Goal: Transaction & Acquisition: Purchase product/service

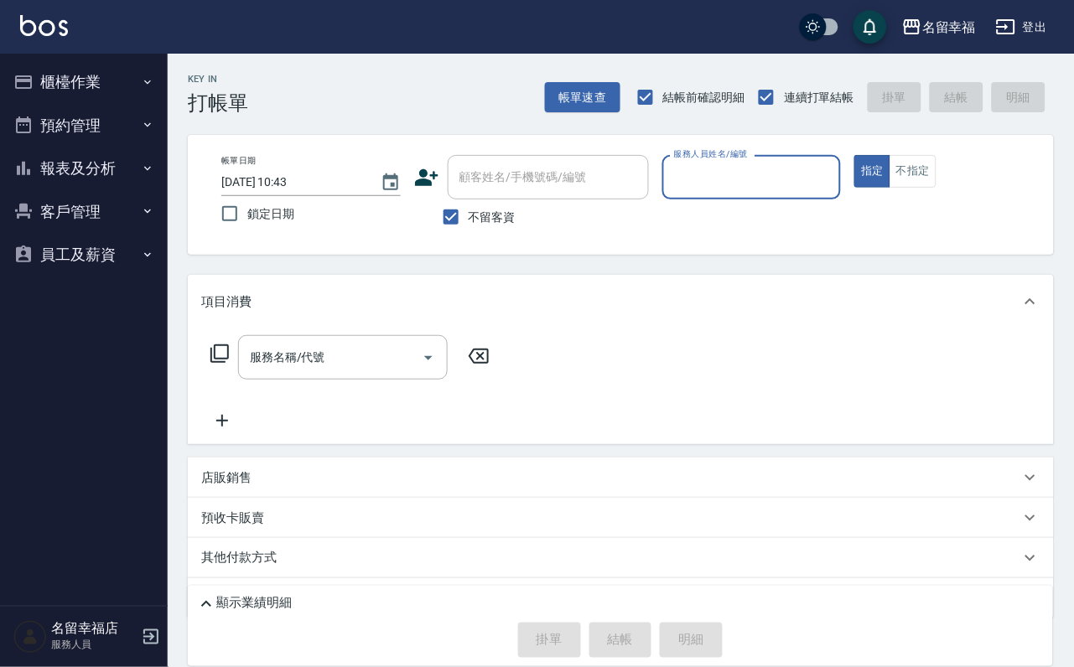
click at [92, 91] on button "櫃檯作業" at bounding box center [84, 82] width 154 height 44
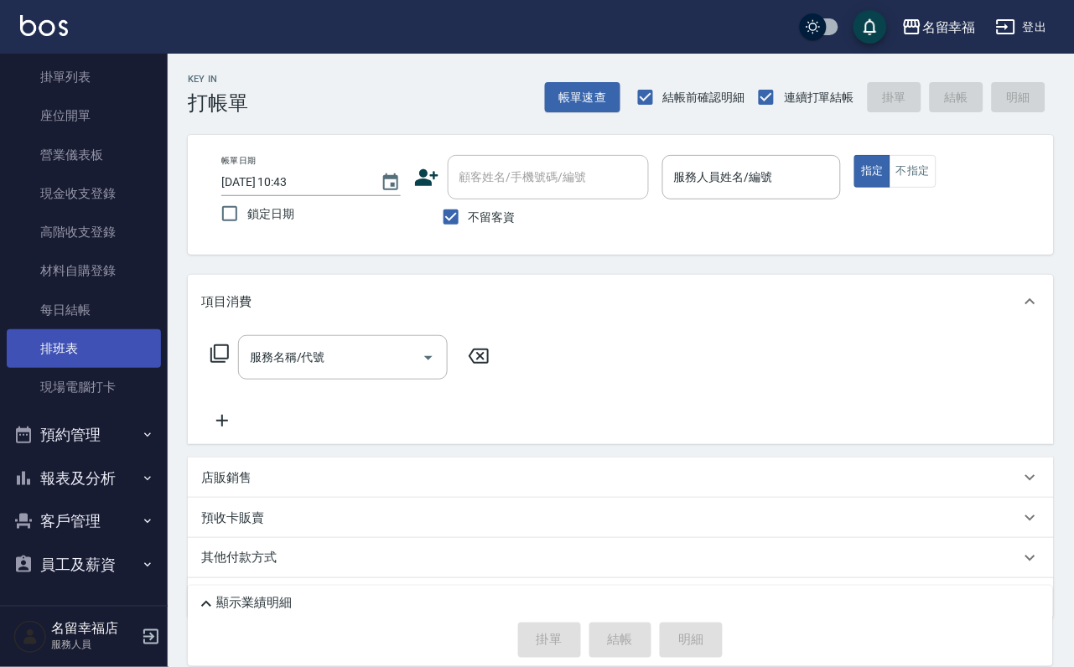
scroll to position [192, 0]
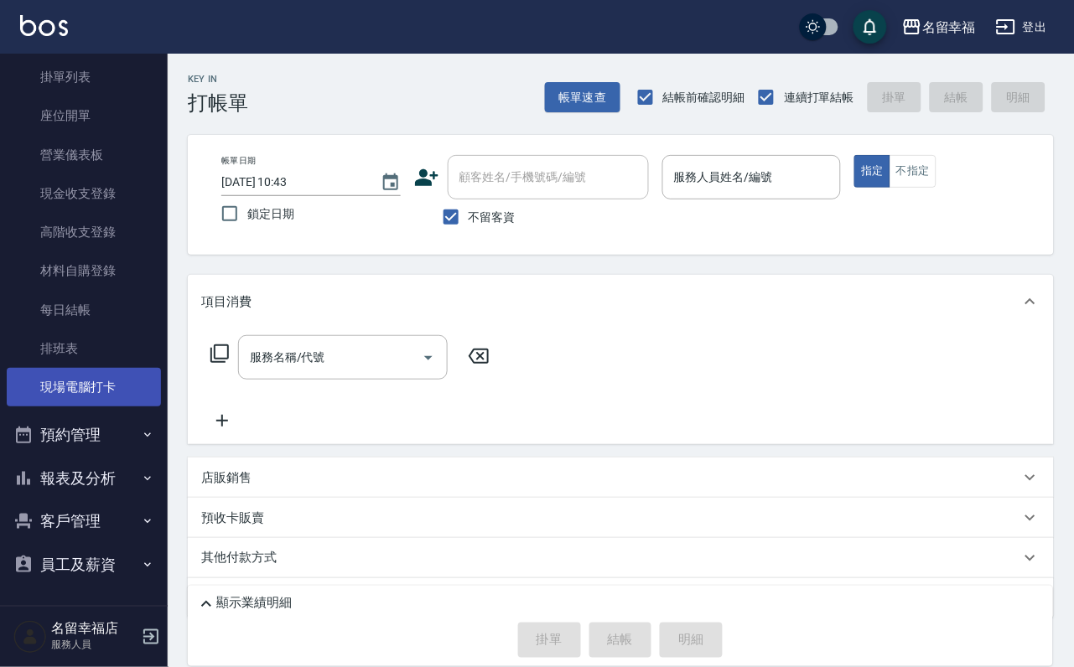
click at [98, 368] on link "現場電腦打卡" at bounding box center [84, 387] width 154 height 39
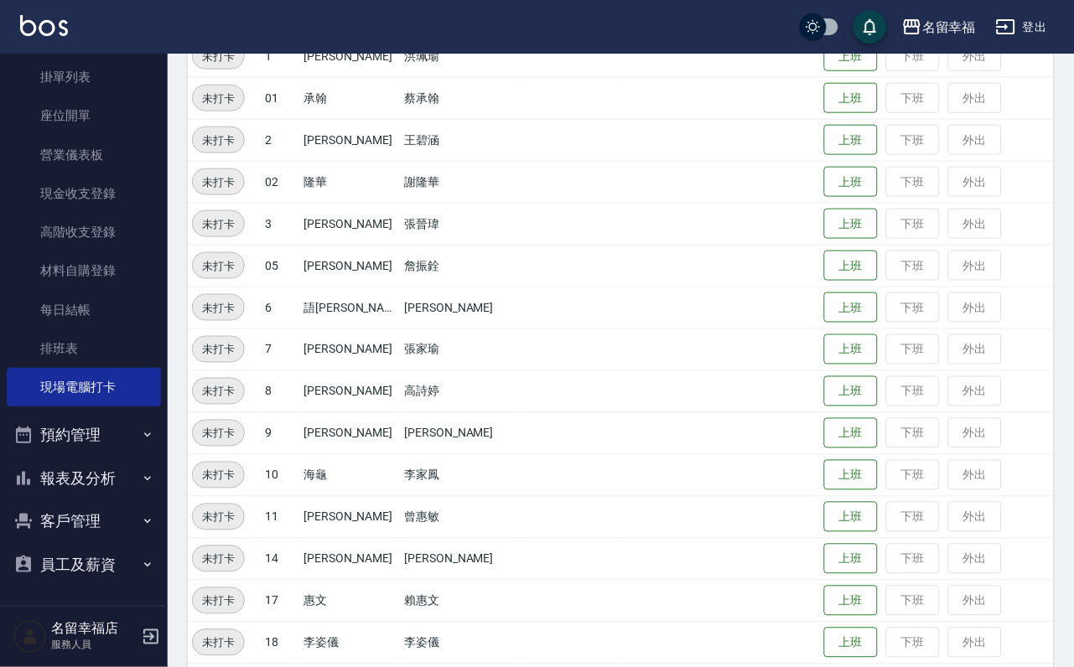
scroll to position [46, 0]
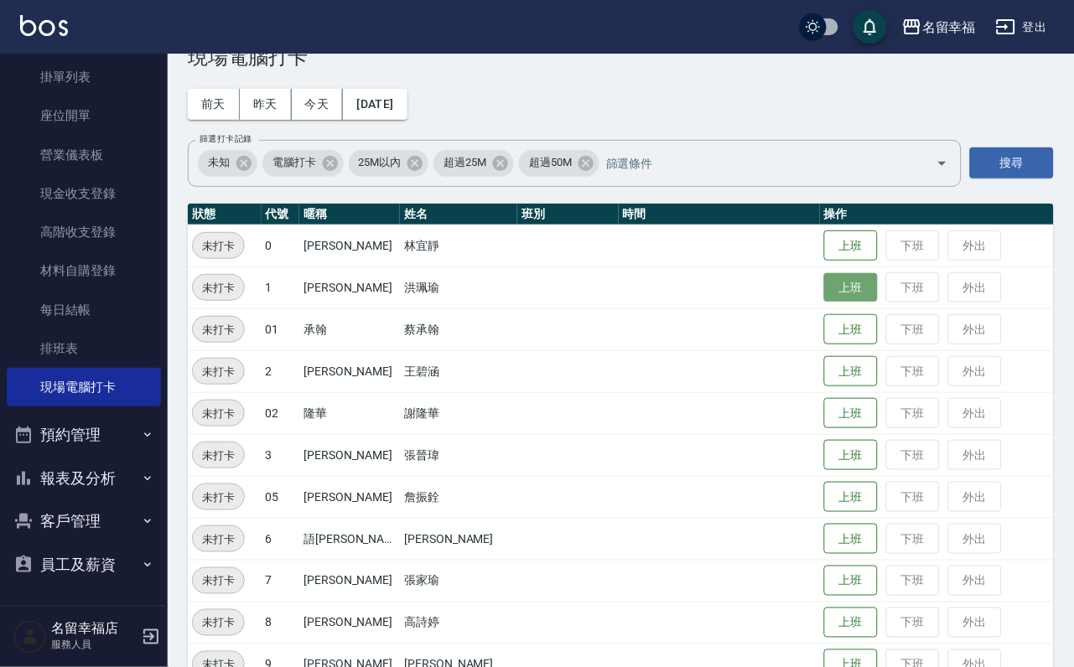
click at [863, 290] on button "上班" at bounding box center [851, 287] width 54 height 29
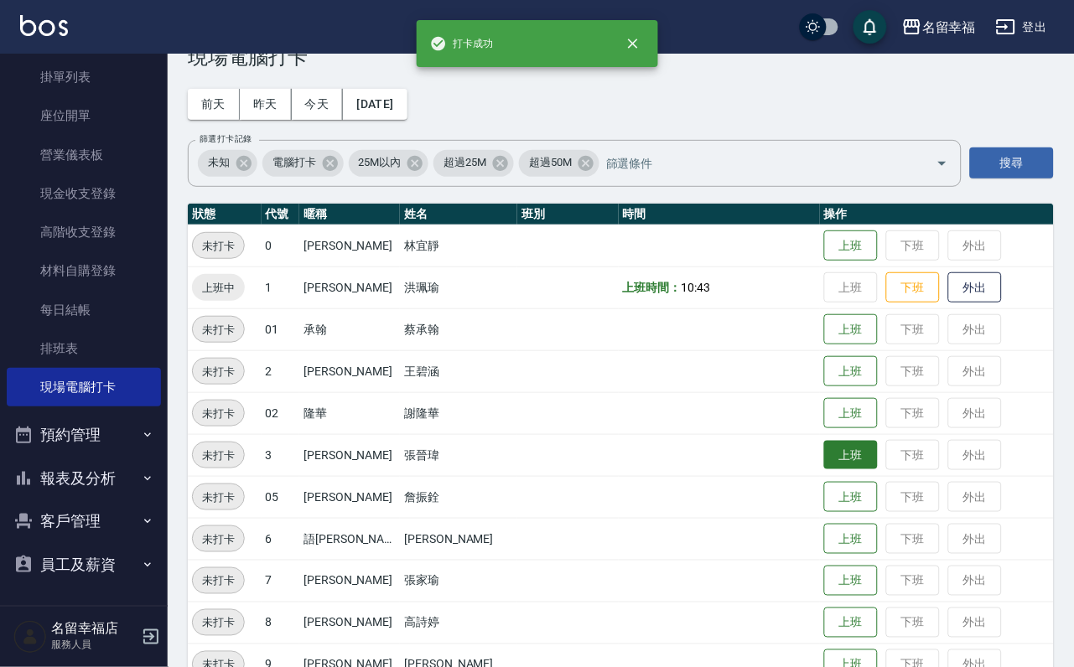
click at [849, 447] on button "上班" at bounding box center [851, 455] width 54 height 29
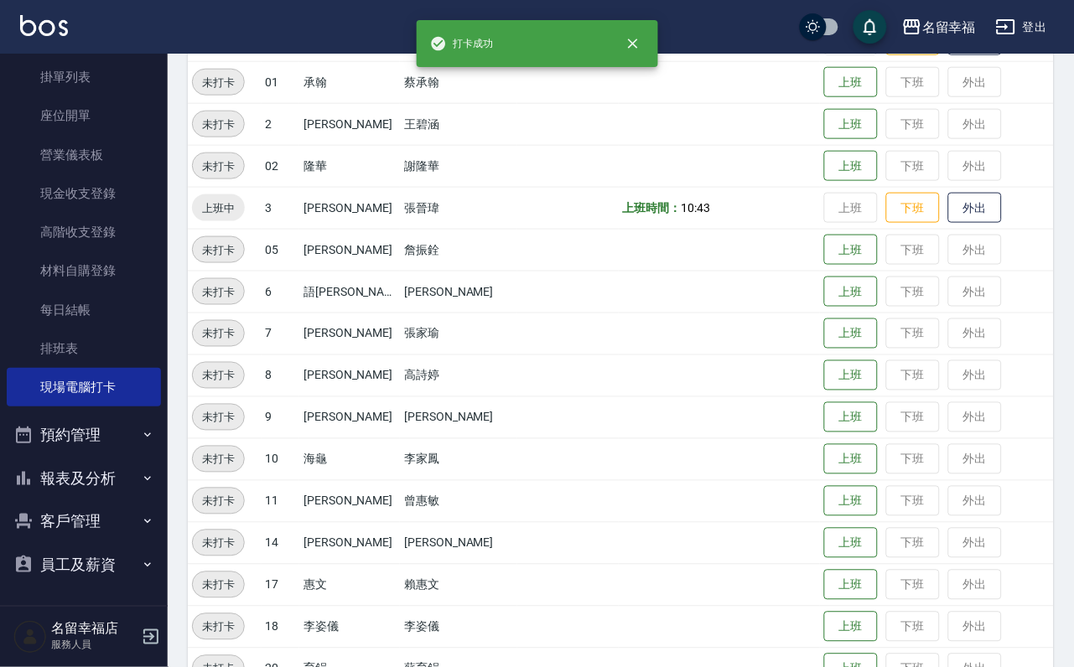
scroll to position [298, 0]
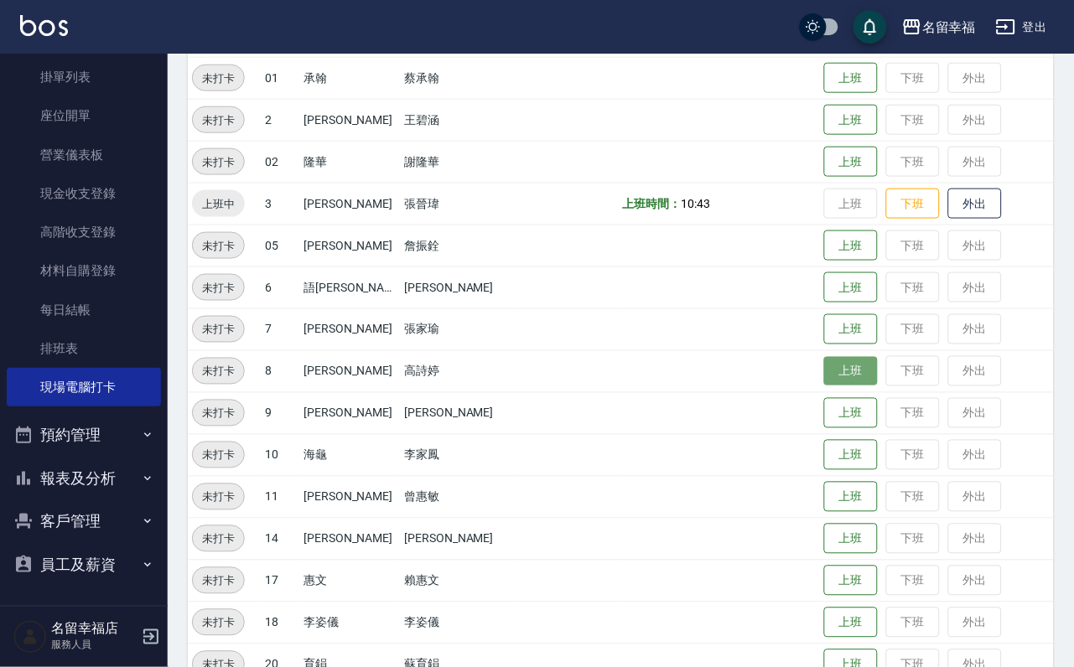
click at [824, 378] on button "上班" at bounding box center [851, 371] width 54 height 29
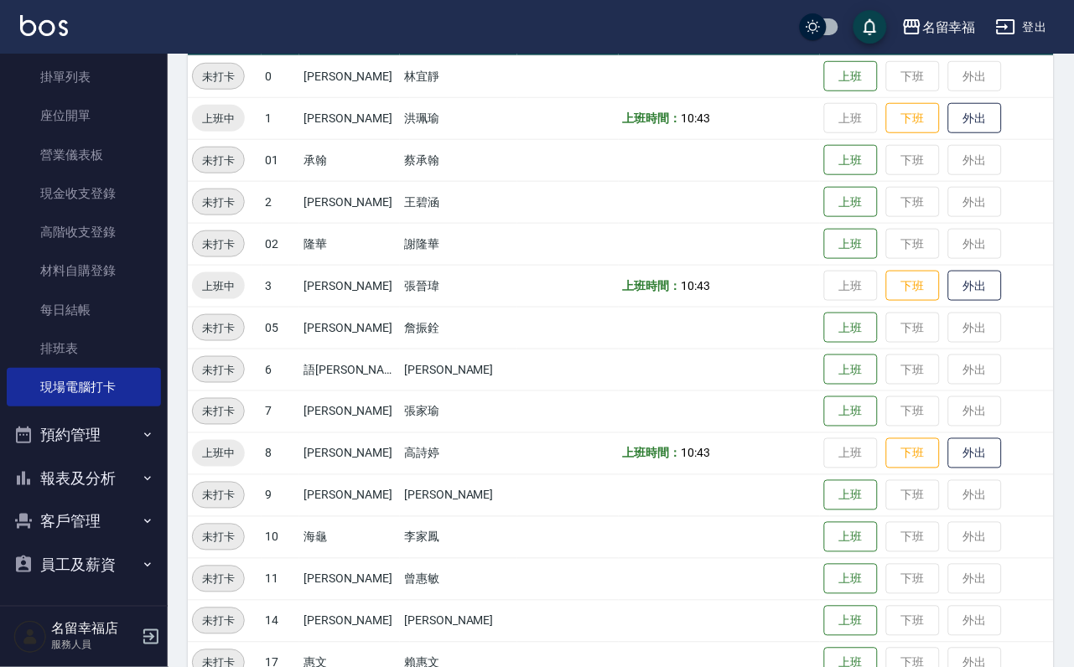
scroll to position [503, 0]
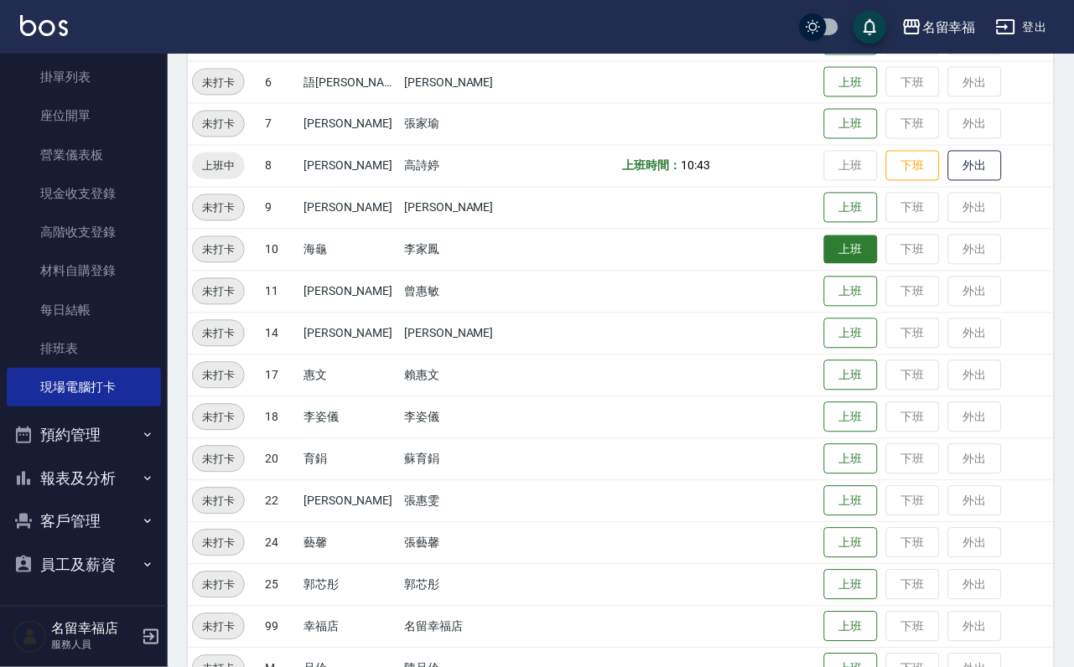
click at [847, 258] on button "上班" at bounding box center [851, 250] width 54 height 29
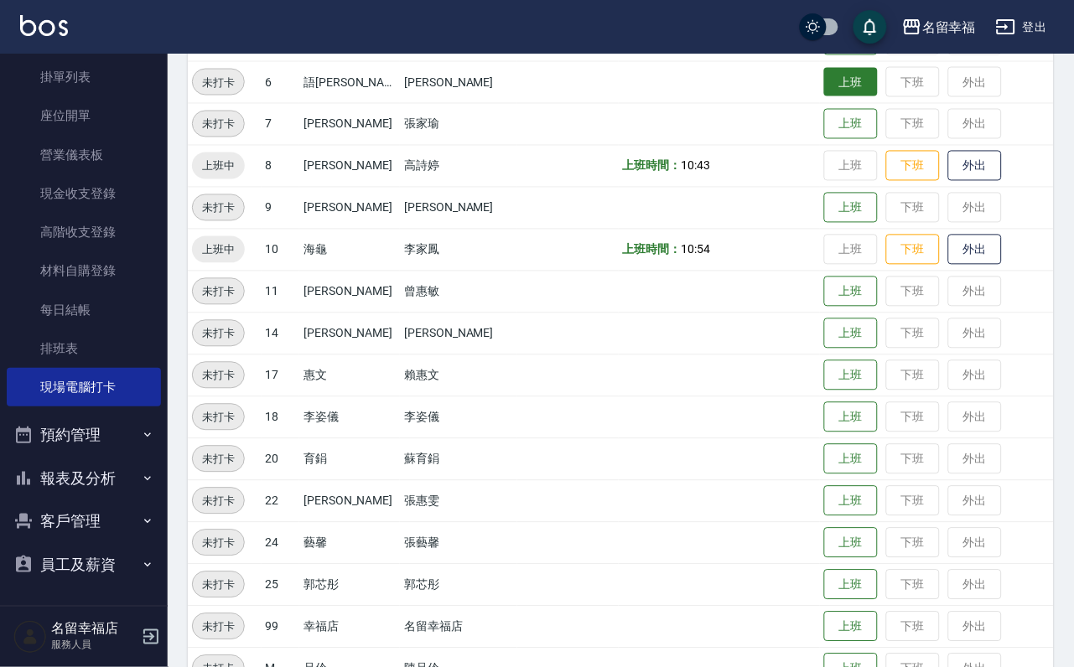
click at [844, 88] on button "上班" at bounding box center [851, 82] width 54 height 29
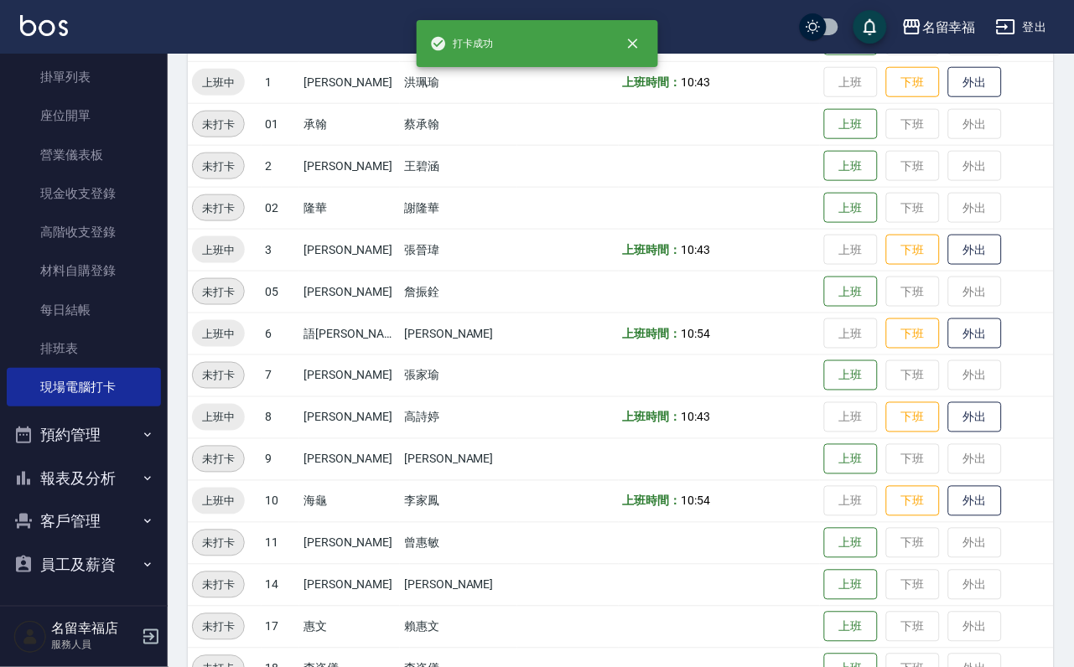
scroll to position [126, 0]
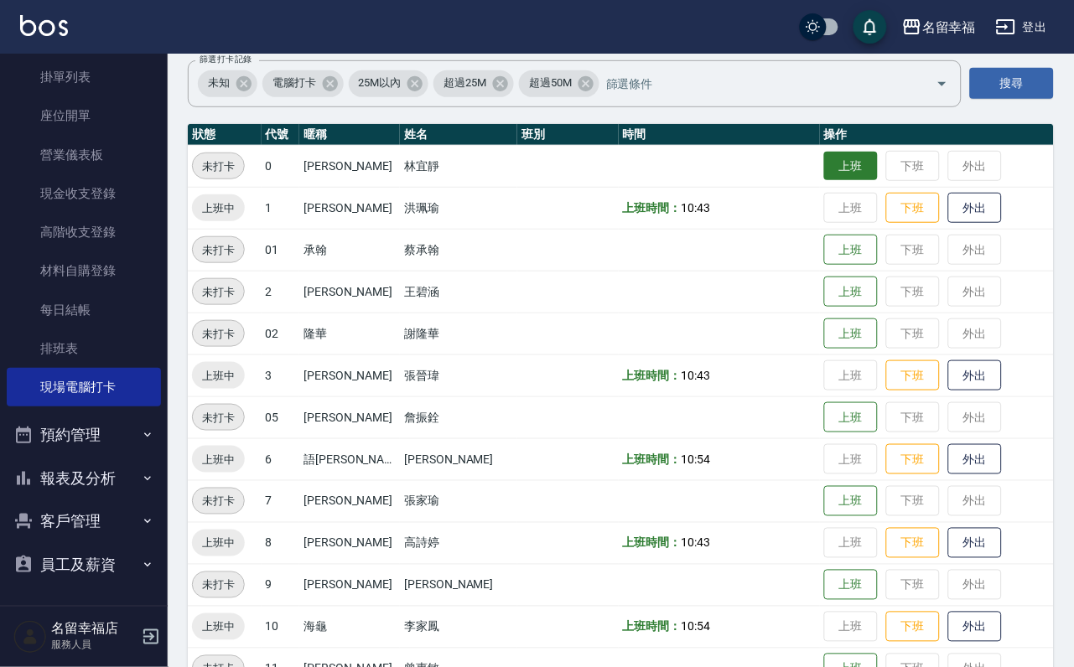
click at [836, 168] on button "上班" at bounding box center [851, 166] width 54 height 29
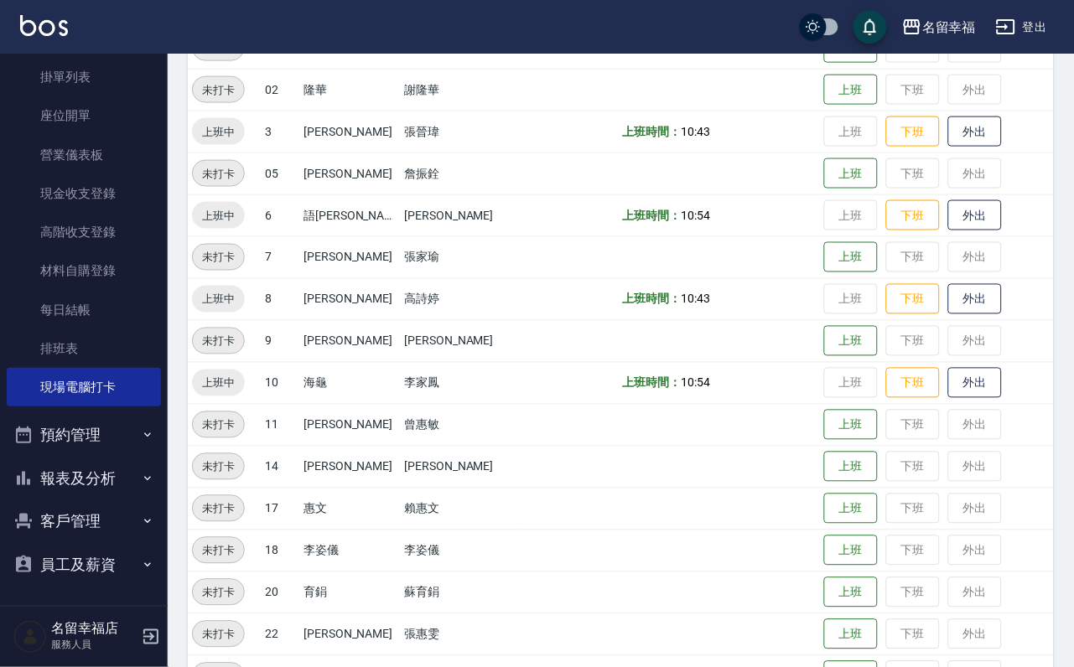
scroll to position [377, 0]
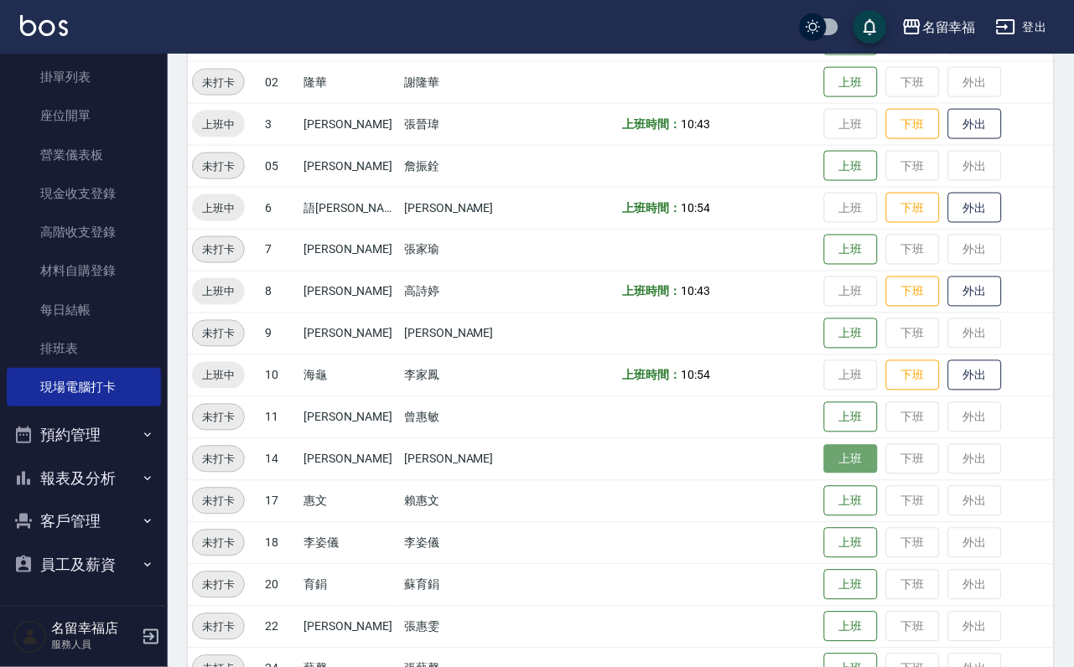
click at [835, 456] on button "上班" at bounding box center [851, 459] width 54 height 29
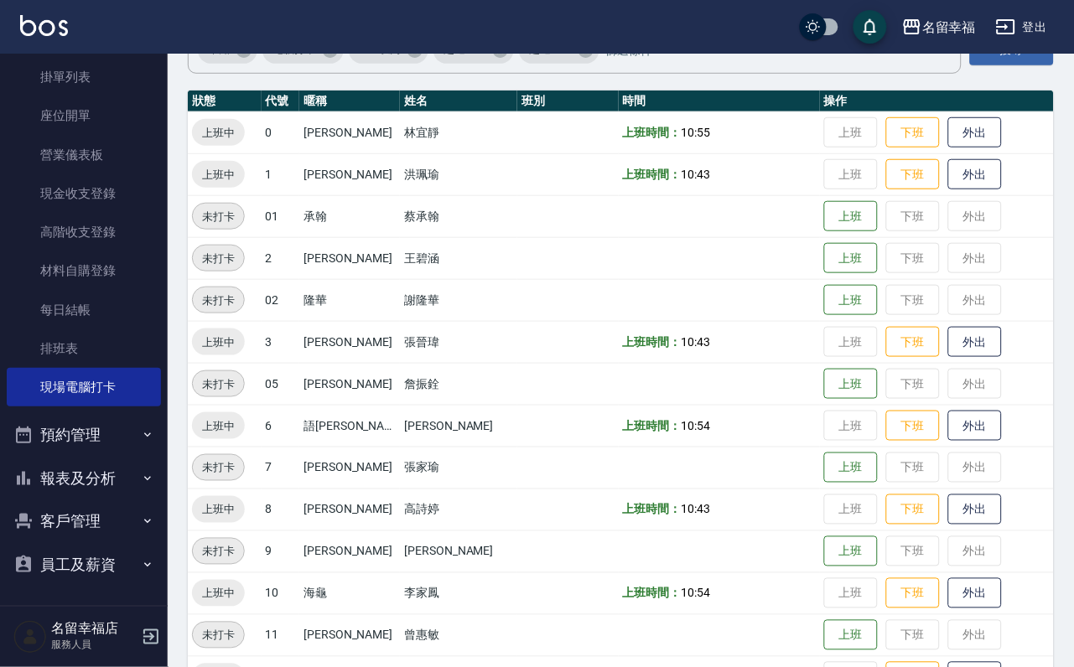
scroll to position [423, 0]
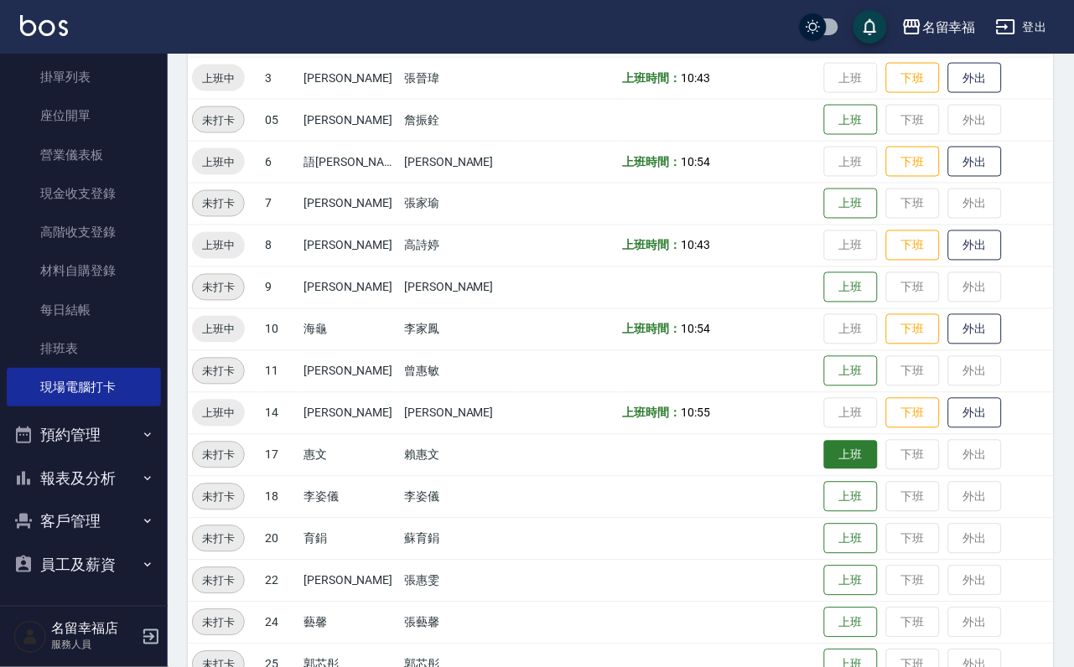
click at [824, 456] on button "上班" at bounding box center [851, 455] width 54 height 29
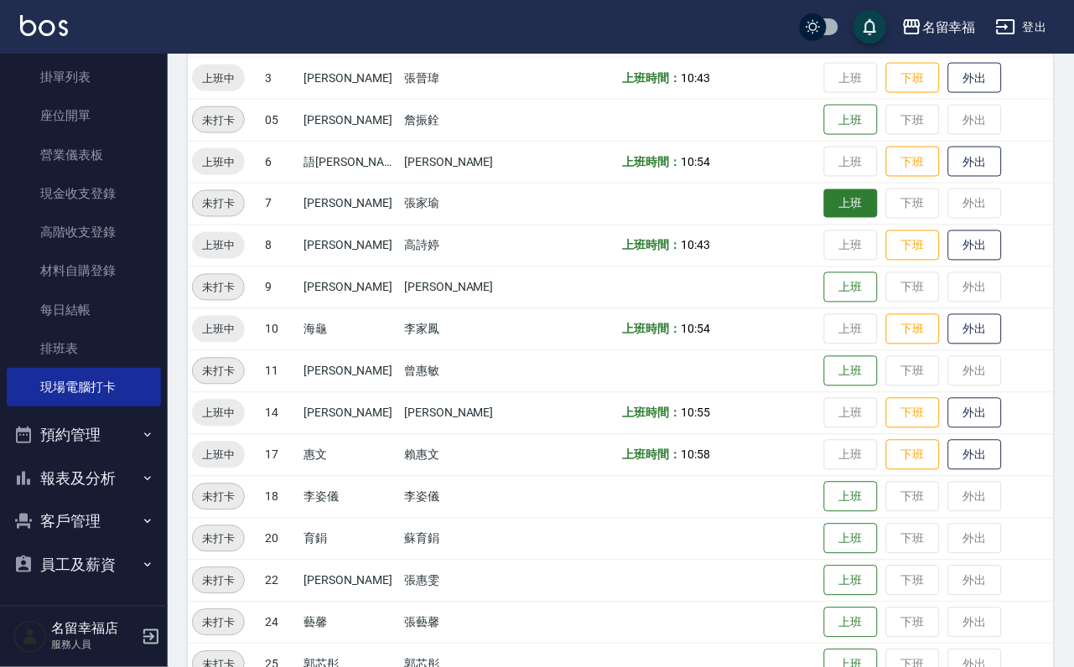
click at [824, 206] on button "上班" at bounding box center [851, 203] width 54 height 29
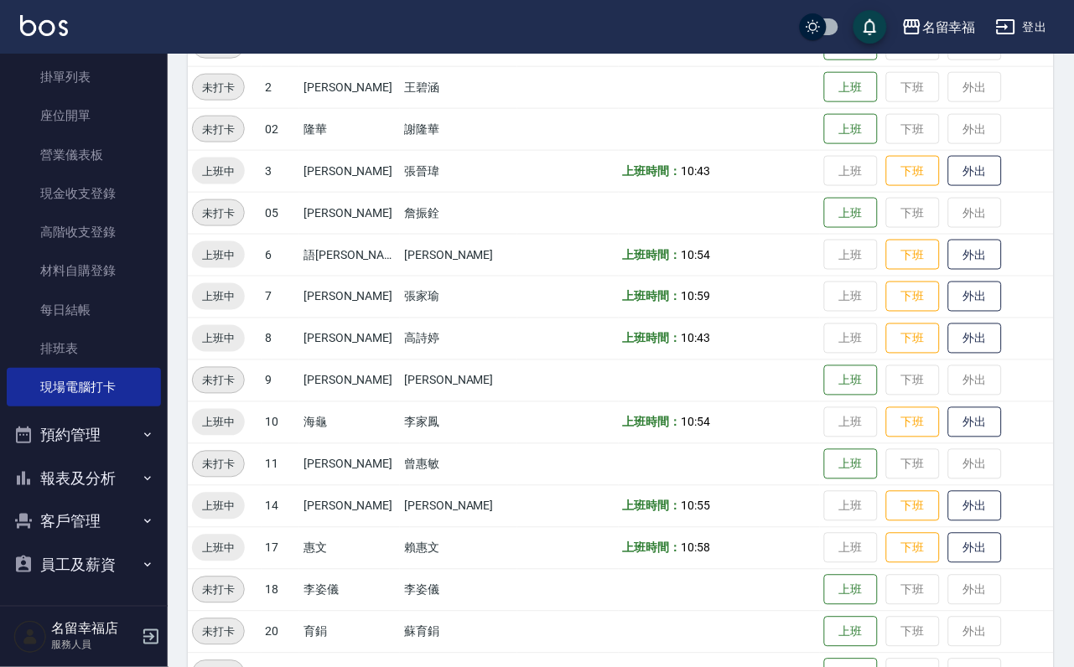
scroll to position [503, 0]
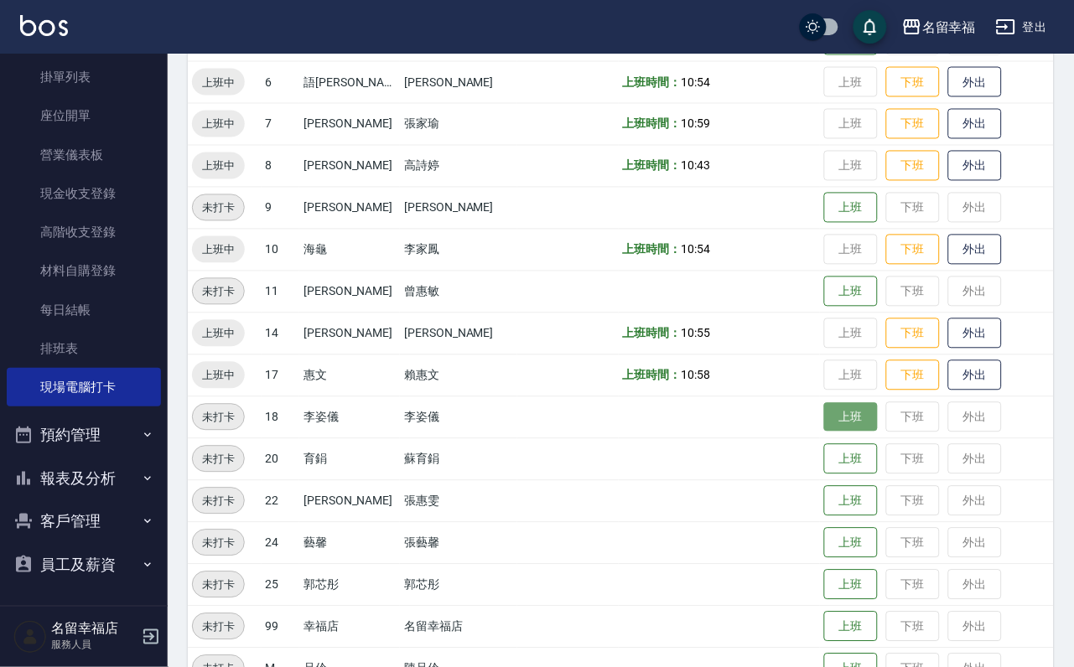
click at [851, 424] on button "上班" at bounding box center [851, 417] width 54 height 29
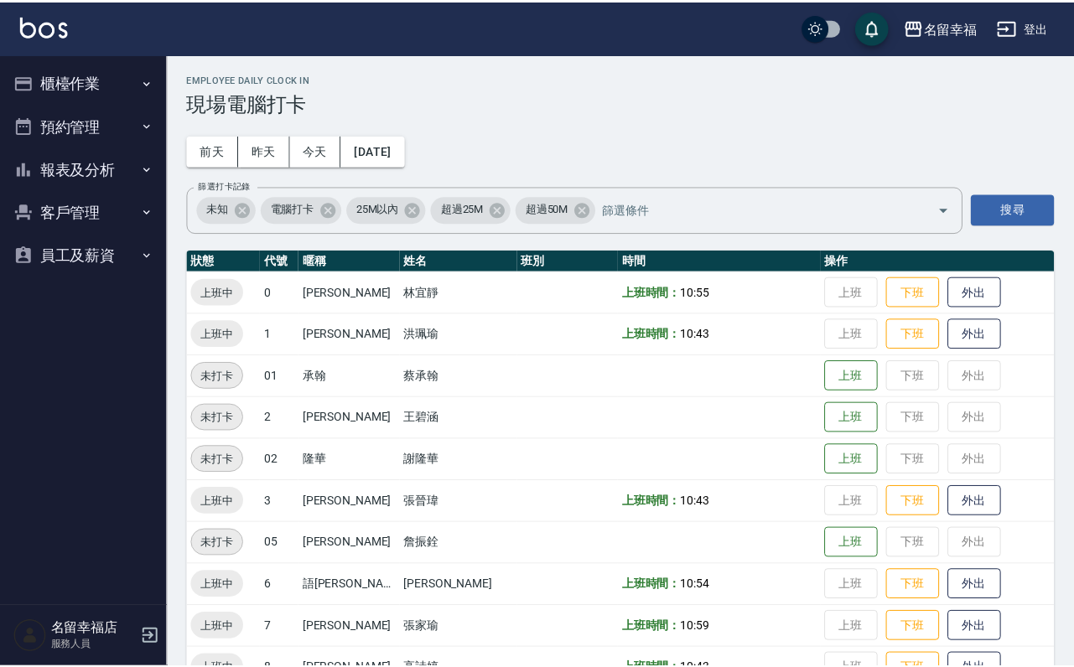
scroll to position [503, 0]
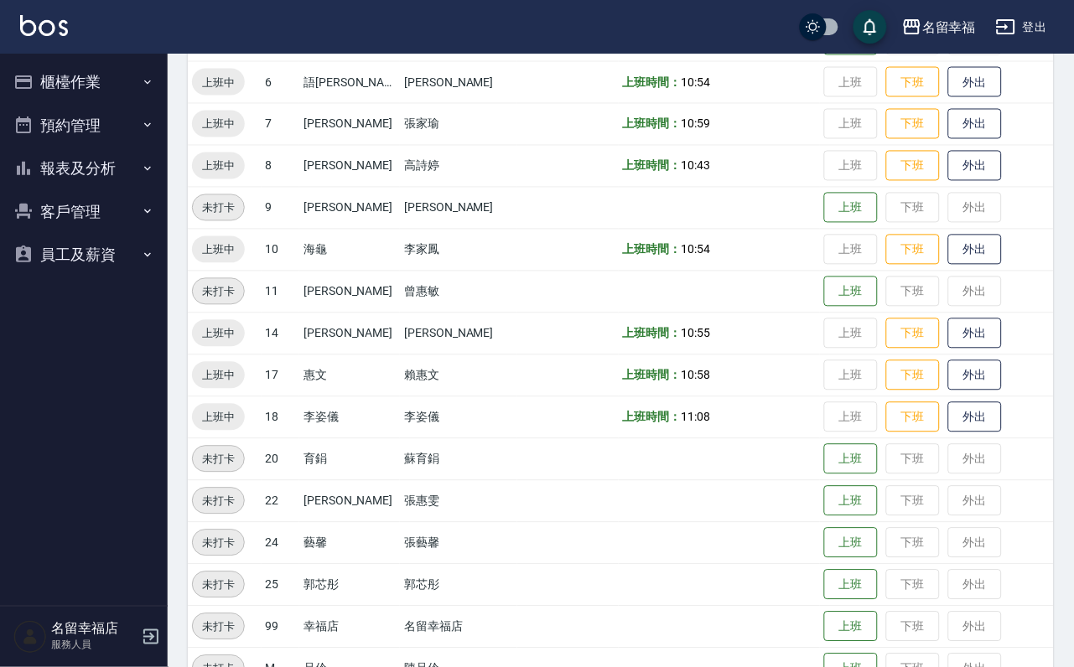
click at [123, 101] on button "櫃檯作業" at bounding box center [84, 82] width 154 height 44
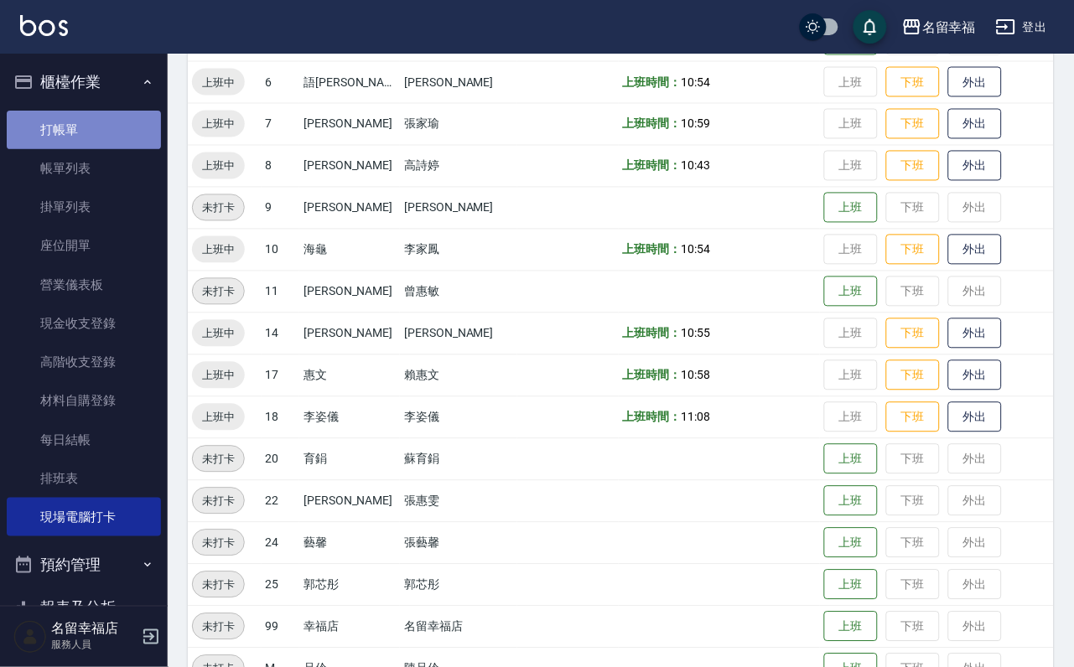
click at [133, 145] on link "打帳單" at bounding box center [84, 130] width 154 height 39
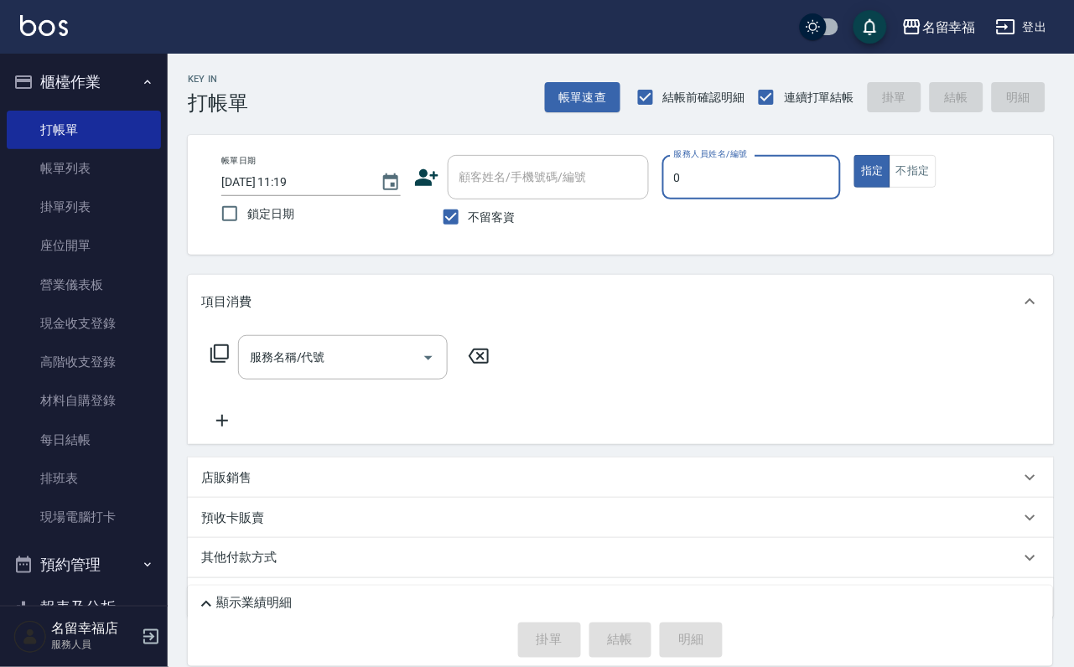
type input "小靜-0"
type button "true"
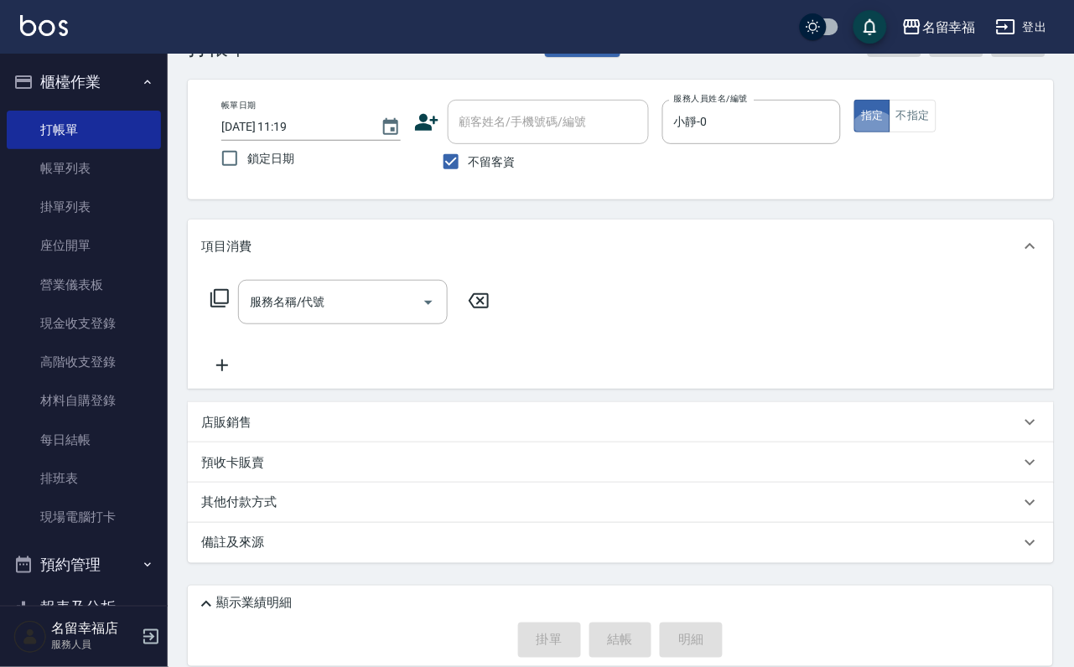
scroll to position [100, 0]
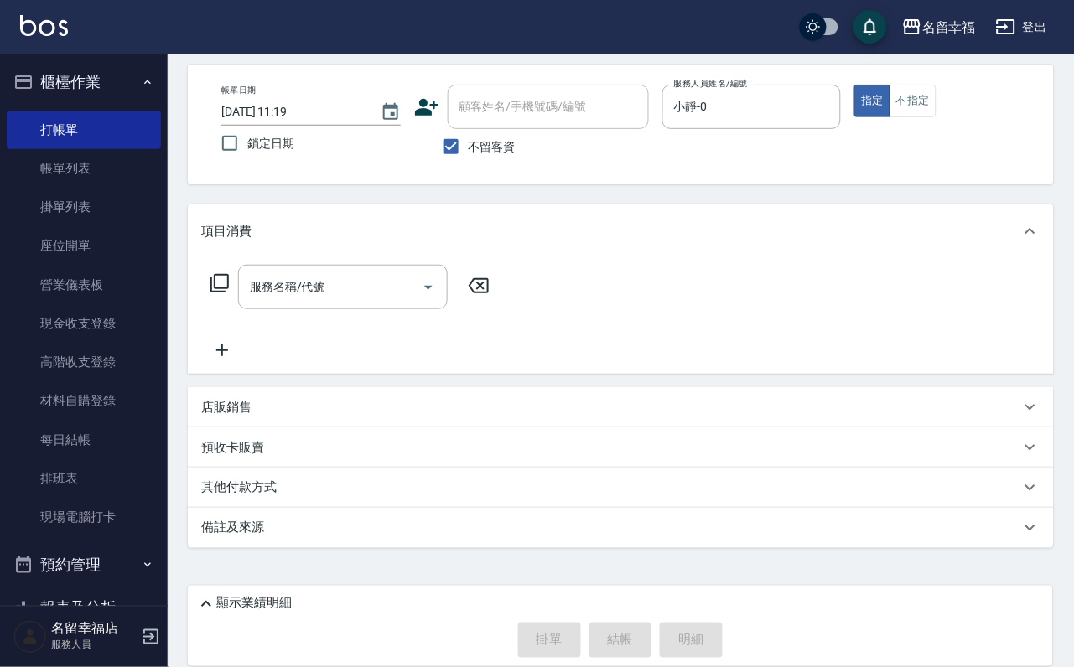
click at [259, 399] on div "店販銷售" at bounding box center [610, 408] width 819 height 18
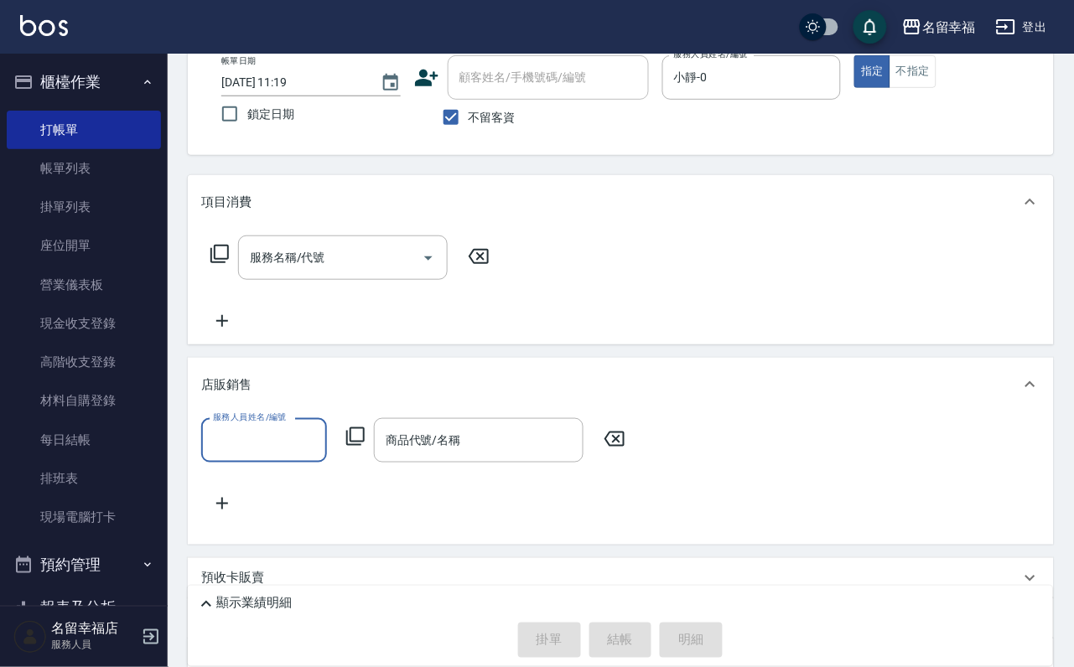
scroll to position [0, 0]
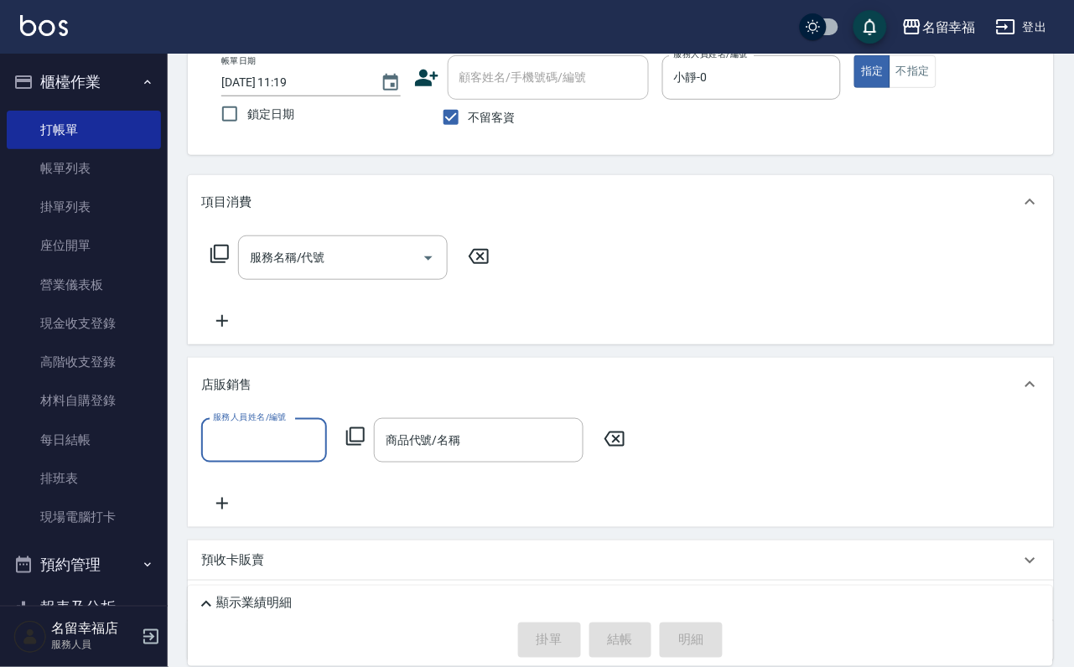
click at [215, 264] on icon at bounding box center [220, 254] width 20 height 20
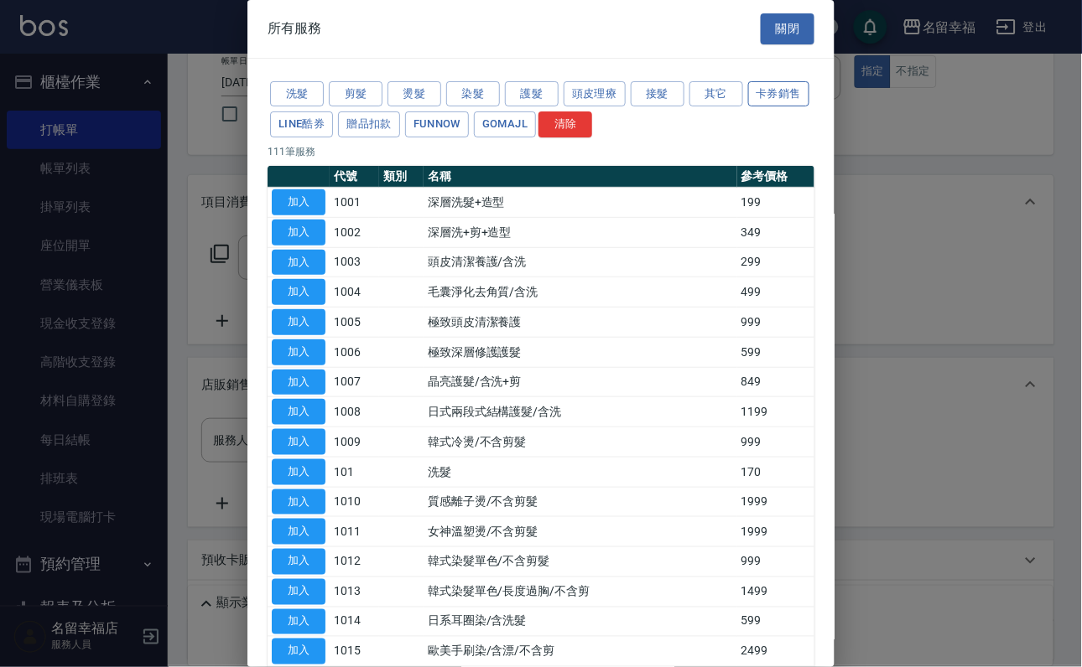
click at [748, 107] on button "卡券銷售" at bounding box center [779, 94] width 62 height 26
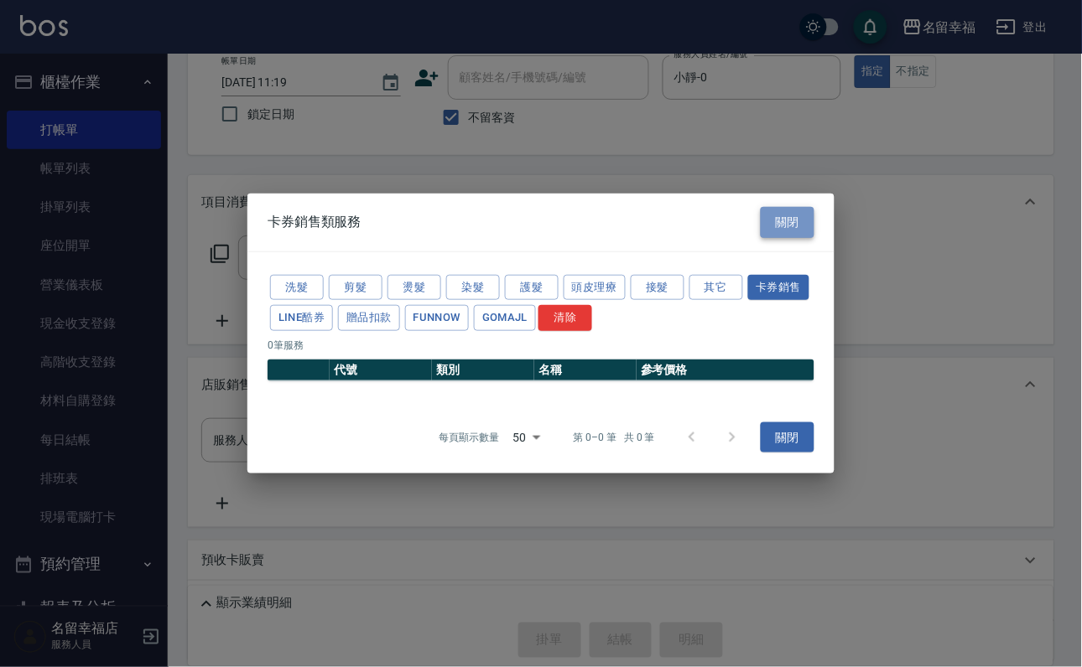
click at [771, 207] on button "關閉" at bounding box center [787, 222] width 54 height 31
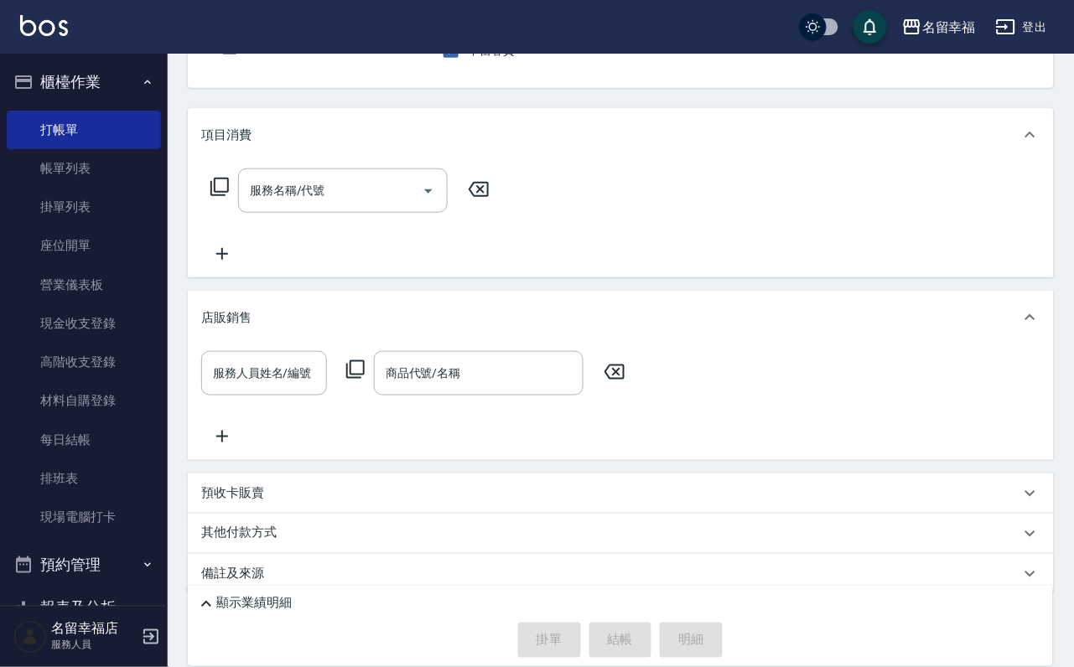
scroll to position [260, 0]
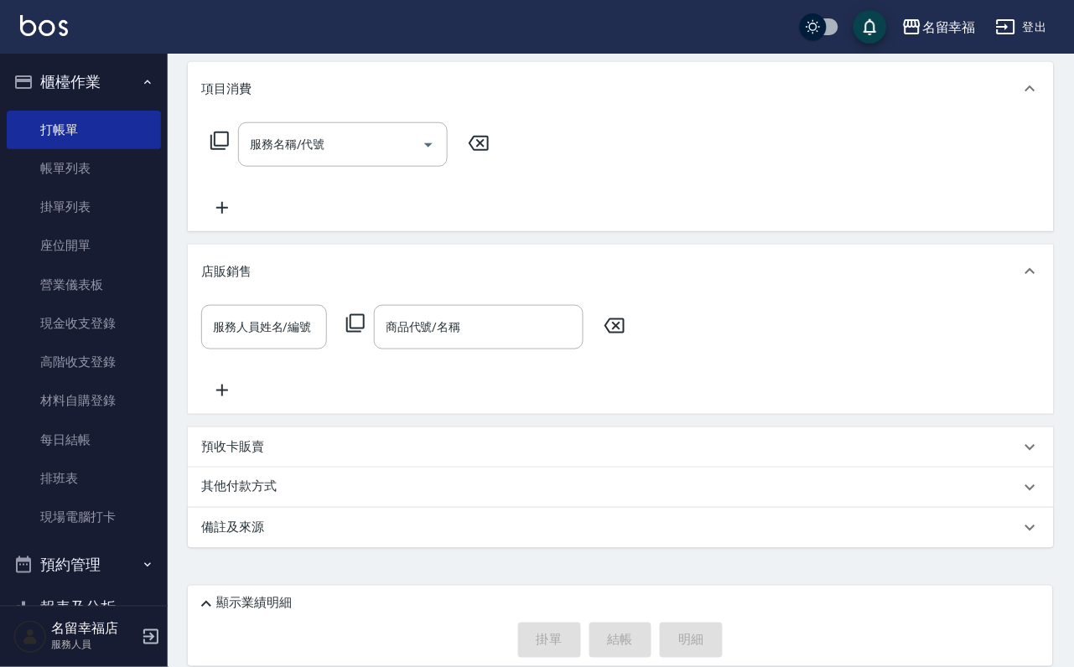
click at [241, 454] on p "預收卡販賣" at bounding box center [232, 448] width 63 height 18
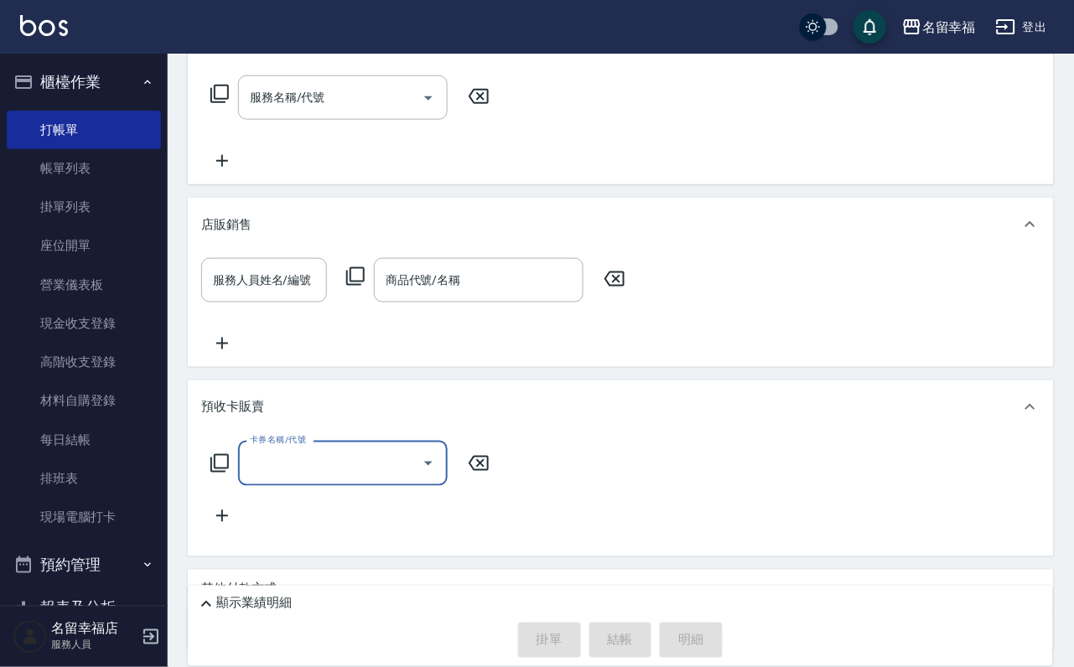
scroll to position [0, 0]
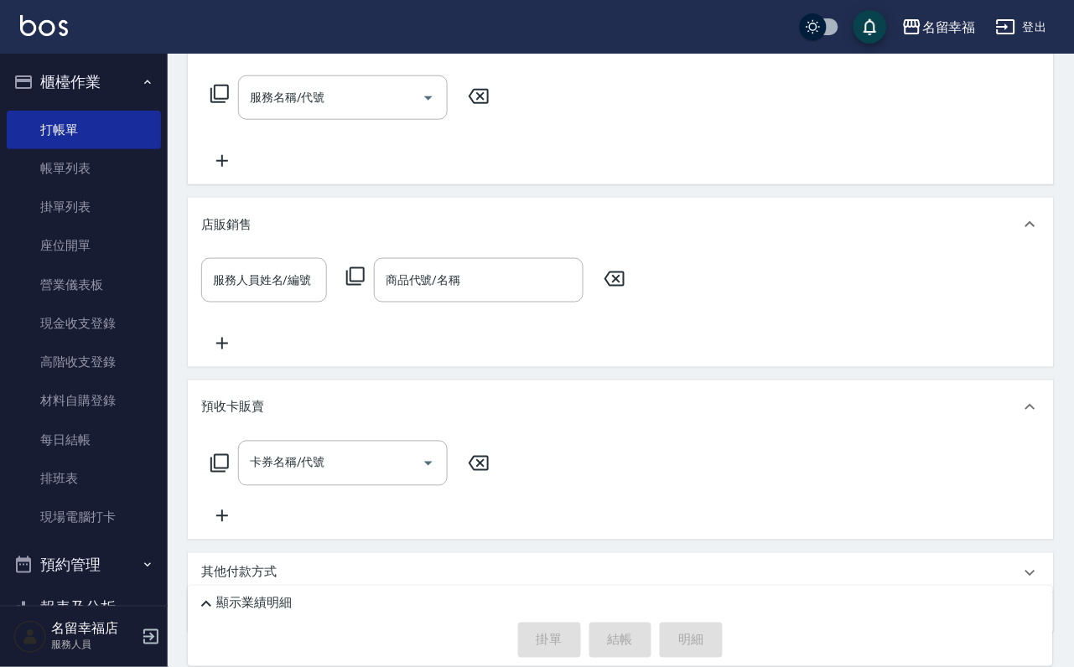
click at [230, 474] on icon at bounding box center [220, 464] width 20 height 20
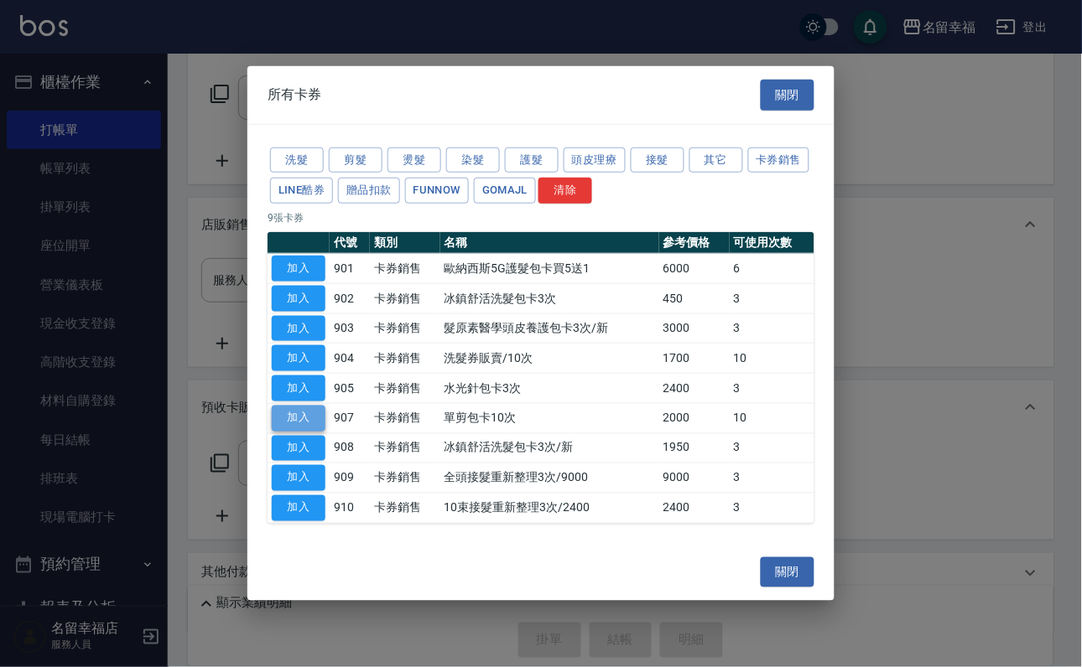
click at [297, 432] on button "加入" at bounding box center [299, 419] width 54 height 26
type input "單剪包卡10次(907)"
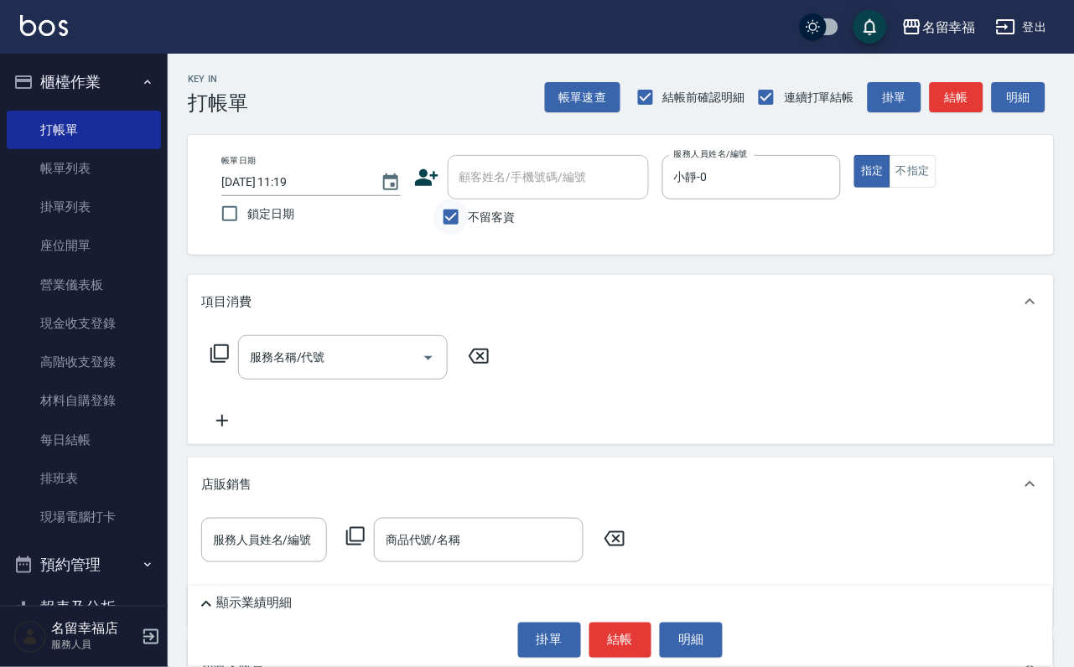
drag, startPoint x: 449, startPoint y: 222, endPoint x: 450, endPoint y: 209, distance: 13.4
click at [450, 223] on input "不留客資" at bounding box center [450, 217] width 35 height 35
checkbox input "false"
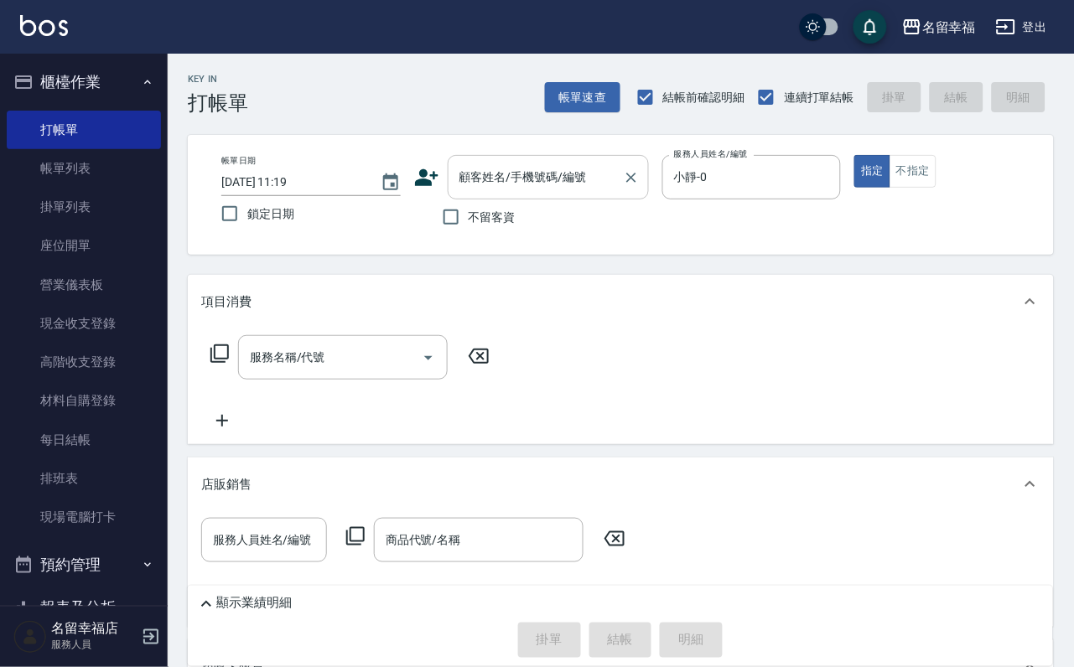
click at [455, 180] on input "顧客姓名/手機號碼/編號" at bounding box center [535, 177] width 161 height 29
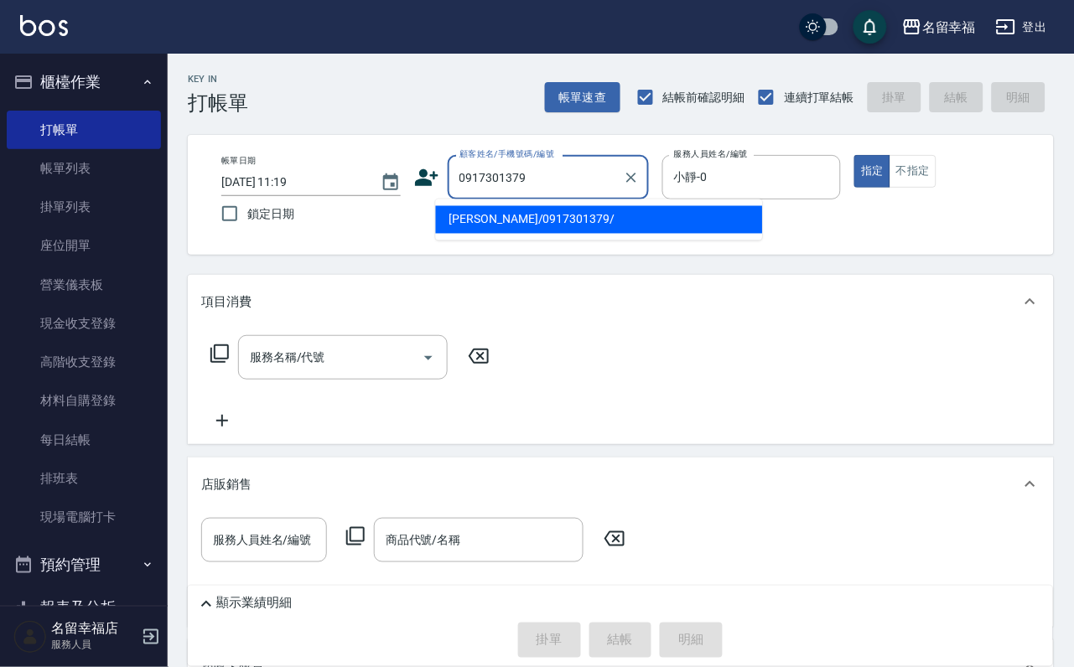
type input "[PERSON_NAME]/0917301379/"
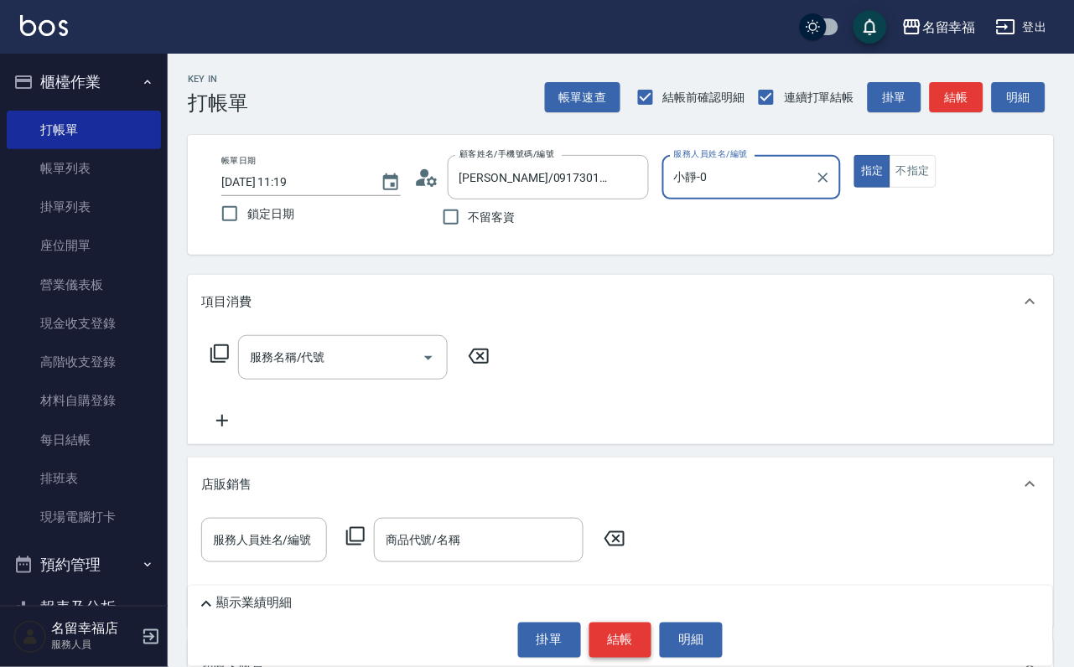
click at [625, 624] on button "結帳" at bounding box center [620, 640] width 63 height 35
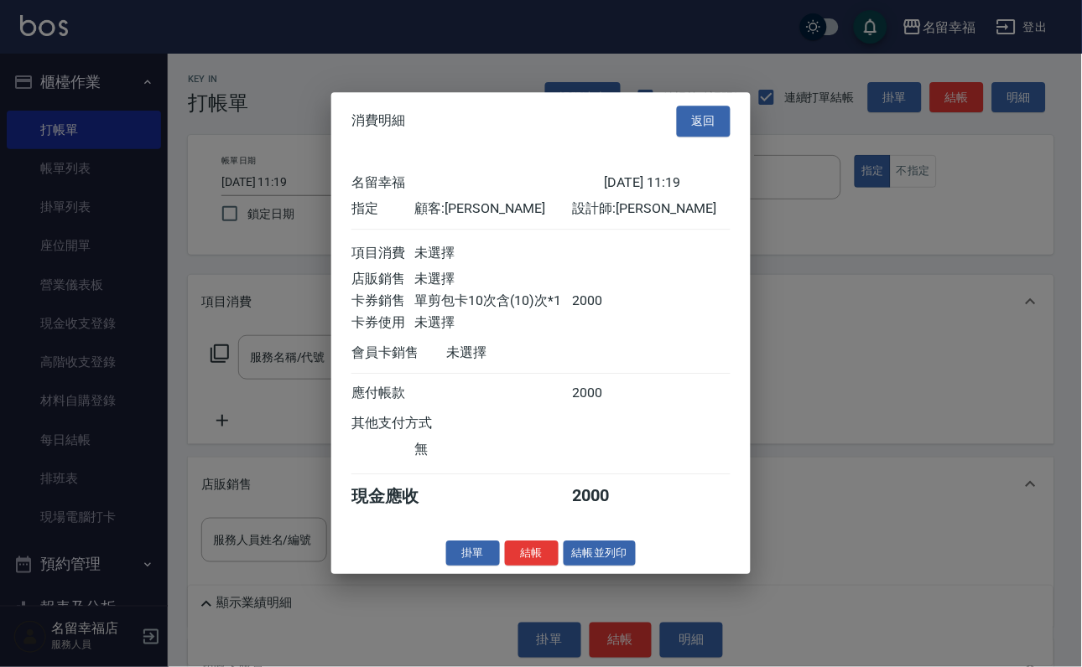
scroll to position [207, 0]
click at [516, 567] on button "結帳" at bounding box center [532, 554] width 54 height 26
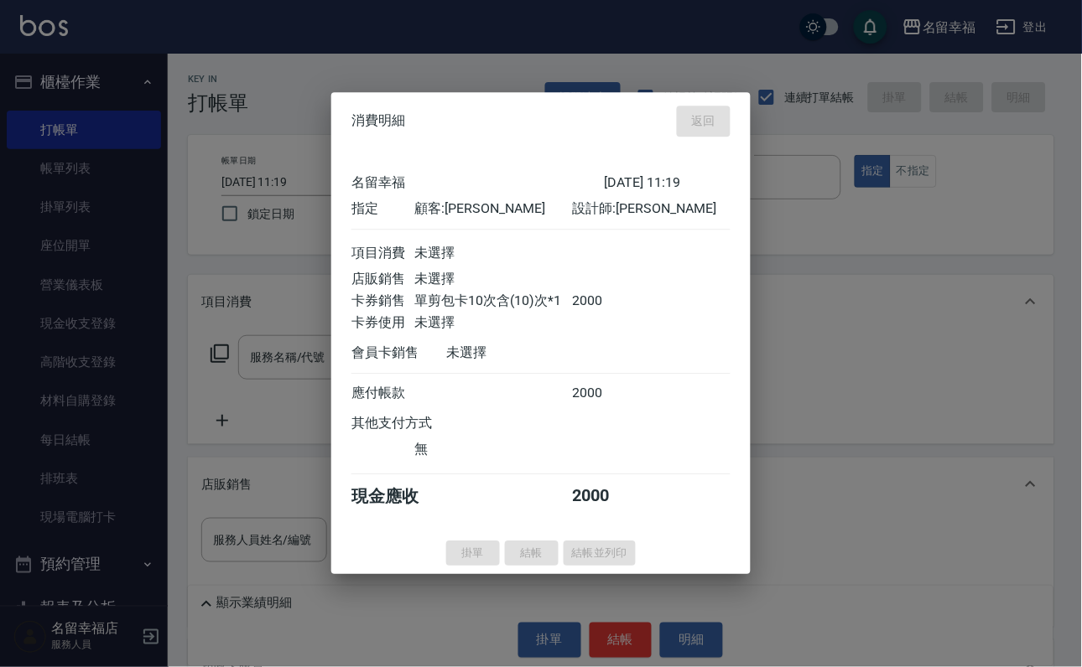
type input "[DATE] 11:34"
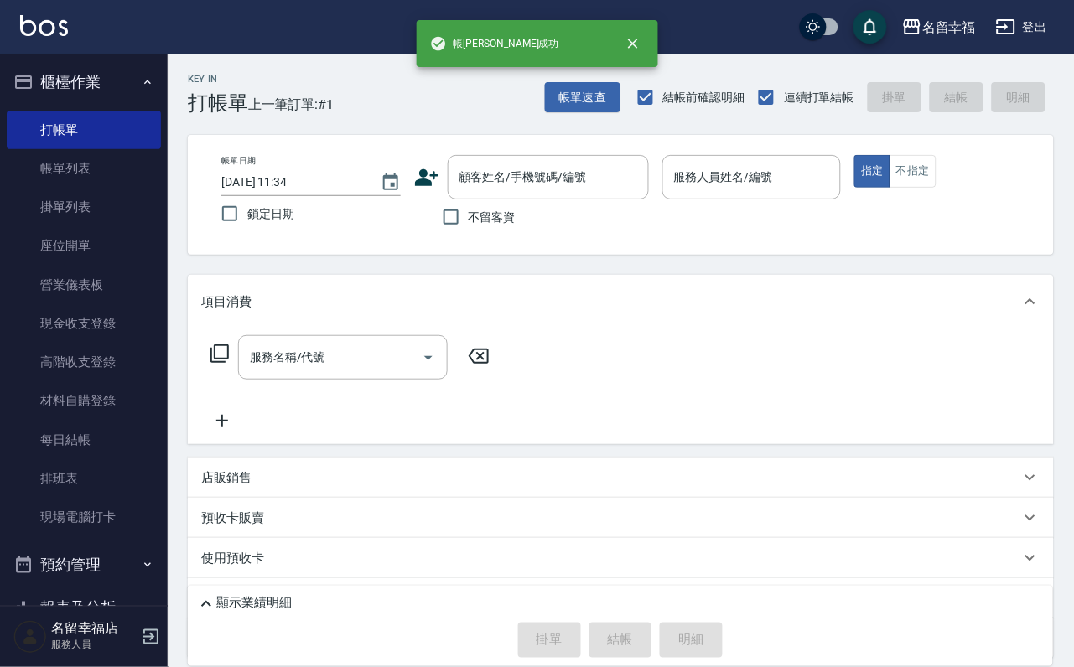
click at [834, 178] on input "服務人員姓名/編號" at bounding box center [752, 177] width 164 height 29
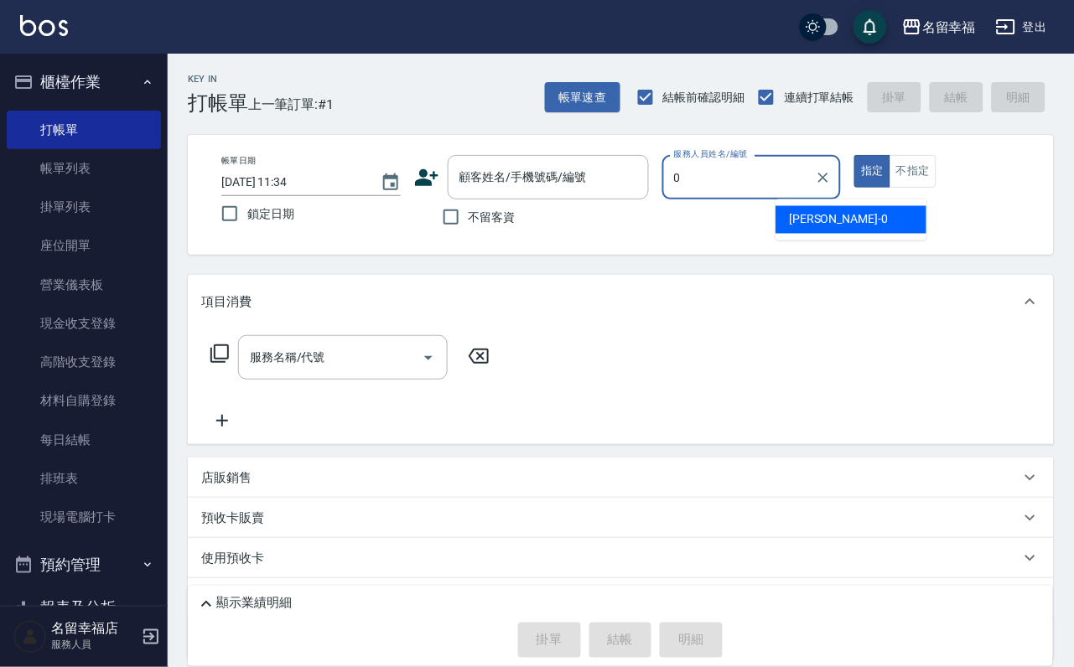
type input "小靜-0"
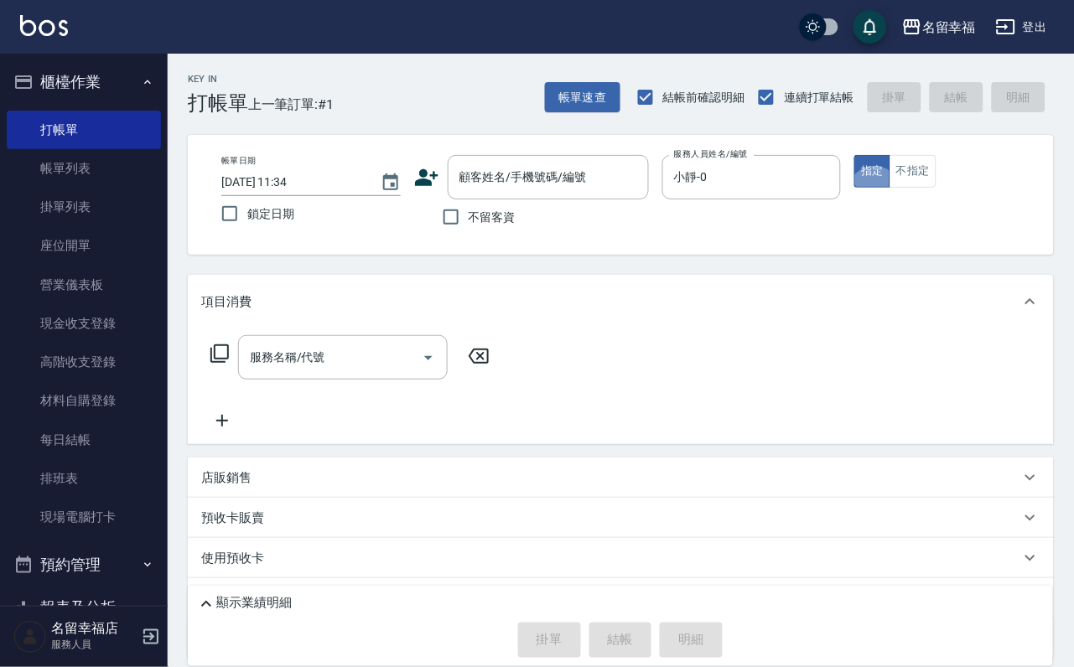
click at [219, 363] on icon at bounding box center [219, 354] width 18 height 18
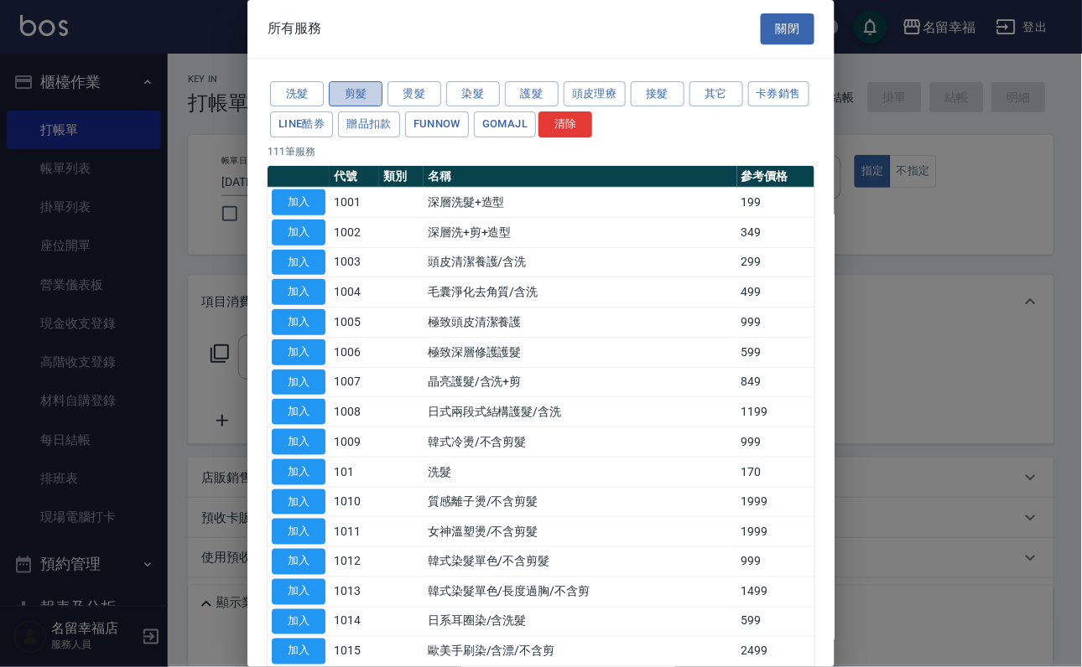
click at [369, 101] on button "剪髮" at bounding box center [356, 94] width 54 height 26
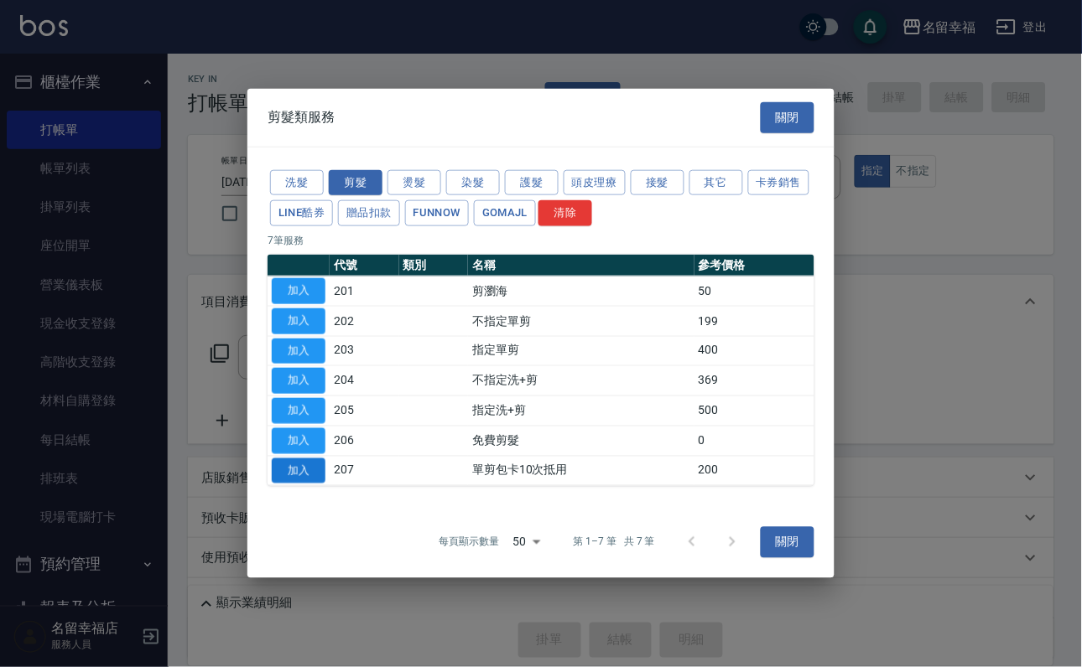
click at [312, 484] on button "加入" at bounding box center [299, 471] width 54 height 26
type input "單剪包卡10次抵用(207)"
type input "舊有卡券"
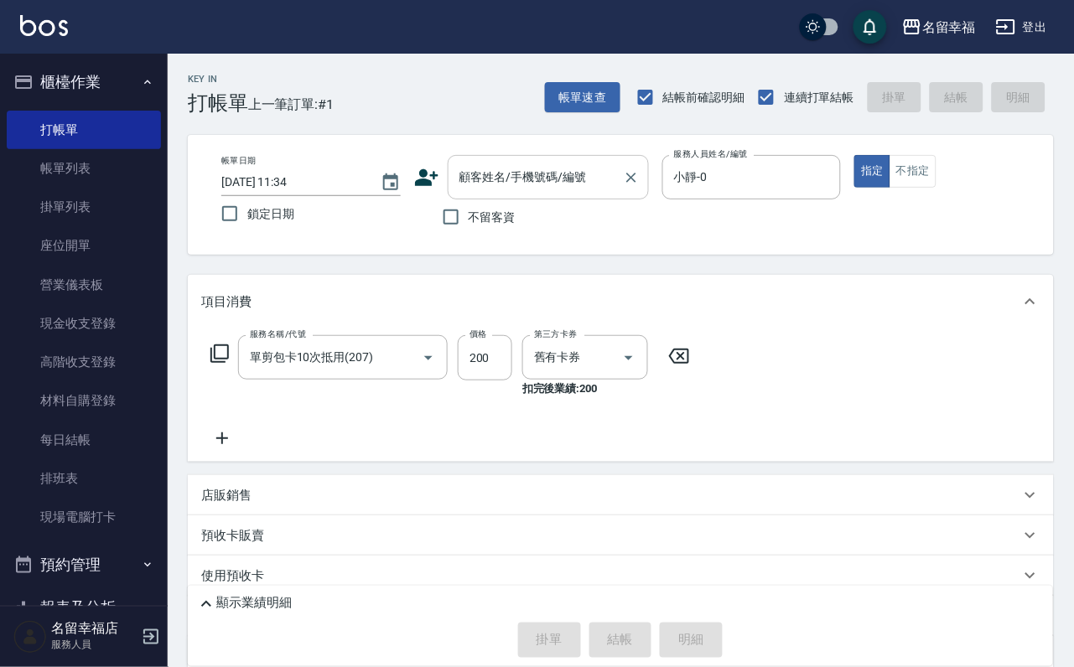
click at [468, 173] on input "顧客姓名/手機號碼/編號" at bounding box center [535, 177] width 161 height 29
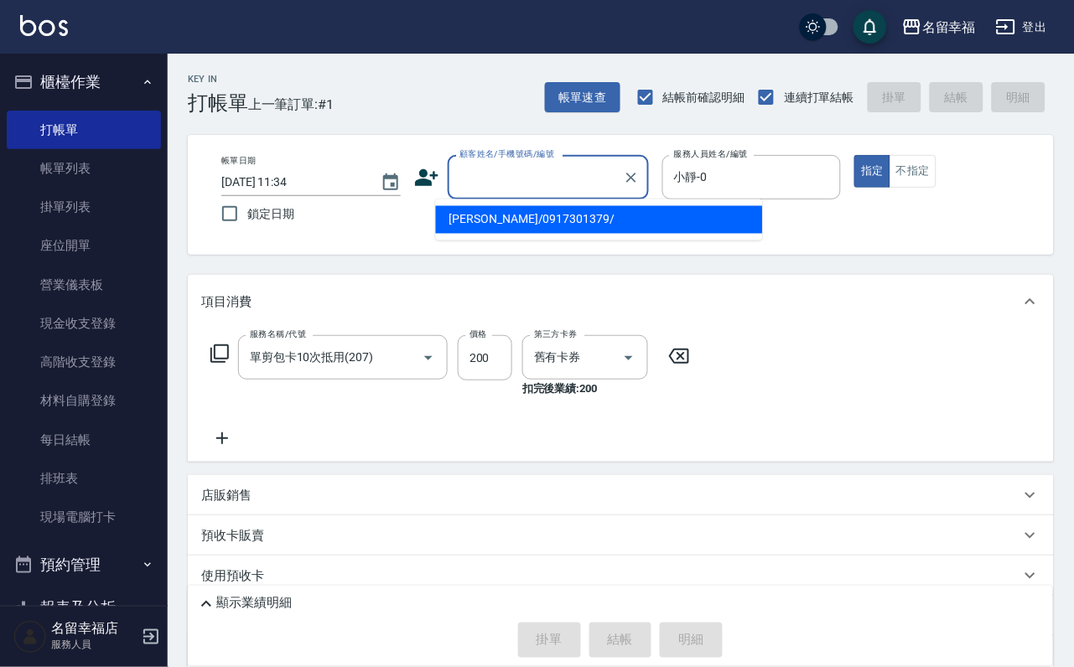
click at [479, 225] on li "[PERSON_NAME]/0917301379/" at bounding box center [599, 220] width 327 height 28
type input "[PERSON_NAME]/0917301379/"
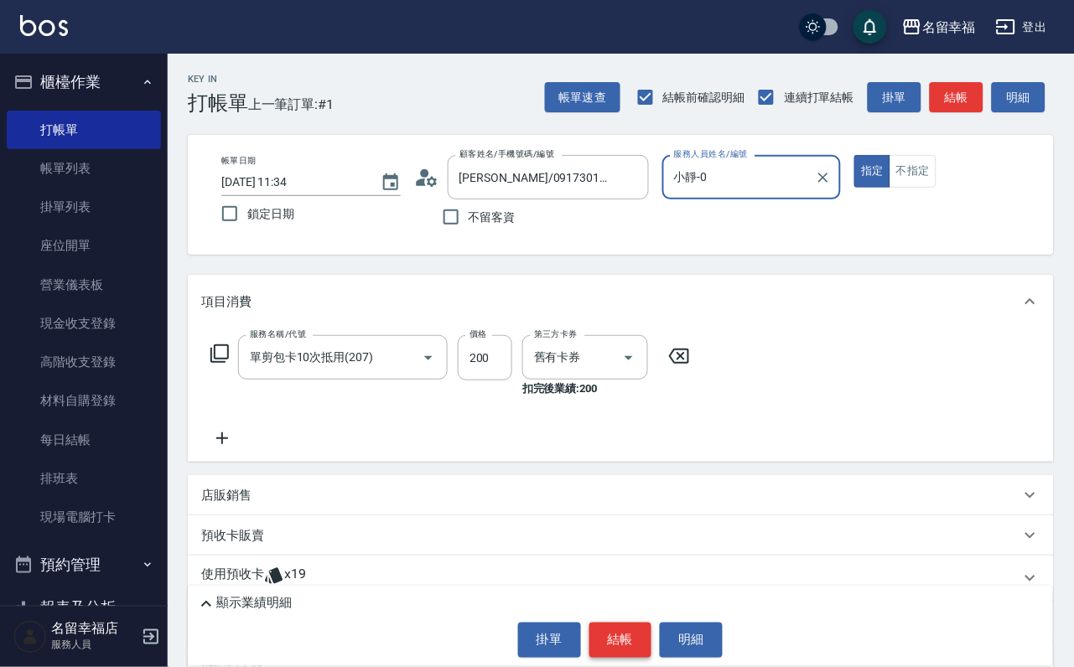
click at [617, 623] on button "結帳" at bounding box center [620, 640] width 63 height 35
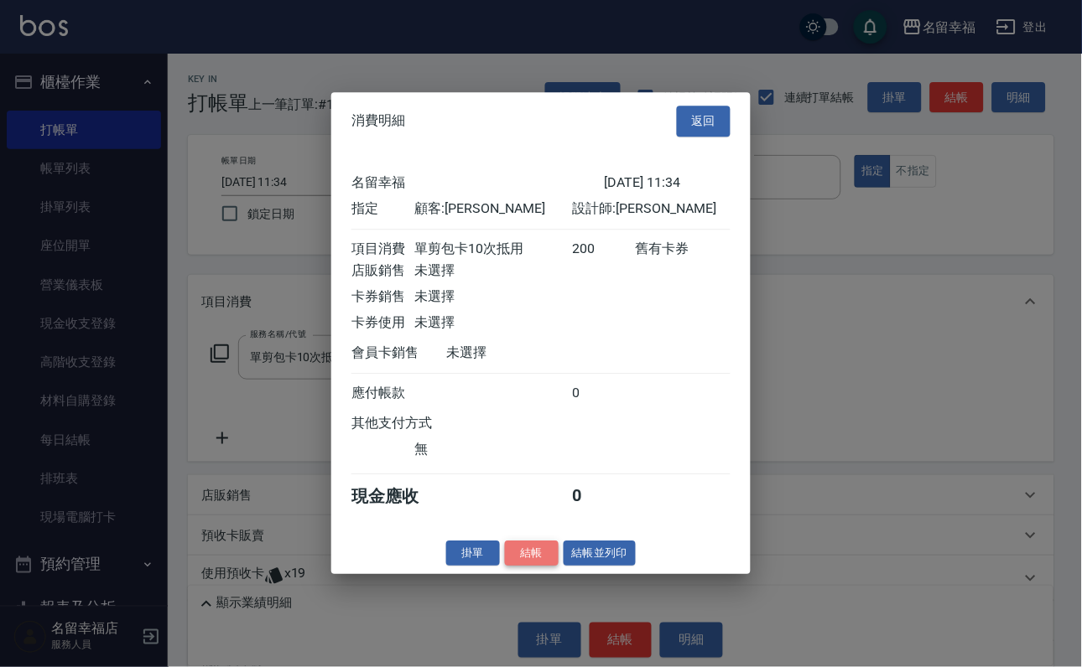
click at [526, 567] on button "結帳" at bounding box center [532, 554] width 54 height 26
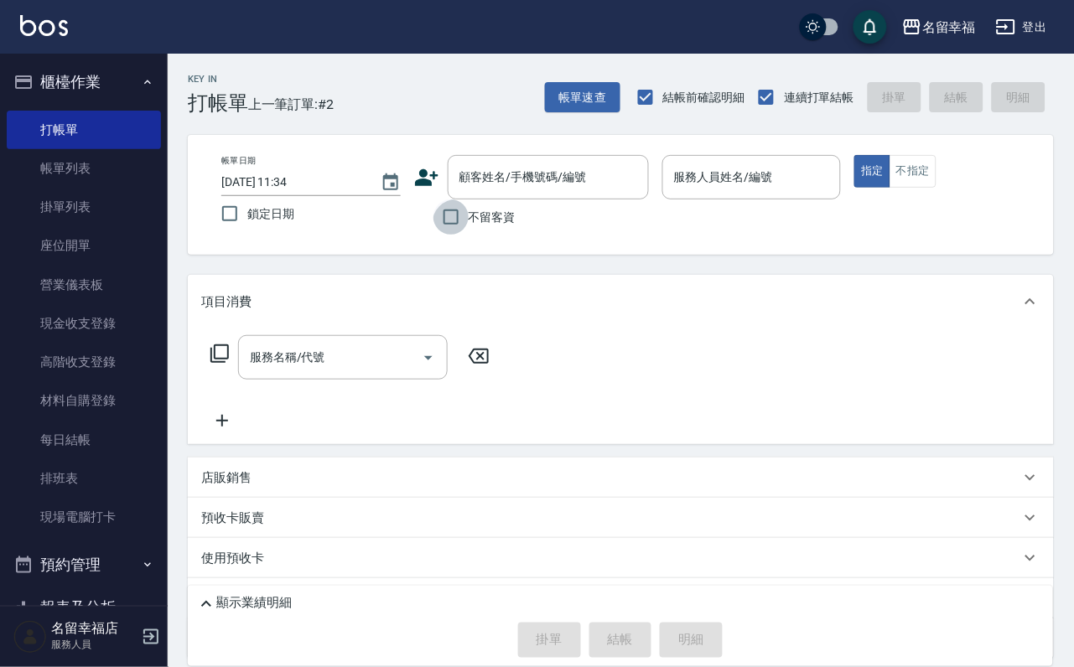
click at [453, 217] on input "不留客資" at bounding box center [450, 217] width 35 height 35
checkbox input "true"
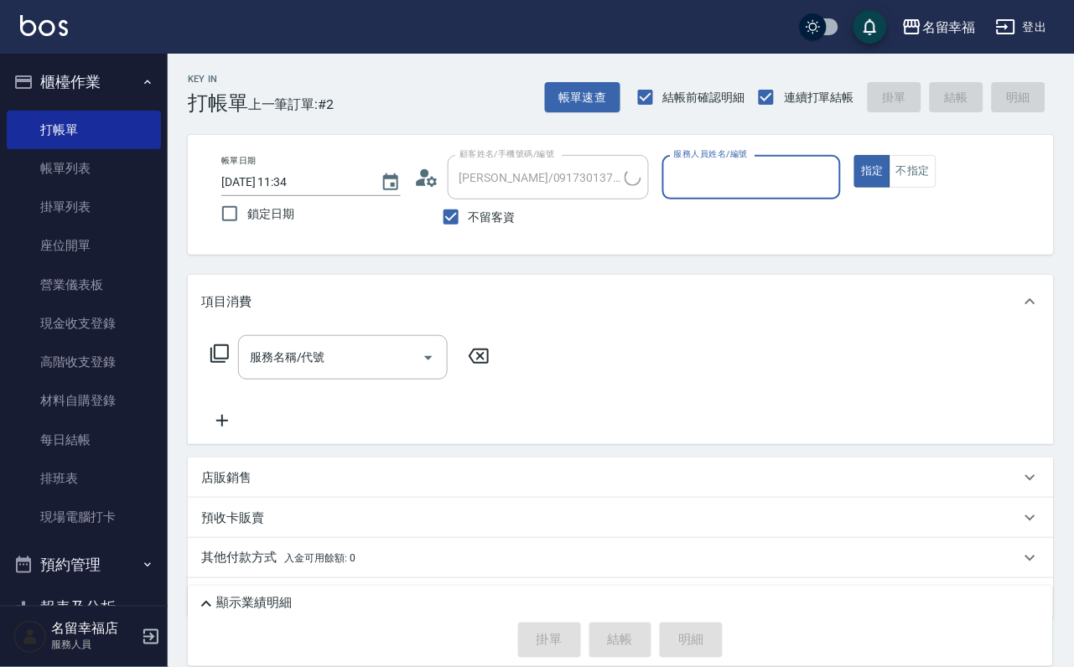
type input "[PERSON_NAME]/0982531313/"
type input "語[PERSON_NAME]-6"
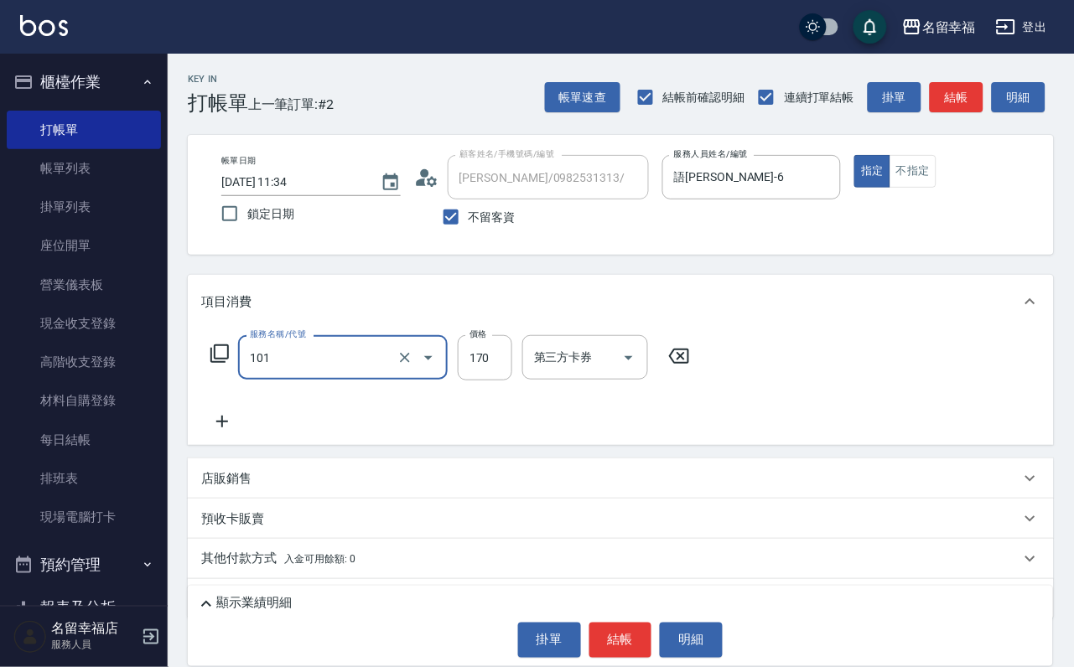
type input "洗髮(101)"
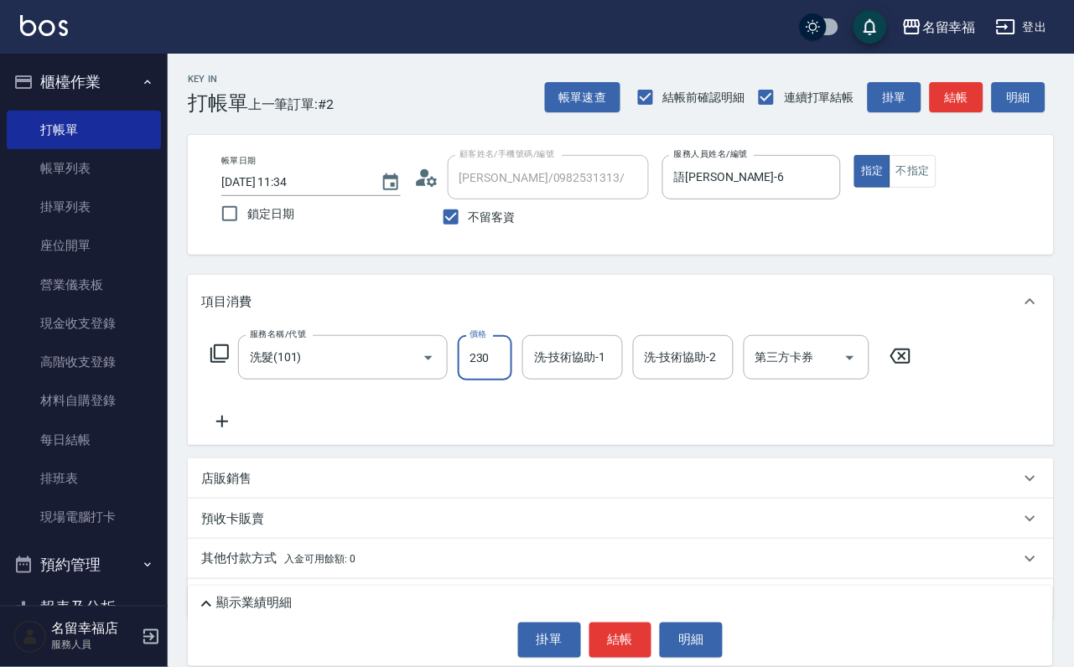
type input "230"
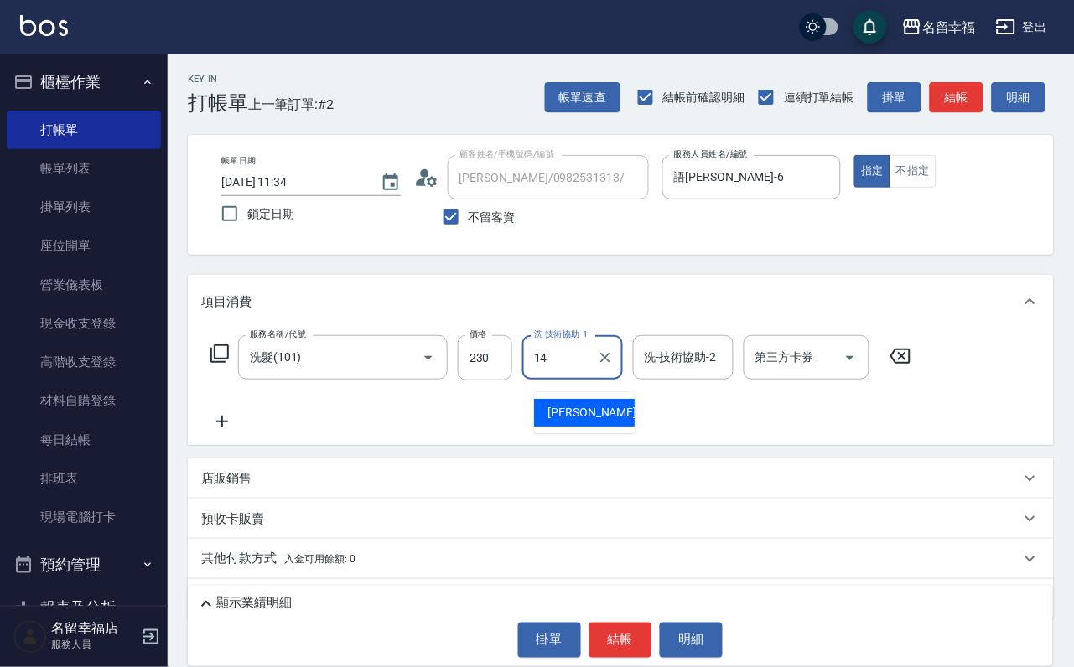
type input "[PERSON_NAME]-14"
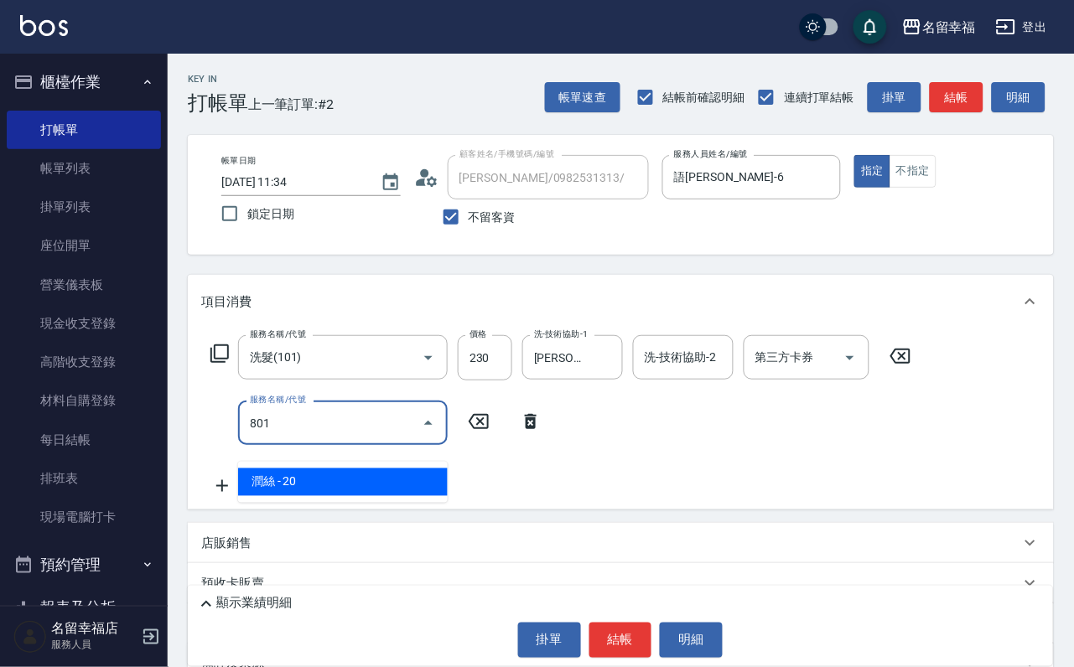
type input "潤絲(801)"
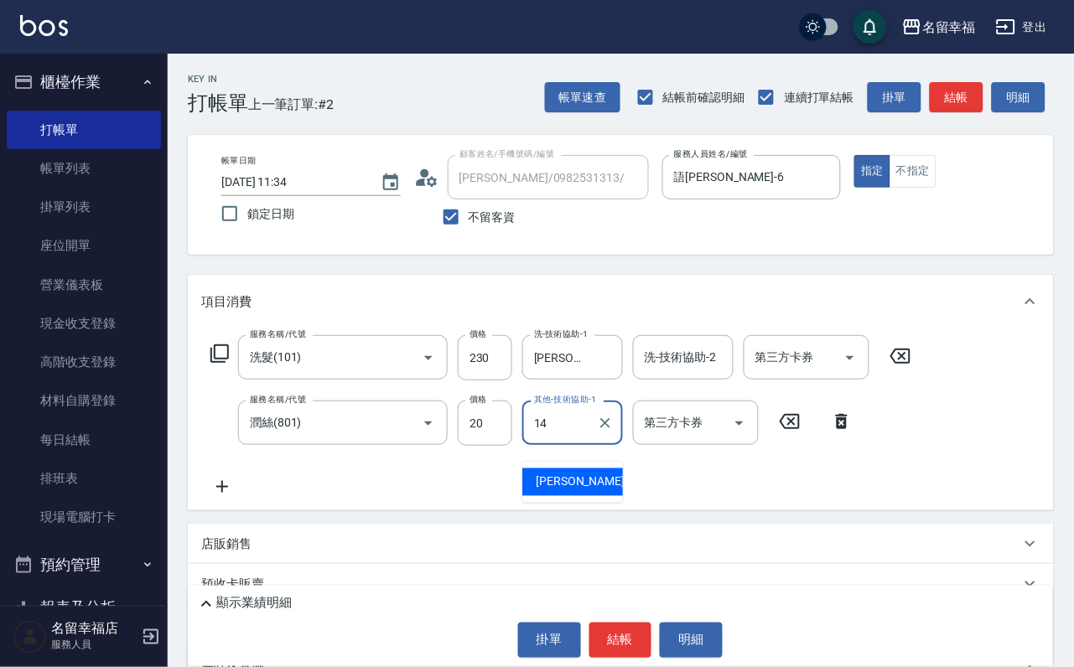
type input "[PERSON_NAME]-14"
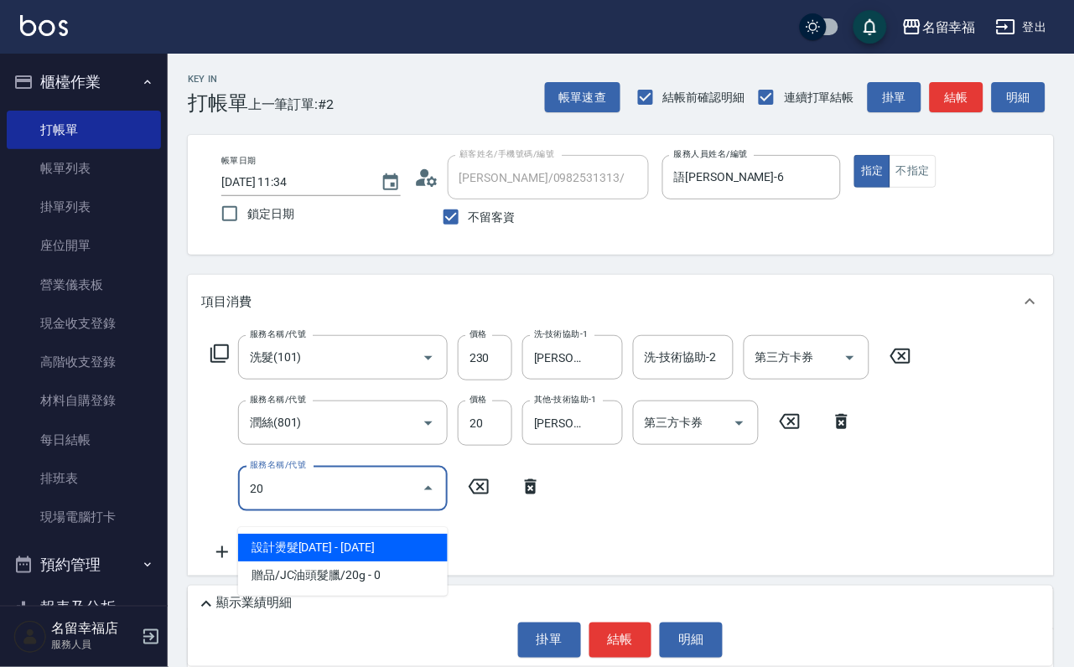
type input "203"
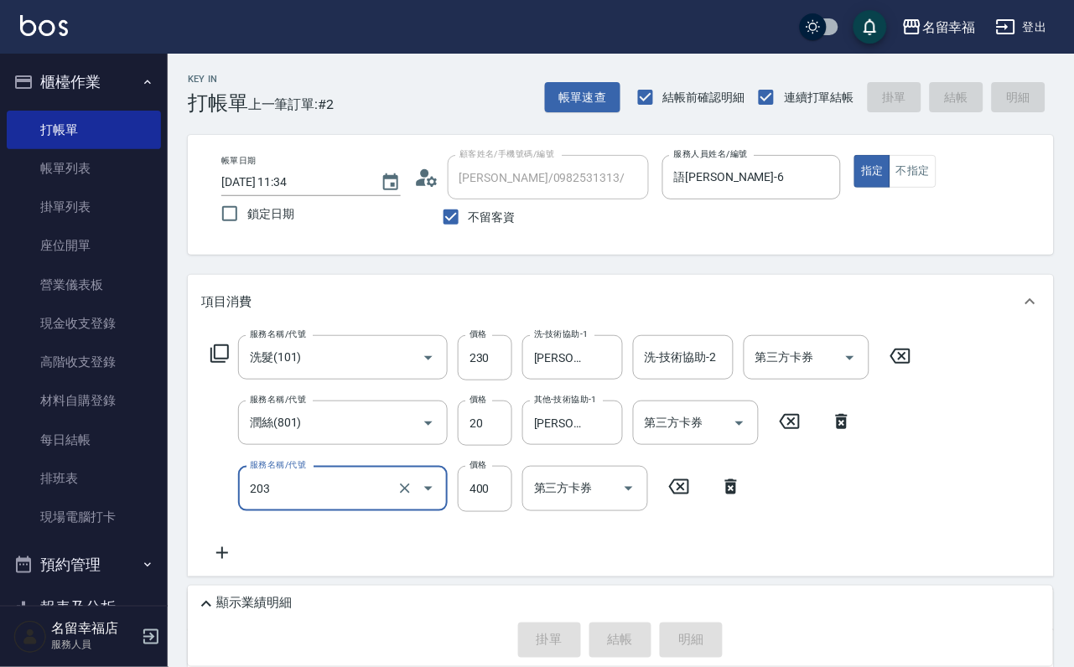
type input "[DATE] 11:43"
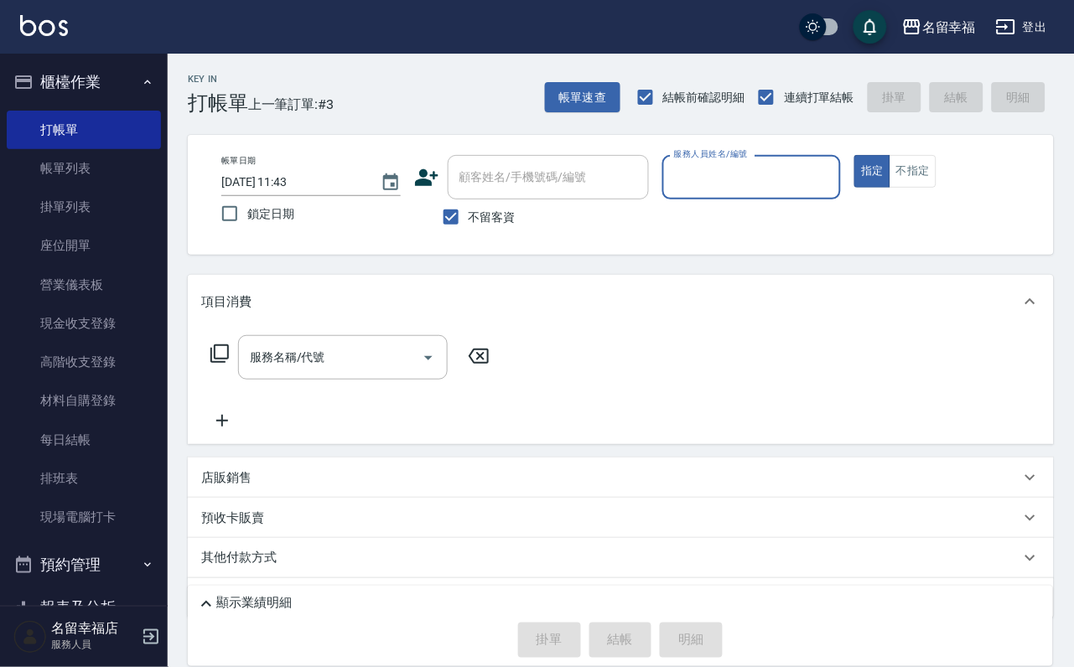
click at [834, 170] on input "服務人員姓名/編號" at bounding box center [752, 177] width 164 height 29
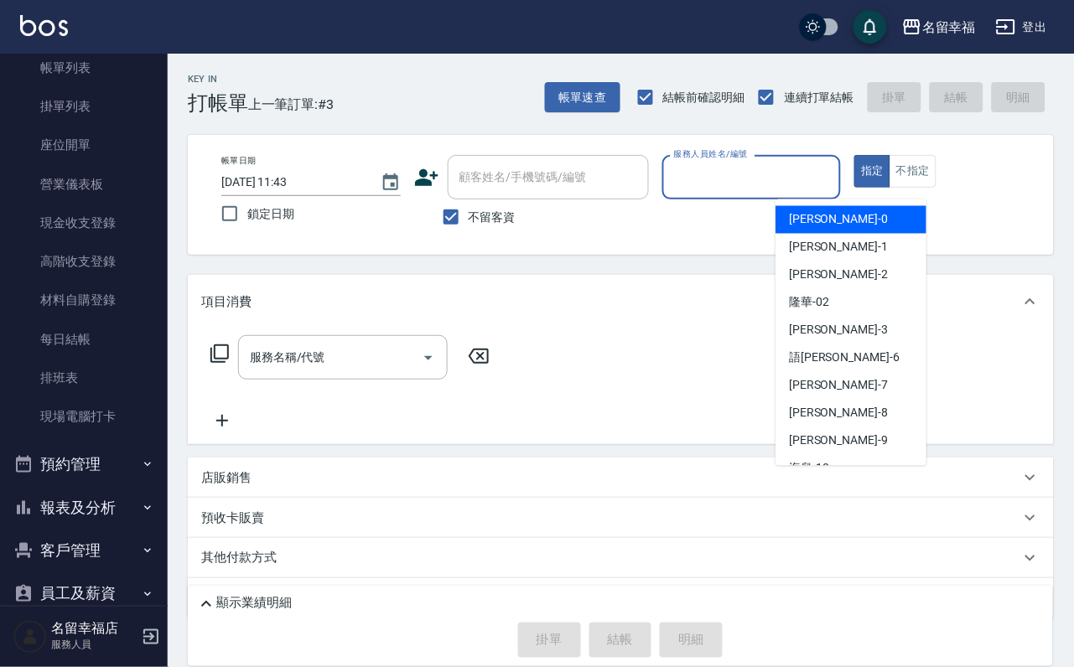
scroll to position [192, 0]
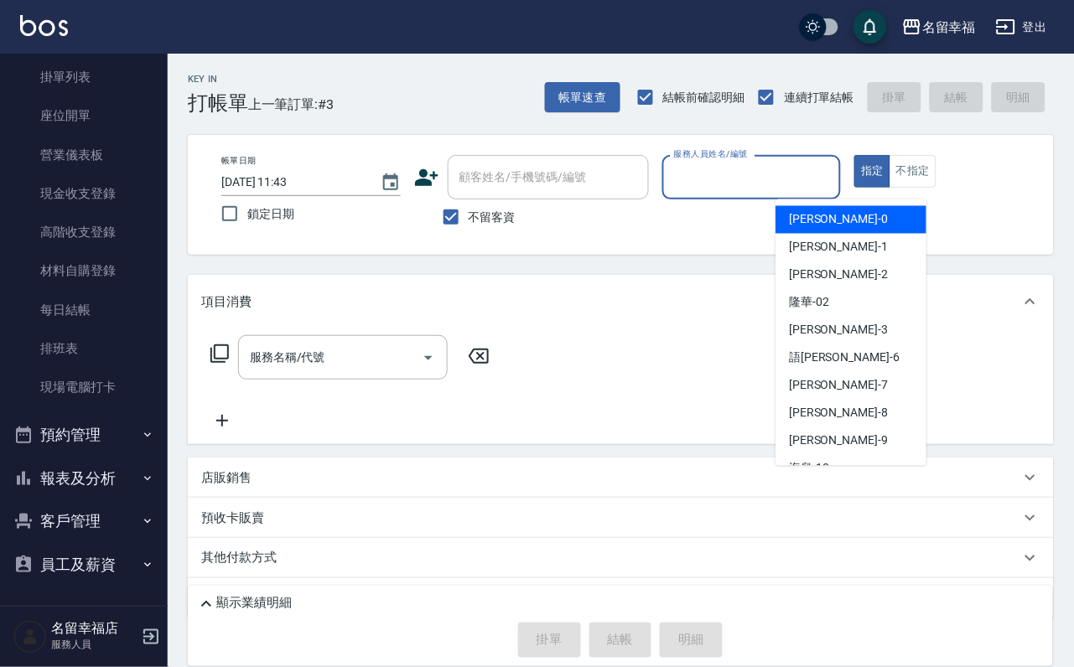
click at [64, 470] on button "報表及分析" at bounding box center [84, 479] width 154 height 44
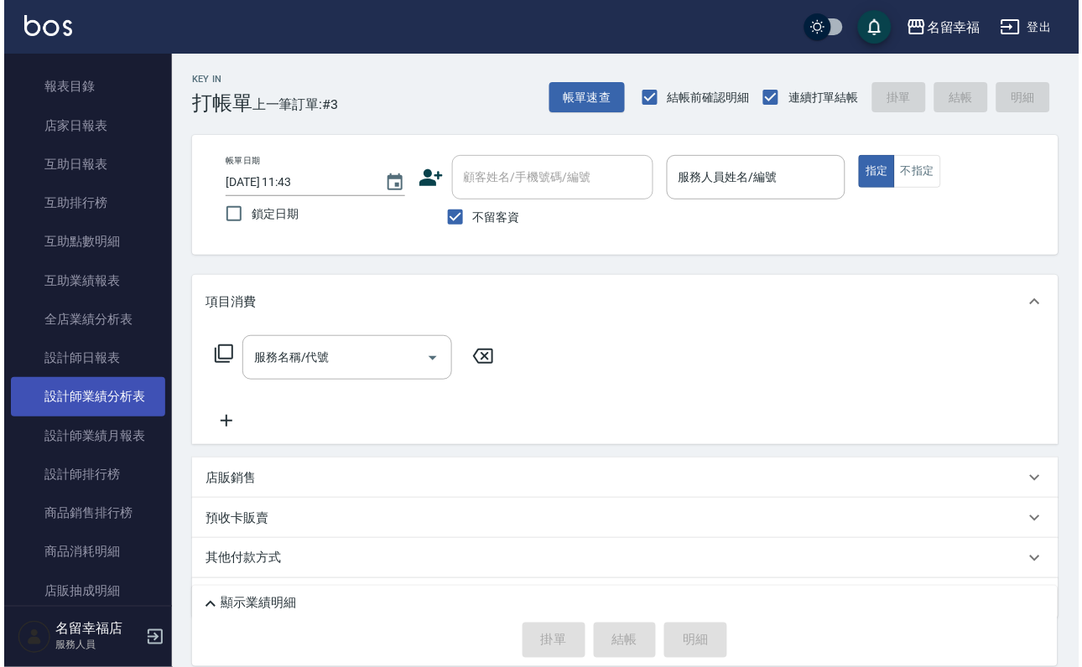
scroll to position [695, 0]
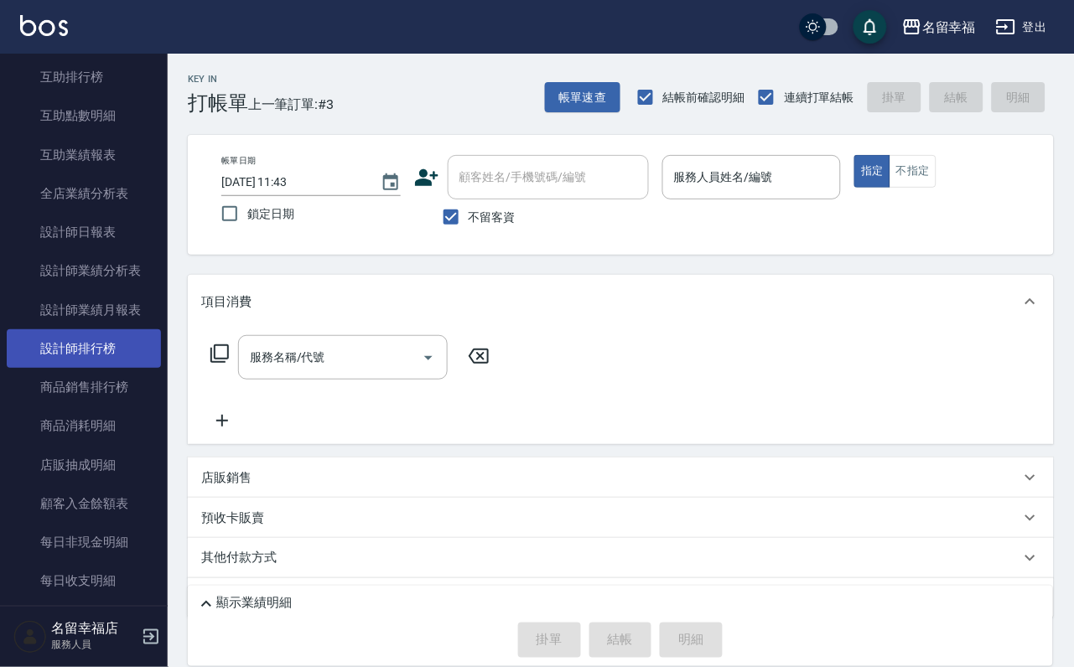
click at [90, 368] on link "設計師排行榜" at bounding box center [84, 349] width 154 height 39
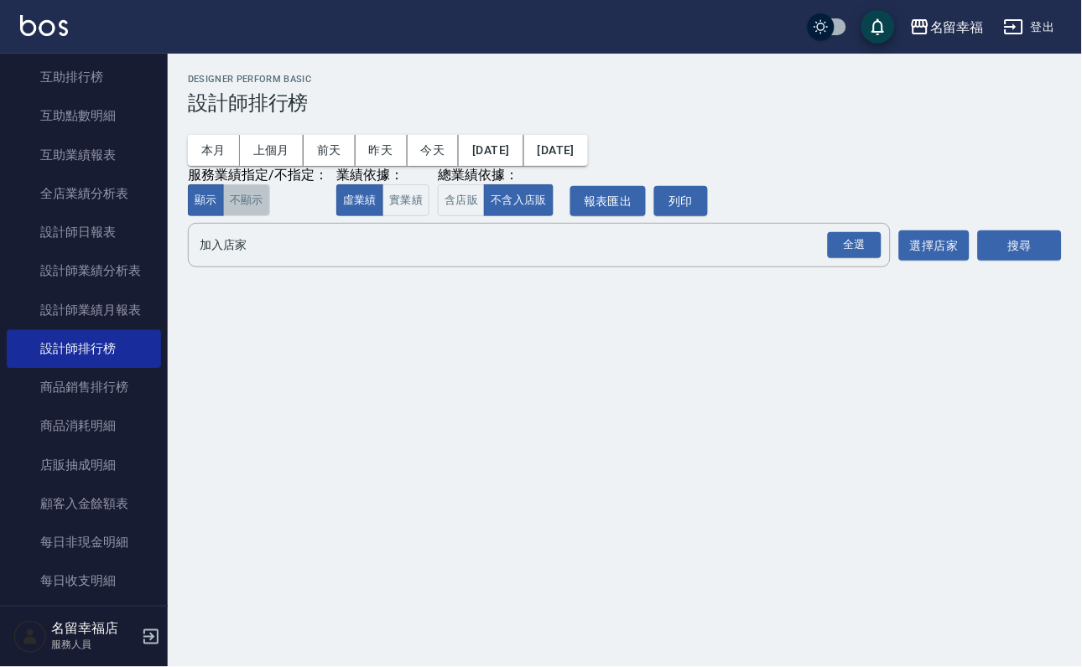
click at [270, 217] on button "不顯示" at bounding box center [246, 200] width 47 height 33
click at [429, 217] on button "實業績" at bounding box center [405, 200] width 47 height 33
click at [218, 217] on button "顯示" at bounding box center [206, 200] width 36 height 33
click at [855, 258] on div "全選" at bounding box center [855, 245] width 54 height 26
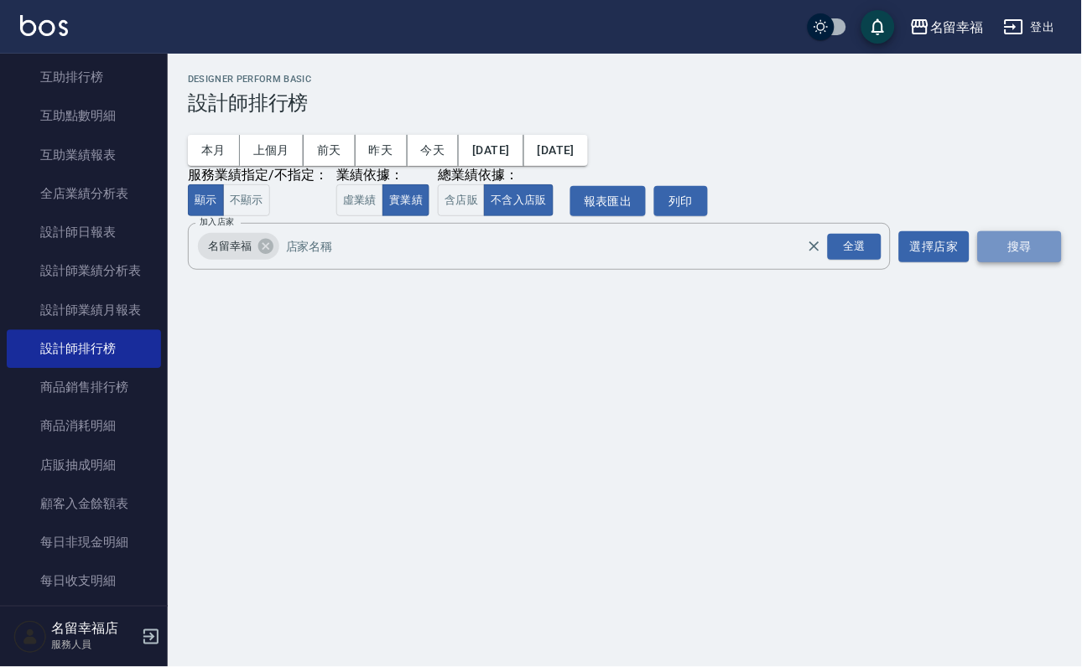
click at [994, 262] on button "搜尋" at bounding box center [1020, 246] width 84 height 31
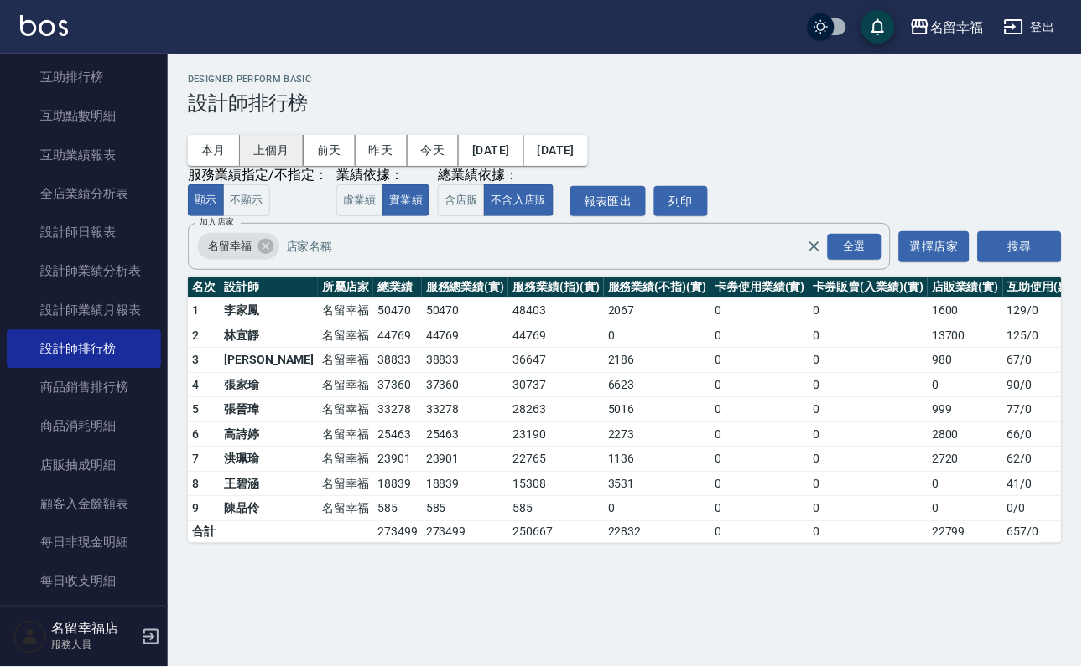
click at [288, 158] on button "上個月" at bounding box center [272, 150] width 64 height 31
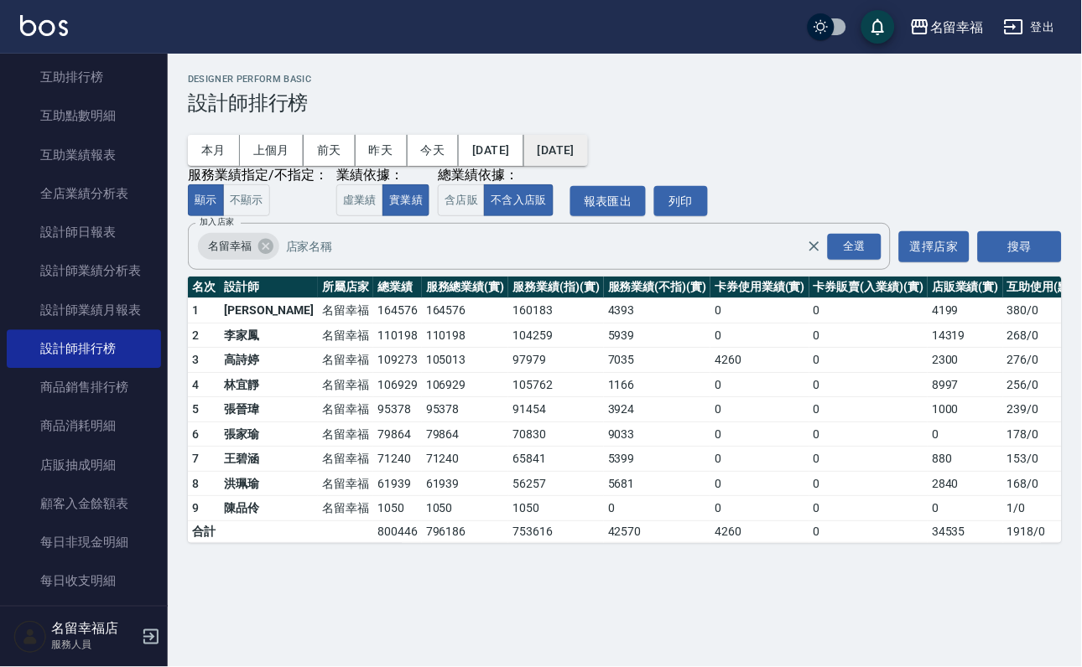
click at [588, 138] on button "[DATE]" at bounding box center [556, 150] width 64 height 31
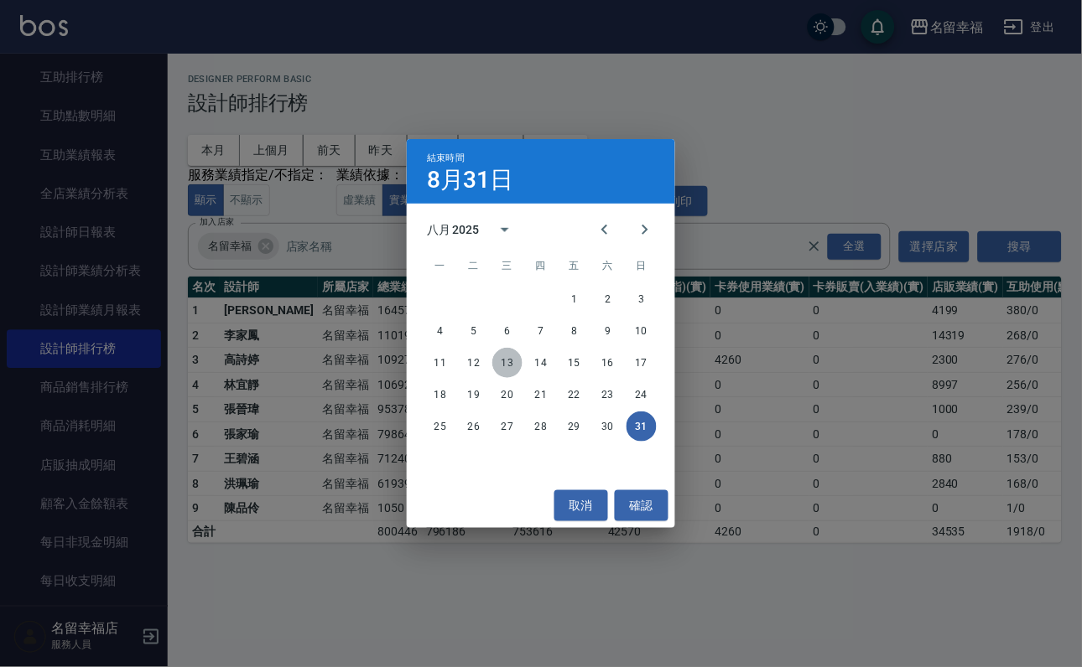
click at [511, 358] on button "13" at bounding box center [507, 363] width 30 height 30
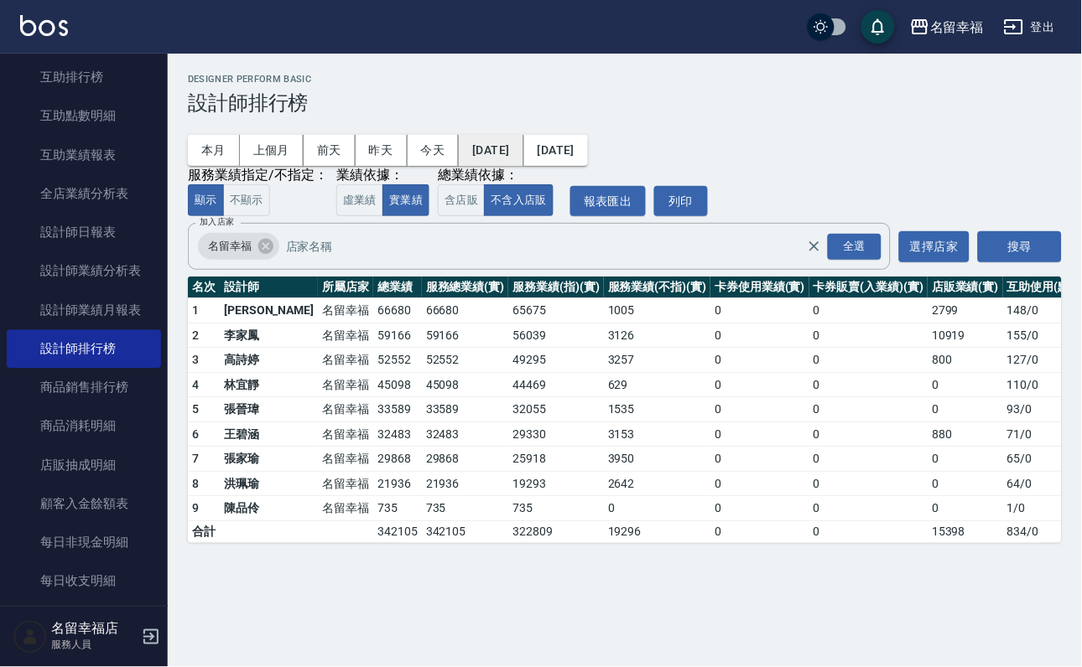
click at [523, 153] on button "[DATE]" at bounding box center [491, 150] width 65 height 31
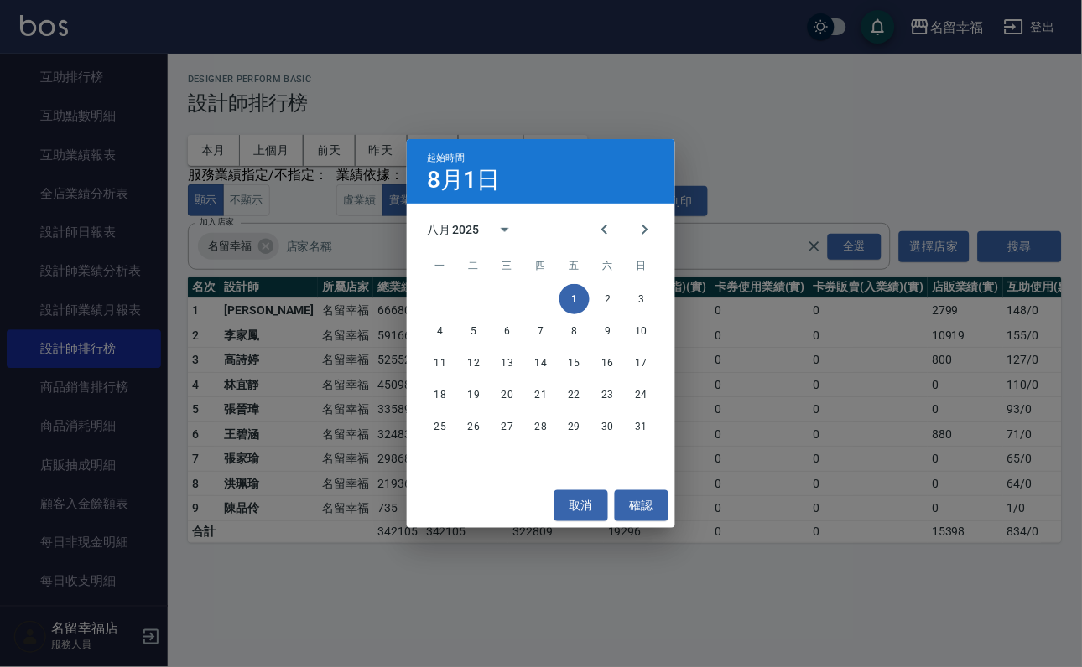
click at [663, 152] on div "起始時間 [DATE]" at bounding box center [541, 171] width 268 height 65
click at [581, 491] on button "取消" at bounding box center [581, 506] width 54 height 31
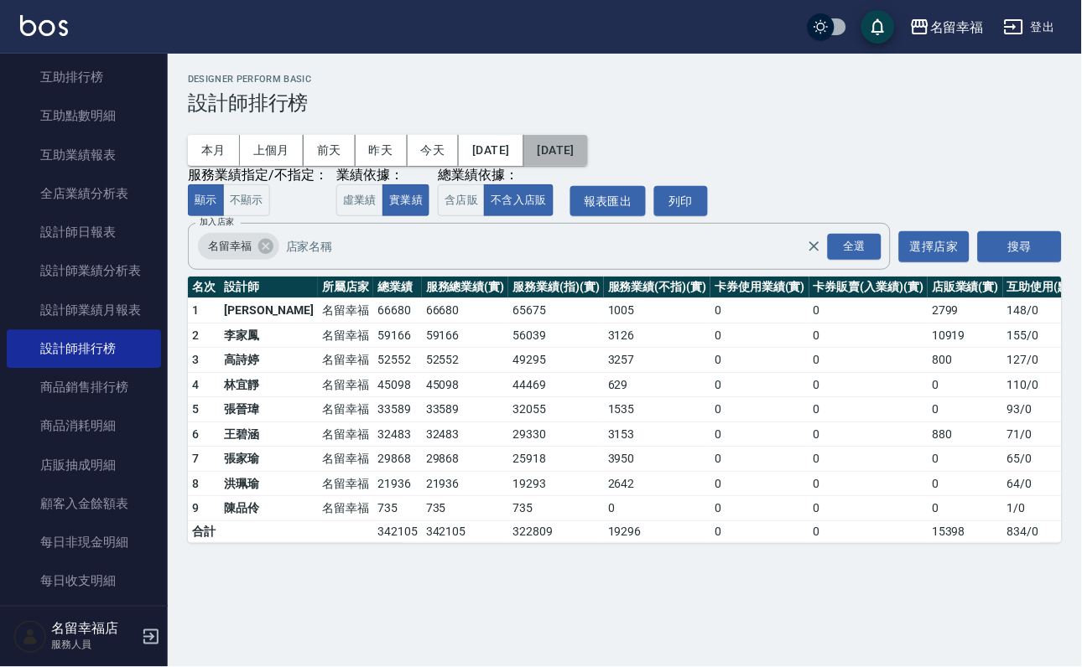
click at [588, 138] on button "[DATE]" at bounding box center [556, 150] width 64 height 31
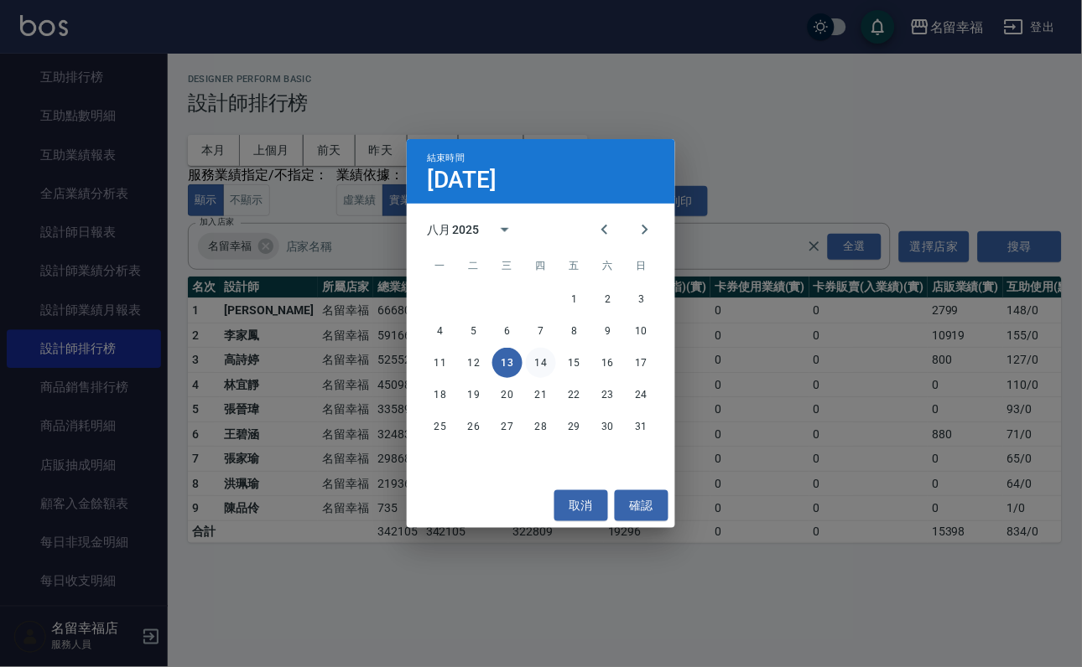
click at [541, 359] on button "14" at bounding box center [541, 363] width 30 height 30
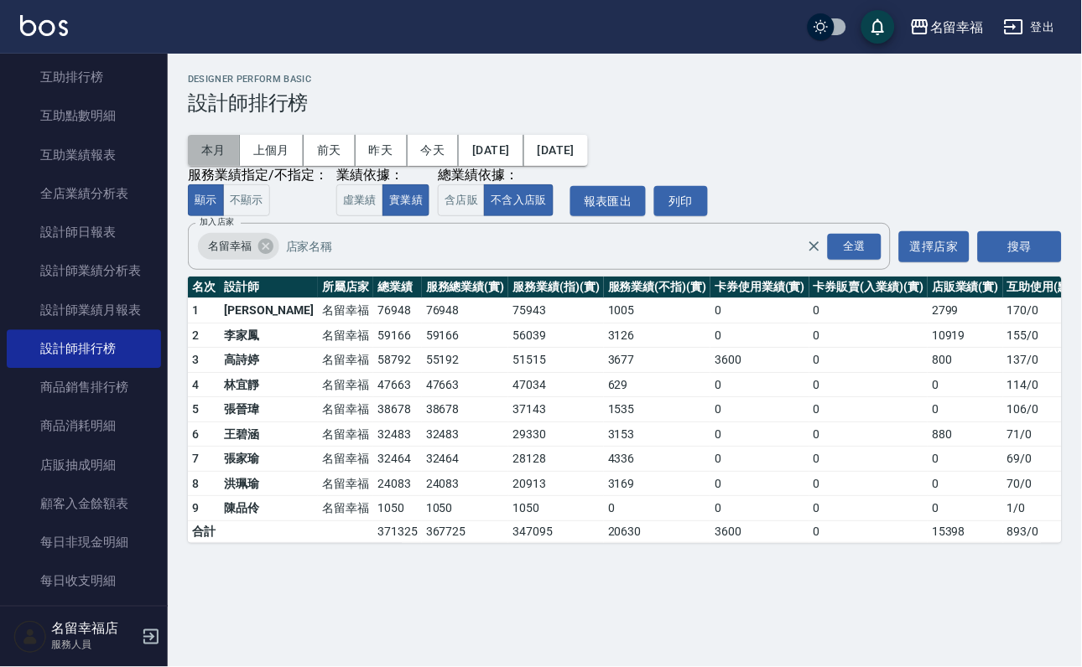
click at [216, 153] on button "本月" at bounding box center [214, 150] width 52 height 31
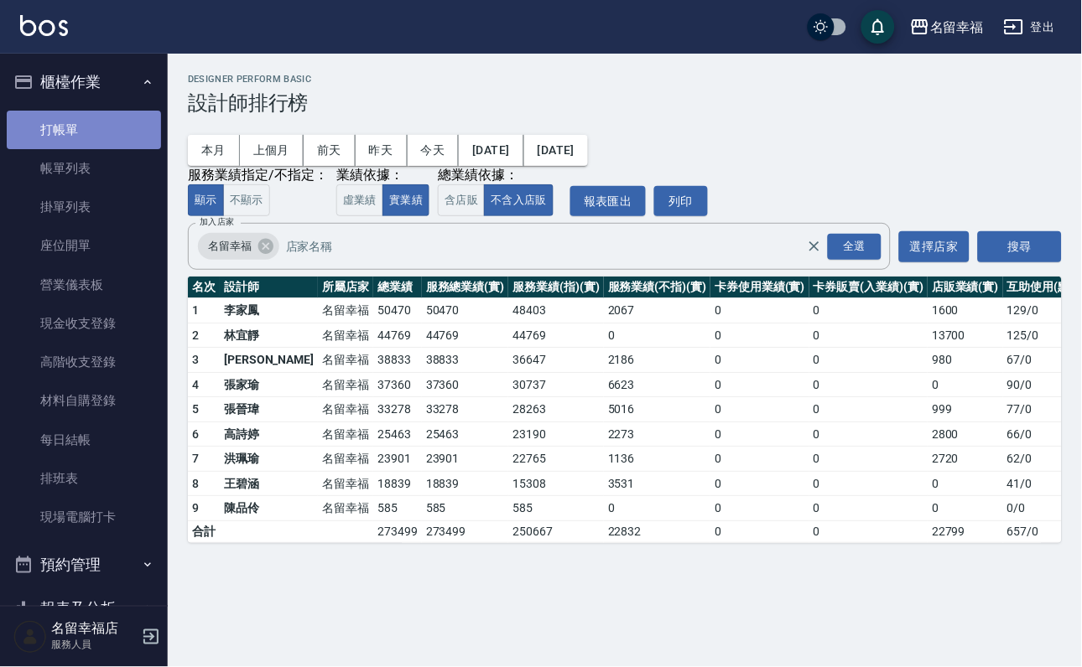
click at [97, 127] on link "打帳單" at bounding box center [84, 130] width 154 height 39
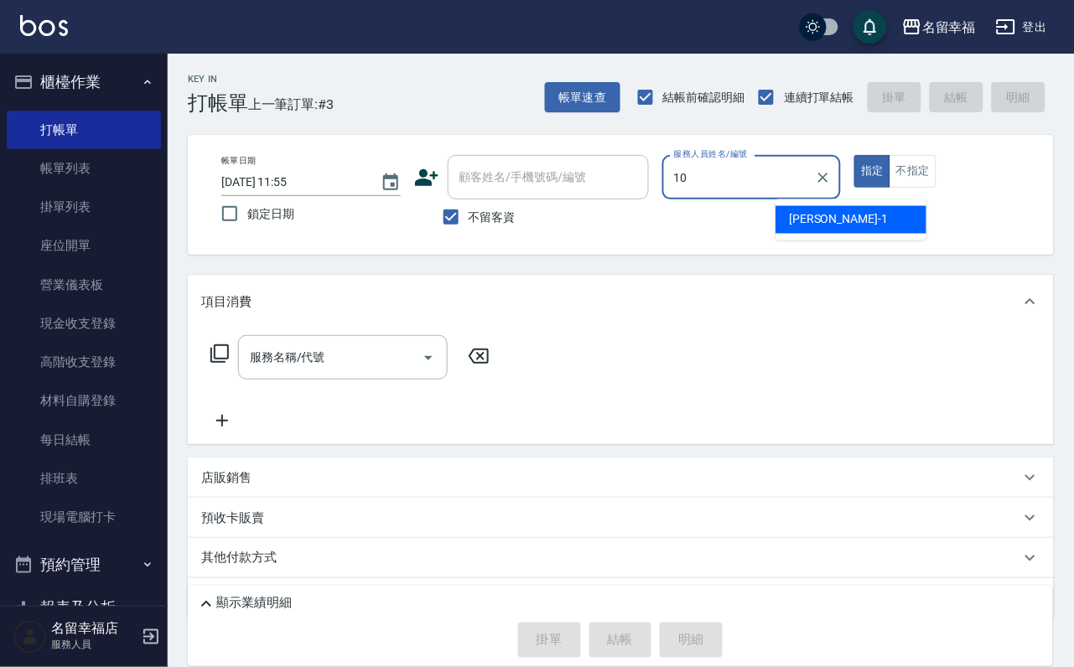
type input "海龜-10"
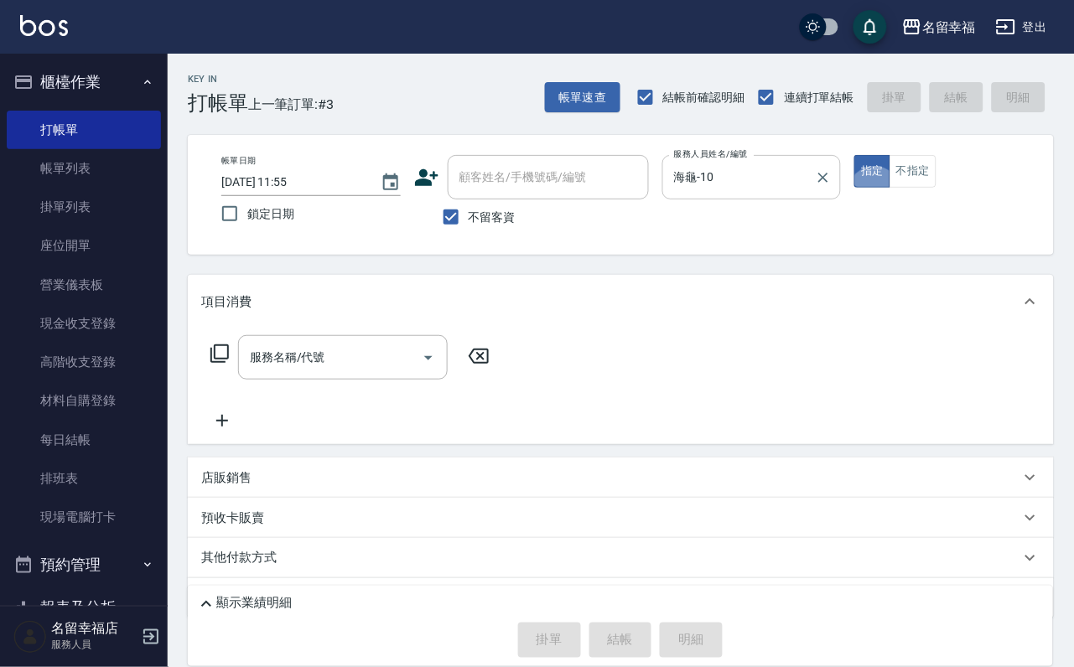
type button "true"
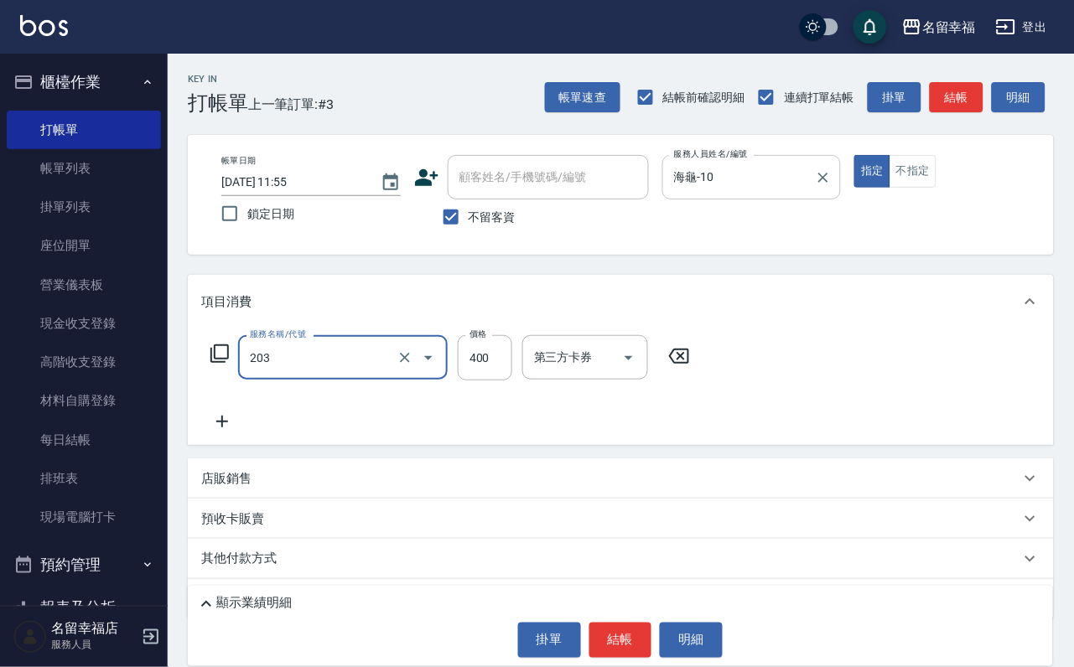
type input "指定單剪(203)"
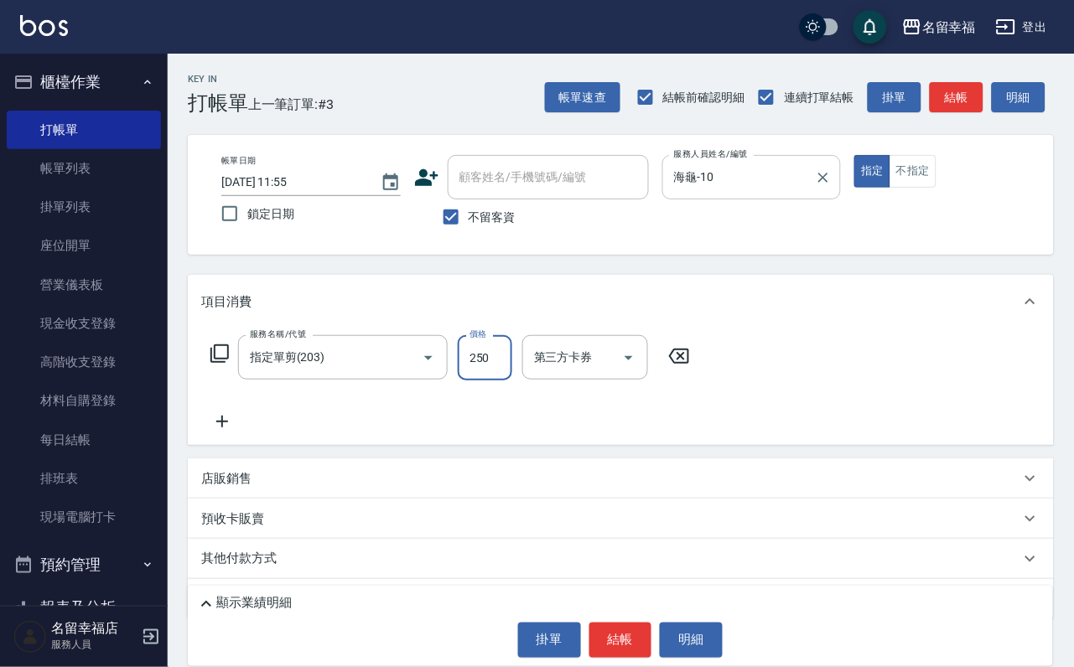
type input "250"
click at [624, 639] on button "結帳" at bounding box center [620, 640] width 63 height 35
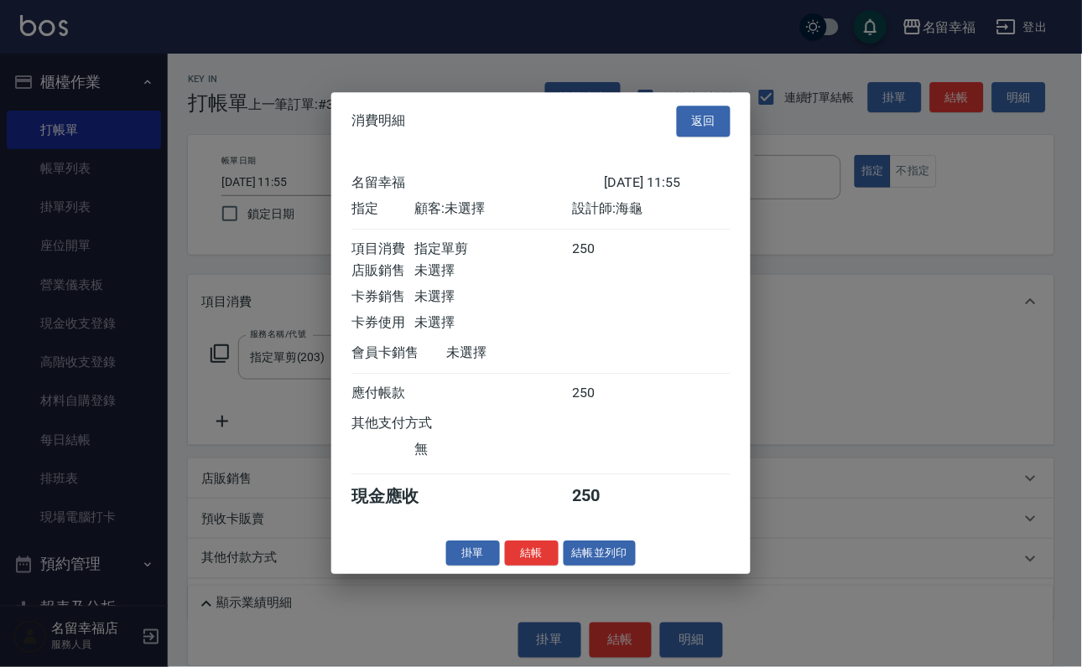
scroll to position [207, 0]
click at [505, 567] on button "結帳" at bounding box center [532, 554] width 54 height 26
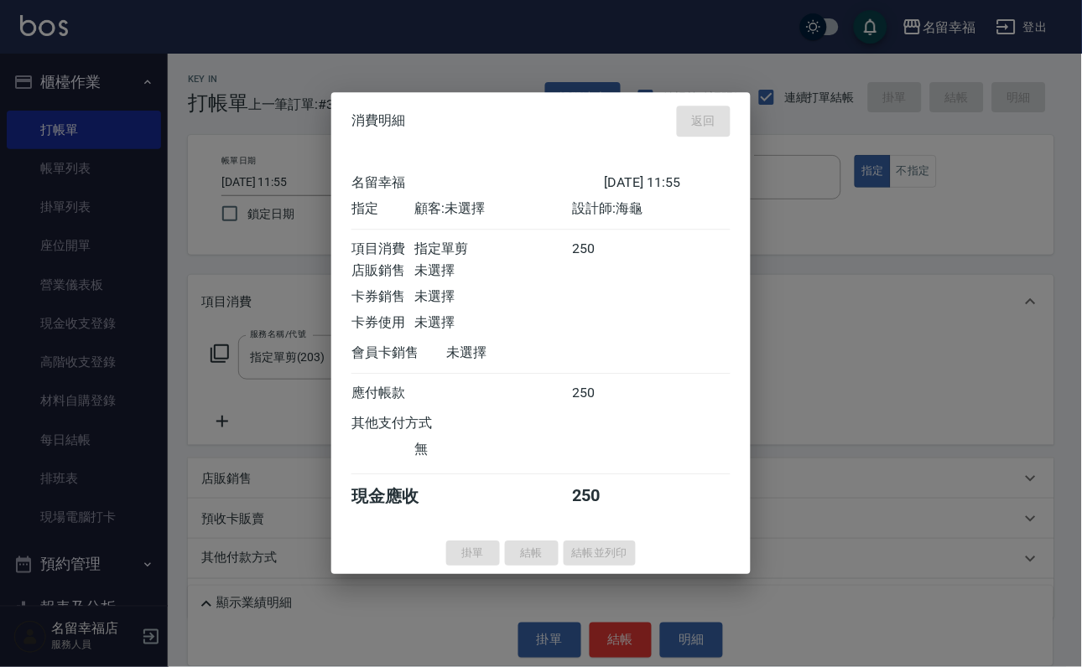
type input "[DATE] 11:58"
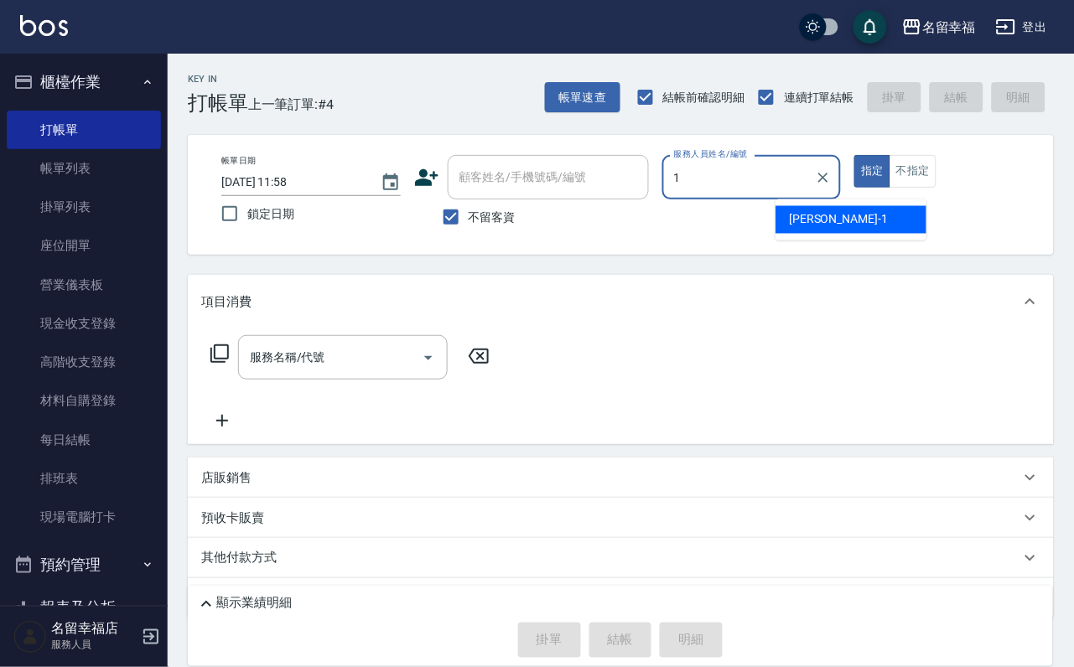
type input "[PERSON_NAME]-1"
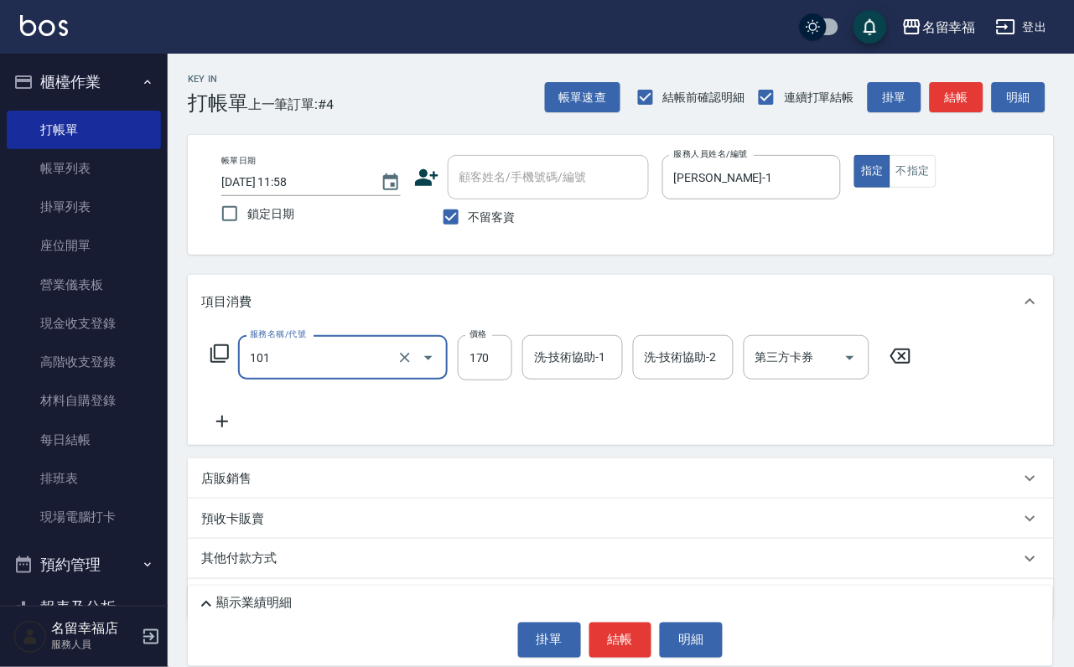
type input "洗髮(101)"
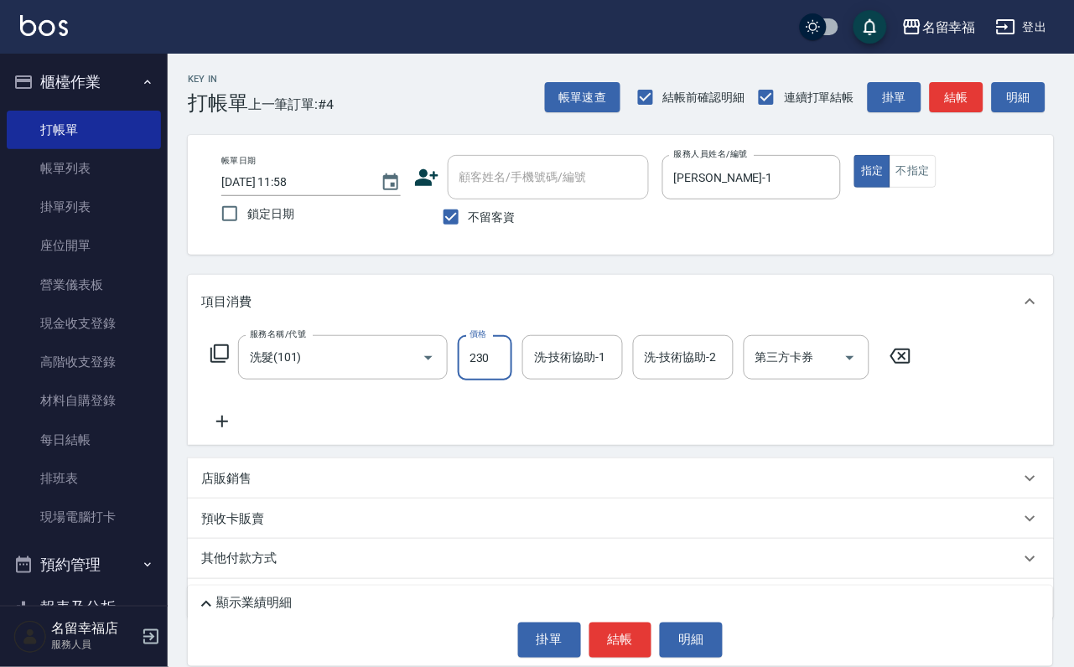
type input "230"
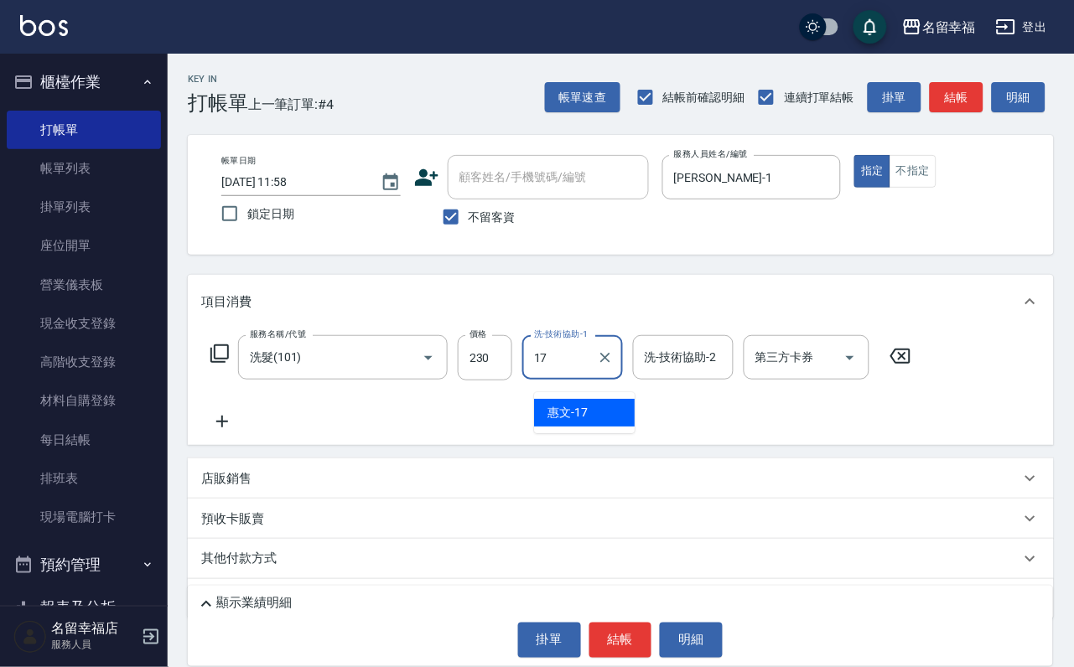
type input "惠文-17"
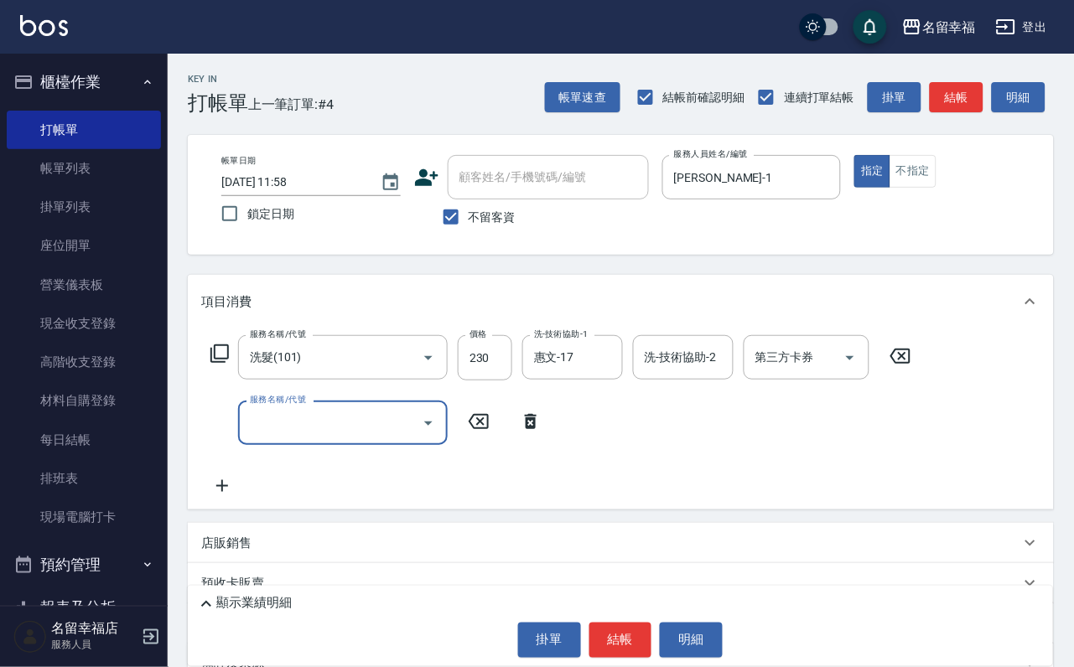
type input "8"
type input "指定單剪(203)"
click at [615, 646] on button "結帳" at bounding box center [620, 640] width 63 height 35
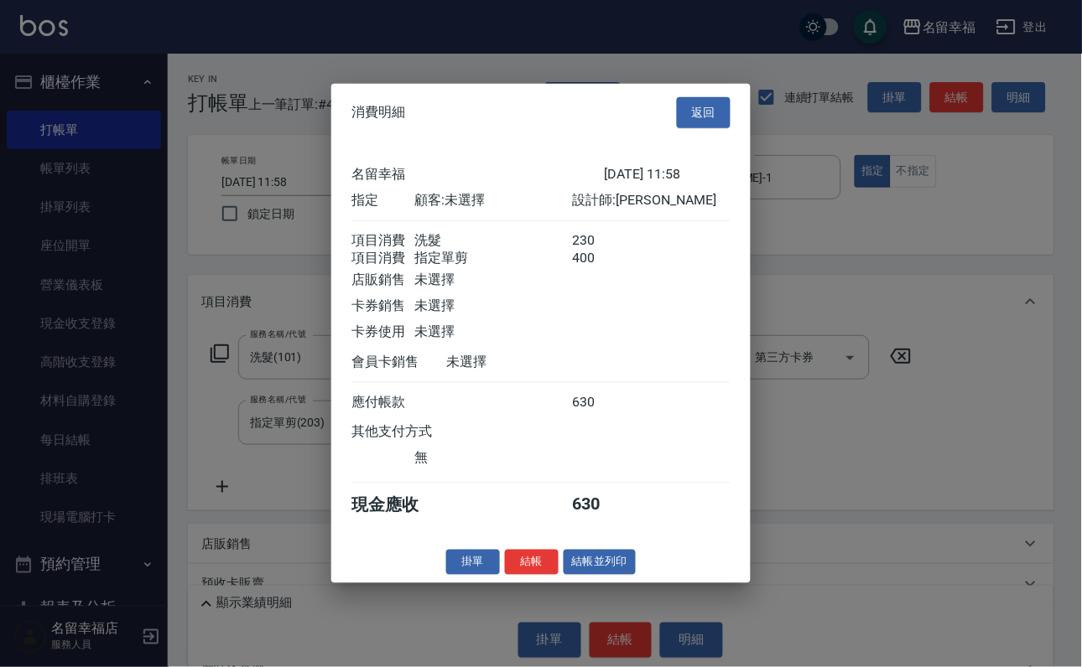
scroll to position [270, 0]
click at [615, 575] on button "結帳並列印" at bounding box center [599, 562] width 73 height 26
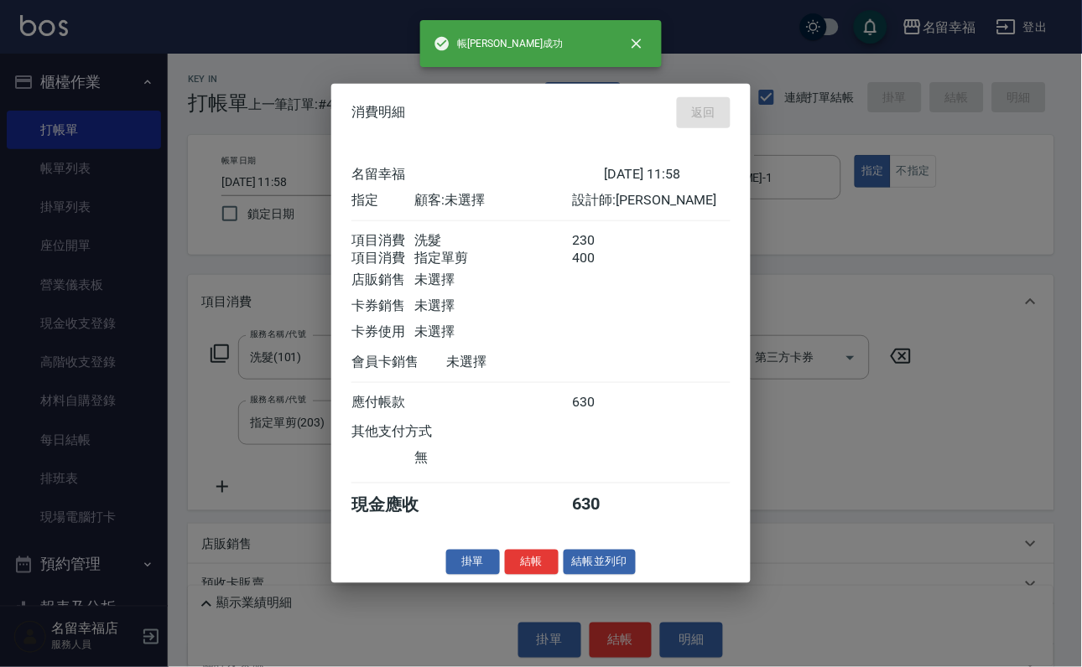
type input "[DATE] 12:00"
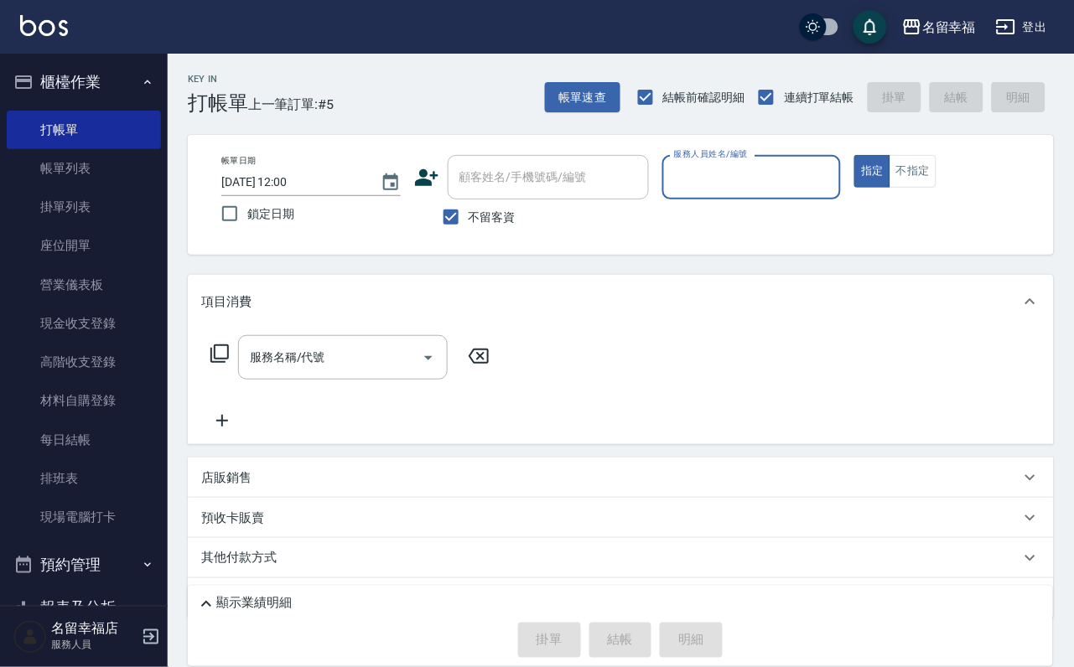
click at [659, 633] on div "掛單 結帳 明細" at bounding box center [620, 640] width 849 height 35
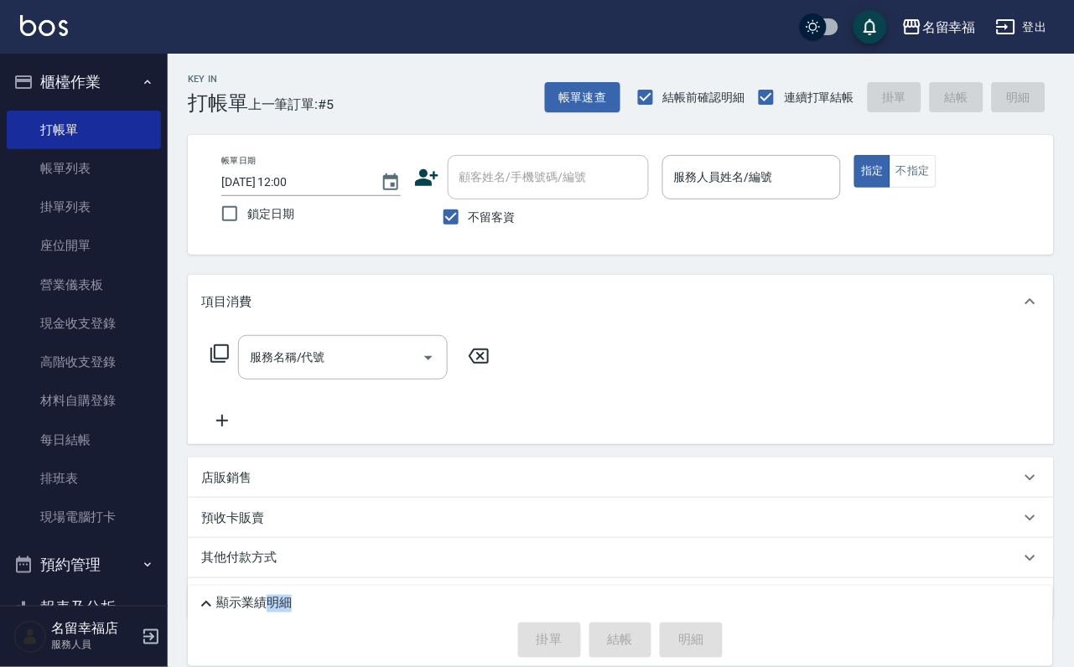
click at [659, 633] on div "掛單 結帳 明細" at bounding box center [620, 640] width 849 height 35
click at [833, 187] on input "服務人員姓名/編號" at bounding box center [752, 177] width 164 height 29
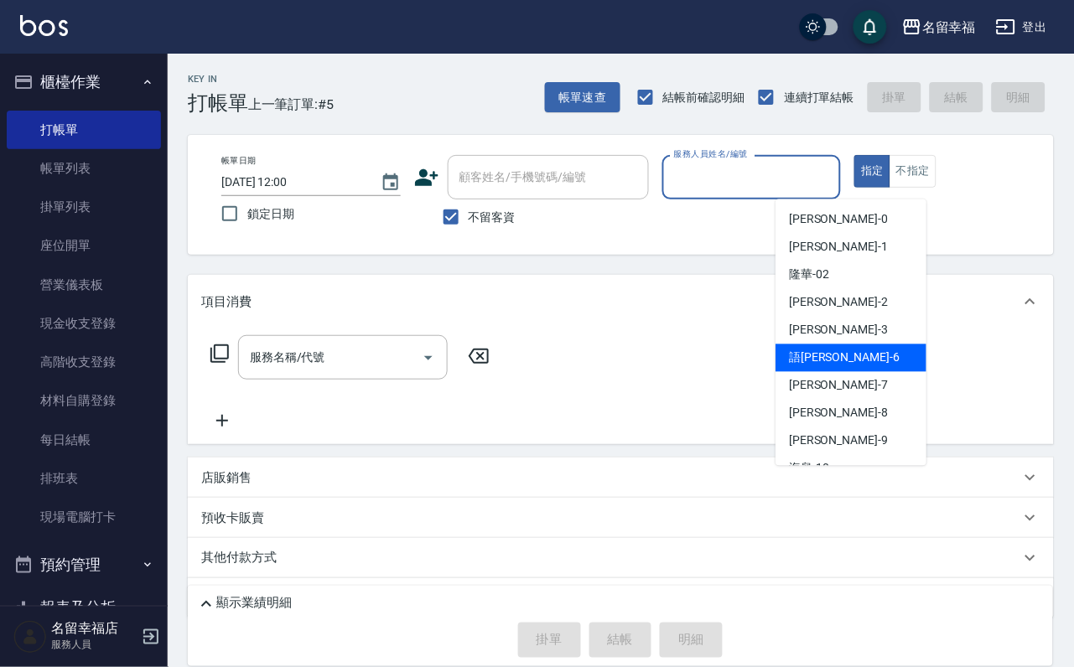
click at [825, 356] on span "語[PERSON_NAME] -6" at bounding box center [844, 359] width 111 height 18
type input "語[PERSON_NAME]-6"
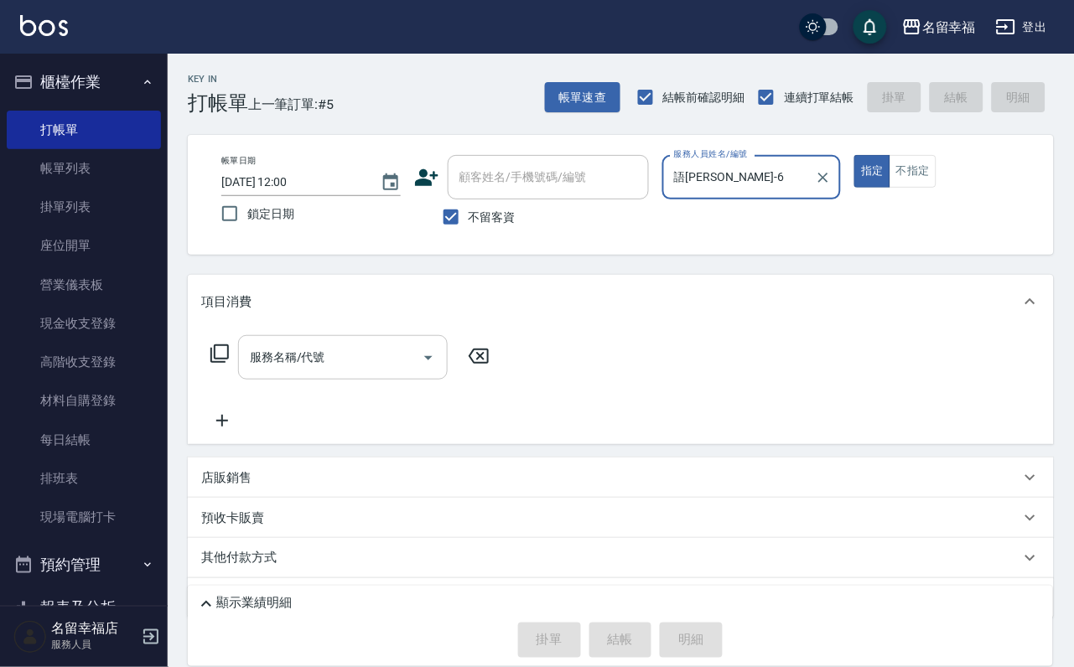
click at [294, 372] on input "服務名稱/代號" at bounding box center [330, 357] width 169 height 29
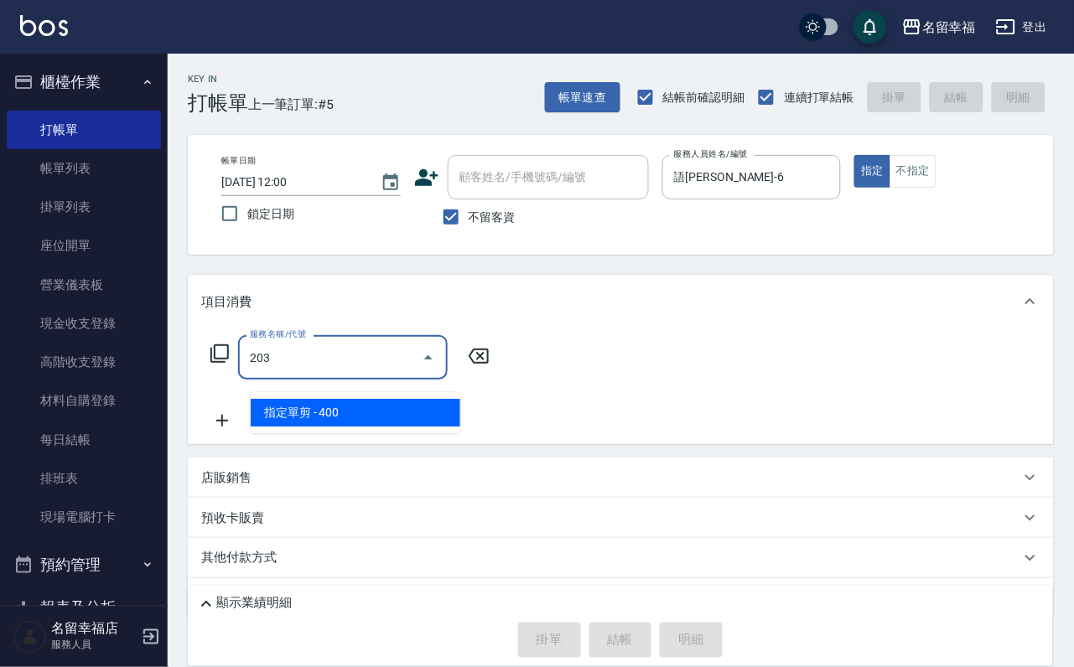
type input "指定單剪(203)"
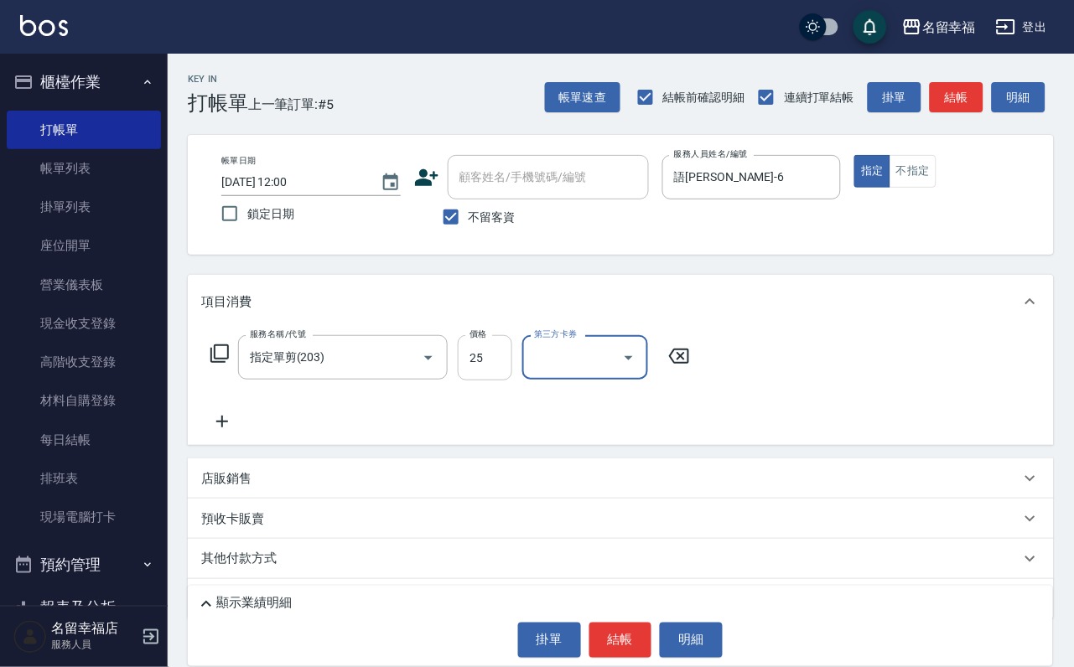
click at [502, 378] on input "25" at bounding box center [485, 357] width 55 height 45
type input "250"
click at [612, 623] on button "結帳" at bounding box center [620, 640] width 63 height 35
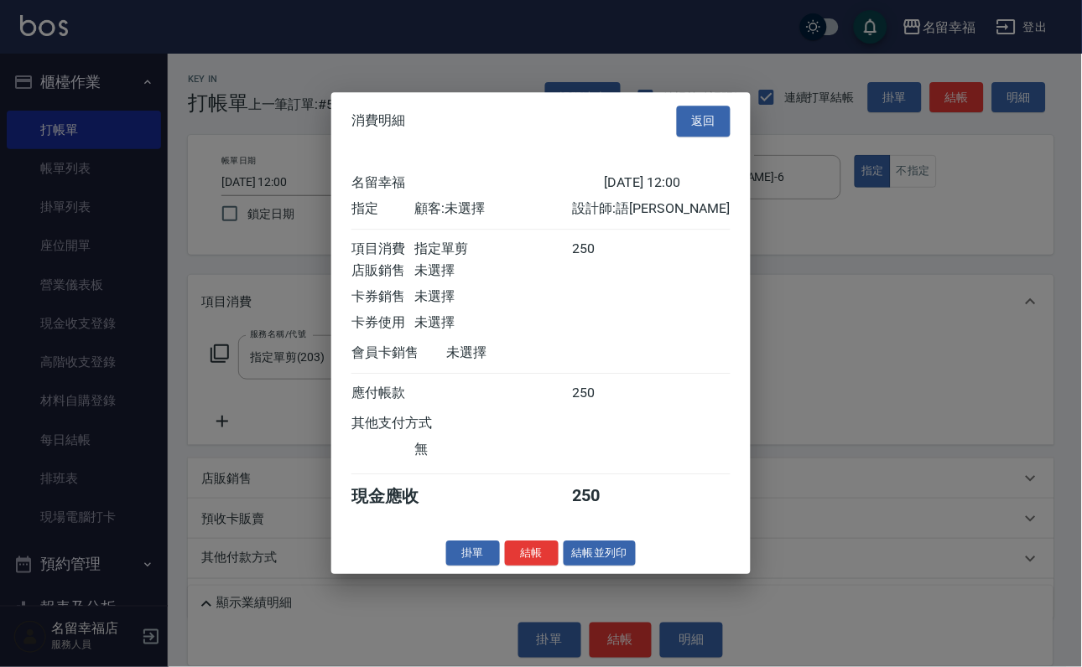
scroll to position [207, 0]
drag, startPoint x: 509, startPoint y: 642, endPoint x: 545, endPoint y: 604, distance: 52.8
click at [509, 567] on button "結帳" at bounding box center [532, 554] width 54 height 26
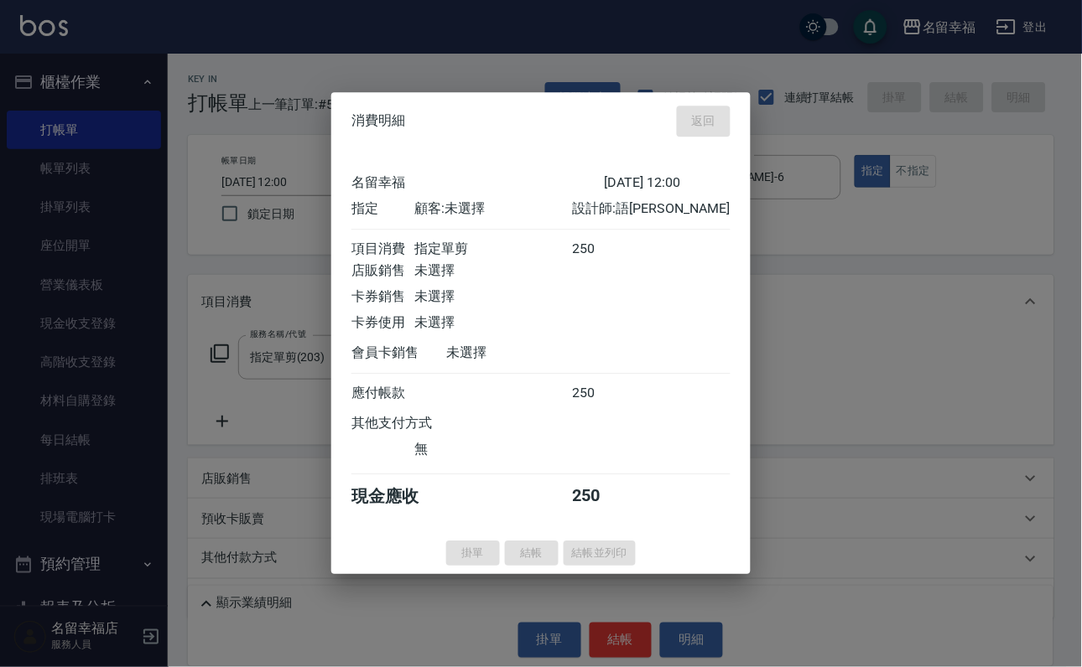
type input "[DATE] 12:38"
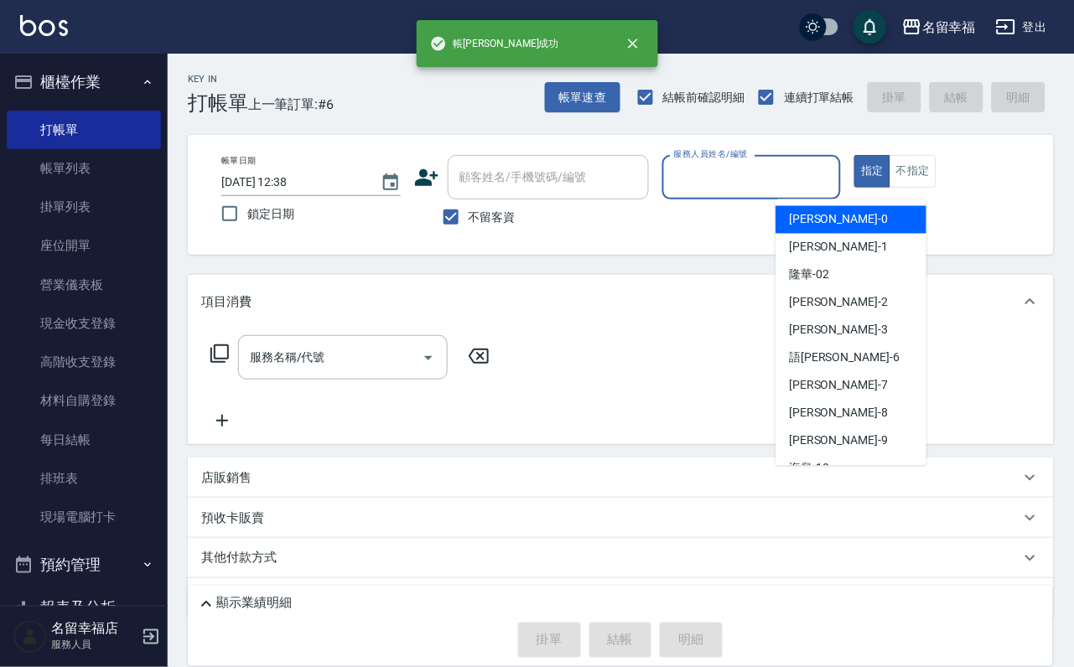
click at [834, 171] on input "服務人員姓名/編號" at bounding box center [752, 177] width 164 height 29
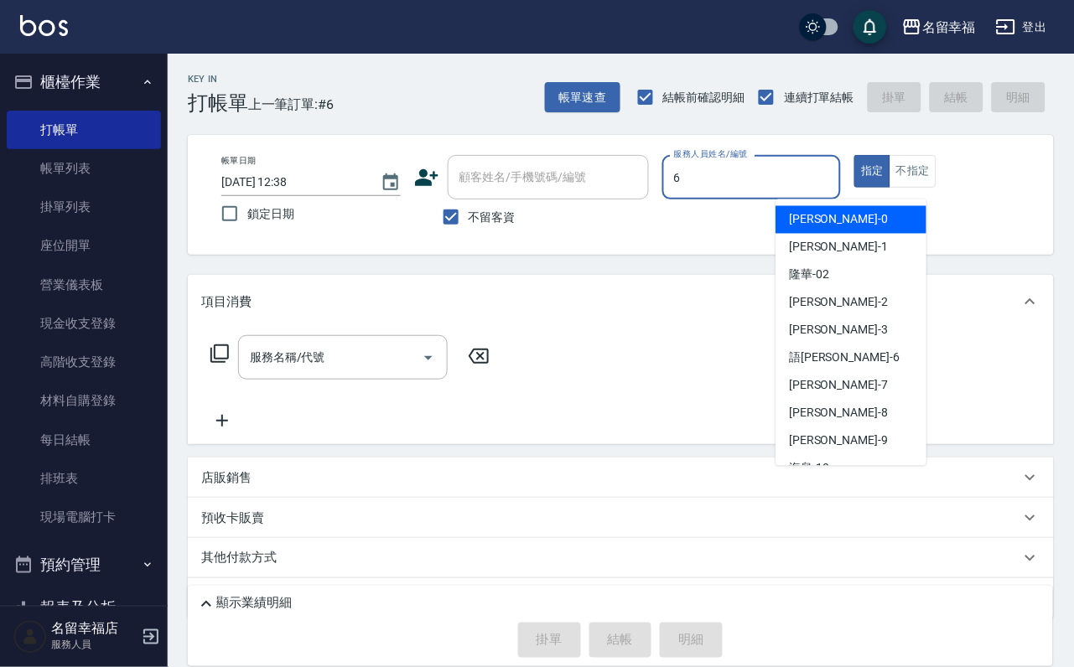
type input "語[PERSON_NAME]-6"
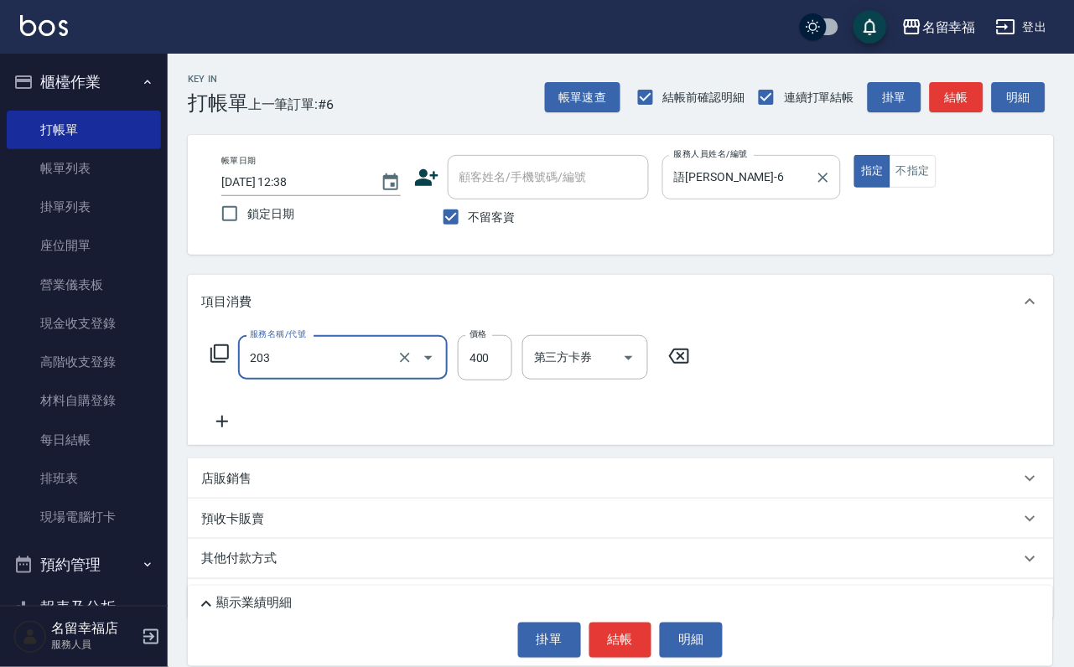
type input "指定單剪(203)"
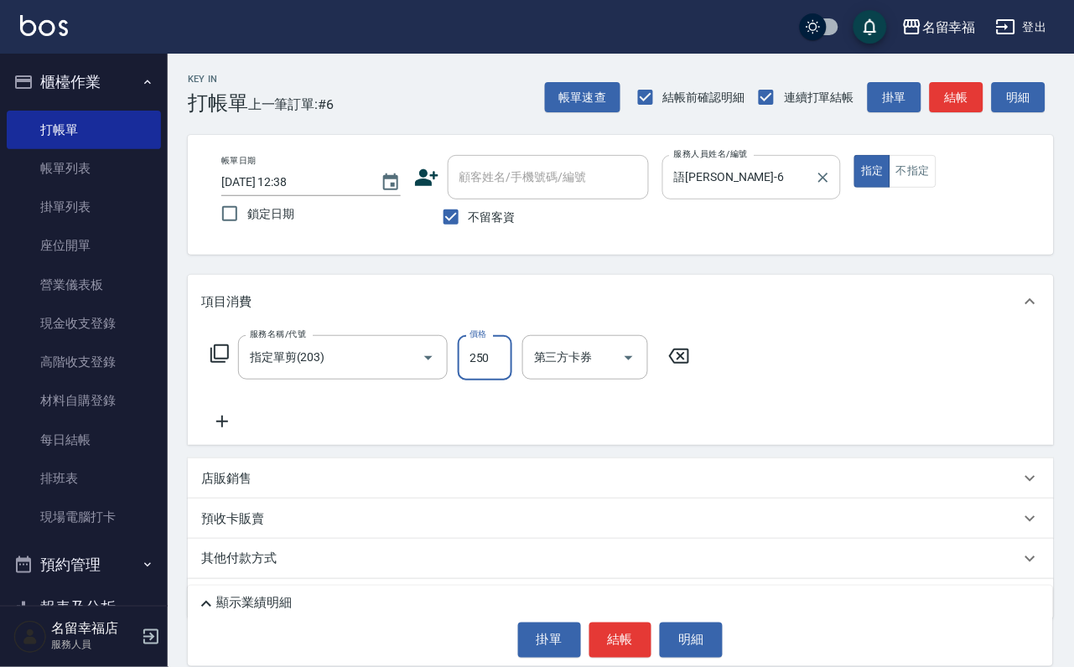
type input "250"
click at [632, 636] on button "結帳" at bounding box center [620, 640] width 63 height 35
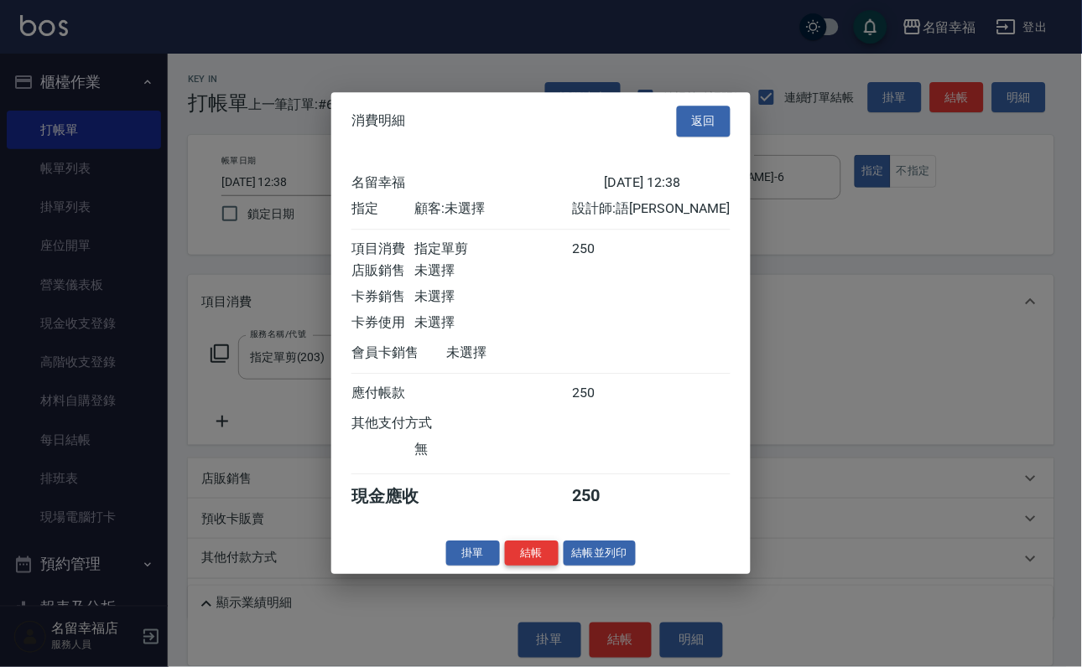
click at [505, 567] on button "結帳" at bounding box center [532, 554] width 54 height 26
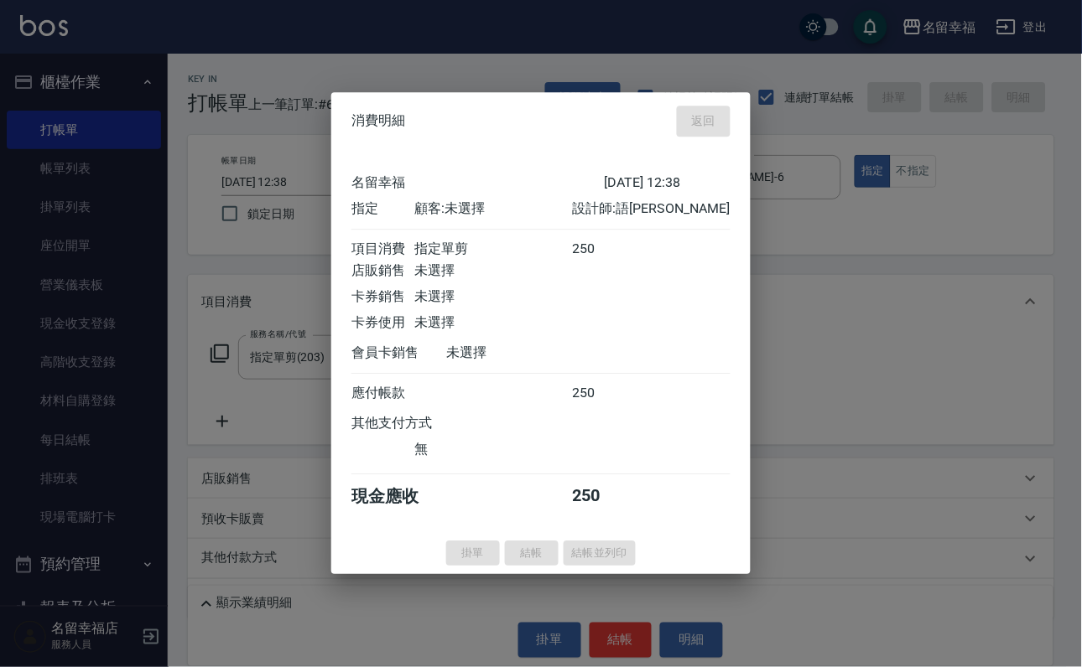
type input "[DATE] 12:39"
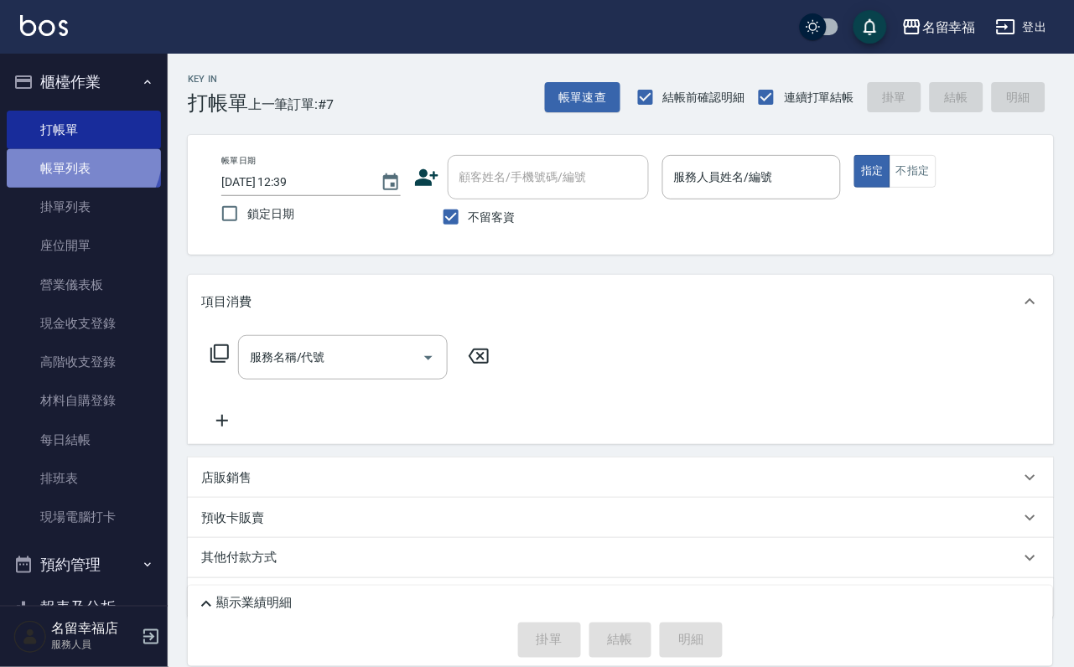
click at [73, 163] on link "帳單列表" at bounding box center [84, 168] width 154 height 39
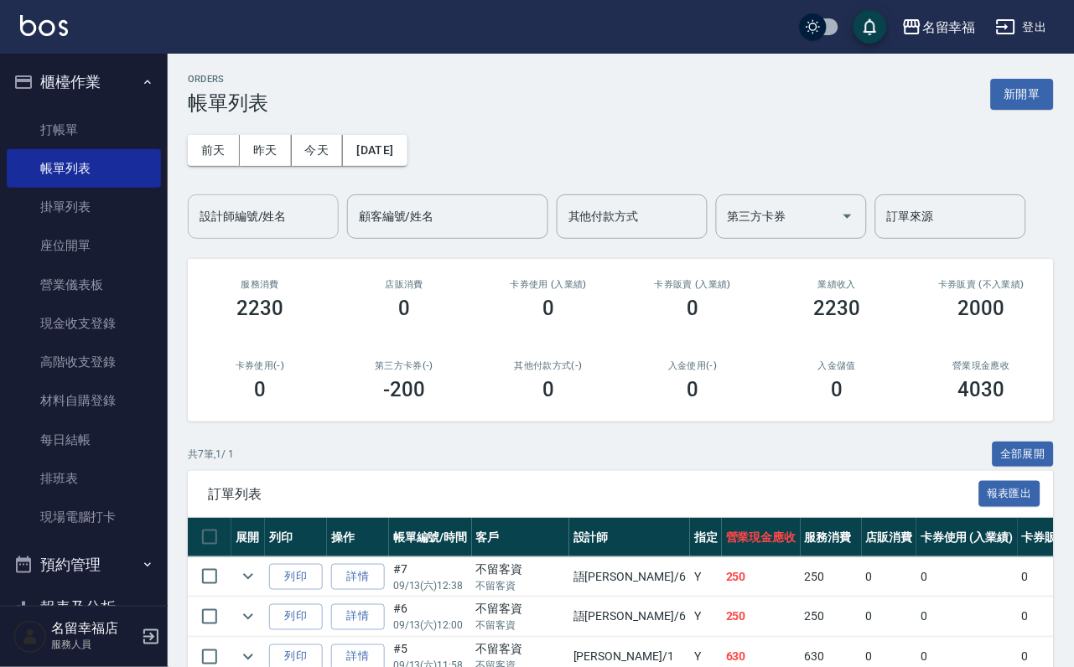
click at [305, 207] on input "設計師編號/姓名" at bounding box center [263, 216] width 136 height 29
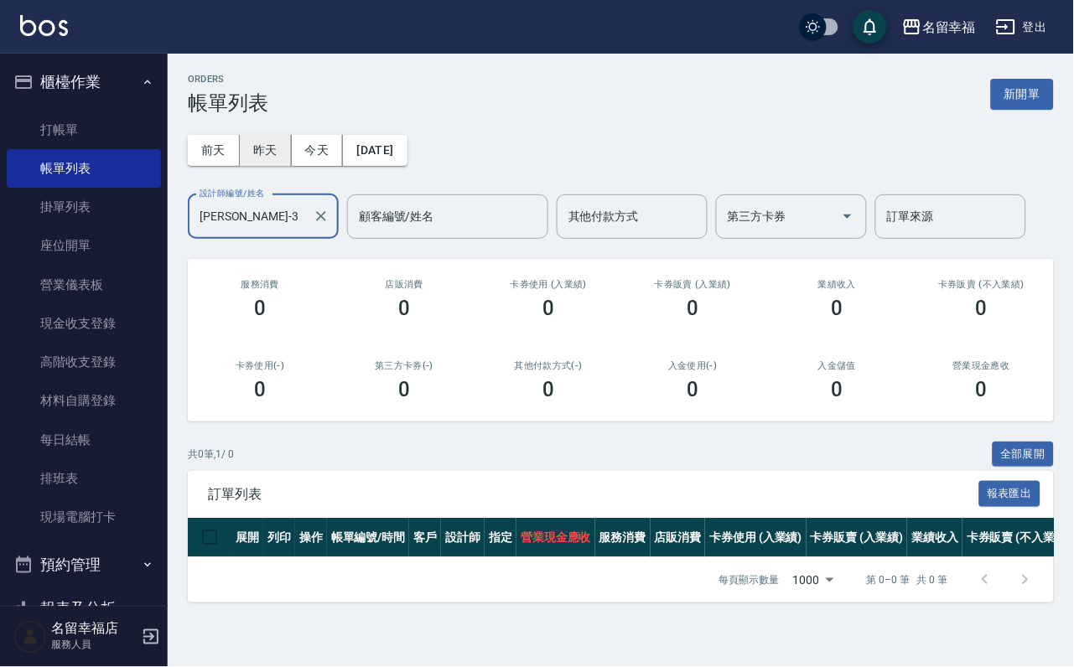
type input "[PERSON_NAME]-3"
click at [280, 153] on button "昨天" at bounding box center [266, 150] width 52 height 31
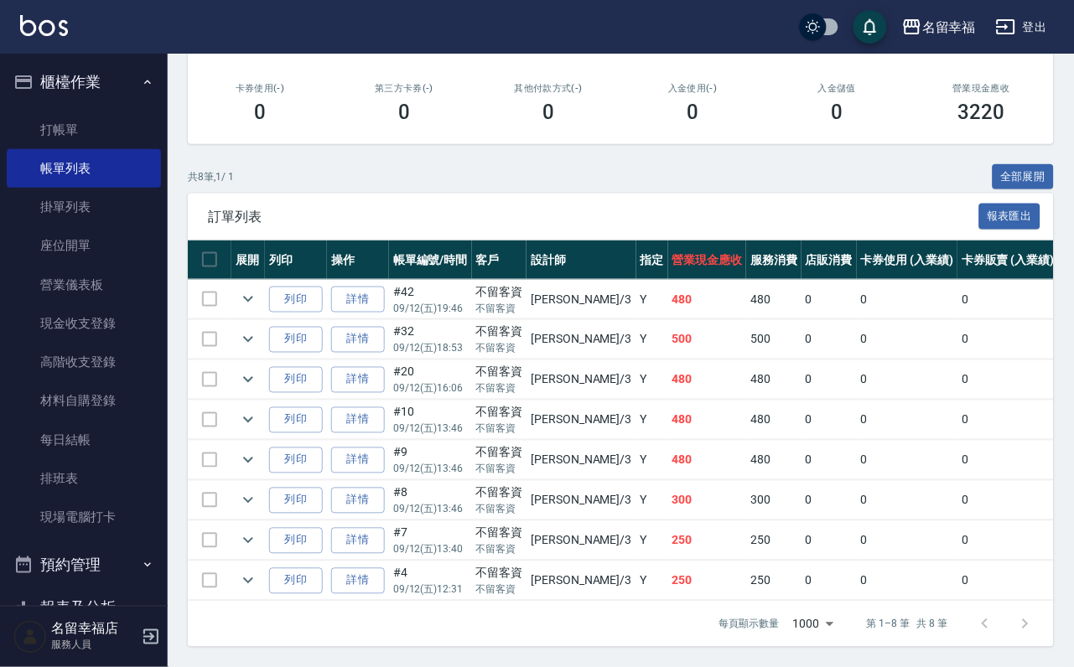
scroll to position [458, 0]
click at [258, 370] on icon "expand row" at bounding box center [248, 380] width 20 height 20
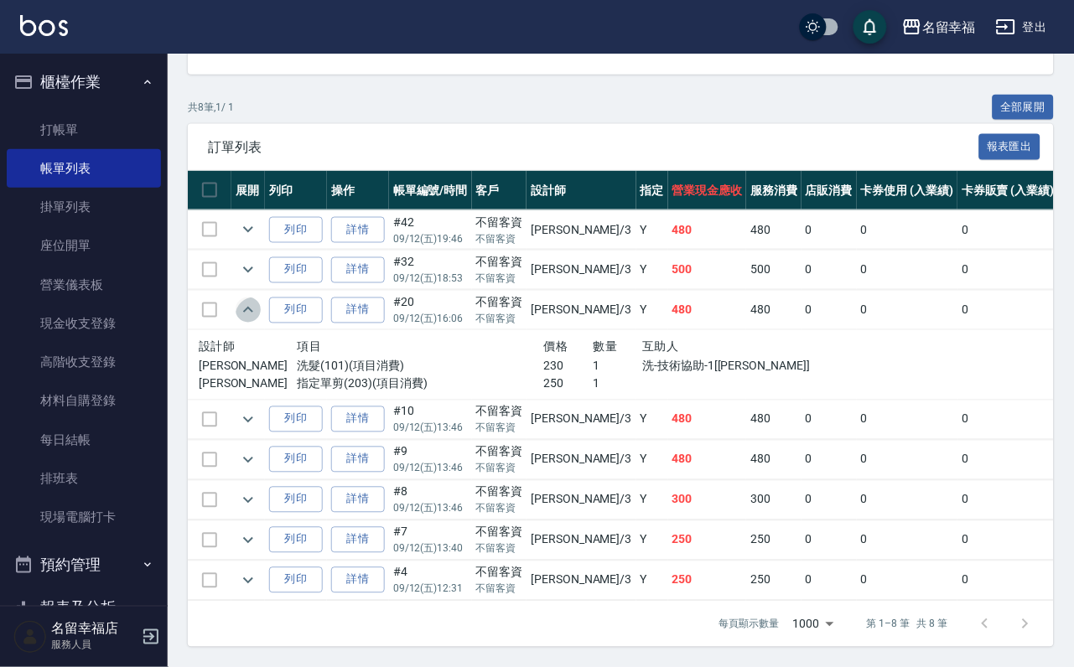
click at [258, 300] on icon "expand row" at bounding box center [248, 310] width 20 height 20
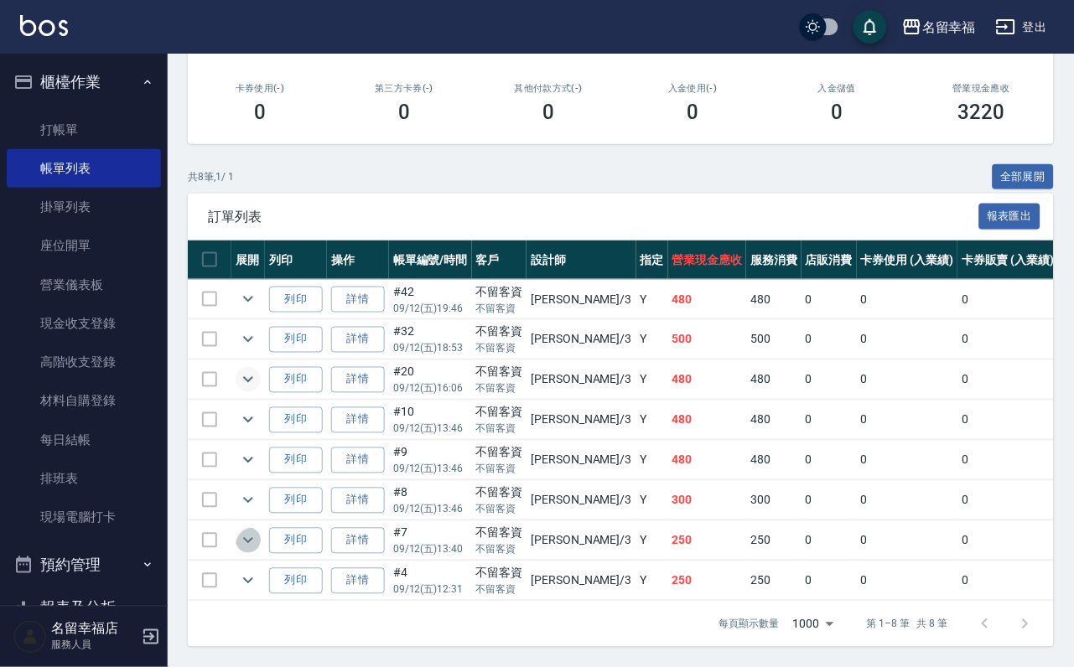
click at [258, 531] on icon "expand row" at bounding box center [248, 541] width 20 height 20
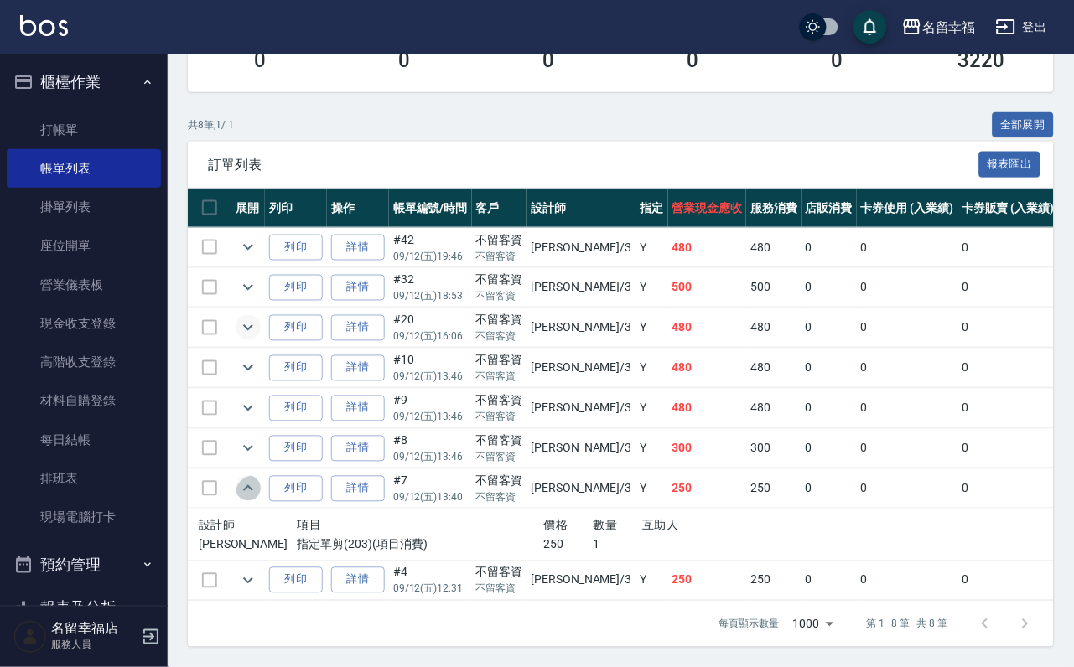
click at [258, 499] on icon "expand row" at bounding box center [248, 489] width 20 height 20
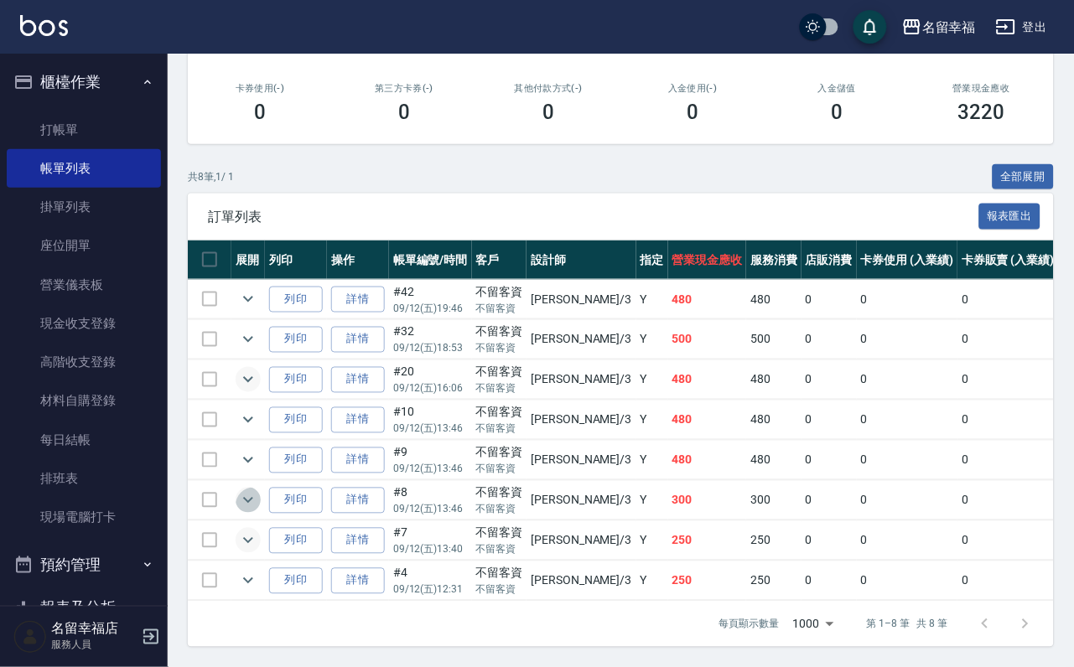
click at [258, 491] on icon "expand row" at bounding box center [248, 501] width 20 height 20
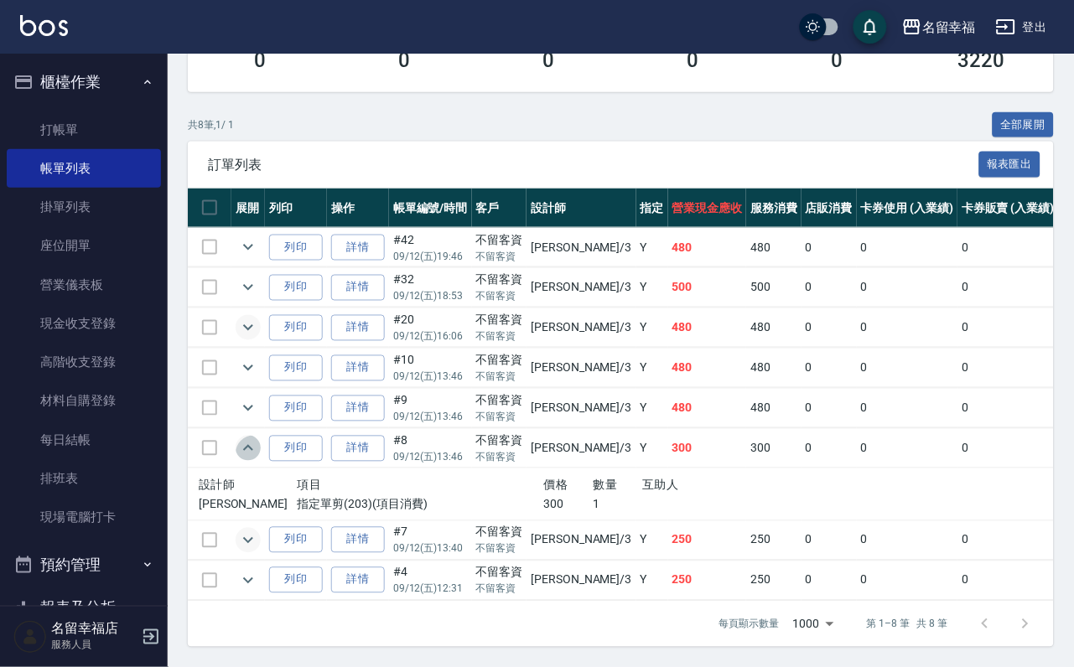
click at [258, 448] on icon "expand row" at bounding box center [248, 449] width 20 height 20
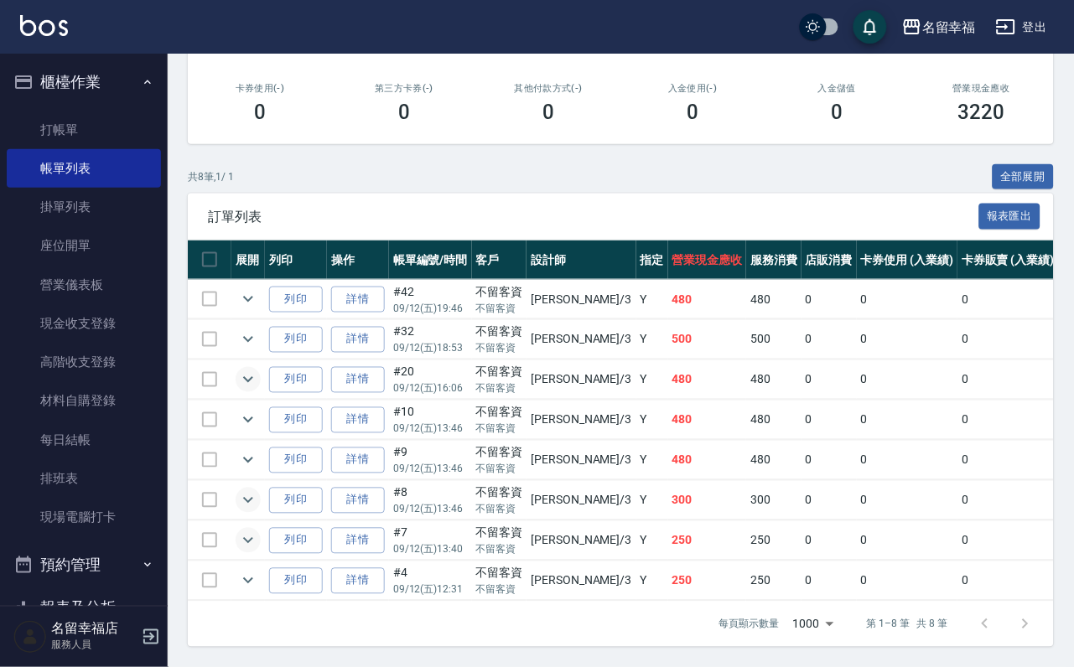
click at [51, 111] on ul "打帳單 帳單列表 掛單列表 座位開單 營業儀表板 現金收支登錄 高階收支登錄 材料自購登錄 每日結帳 排班表 現場電腦打卡" at bounding box center [84, 324] width 154 height 440
click at [47, 135] on link "打帳單" at bounding box center [84, 130] width 154 height 39
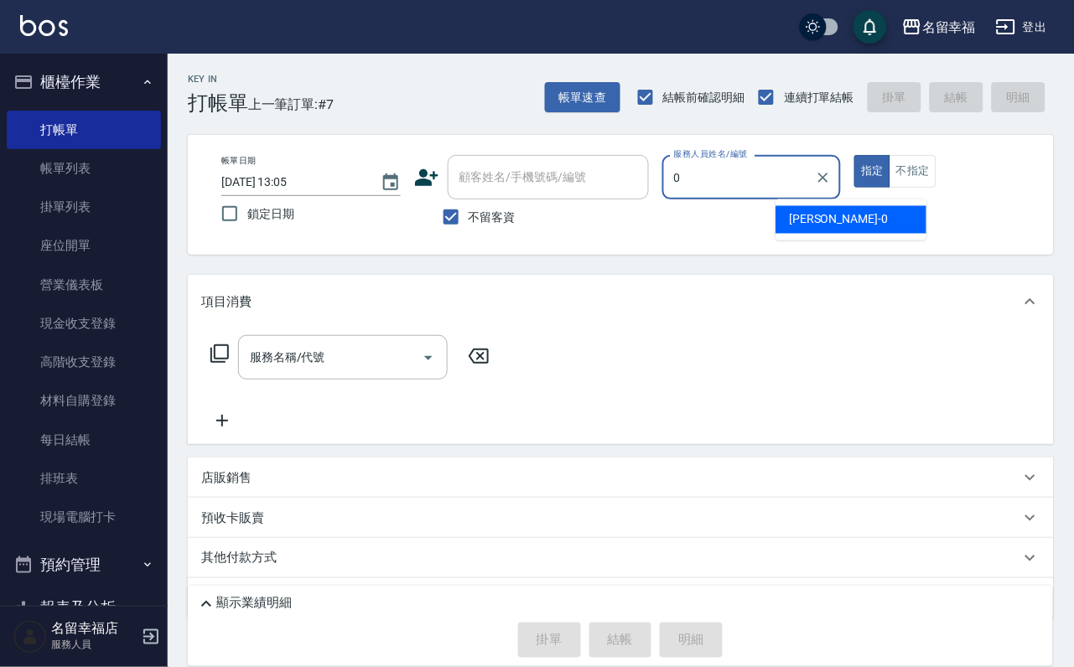
type input "小靜-0"
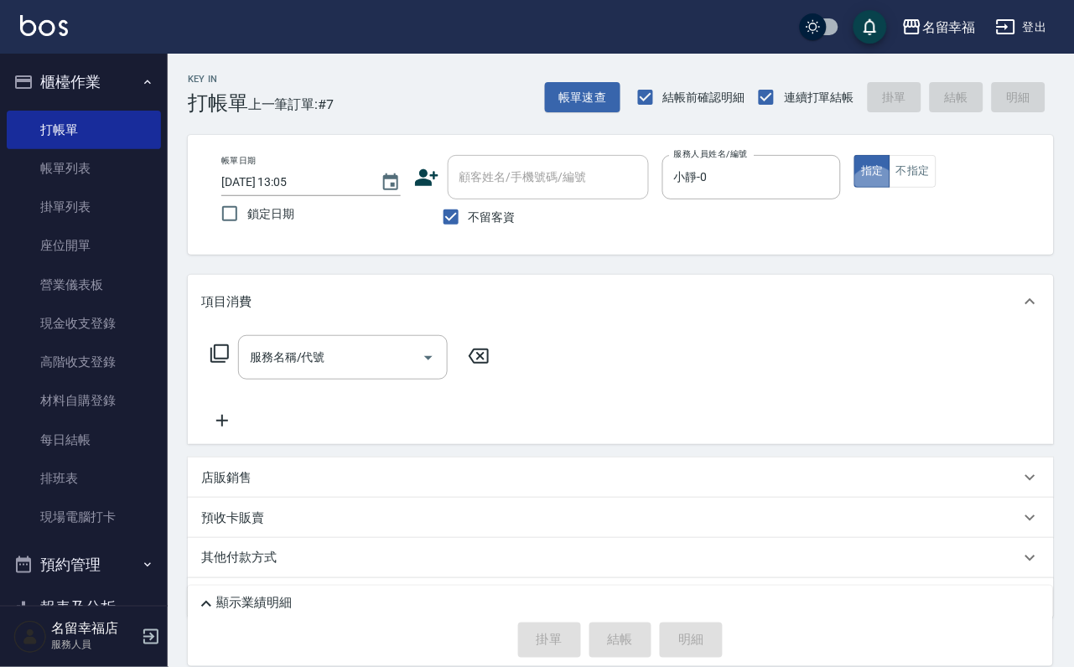
type button "true"
click at [226, 364] on icon at bounding box center [220, 354] width 20 height 20
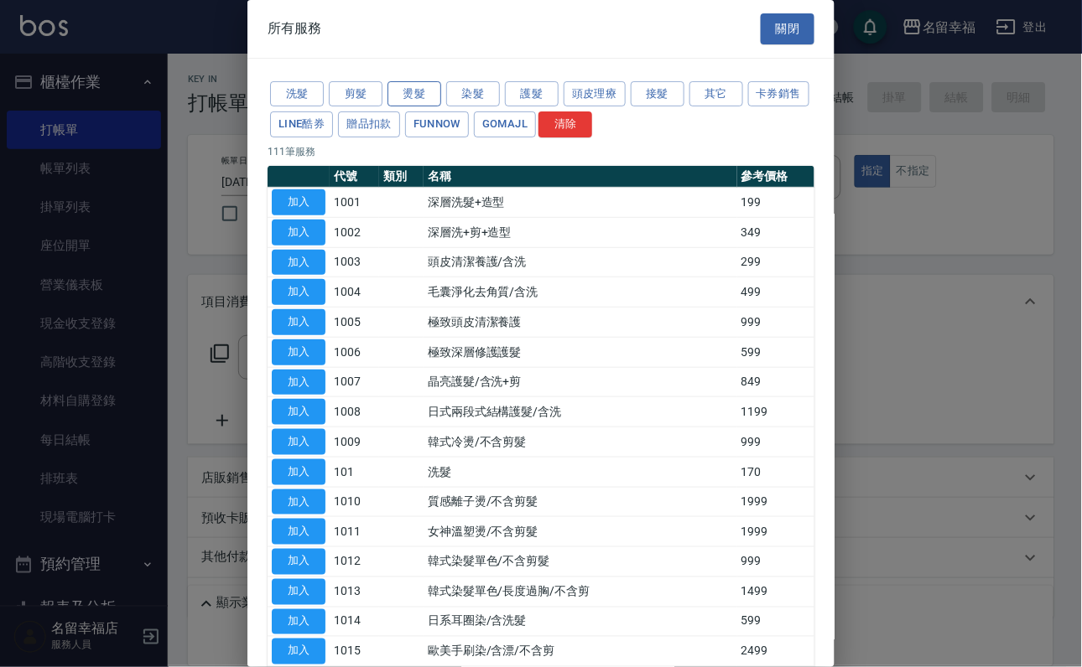
click at [426, 102] on button "燙髮" at bounding box center [414, 94] width 54 height 26
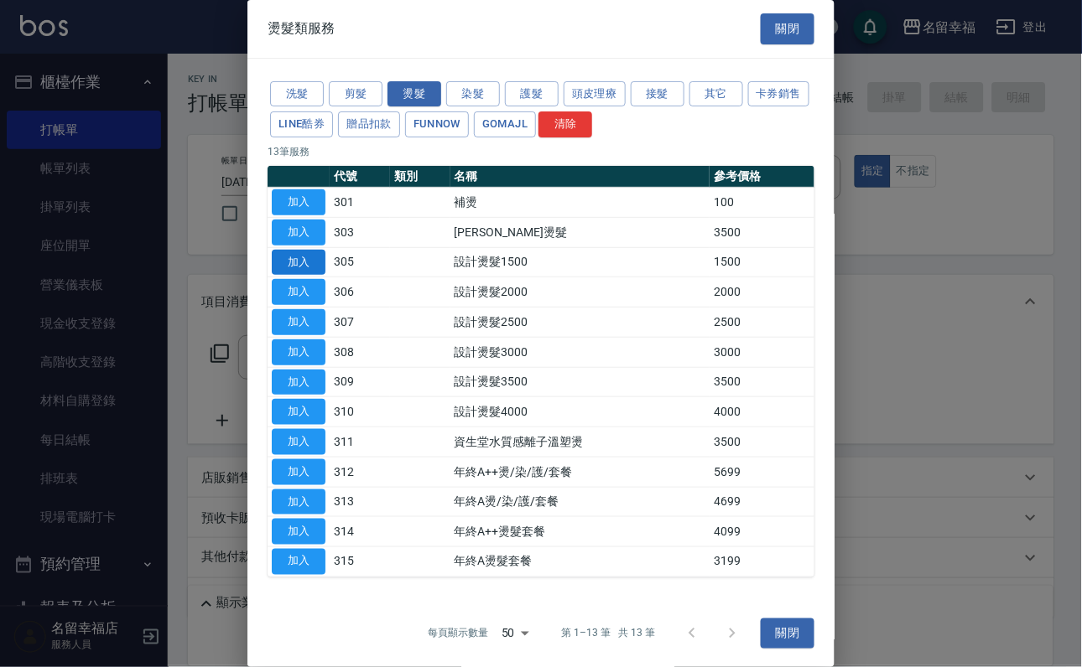
click at [287, 276] on button "加入" at bounding box center [299, 263] width 54 height 26
type input "設計燙髮1500(305)"
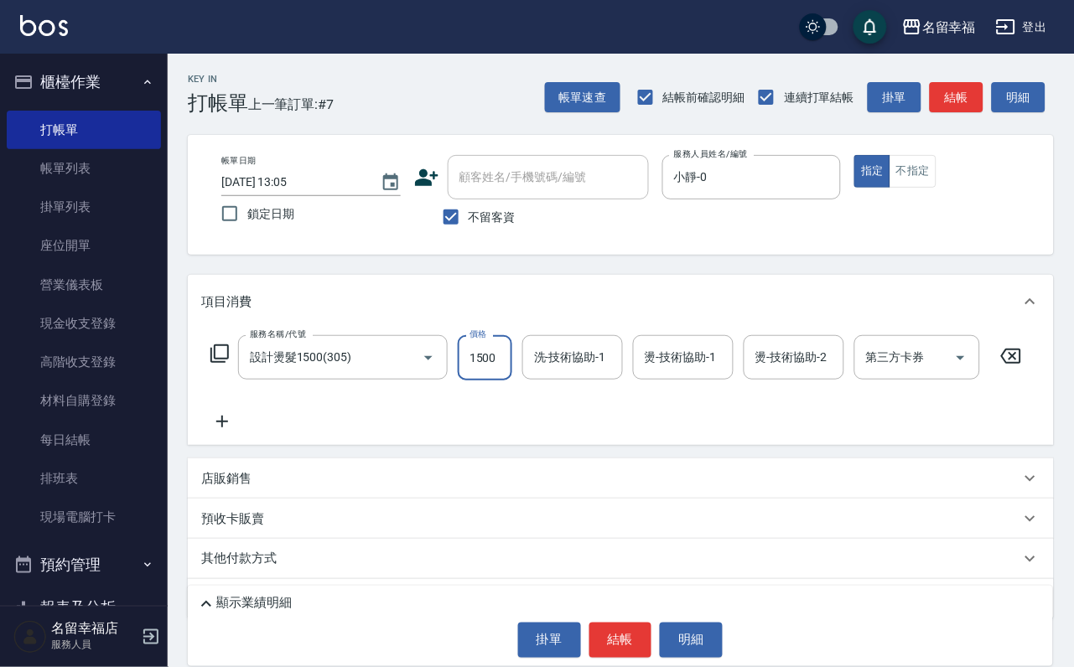
click at [491, 373] on input "1500" at bounding box center [485, 357] width 55 height 45
type input "888"
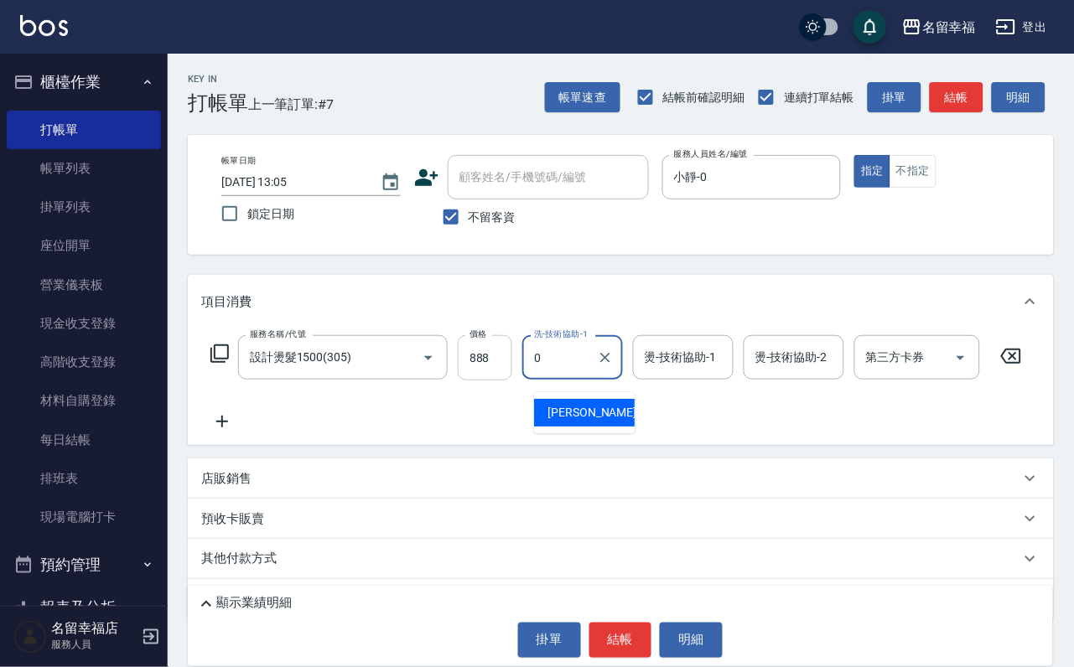
type input "小靜-0"
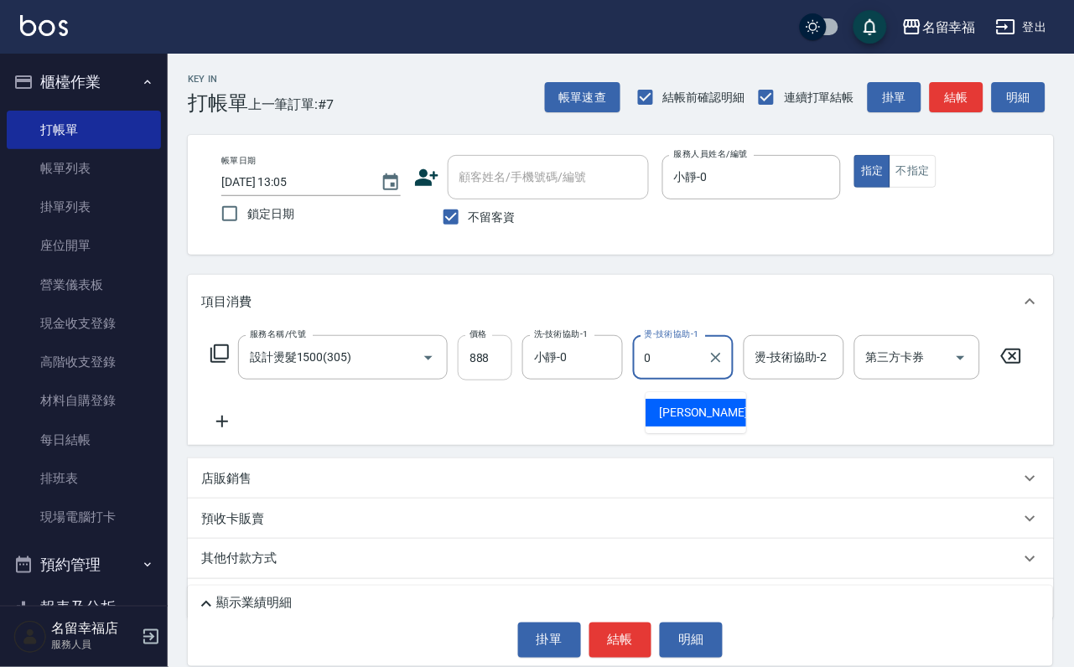
type input "小靜-0"
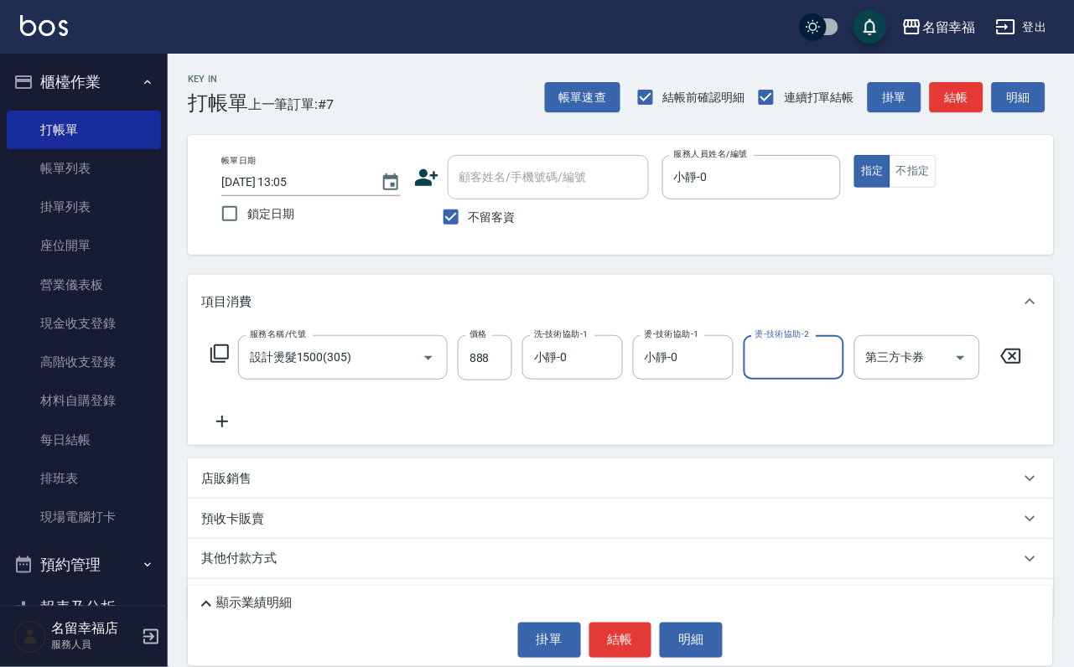
click at [221, 364] on icon at bounding box center [220, 354] width 20 height 20
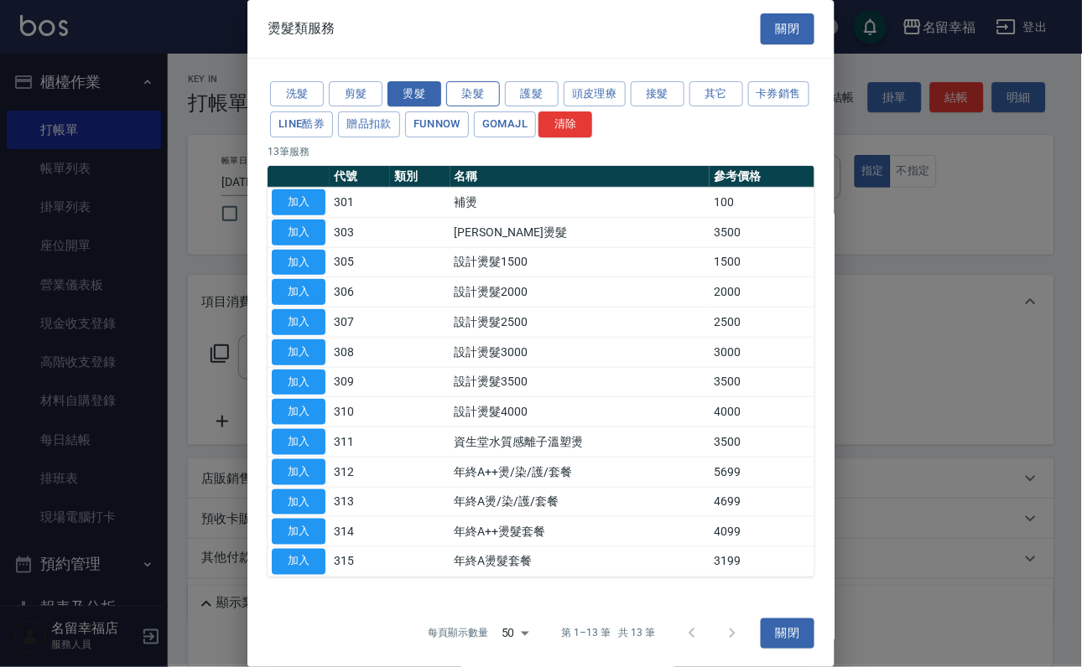
click at [459, 95] on button "染髮" at bounding box center [473, 94] width 54 height 26
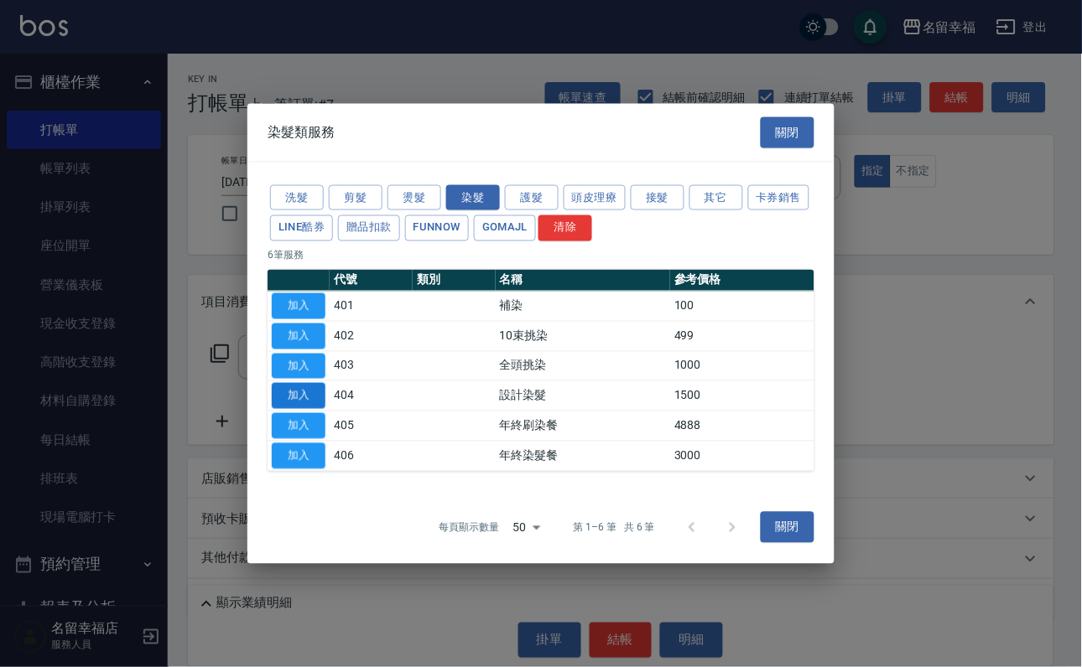
click at [303, 408] on button "加入" at bounding box center [299, 396] width 54 height 26
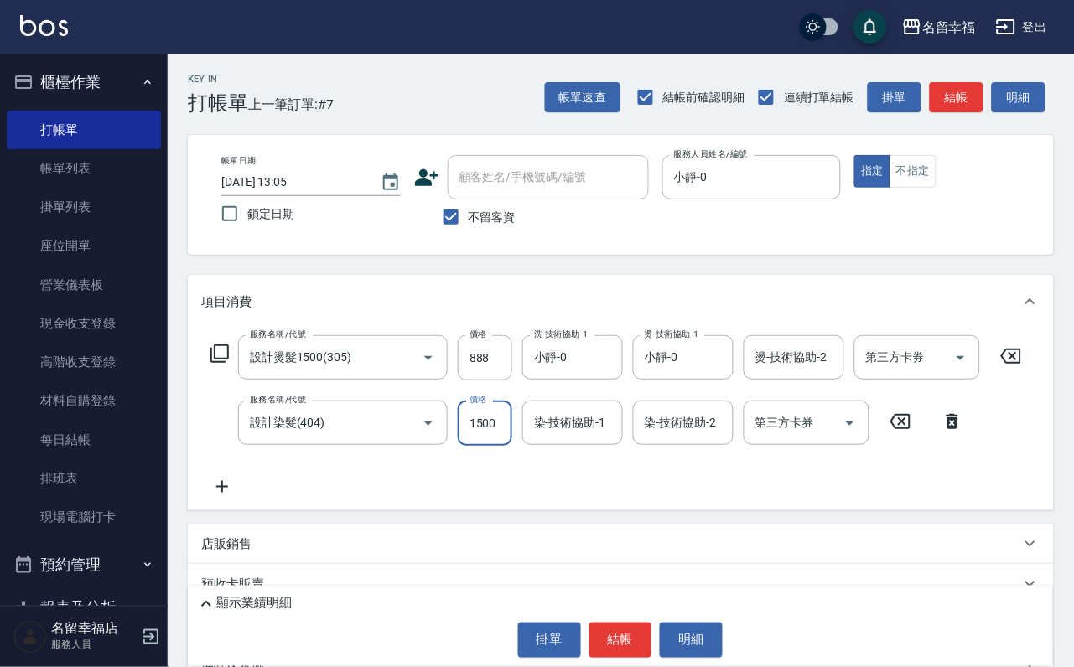
click at [485, 445] on input "1500" at bounding box center [485, 423] width 55 height 45
type input "699"
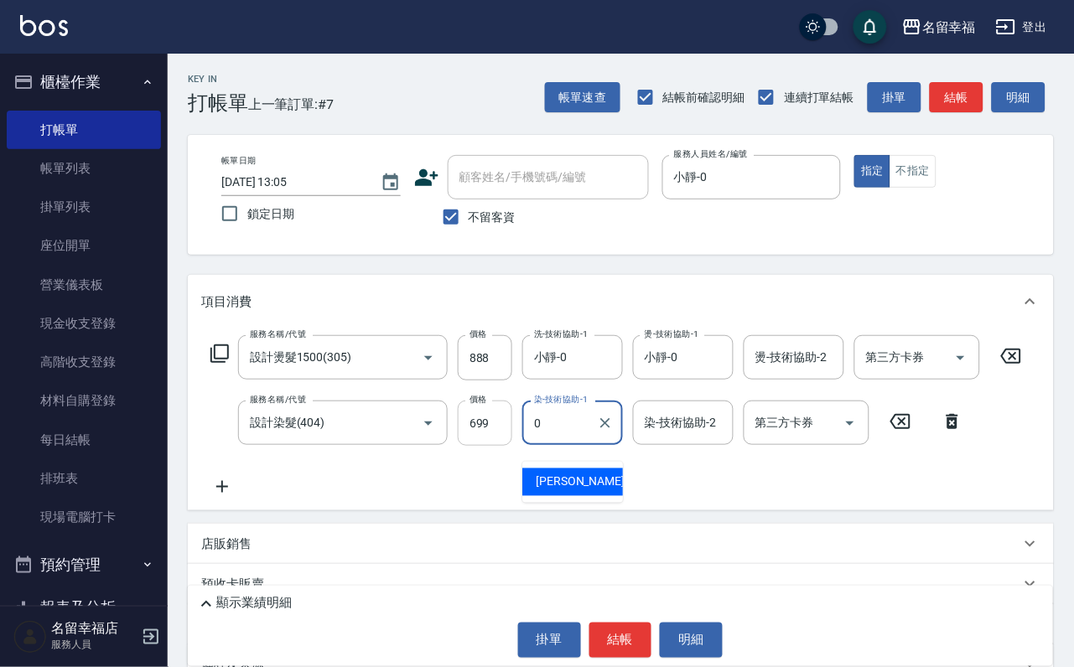
type input "小靜-0"
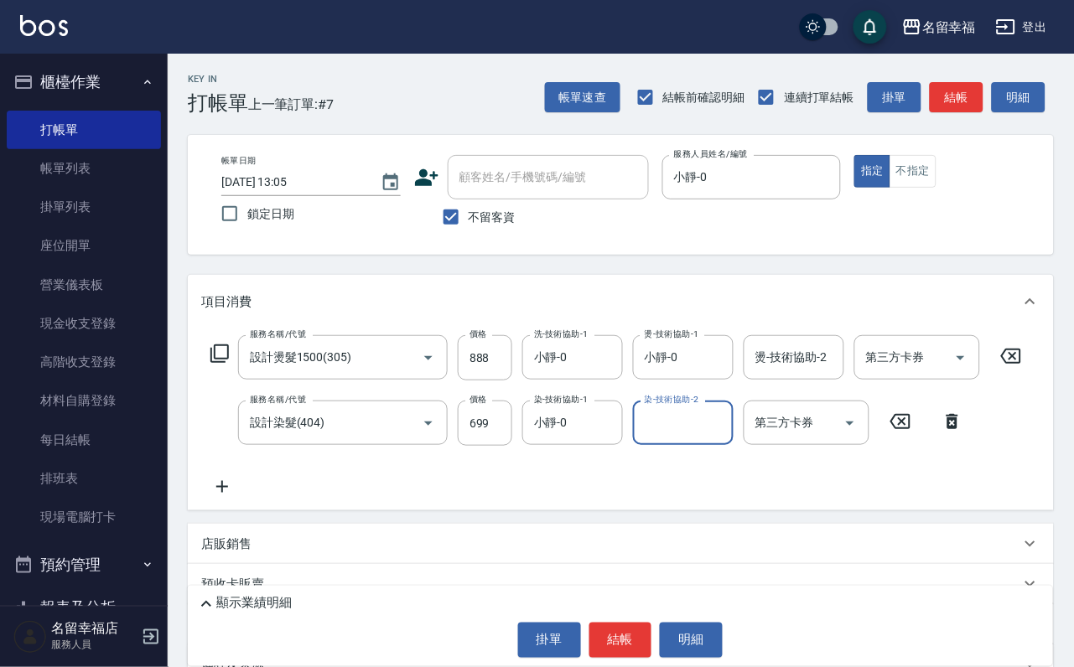
click at [229, 363] on icon at bounding box center [219, 354] width 18 height 18
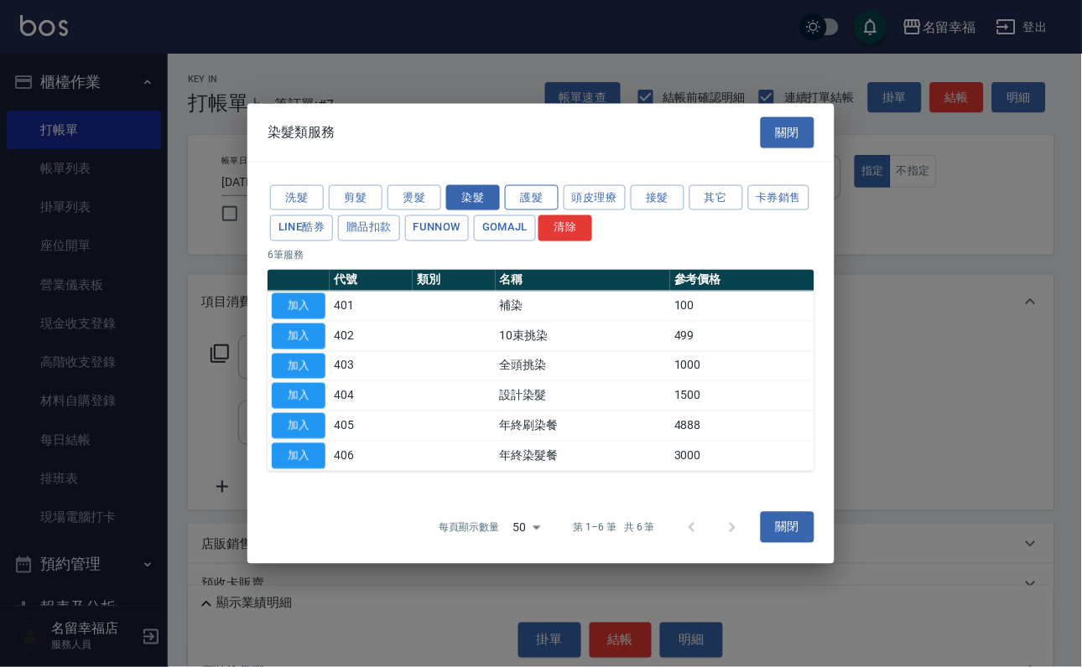
click at [524, 184] on button "護髮" at bounding box center [532, 197] width 54 height 26
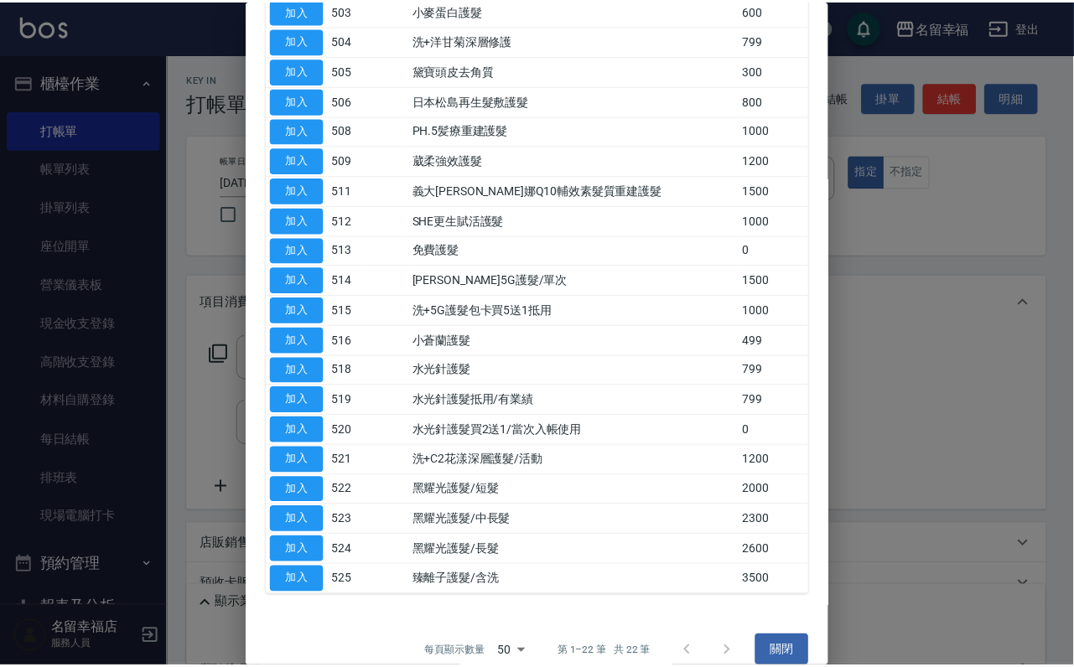
scroll to position [126, 0]
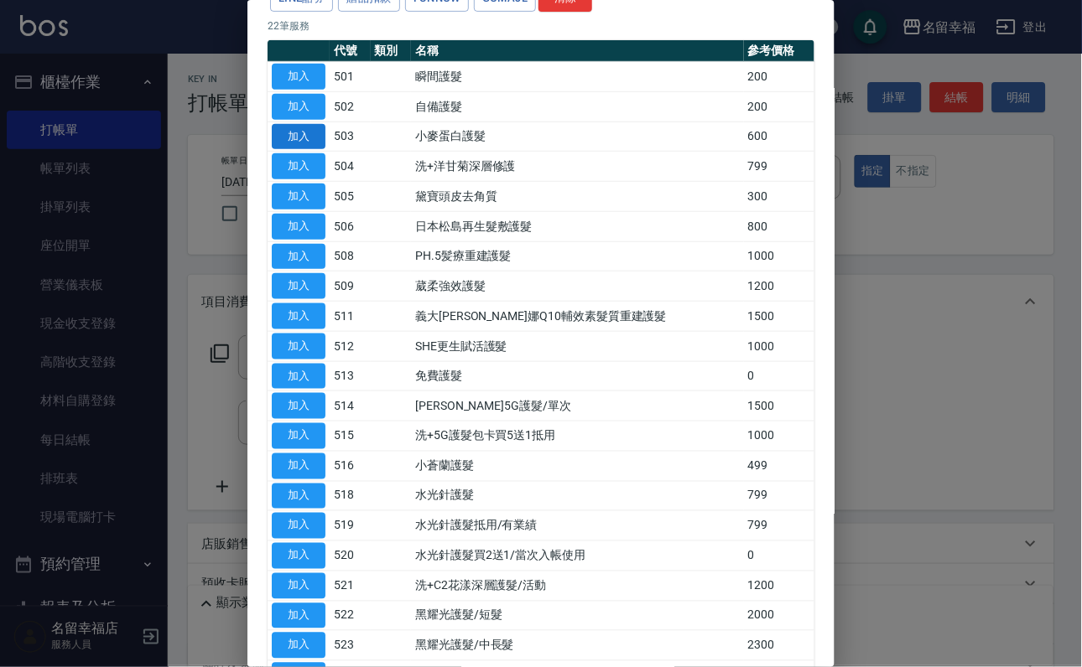
click at [296, 150] on button "加入" at bounding box center [299, 137] width 54 height 26
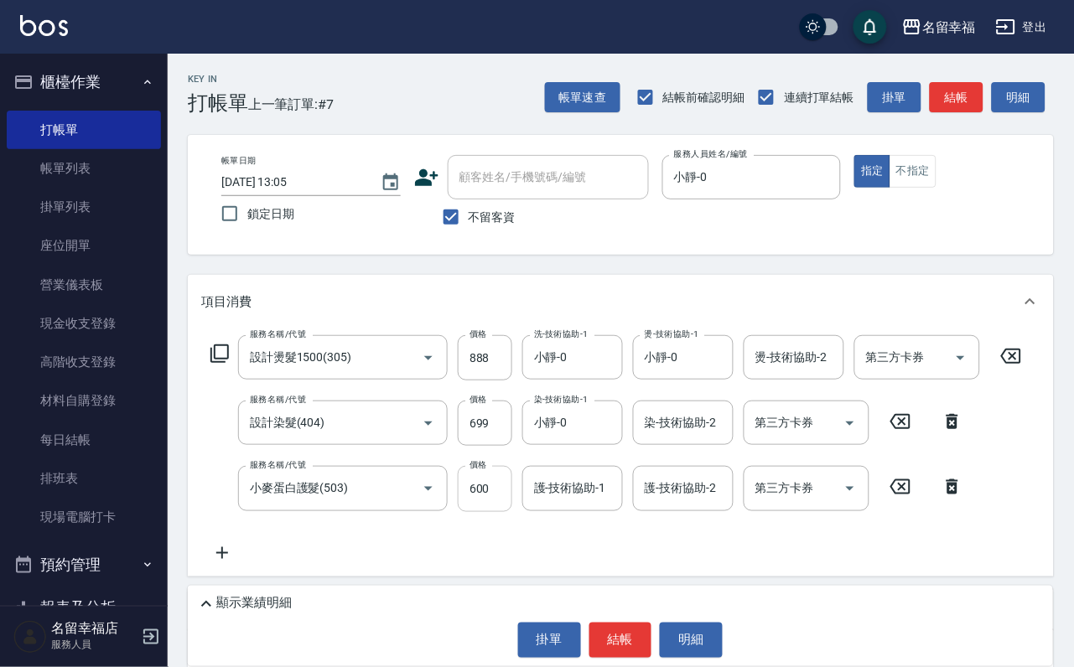
click at [482, 506] on input "600" at bounding box center [485, 488] width 55 height 45
type input "500"
type input "16"
click at [584, 503] on input "護-技術協助-1" at bounding box center [573, 488] width 86 height 29
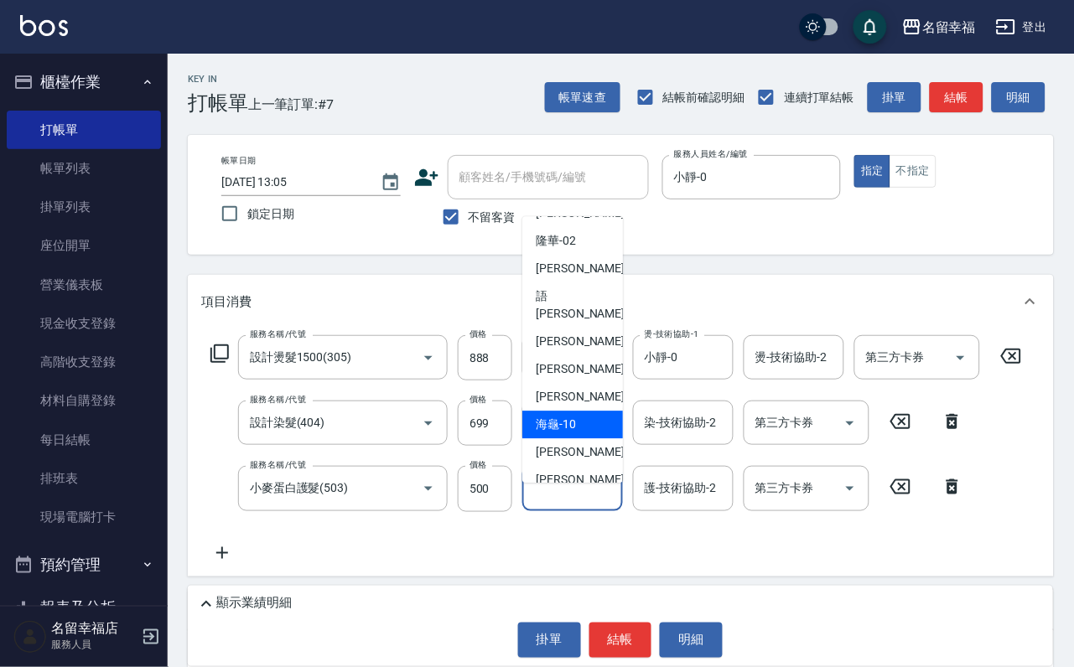
scroll to position [252, 0]
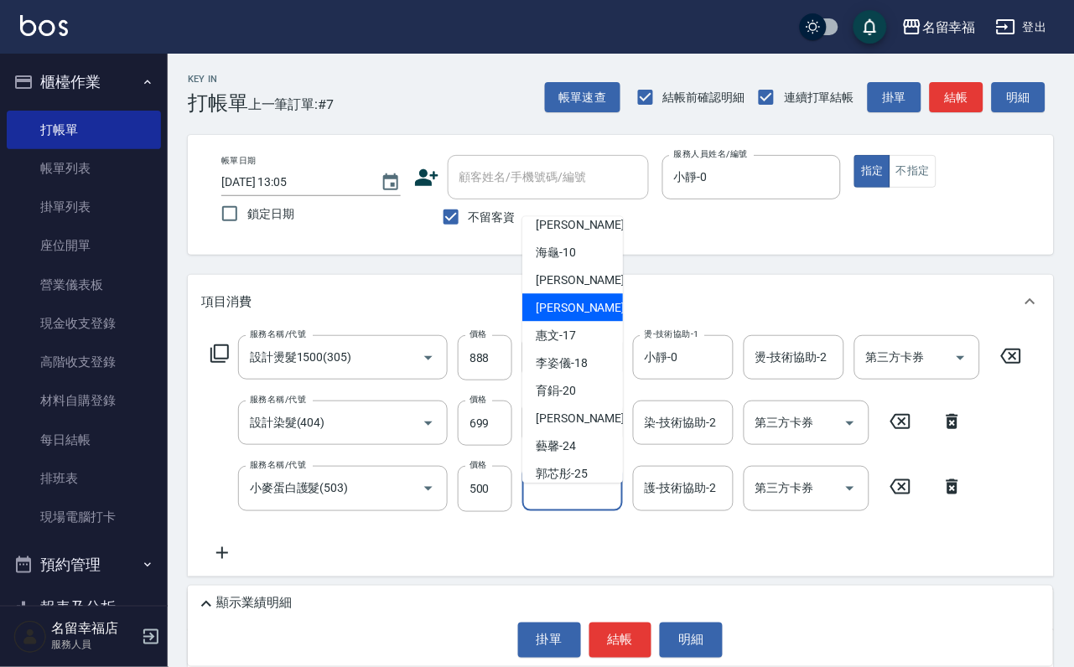
click at [568, 298] on span "[PERSON_NAME] -14" at bounding box center [589, 307] width 106 height 18
type input "[PERSON_NAME]-14"
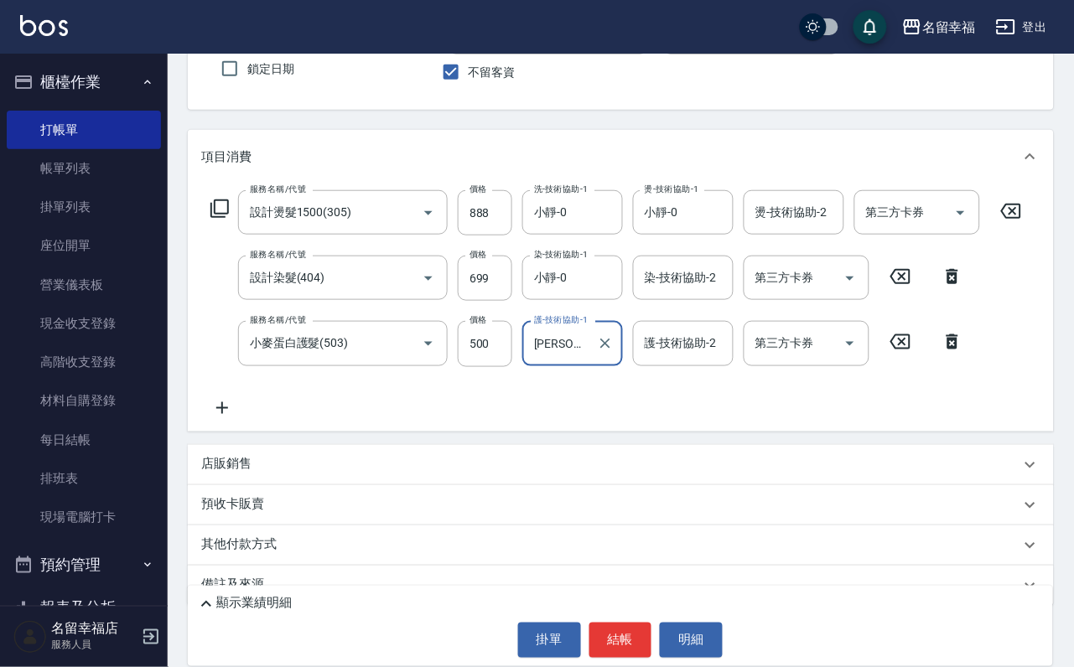
scroll to position [250, 0]
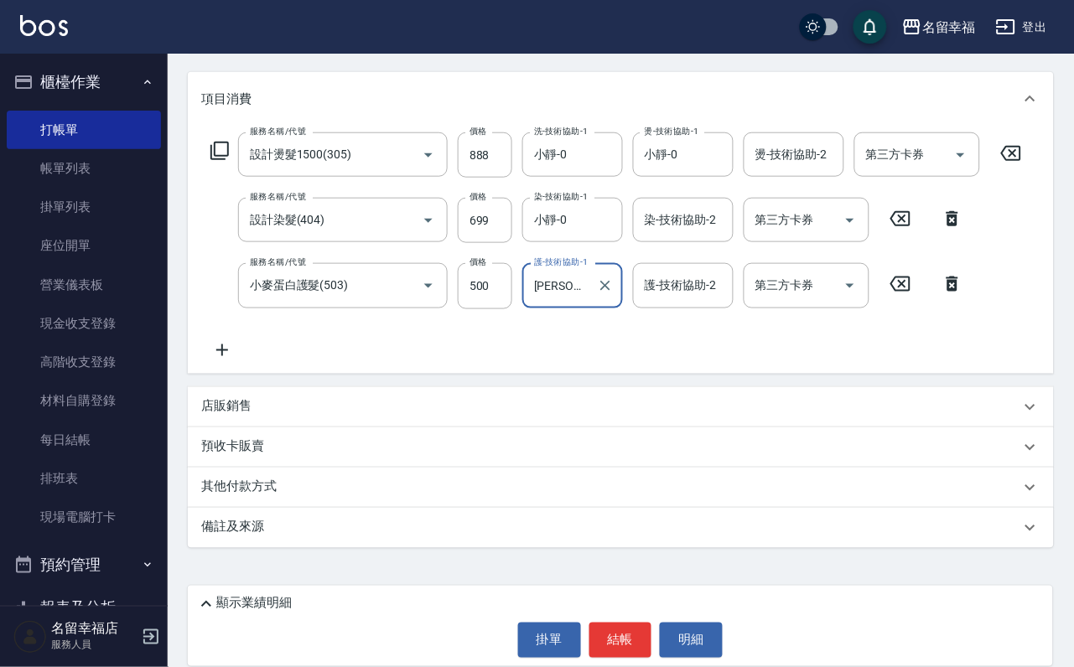
click at [274, 403] on div "店販銷售" at bounding box center [610, 407] width 819 height 18
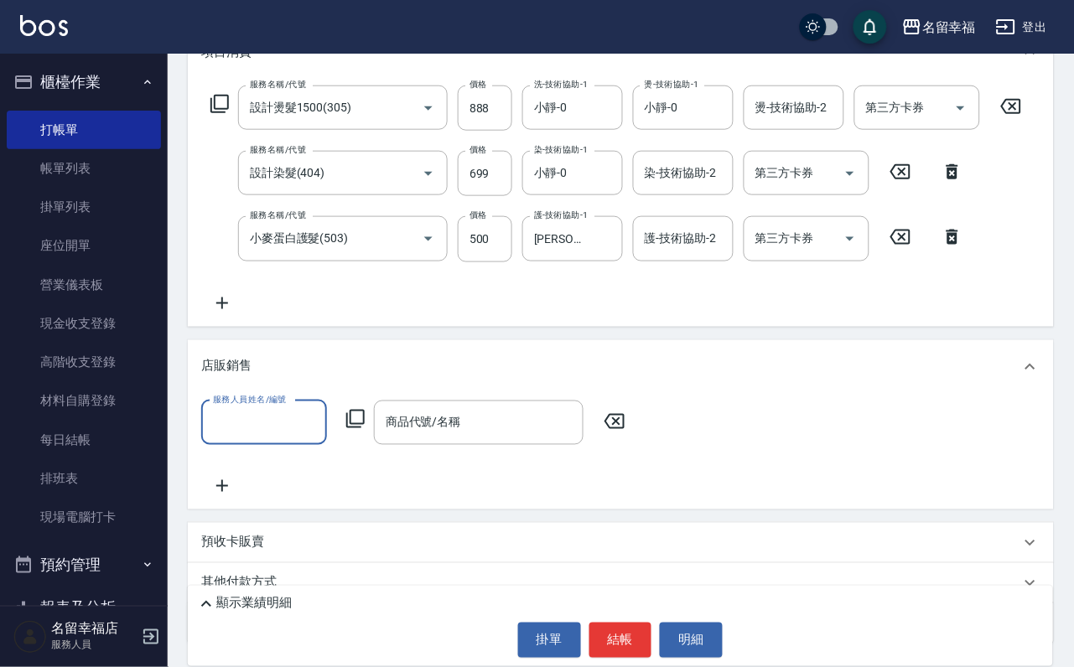
scroll to position [0, 0]
type input "小靜-0"
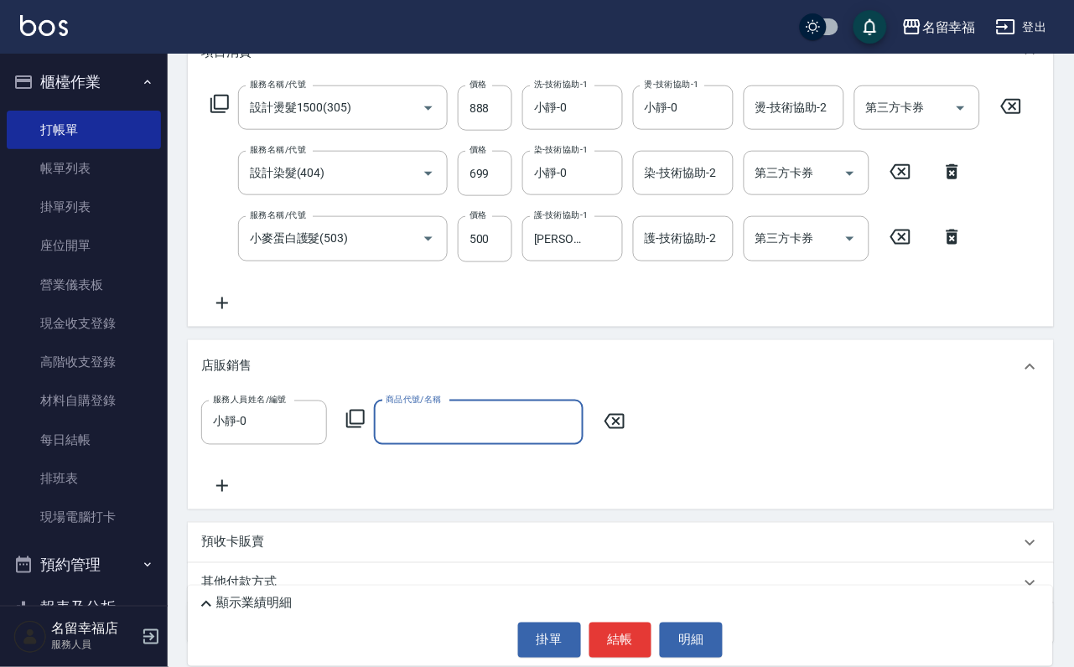
click at [361, 429] on icon at bounding box center [355, 419] width 20 height 20
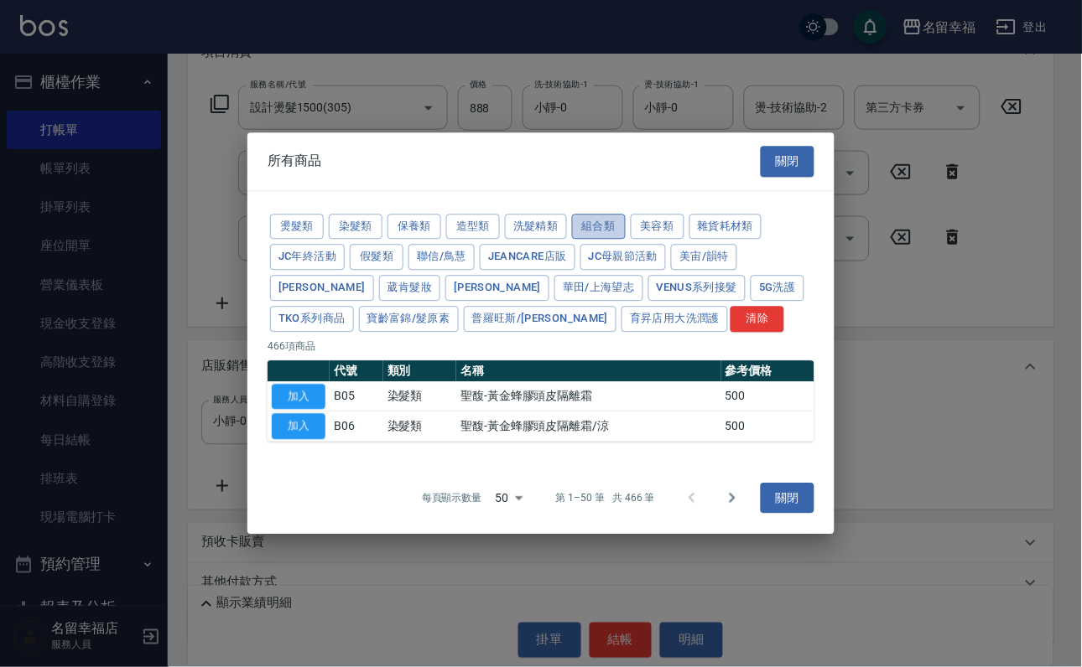
click at [625, 214] on button "組合類" at bounding box center [599, 227] width 54 height 26
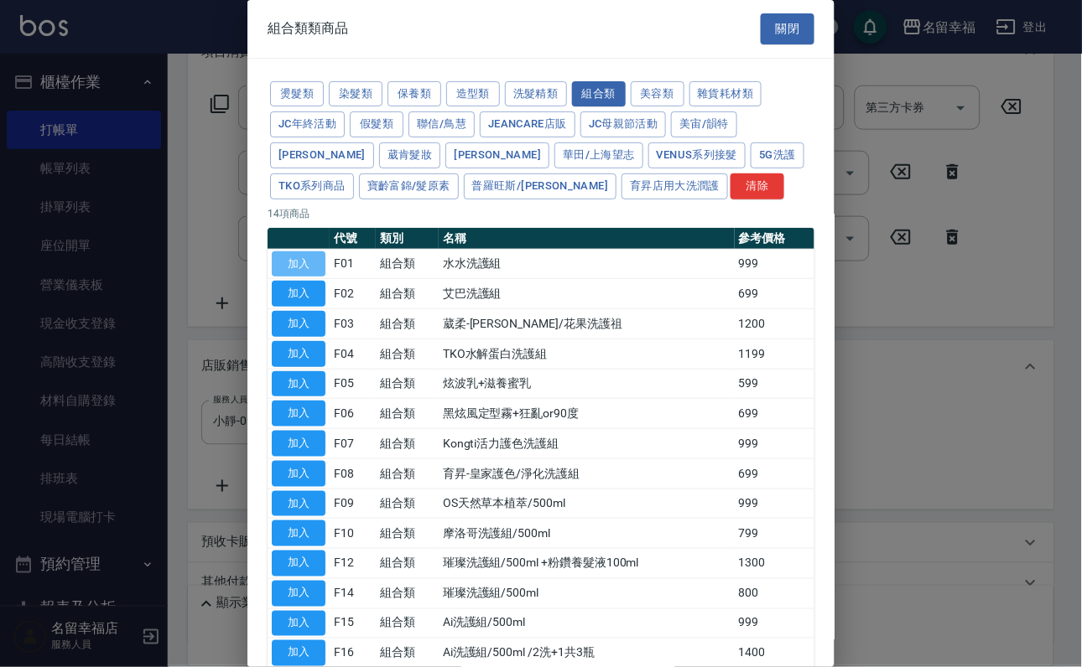
click at [298, 278] on button "加入" at bounding box center [299, 265] width 54 height 26
type input "水水洗護組"
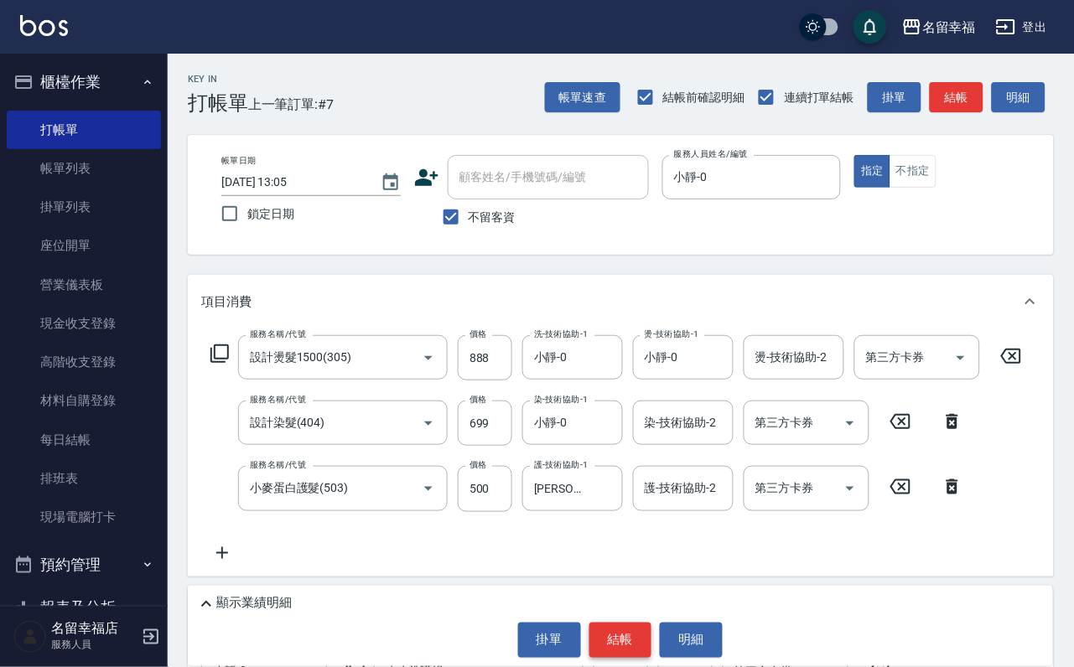
click at [613, 631] on button "結帳" at bounding box center [620, 640] width 63 height 35
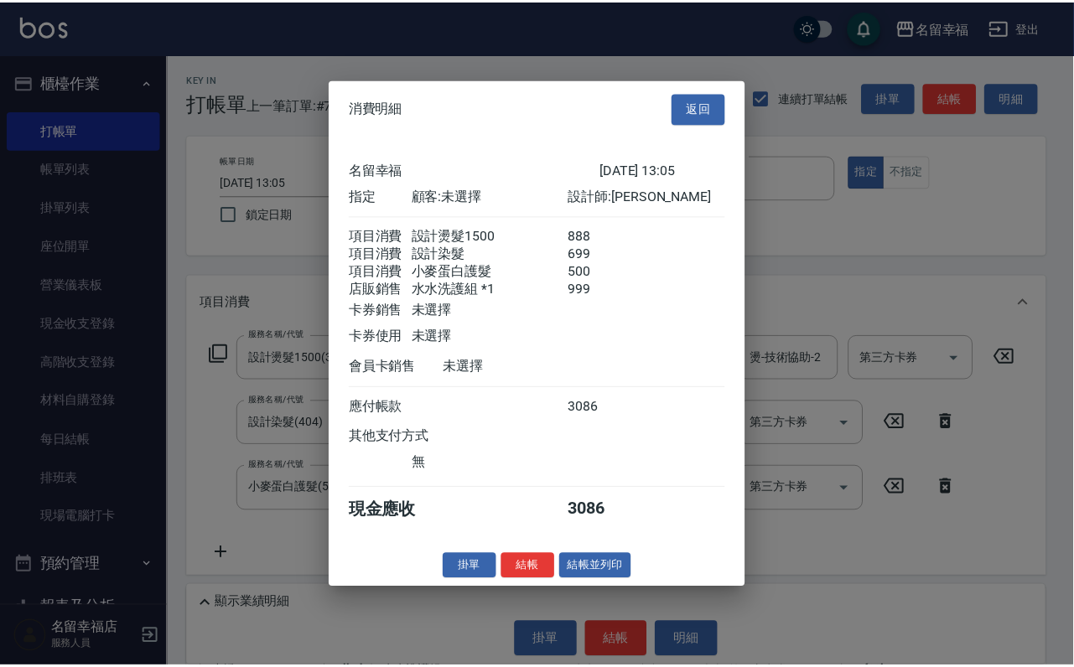
scroll to position [324, 0]
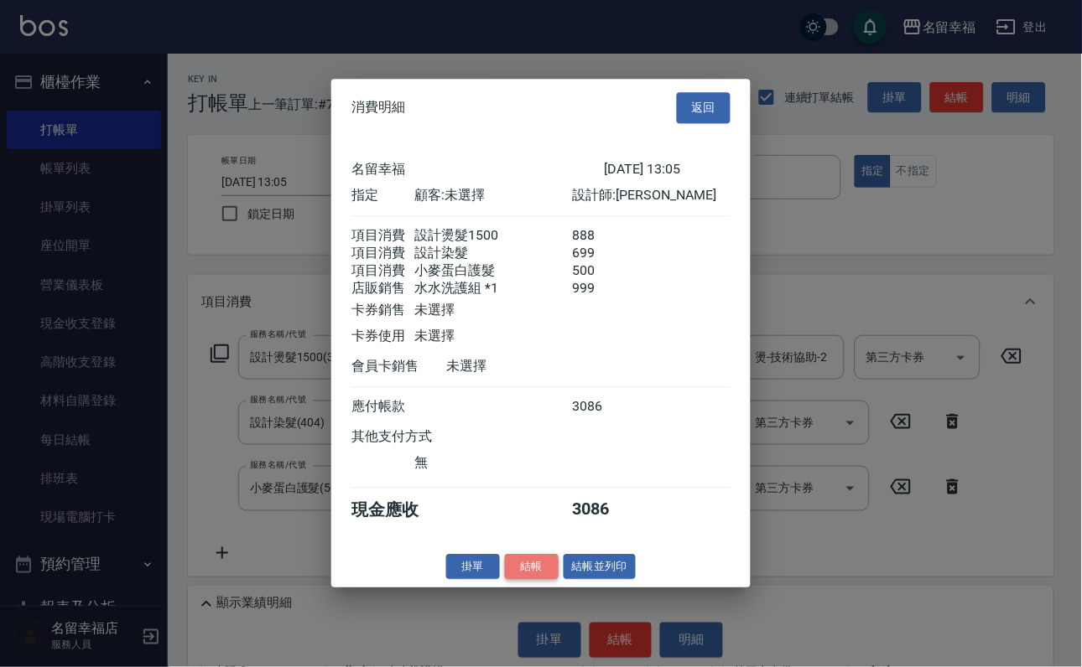
click at [516, 580] on button "結帳" at bounding box center [532, 567] width 54 height 26
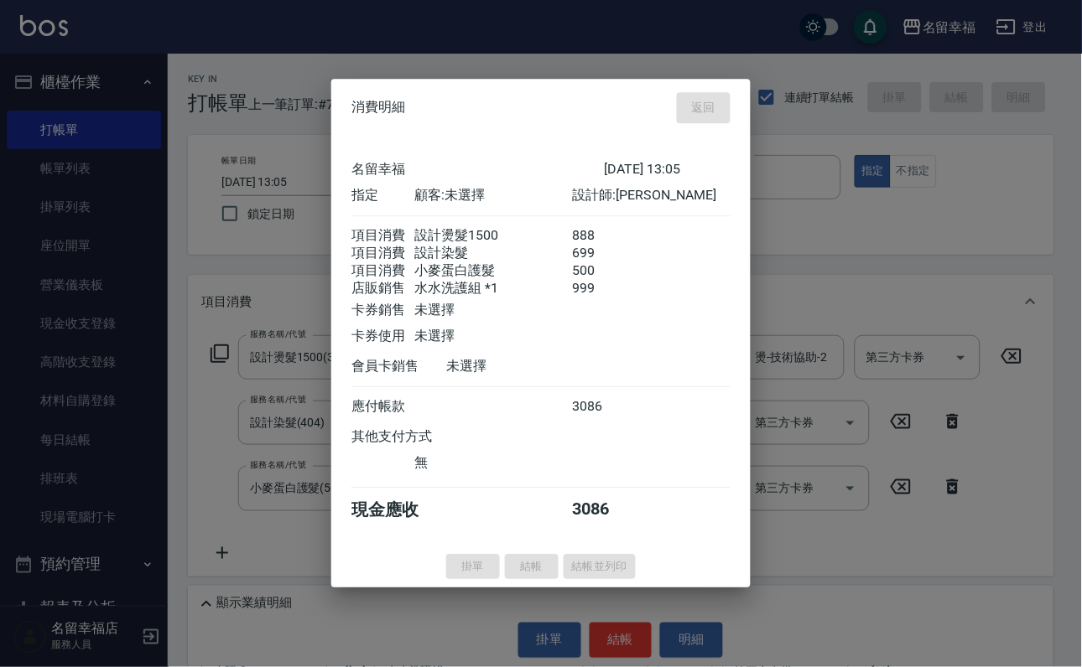
type input "[DATE] 13:20"
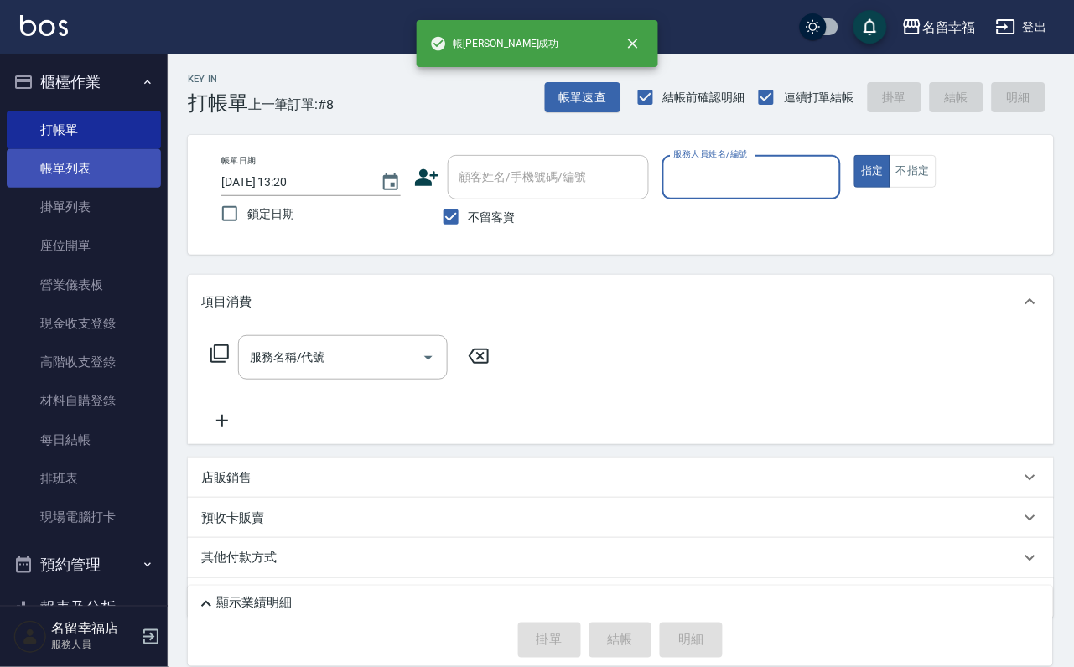
click at [79, 181] on link "帳單列表" at bounding box center [84, 168] width 154 height 39
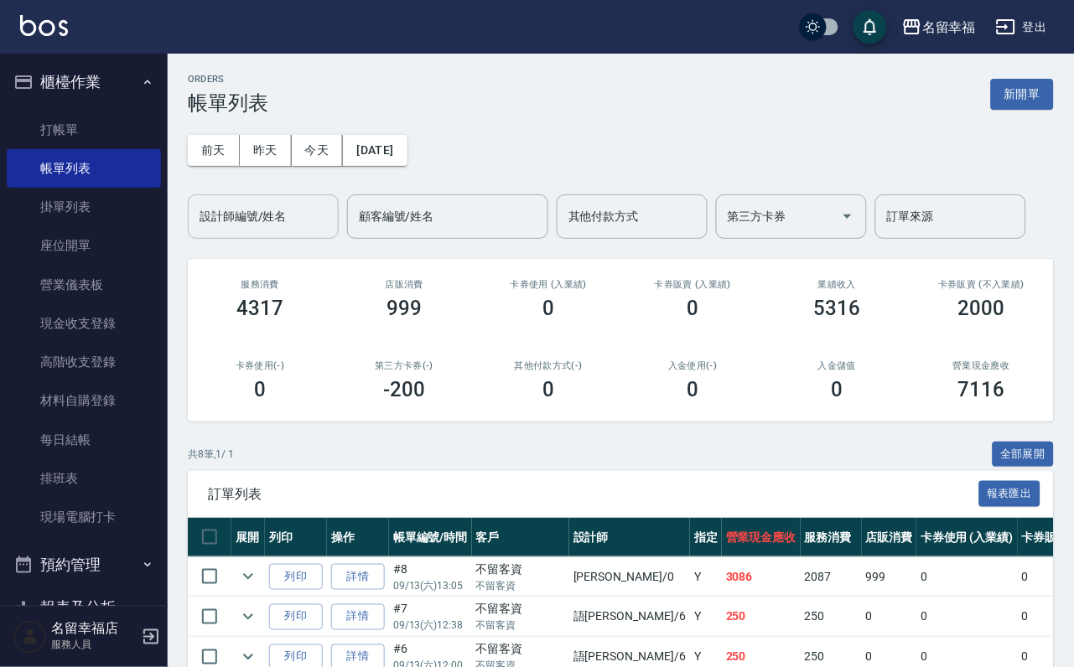
click at [252, 231] on input "設計師編號/姓名" at bounding box center [263, 216] width 136 height 29
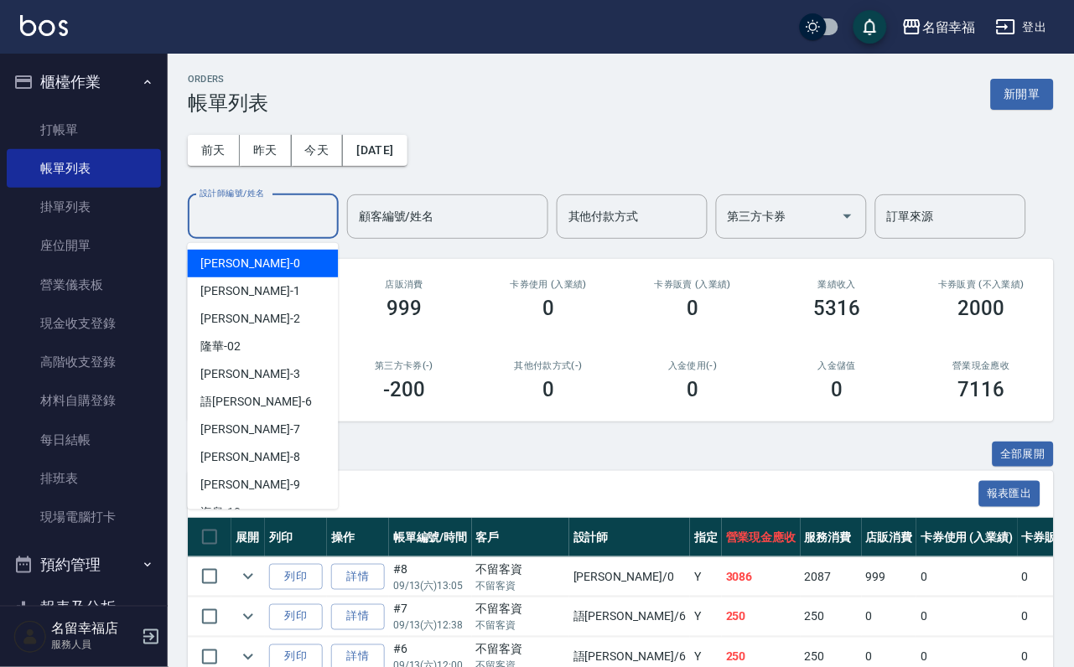
click at [257, 263] on div "小靜 -0" at bounding box center [263, 264] width 151 height 28
type input "小靜-0"
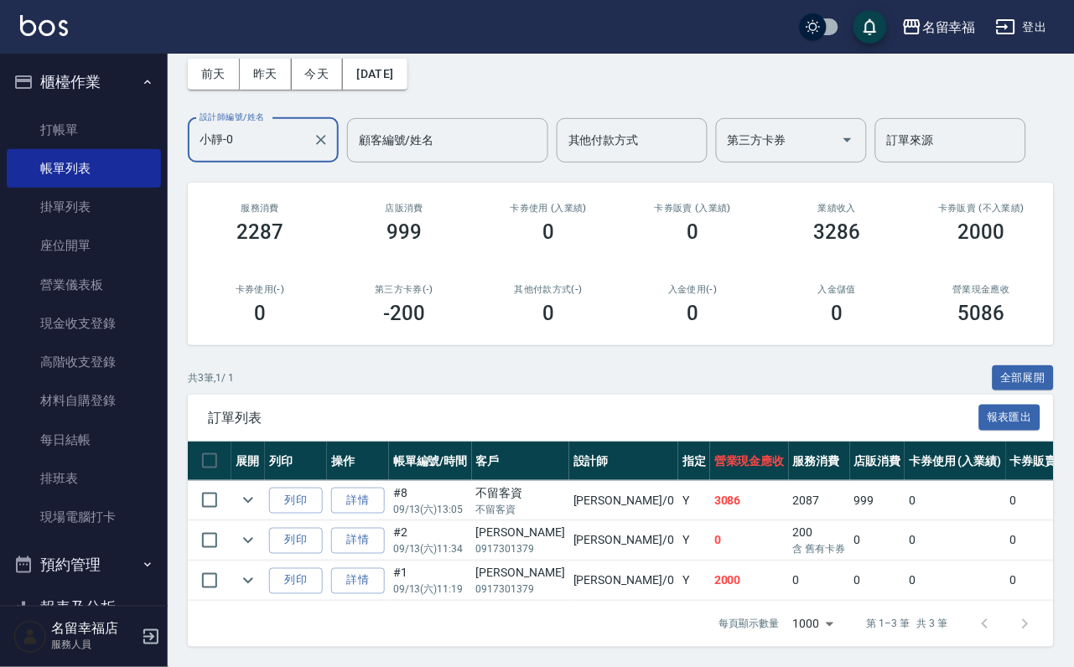
scroll to position [194, 0]
click at [258, 491] on icon "expand row" at bounding box center [248, 501] width 20 height 20
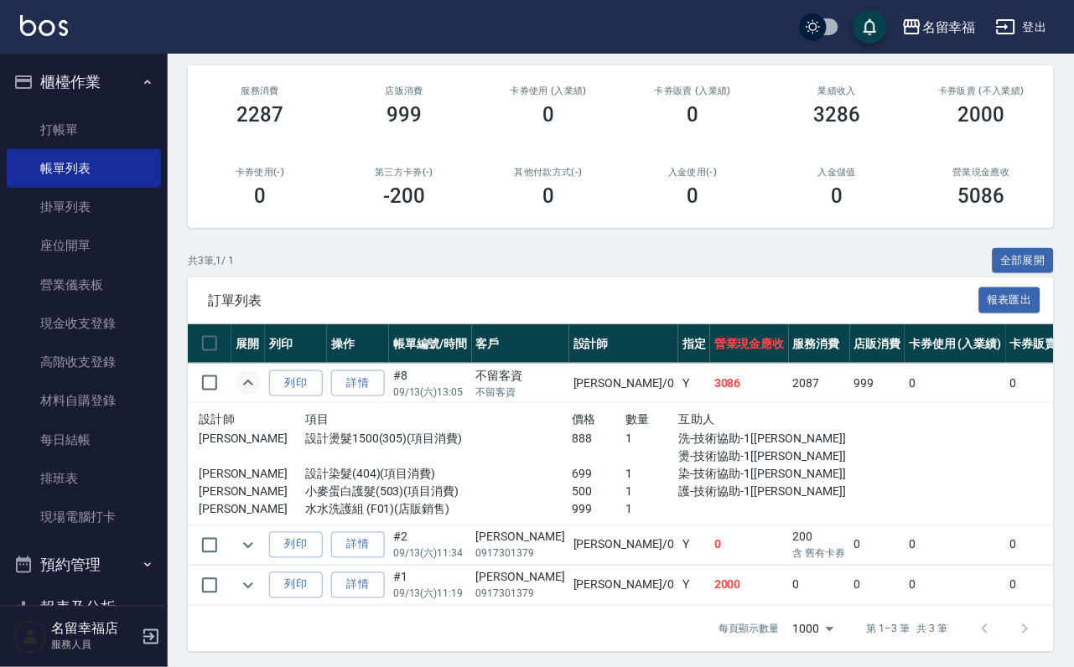
click at [253, 386] on icon "expand row" at bounding box center [248, 383] width 10 height 6
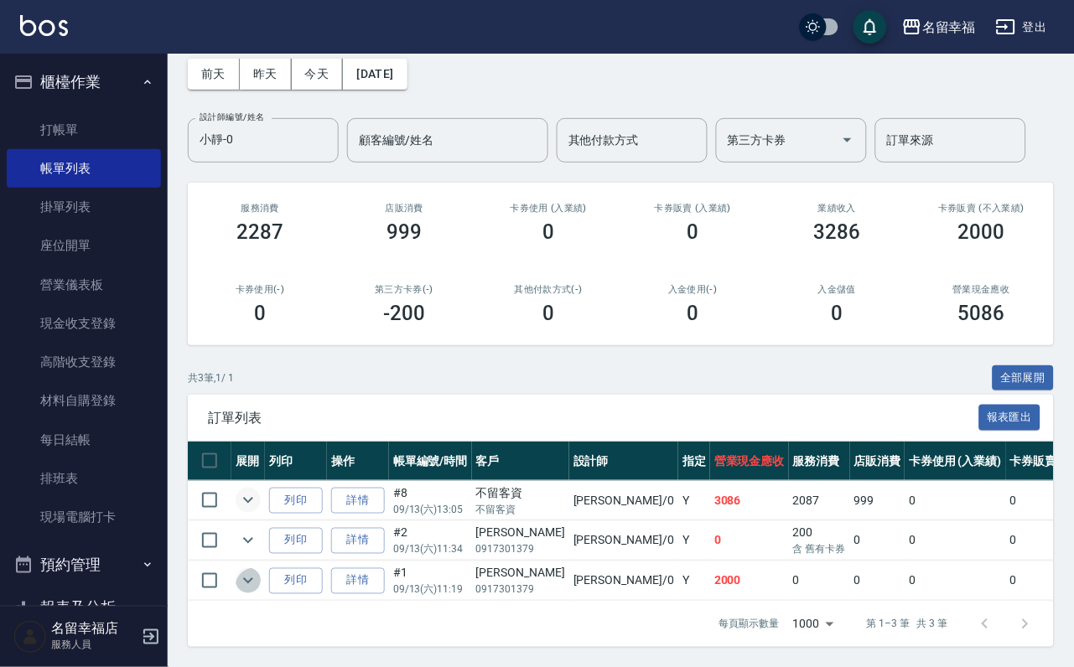
click at [258, 571] on icon "expand row" at bounding box center [248, 581] width 20 height 20
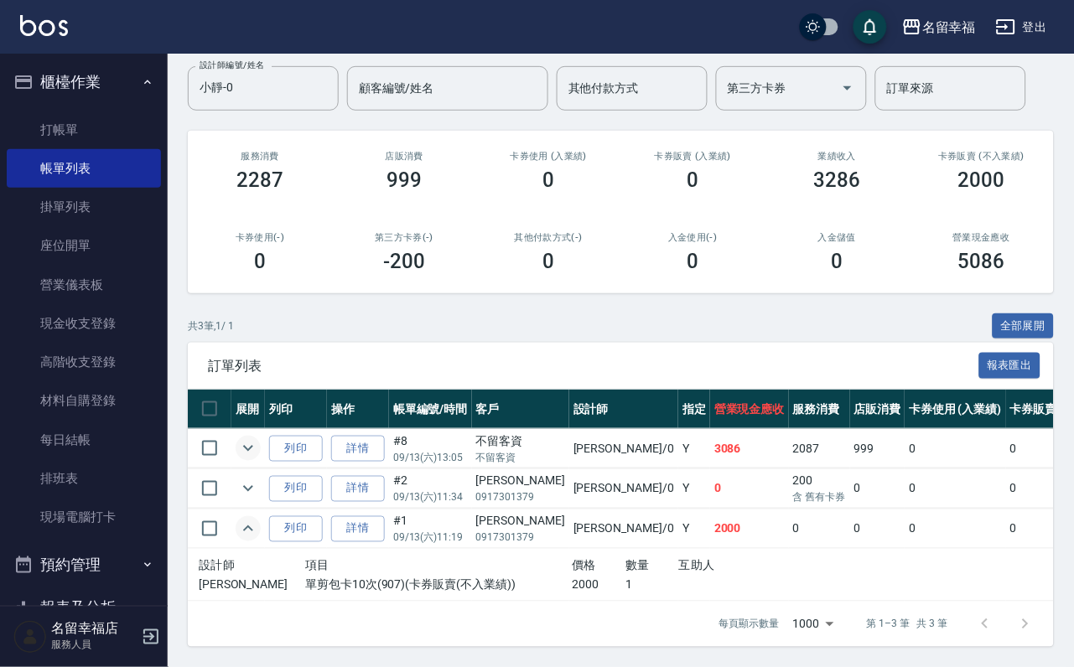
click at [258, 539] on icon "expand row" at bounding box center [248, 529] width 20 height 20
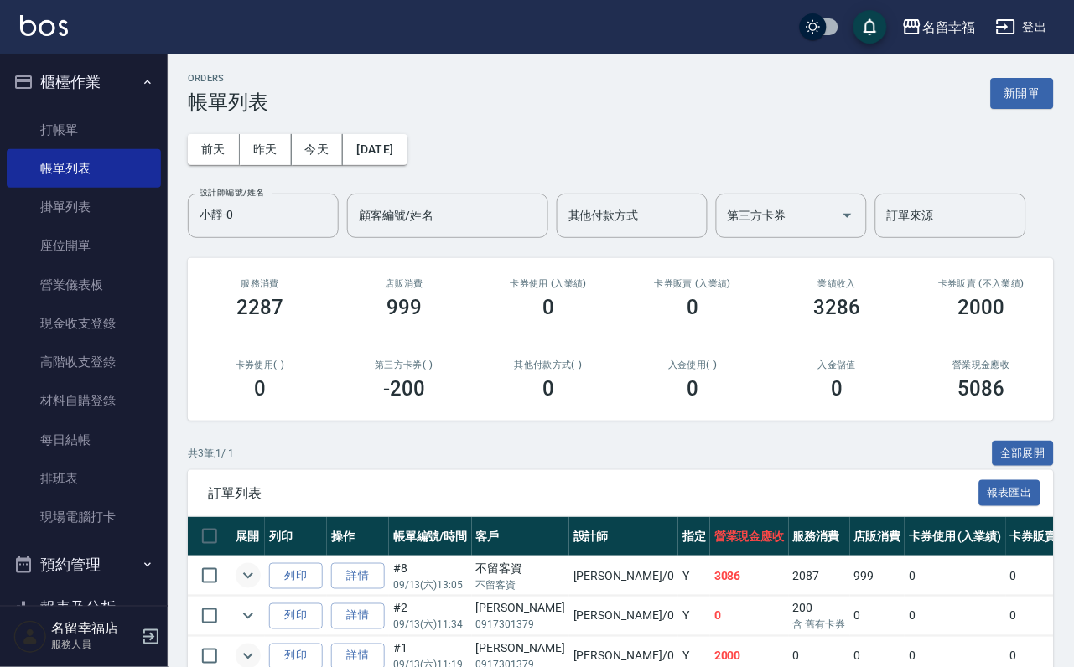
scroll to position [0, 0]
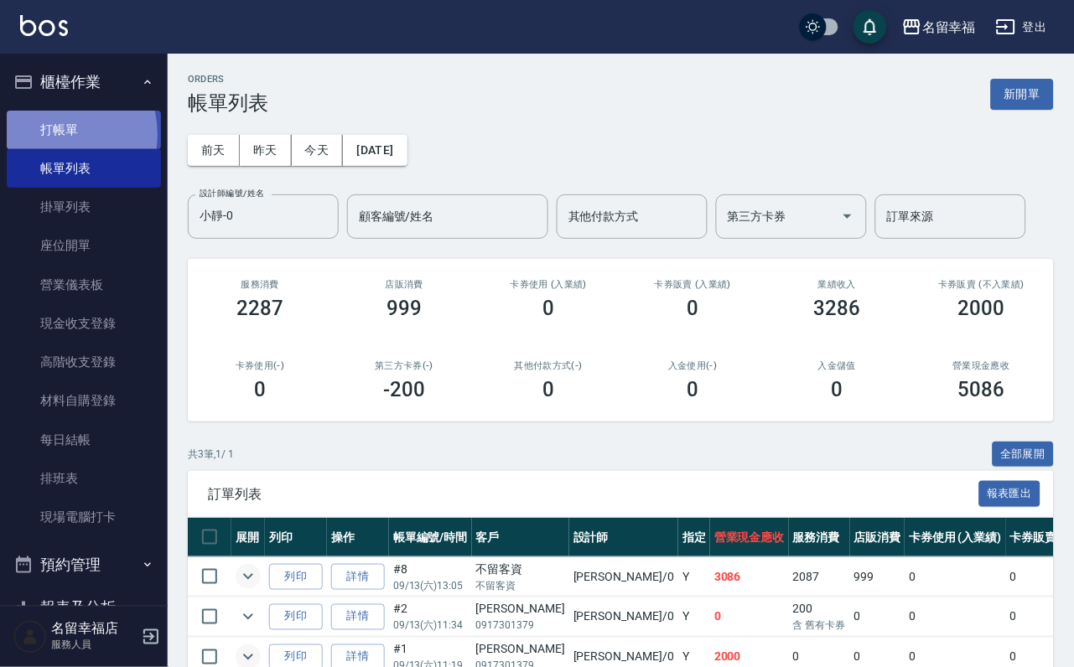
click at [53, 141] on link "打帳單" at bounding box center [84, 130] width 154 height 39
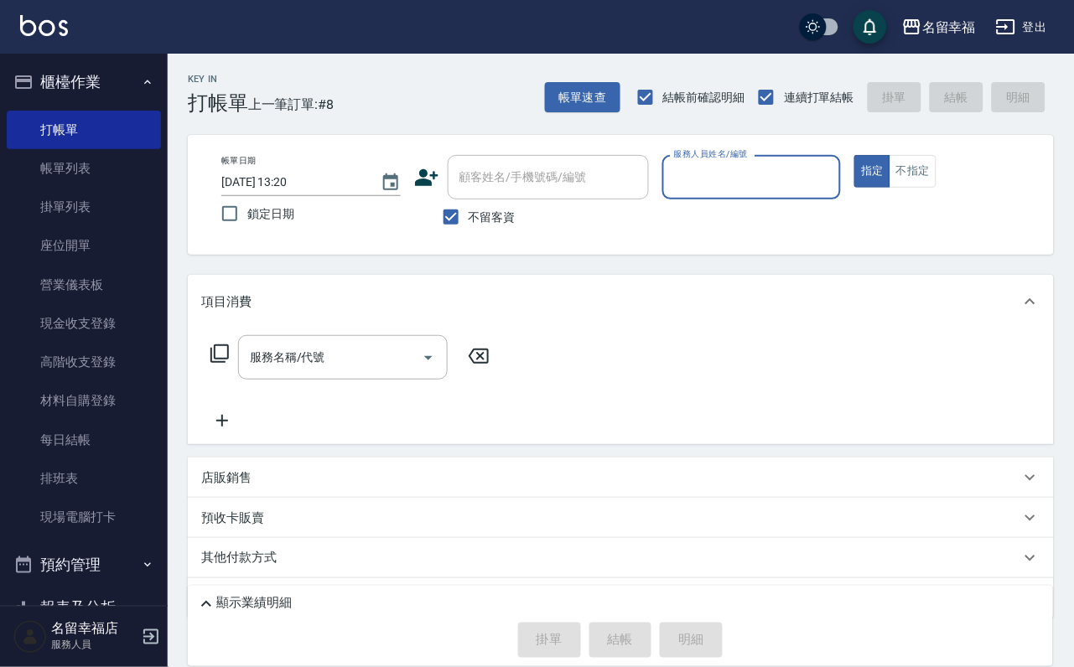
click at [854, 155] on button "指定" at bounding box center [872, 171] width 36 height 33
type button "true"
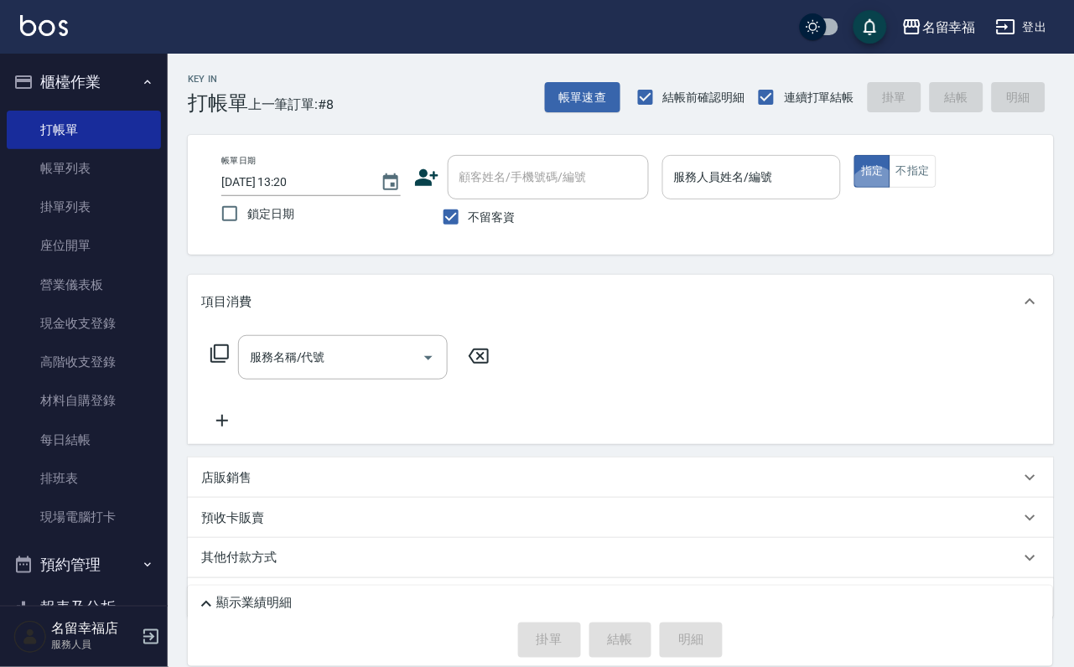
click at [813, 172] on input "服務人員姓名/編號" at bounding box center [752, 177] width 164 height 29
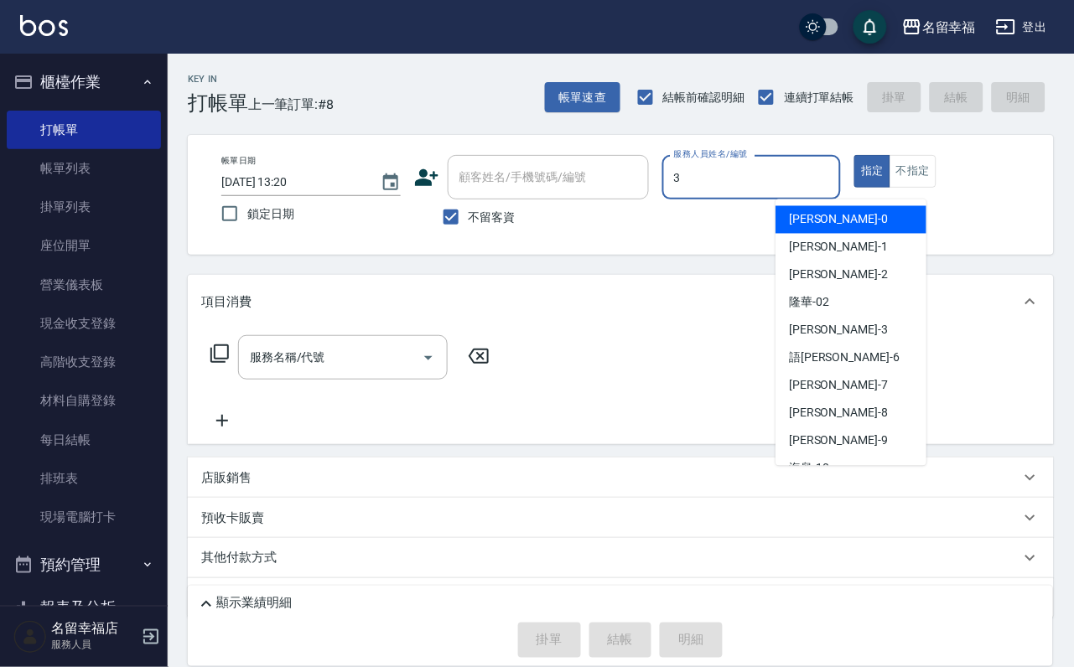
type input "[PERSON_NAME]-3"
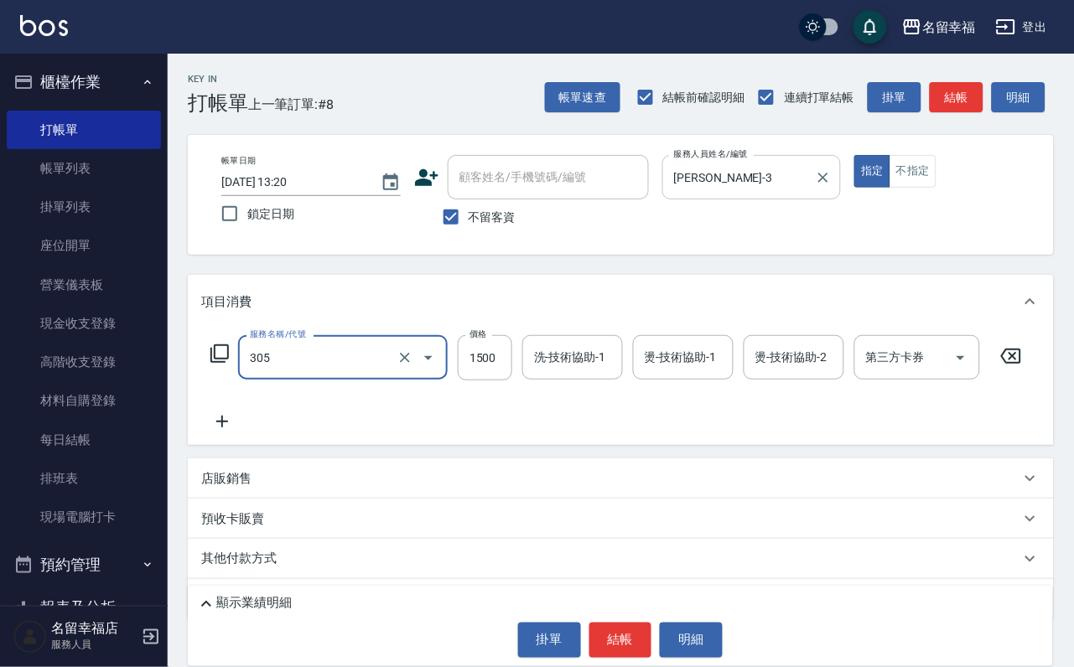
type input "設計燙髮1500(305)"
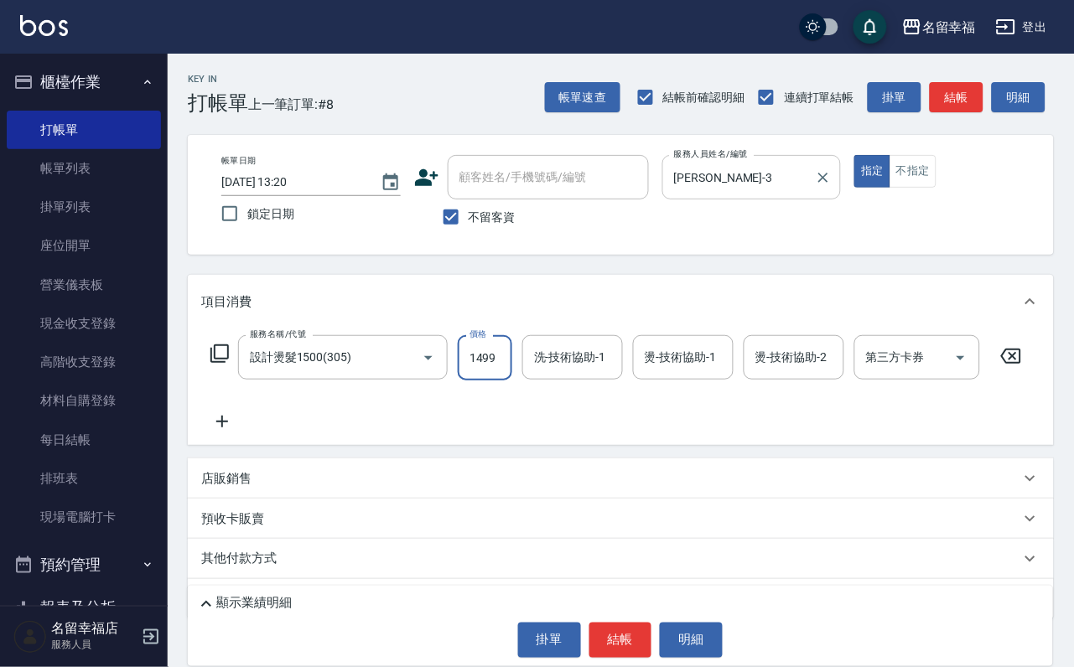
scroll to position [0, 1]
type input "1499"
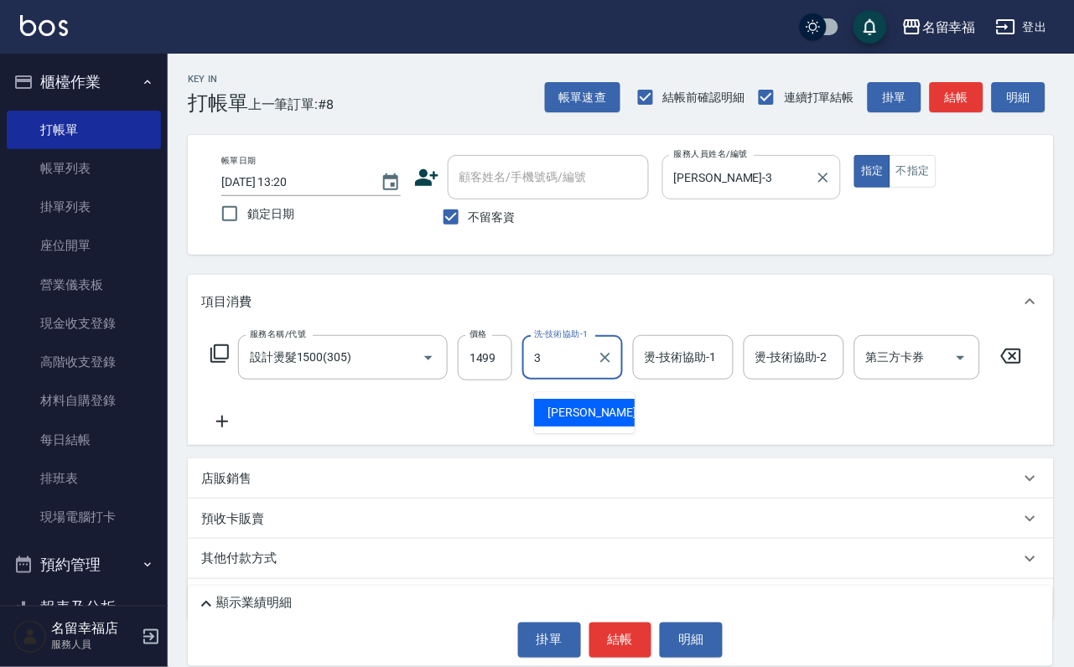
type input "[PERSON_NAME]-3"
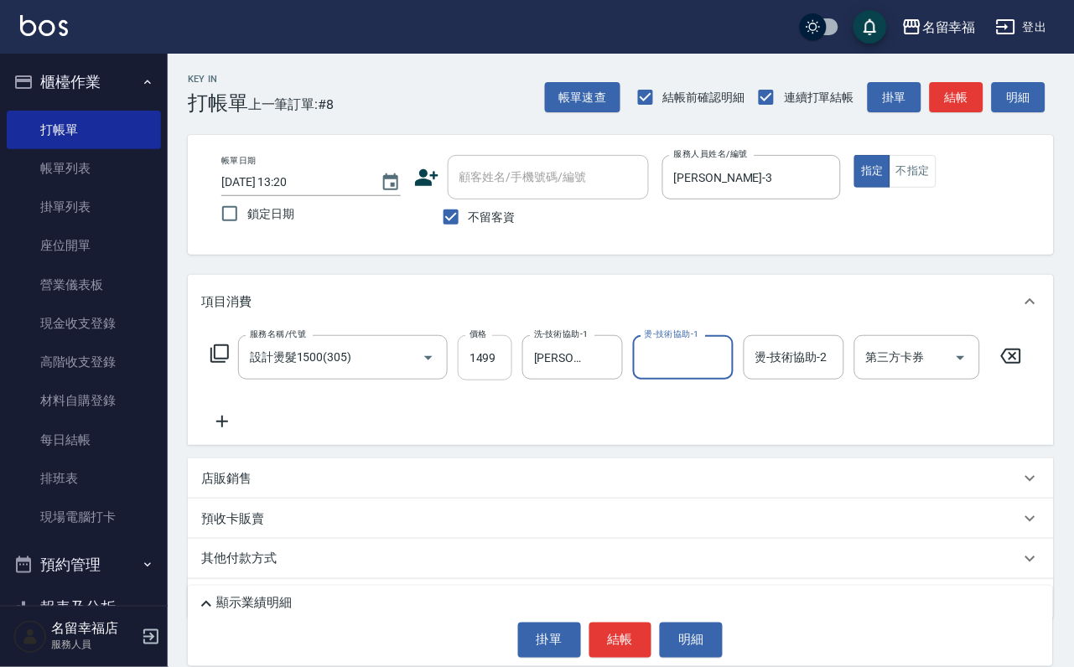
click at [503, 381] on input "1499" at bounding box center [485, 357] width 55 height 45
type input "1599"
type input "[PERSON_NAME]-3"
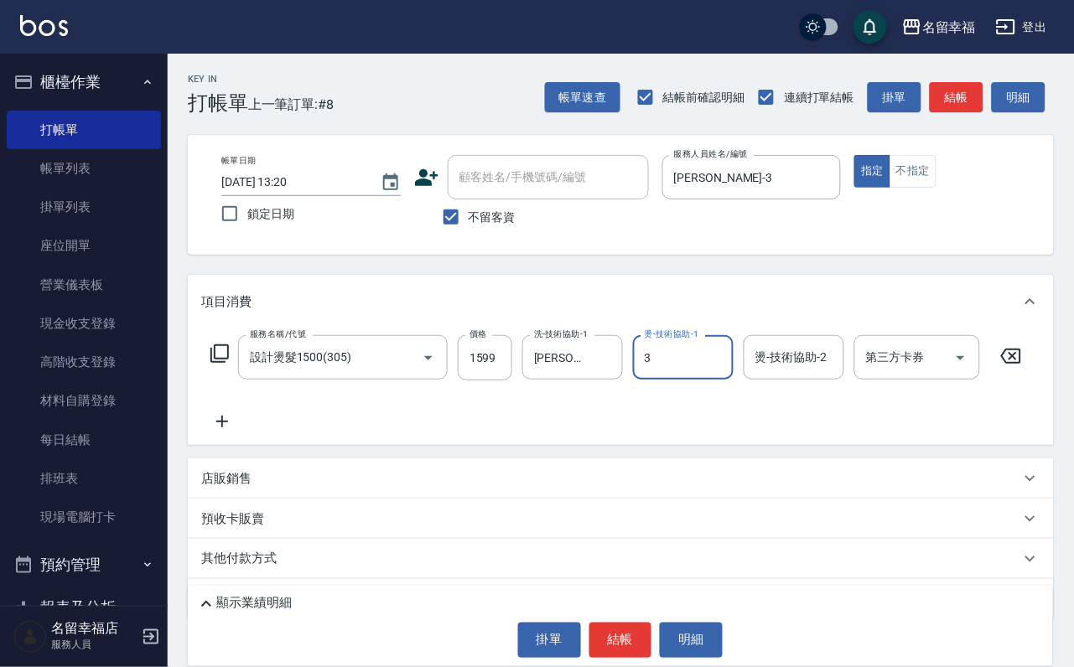
type input "[PERSON_NAME]-3"
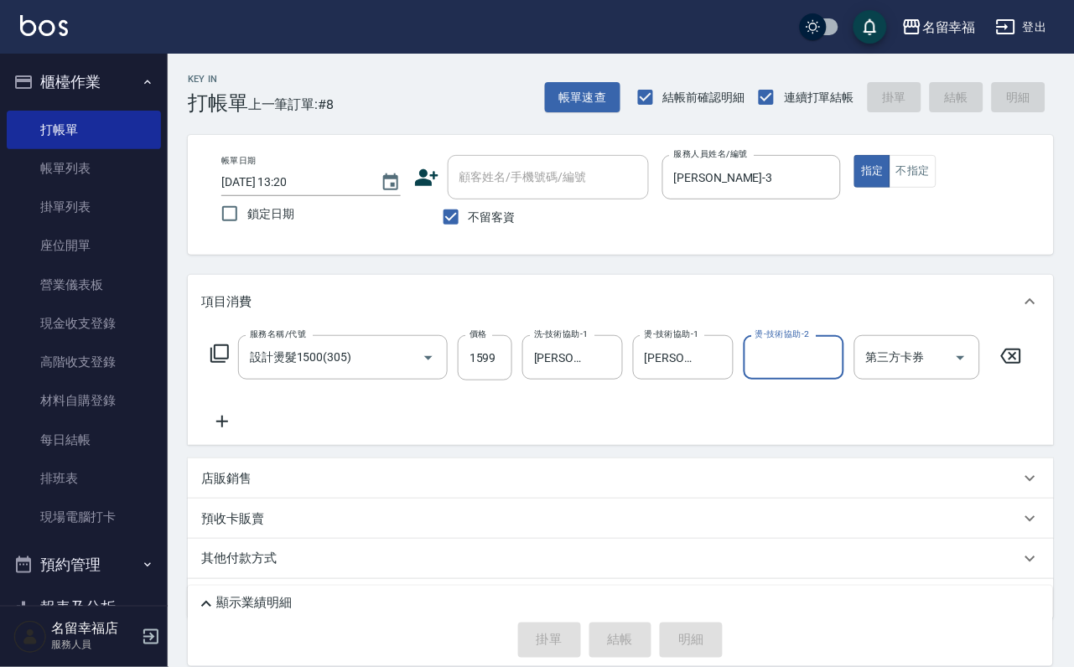
type input "[DATE] 13:30"
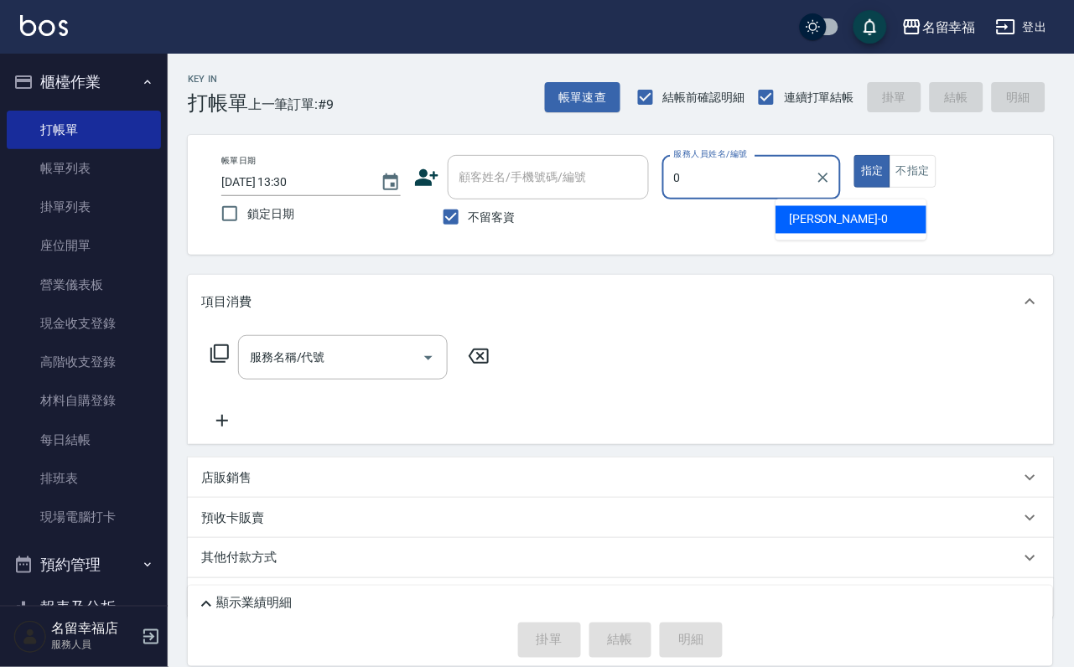
type input "小靜-0"
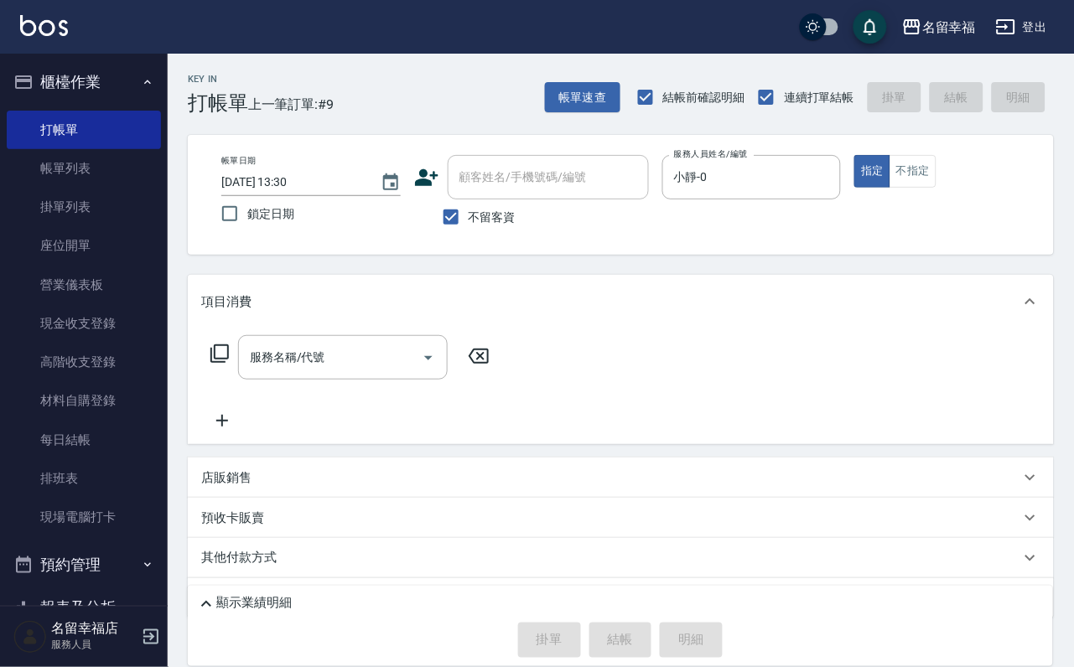
click at [229, 363] on icon at bounding box center [219, 354] width 18 height 18
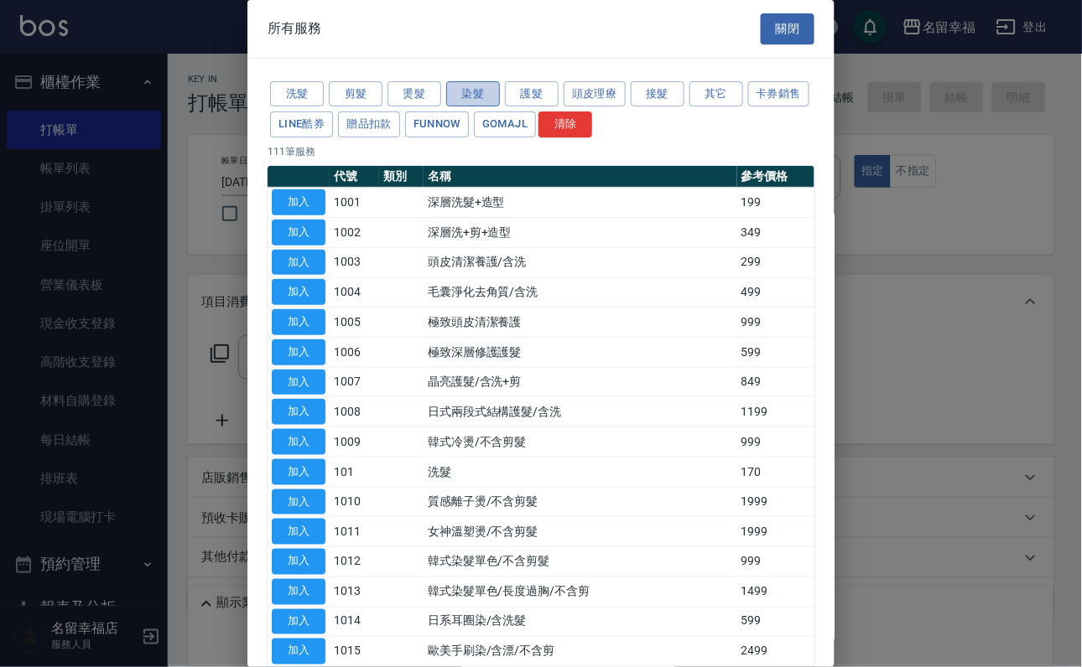
click at [478, 101] on button "染髮" at bounding box center [473, 94] width 54 height 26
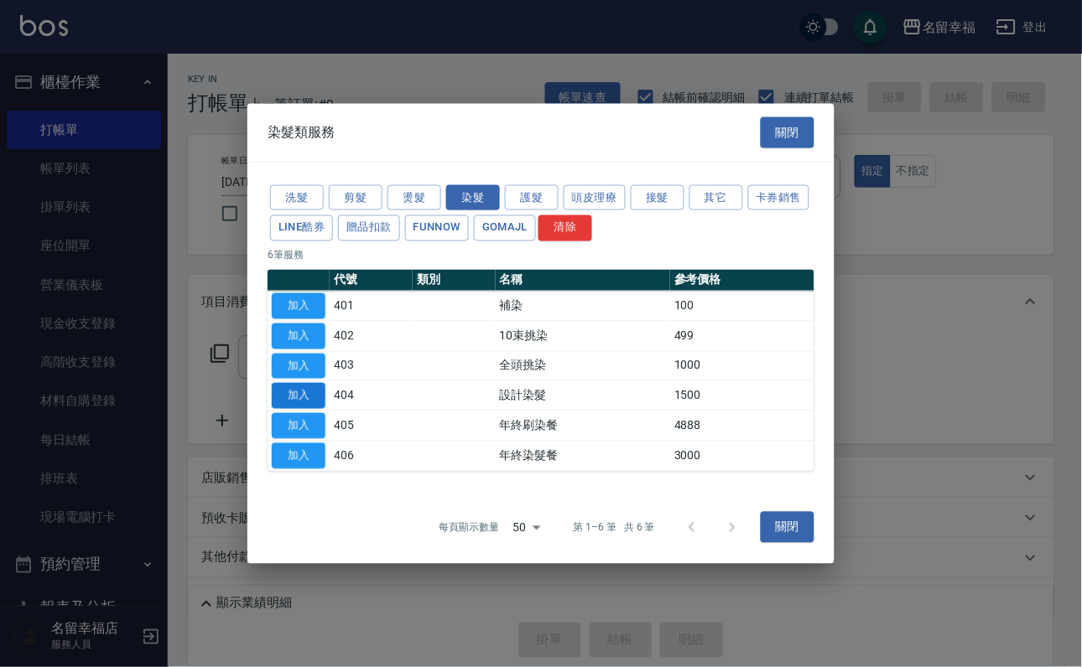
click at [307, 409] on button "加入" at bounding box center [299, 396] width 54 height 26
type input "設計染髮(404)"
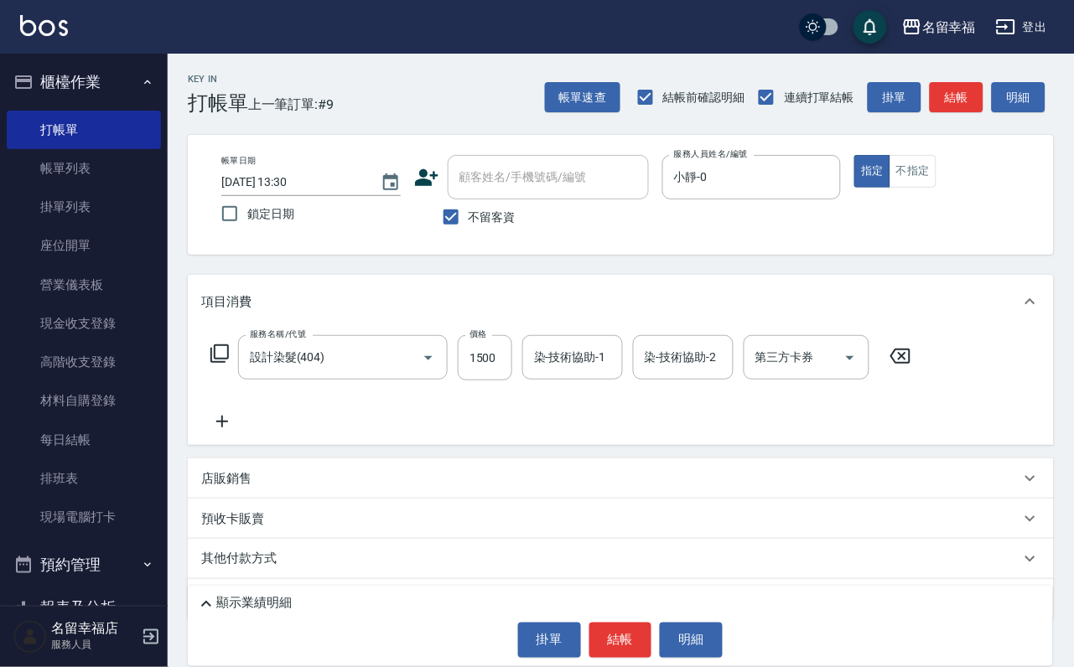
click at [230, 364] on icon at bounding box center [220, 354] width 20 height 20
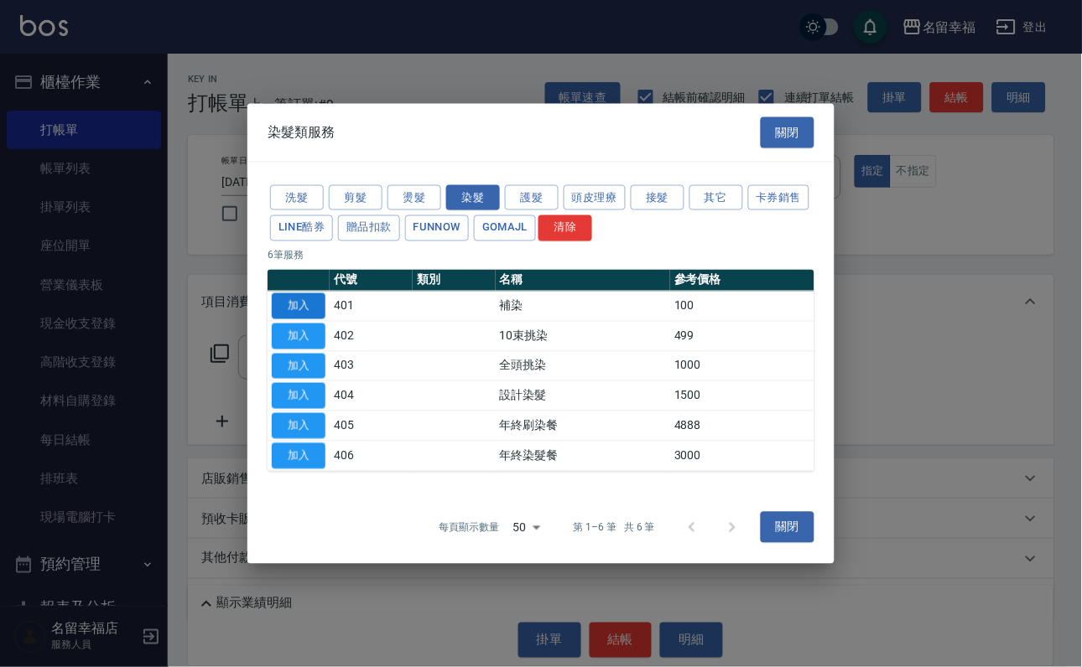
click at [284, 293] on button "加入" at bounding box center [299, 306] width 54 height 26
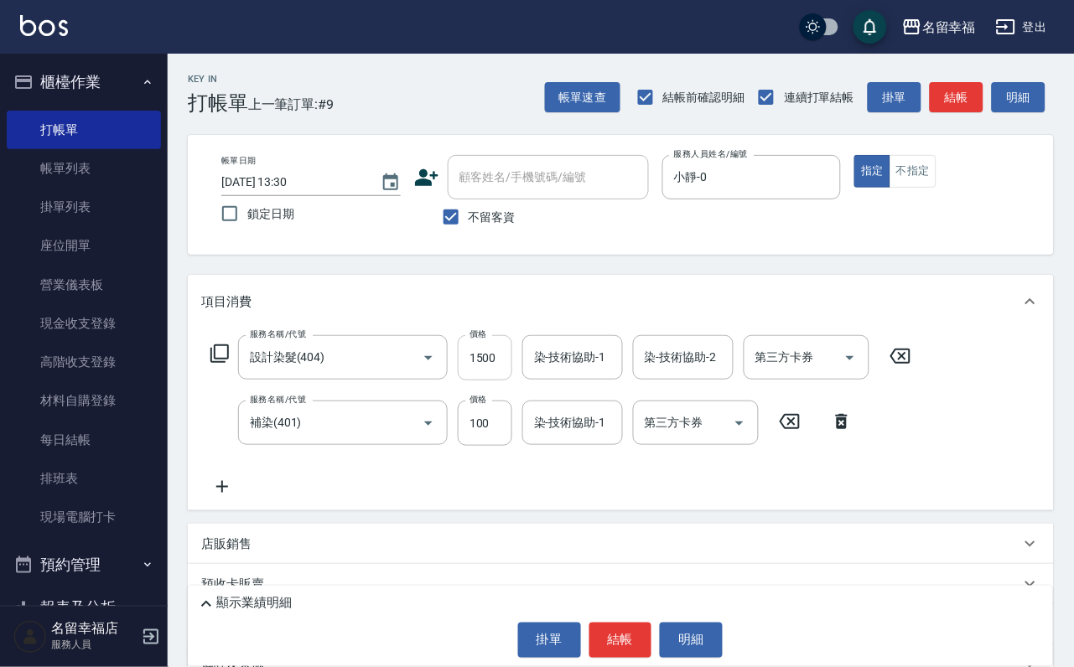
click at [497, 366] on input "1500" at bounding box center [485, 357] width 55 height 45
type input "1000"
click at [510, 380] on input "1500" at bounding box center [485, 357] width 55 height 45
type input "1599"
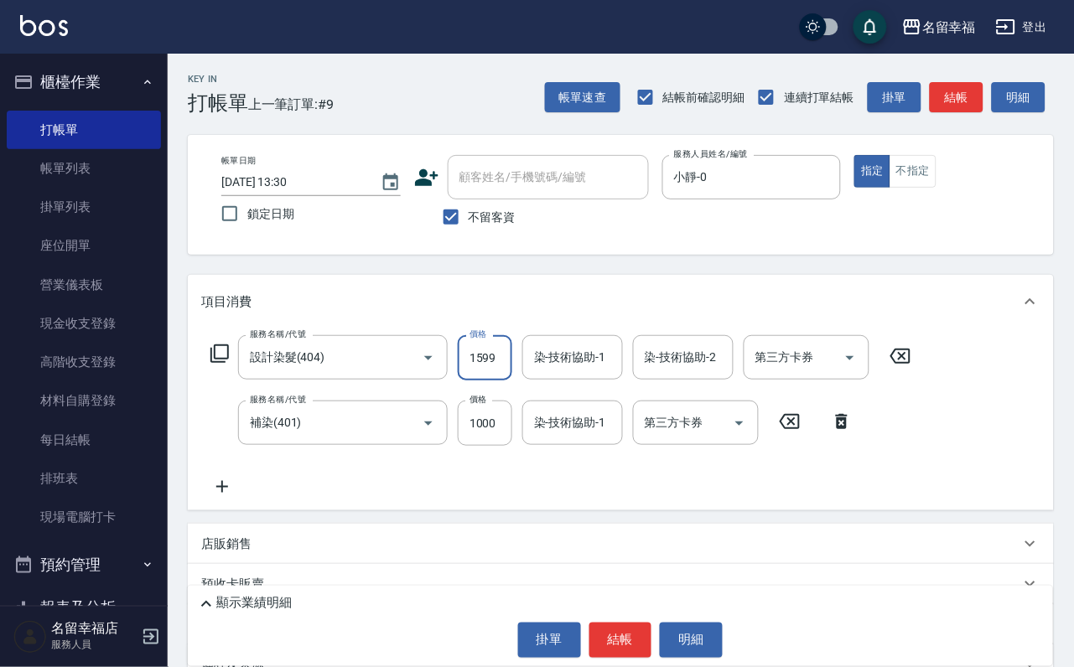
scroll to position [0, 0]
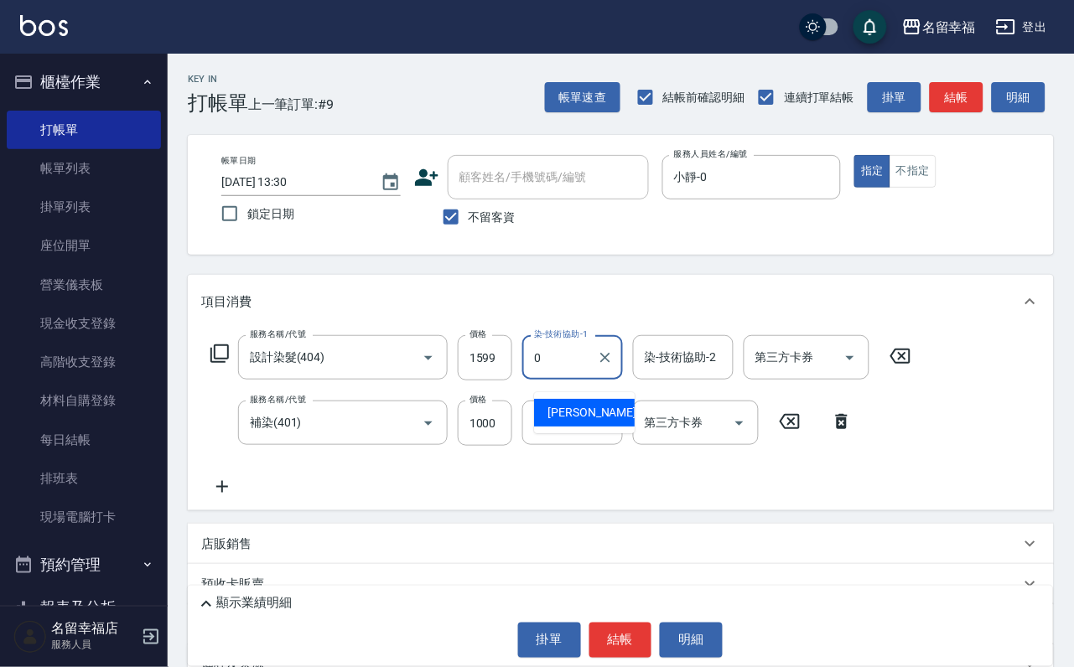
type input "小靜-0"
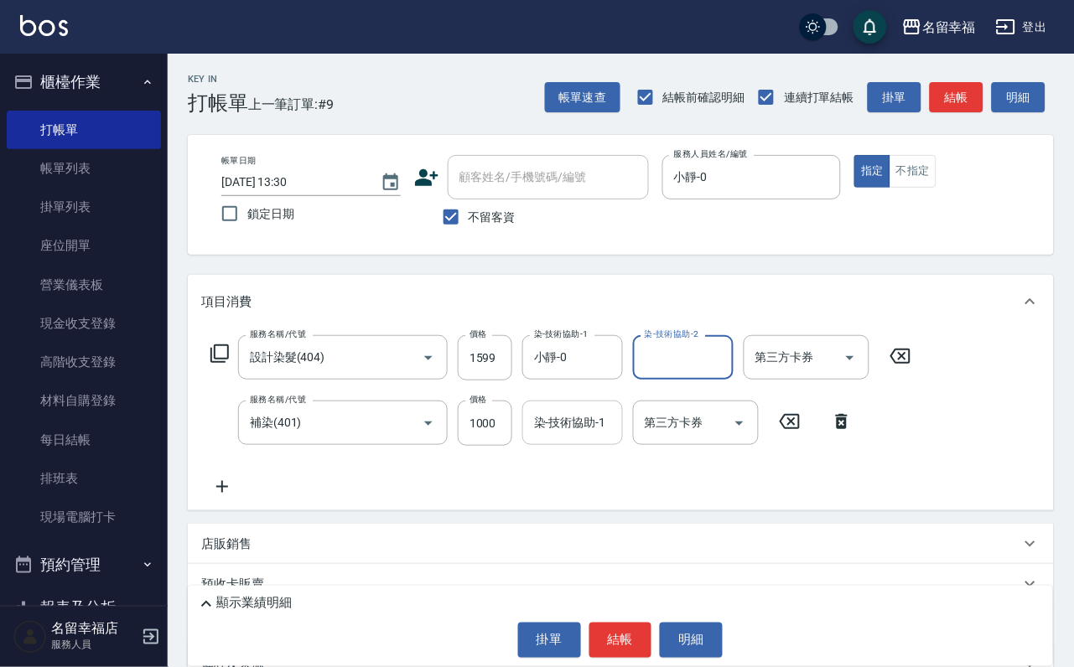
click at [575, 438] on input "染-技術協助-1" at bounding box center [573, 422] width 86 height 29
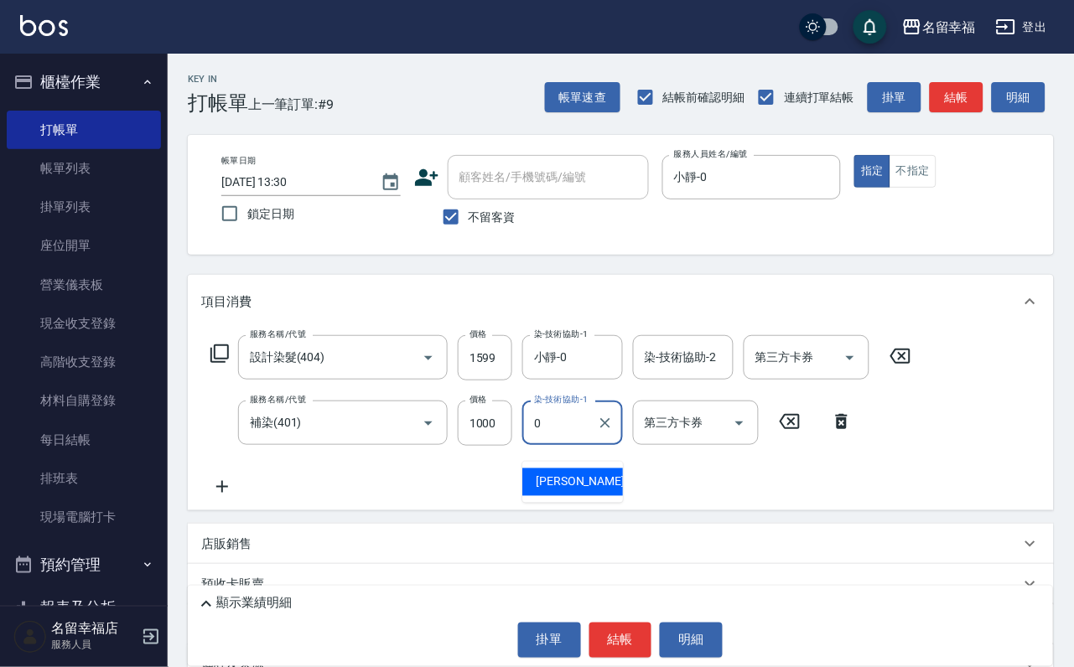
type input "小靜-0"
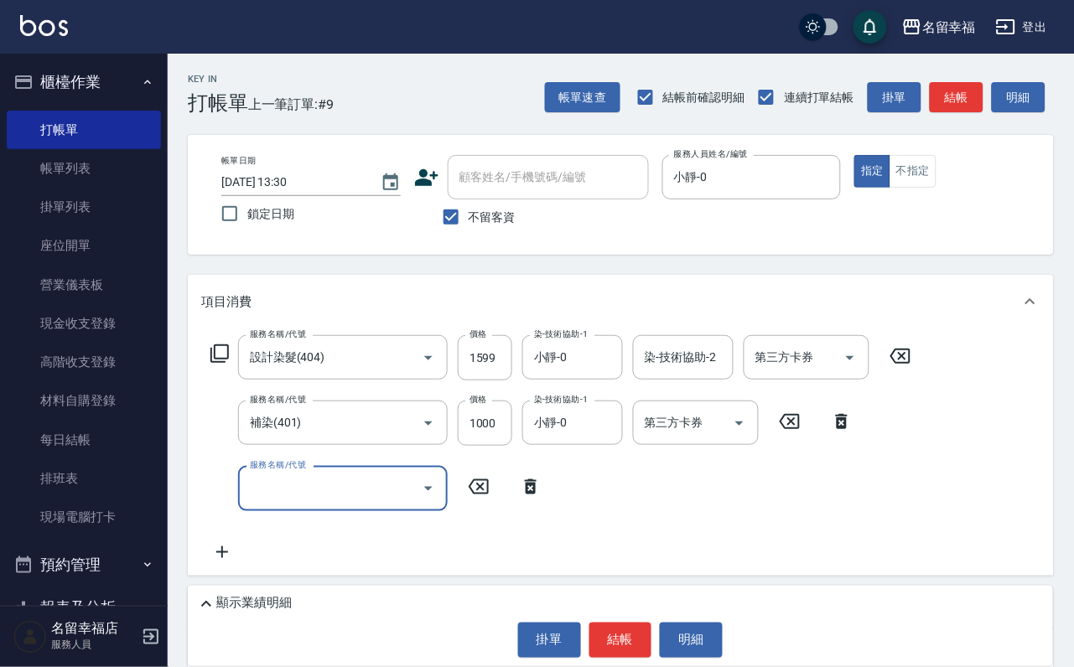
click at [224, 362] on icon at bounding box center [220, 354] width 20 height 20
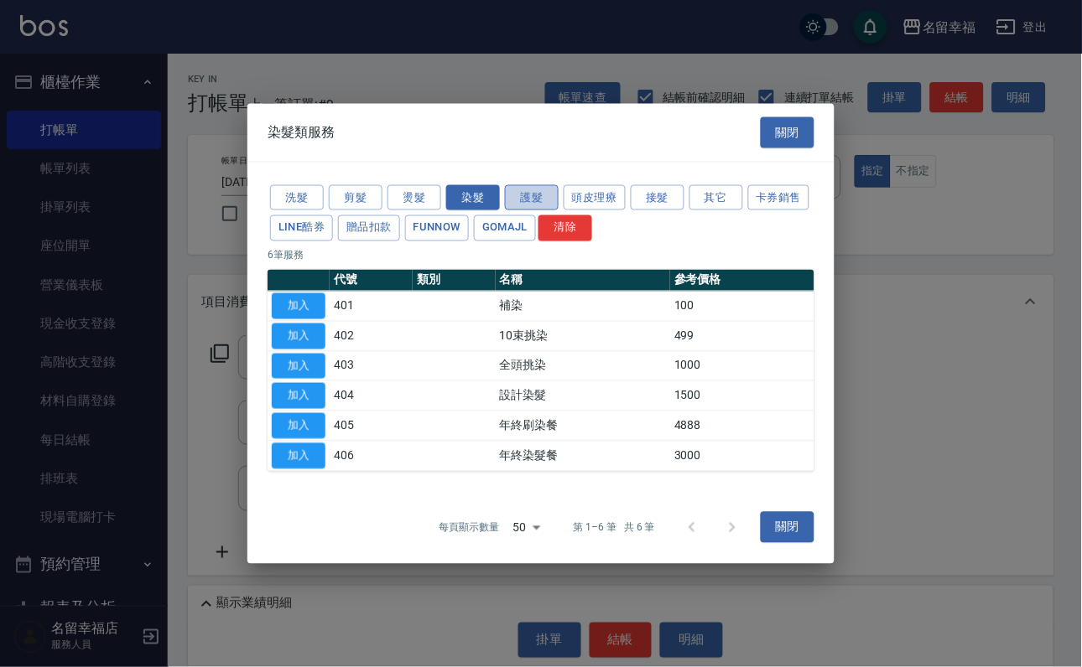
click at [552, 184] on button "護髮" at bounding box center [532, 197] width 54 height 26
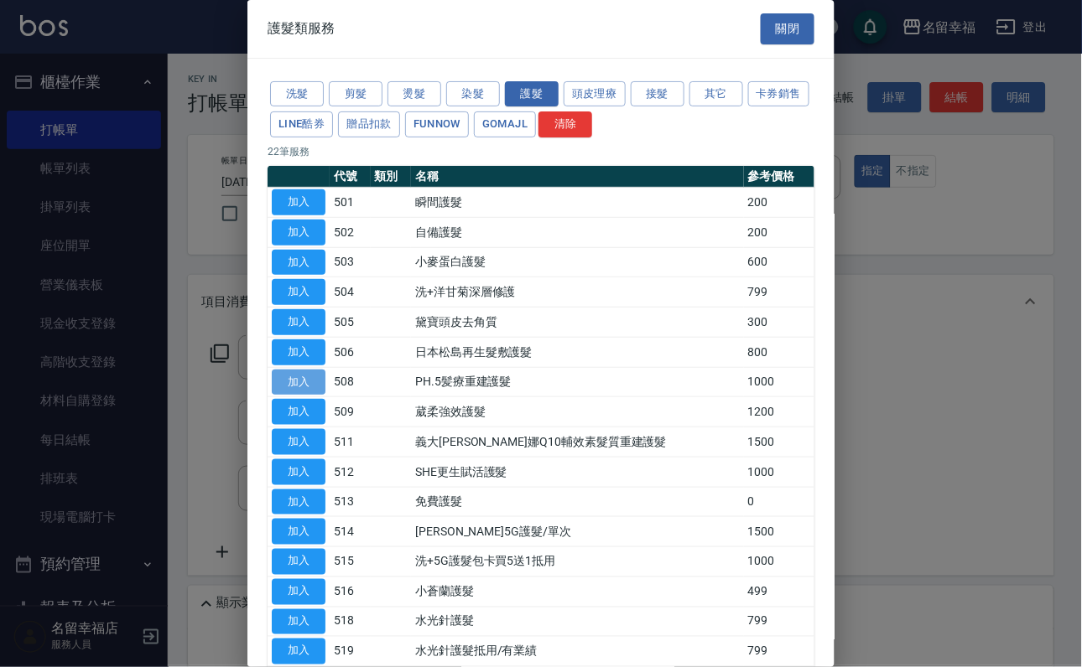
click at [290, 396] on button "加入" at bounding box center [299, 383] width 54 height 26
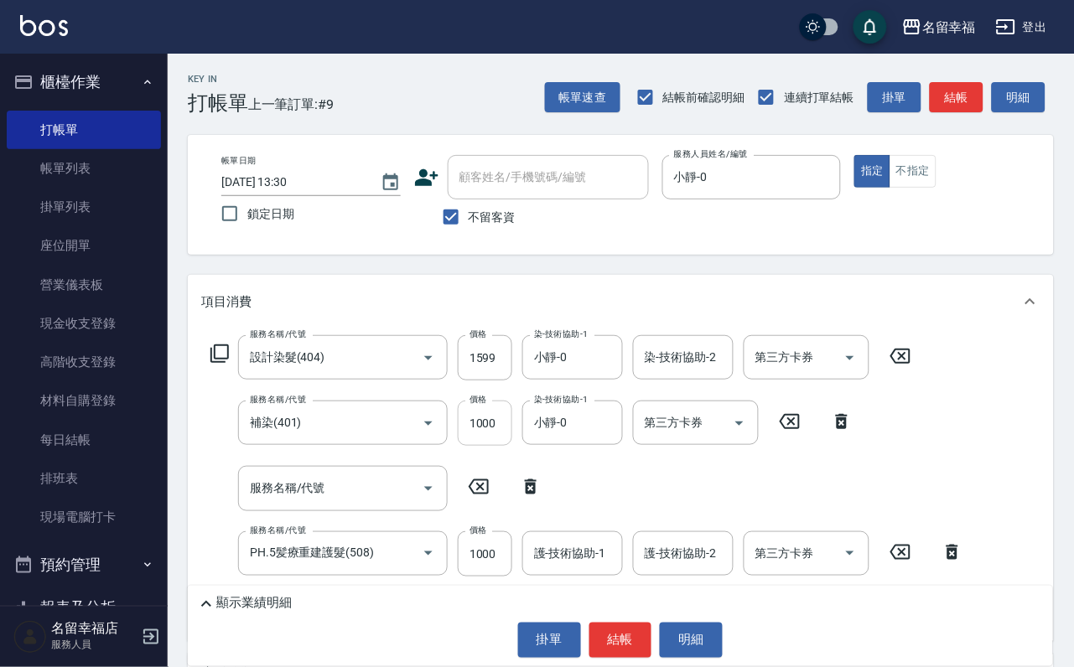
scroll to position [126, 0]
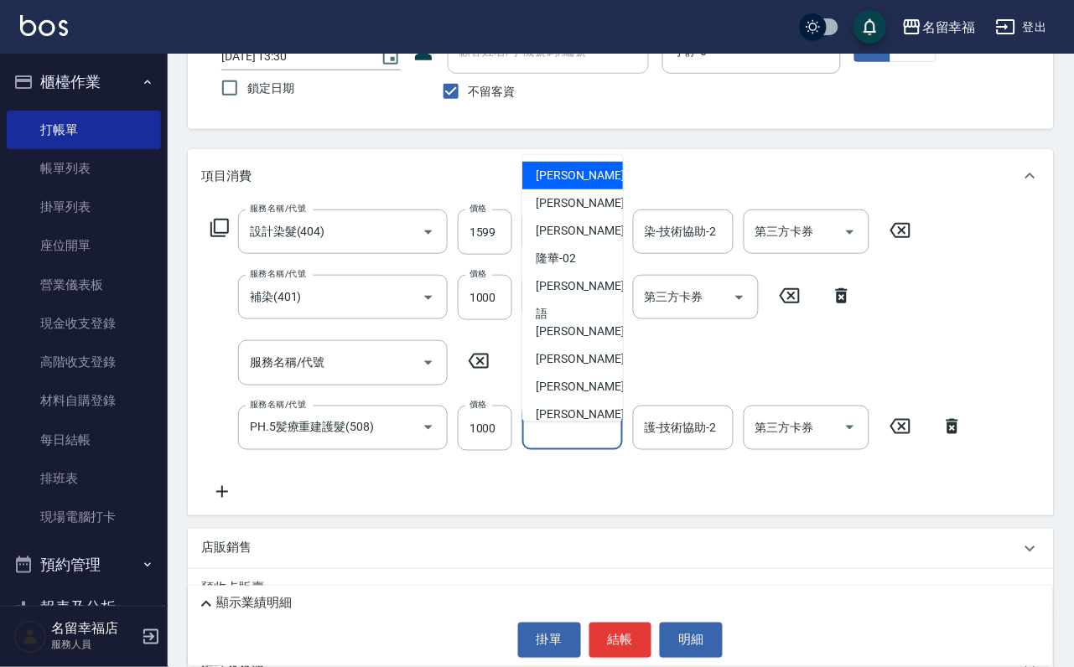
click at [585, 443] on input "護-技術協助-1" at bounding box center [573, 427] width 86 height 29
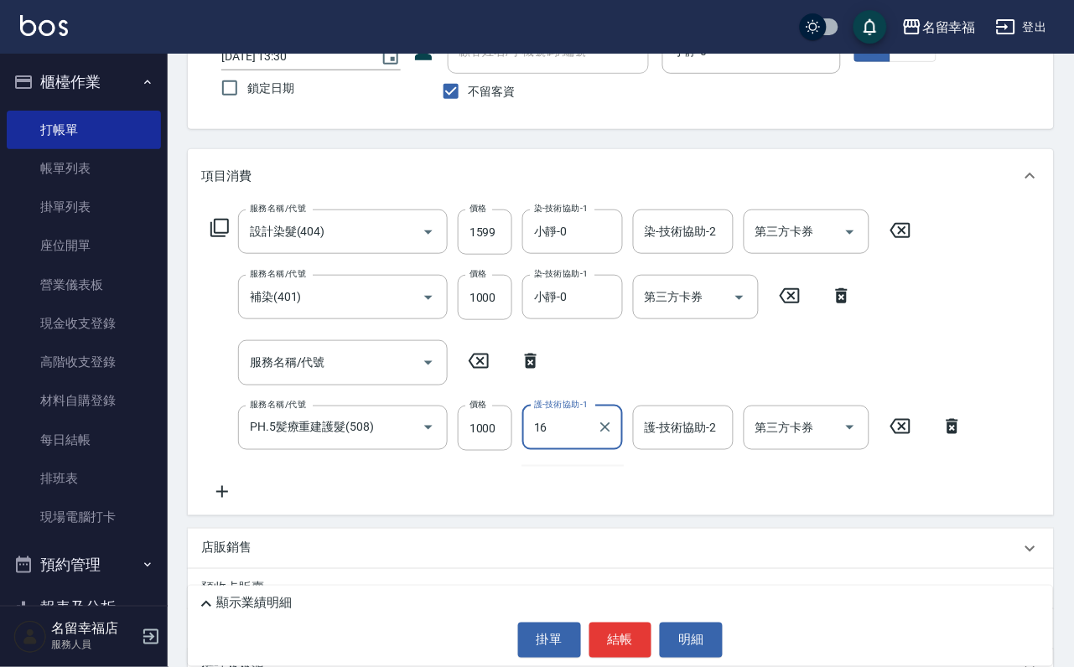
type input "16"
click at [570, 439] on input "護-技術協助-1" at bounding box center [573, 427] width 86 height 29
type input "[PERSON_NAME]-14"
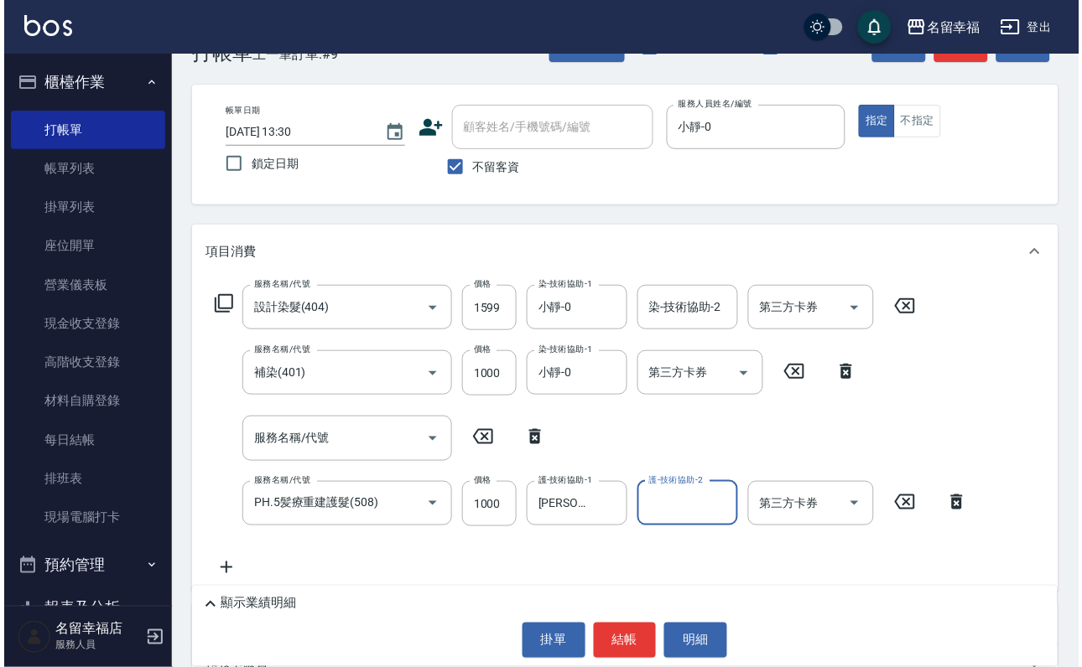
scroll to position [0, 0]
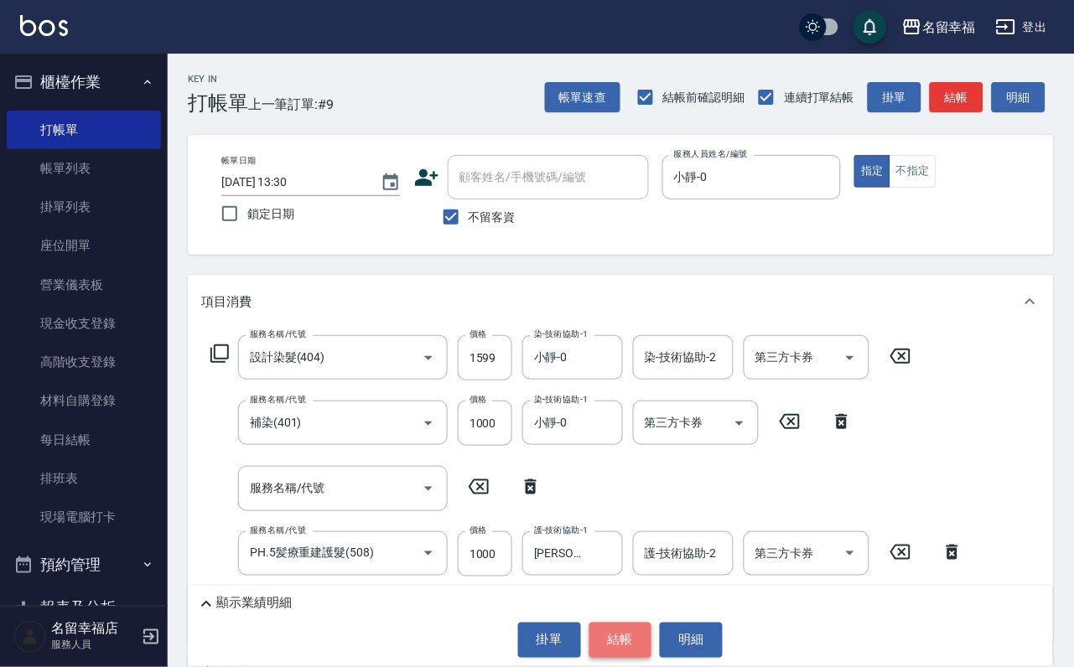
click at [622, 641] on button "結帳" at bounding box center [620, 640] width 63 height 35
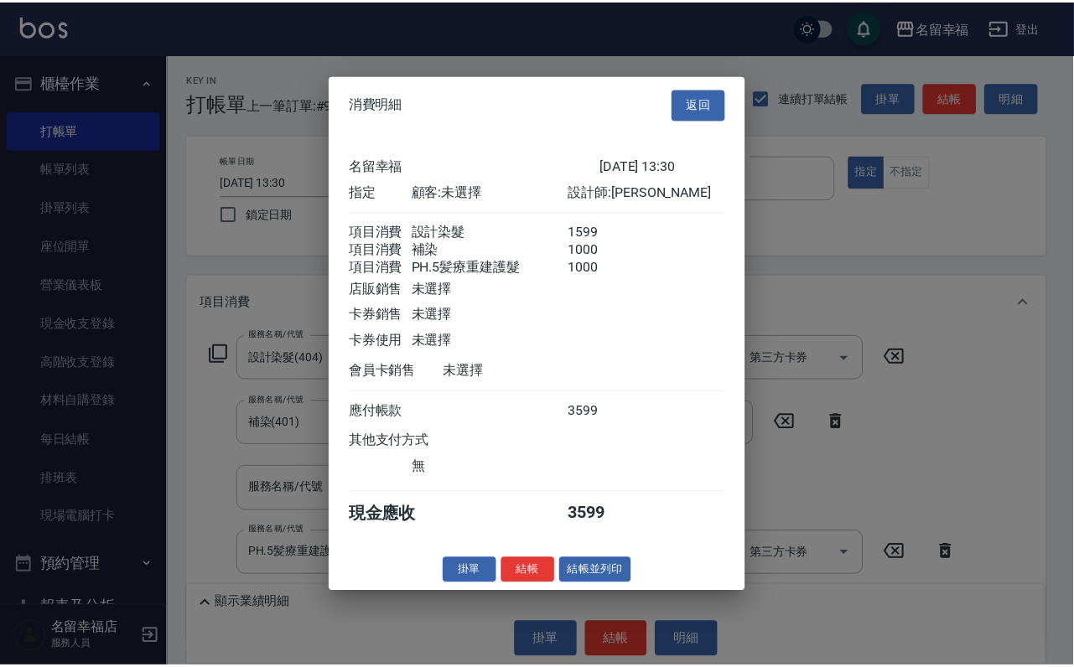
scroll to position [332, 0]
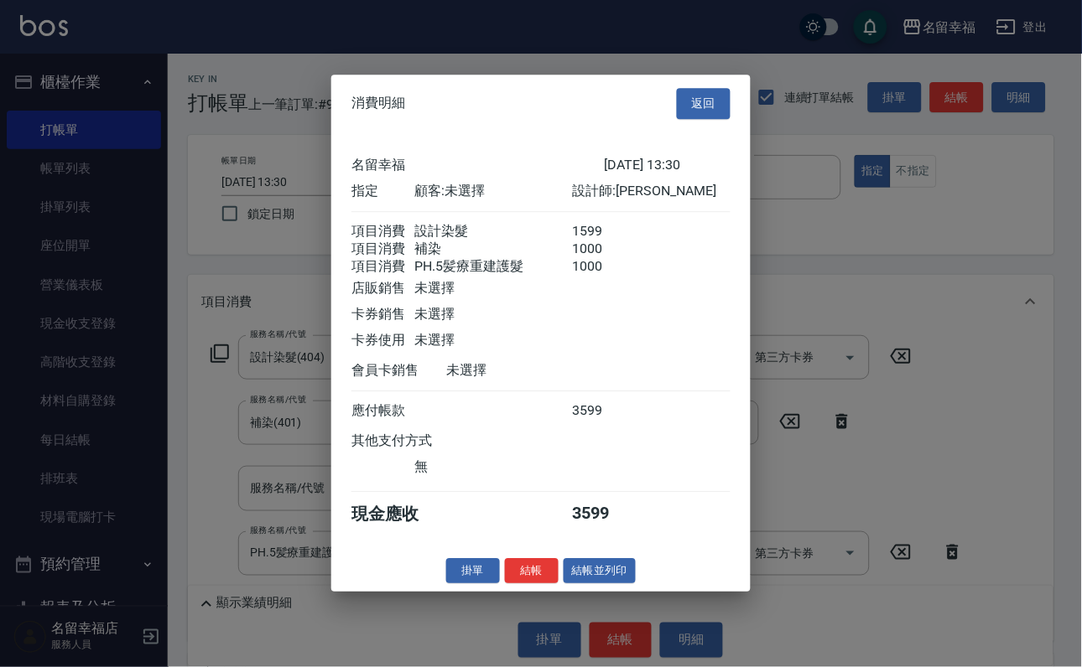
click at [522, 584] on button "結帳" at bounding box center [532, 571] width 54 height 26
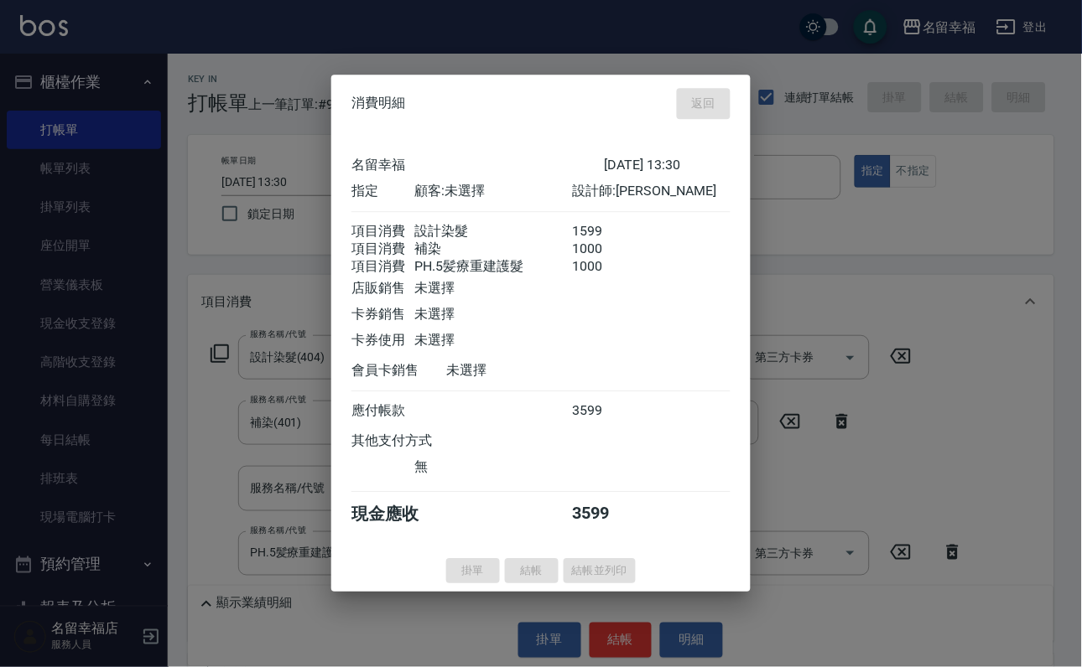
type input "[DATE] 13:36"
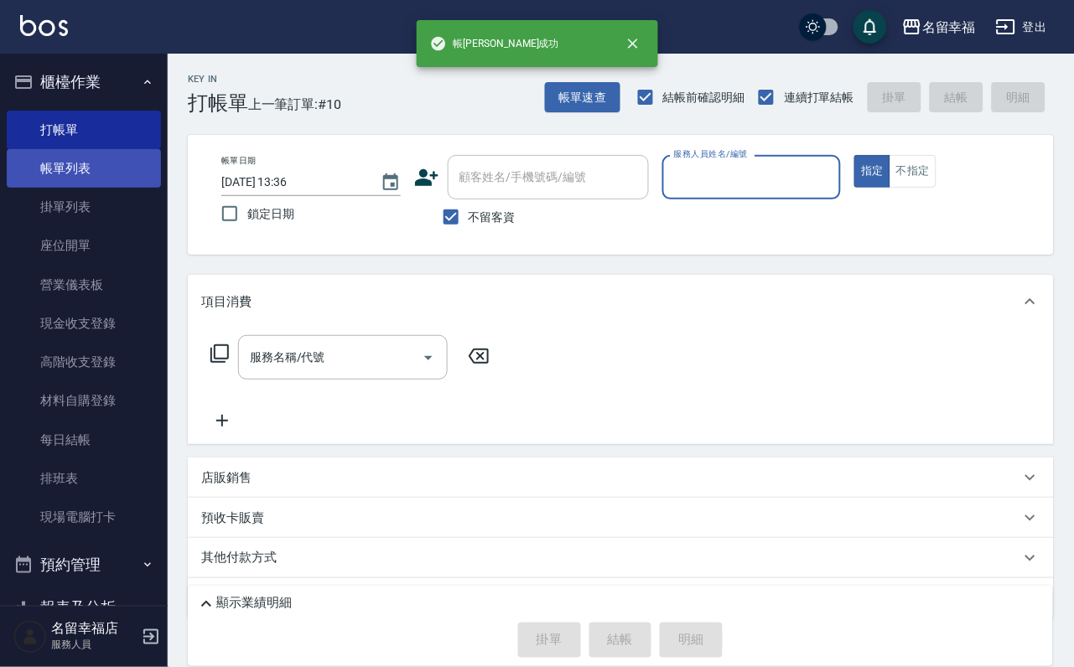
click at [65, 170] on link "帳單列表" at bounding box center [84, 168] width 154 height 39
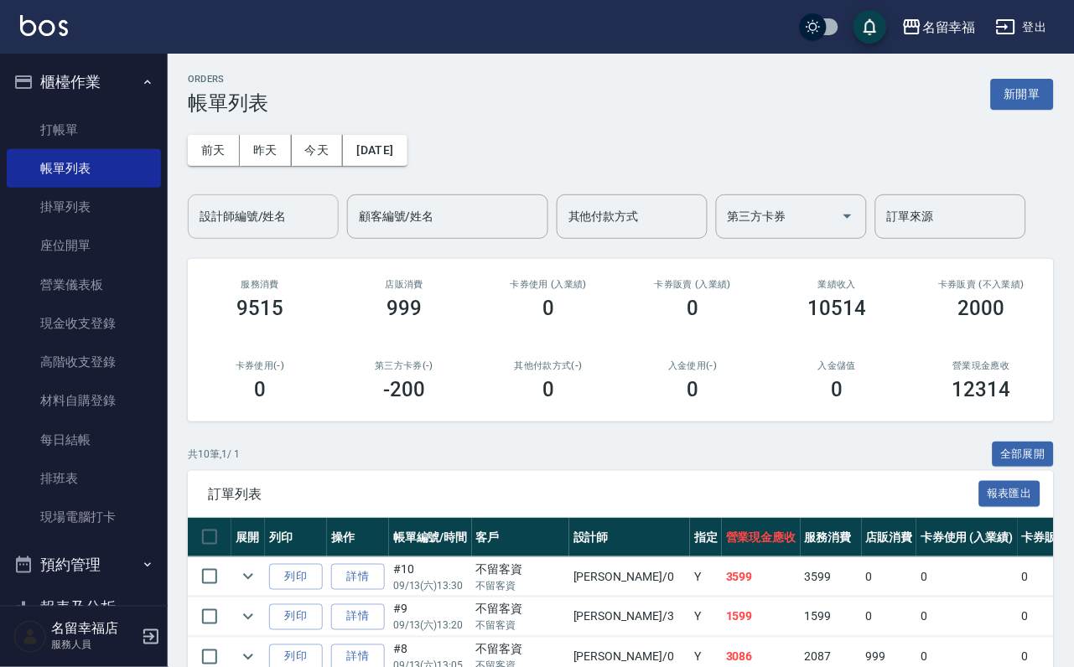
click at [223, 214] on input "設計師編號/姓名" at bounding box center [263, 216] width 136 height 29
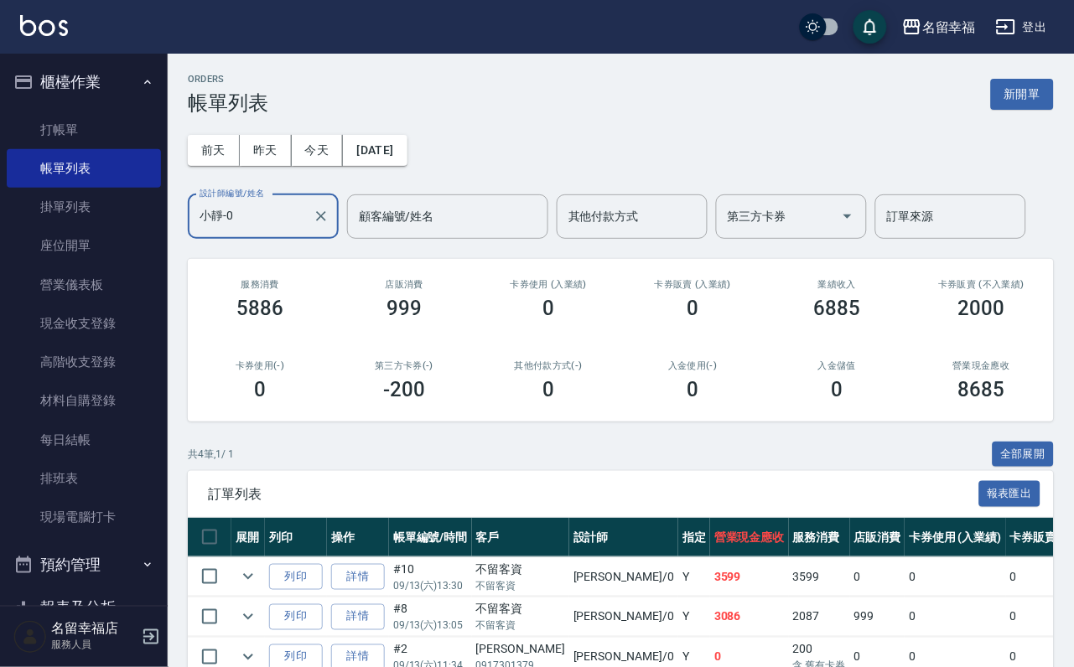
scroll to position [247, 0]
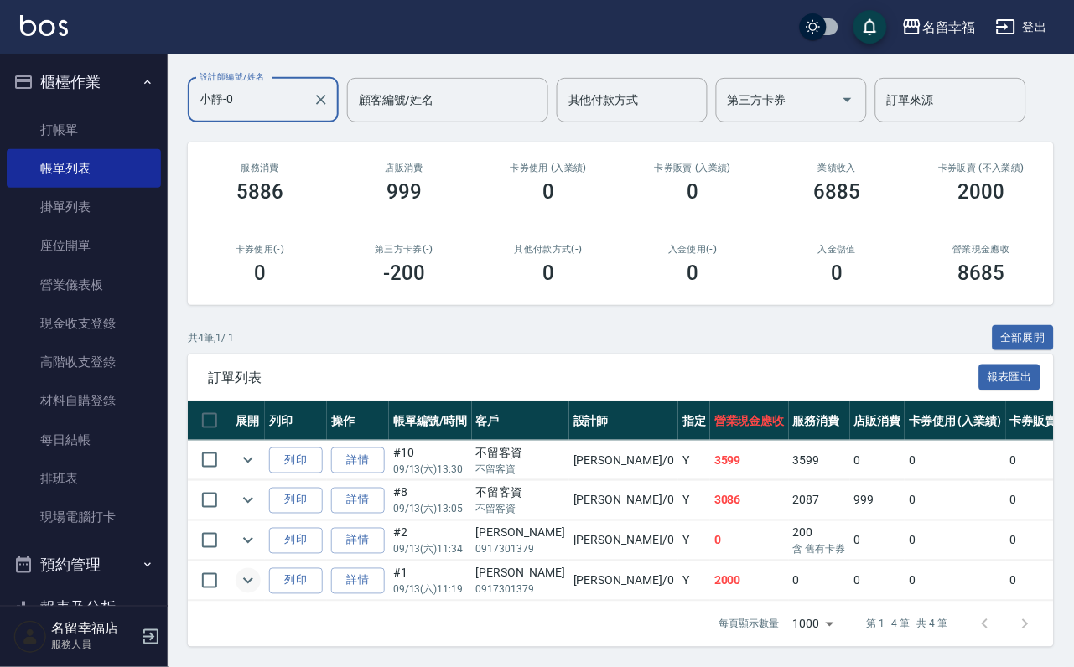
type input "小靜-0"
click at [258, 571] on icon "expand row" at bounding box center [248, 581] width 20 height 20
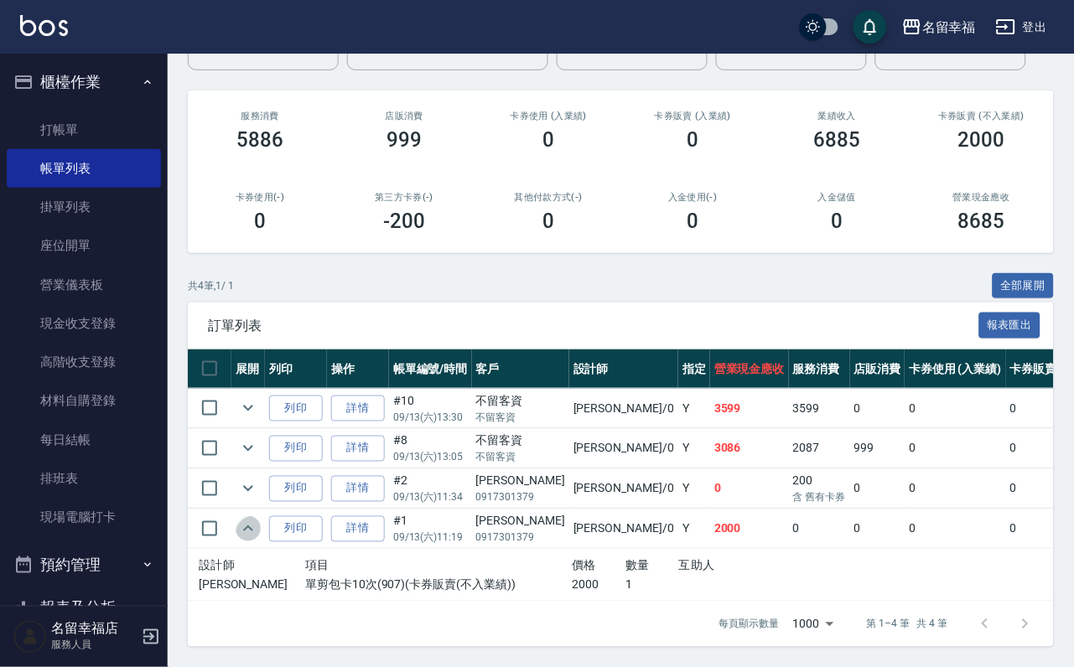
click at [258, 537] on icon "expand row" at bounding box center [248, 529] width 20 height 20
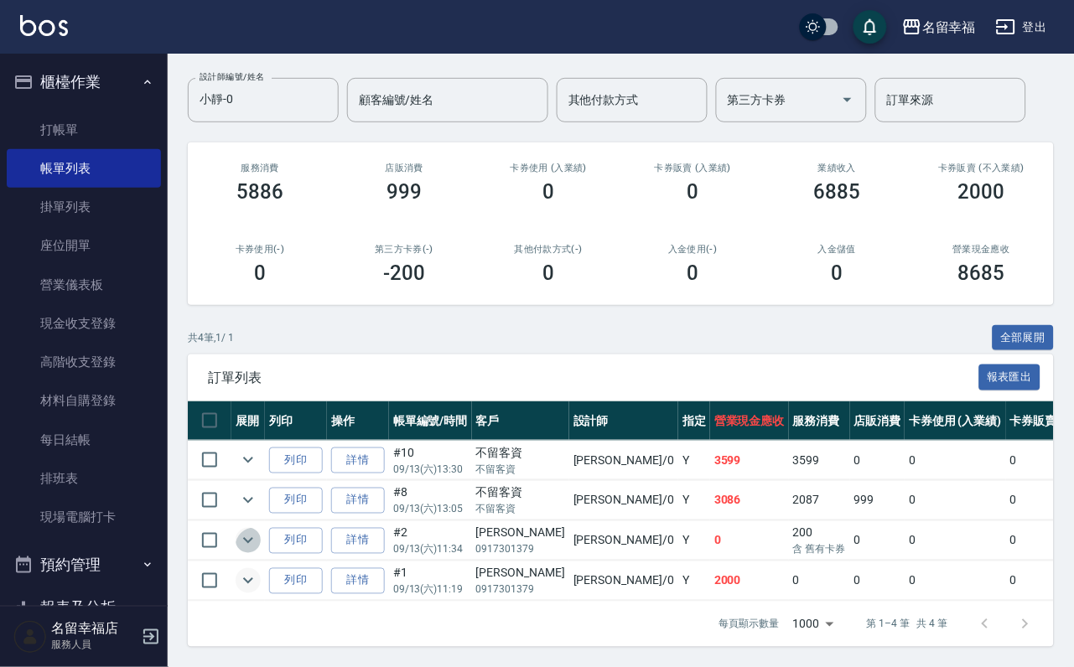
click at [258, 531] on icon "expand row" at bounding box center [248, 541] width 20 height 20
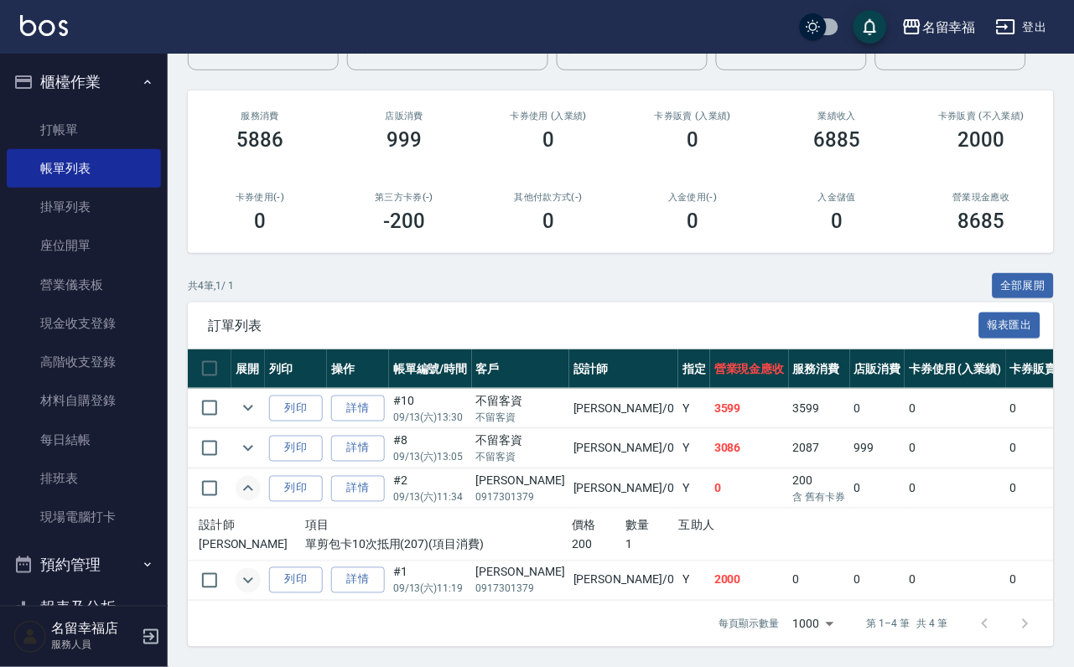
click at [253, 491] on icon "expand row" at bounding box center [248, 488] width 10 height 6
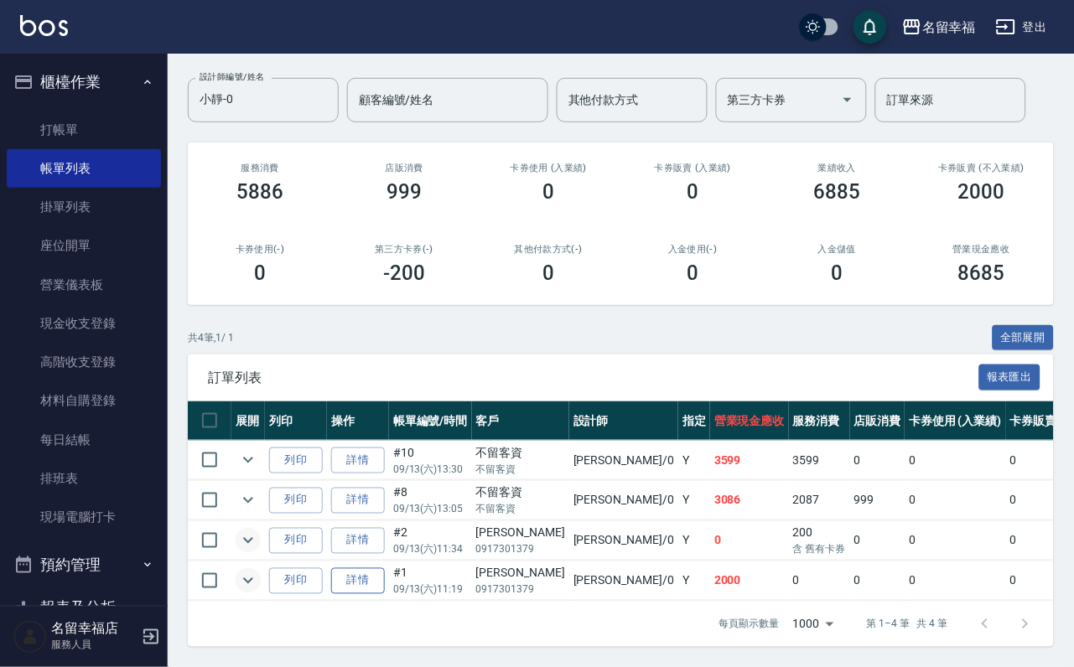
click at [385, 568] on link "詳情" at bounding box center [358, 581] width 54 height 26
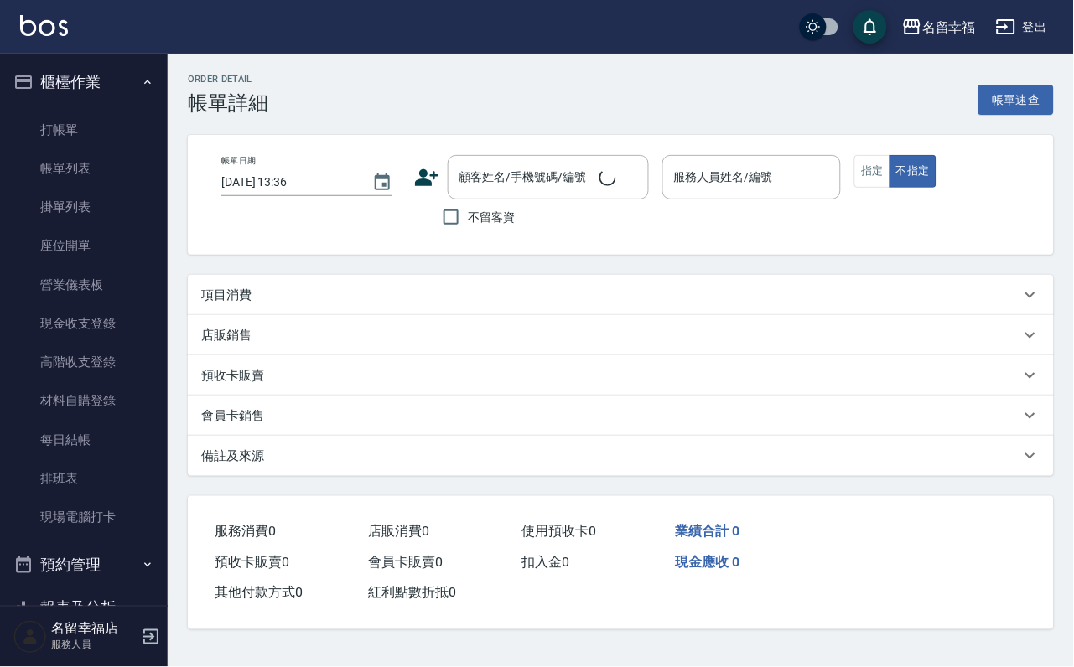
type input "[DATE] 11:19"
type input "小靜-0"
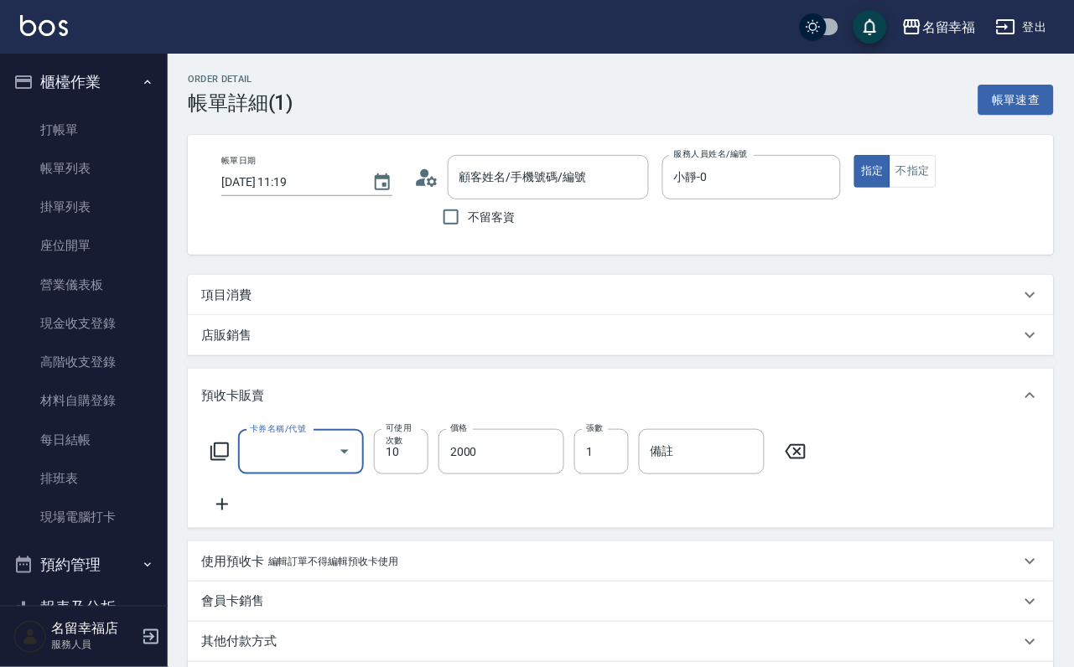
type input "[PERSON_NAME]/0917301379/"
type input "單剪包卡10次(907)"
click at [817, 462] on icon at bounding box center [796, 452] width 42 height 20
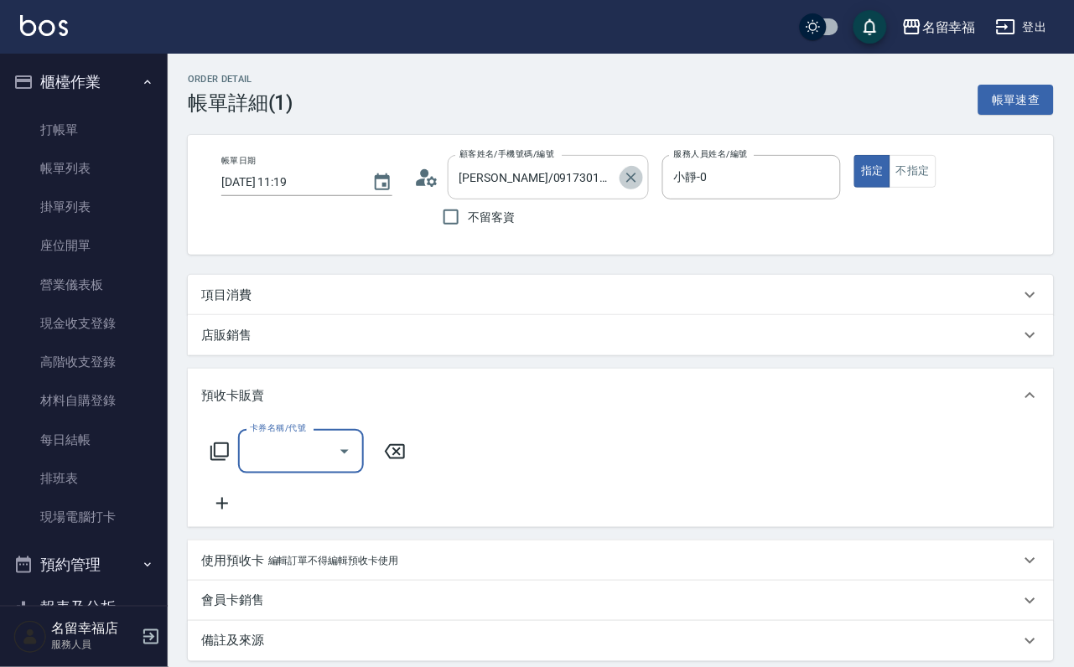
click at [640, 181] on icon "Clear" at bounding box center [631, 177] width 17 height 17
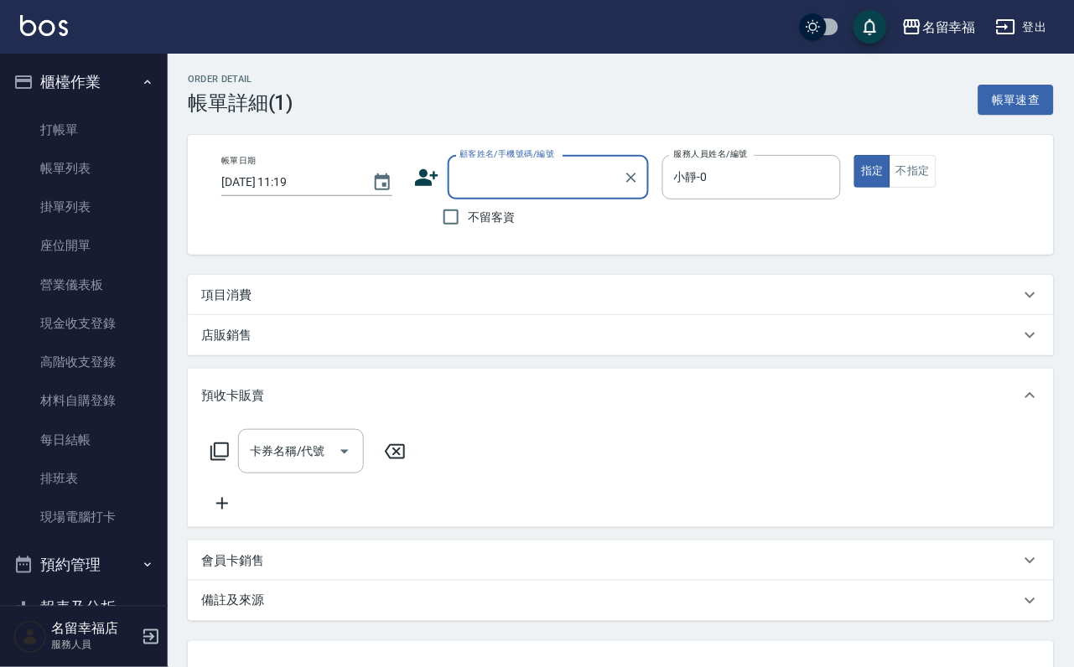
click at [416, 454] on icon at bounding box center [395, 452] width 42 height 20
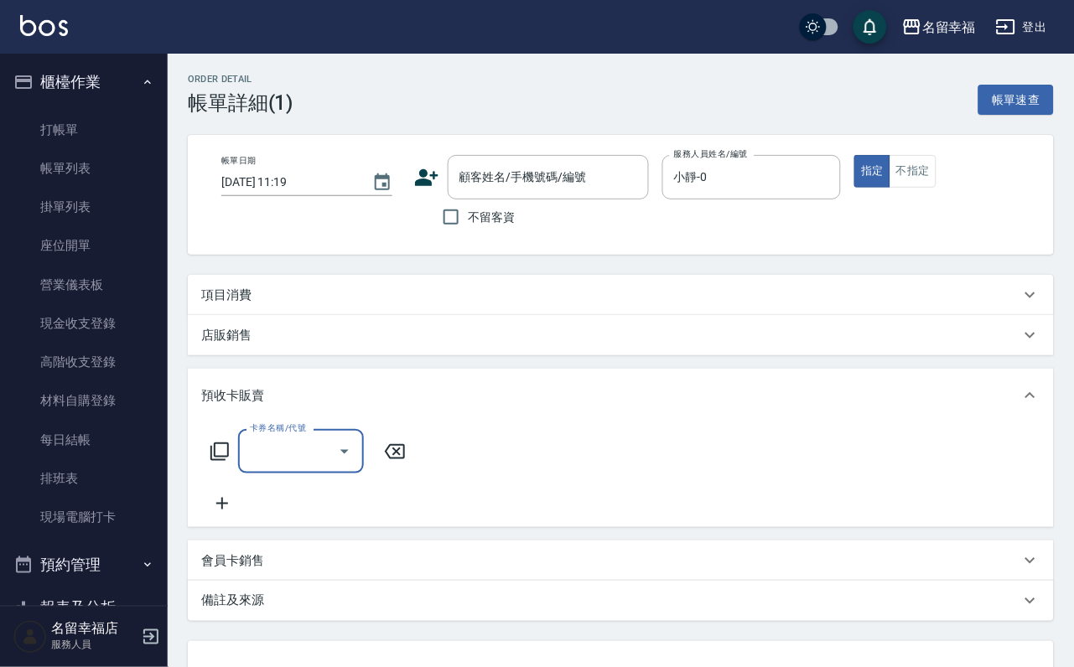
click at [279, 297] on div "項目消費" at bounding box center [621, 295] width 866 height 40
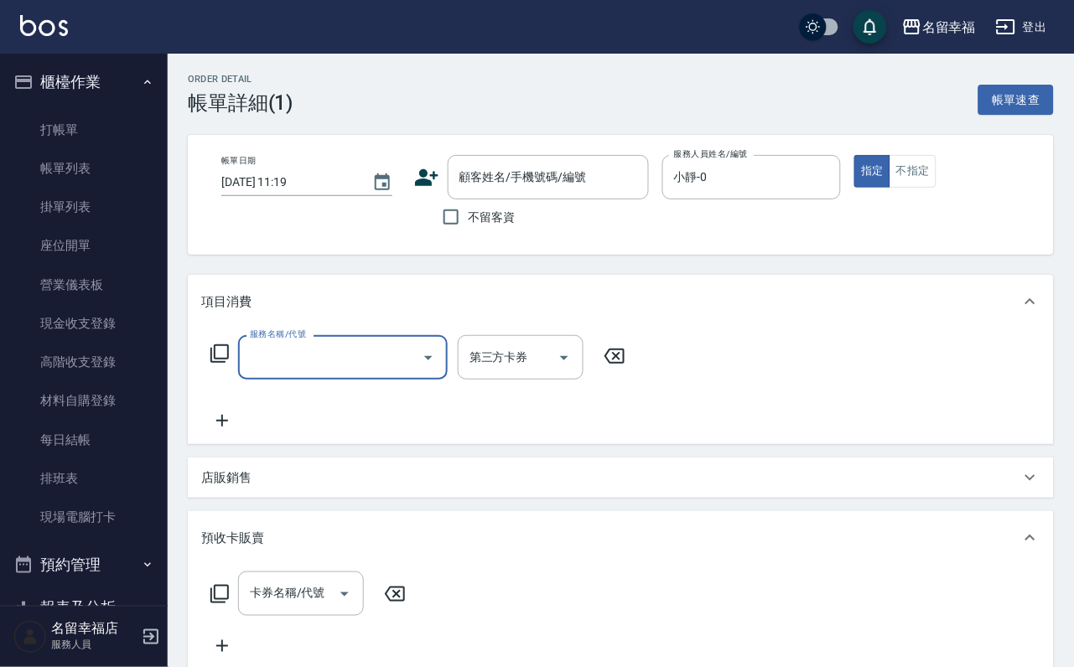
click at [222, 364] on icon at bounding box center [220, 354] width 20 height 20
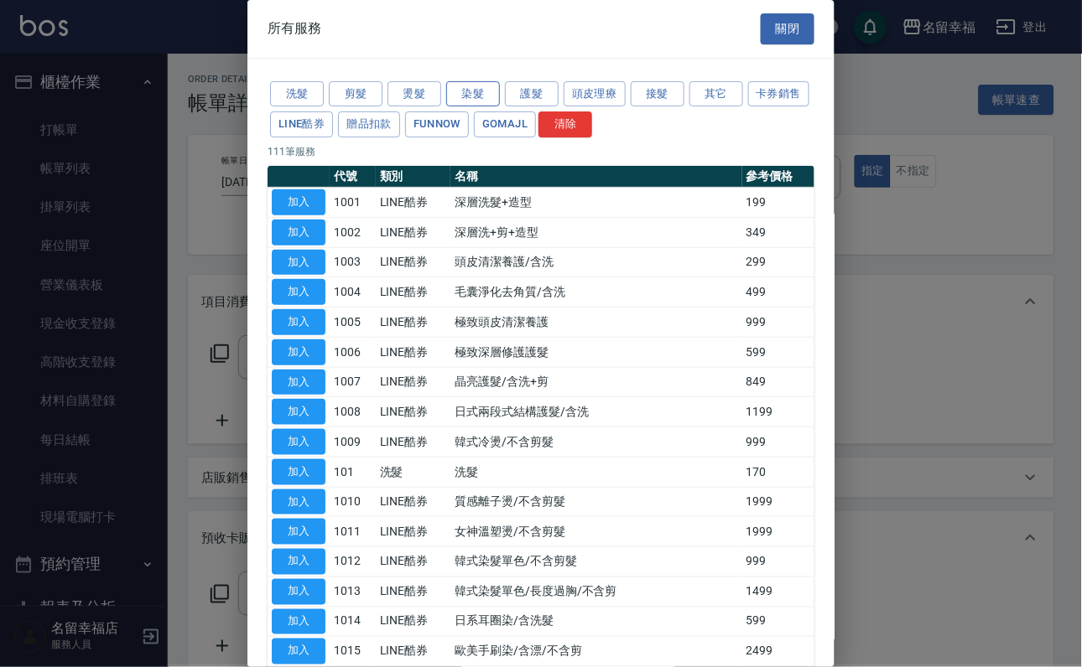
click at [487, 104] on button "染髮" at bounding box center [473, 94] width 54 height 26
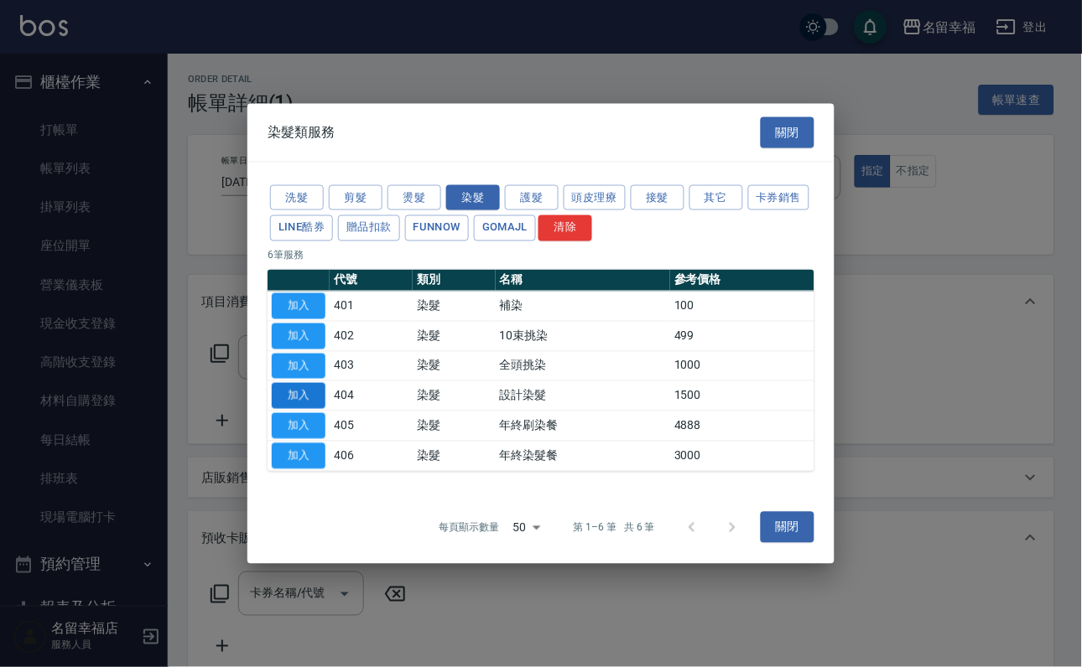
click at [298, 409] on button "加入" at bounding box center [299, 396] width 54 height 26
type input "設計染髮(404)"
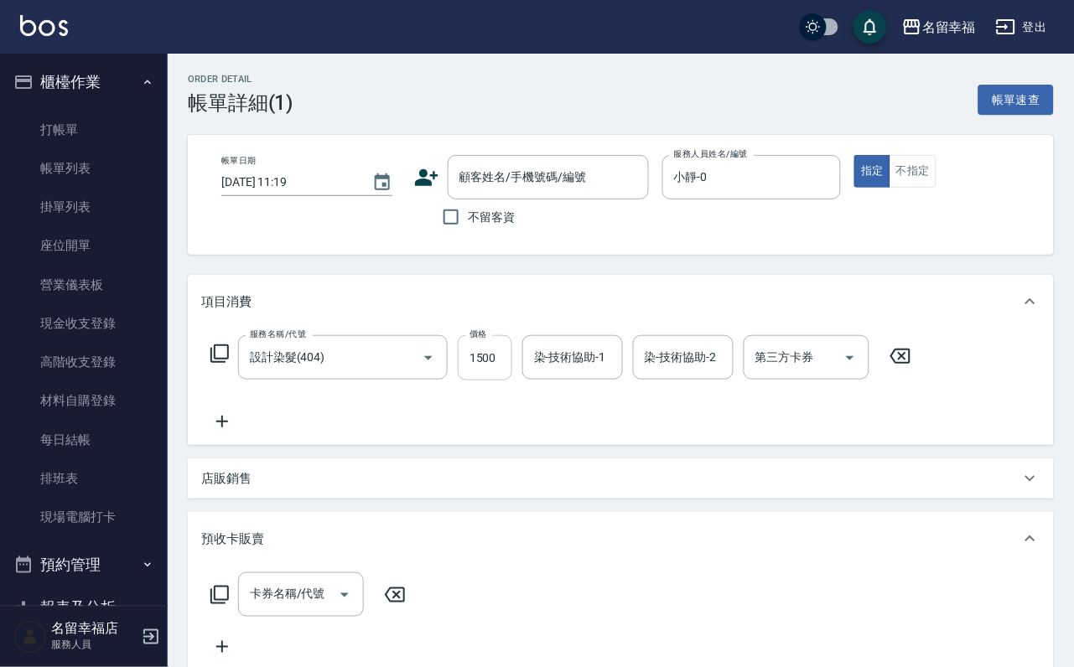
click at [511, 366] on input "1500" at bounding box center [485, 357] width 55 height 45
type input "2000"
type input "小靜-0"
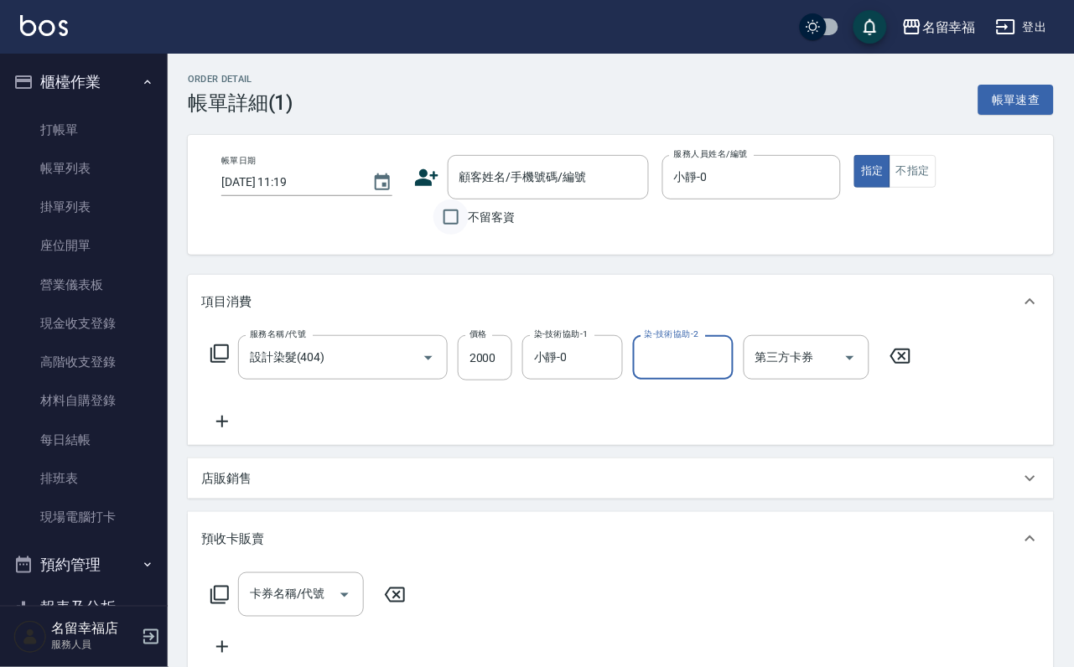
click at [451, 215] on input "不留客資" at bounding box center [450, 217] width 35 height 35
checkbox input "true"
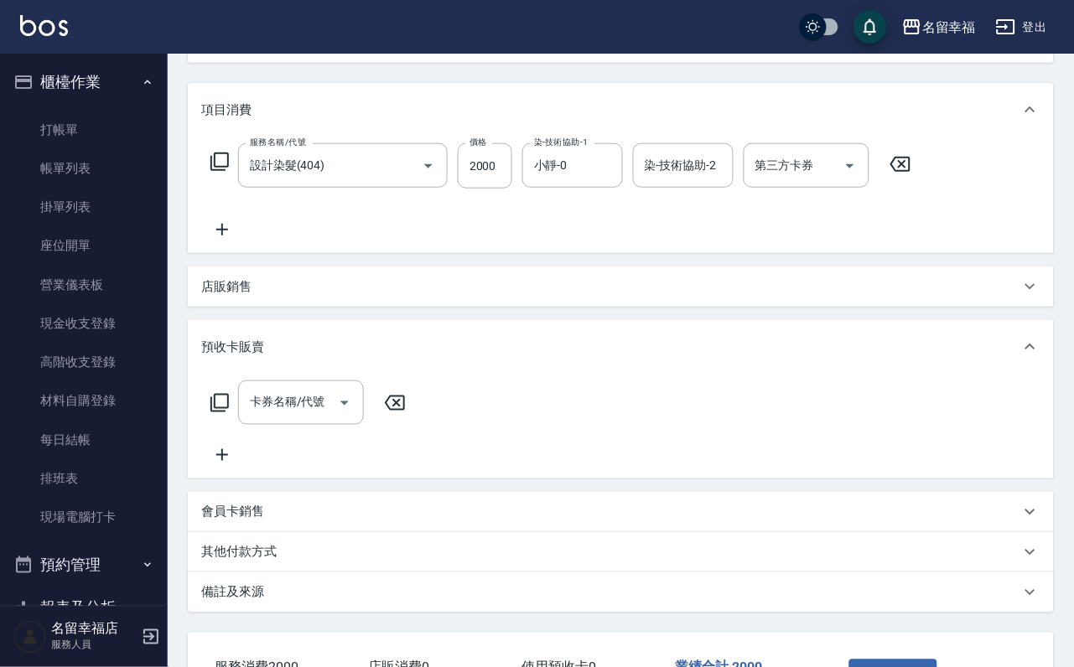
scroll to position [398, 0]
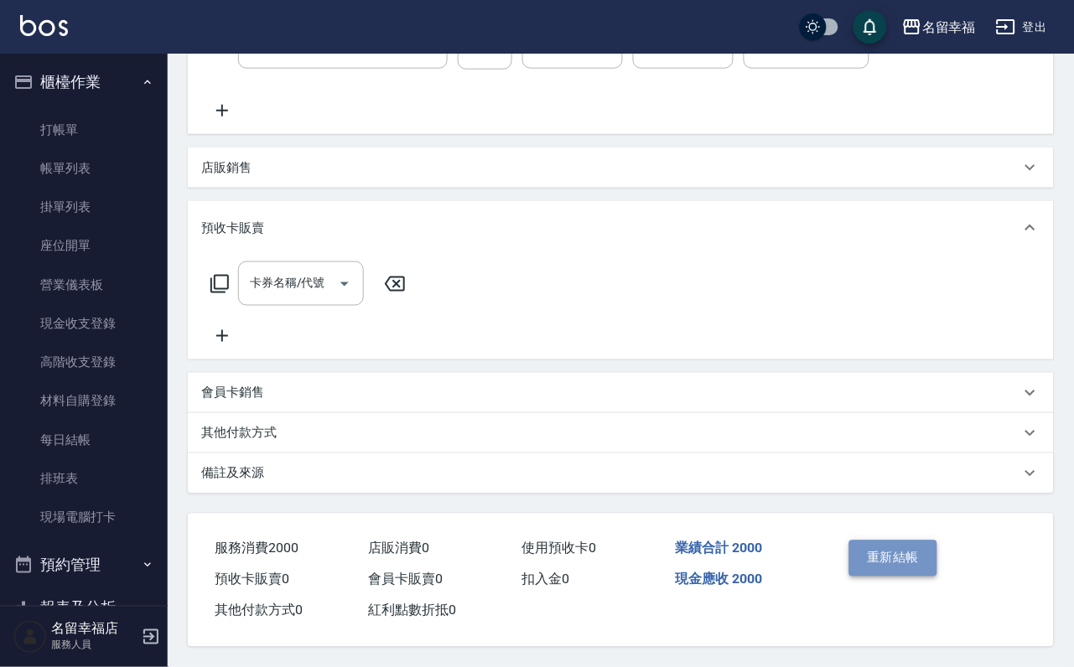
click at [888, 541] on button "重新結帳" at bounding box center [893, 558] width 89 height 35
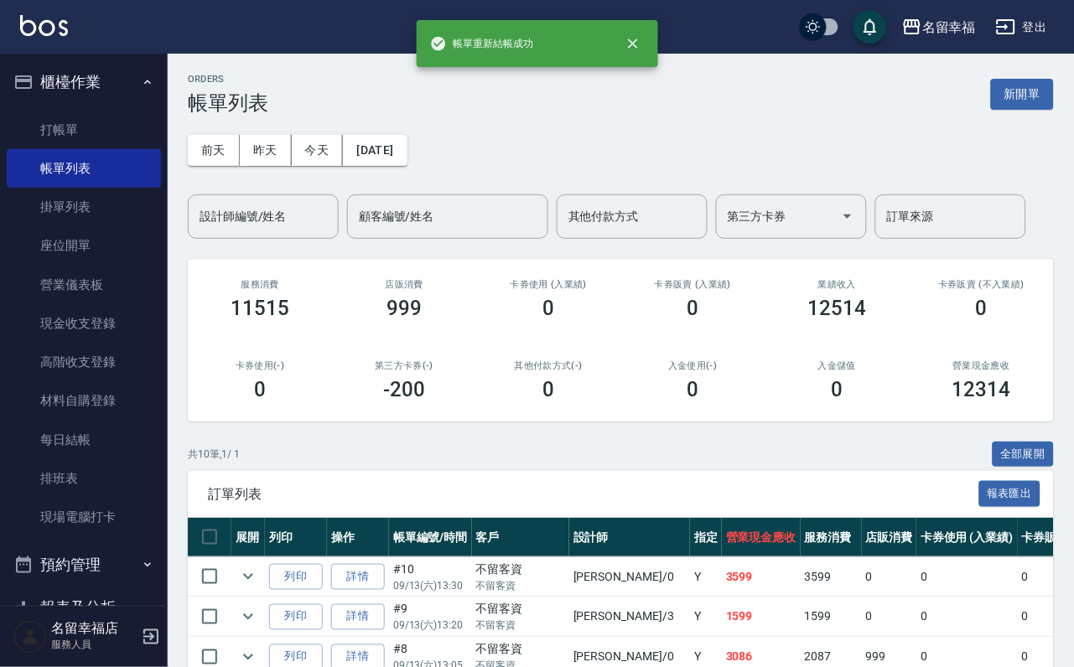
click at [221, 224] on input "設計師編號/姓名" at bounding box center [263, 216] width 136 height 29
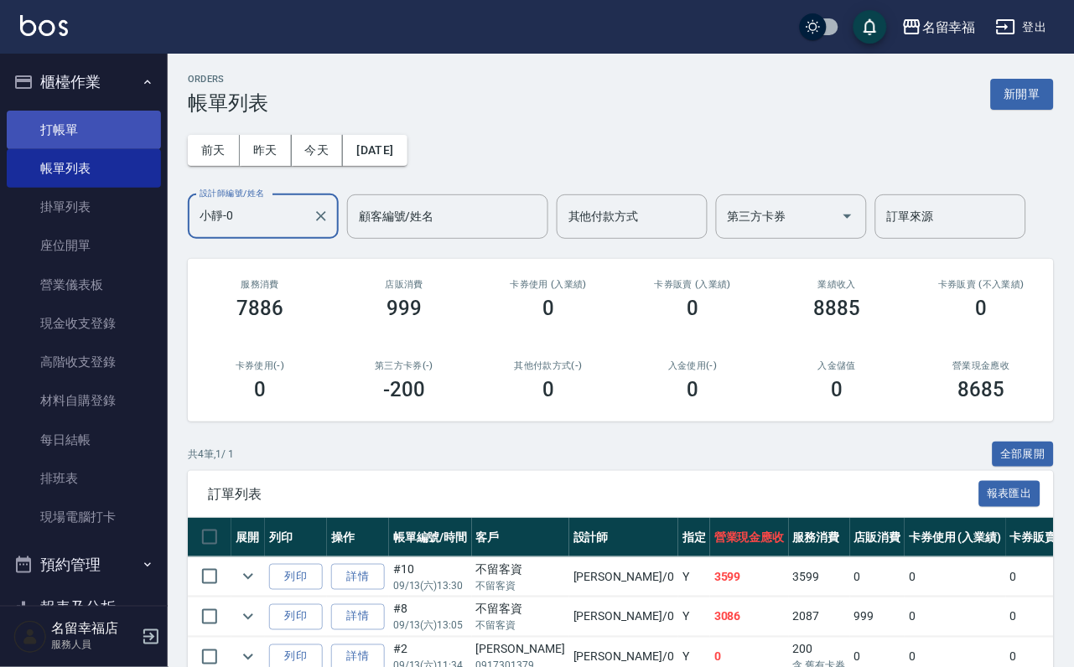
type input "小靜-0"
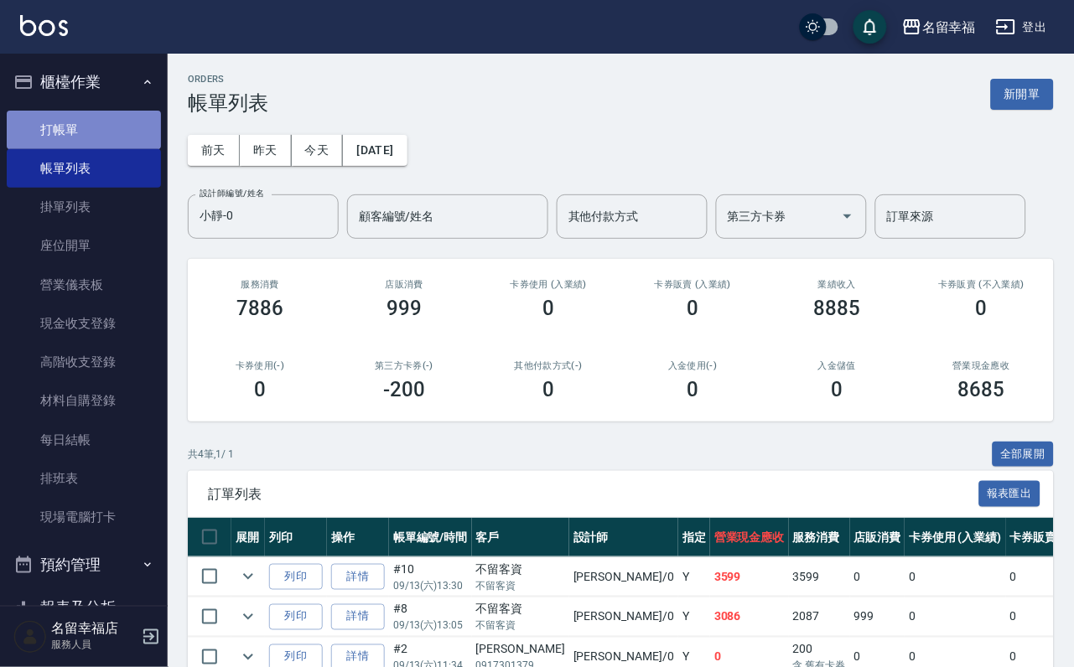
click at [92, 149] on link "打帳單" at bounding box center [84, 130] width 154 height 39
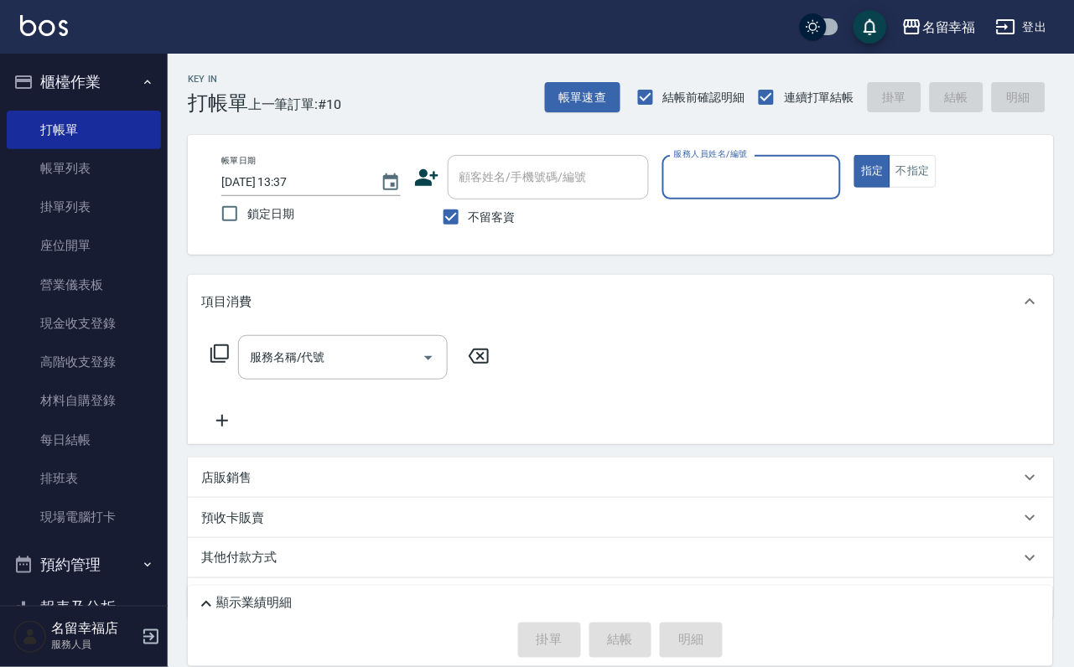
click at [807, 175] on input "服務人員姓名/編號" at bounding box center [752, 177] width 164 height 29
type input "小靜-0"
type button "true"
click at [230, 364] on icon at bounding box center [220, 354] width 20 height 20
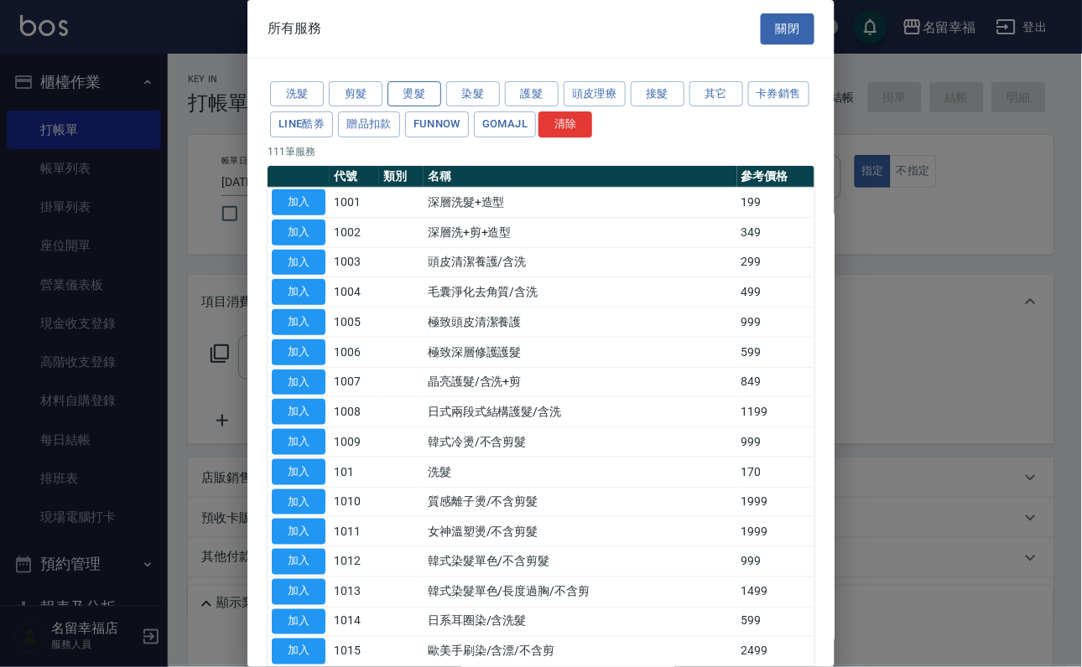
click at [412, 94] on button "燙髮" at bounding box center [414, 94] width 54 height 26
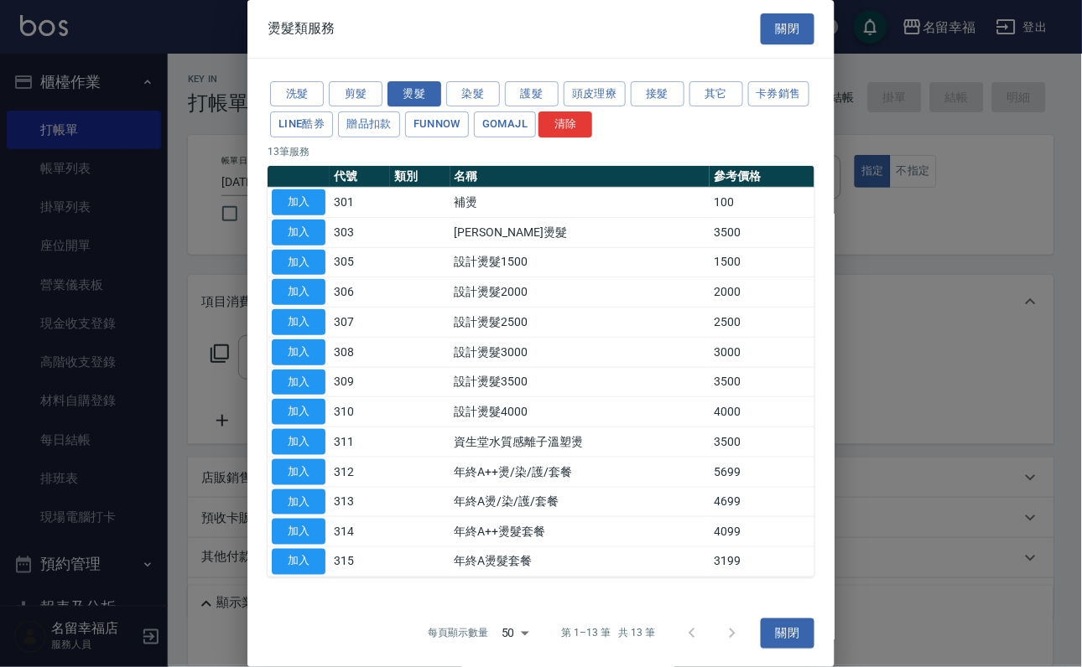
click at [291, 276] on button "加入" at bounding box center [299, 263] width 54 height 26
type input "設計燙髮1500(305)"
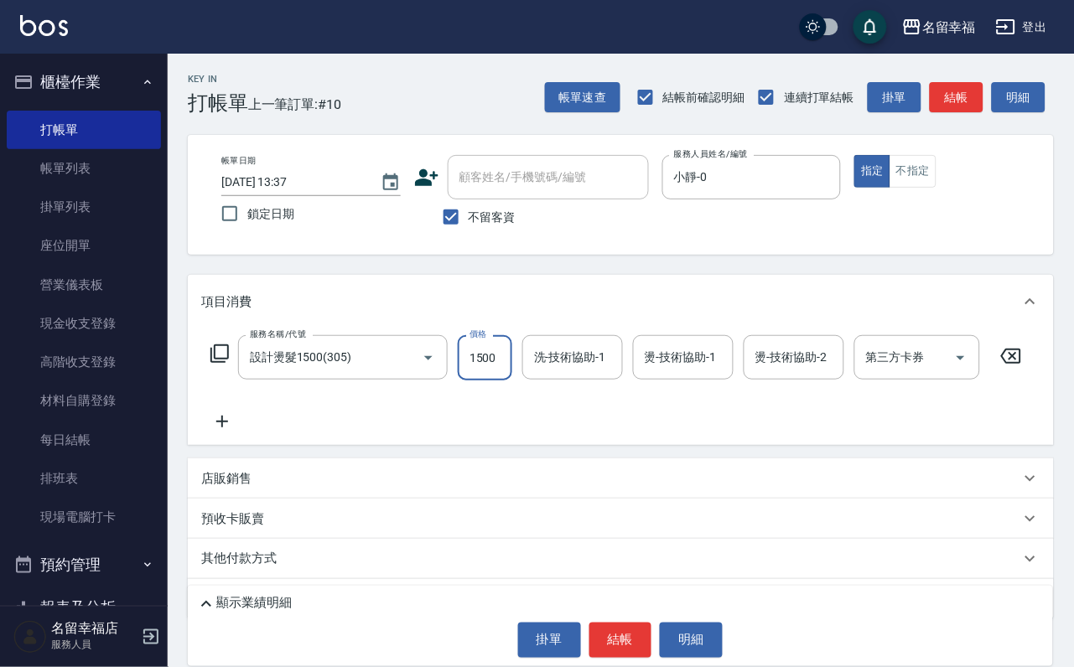
click at [512, 377] on input "1500" at bounding box center [485, 357] width 55 height 45
type input "888"
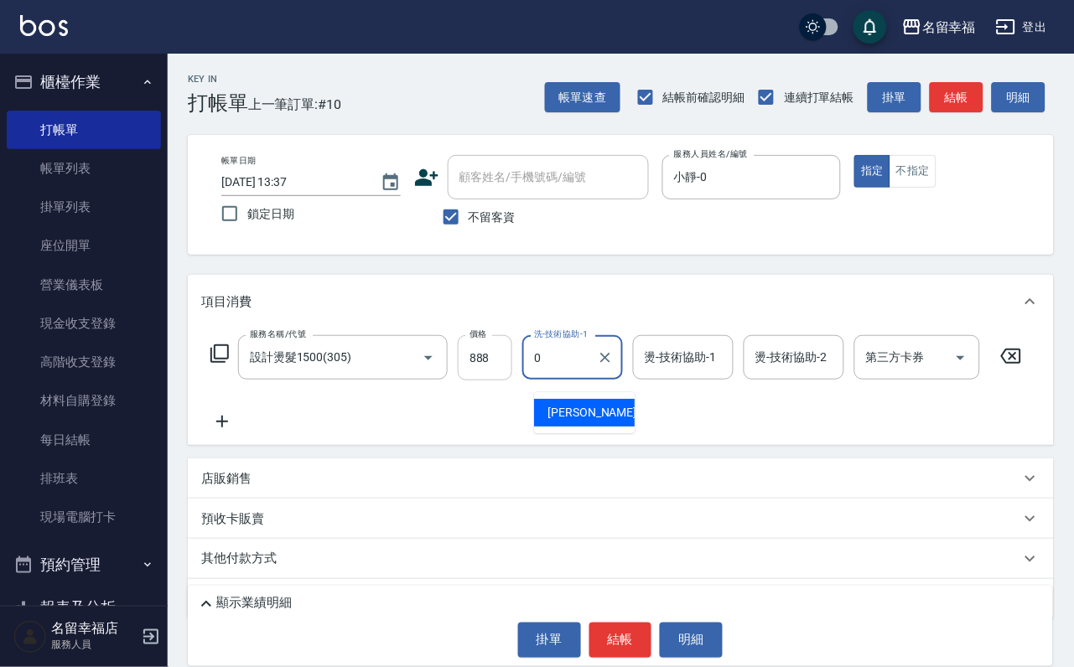
type input "小靜-0"
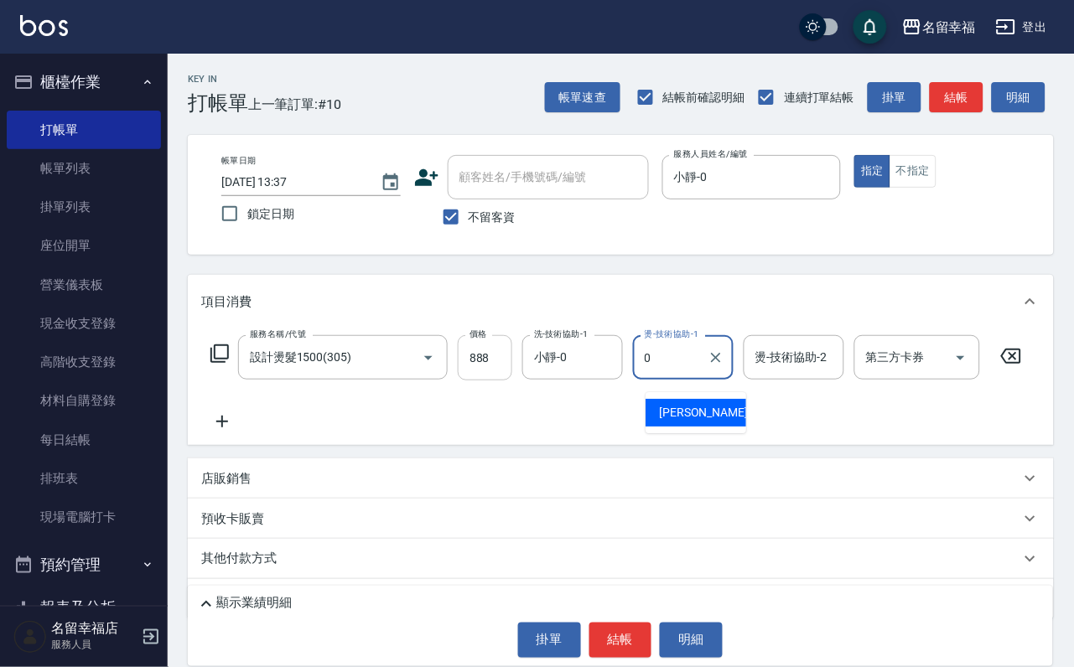
type input "小靜-0"
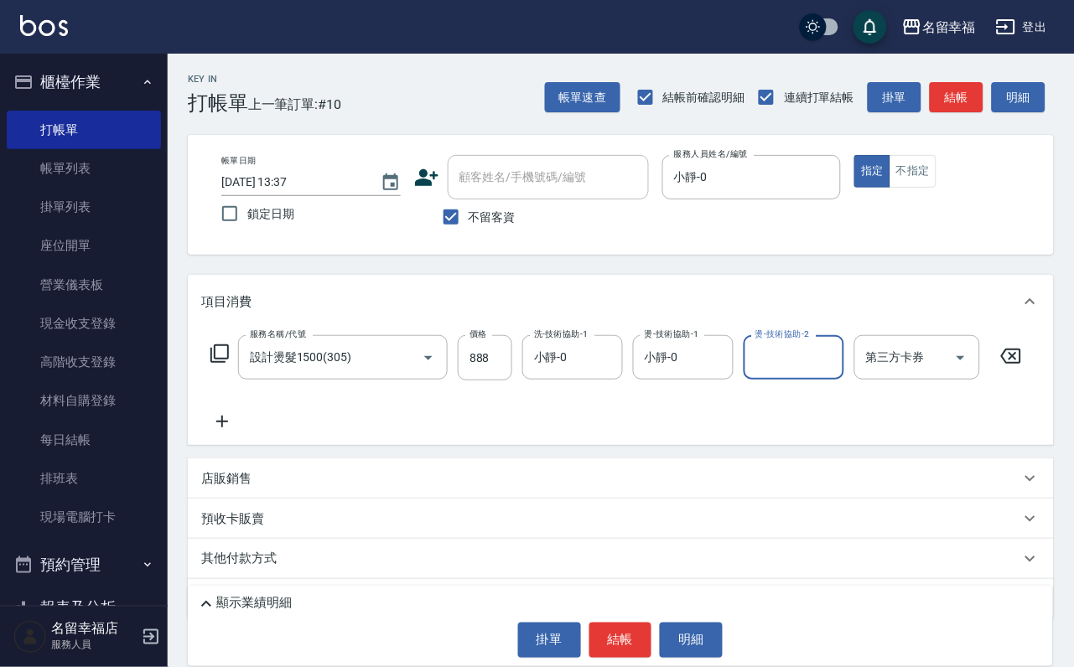
click at [217, 363] on icon at bounding box center [219, 354] width 18 height 18
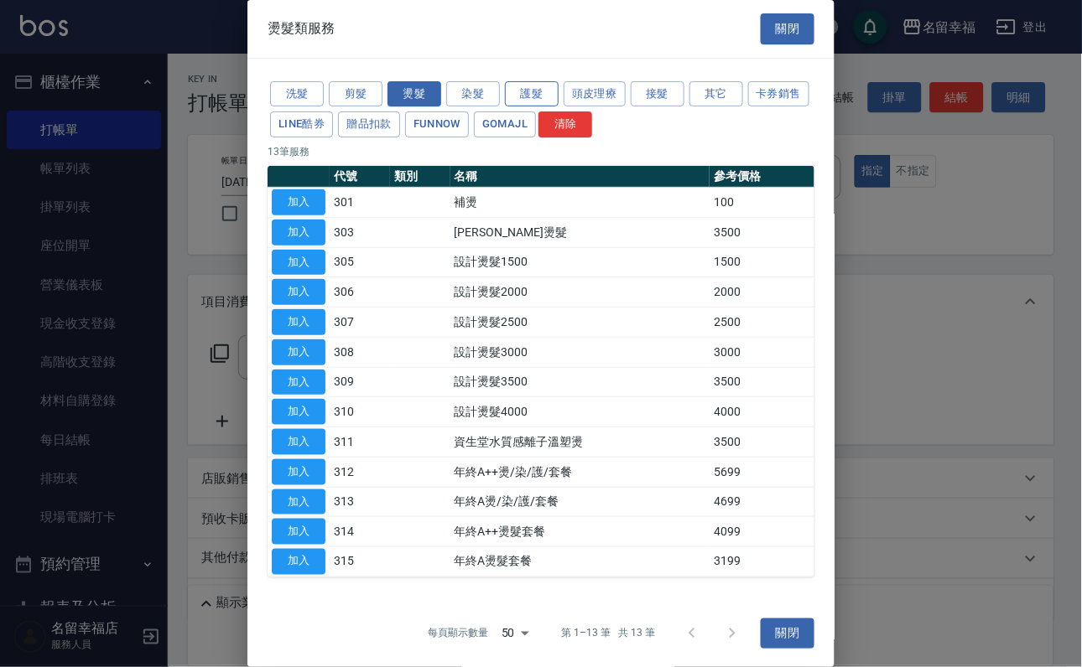
click at [521, 96] on button "護髮" at bounding box center [532, 94] width 54 height 26
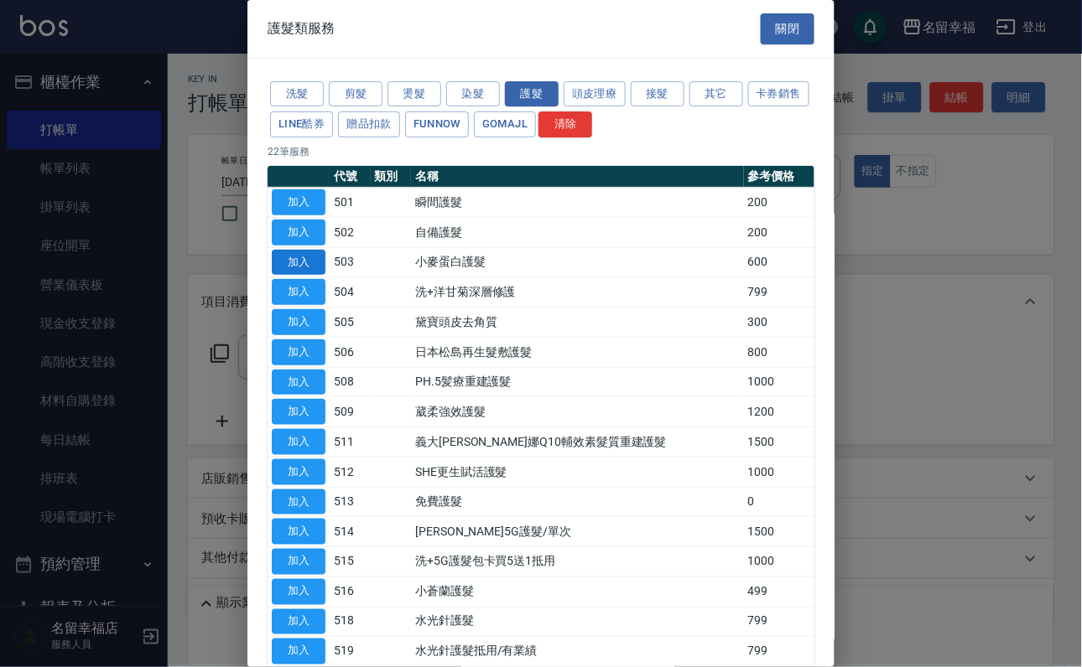
click at [306, 276] on button "加入" at bounding box center [299, 263] width 54 height 26
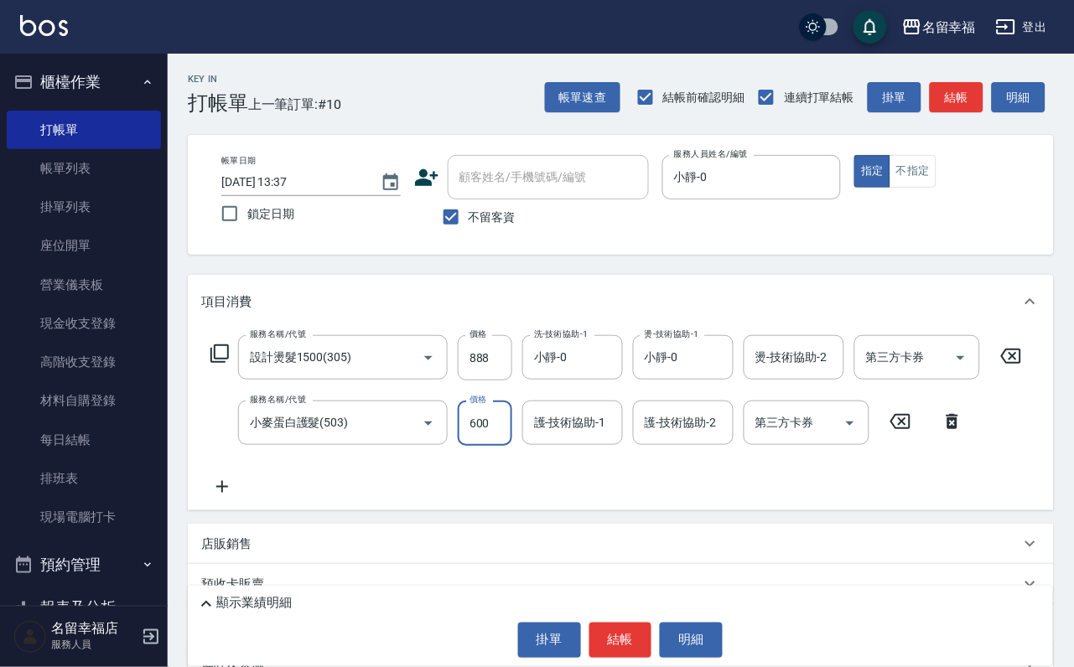
click at [501, 427] on input "600" at bounding box center [485, 423] width 55 height 45
type input "500"
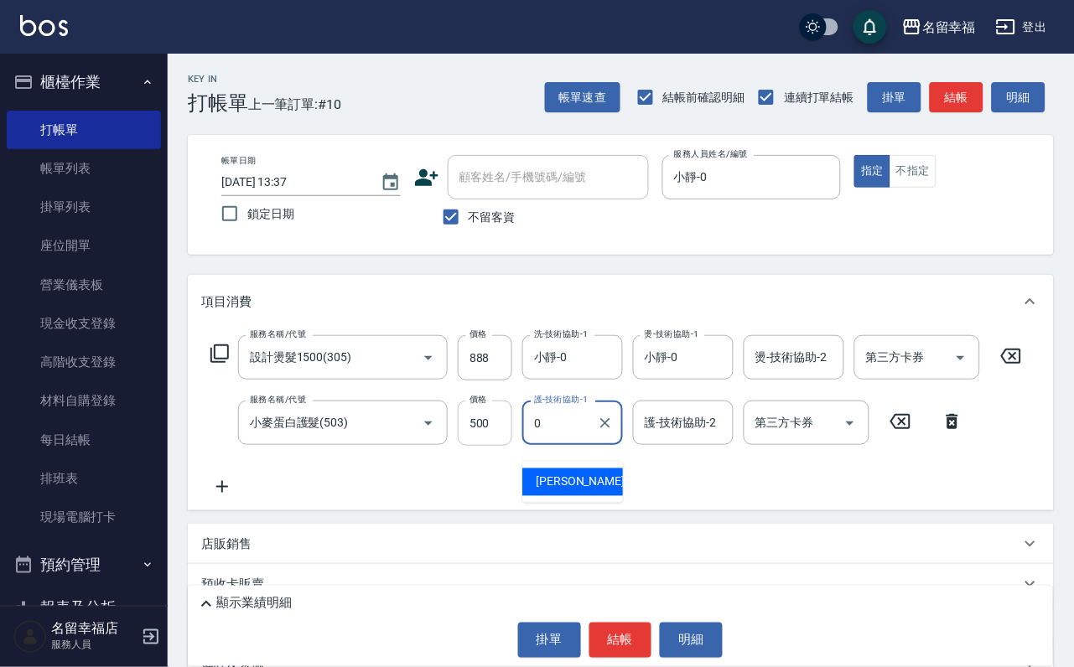
type input "小靜-0"
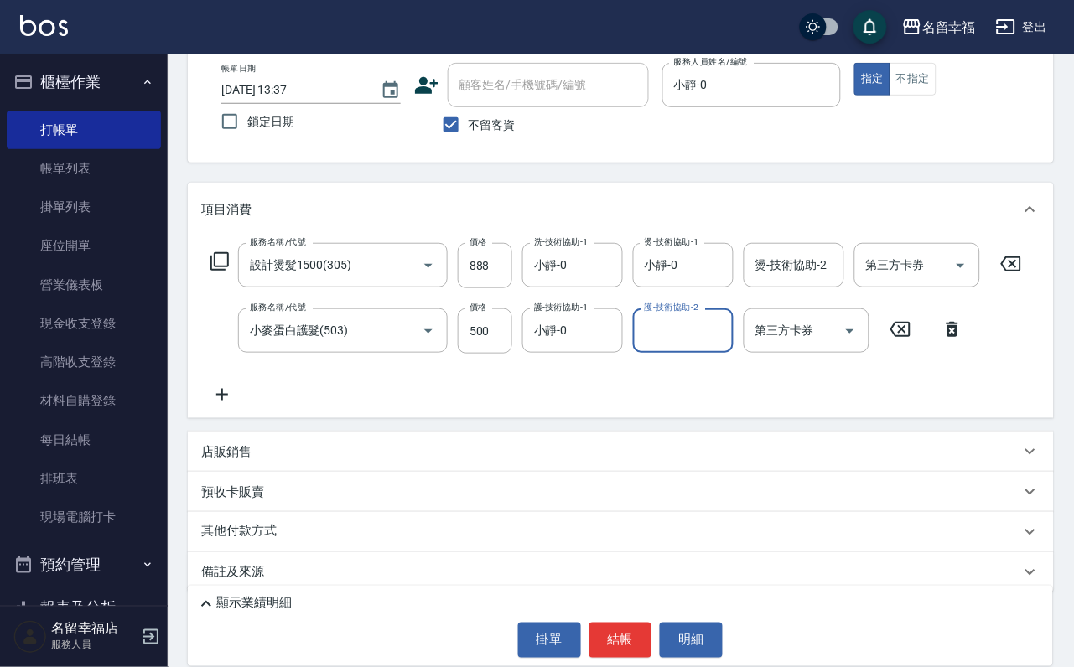
scroll to position [184, 0]
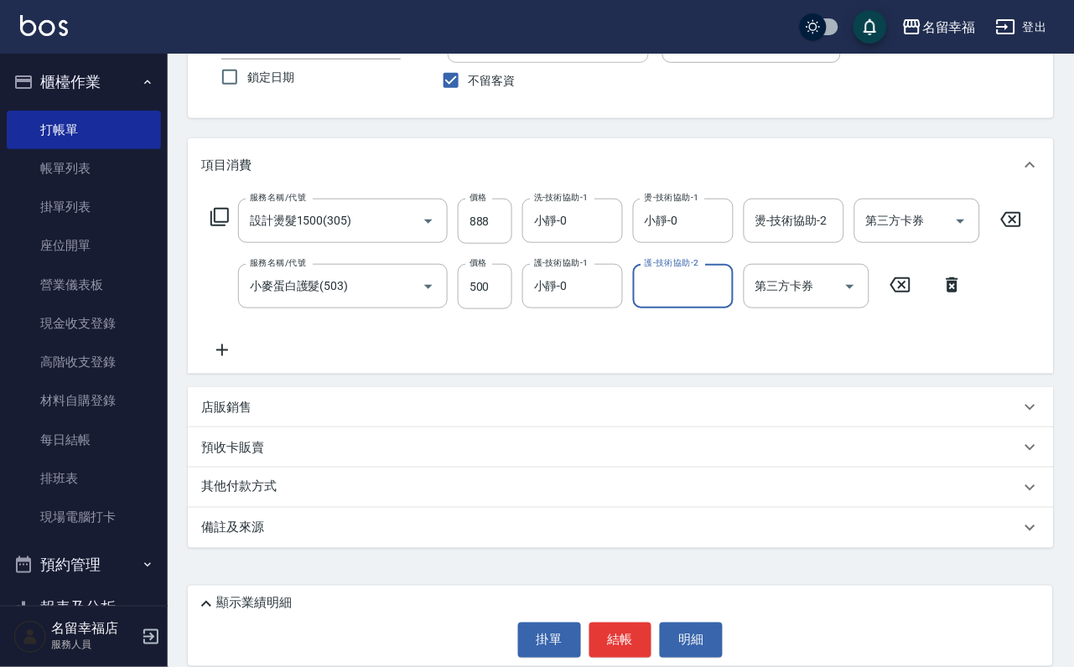
click at [244, 413] on p "店販銷售" at bounding box center [226, 408] width 50 height 18
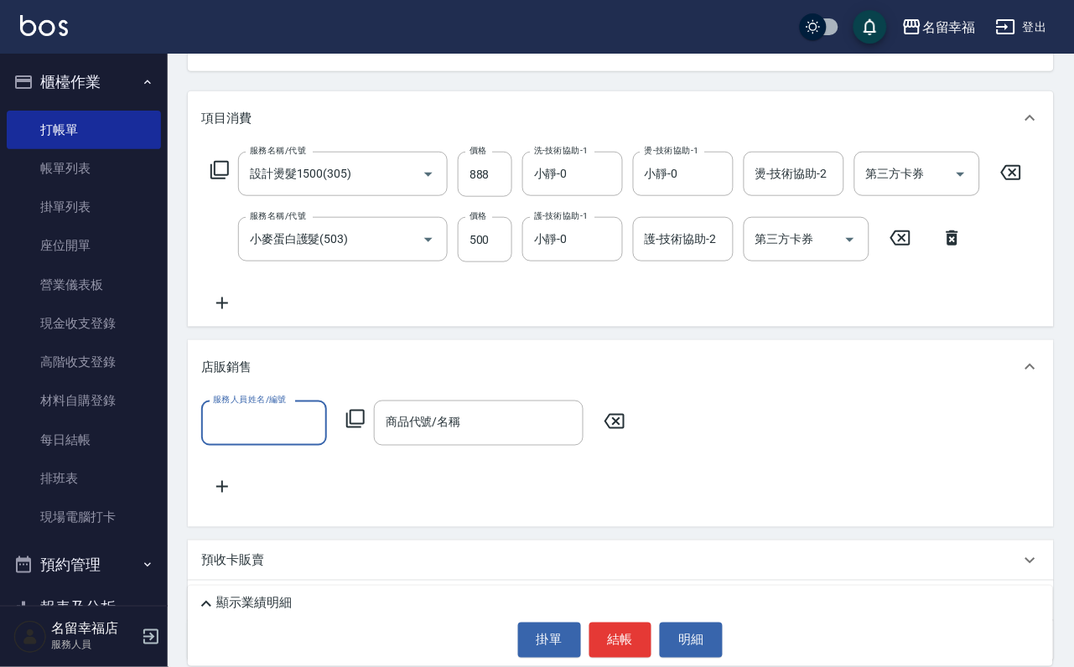
scroll to position [0, 0]
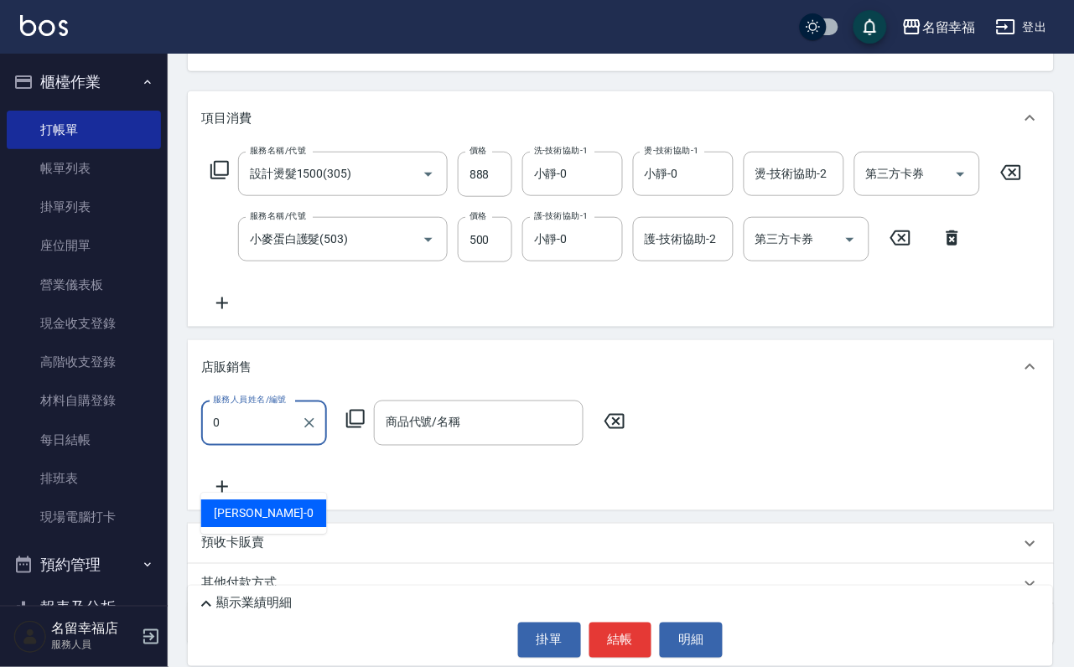
type input "小靜-0"
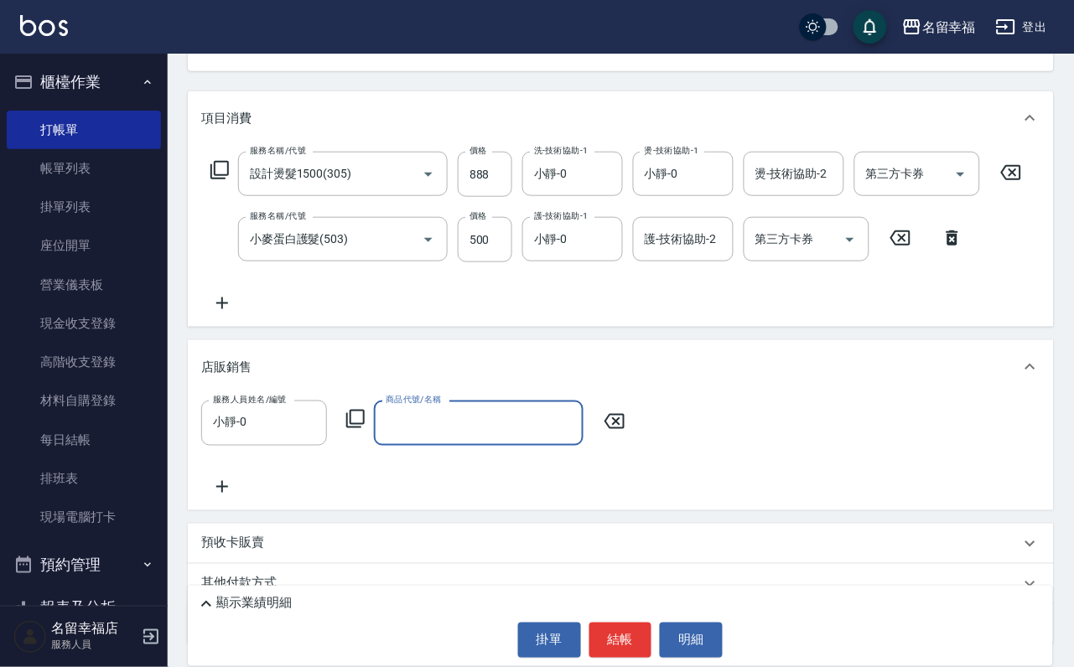
click at [366, 429] on icon at bounding box center [355, 419] width 20 height 20
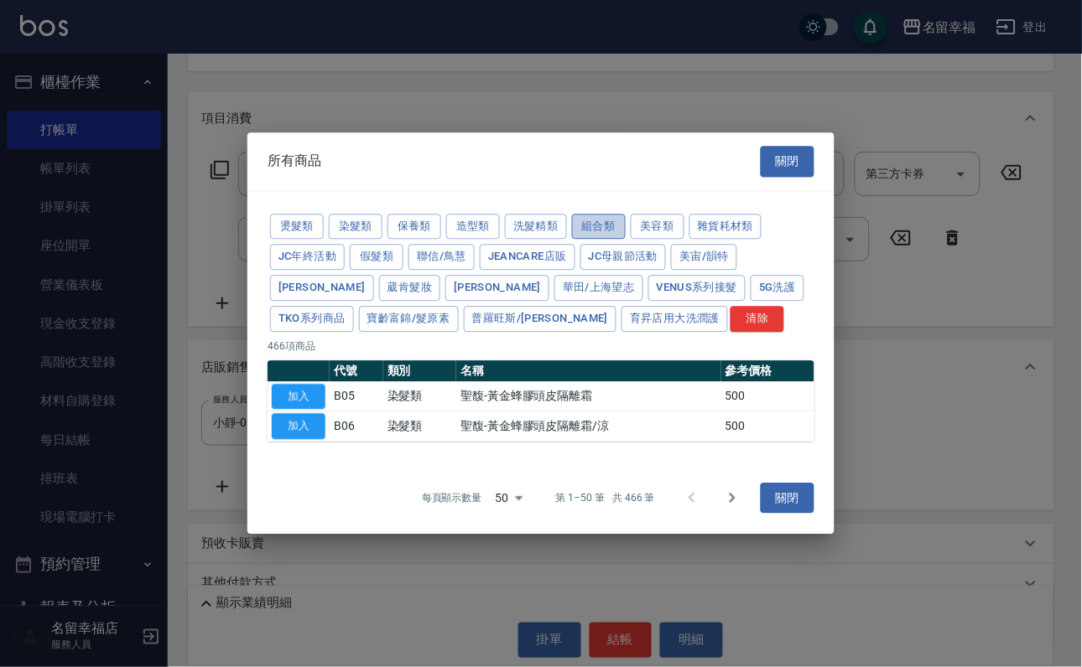
click at [625, 214] on button "組合類" at bounding box center [599, 227] width 54 height 26
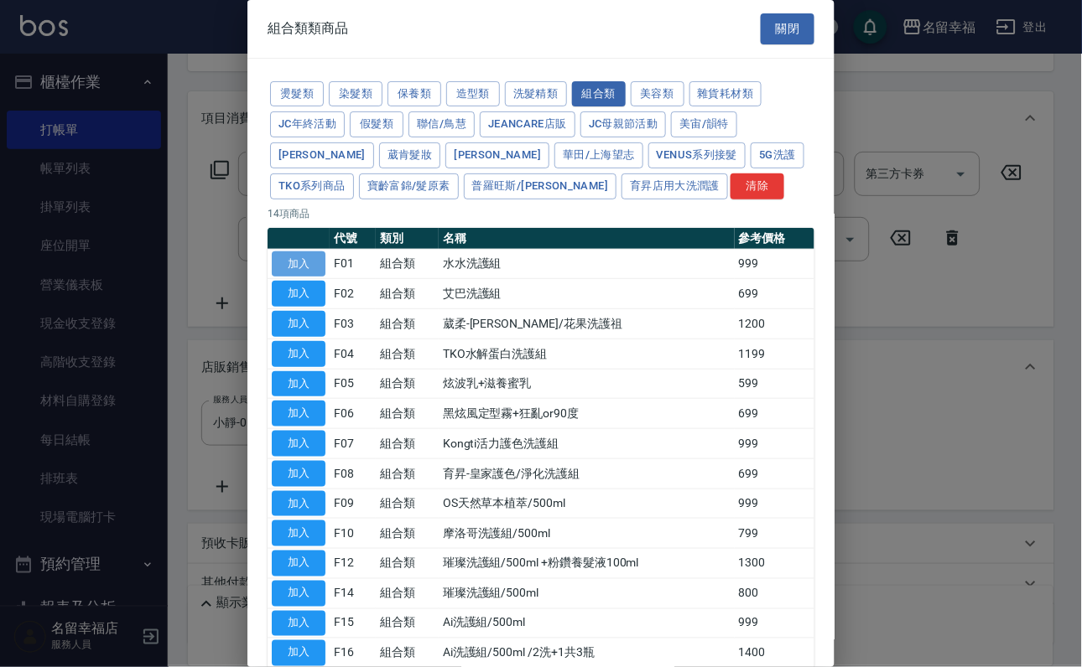
click at [291, 278] on button "加入" at bounding box center [299, 265] width 54 height 26
type input "水水洗護組"
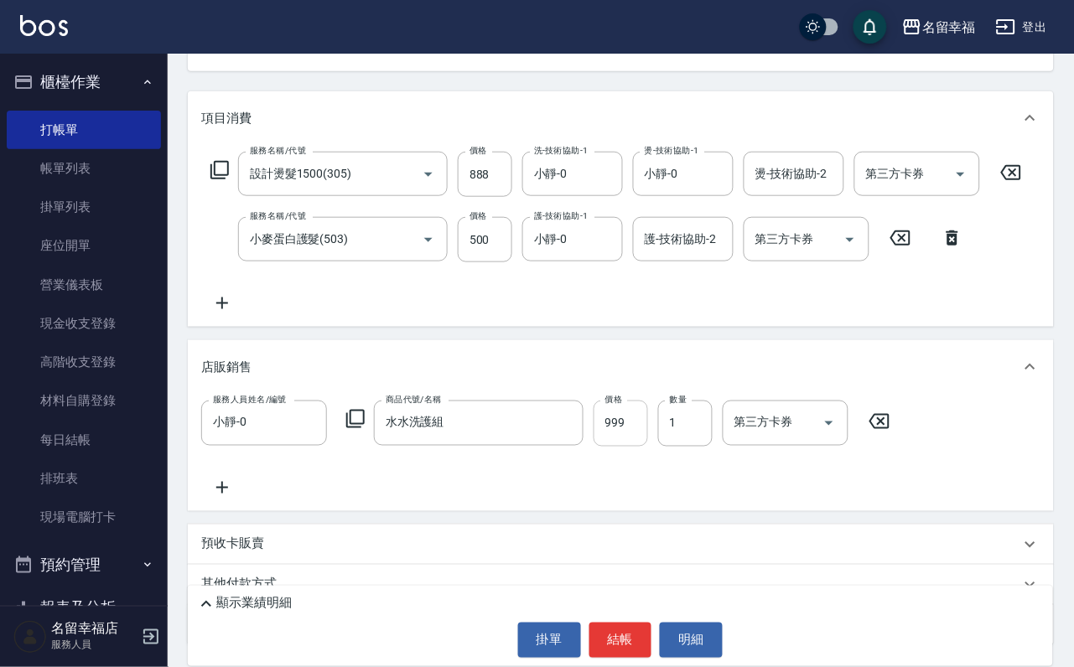
click at [648, 446] on input "999" at bounding box center [621, 423] width 55 height 45
type input "1000"
click at [631, 637] on button "結帳" at bounding box center [620, 640] width 63 height 35
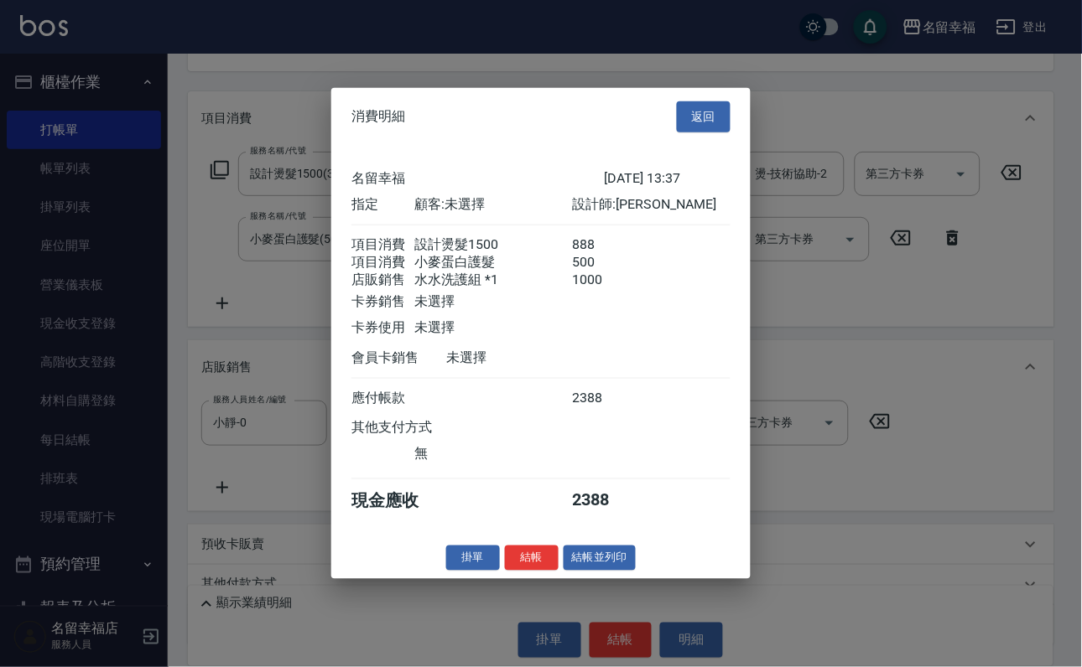
scroll to position [262, 0]
click at [506, 571] on button "結帳" at bounding box center [532, 558] width 54 height 26
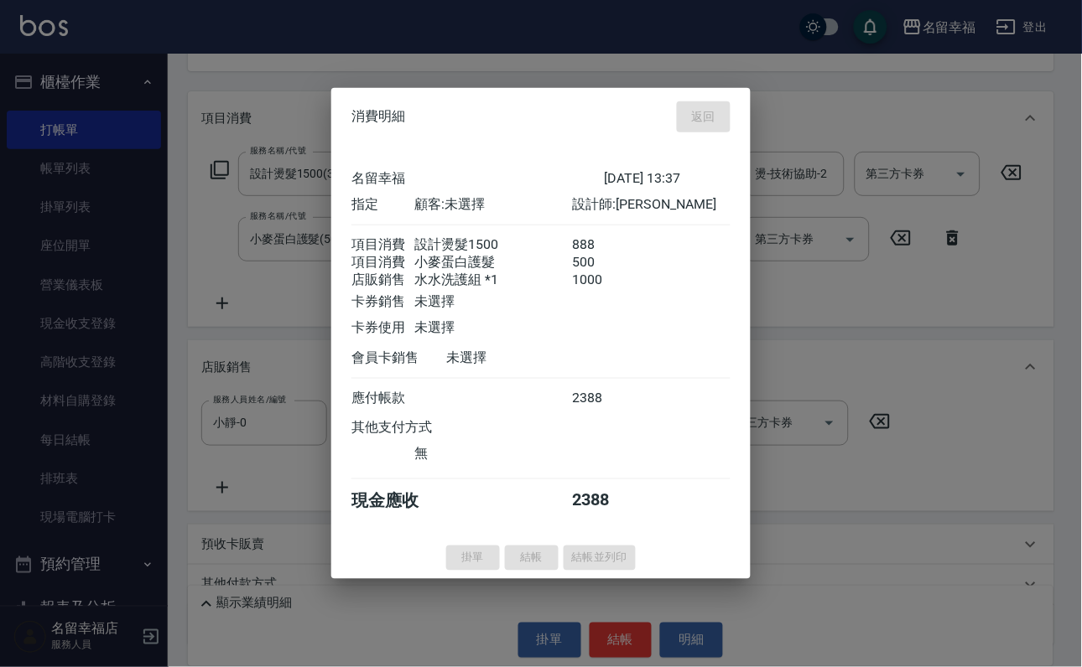
type input "[DATE] 13:38"
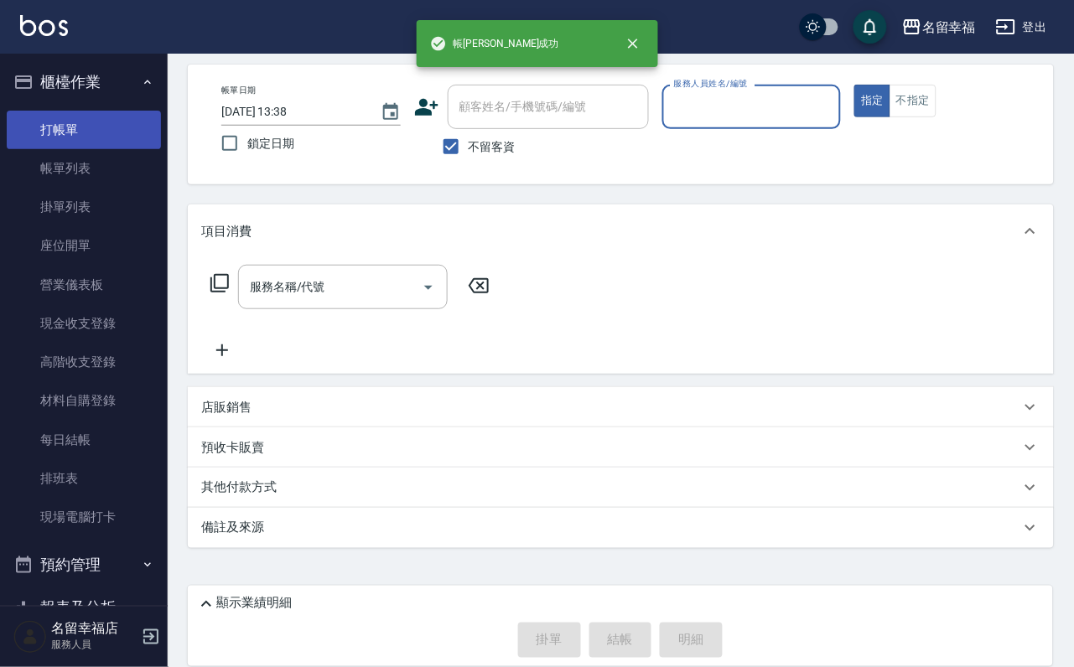
scroll to position [100, 0]
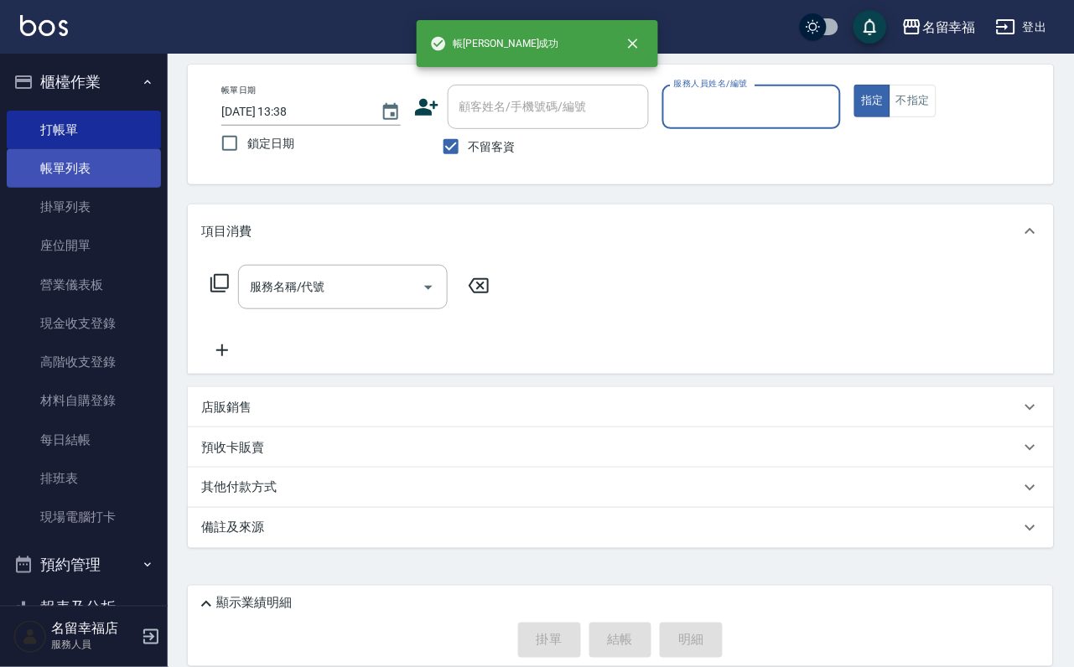
click at [88, 178] on link "帳單列表" at bounding box center [84, 168] width 154 height 39
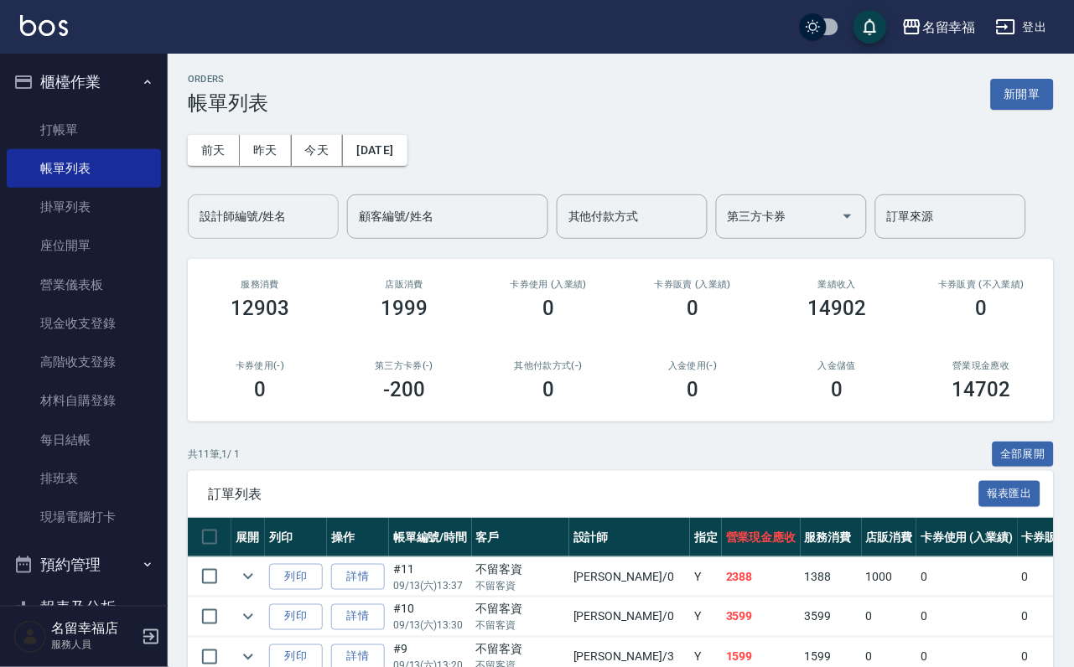
click at [236, 220] on input "設計師編號/姓名" at bounding box center [263, 216] width 136 height 29
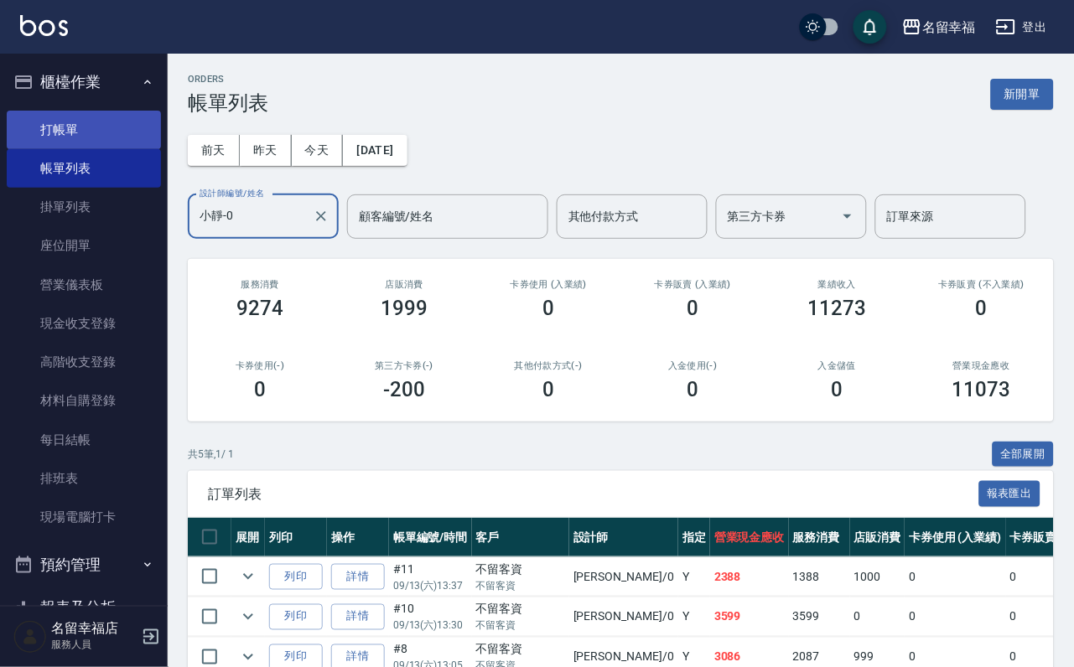
type input "小靜-0"
click at [62, 125] on link "打帳單" at bounding box center [84, 130] width 154 height 39
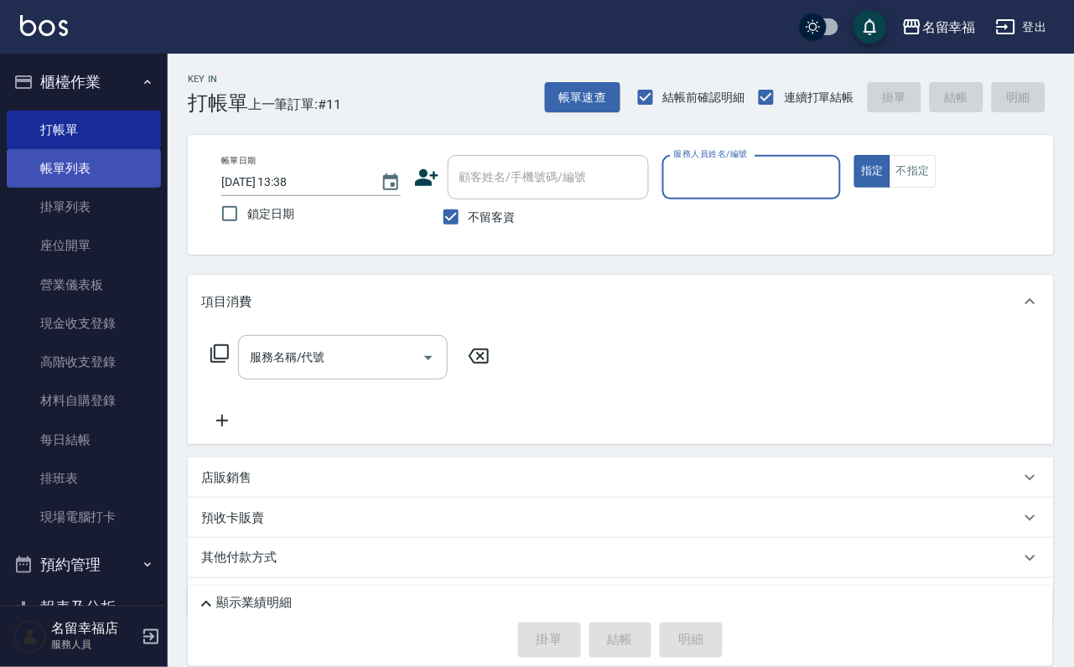
click at [78, 159] on link "帳單列表" at bounding box center [84, 168] width 154 height 39
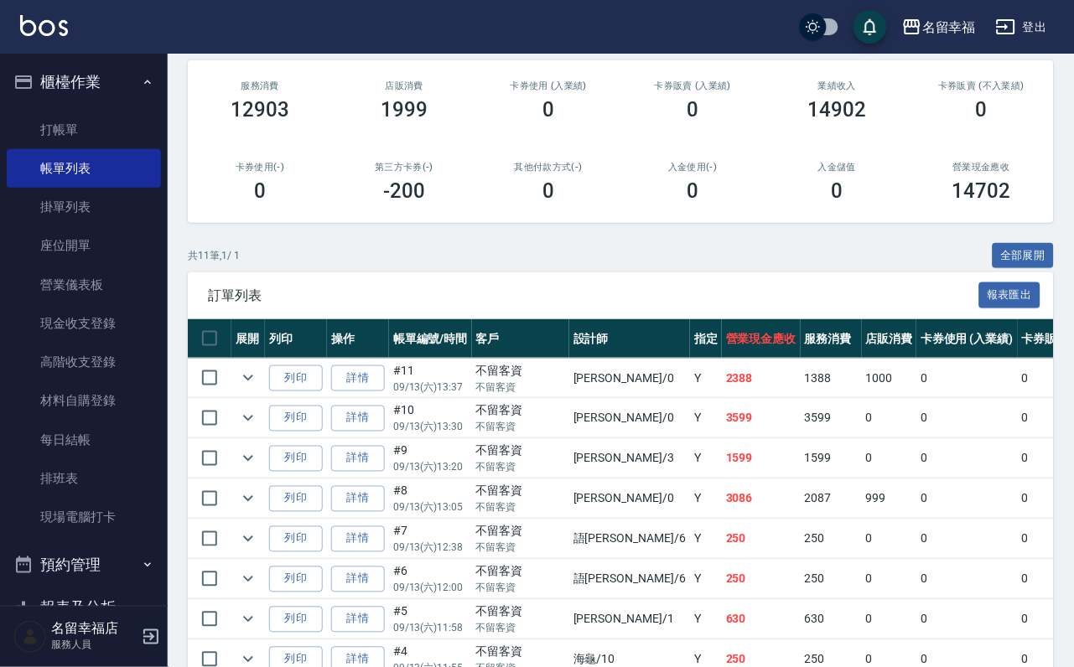
scroll to position [377, 0]
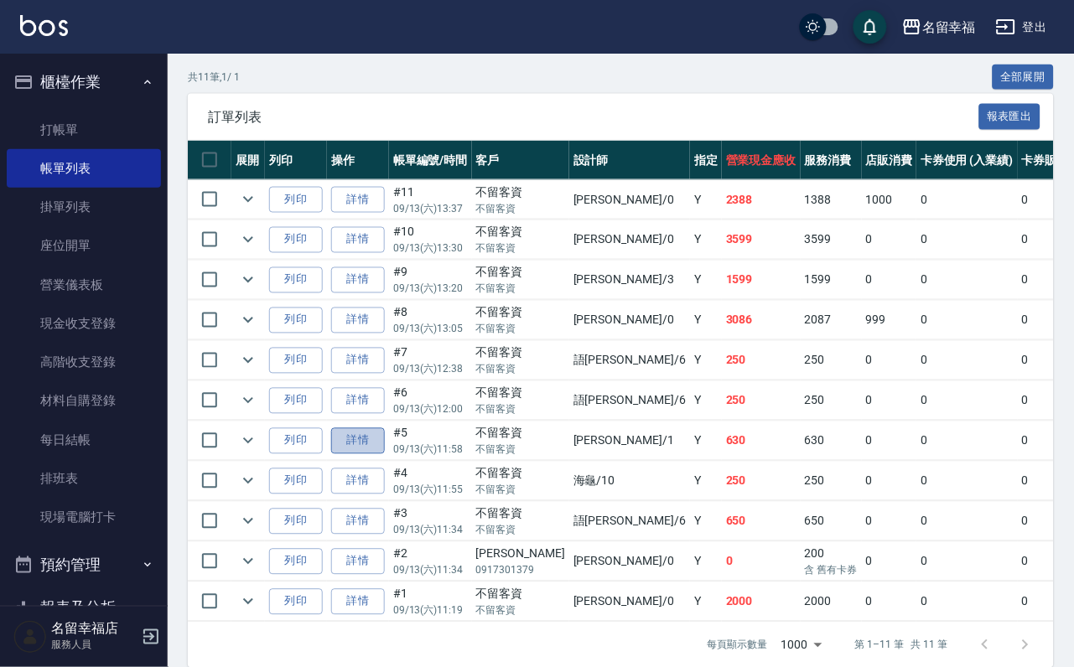
click at [385, 454] on link "詳情" at bounding box center [358, 441] width 54 height 26
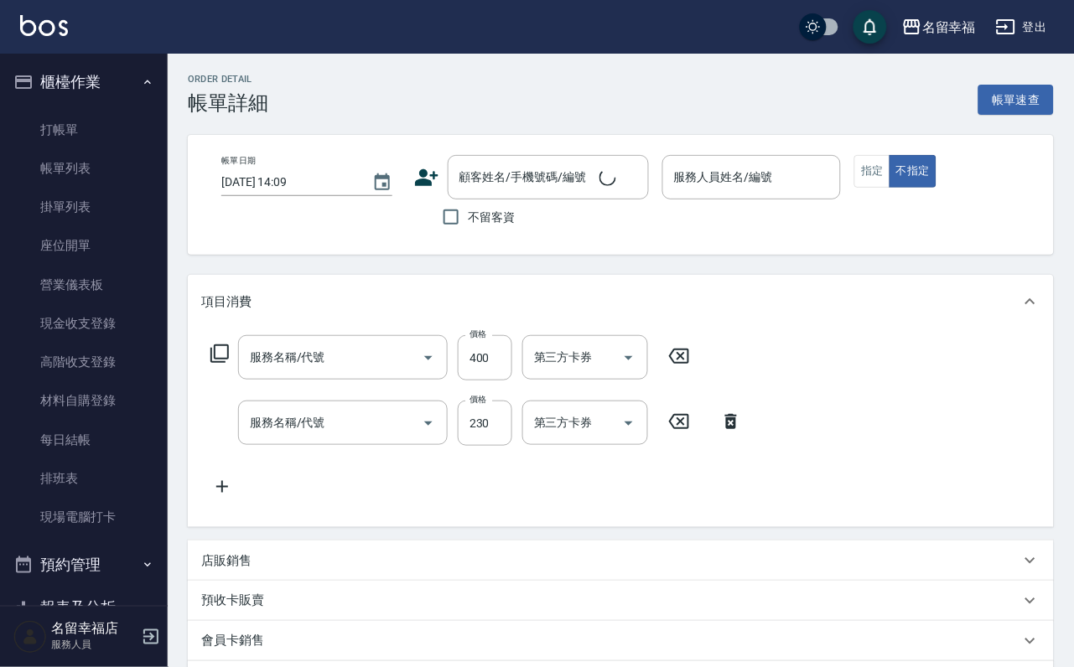
type input "[DATE] 11:58"
checkbox input "true"
type input "[PERSON_NAME]-1"
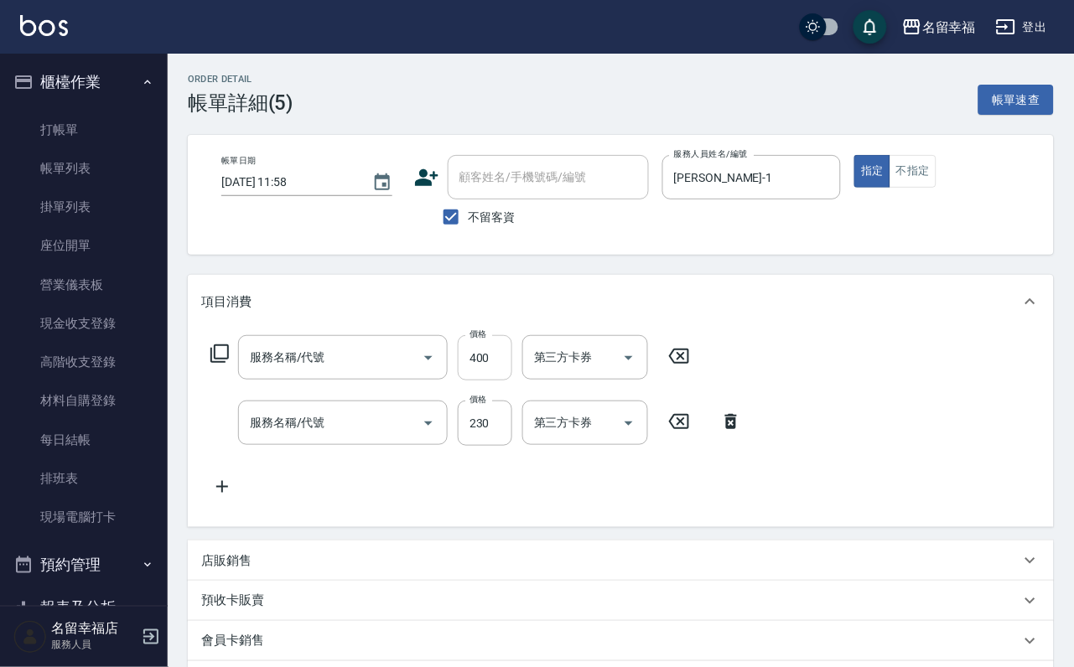
type input "指定單剪(203)"
type input "洗髮(101)"
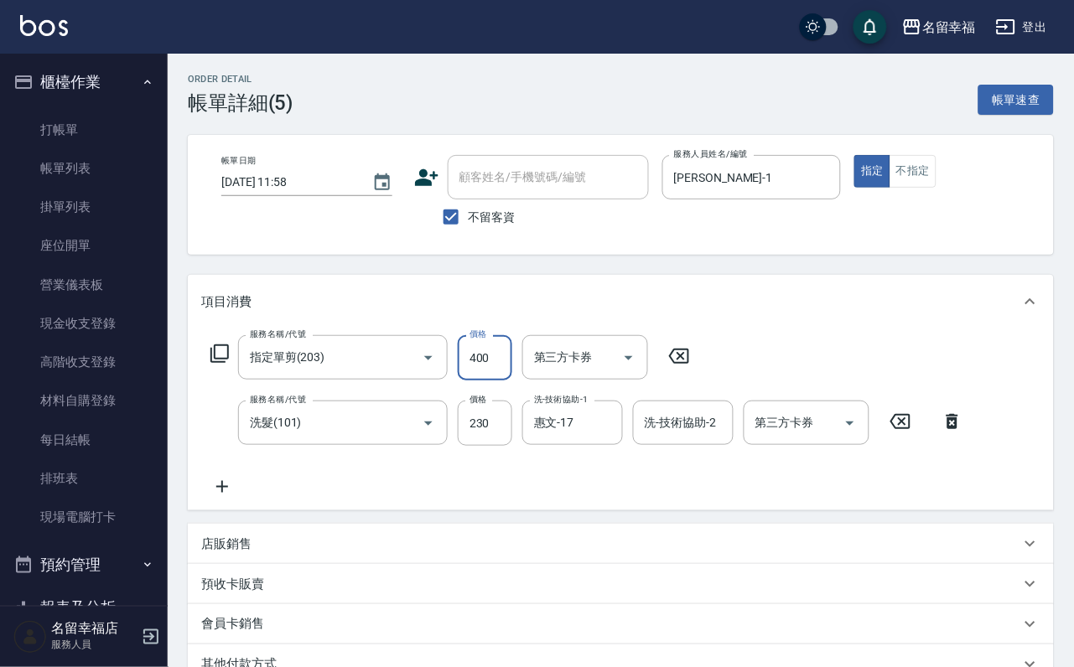
click at [497, 376] on input "400" at bounding box center [485, 357] width 55 height 45
type input "300"
click at [424, 497] on div "服務名稱/代號 指定單剪(203) 服務名稱/代號 價格 300 價格 第三方卡券 第三方卡券 服務名稱/代號 洗髮(101) 服務名稱/代號 價格 230 …" at bounding box center [587, 416] width 772 height 162
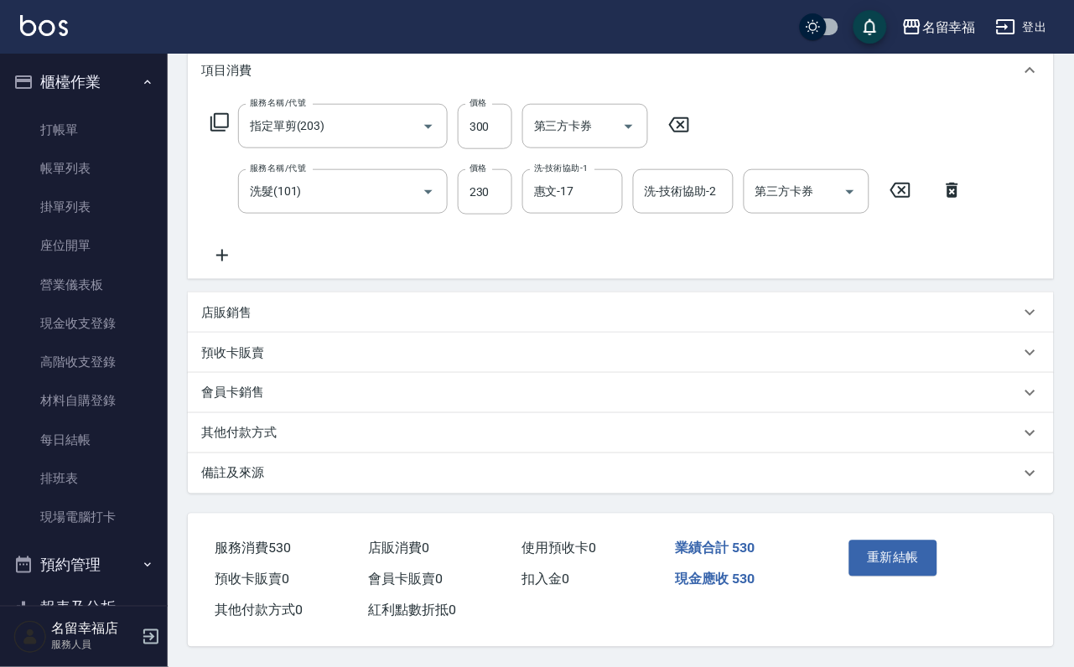
scroll to position [301, 0]
click at [879, 541] on button "重新結帳" at bounding box center [893, 558] width 89 height 35
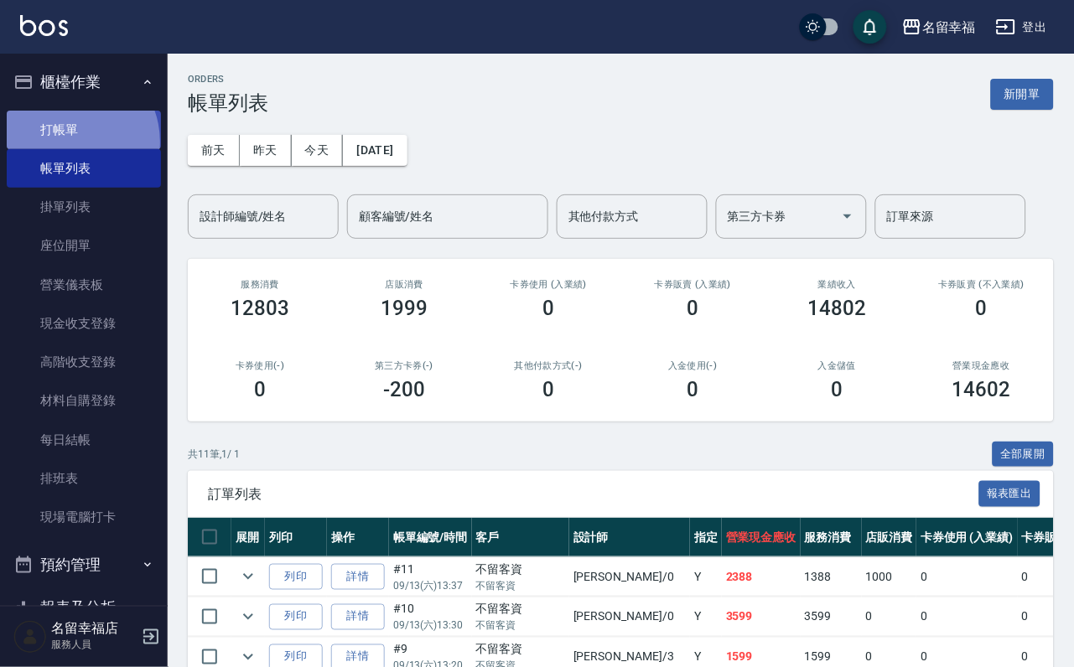
click at [65, 148] on link "打帳單" at bounding box center [84, 130] width 154 height 39
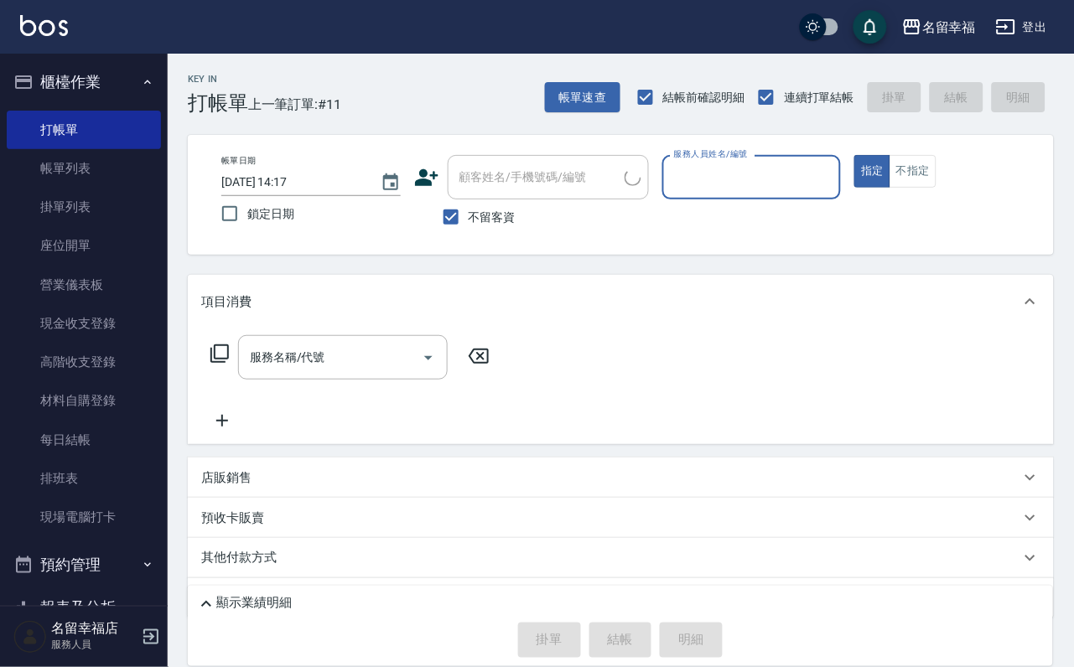
click at [834, 181] on input "服務人員姓名/編號" at bounding box center [752, 177] width 164 height 29
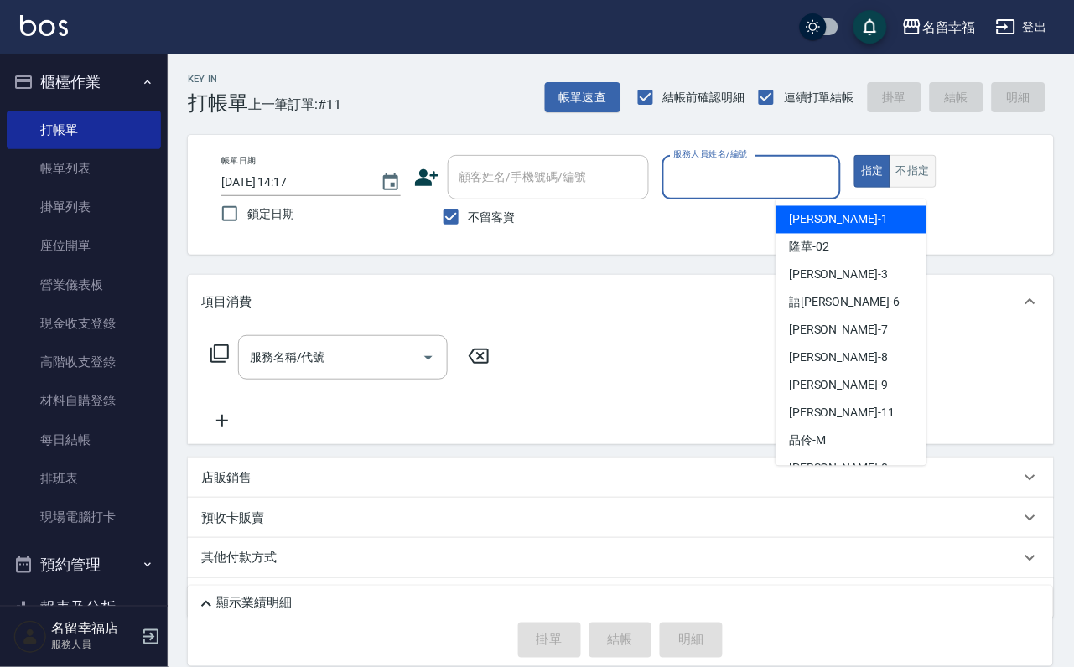
click at [937, 188] on button "不指定" at bounding box center [913, 171] width 47 height 33
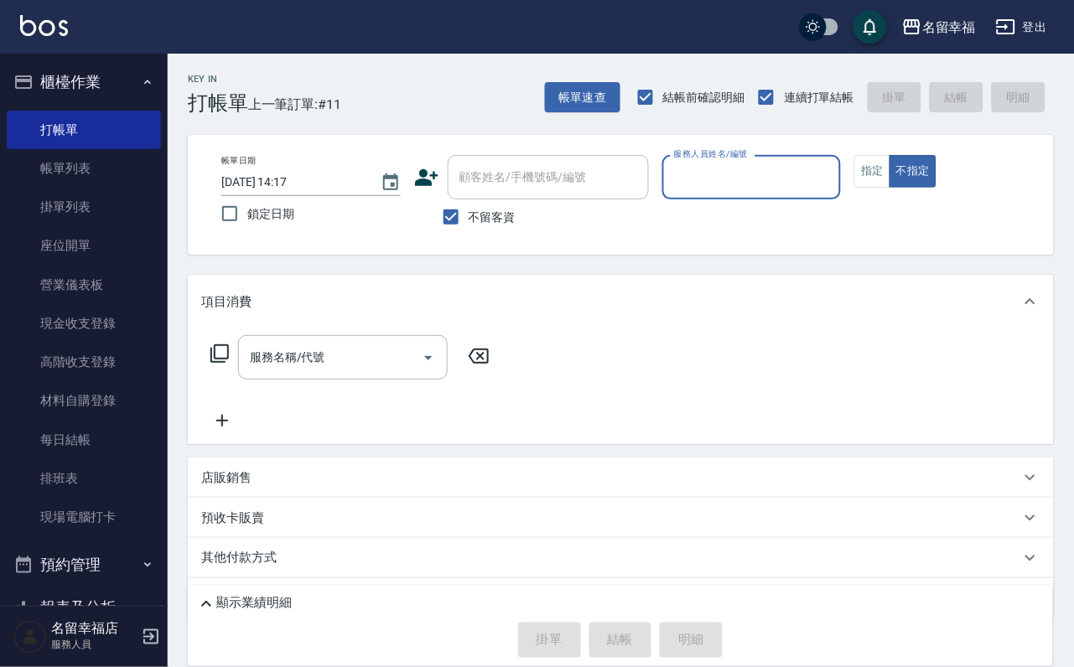
click at [834, 184] on input "服務人員姓名/編號" at bounding box center [752, 177] width 164 height 29
type input "[PERSON_NAME]-3"
type button "false"
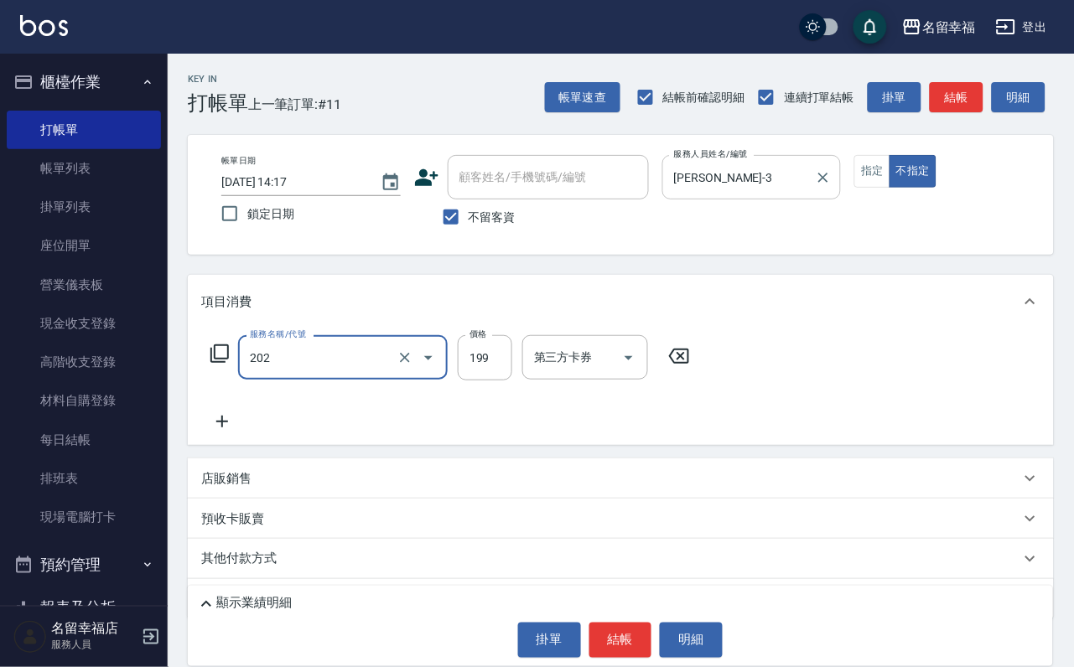
type input "不指定單剪(202)"
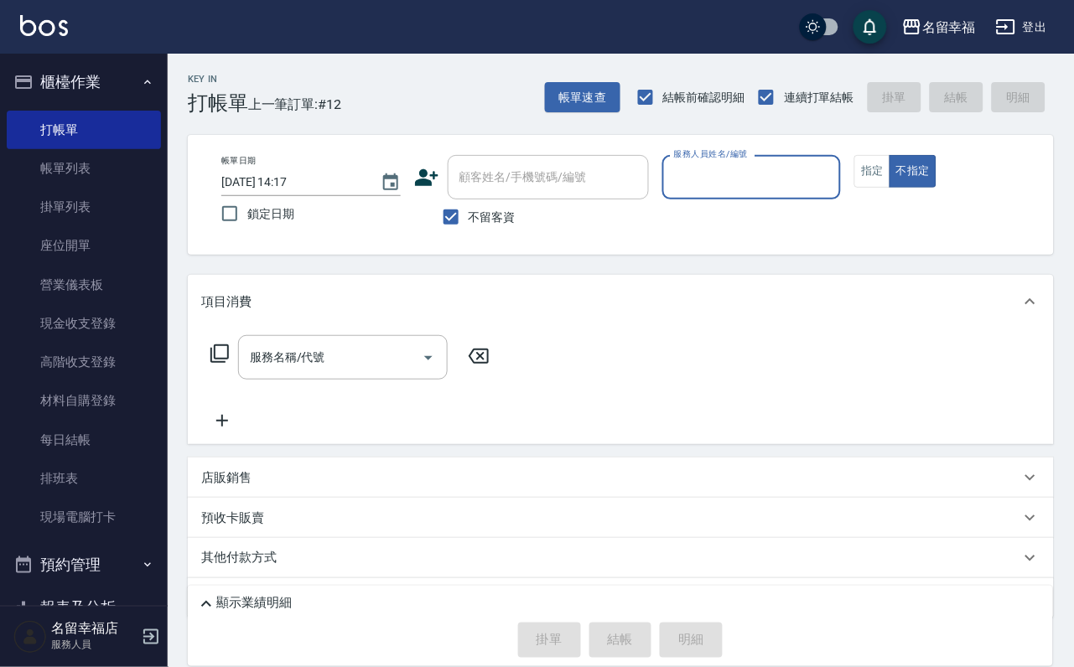
drag, startPoint x: 963, startPoint y: 213, endPoint x: 935, endPoint y: 195, distance: 34.0
click at [890, 188] on button "指定" at bounding box center [872, 171] width 36 height 33
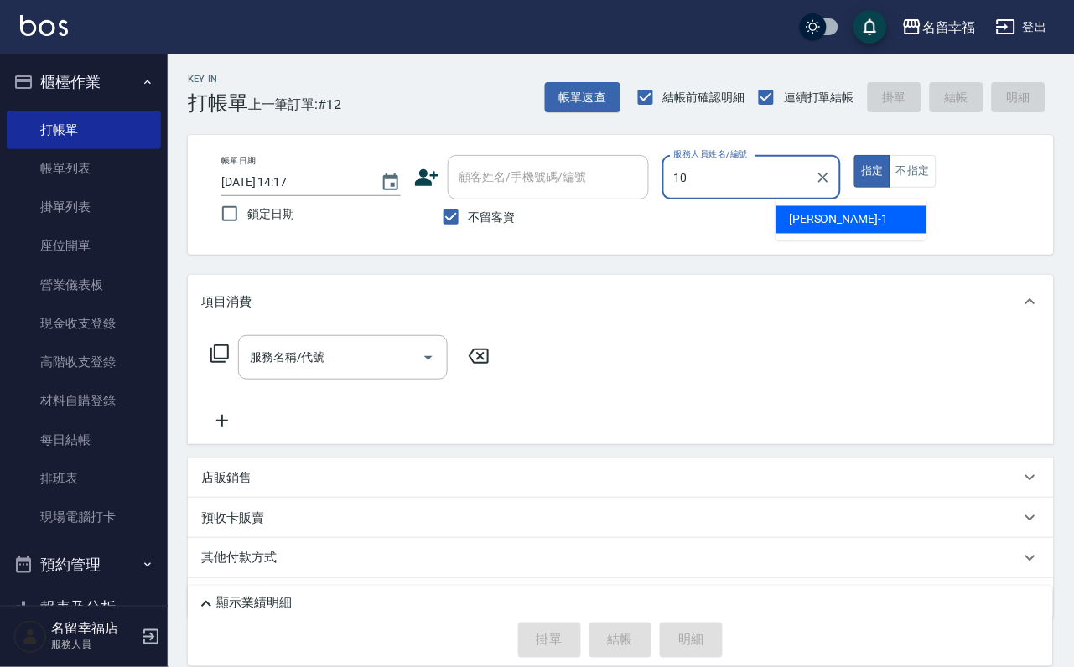
type input "海龜-10"
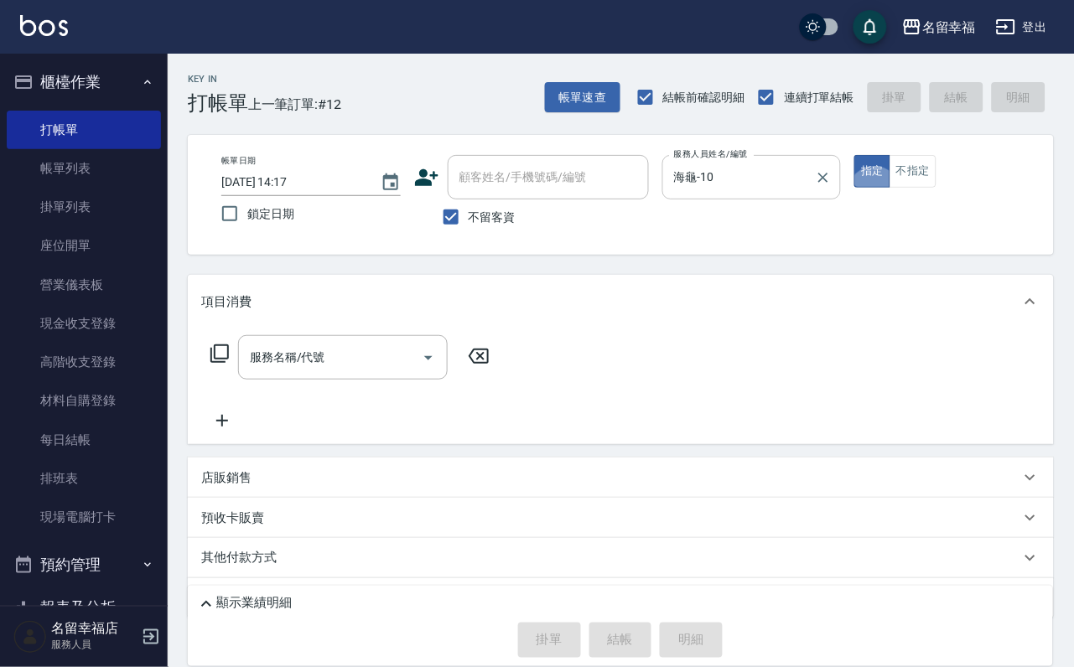
type button "true"
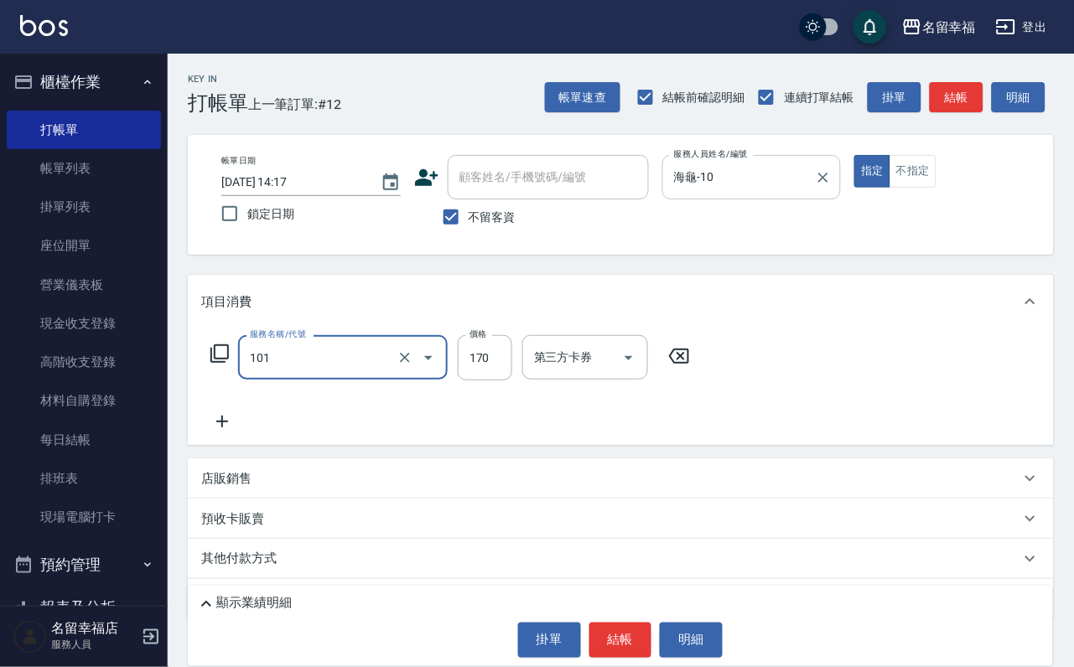
type input "洗髮(101)"
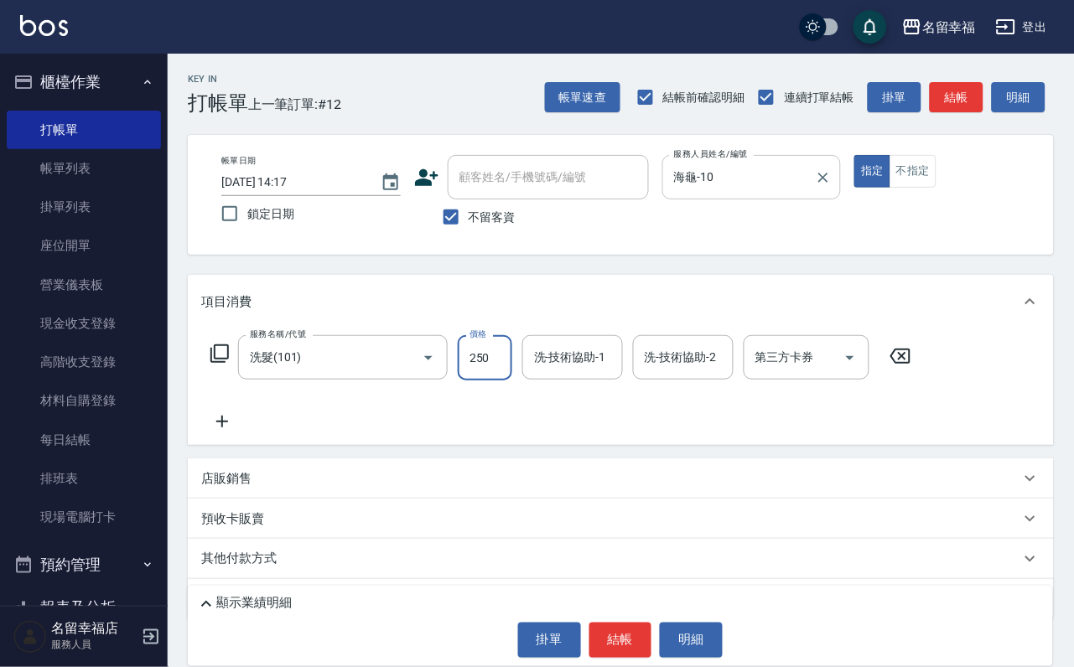
type input "250"
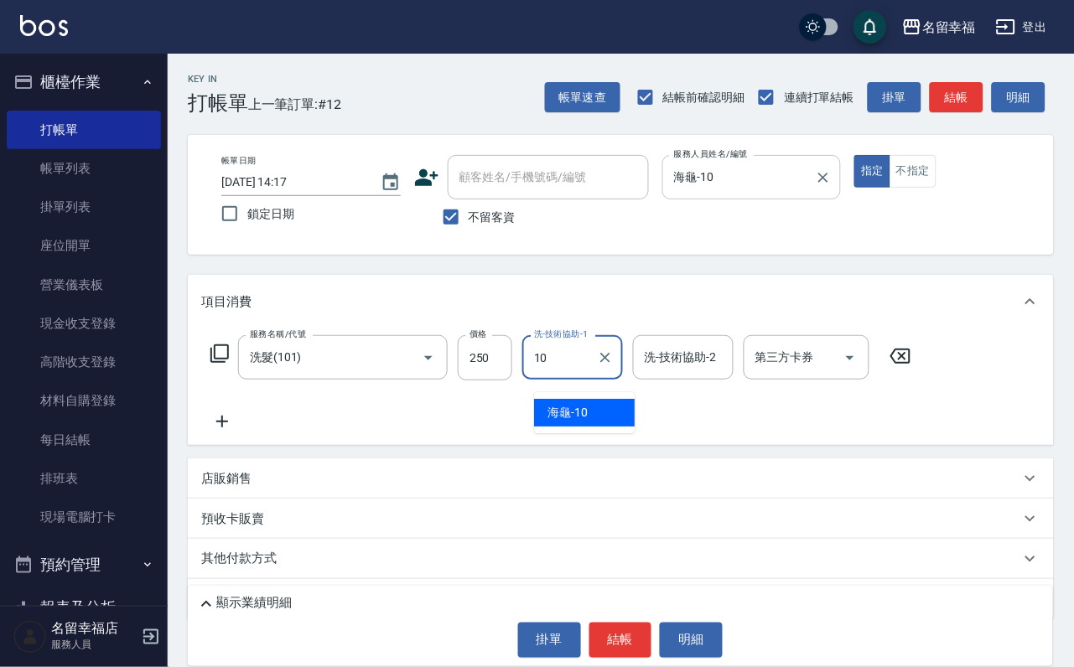
type input "海龜-10"
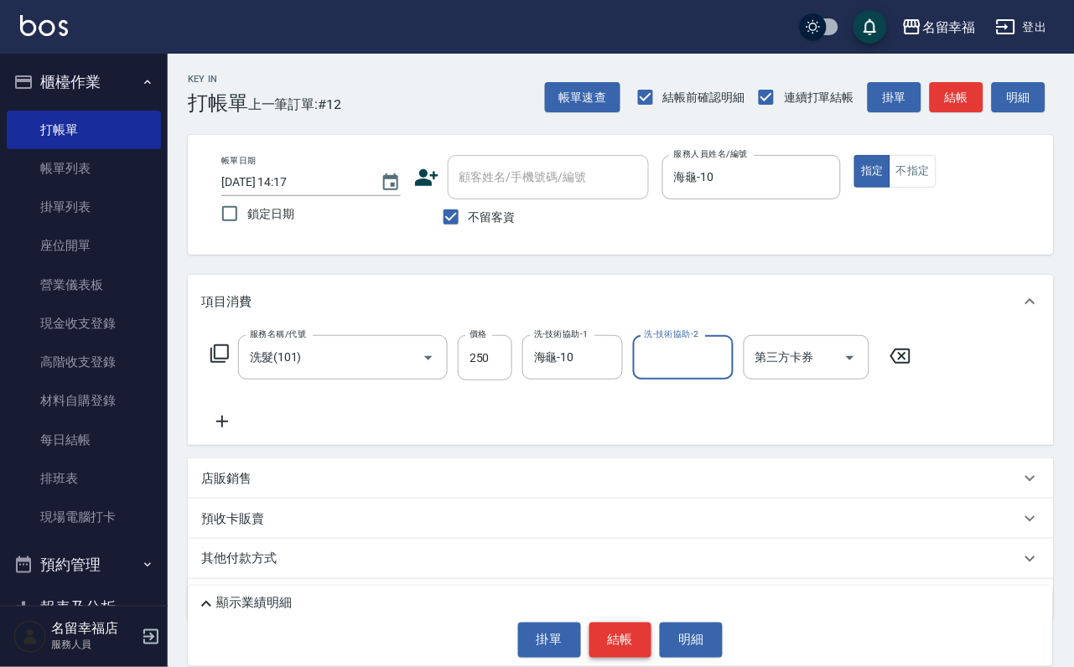
click at [614, 623] on button "結帳" at bounding box center [620, 640] width 63 height 35
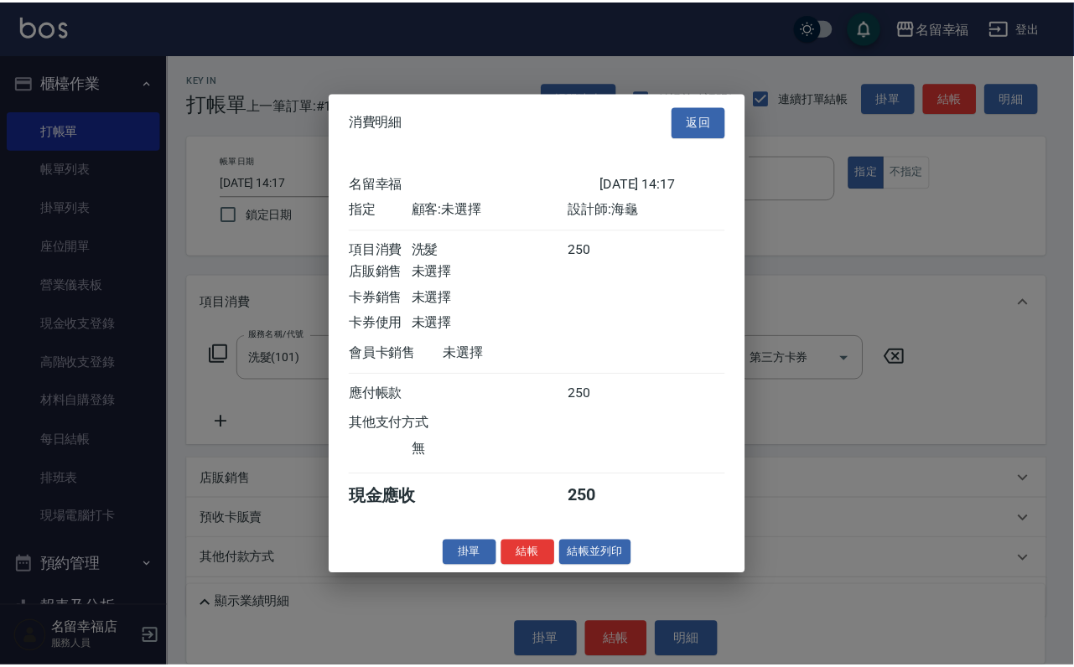
scroll to position [207, 0]
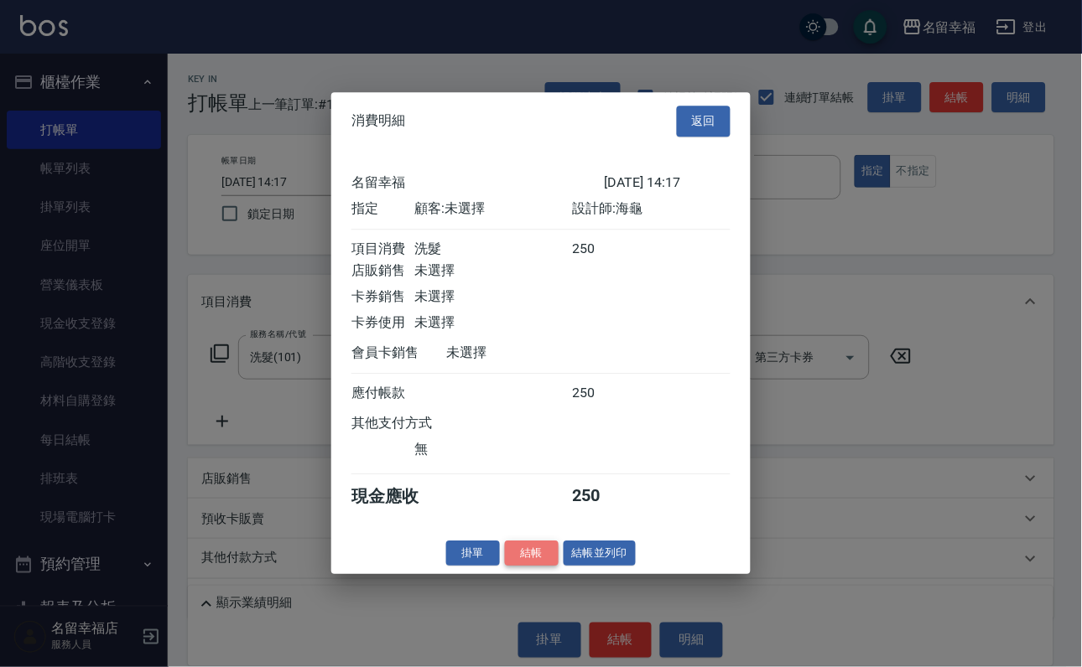
click at [527, 567] on button "結帳" at bounding box center [532, 554] width 54 height 26
type input "[DATE] 14:22"
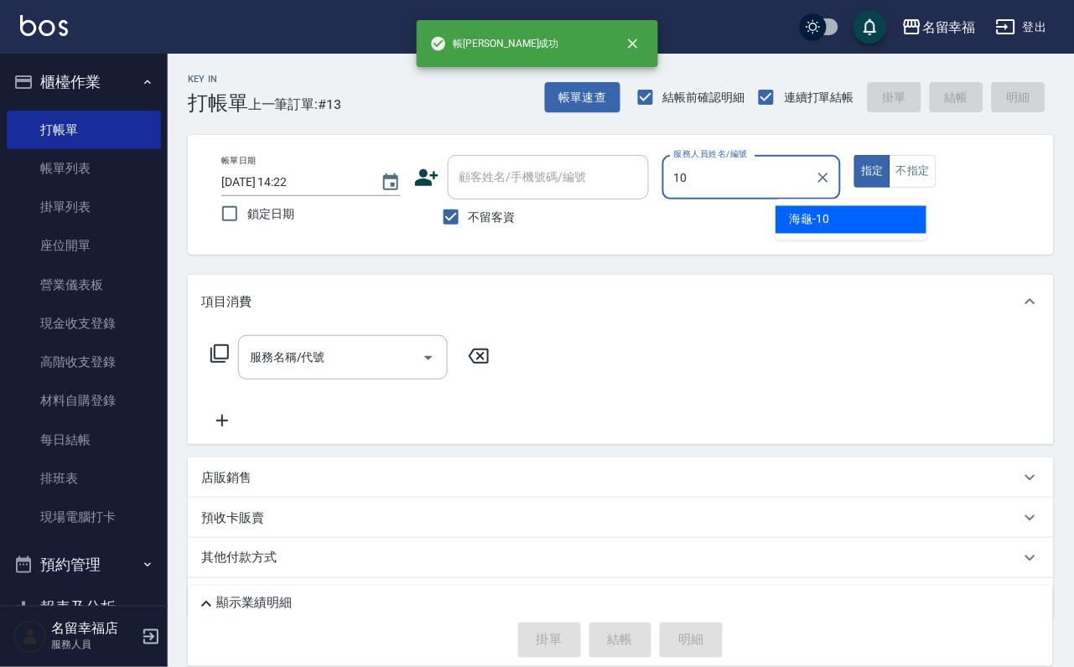
type input "海龜-10"
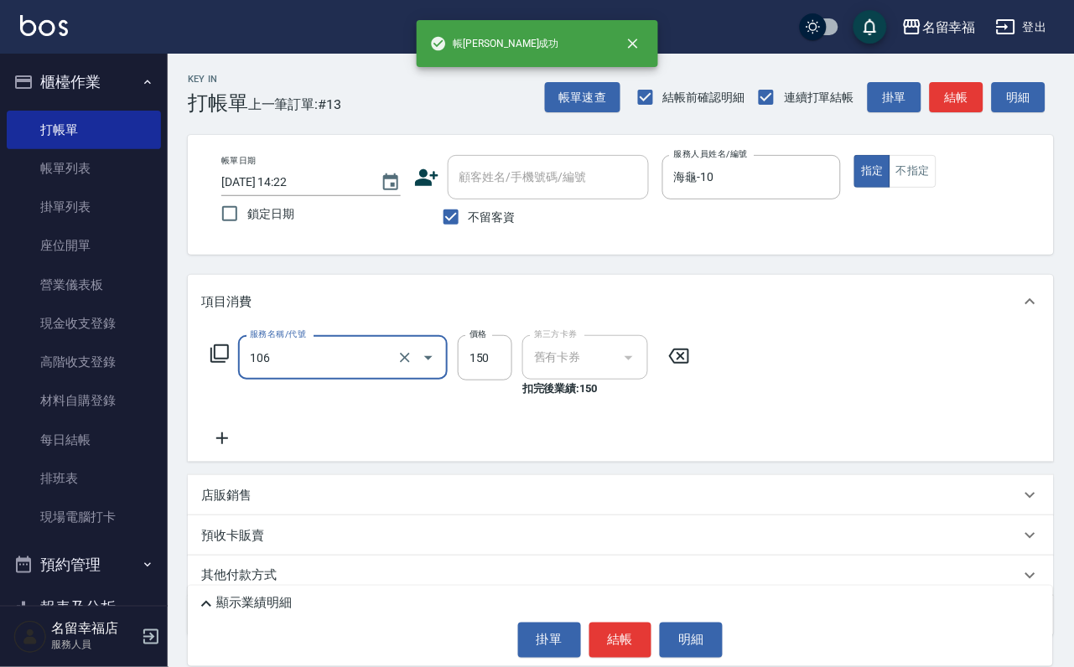
type input "洗髮券抵用(106)"
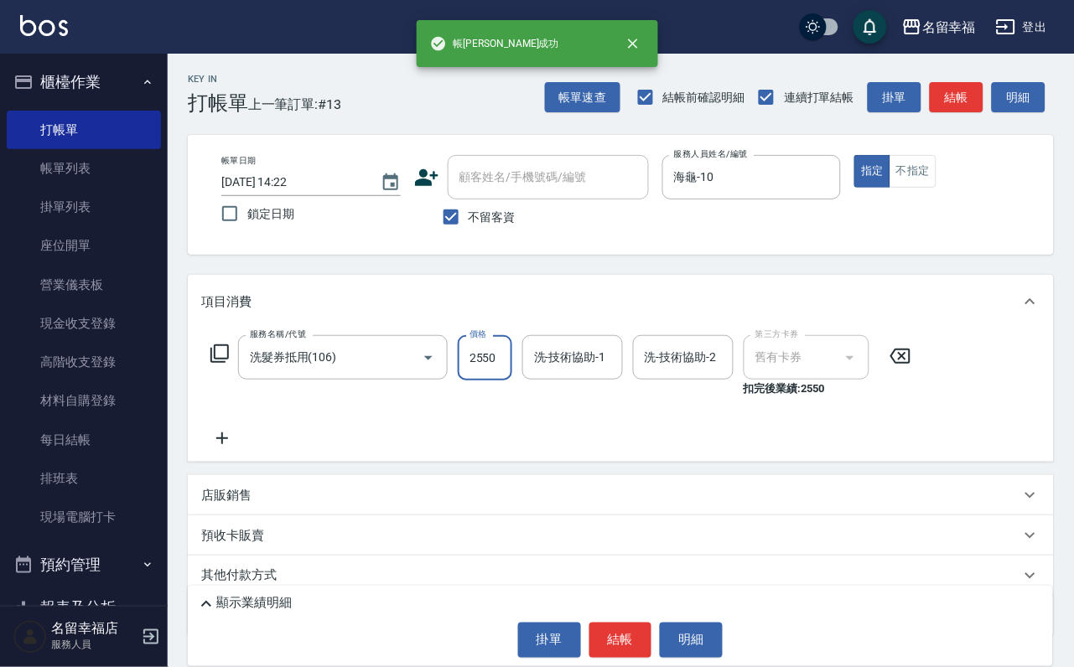
scroll to position [0, 1]
type input "2550"
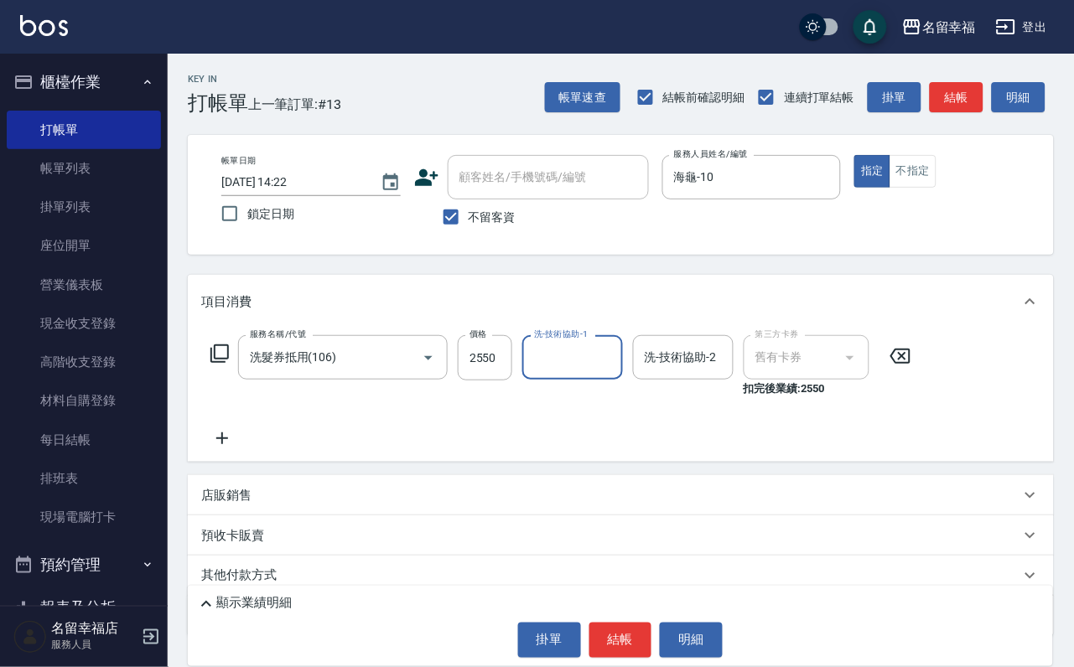
scroll to position [0, 0]
type input "海龜-10"
type input "250"
click at [884, 516] on div "店販銷售" at bounding box center [621, 495] width 866 height 40
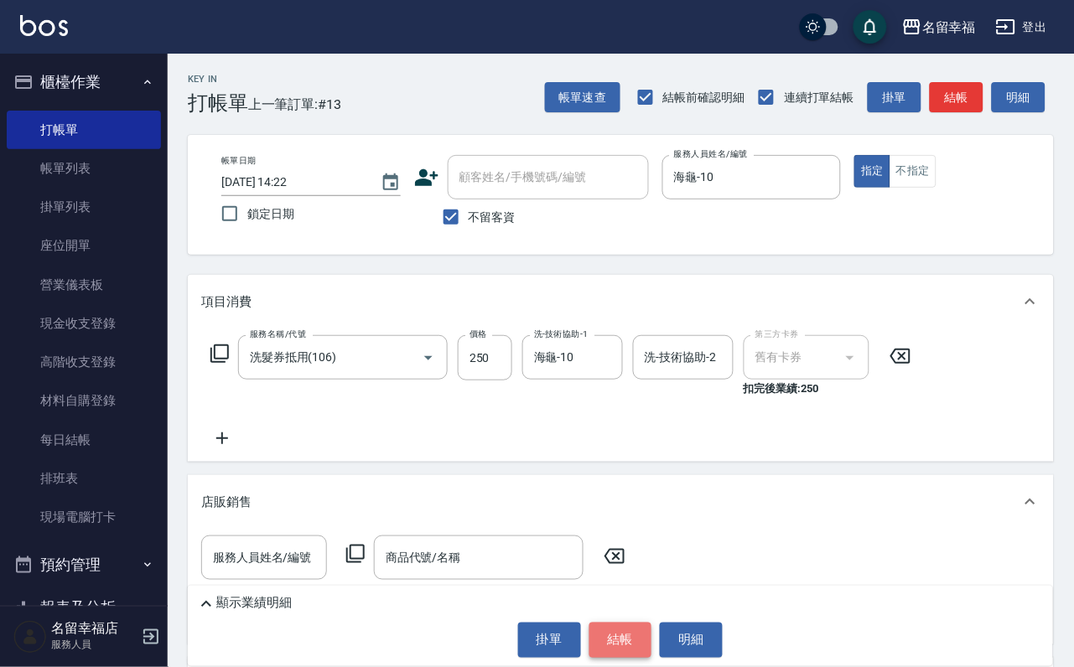
click at [614, 636] on button "結帳" at bounding box center [620, 640] width 63 height 35
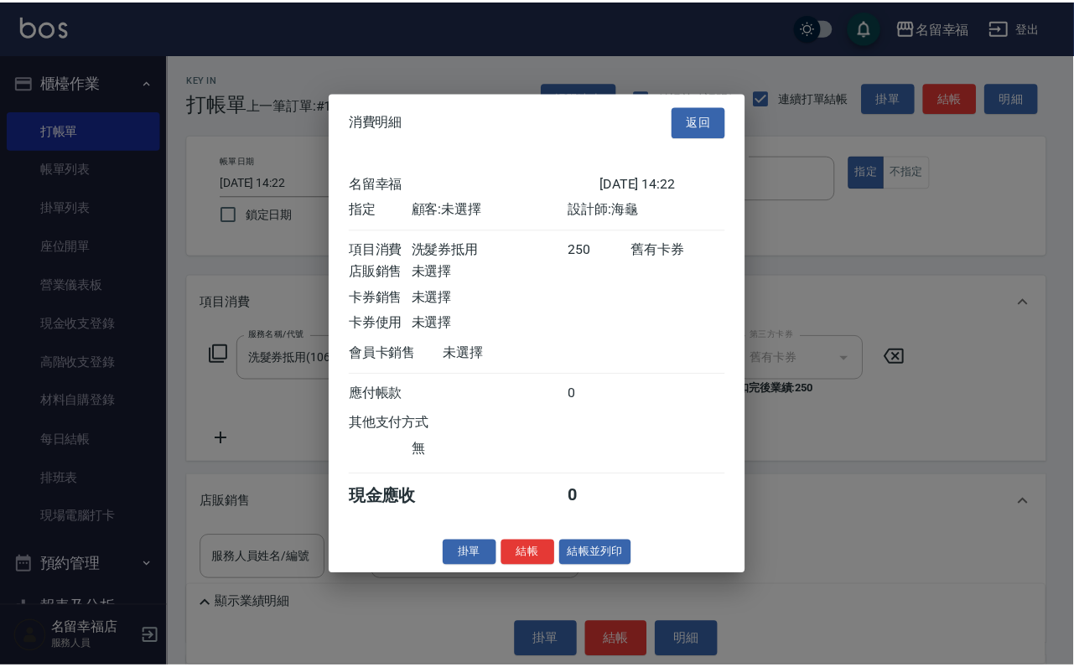
scroll to position [207, 0]
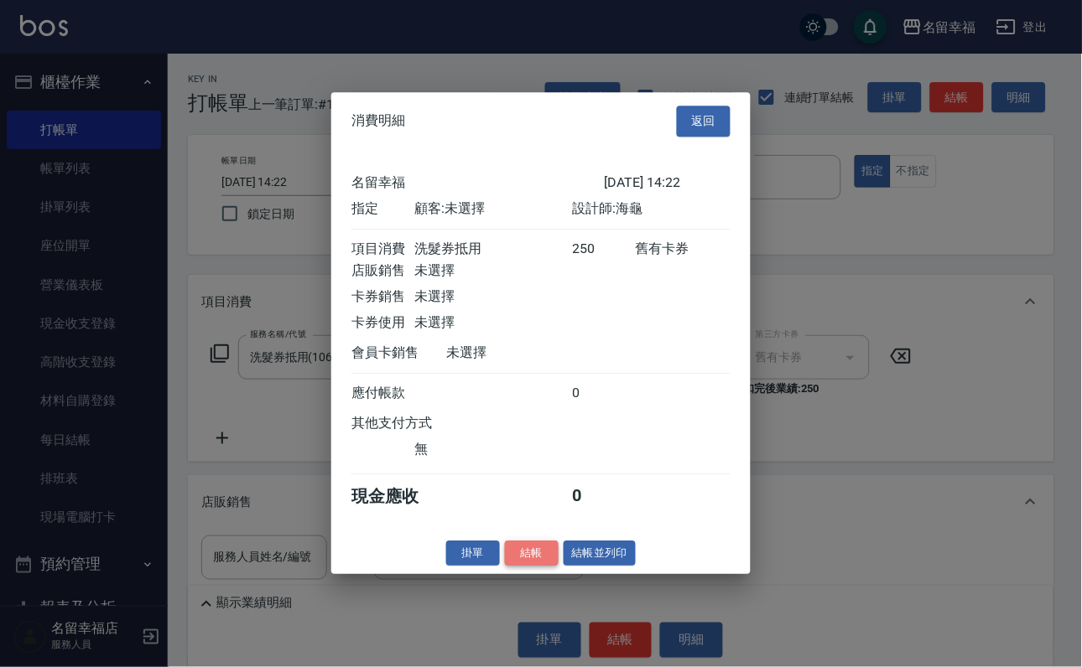
click at [506, 567] on button "結帳" at bounding box center [532, 554] width 54 height 26
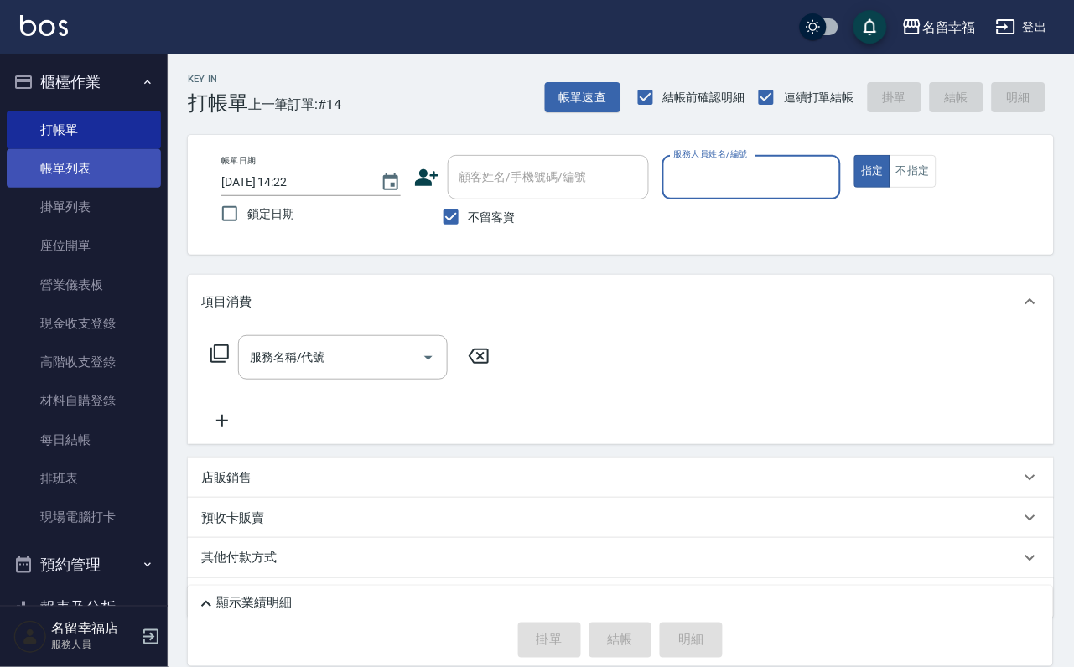
drag, startPoint x: 70, startPoint y: 181, endPoint x: 62, endPoint y: 177, distance: 9.4
click at [70, 182] on link "帳單列表" at bounding box center [84, 168] width 154 height 39
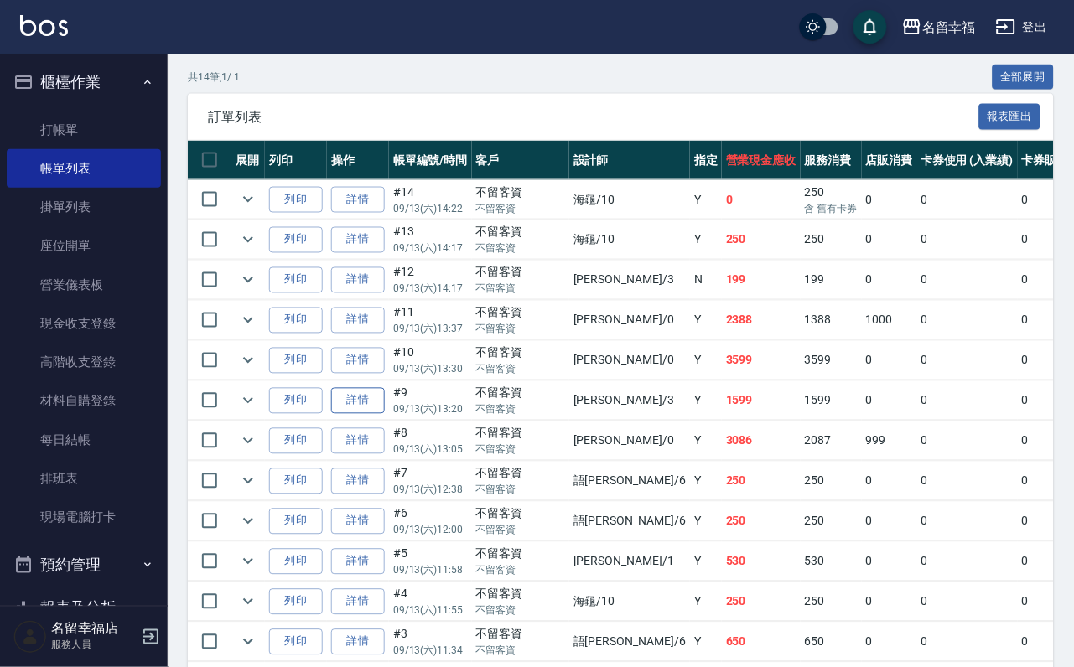
scroll to position [755, 0]
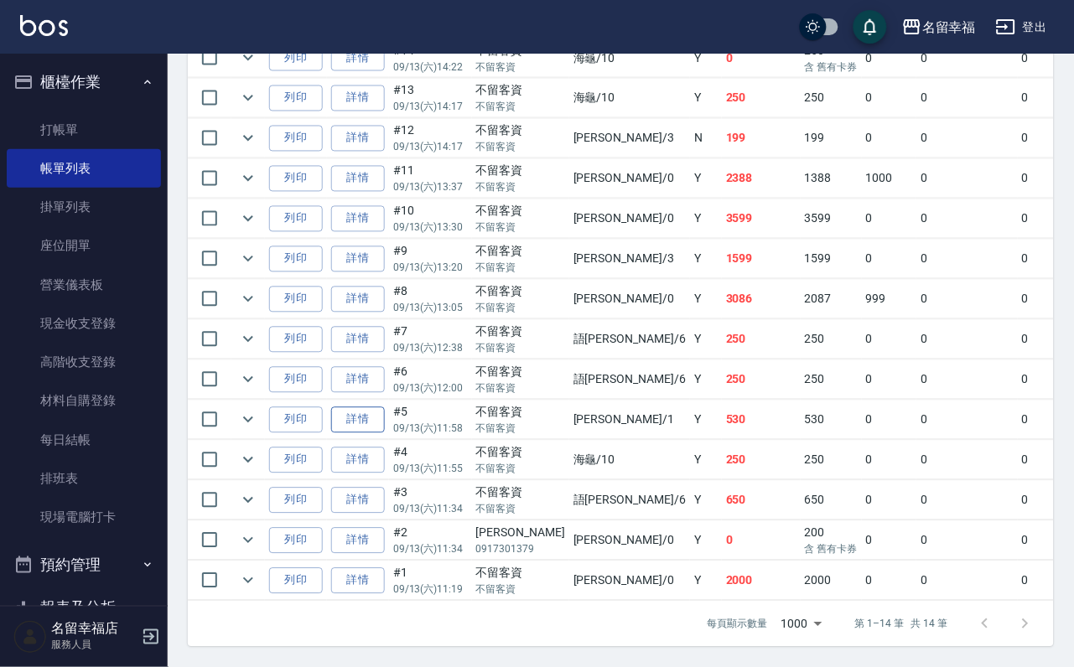
click at [371, 407] on link "詳情" at bounding box center [358, 420] width 54 height 26
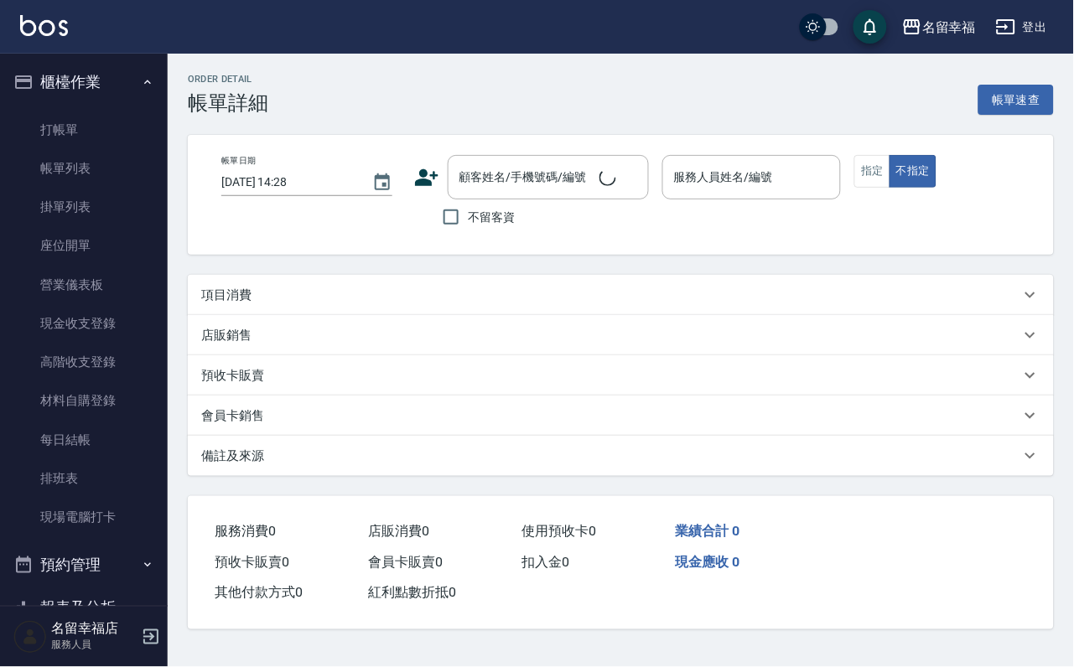
type input "[DATE] 11:58"
checkbox input "true"
type input "[PERSON_NAME]-1"
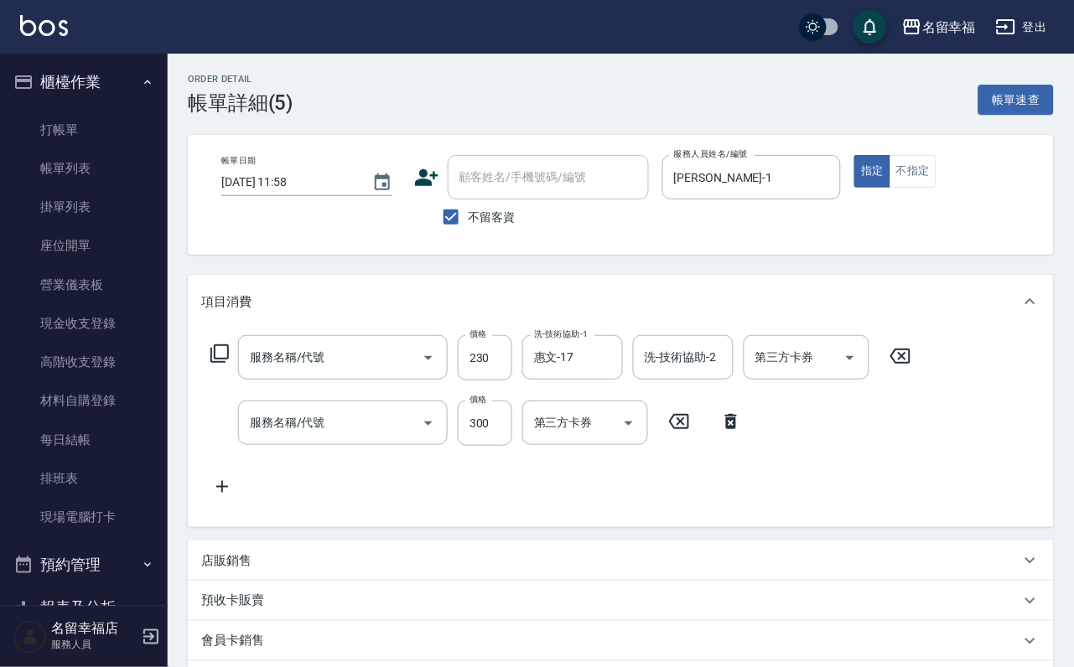
type input "洗髮(101)"
type input "指定單剪(203)"
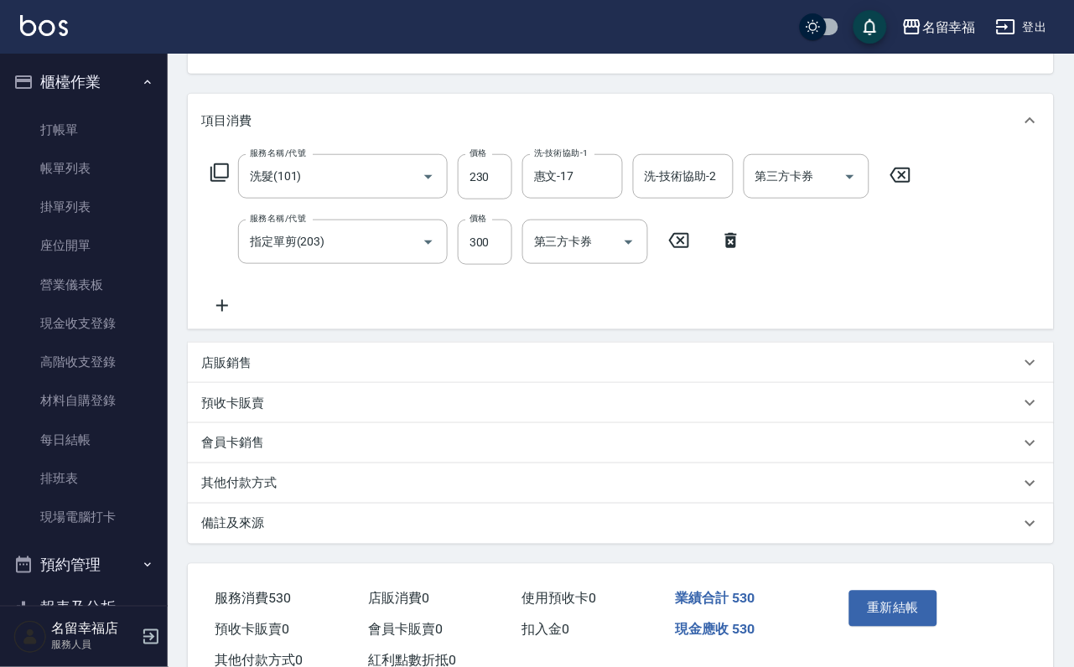
scroll to position [301, 0]
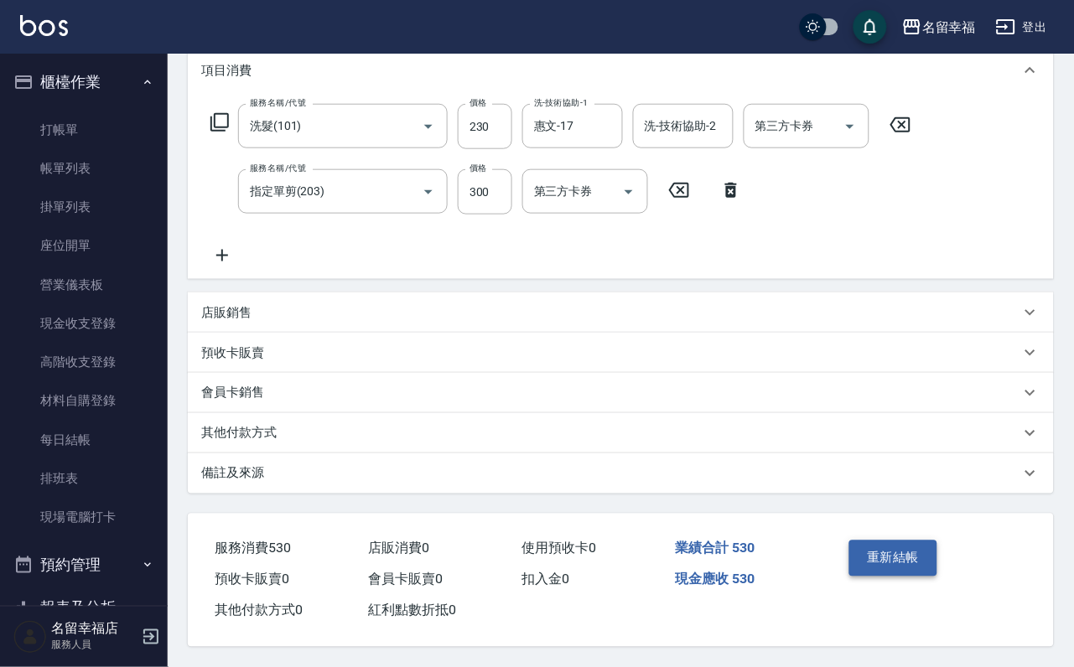
click at [918, 541] on button "重新結帳" at bounding box center [893, 558] width 89 height 35
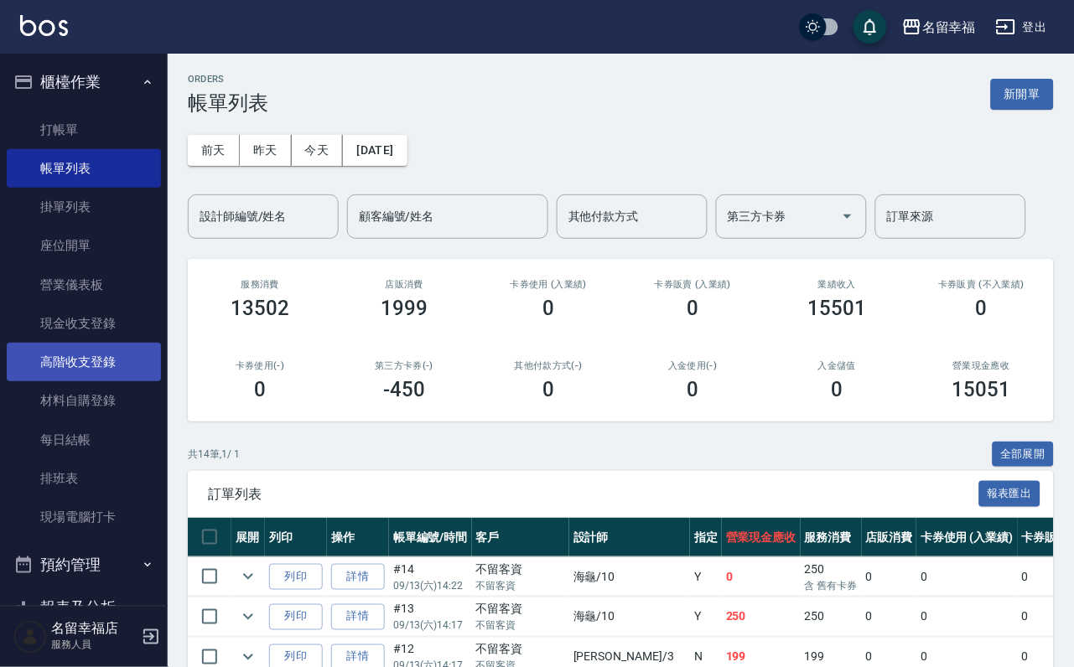
scroll to position [377, 0]
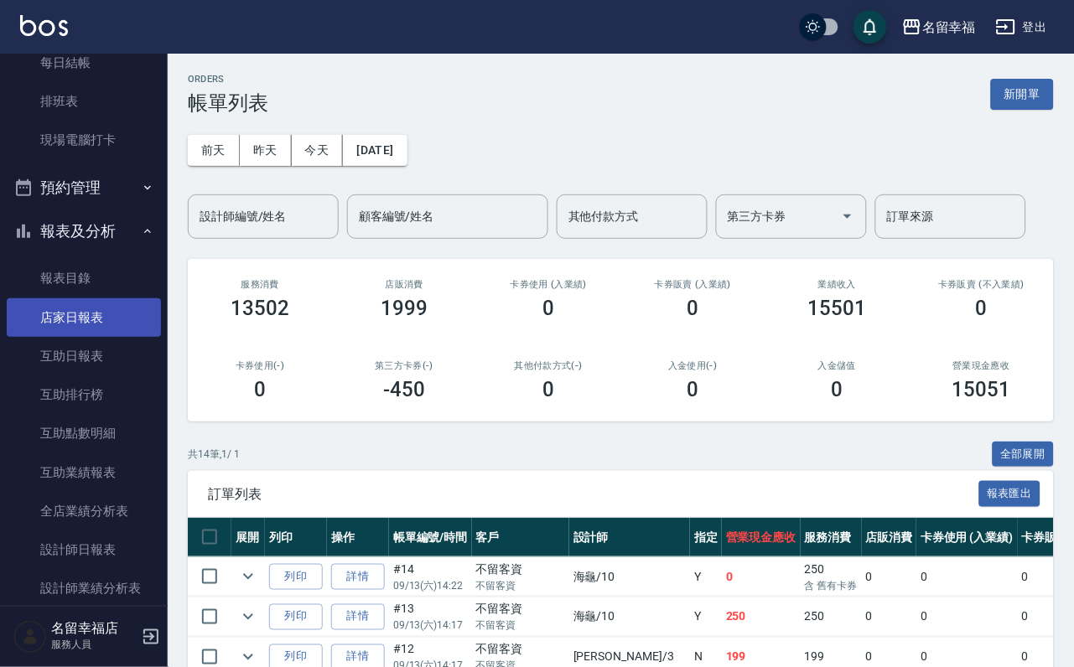
click at [84, 337] on link "店家日報表" at bounding box center [84, 317] width 154 height 39
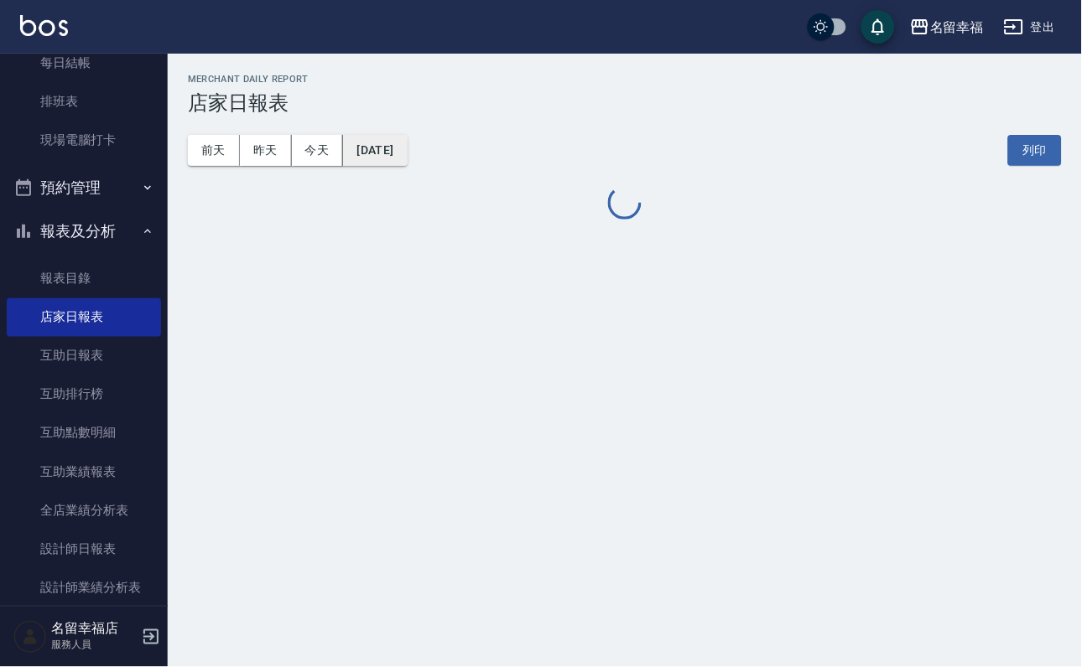
click at [391, 151] on button "[DATE]" at bounding box center [375, 150] width 64 height 31
click at [407, 143] on button "[DATE]" at bounding box center [375, 150] width 64 height 31
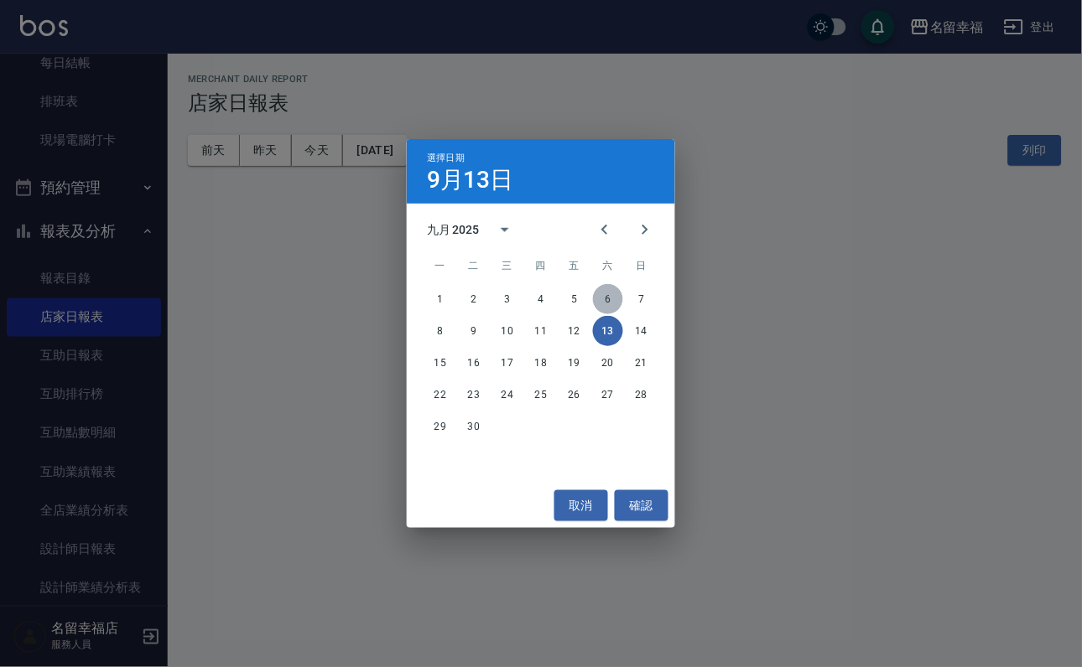
click at [615, 289] on button "6" at bounding box center [608, 299] width 30 height 30
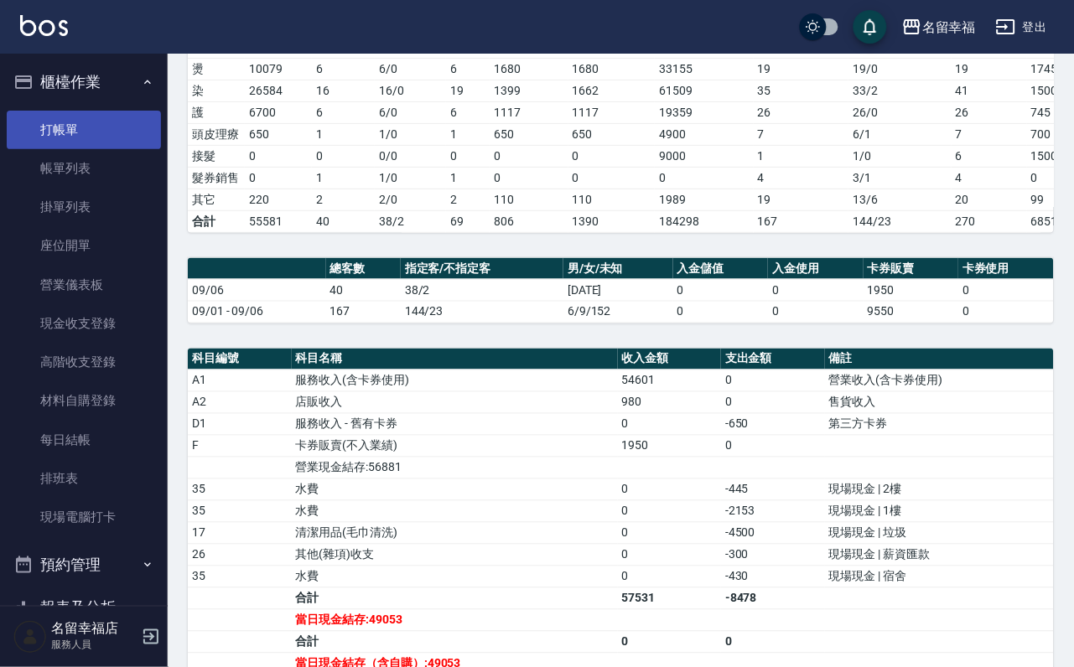
scroll to position [126, 0]
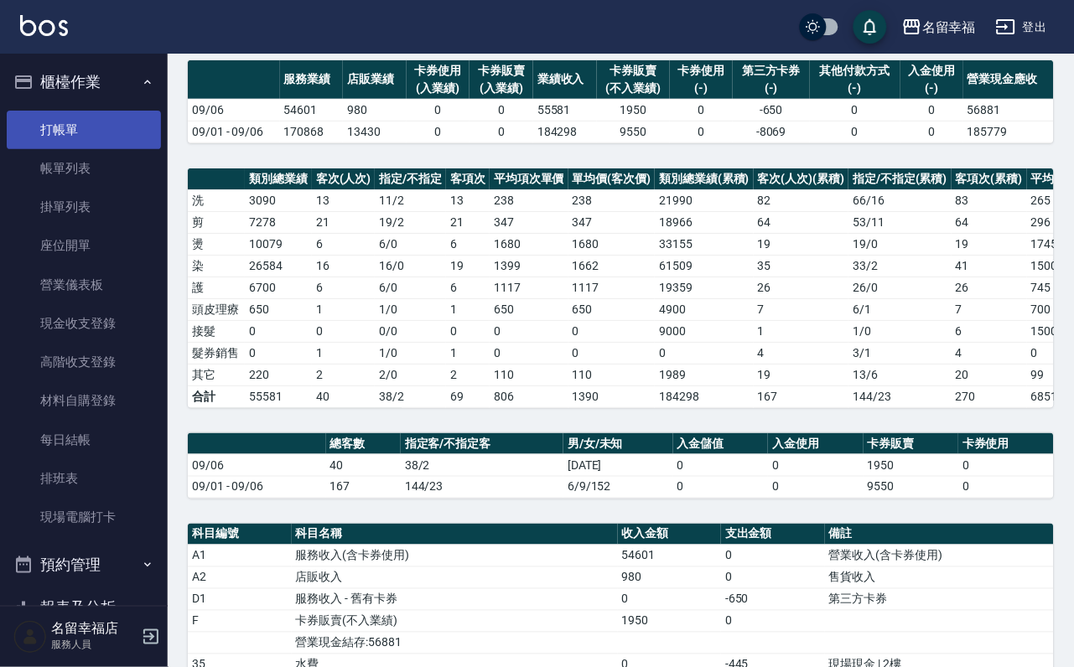
click at [46, 137] on link "打帳單" at bounding box center [84, 130] width 154 height 39
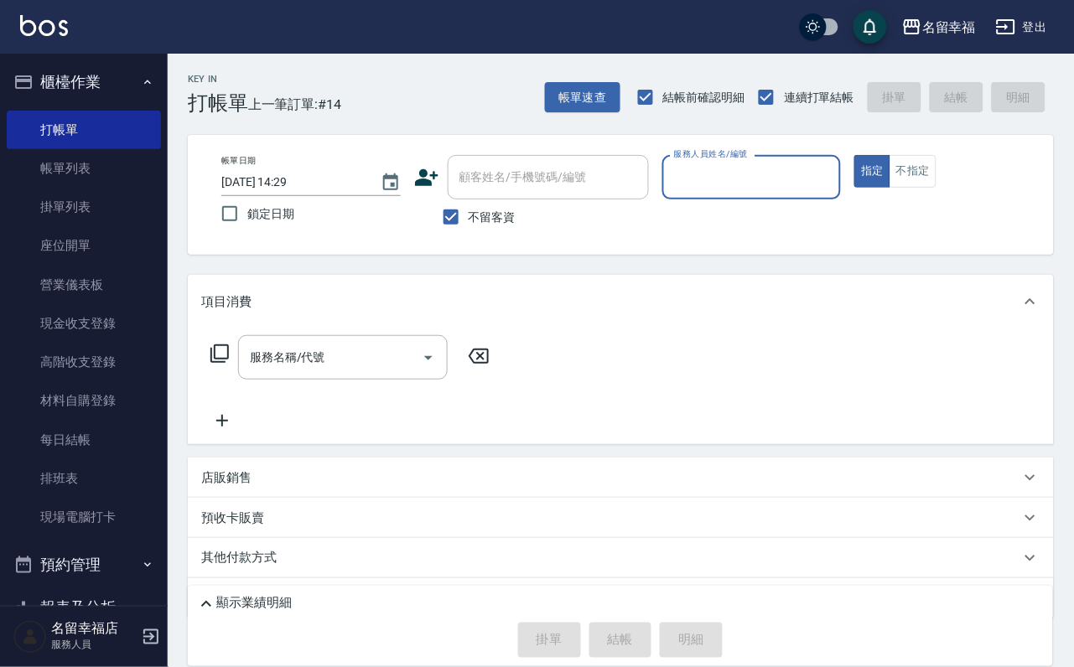
click at [496, 225] on span "不留客資" at bounding box center [492, 218] width 47 height 18
click at [469, 225] on input "不留客資" at bounding box center [450, 217] width 35 height 35
checkbox input "false"
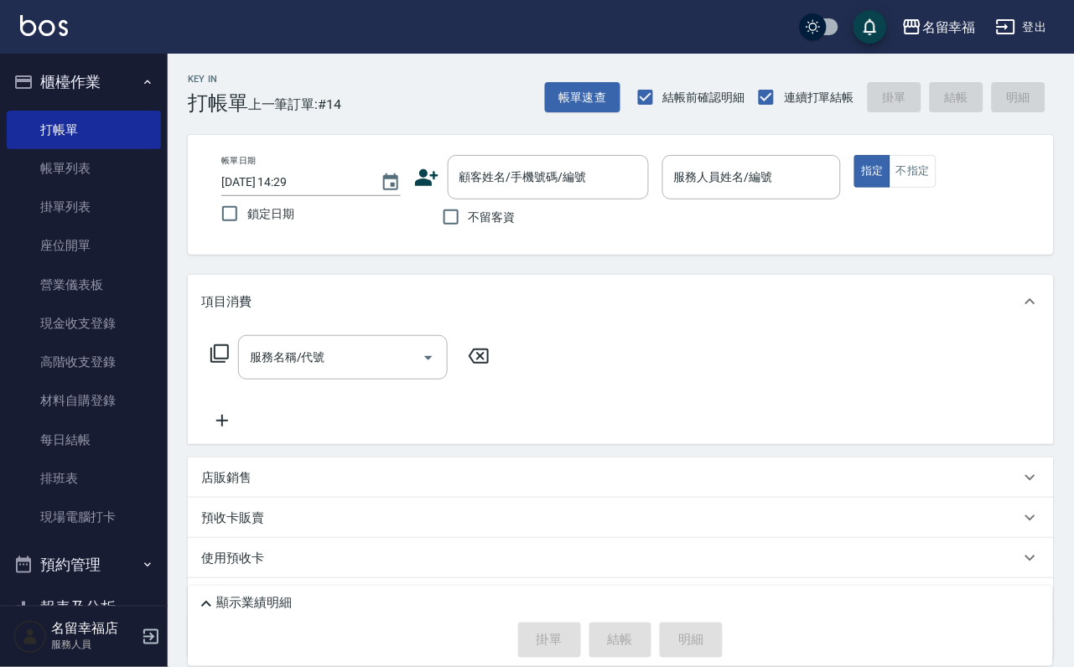
click at [433, 176] on div "顧客姓名/手機號碼/編號 顧客姓名/手機號碼/編號" at bounding box center [531, 177] width 235 height 44
click at [427, 181] on icon at bounding box center [426, 177] width 25 height 25
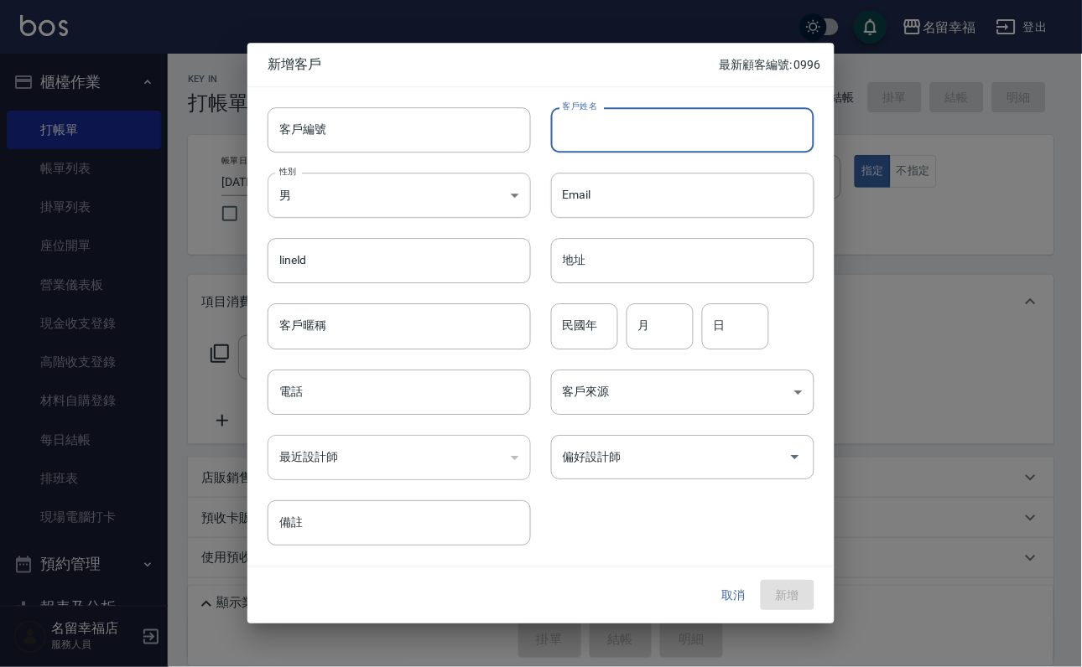
click at [622, 115] on input "客戶姓名" at bounding box center [682, 129] width 263 height 45
type input "[PERSON_NAME]"
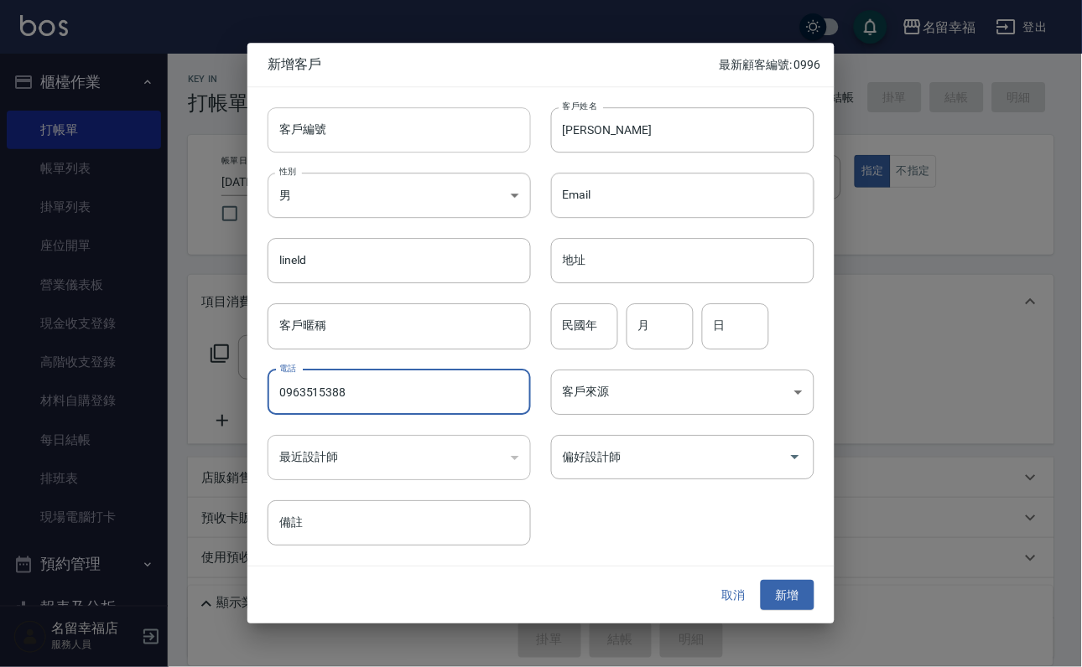
type input "0963515388"
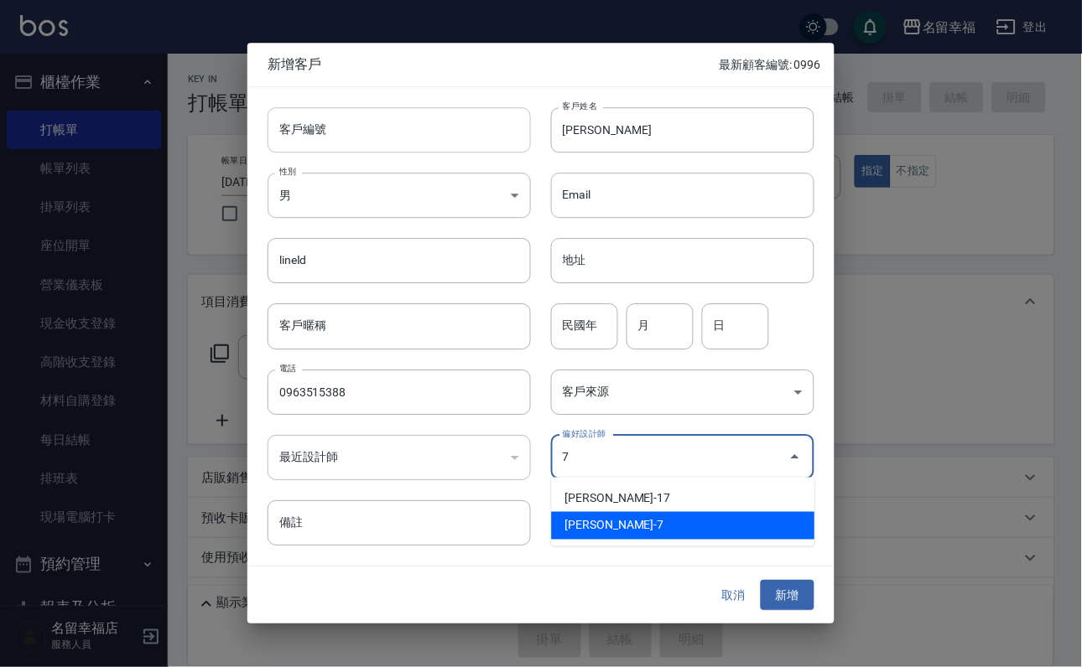
type input "張家瑜"
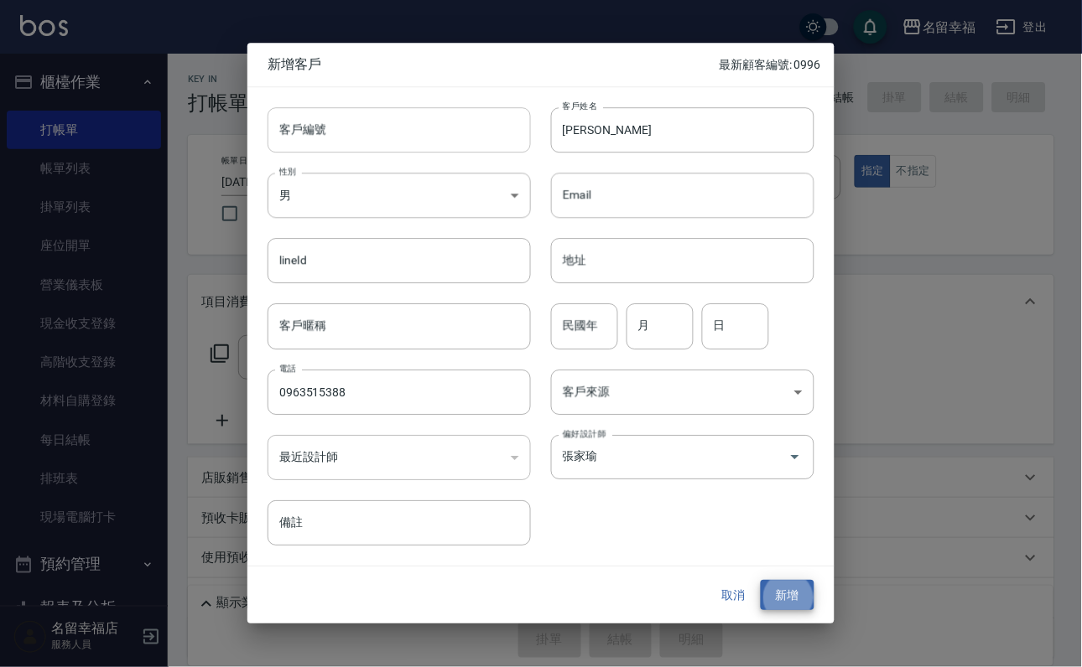
click at [760, 580] on button "新增" at bounding box center [787, 595] width 54 height 31
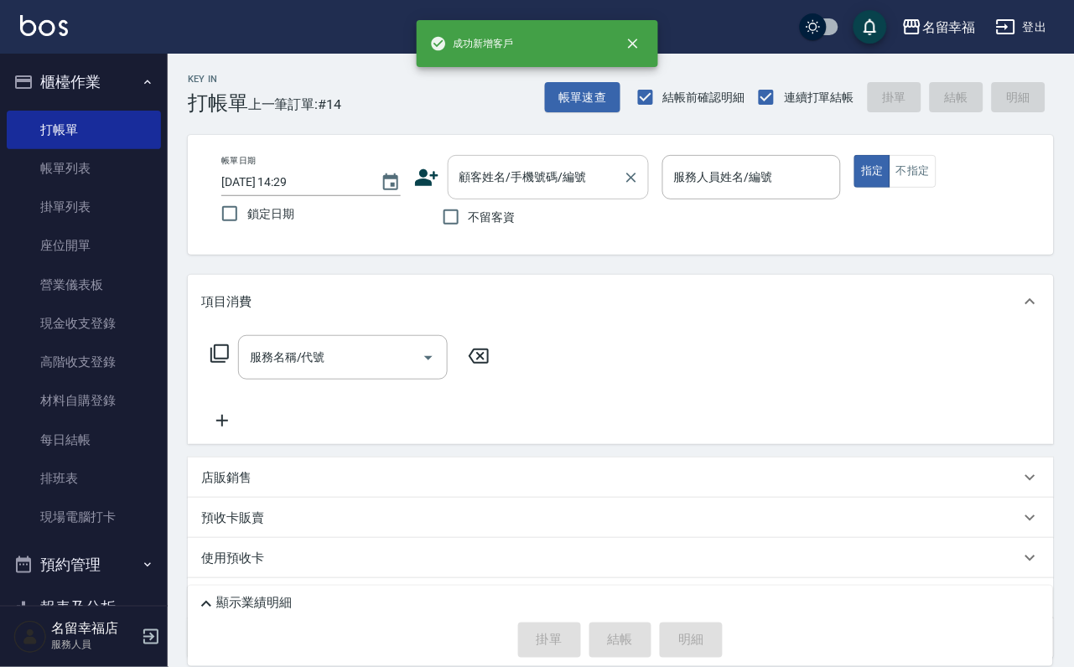
click at [520, 179] on input "顧客姓名/手機號碼/編號" at bounding box center [535, 177] width 161 height 29
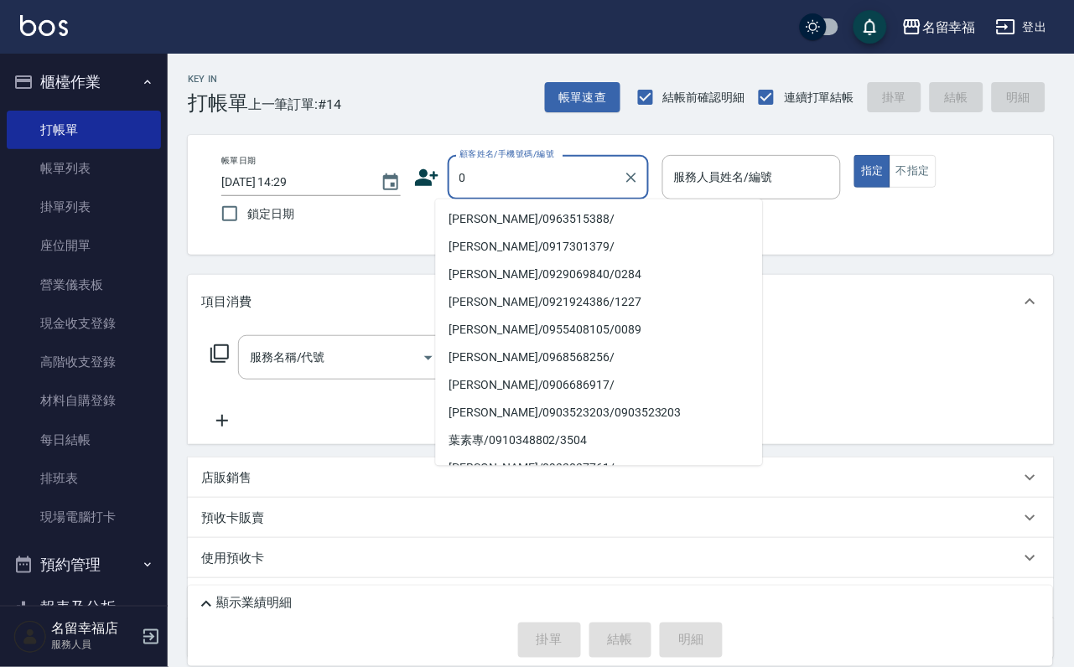
drag, startPoint x: 625, startPoint y: 220, endPoint x: 635, endPoint y: 221, distance: 10.2
click at [633, 220] on li "[PERSON_NAME]/0963515388/" at bounding box center [599, 220] width 327 height 28
type input "[PERSON_NAME]/0963515388/"
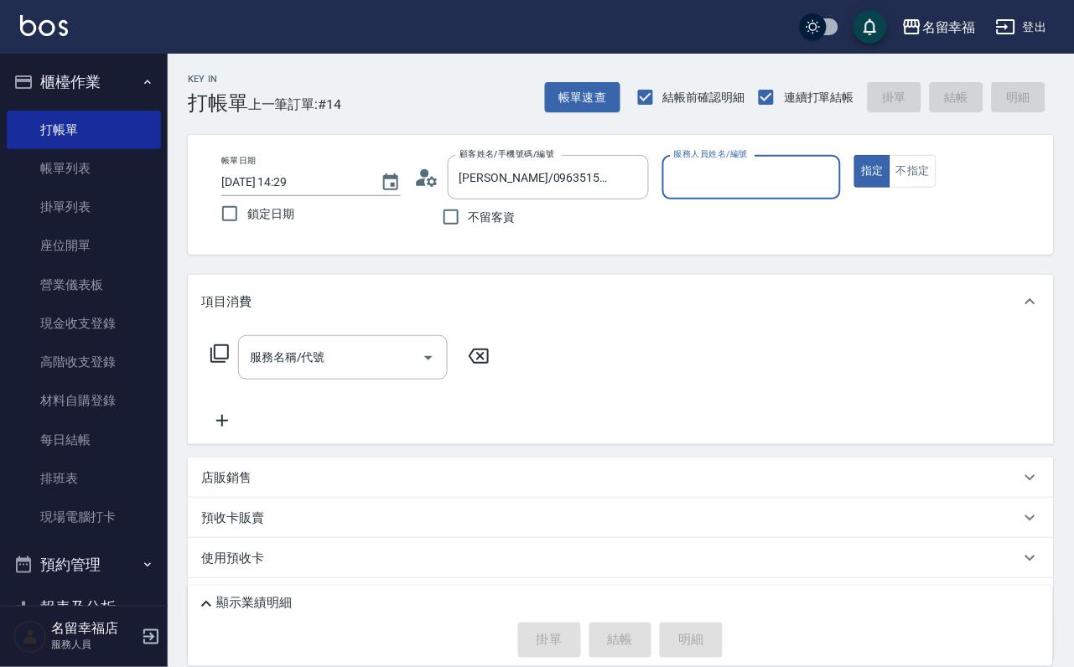
type input "[PERSON_NAME]-7"
click at [404, 361] on input "服務名稱/代號" at bounding box center [330, 357] width 169 height 29
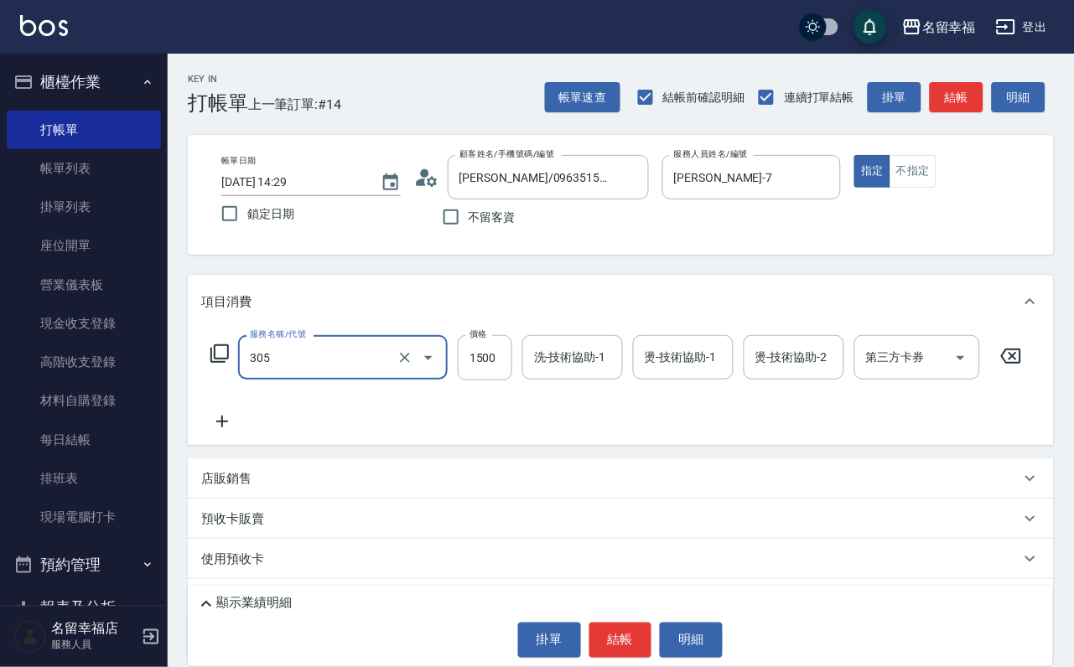
type input "1"
type input "設計燙髮1500(305)"
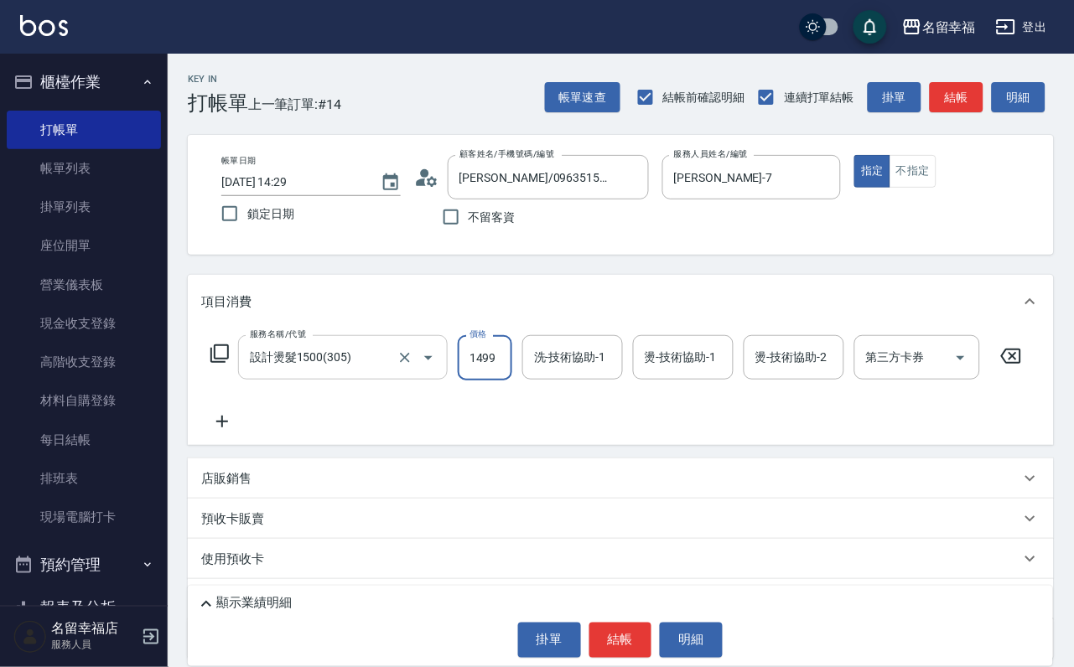
scroll to position [0, 1]
type input "1499"
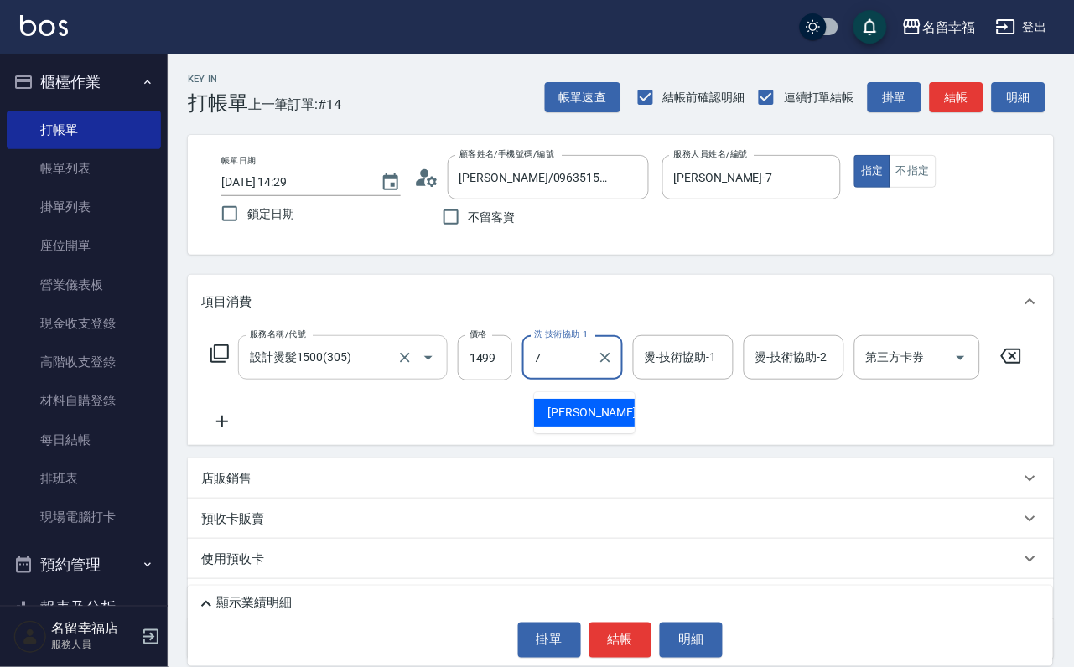
type input "[PERSON_NAME]-7"
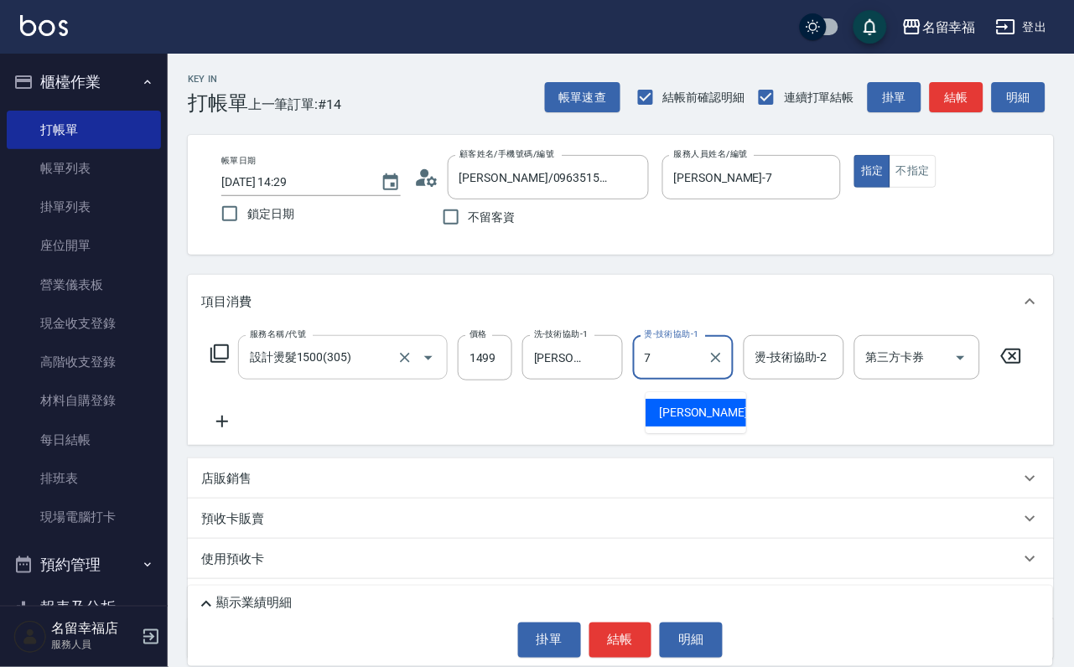
type input "[PERSON_NAME]-7"
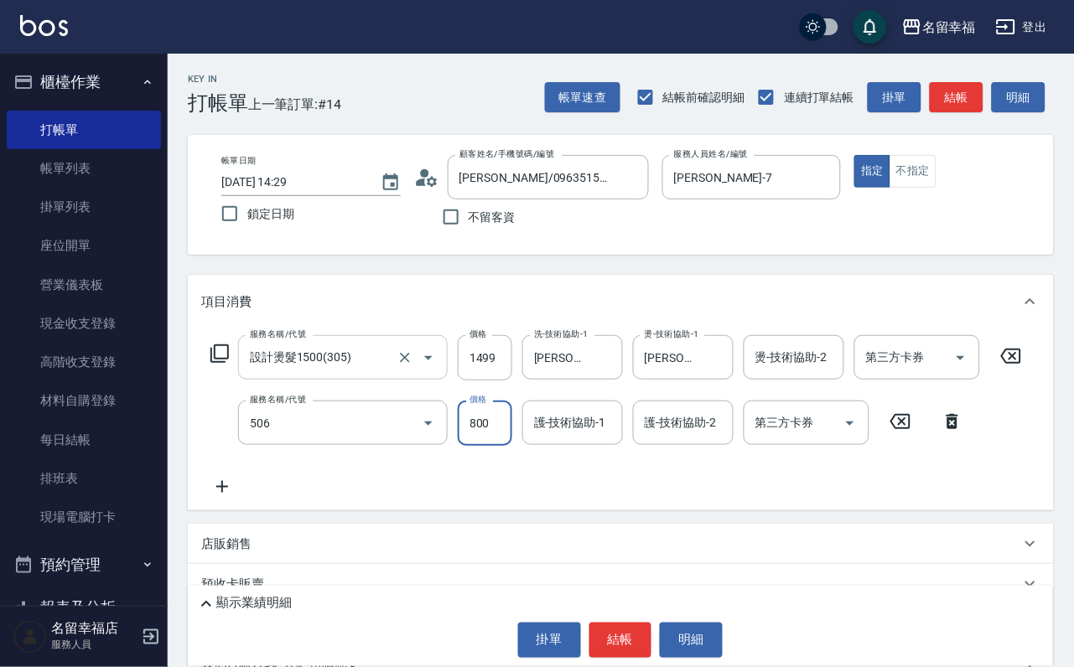
type input "日本松島再生髮敷護髮(506)"
type input "64"
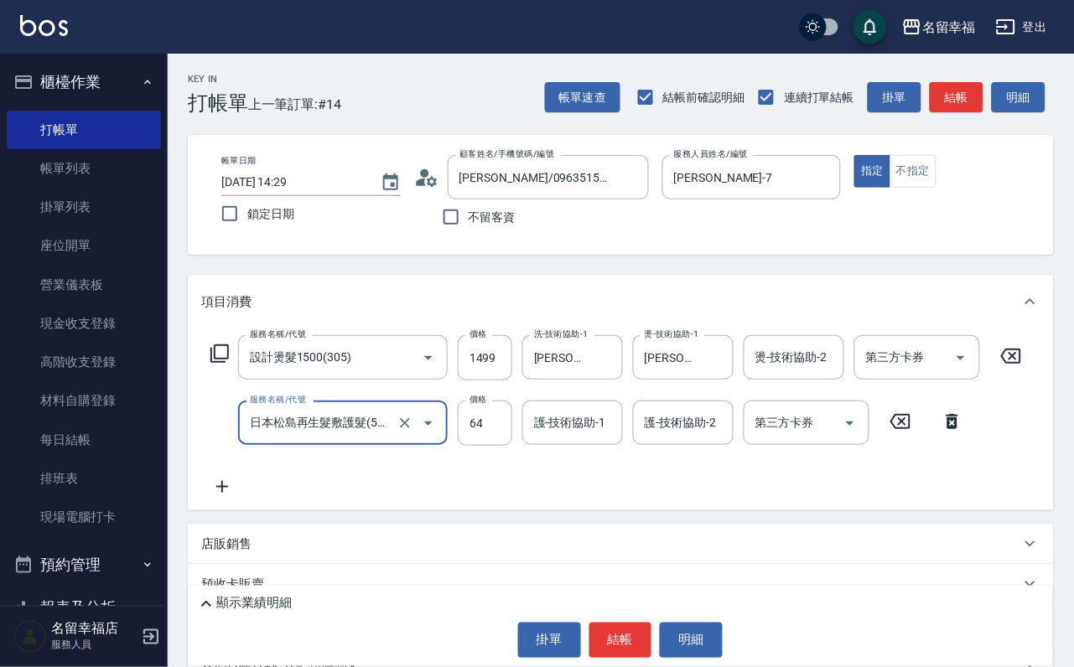
click at [363, 435] on input "日本松島再生髮敷護髮(506)" at bounding box center [320, 422] width 148 height 29
type input "小麥蛋白護髮(503)"
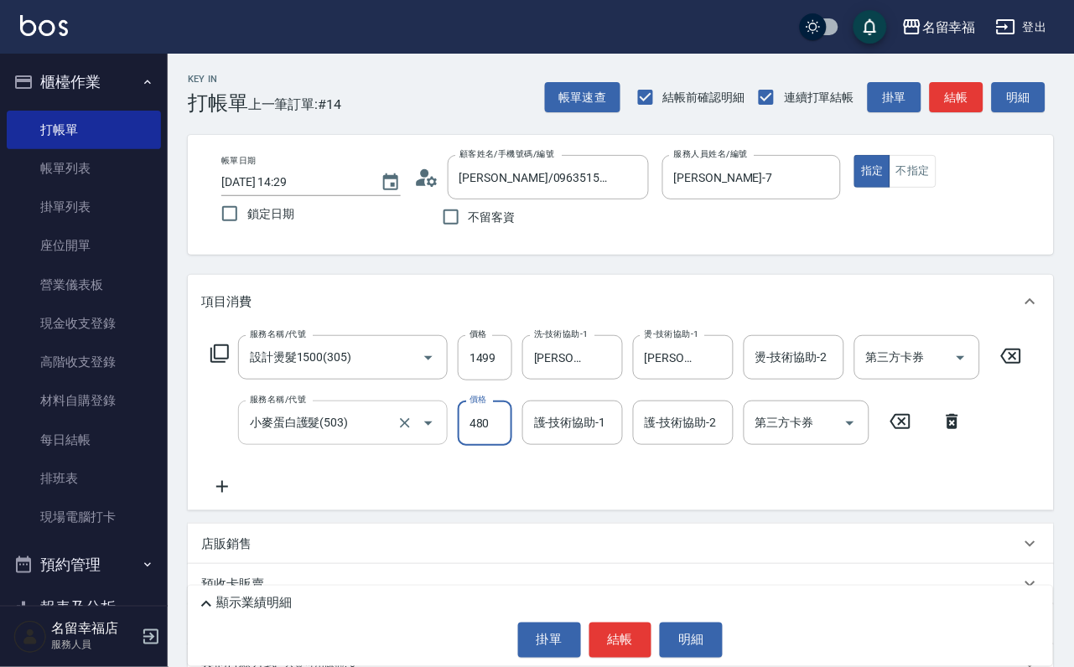
type input "480"
type input "[PERSON_NAME]-7"
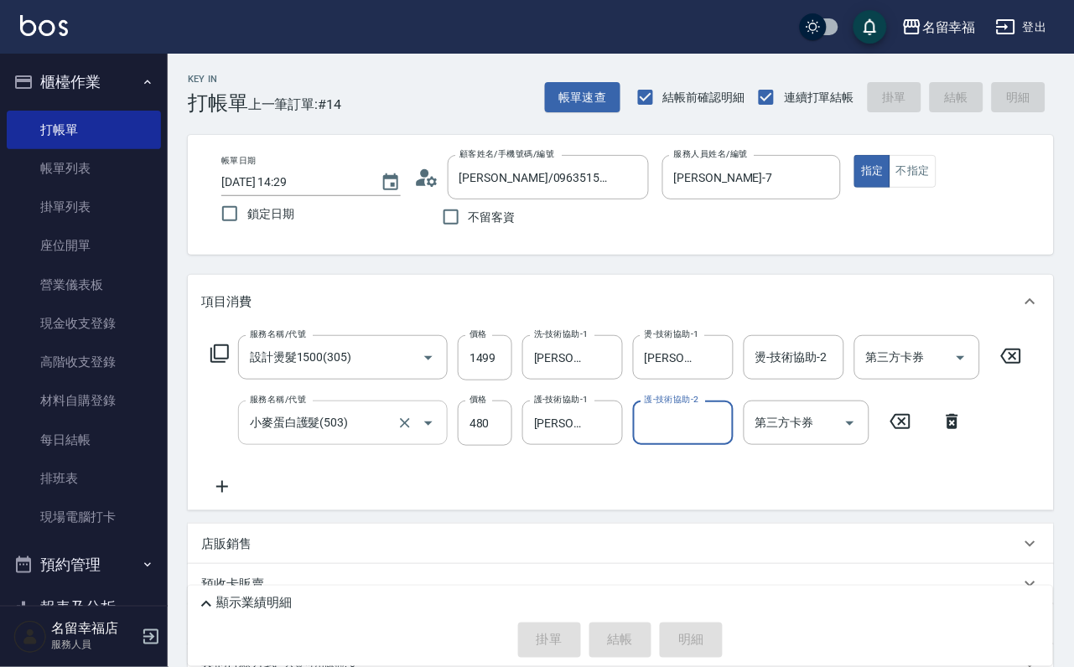
type input "[DATE] 14:44"
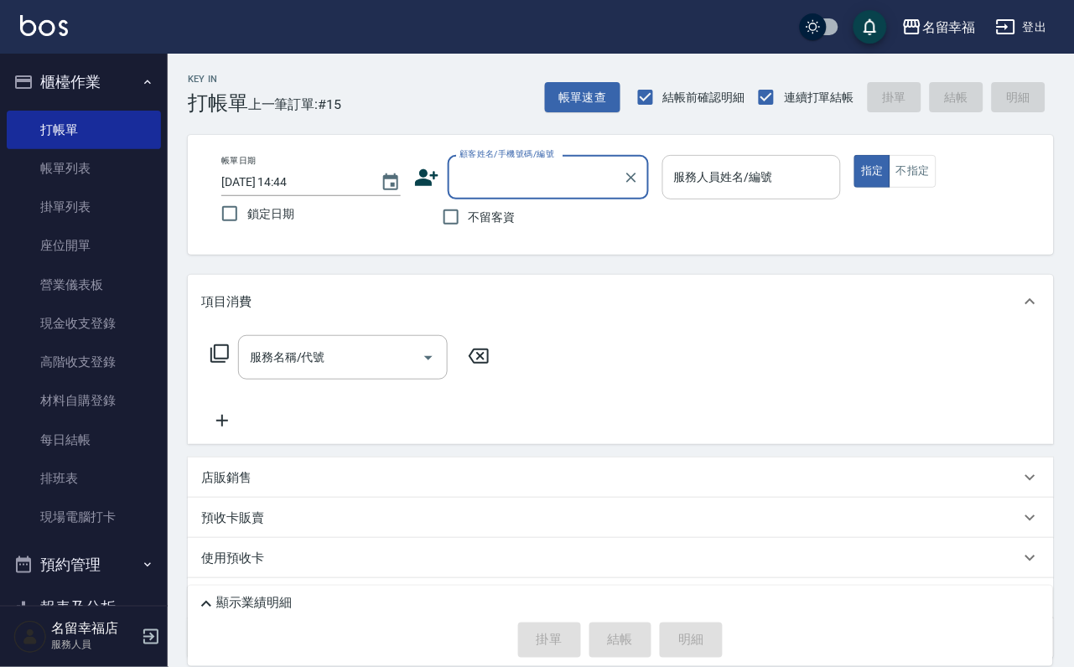
click at [812, 182] on input "服務人員姓名/編號" at bounding box center [752, 177] width 164 height 29
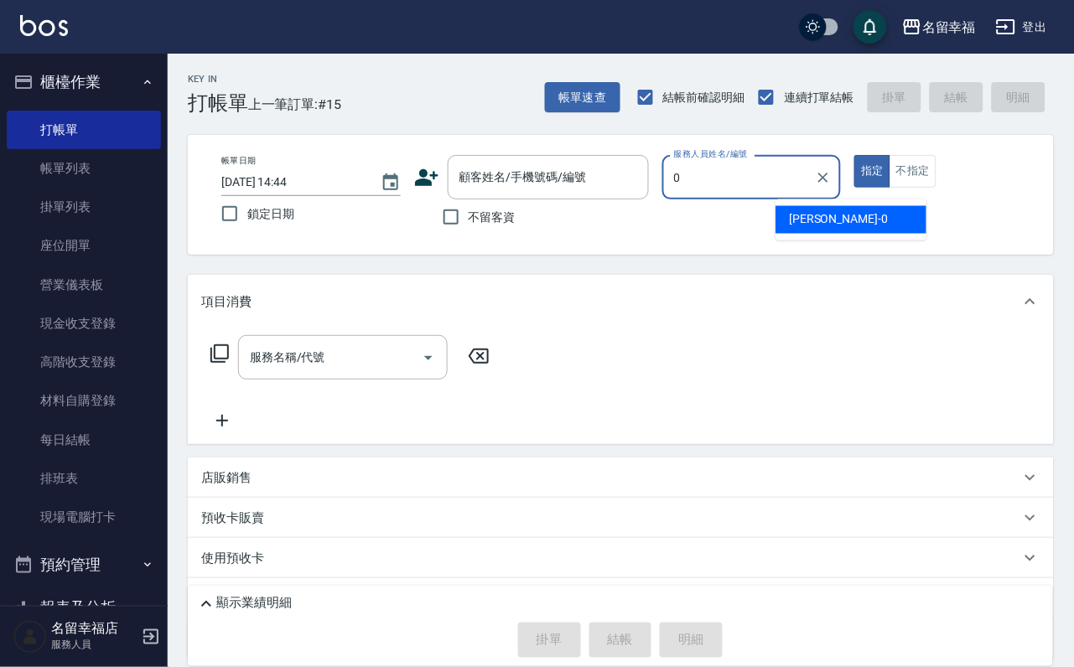
type input "小靜-0"
type button "true"
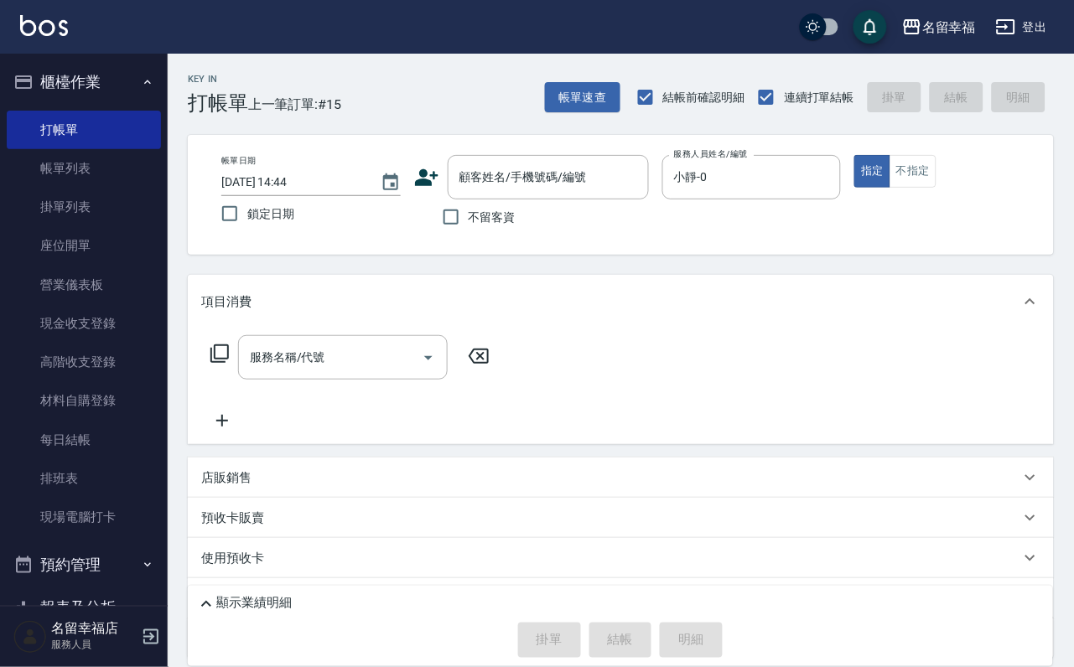
click at [221, 364] on icon at bounding box center [220, 354] width 20 height 20
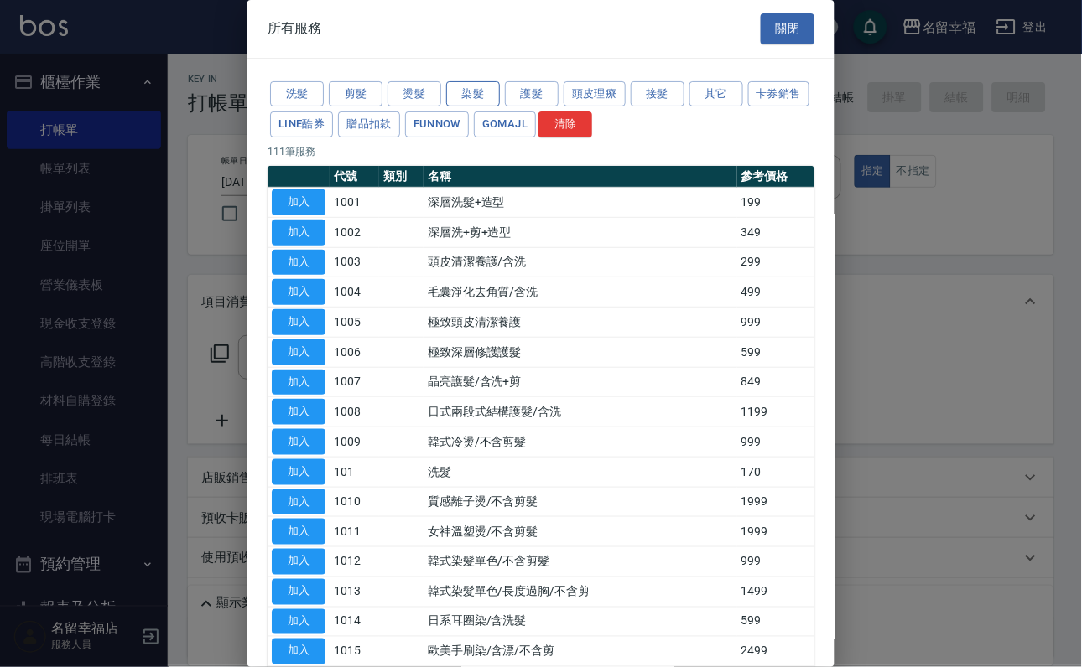
click at [459, 104] on button "染髮" at bounding box center [473, 94] width 54 height 26
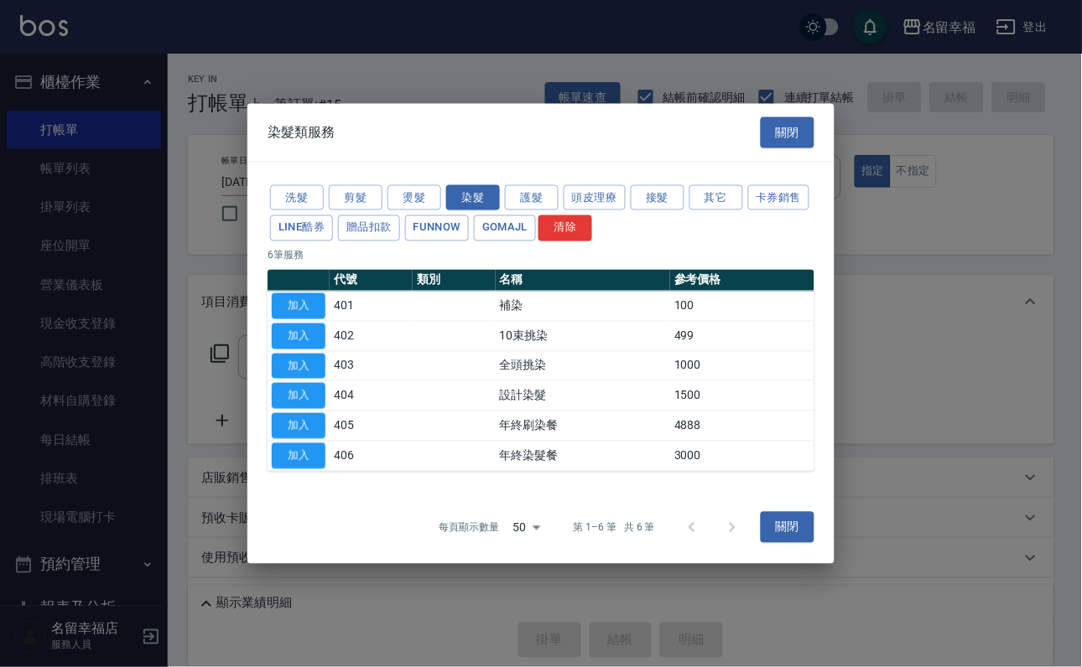
click at [311, 406] on button "加入" at bounding box center [299, 396] width 54 height 26
type input "設計染髮(404)"
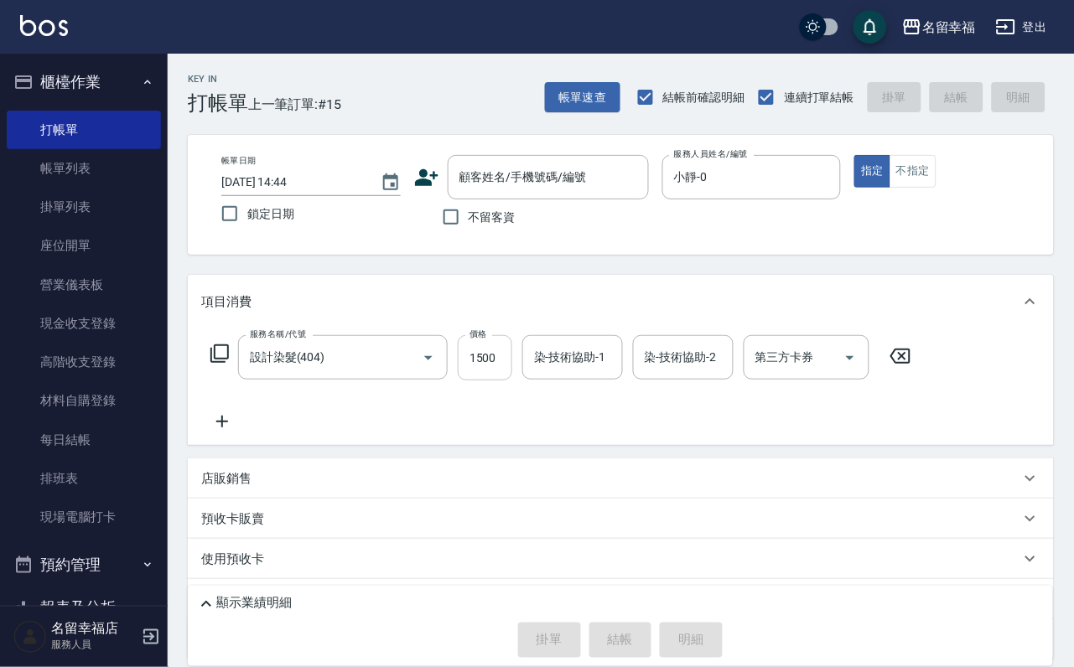
click at [490, 376] on input "1500" at bounding box center [485, 357] width 55 height 45
type input "699"
type input "[PERSON_NAME]-14"
click at [223, 364] on icon at bounding box center [220, 354] width 20 height 20
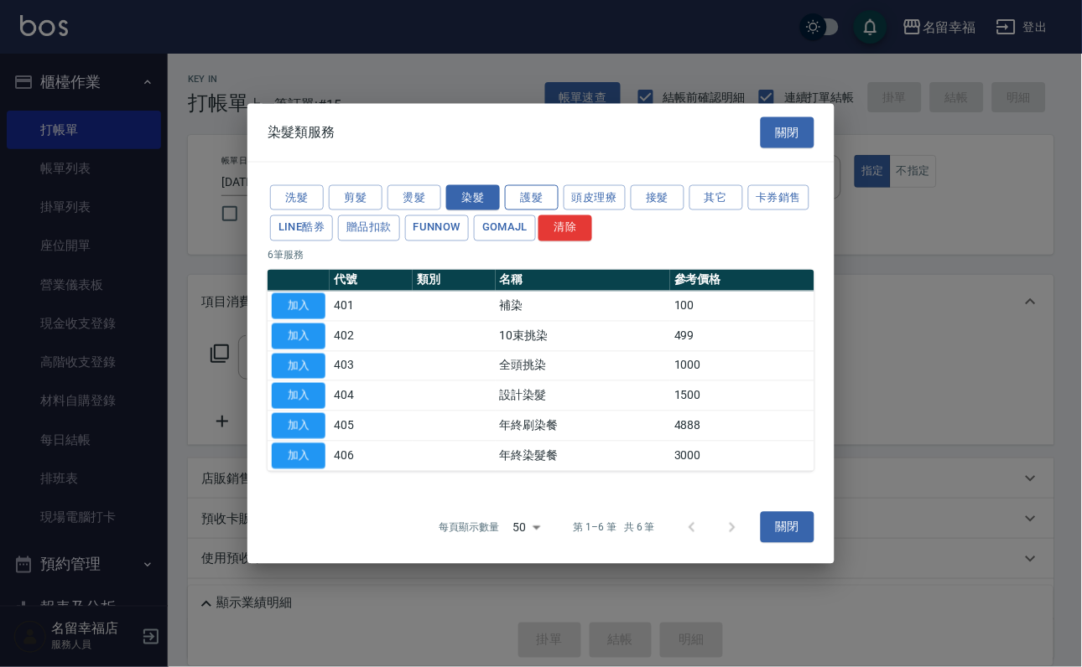
click at [527, 184] on button "護髮" at bounding box center [532, 197] width 54 height 26
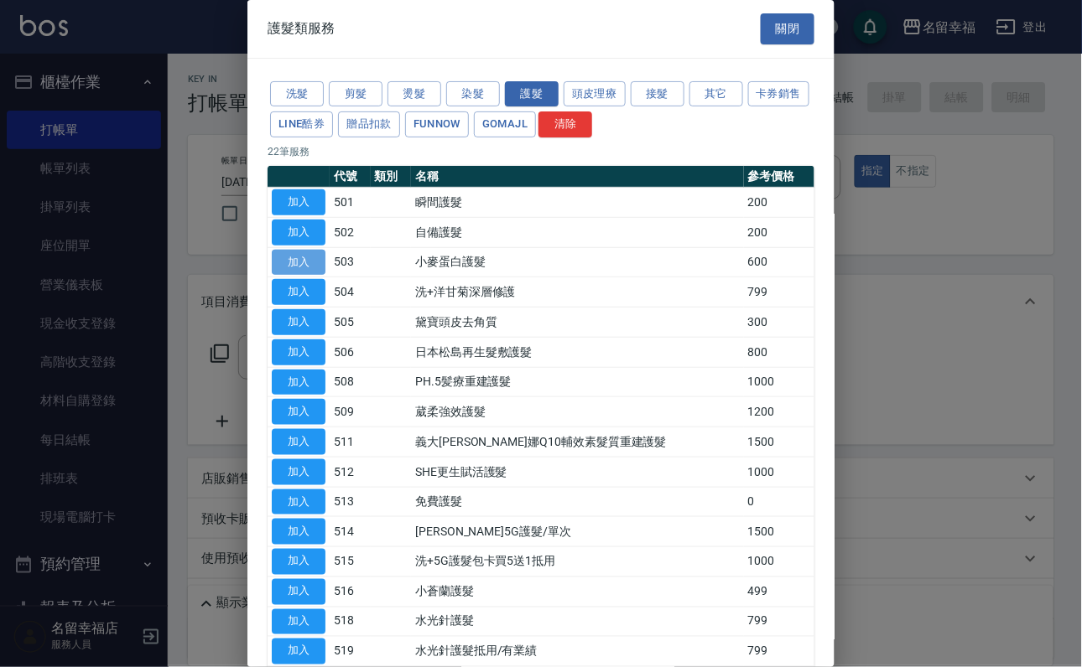
click at [307, 276] on button "加入" at bounding box center [299, 263] width 54 height 26
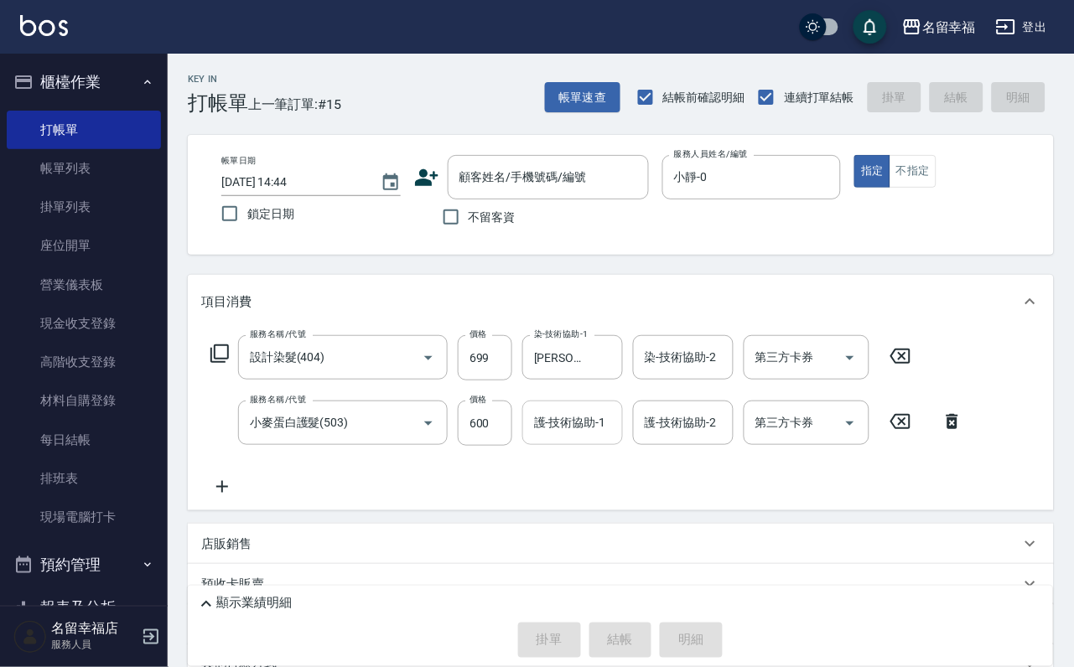
click at [560, 433] on div "護-技術協助-1 護-技術協助-1" at bounding box center [572, 423] width 101 height 44
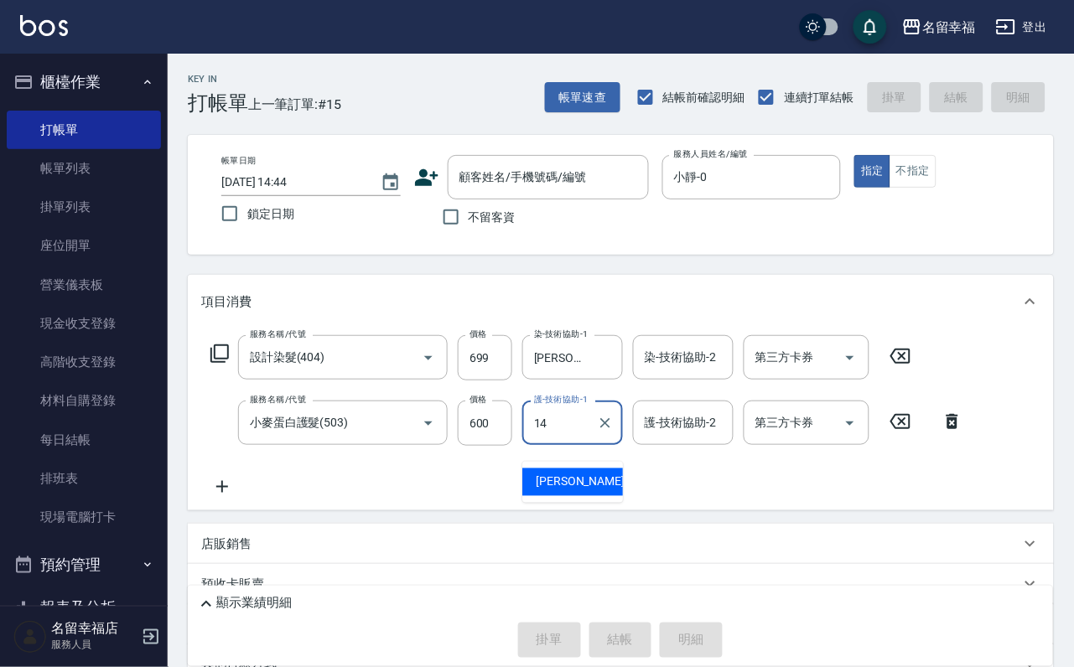
type input "[PERSON_NAME]-14"
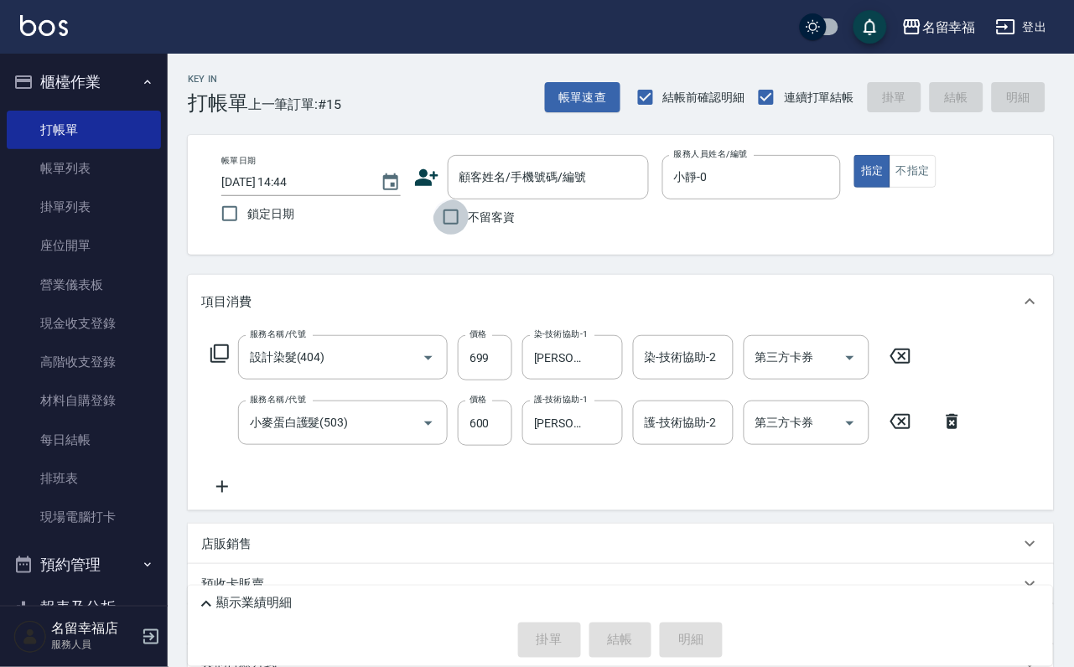
click at [449, 229] on input "不留客資" at bounding box center [450, 217] width 35 height 35
checkbox input "true"
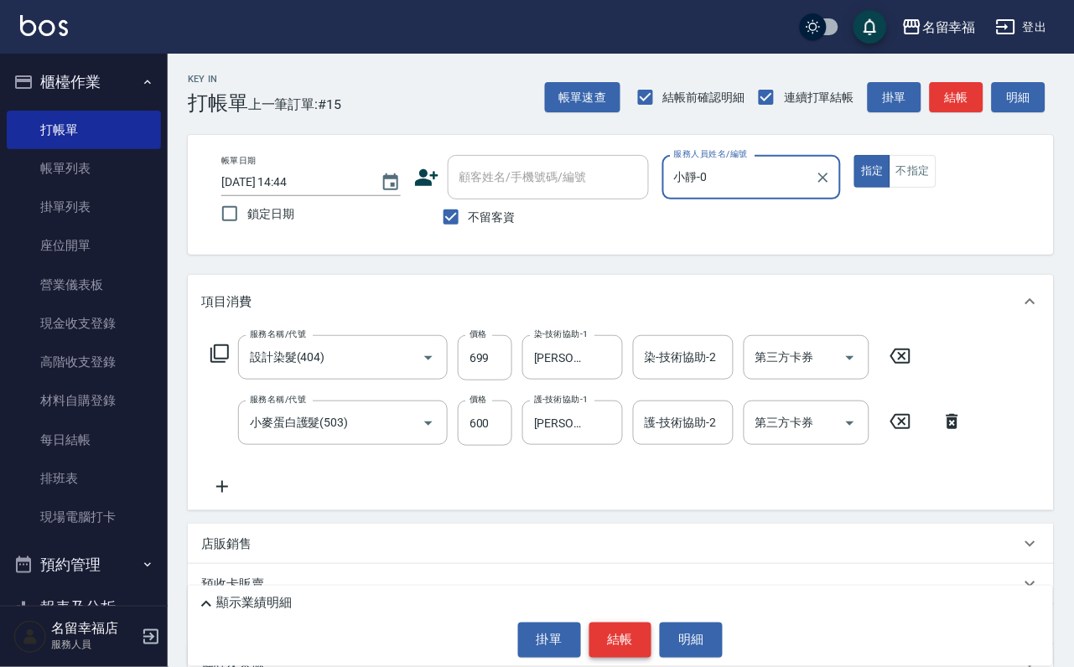
click at [620, 631] on button "結帳" at bounding box center [620, 640] width 63 height 35
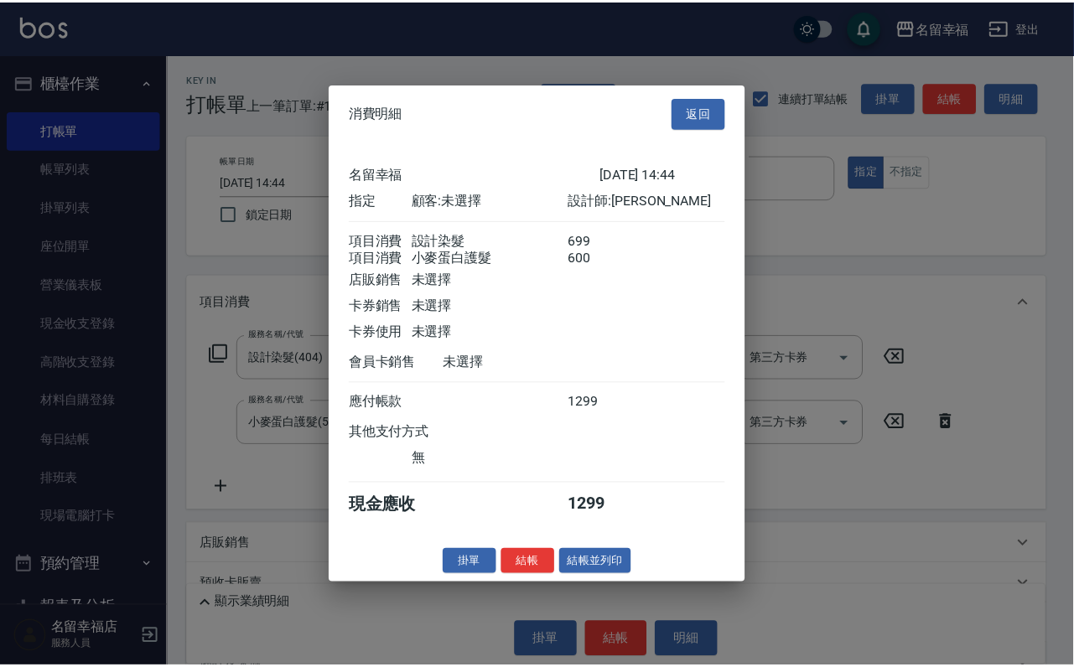
scroll to position [270, 0]
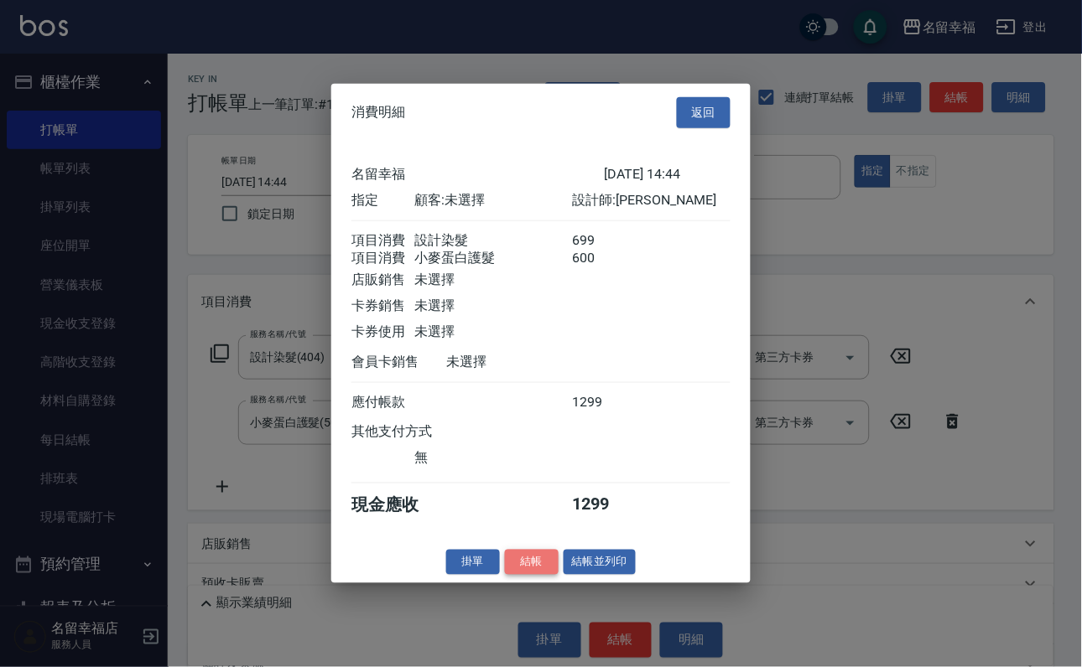
click at [516, 575] on button "結帳" at bounding box center [532, 562] width 54 height 26
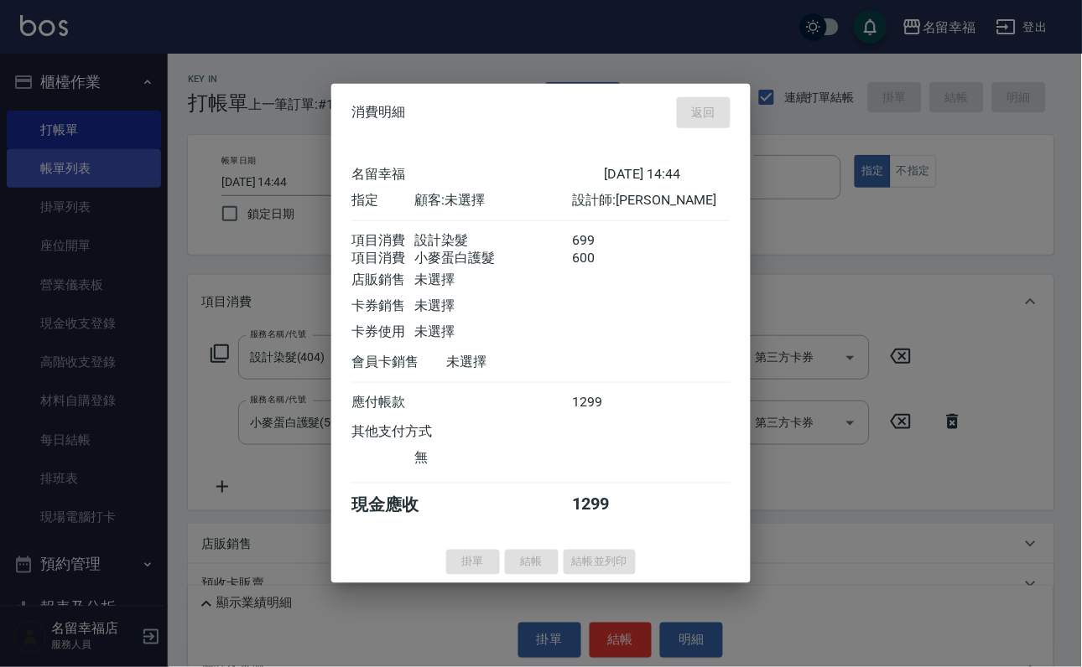
type input "[DATE] 15:08"
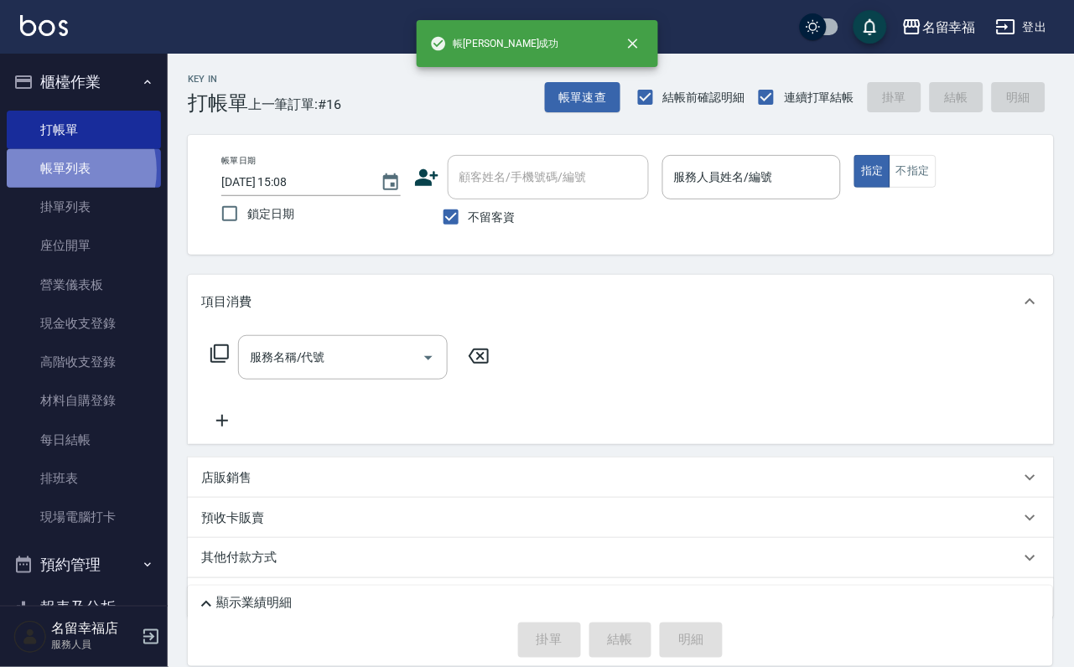
click at [60, 179] on link "帳單列表" at bounding box center [84, 168] width 154 height 39
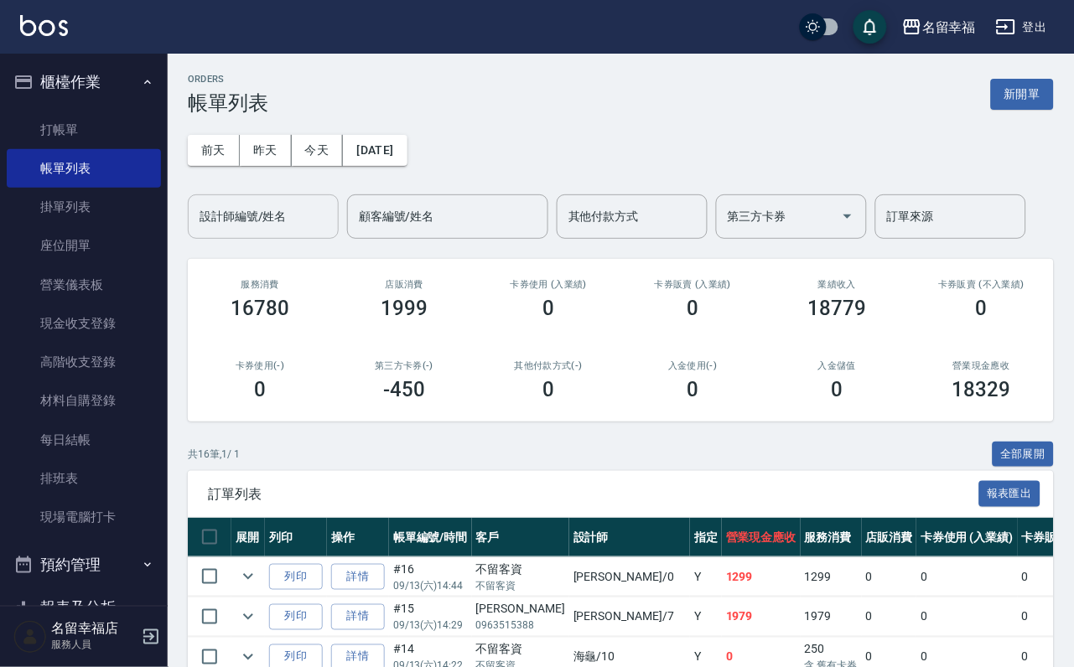
click at [257, 224] on input "設計師編號/姓名" at bounding box center [263, 216] width 136 height 29
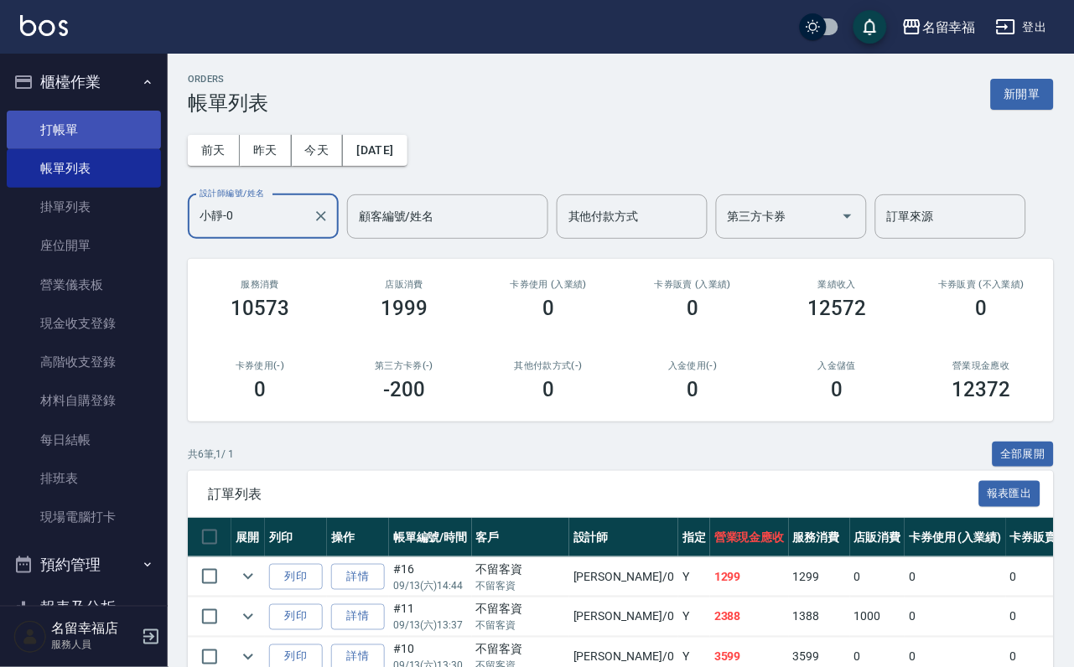
type input "小靜-0"
click at [64, 137] on link "打帳單" at bounding box center [84, 130] width 154 height 39
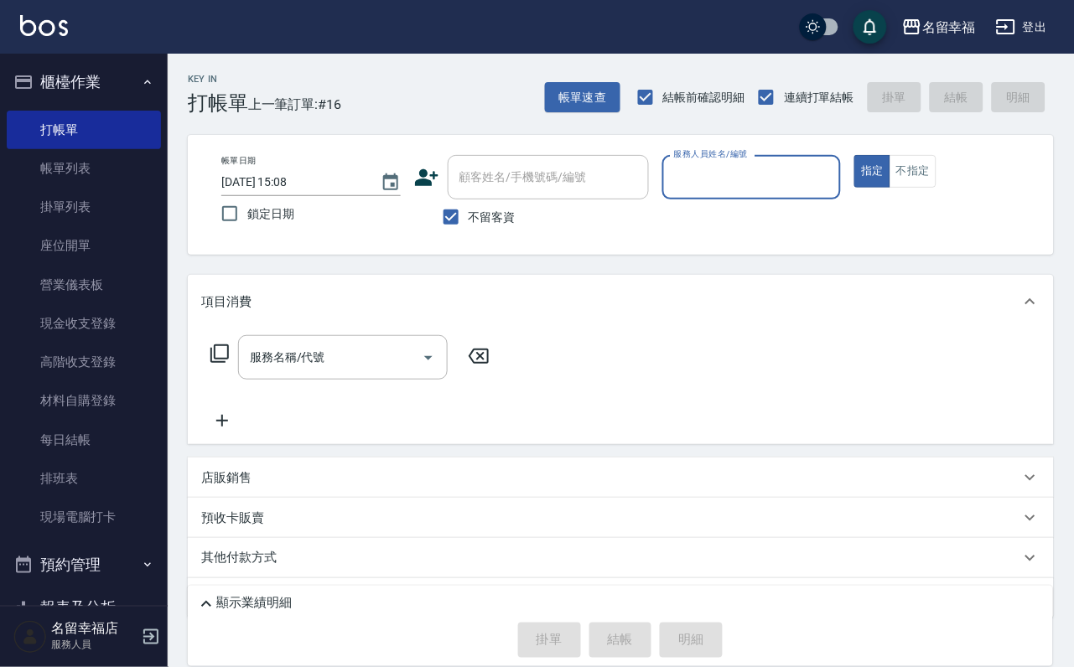
click at [834, 182] on input "服務人員姓名/編號" at bounding box center [752, 177] width 164 height 29
type input "小靜-0"
type button "true"
click at [214, 361] on icon at bounding box center [220, 354] width 20 height 20
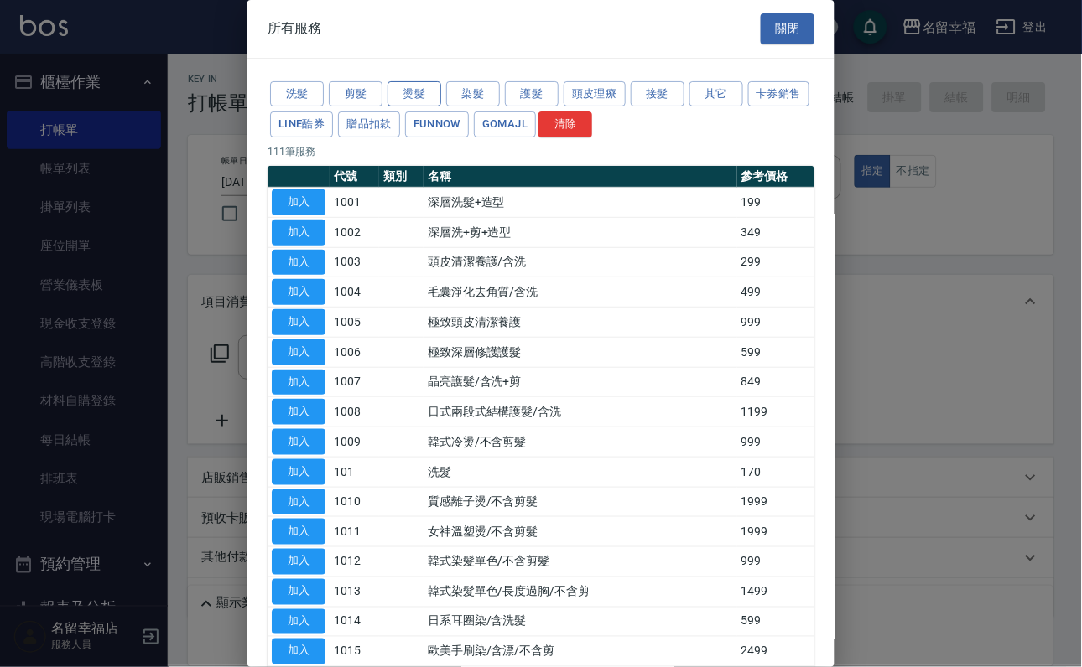
click at [423, 99] on button "燙髮" at bounding box center [414, 94] width 54 height 26
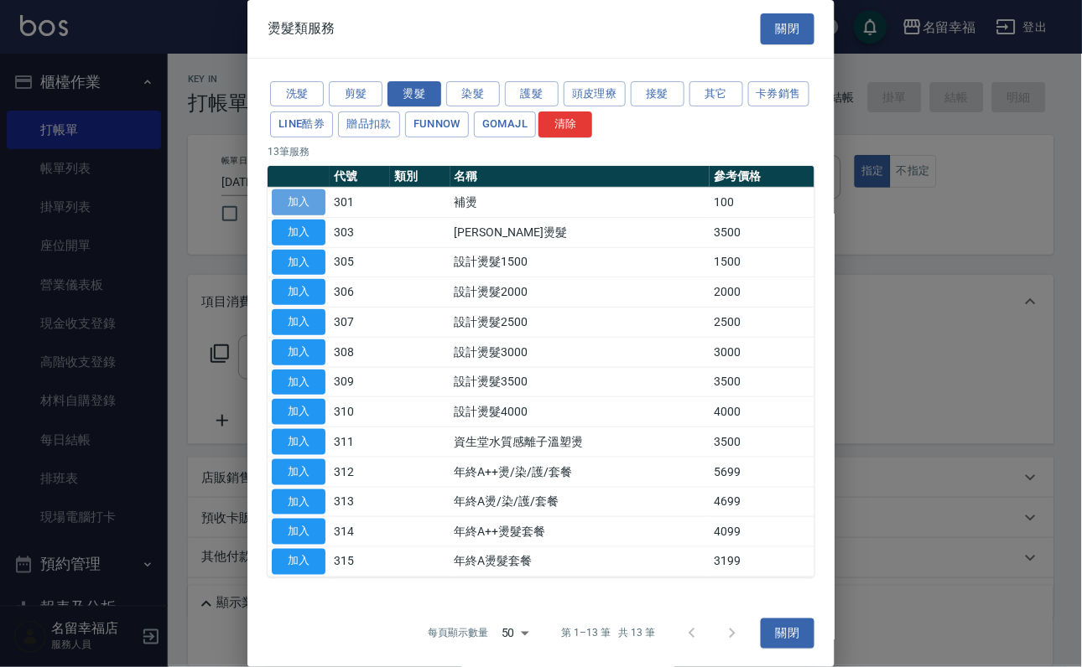
click at [303, 215] on button "加入" at bounding box center [299, 202] width 54 height 26
type input "補燙(301)"
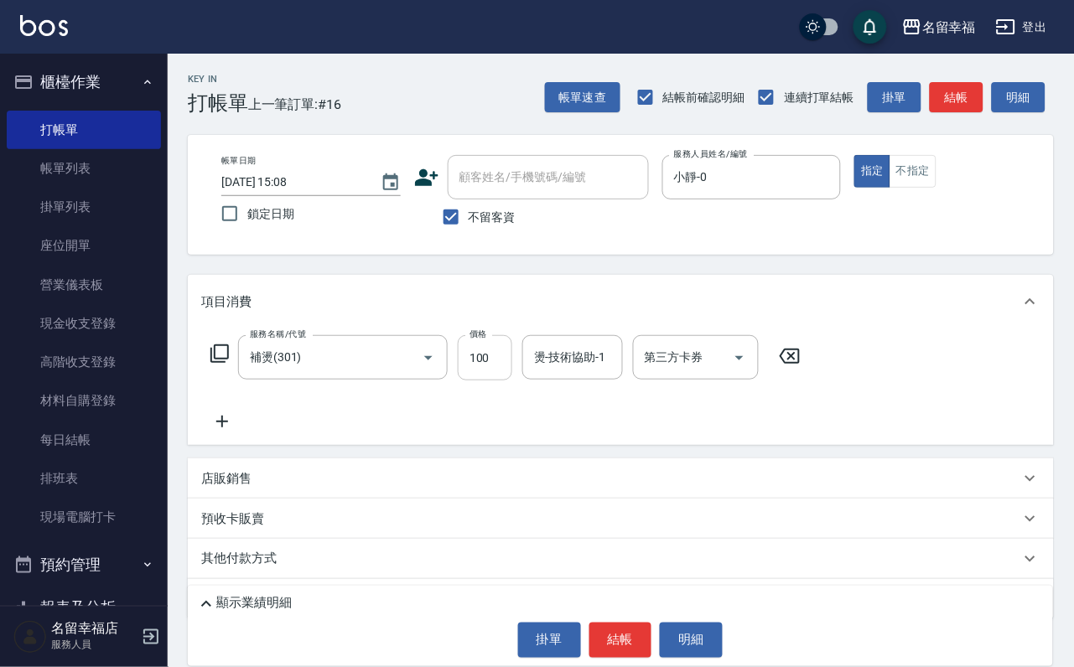
click at [489, 366] on input "100" at bounding box center [485, 357] width 55 height 45
type input "500"
type input "0"
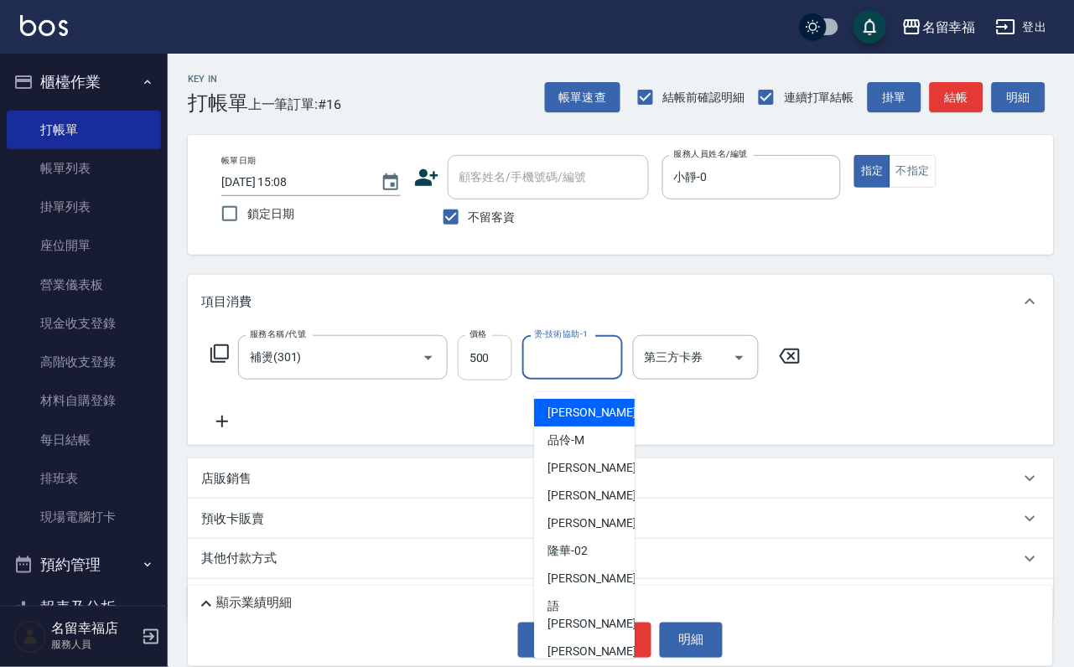
type input "1"
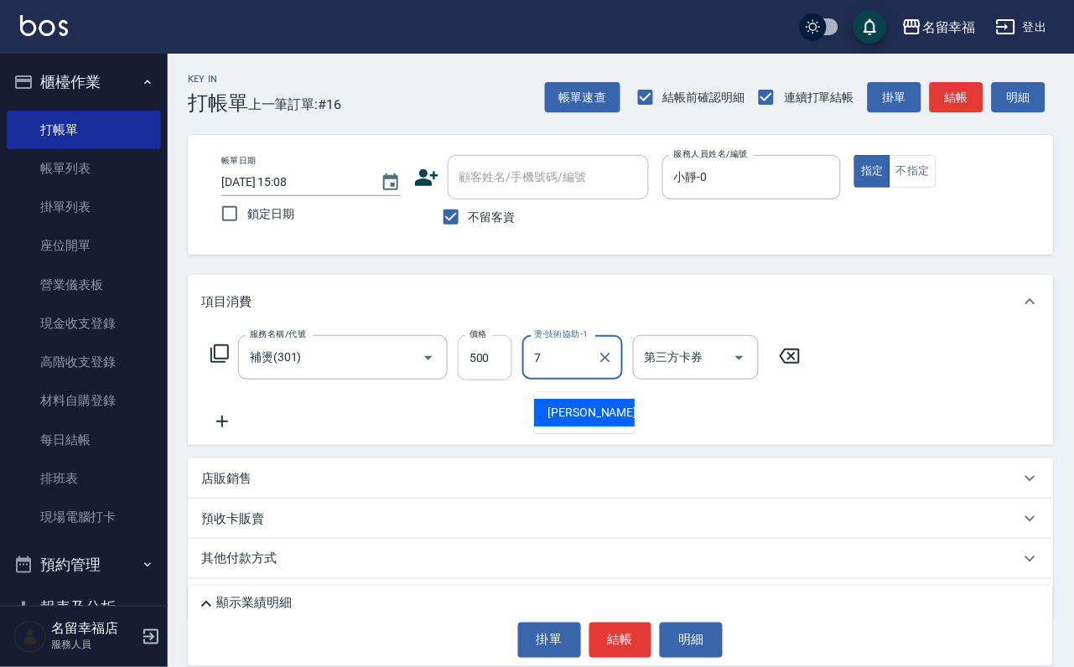
type input "[PERSON_NAME]-7"
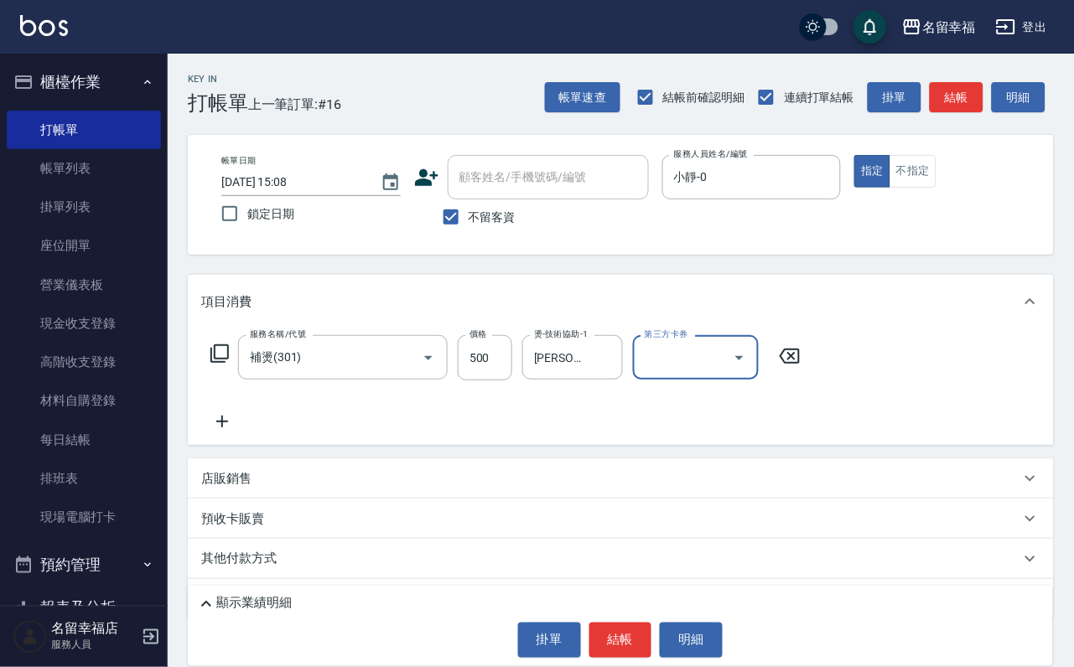
click at [226, 364] on icon at bounding box center [220, 354] width 20 height 20
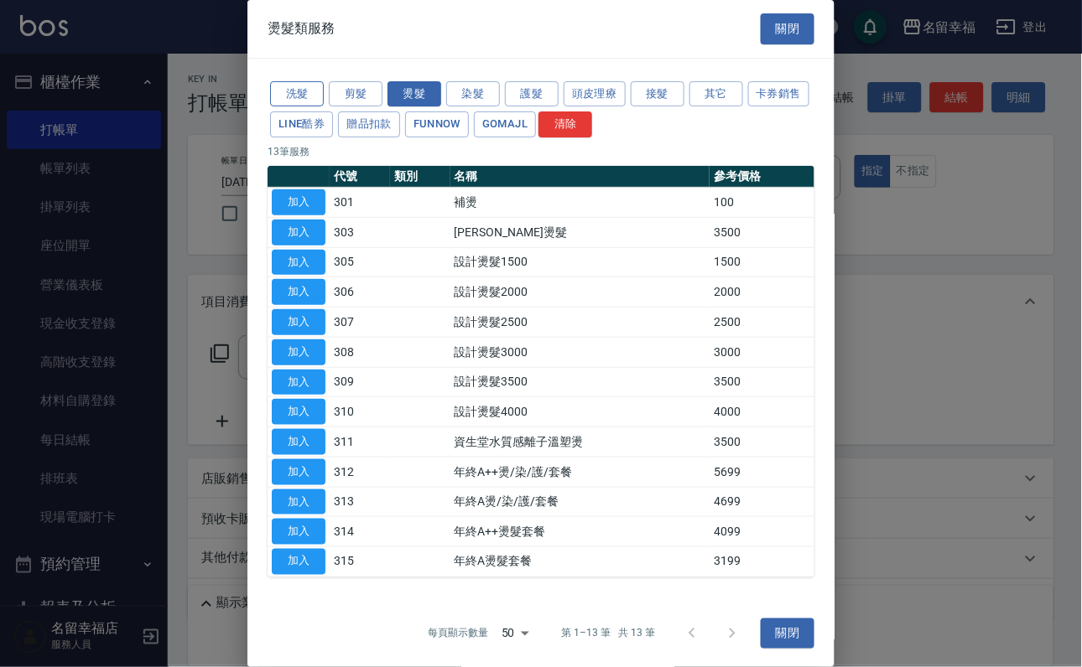
click at [299, 106] on button "洗髮" at bounding box center [297, 94] width 54 height 26
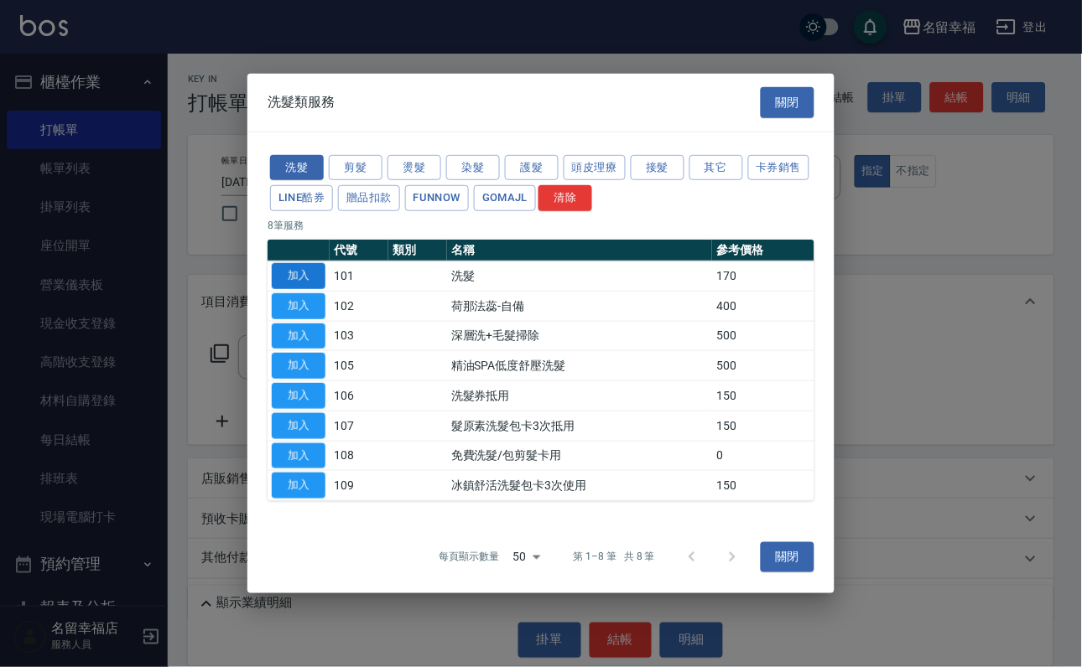
click at [293, 263] on button "加入" at bounding box center [299, 276] width 54 height 26
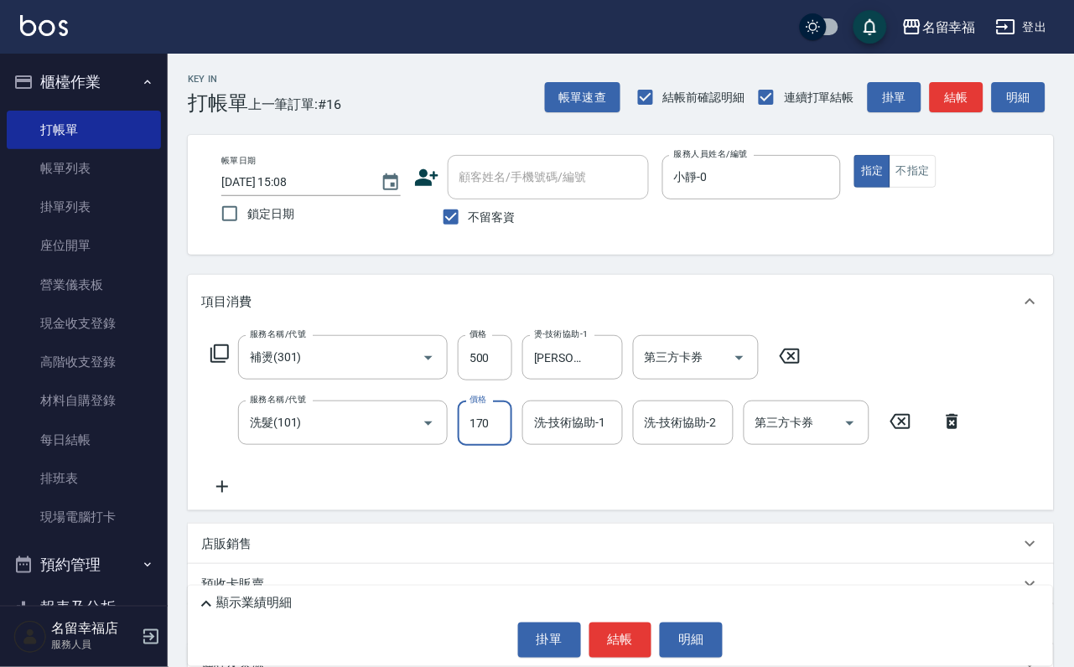
click at [481, 443] on input "170" at bounding box center [485, 423] width 55 height 45
type input "250"
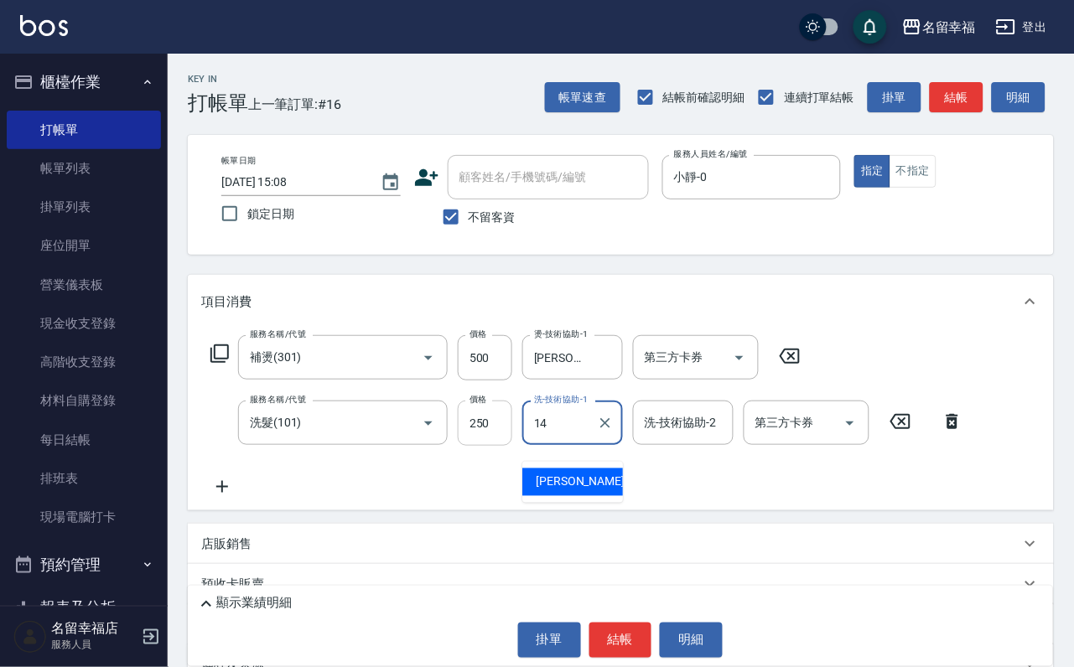
type input "[PERSON_NAME]-14"
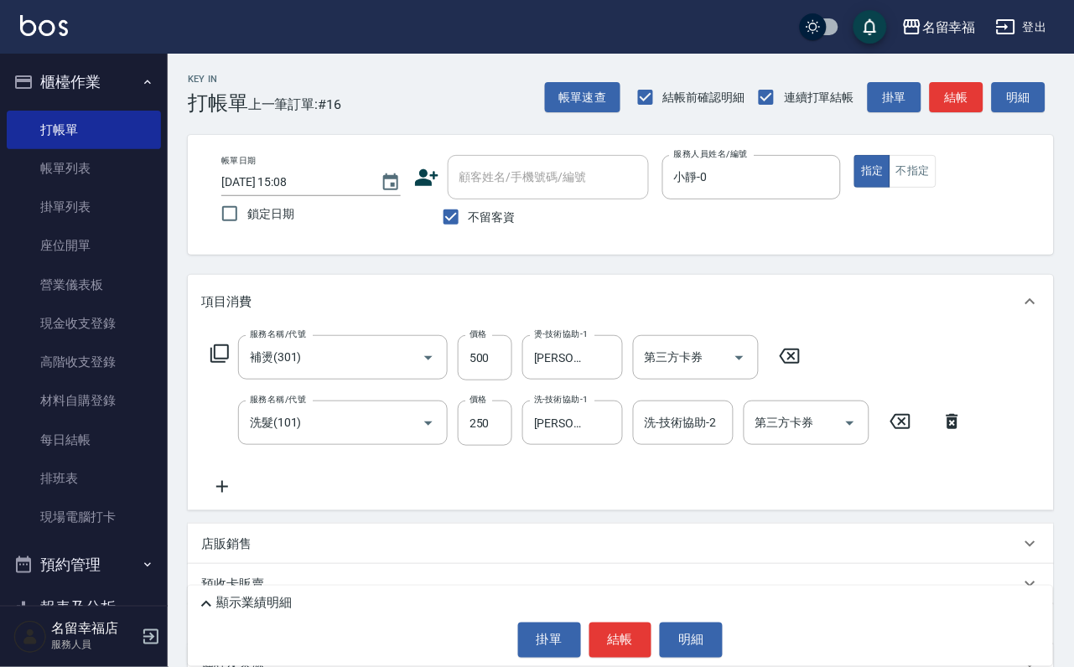
click at [226, 363] on icon at bounding box center [219, 354] width 18 height 18
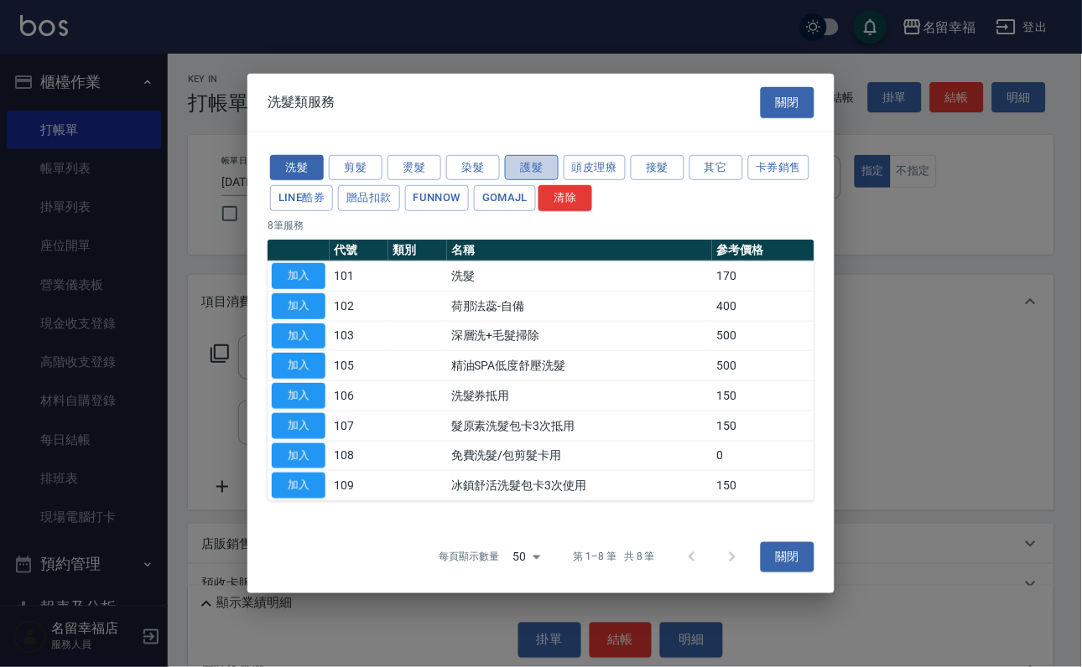
click at [516, 154] on button "護髮" at bounding box center [532, 167] width 54 height 26
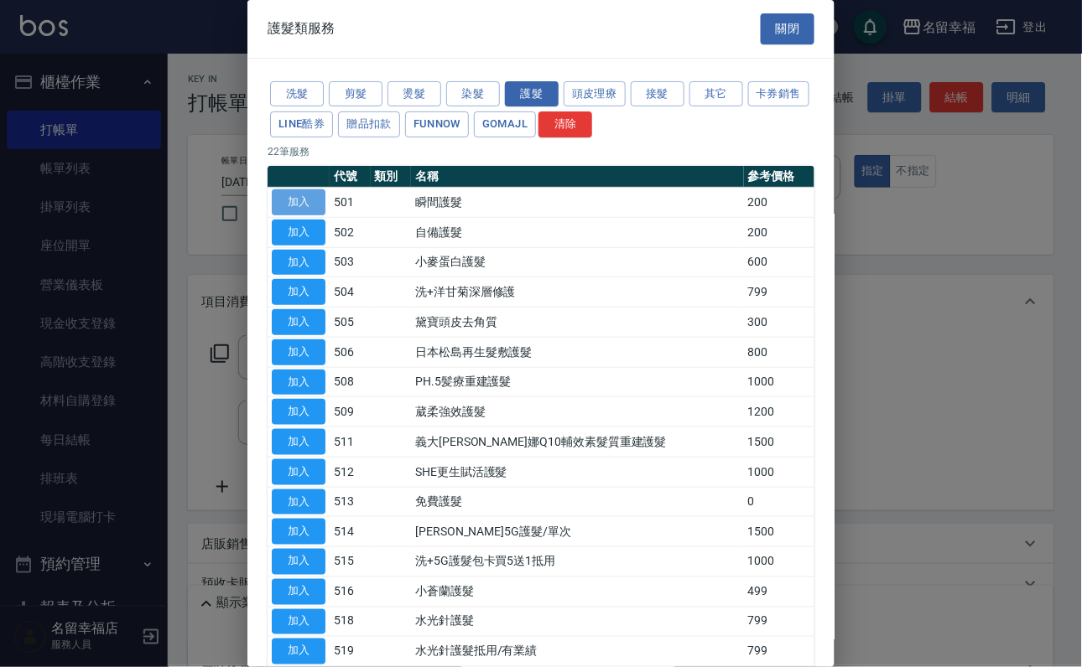
click at [304, 215] on button "加入" at bounding box center [299, 202] width 54 height 26
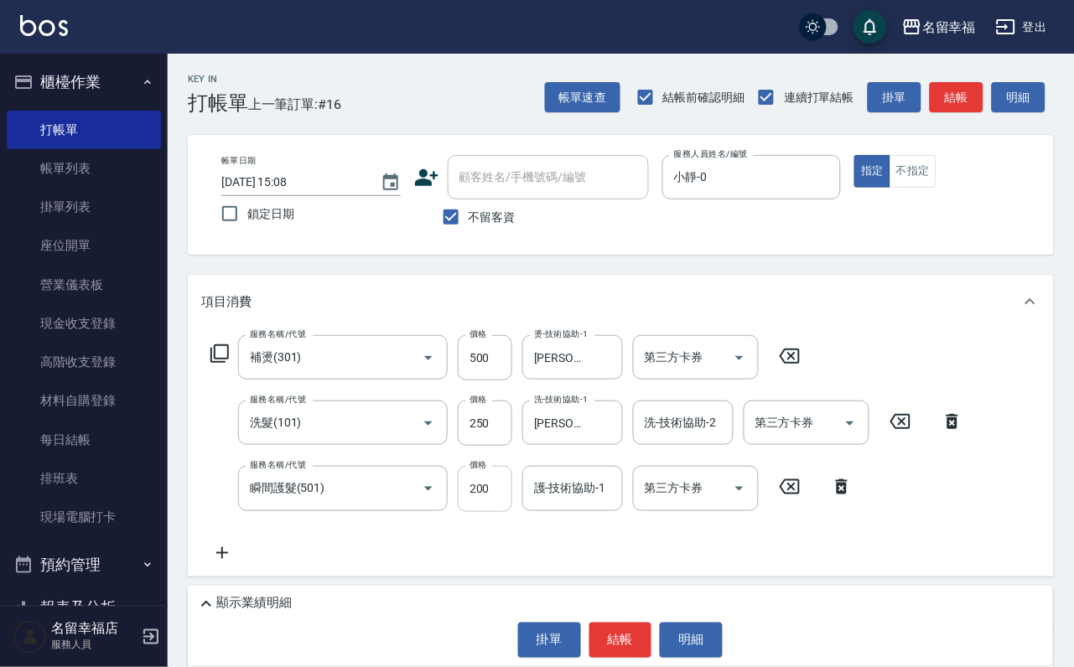
click at [501, 511] on input "200" at bounding box center [485, 488] width 55 height 45
type input "300"
click at [637, 638] on button "結帳" at bounding box center [620, 640] width 63 height 35
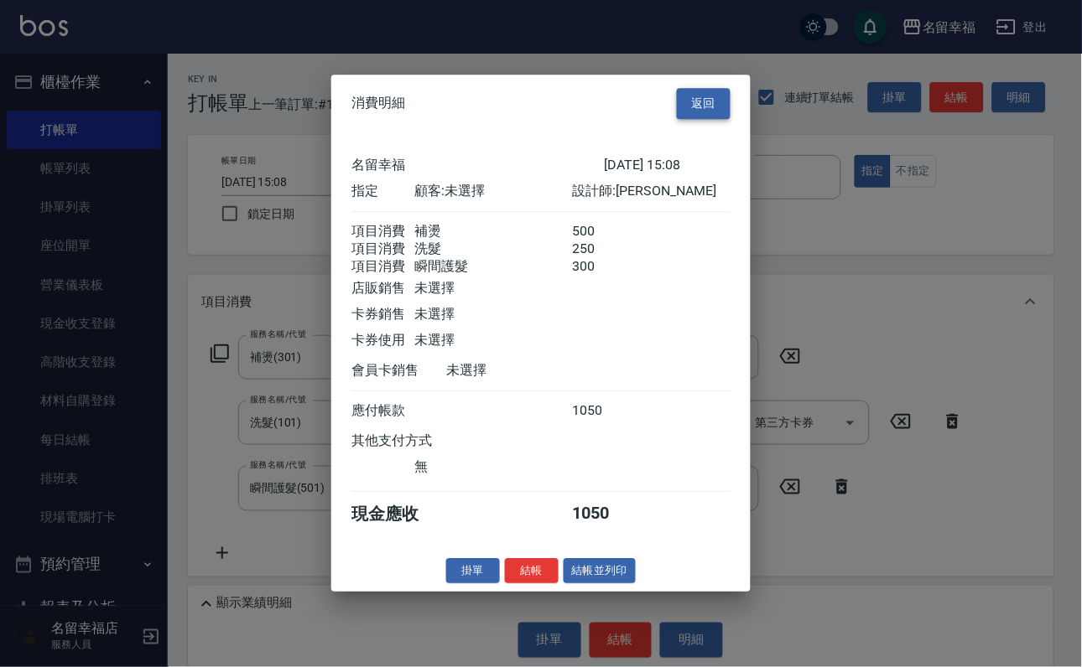
click at [701, 88] on button "返回" at bounding box center [704, 103] width 54 height 31
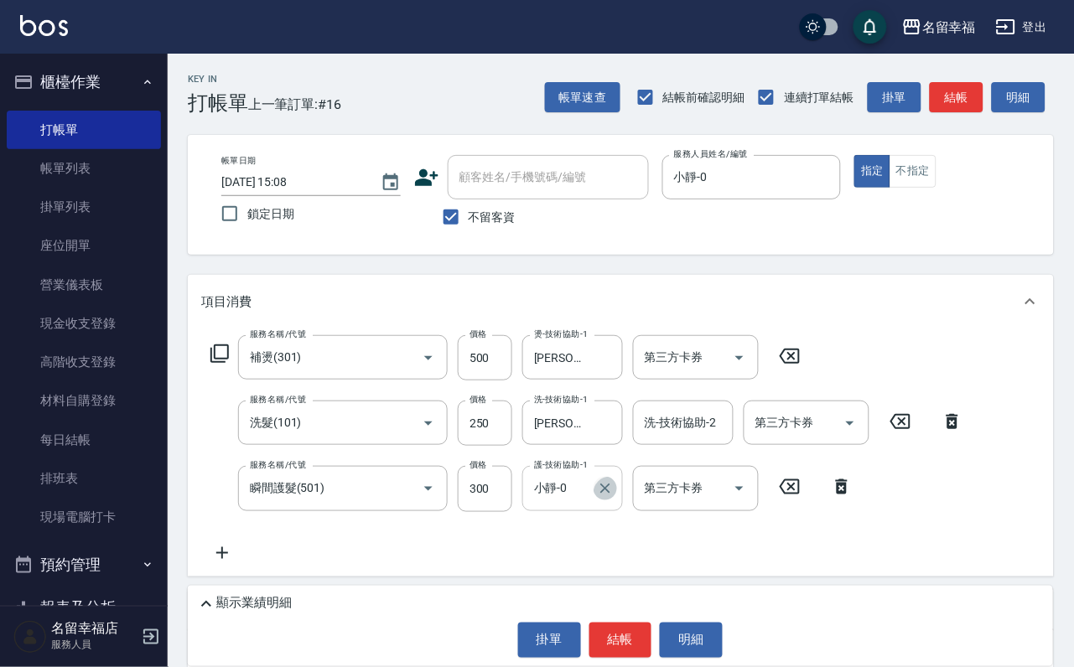
click at [597, 497] on icon "Clear" at bounding box center [605, 488] width 17 height 17
click at [605, 623] on button "結帳" at bounding box center [620, 640] width 63 height 35
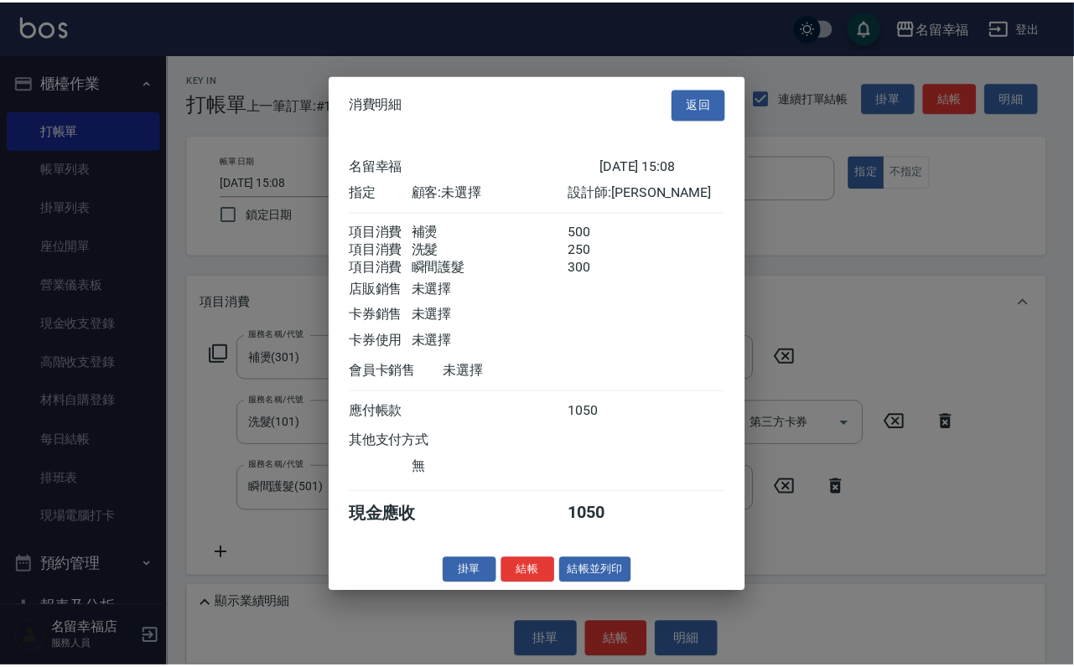
scroll to position [332, 0]
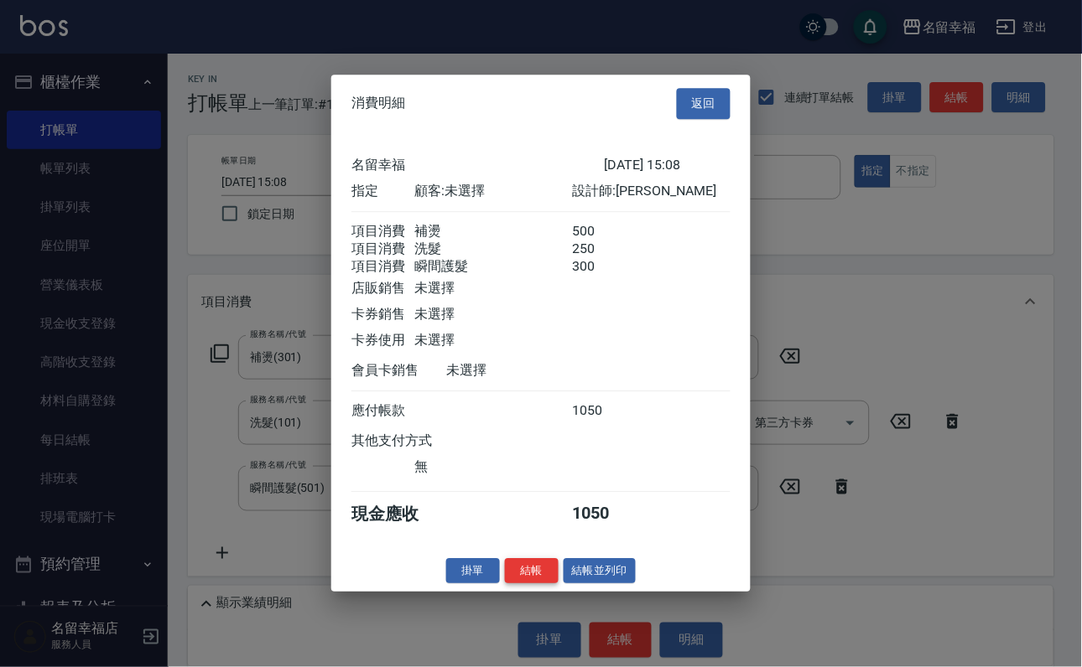
click at [505, 584] on button "結帳" at bounding box center [532, 571] width 54 height 26
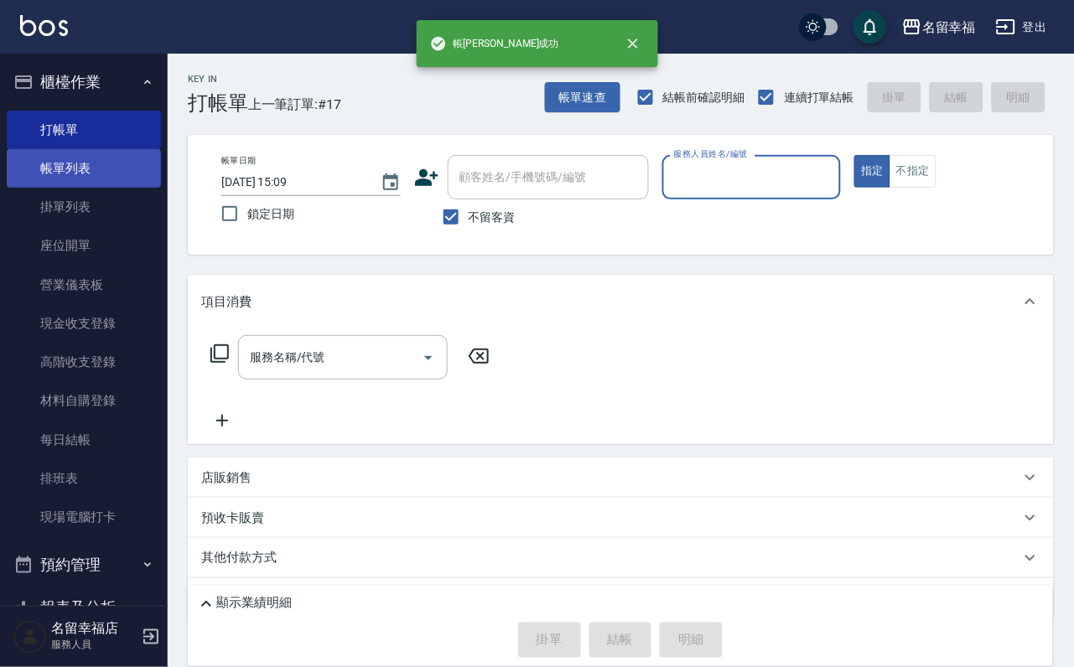
click at [60, 176] on link "帳單列表" at bounding box center [84, 168] width 154 height 39
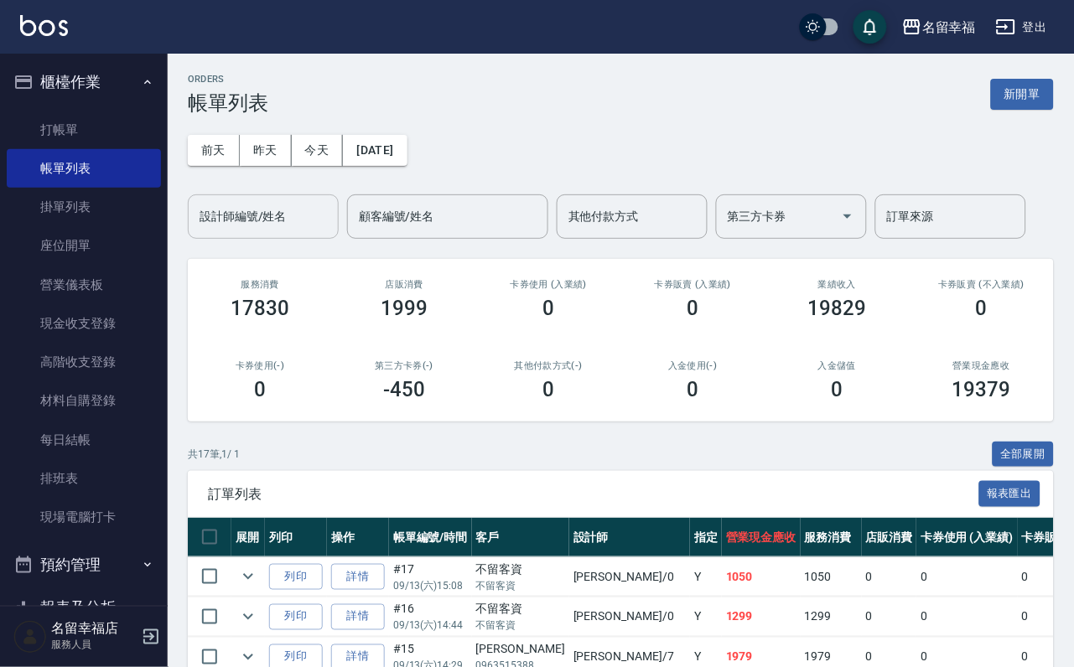
click at [272, 219] on input "設計師編號/姓名" at bounding box center [263, 216] width 136 height 29
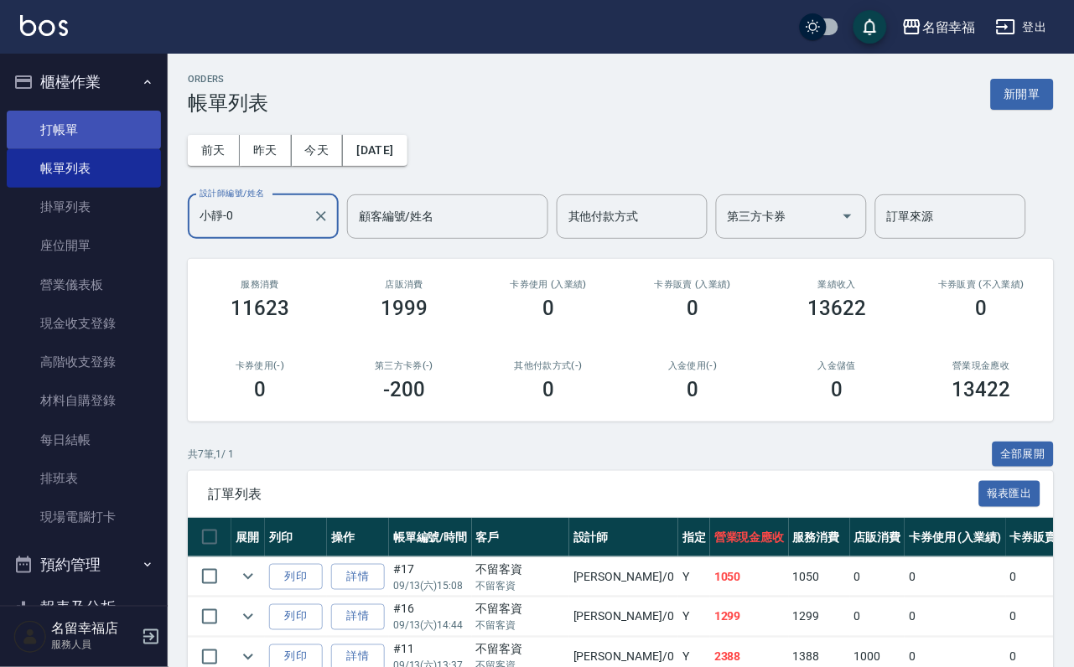
click at [49, 124] on link "打帳單" at bounding box center [84, 130] width 154 height 39
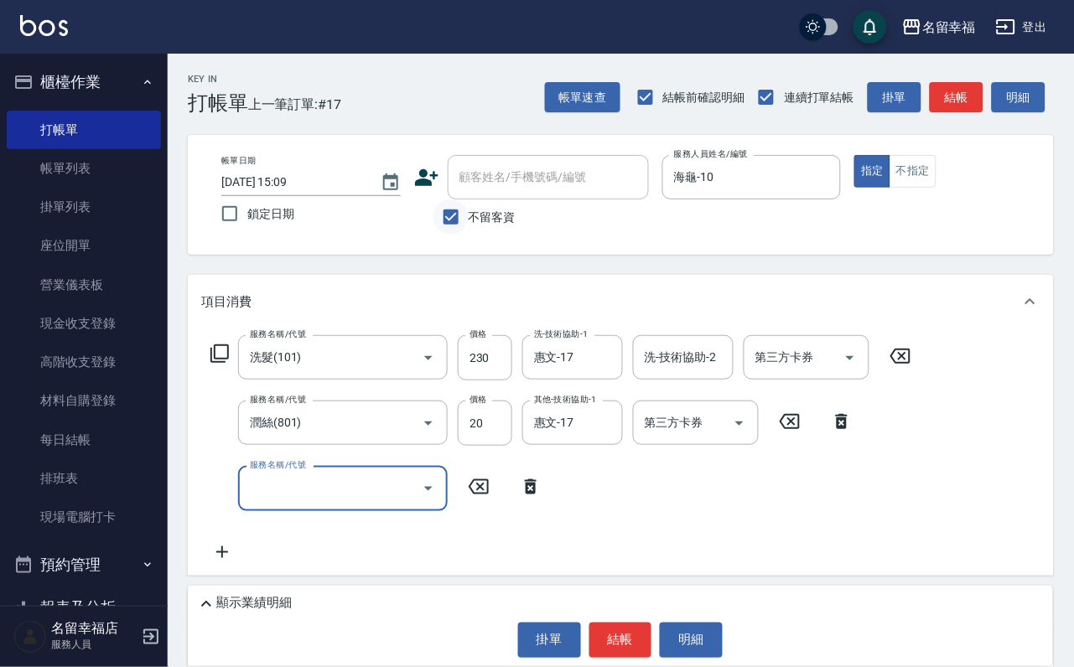
click at [454, 223] on input "不留客資" at bounding box center [450, 217] width 35 height 35
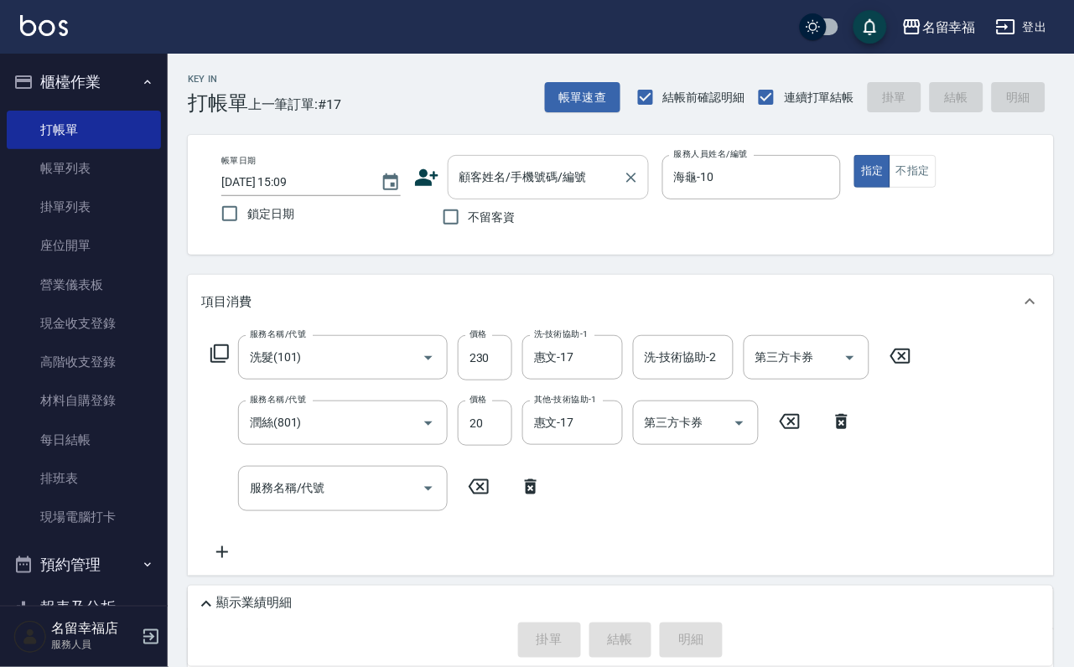
click at [486, 181] on input "顧客姓名/手機號碼/編號" at bounding box center [535, 177] width 161 height 29
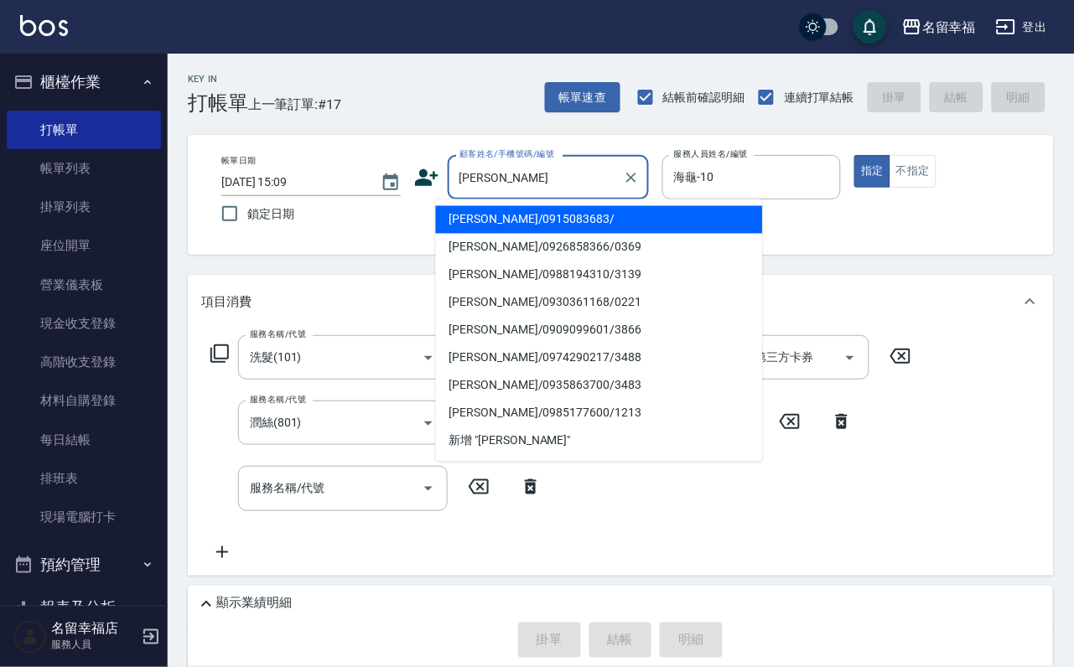
click at [522, 252] on li "[PERSON_NAME]/0926858366/0369" at bounding box center [599, 248] width 327 height 28
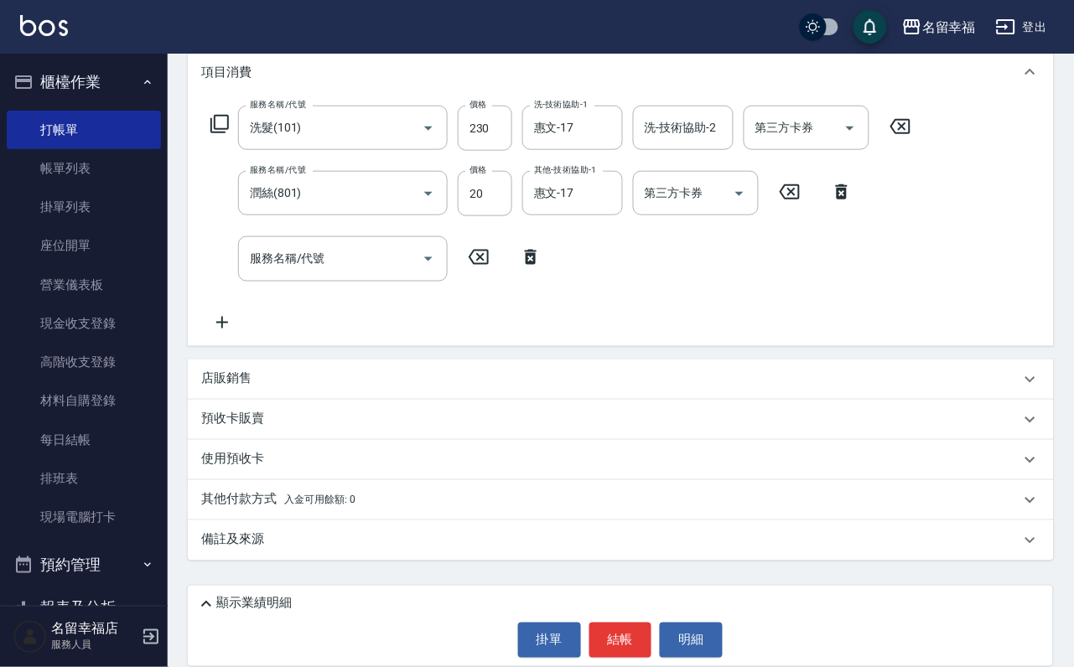
scroll to position [252, 0]
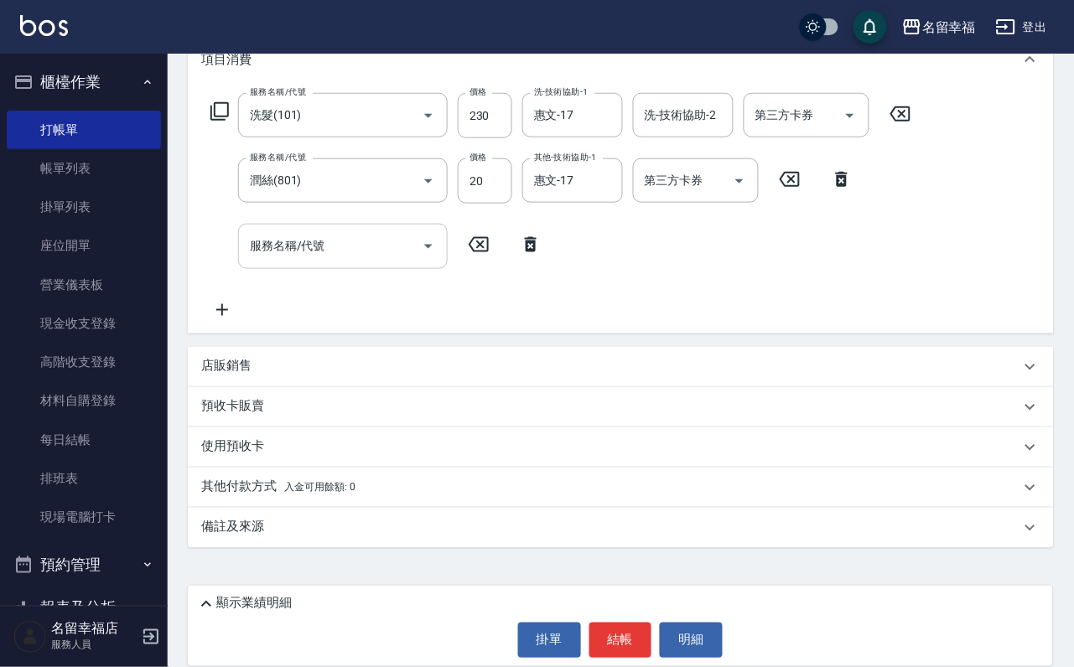
click at [326, 255] on div "服務名稱/代號 服務名稱/代號" at bounding box center [343, 246] width 210 height 44
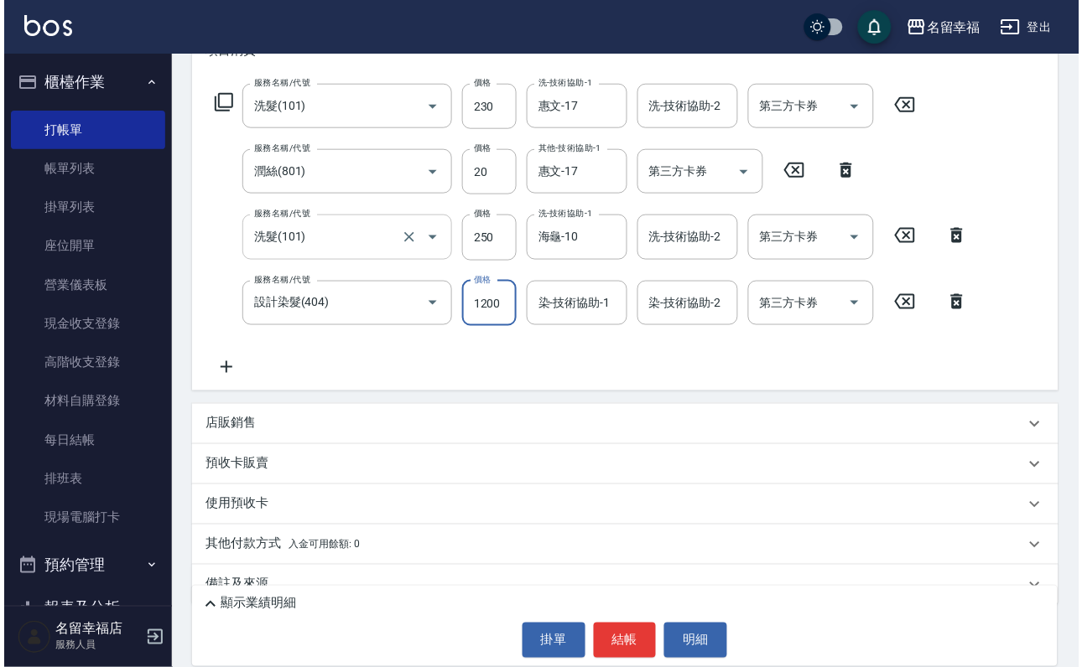
scroll to position [0, 0]
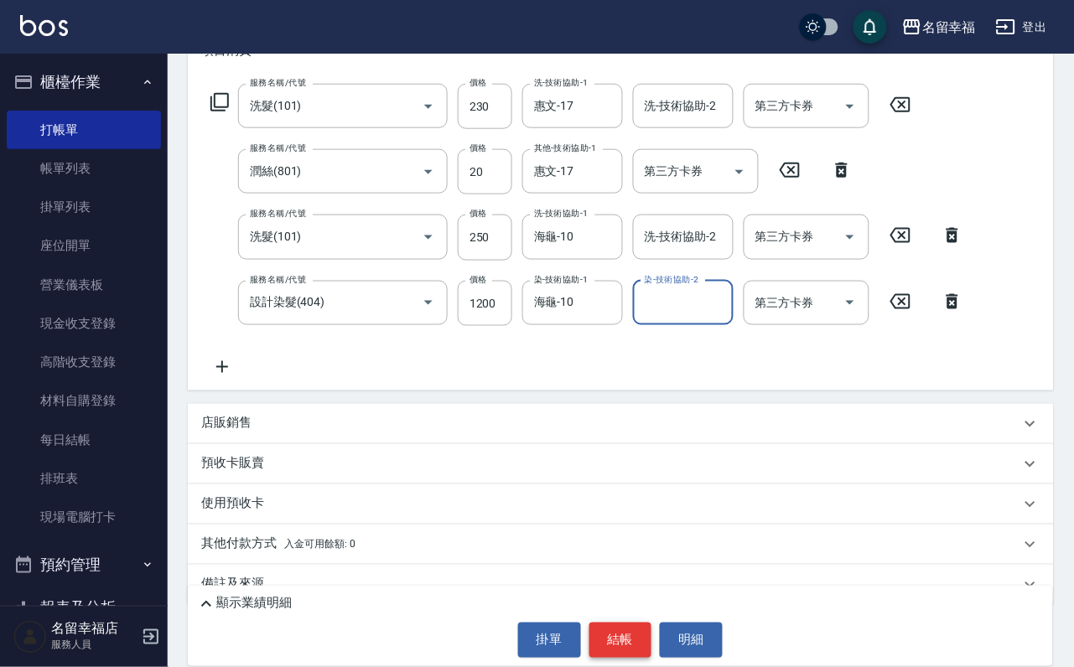
click at [641, 636] on button "結帳" at bounding box center [620, 640] width 63 height 35
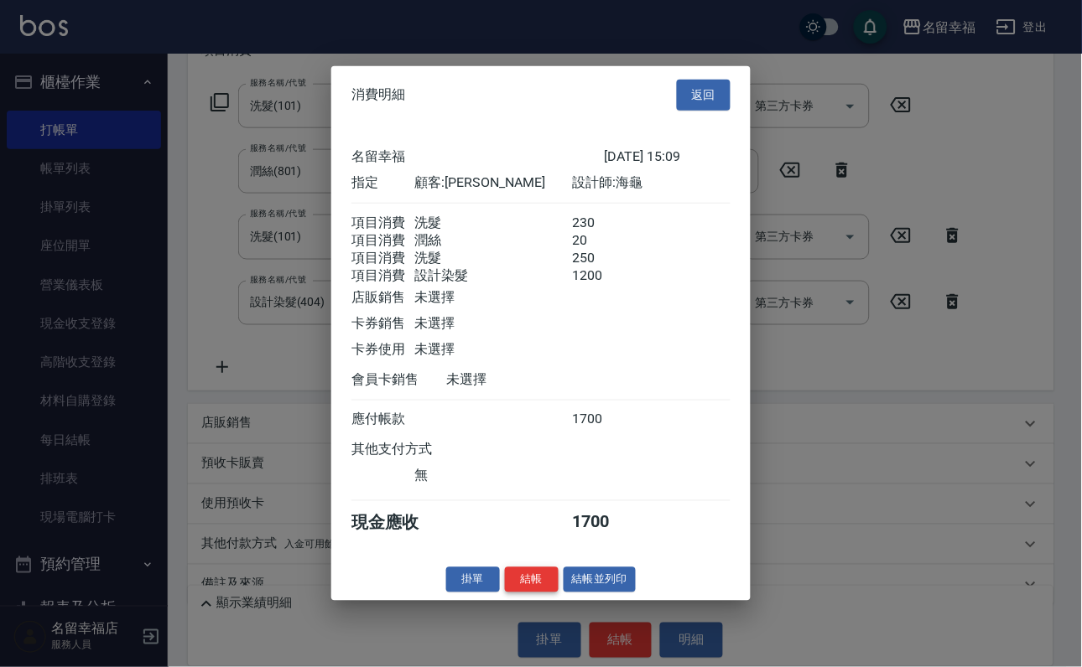
scroll to position [395, 0]
click at [521, 593] on button "結帳" at bounding box center [532, 580] width 54 height 26
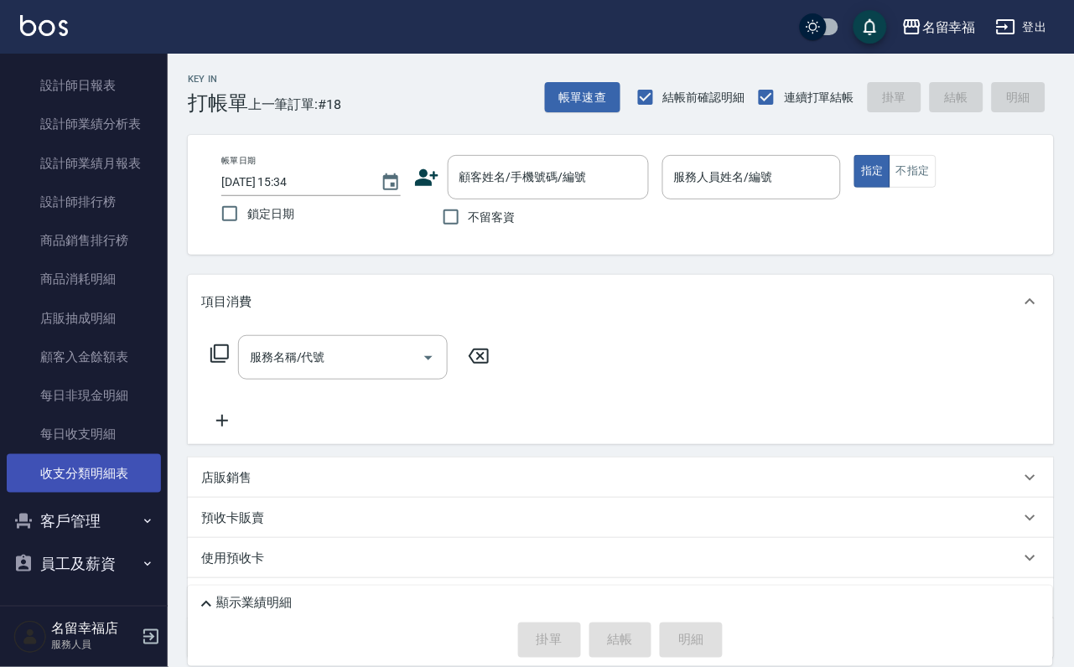
scroll to position [1006, 0]
click at [106, 527] on button "客戶管理" at bounding box center [84, 522] width 154 height 44
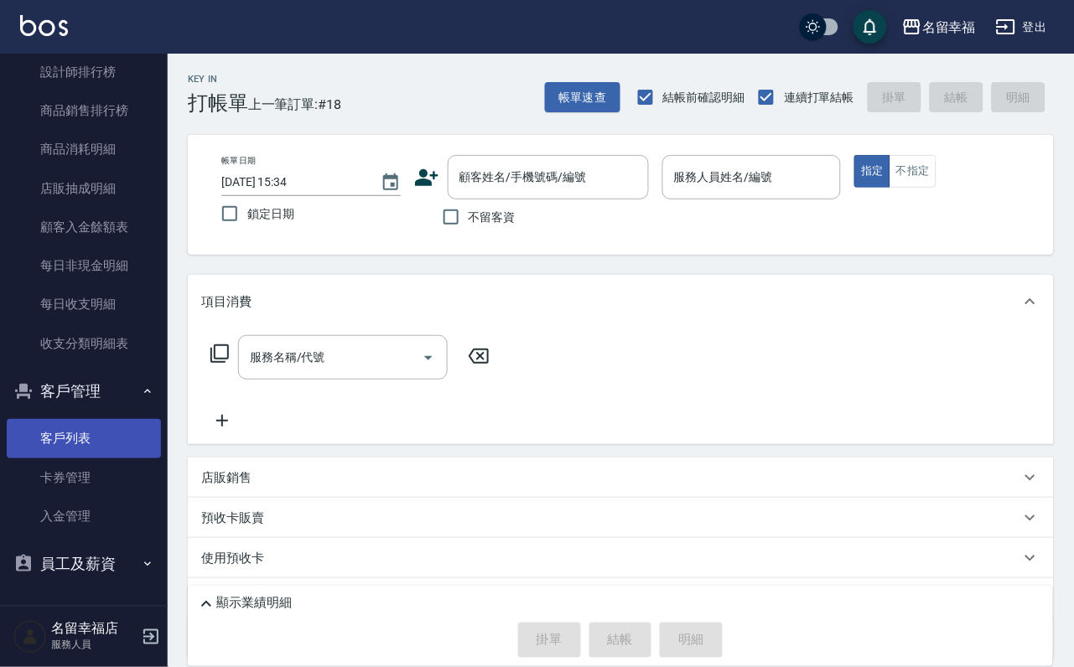
click at [86, 458] on link "客戶列表" at bounding box center [84, 438] width 154 height 39
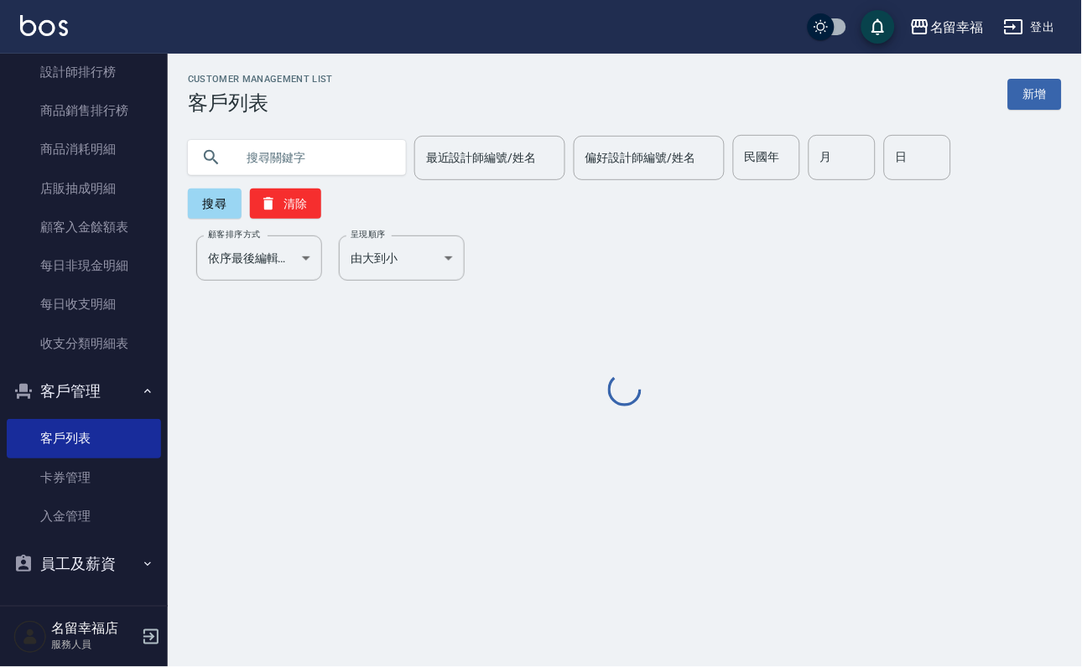
click at [303, 158] on input "text" at bounding box center [314, 157] width 158 height 45
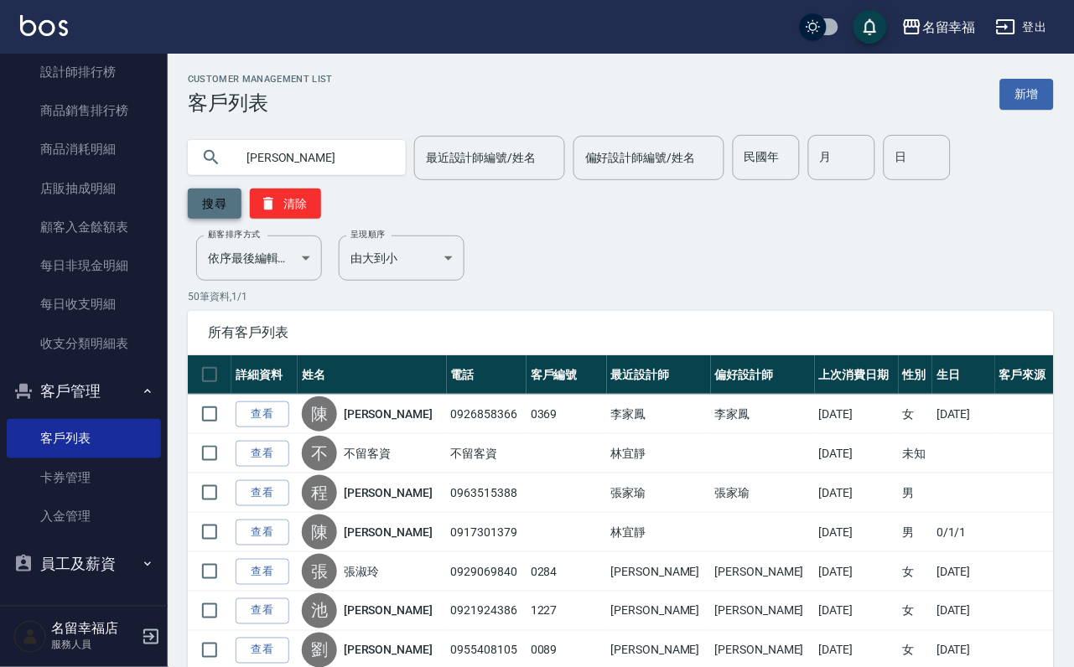
click at [210, 197] on button "搜尋" at bounding box center [215, 204] width 54 height 30
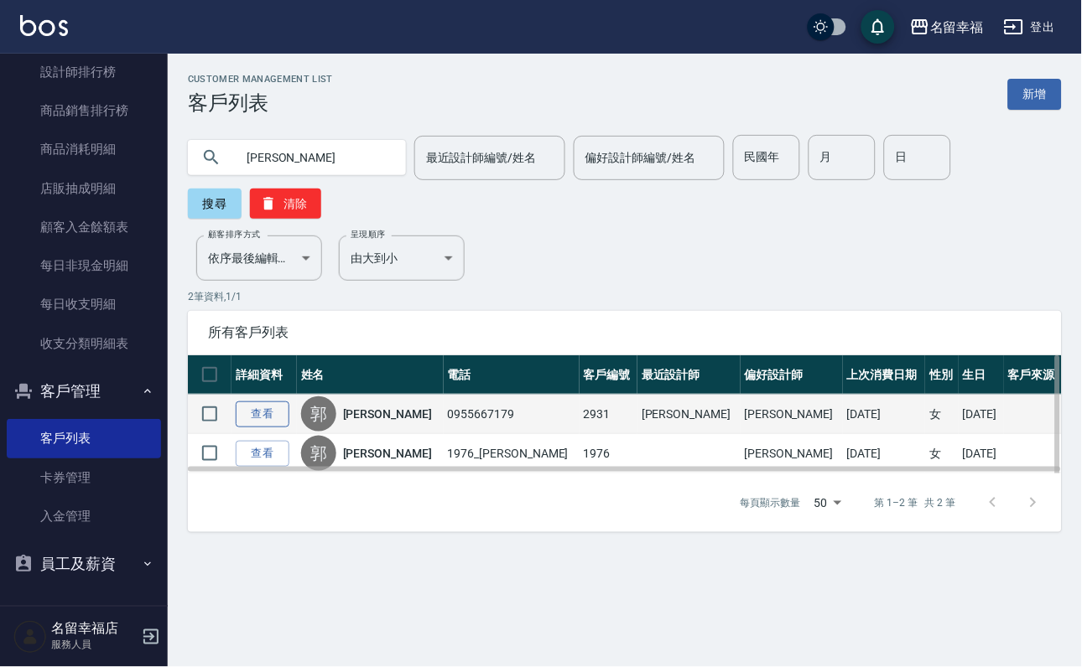
click at [257, 428] on link "查看" at bounding box center [263, 415] width 54 height 26
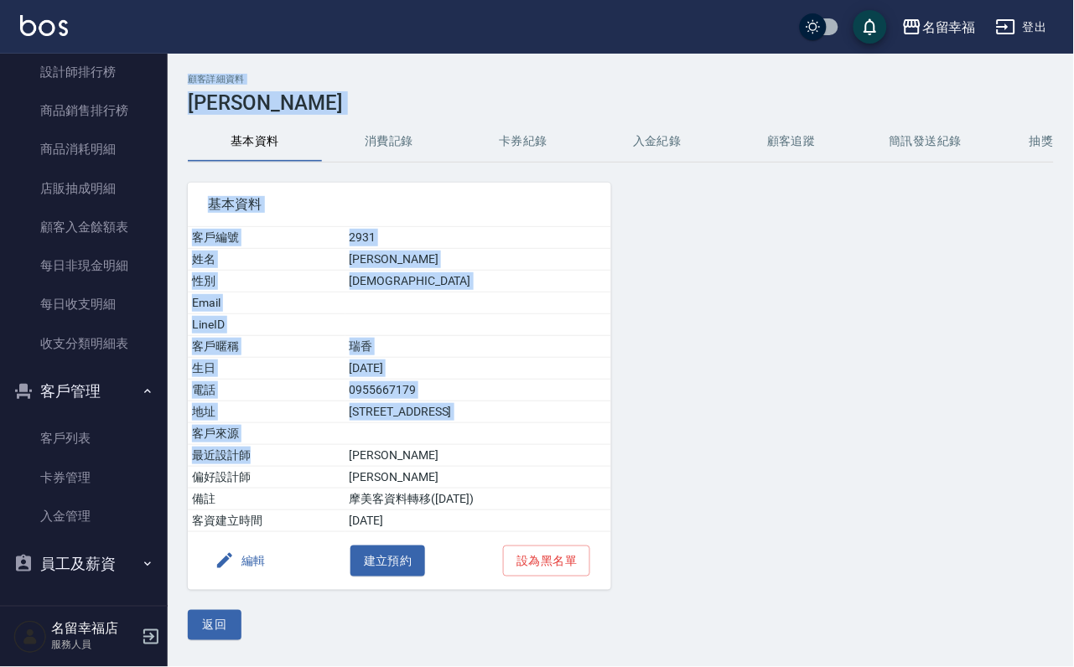
drag, startPoint x: 257, startPoint y: 440, endPoint x: 254, endPoint y: 450, distance: 10.6
click at [254, 450] on div "顧客詳細資料 [PERSON_NAME] 基本資料 消費記錄 卡券紀錄 入金紀錄 顧客追蹤 簡訊發送紀錄 抽獎券紀錄 基本資料 客戶編號 2931 姓名 [P…" at bounding box center [537, 333] width 1074 height 667
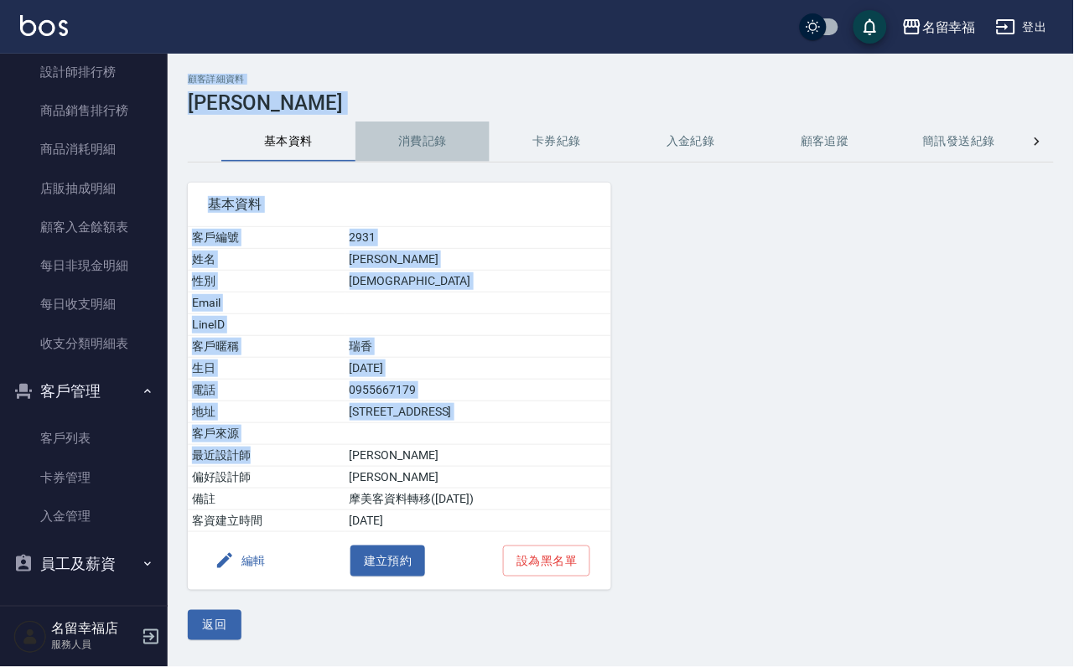
click at [417, 146] on button "消費記錄" at bounding box center [423, 142] width 134 height 40
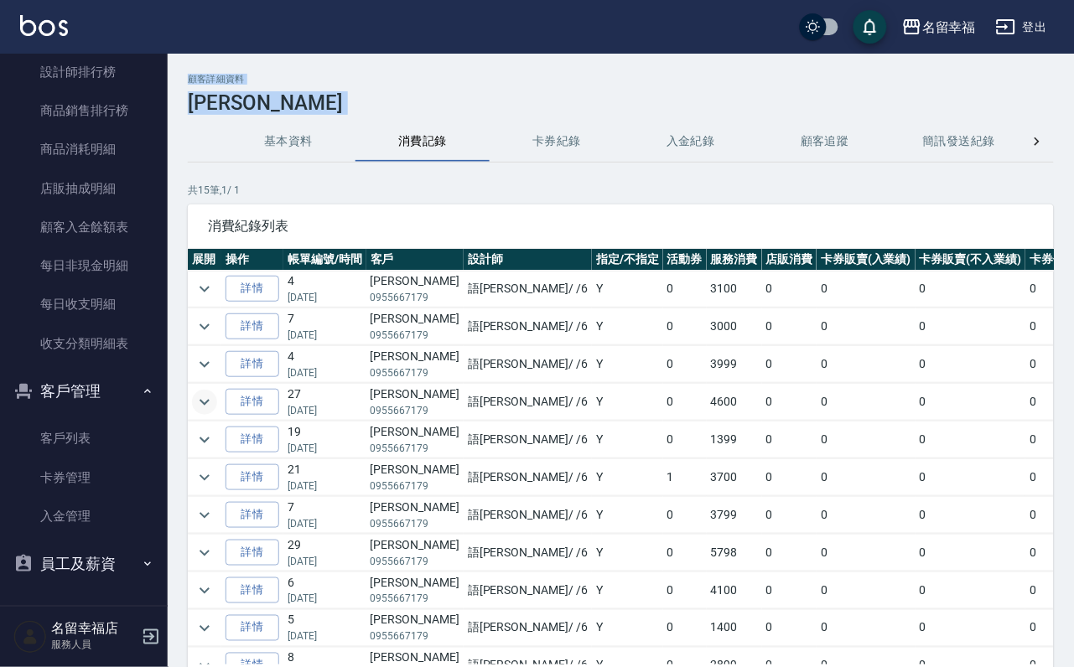
click at [210, 413] on icon "expand row" at bounding box center [205, 402] width 20 height 20
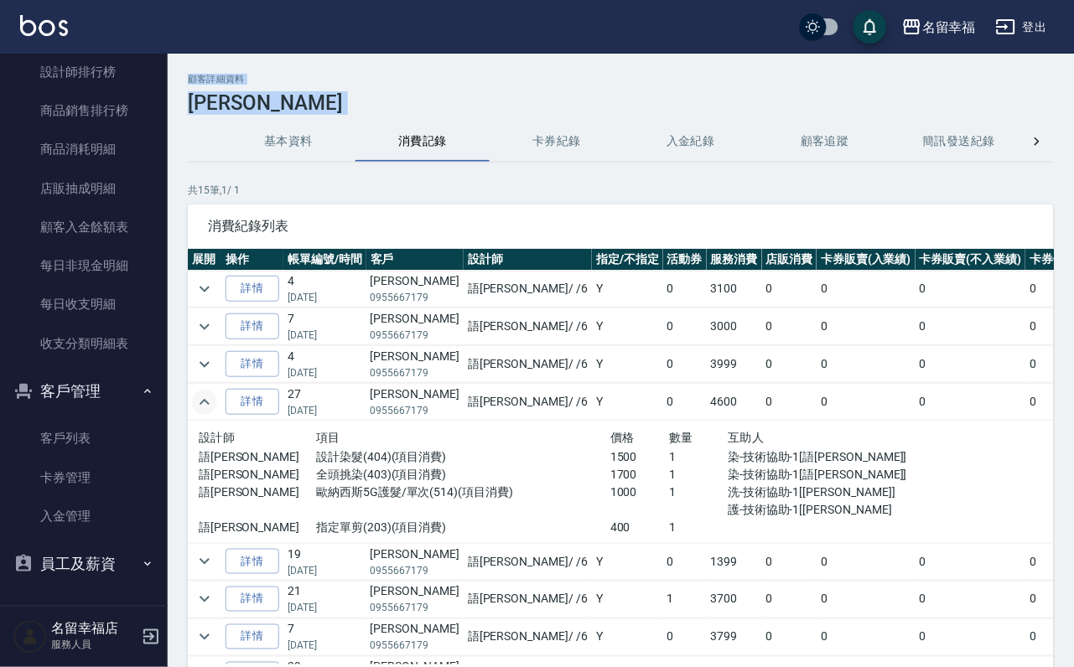
click at [210, 405] on icon "expand row" at bounding box center [205, 402] width 10 height 6
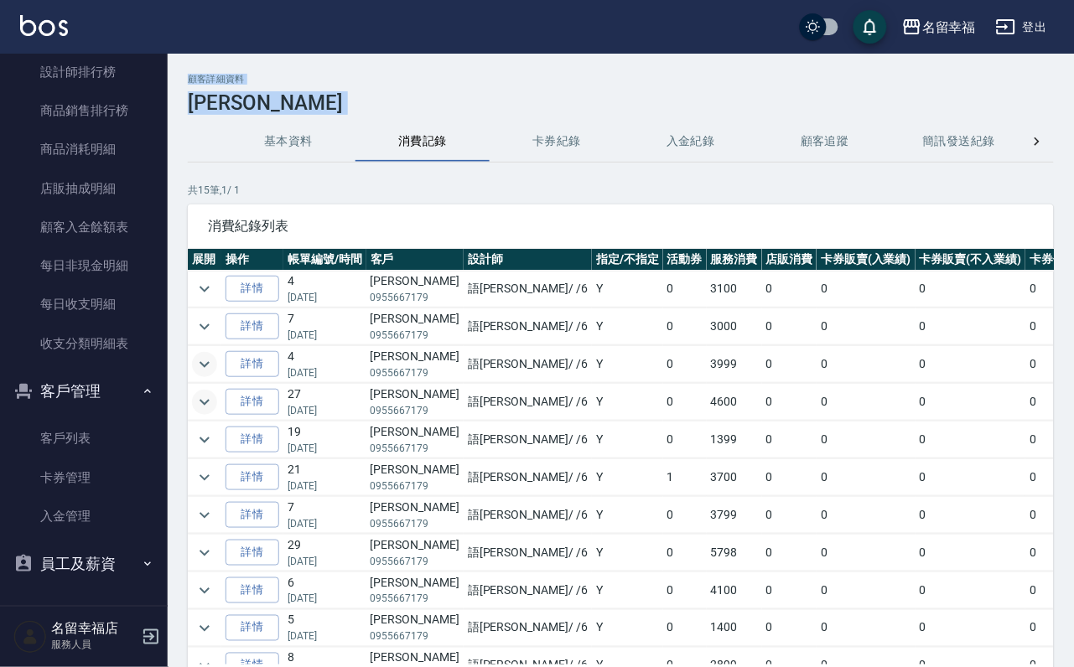
click at [215, 375] on icon "expand row" at bounding box center [205, 365] width 20 height 20
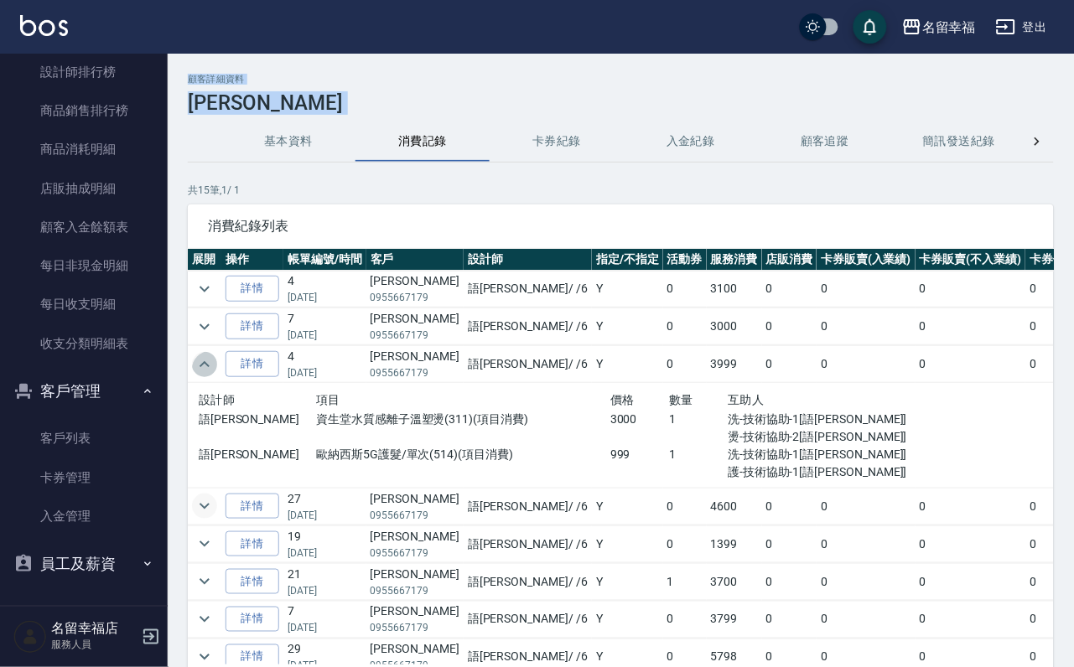
click at [215, 375] on icon "expand row" at bounding box center [205, 365] width 20 height 20
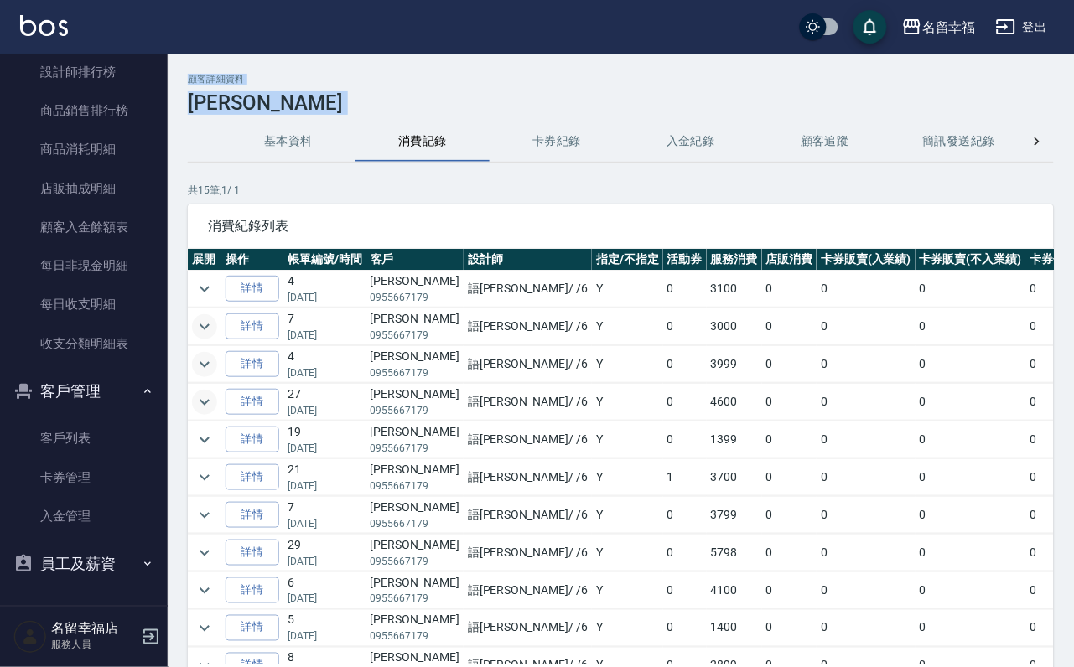
click at [210, 331] on icon "expand row" at bounding box center [205, 327] width 20 height 20
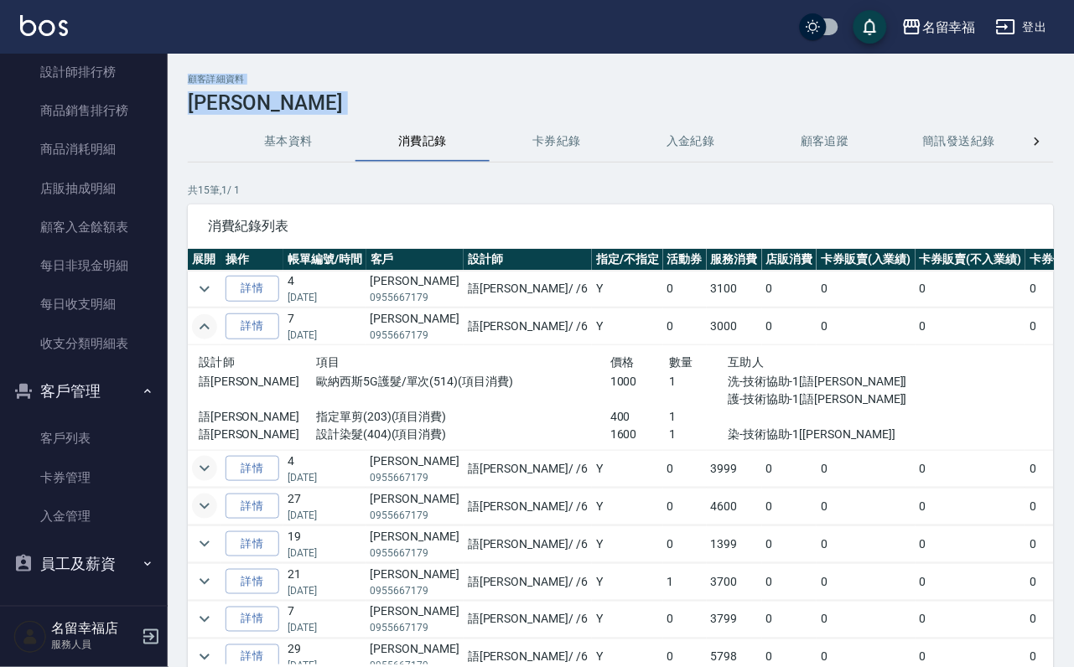
click at [210, 330] on icon "expand row" at bounding box center [205, 327] width 10 height 6
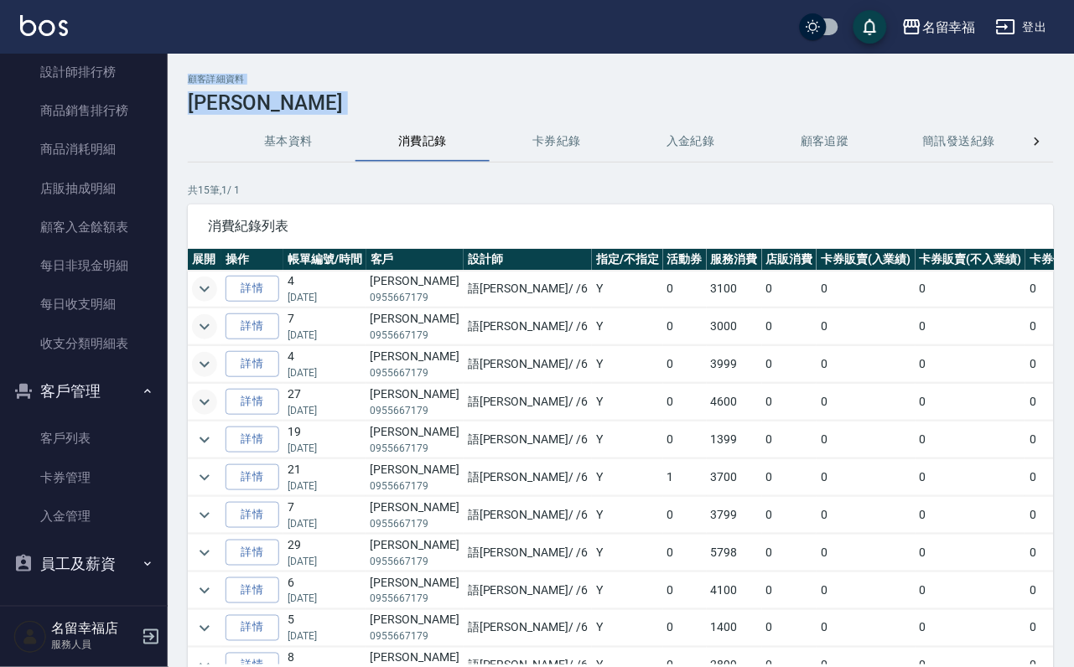
click at [210, 280] on icon "expand row" at bounding box center [205, 289] width 20 height 20
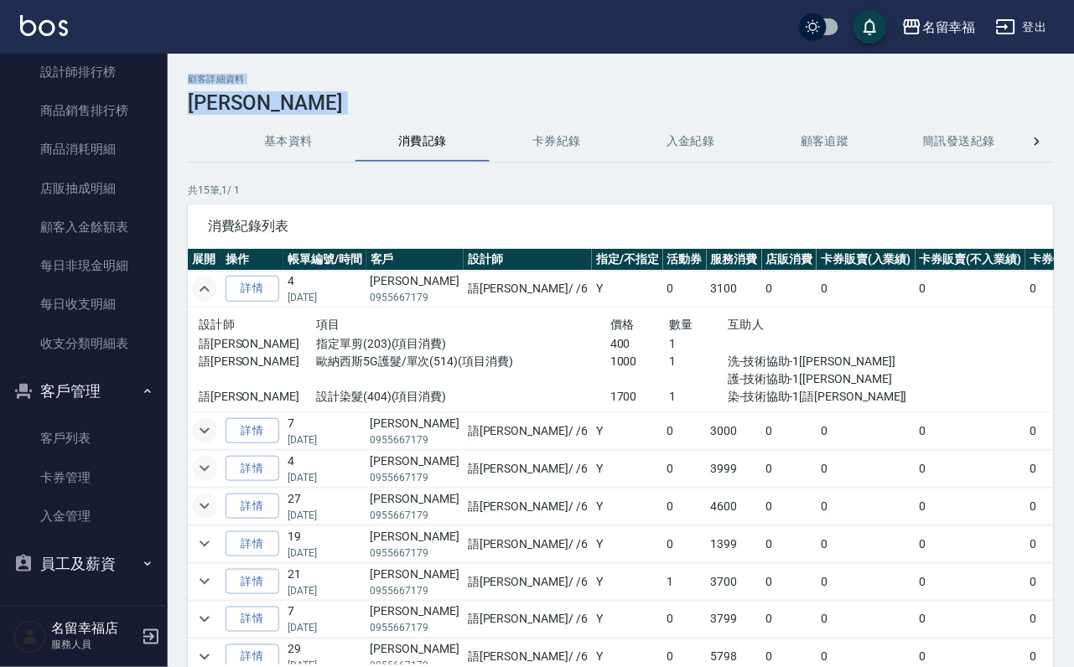
click at [210, 280] on icon "expand row" at bounding box center [205, 289] width 20 height 20
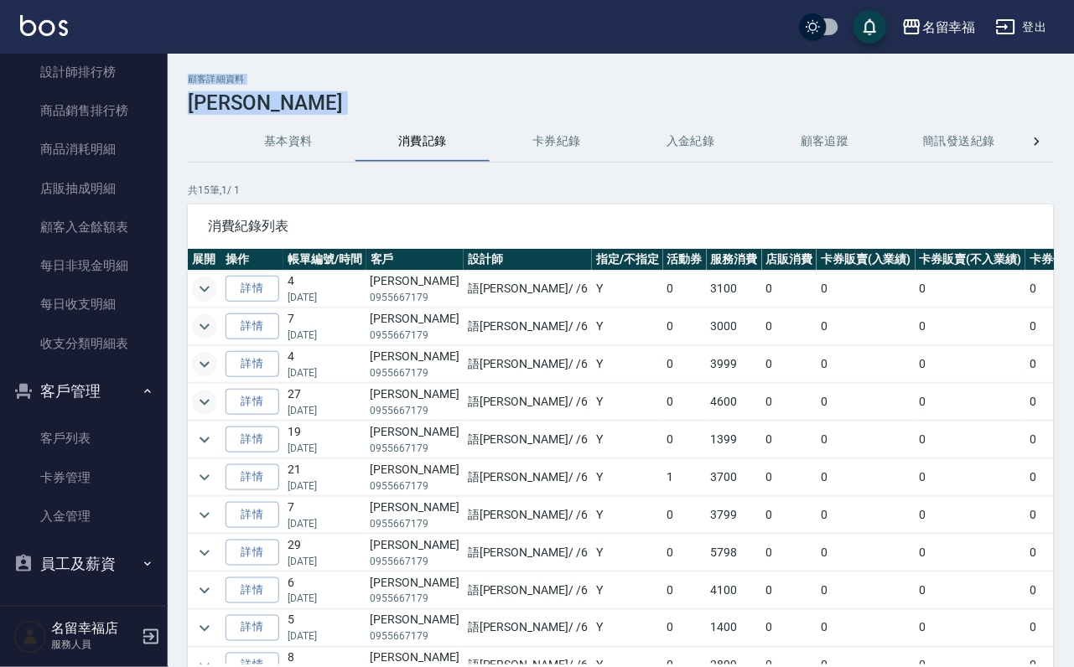
click at [209, 413] on icon "expand row" at bounding box center [205, 402] width 20 height 20
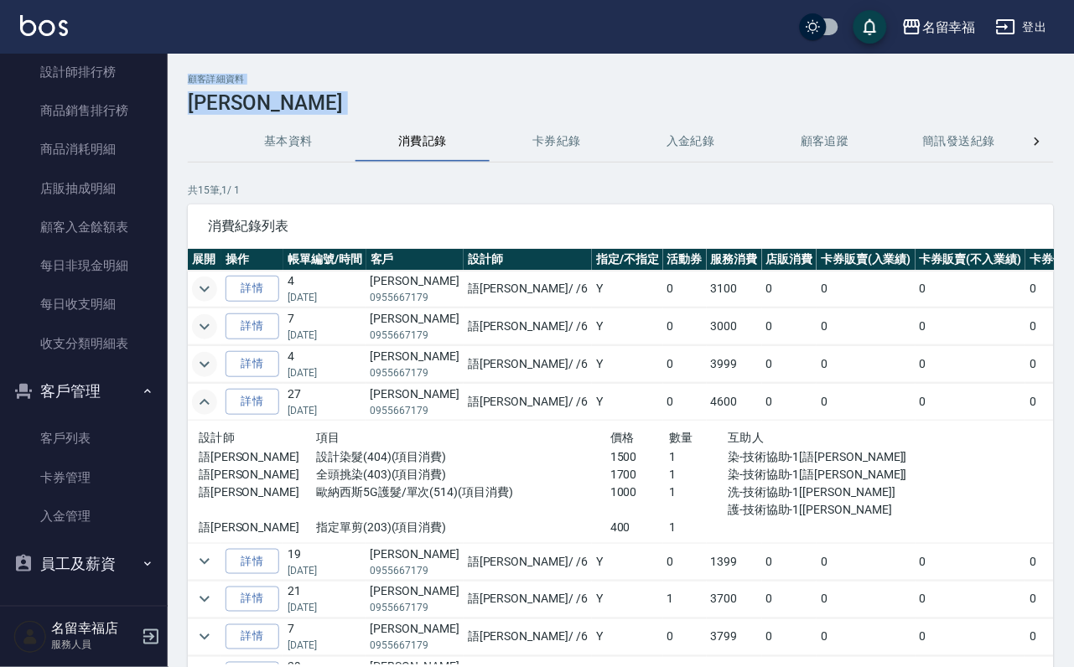
click at [204, 410] on icon "expand row" at bounding box center [205, 402] width 20 height 20
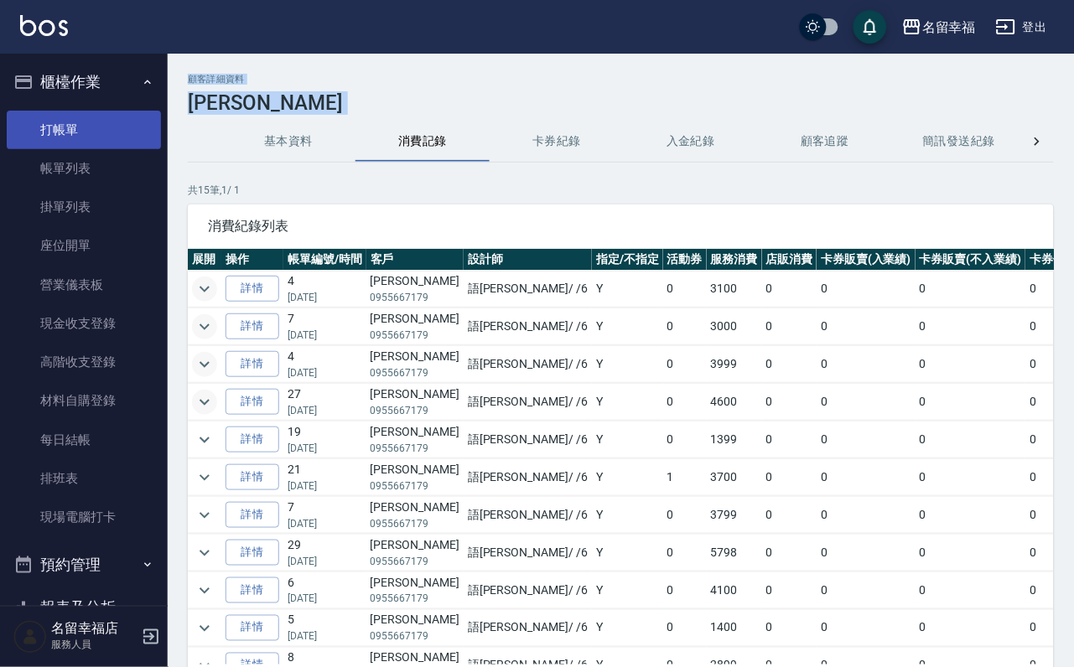
click at [127, 130] on link "打帳單" at bounding box center [84, 130] width 154 height 39
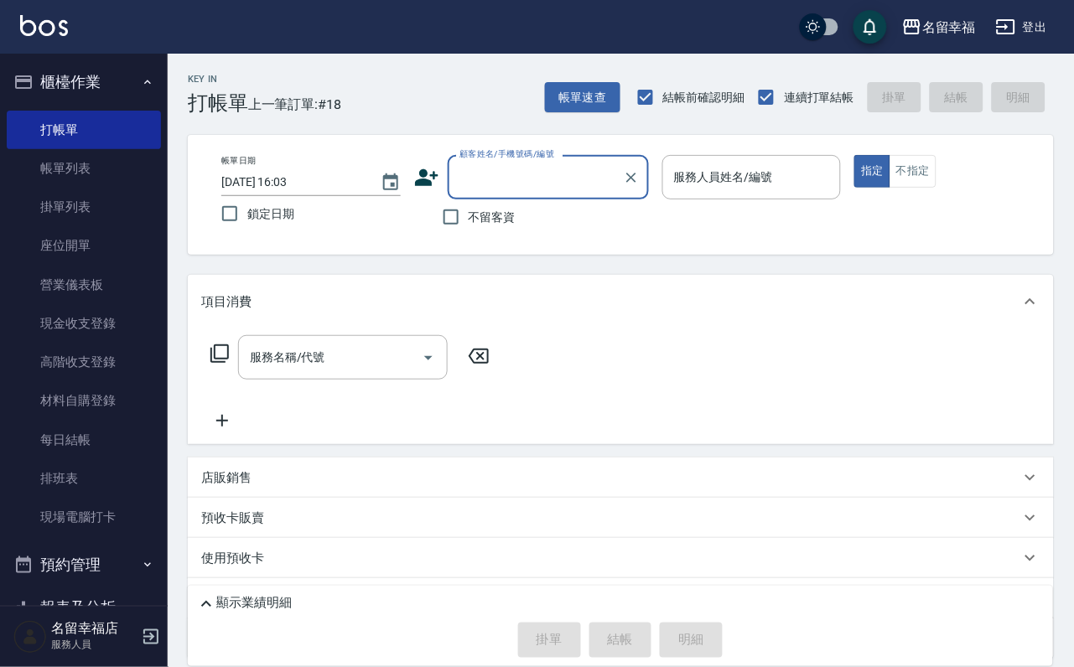
click at [484, 235] on label "不留客資" at bounding box center [474, 217] width 82 height 35
click at [469, 235] on input "不留客資" at bounding box center [450, 217] width 35 height 35
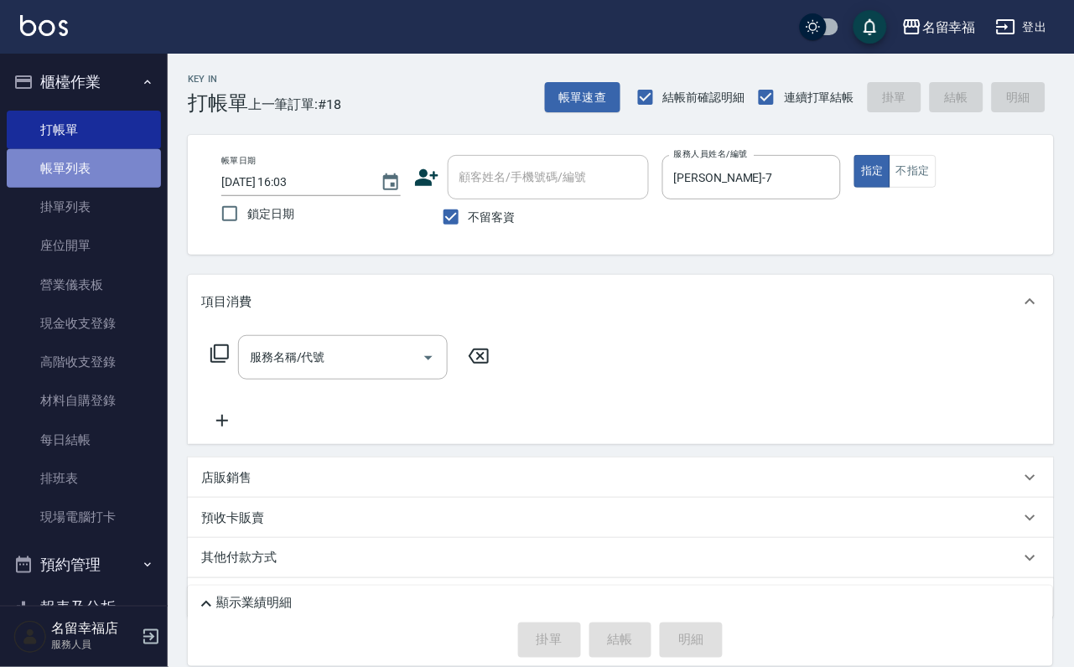
click at [90, 176] on link "帳單列表" at bounding box center [84, 168] width 154 height 39
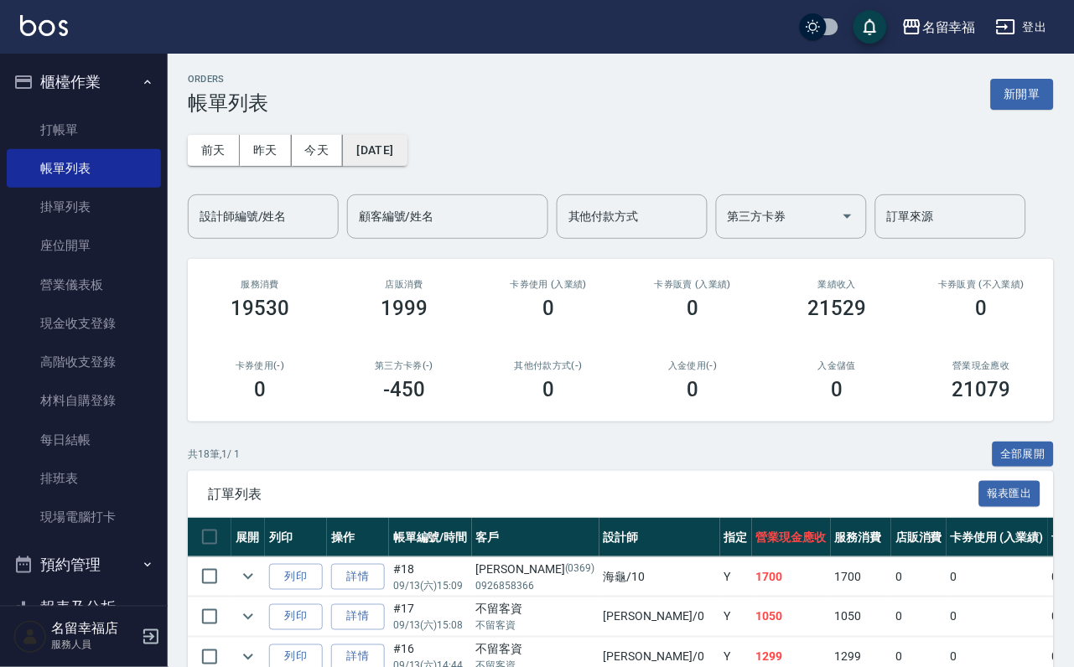
click at [407, 156] on button "[DATE]" at bounding box center [375, 150] width 64 height 31
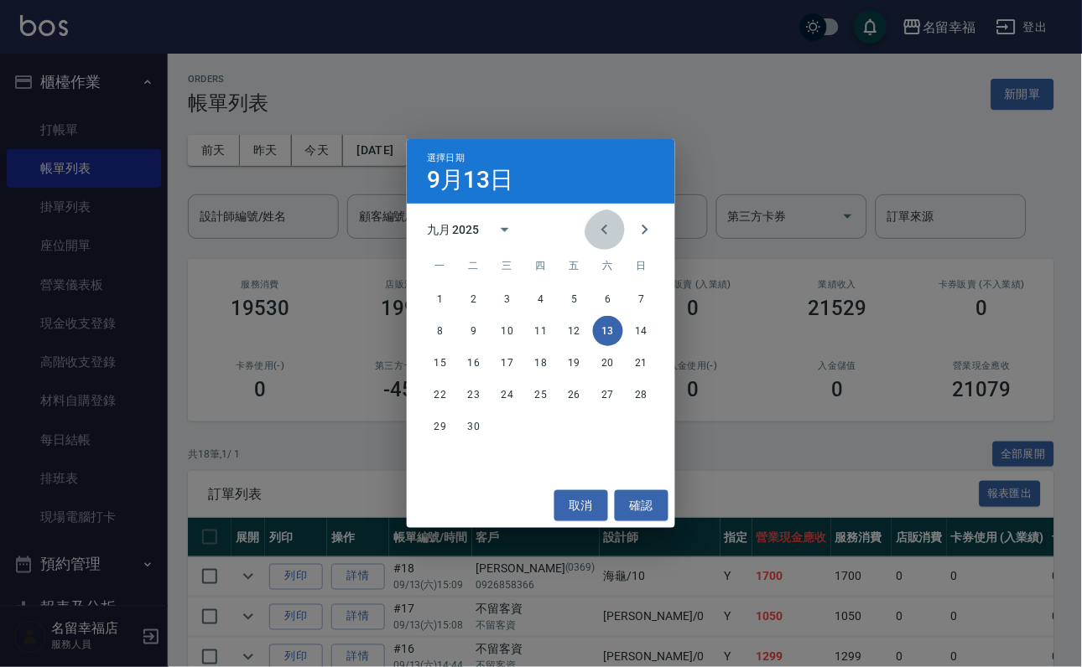
click at [594, 231] on icon "Previous month" at bounding box center [604, 230] width 20 height 20
click at [633, 425] on button "31" at bounding box center [641, 427] width 30 height 30
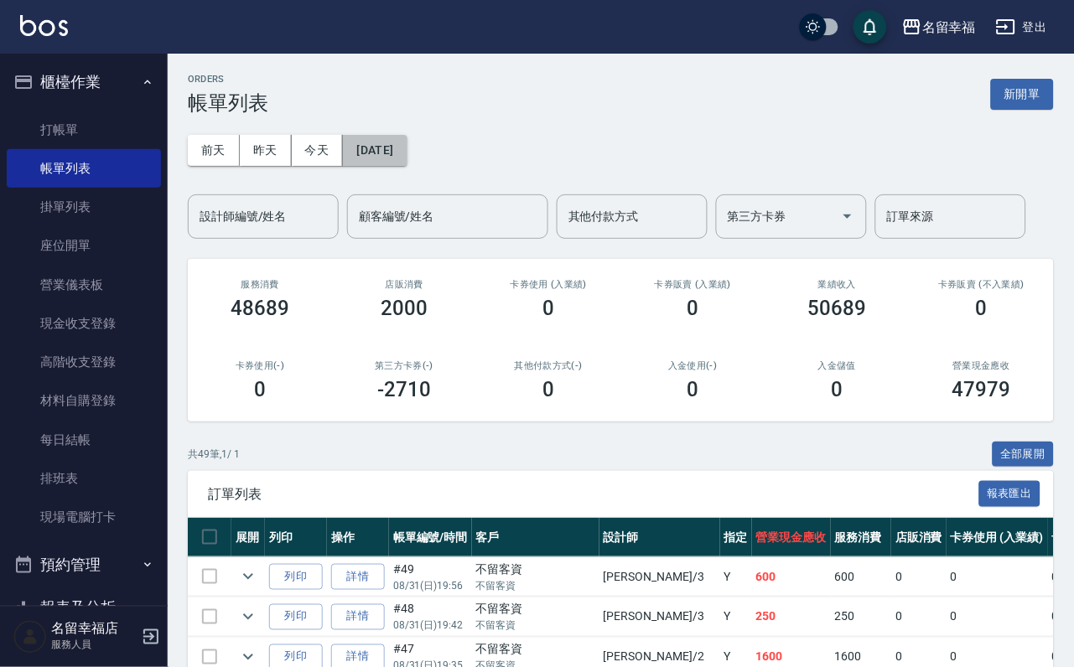
click at [407, 148] on button "[DATE]" at bounding box center [375, 150] width 64 height 31
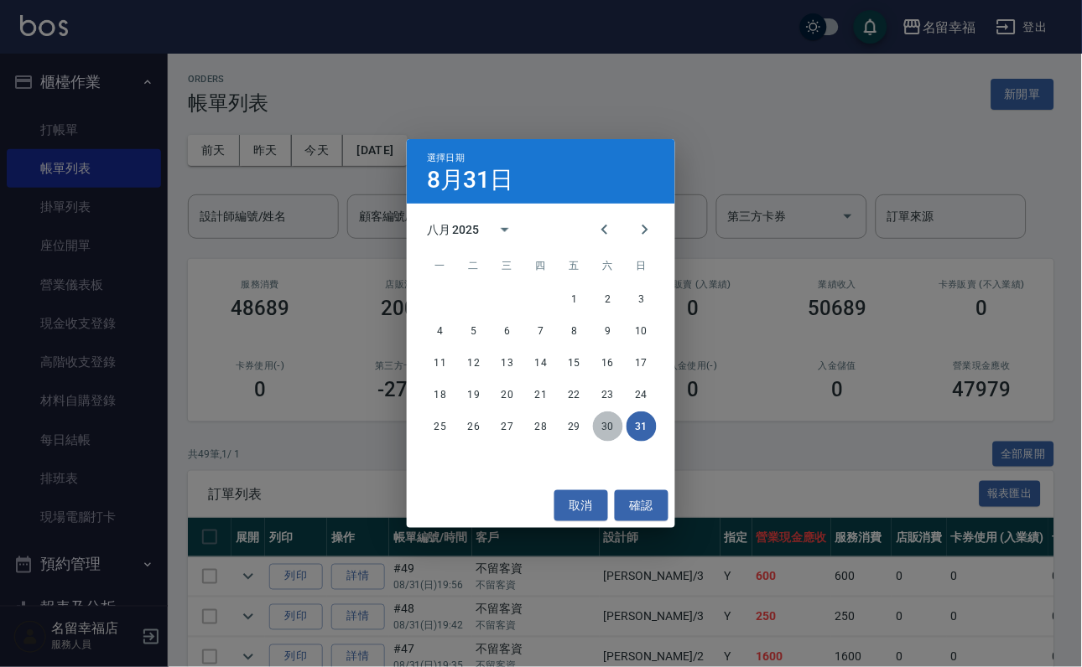
click at [615, 417] on button "30" at bounding box center [608, 427] width 30 height 30
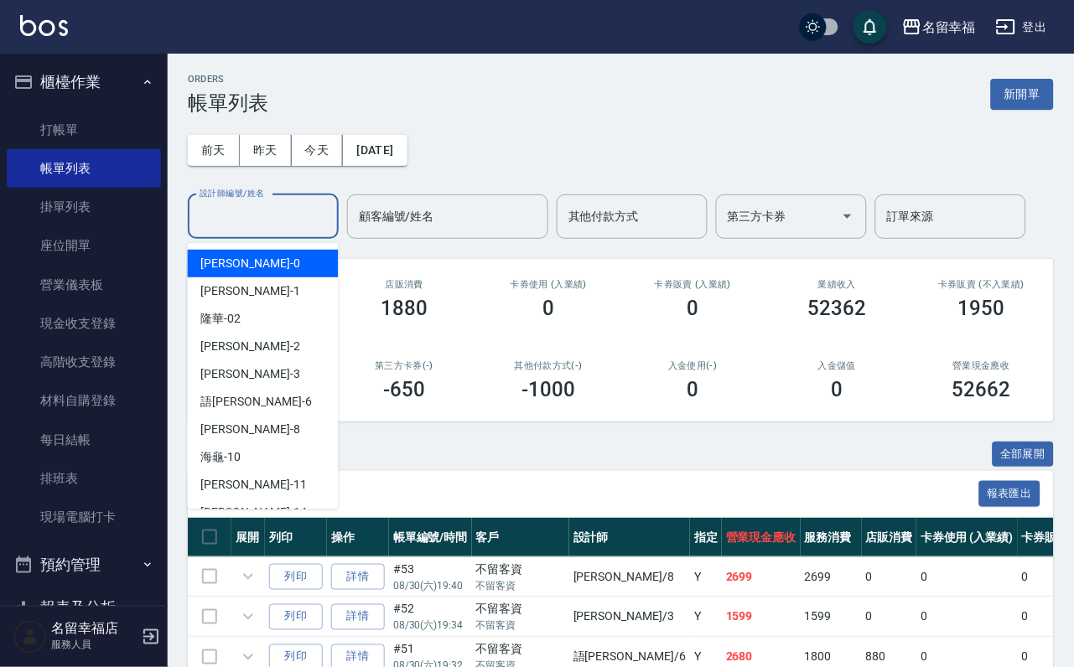
click at [300, 215] on input "設計師編號/姓名" at bounding box center [263, 216] width 136 height 29
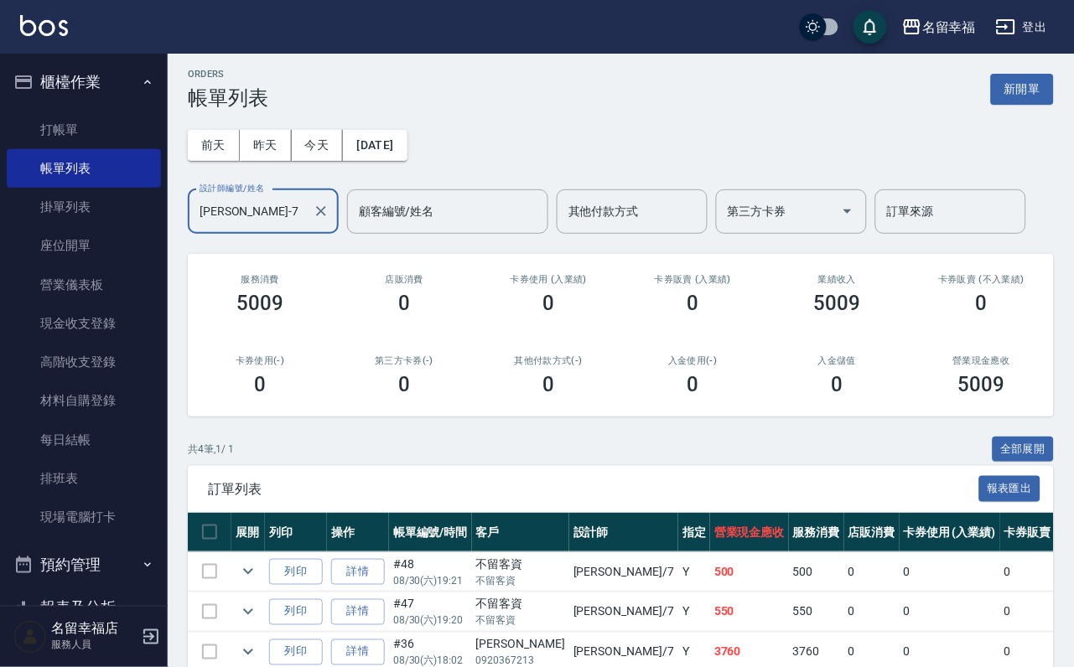
scroll to position [126, 0]
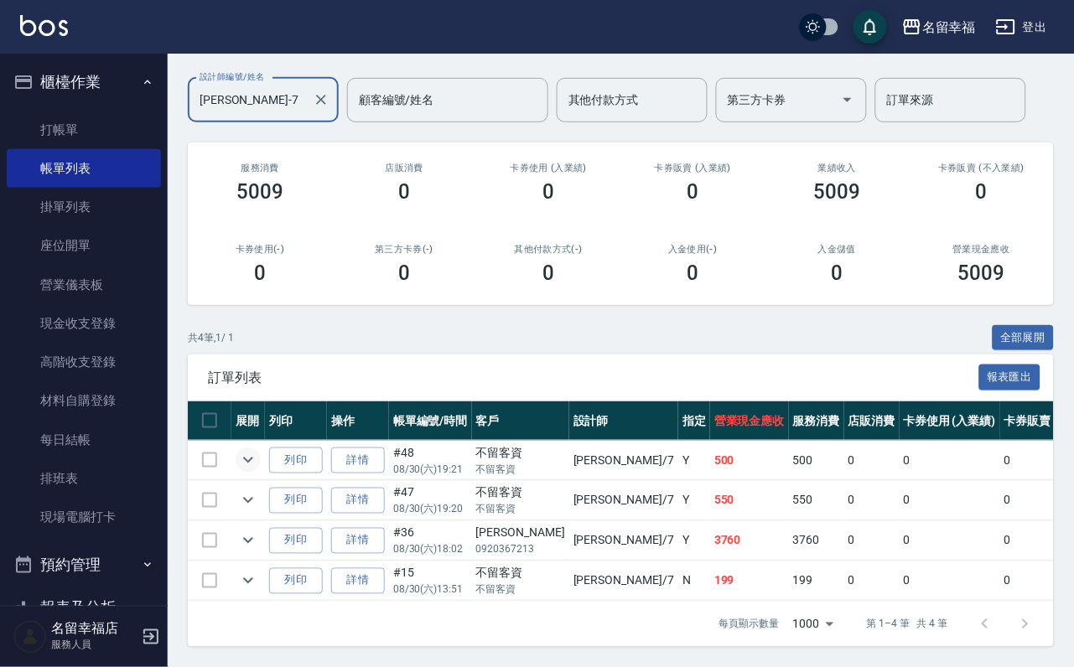
click at [258, 470] on icon "expand row" at bounding box center [248, 460] width 20 height 20
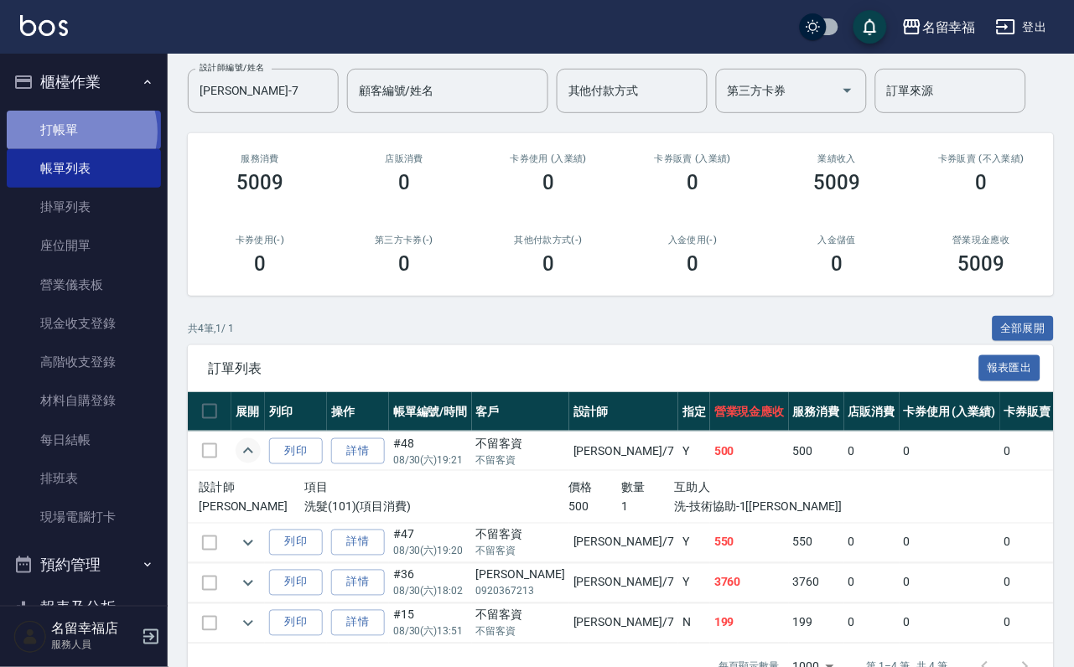
click at [74, 138] on link "打帳單" at bounding box center [84, 130] width 154 height 39
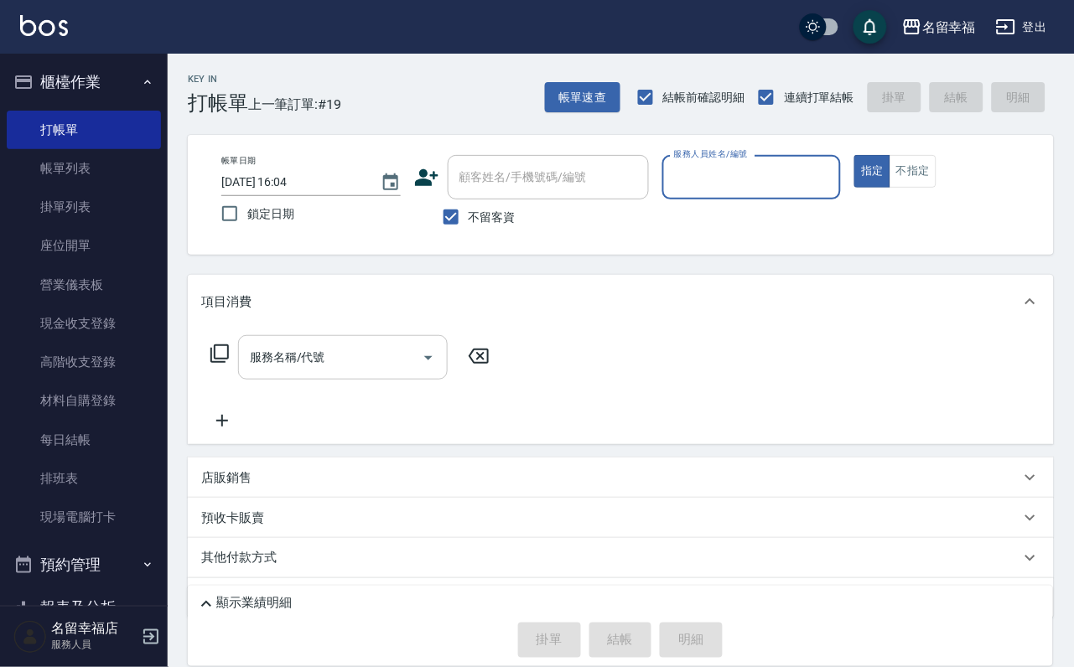
scroll to position [100, 0]
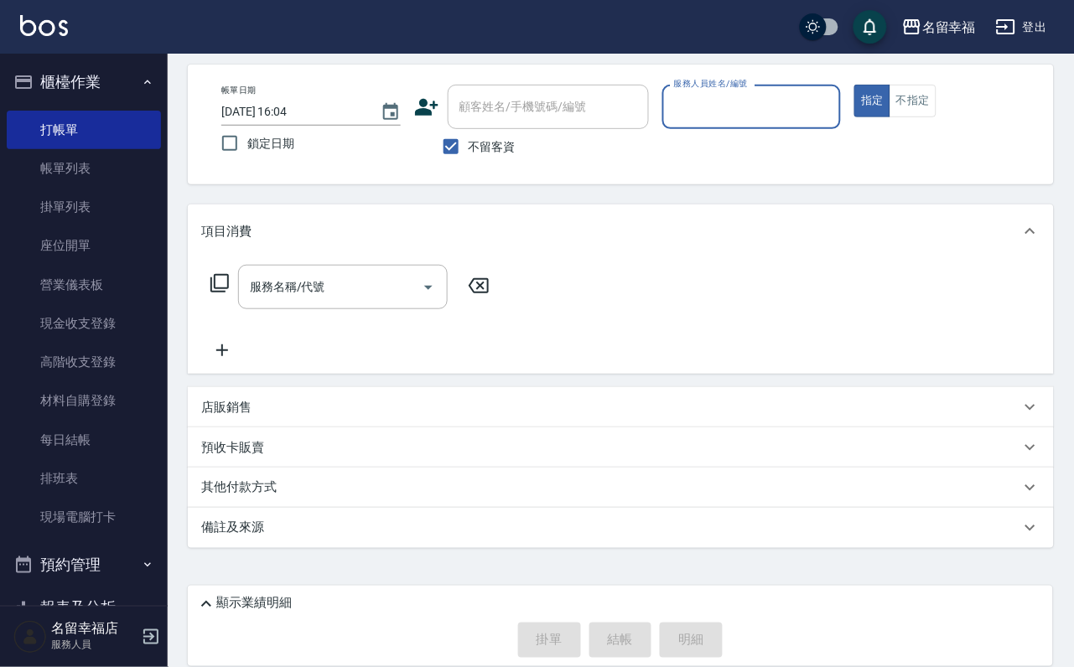
click at [290, 394] on div "店販銷售" at bounding box center [621, 407] width 866 height 40
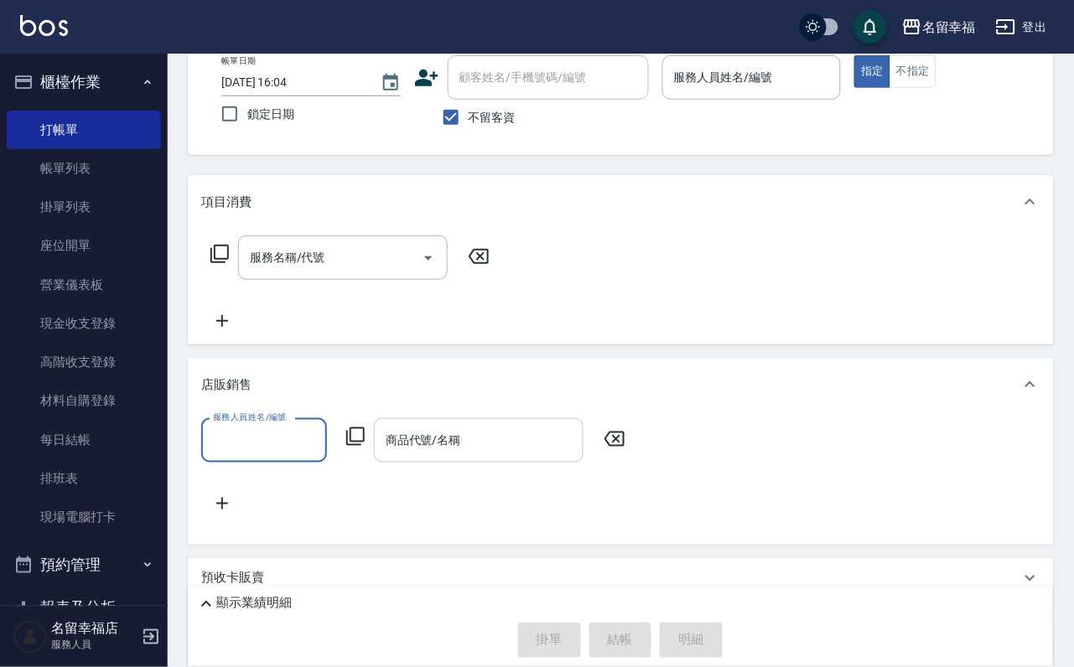
scroll to position [0, 0]
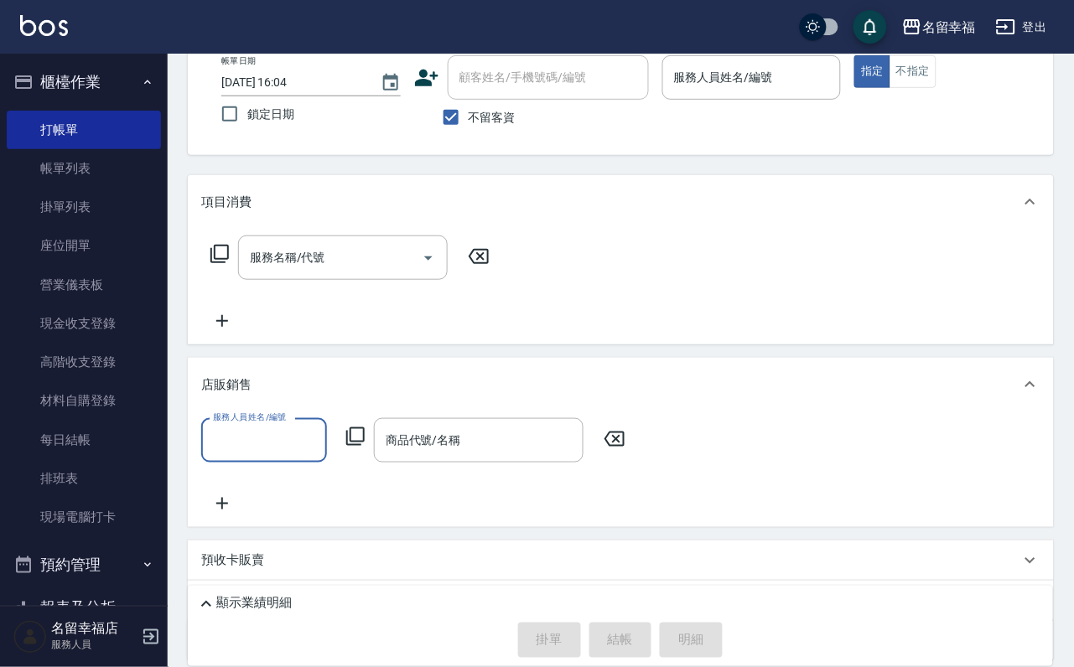
click at [360, 446] on icon at bounding box center [355, 437] width 18 height 18
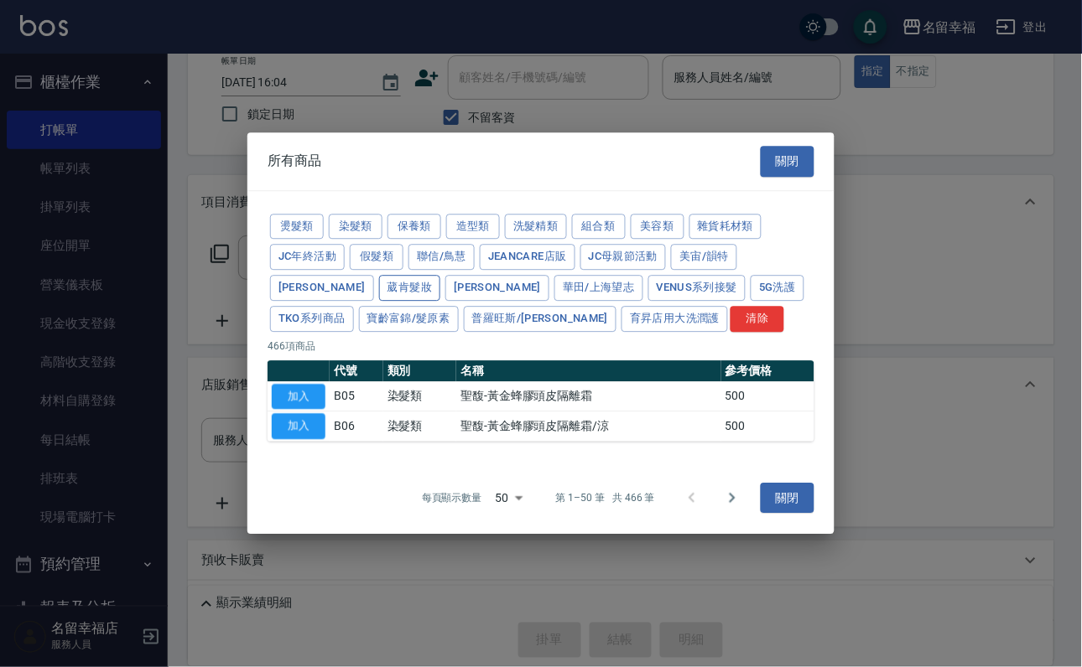
click at [441, 275] on button "葳肯髮妝" at bounding box center [410, 288] width 62 height 26
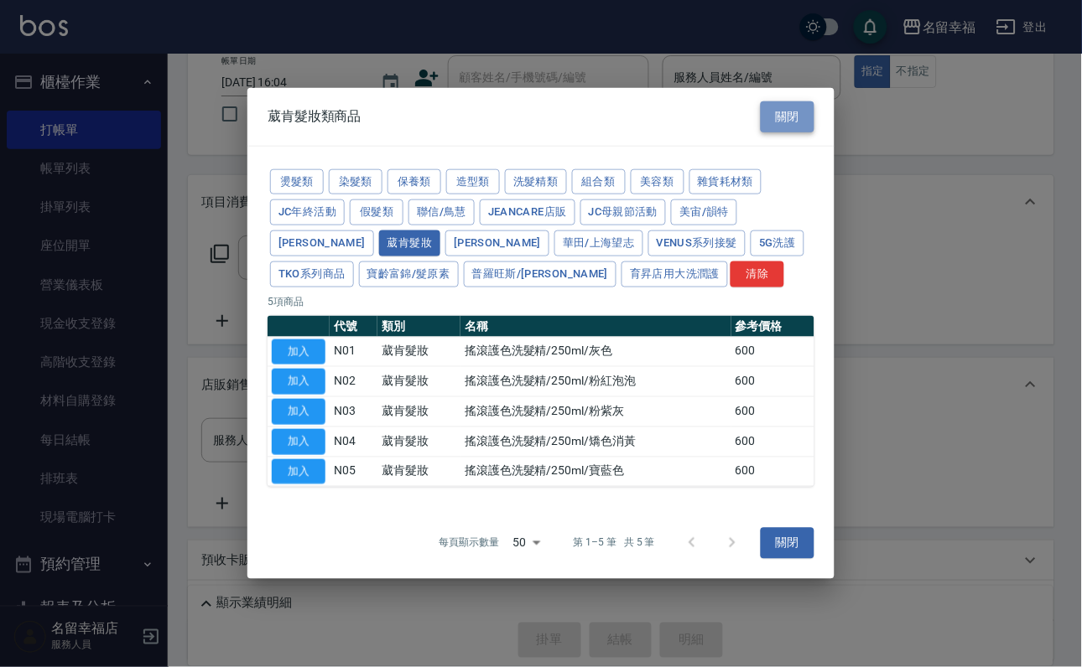
click at [780, 101] on button "關閉" at bounding box center [787, 116] width 54 height 31
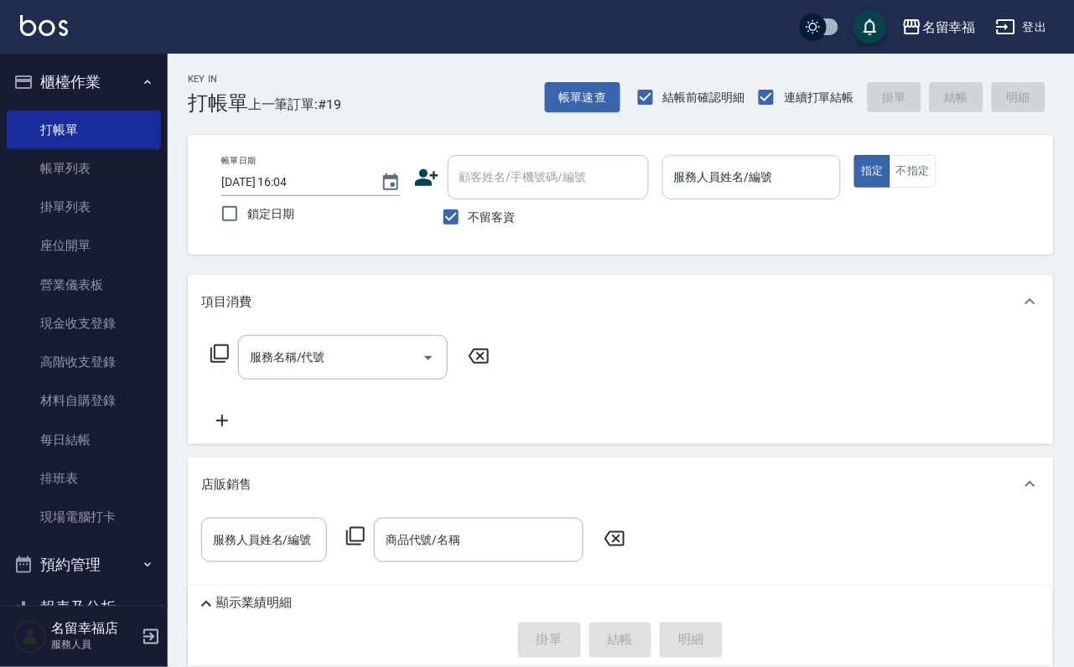
click at [834, 184] on input "服務人員姓名/編號" at bounding box center [752, 177] width 164 height 29
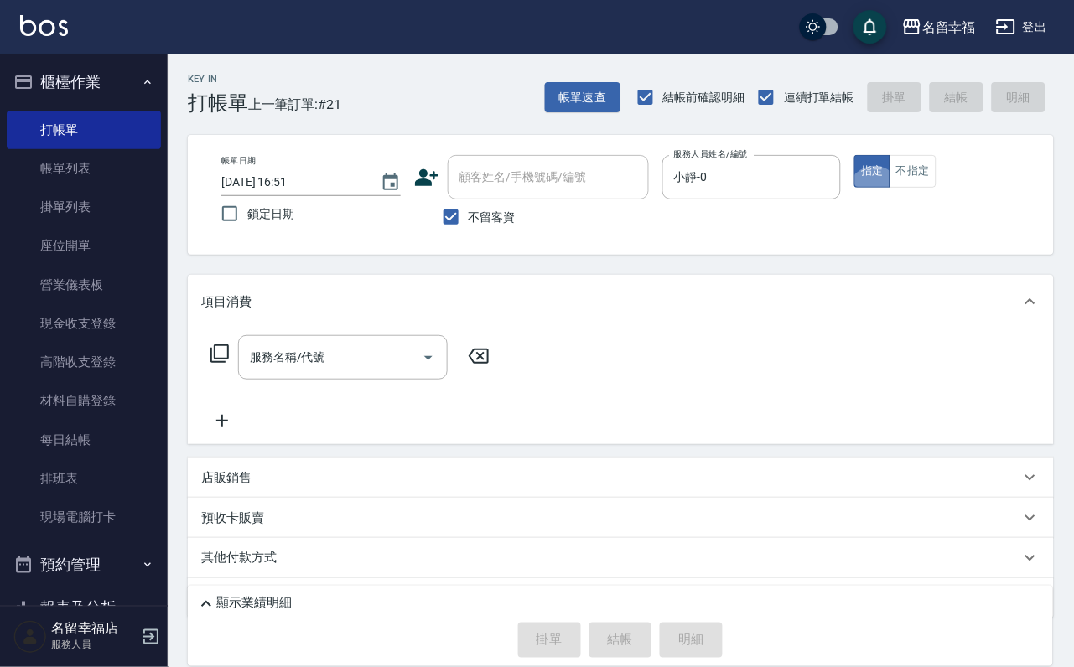
click at [227, 362] on icon at bounding box center [220, 354] width 20 height 20
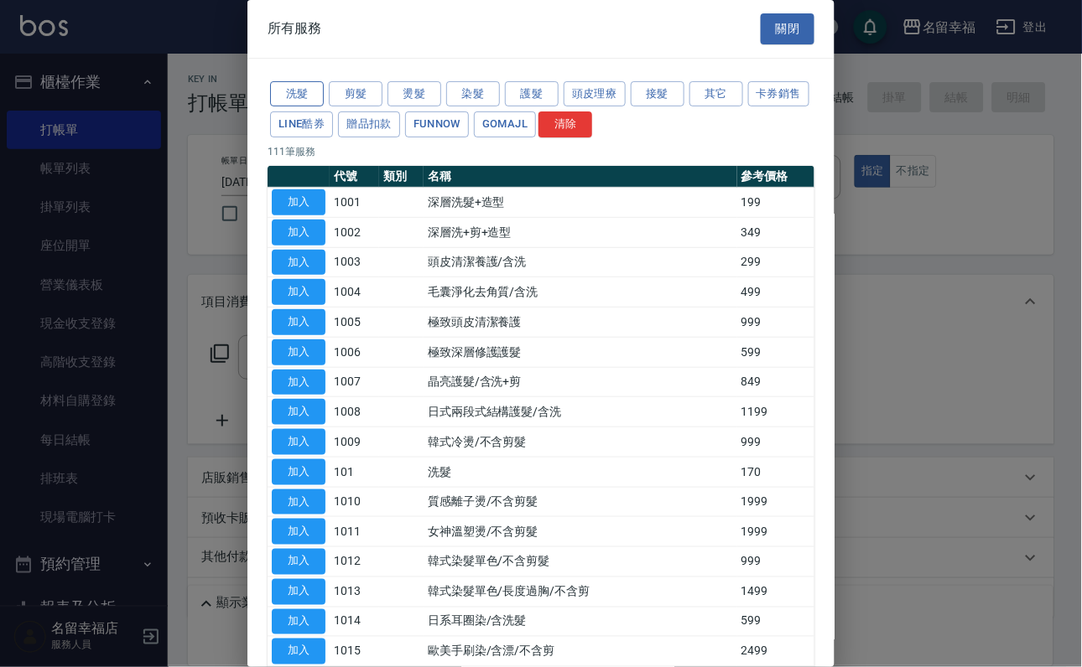
click at [298, 107] on button "洗髮" at bounding box center [297, 94] width 54 height 26
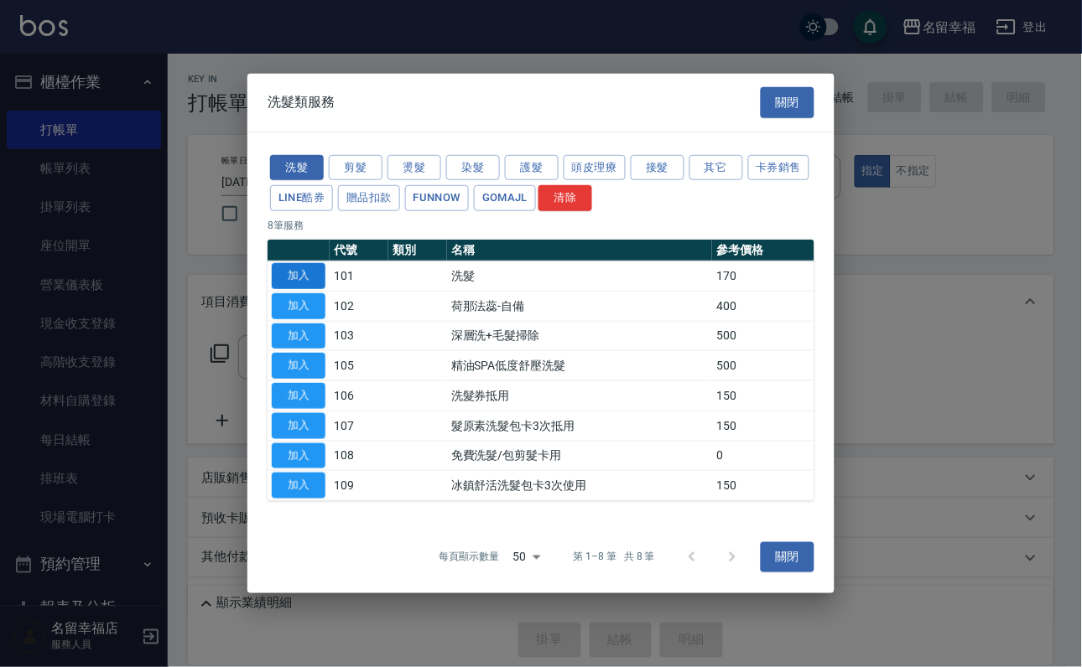
click at [304, 263] on button "加入" at bounding box center [299, 276] width 54 height 26
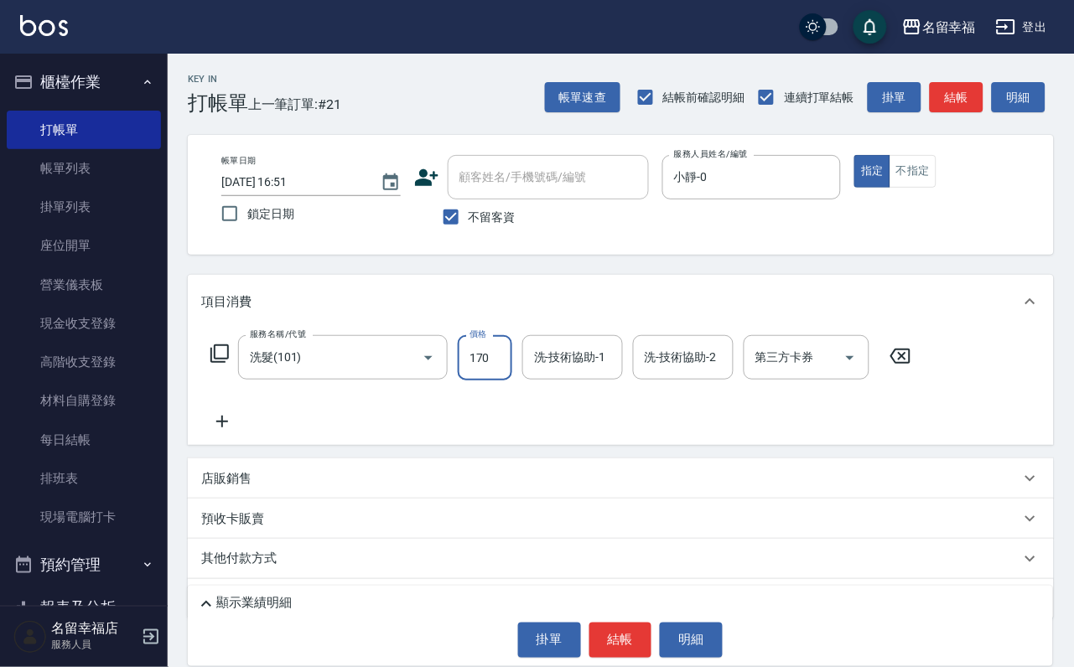
click at [491, 375] on input "170" at bounding box center [485, 357] width 55 height 45
click at [218, 363] on icon at bounding box center [219, 354] width 18 height 18
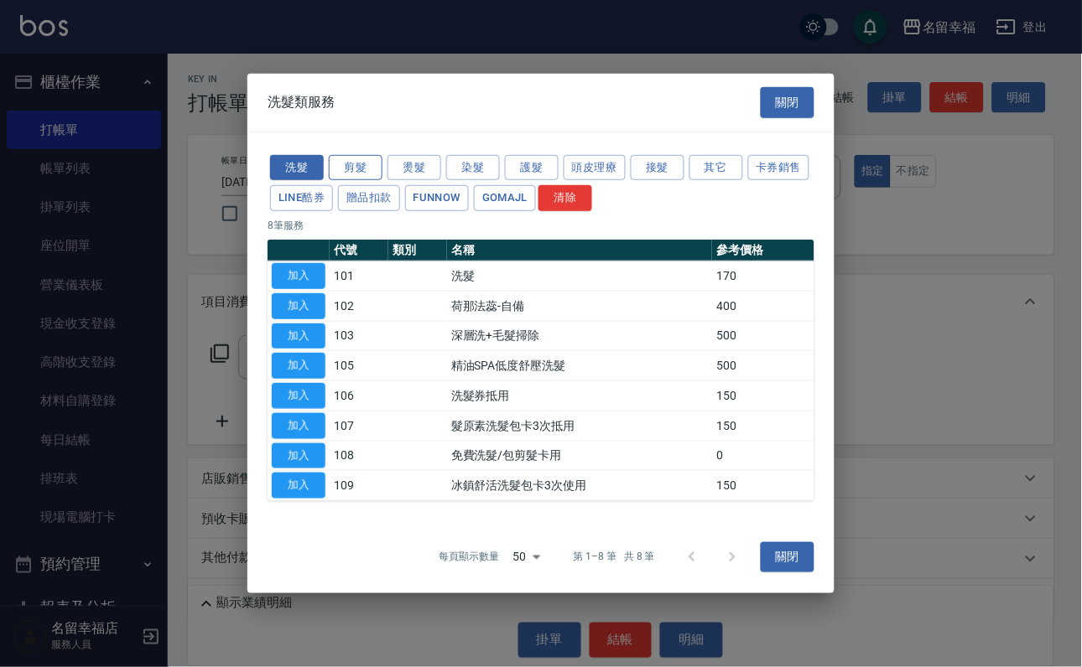
click at [370, 154] on button "剪髮" at bounding box center [356, 167] width 54 height 26
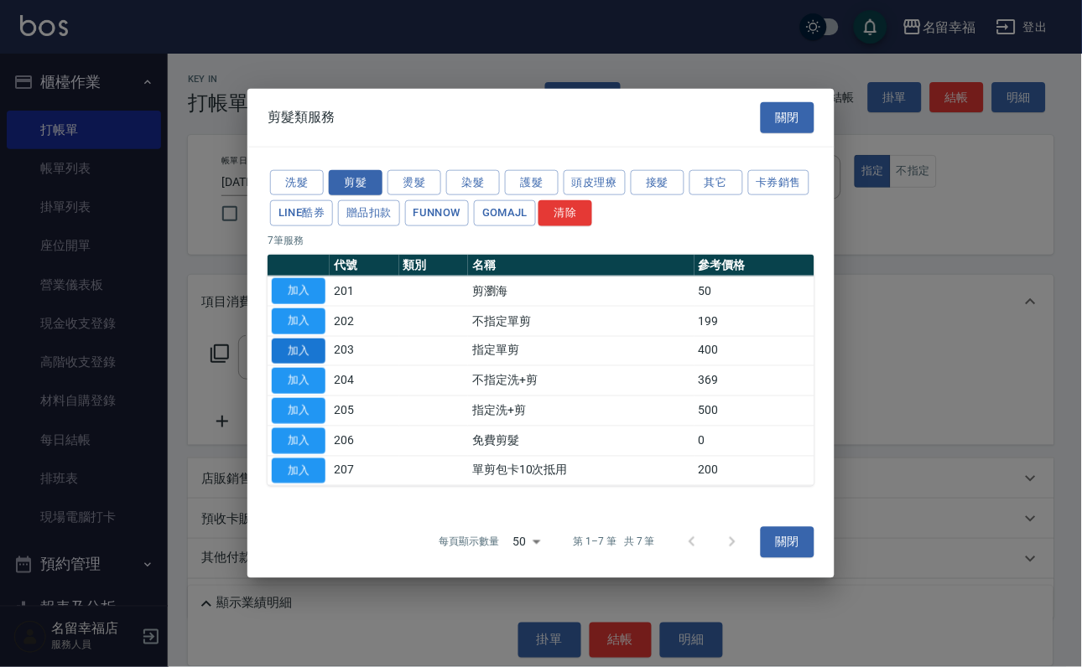
click at [295, 338] on button "加入" at bounding box center [299, 351] width 54 height 26
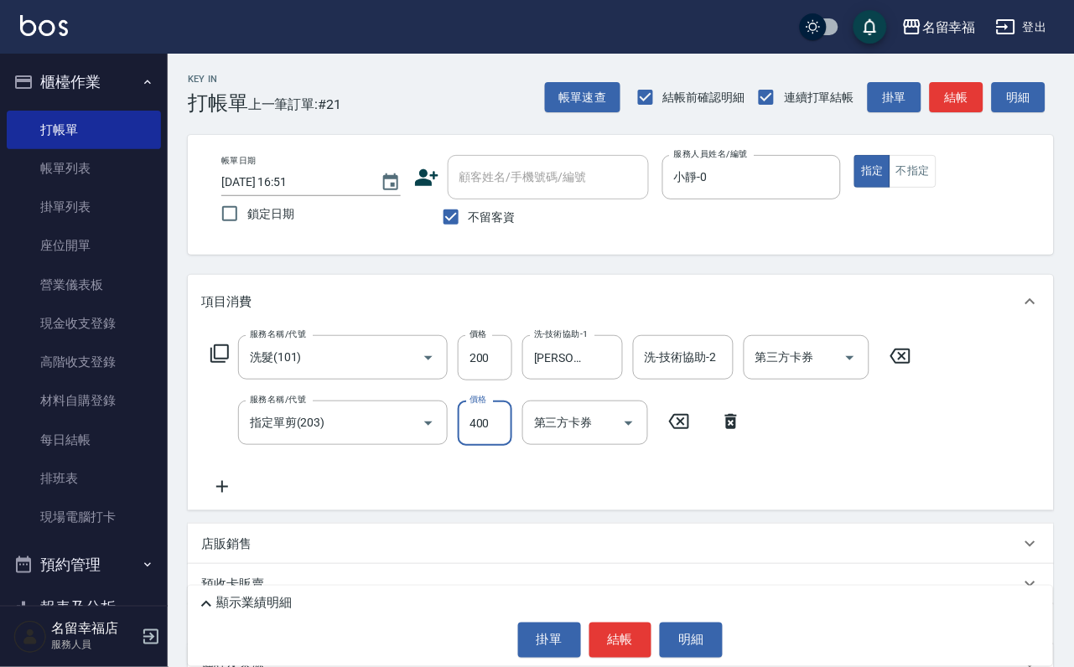
drag, startPoint x: 474, startPoint y: 439, endPoint x: 402, endPoint y: 324, distance: 134.9
click at [475, 438] on input "400" at bounding box center [485, 423] width 55 height 45
click at [622, 642] on button "結帳" at bounding box center [620, 640] width 63 height 35
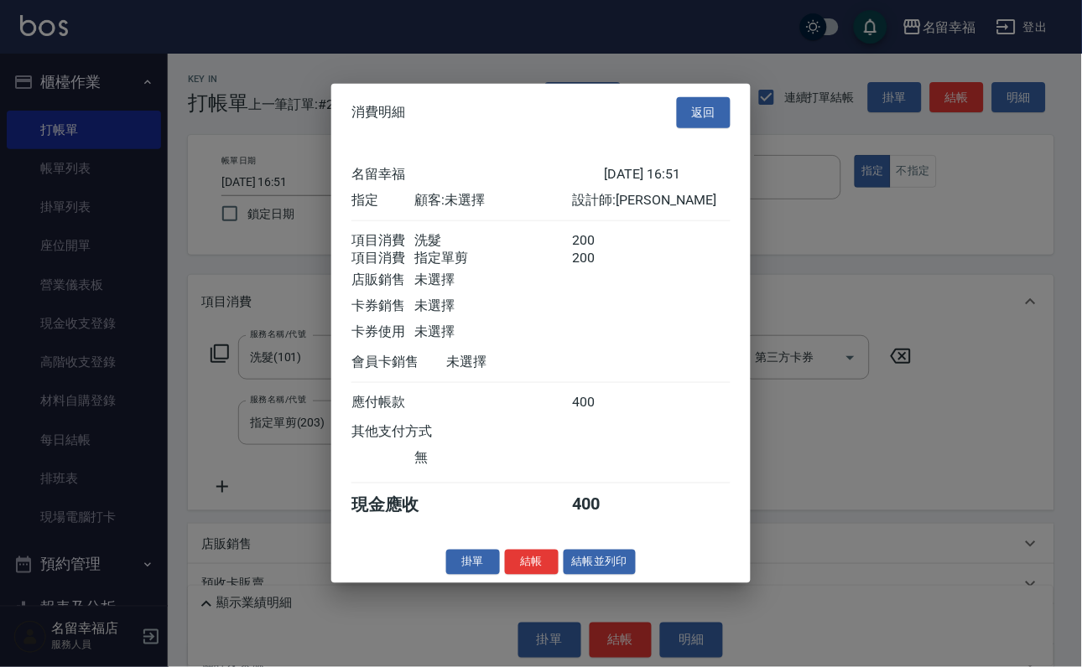
scroll to position [270, 0]
click at [505, 575] on button "結帳" at bounding box center [532, 562] width 54 height 26
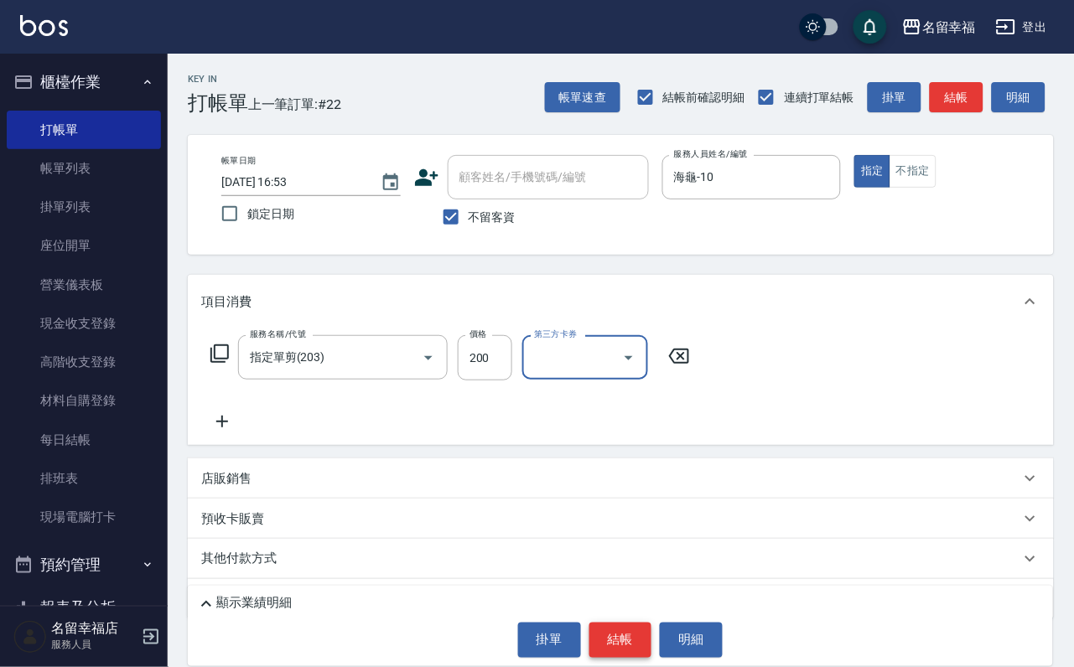
click at [643, 623] on button "結帳" at bounding box center [620, 640] width 63 height 35
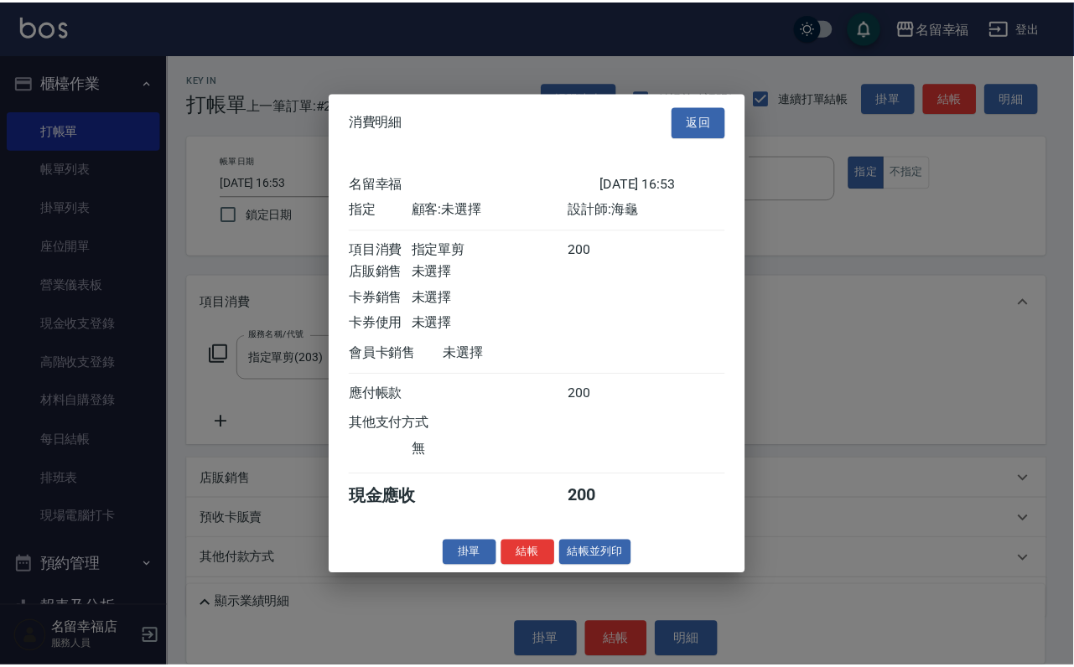
scroll to position [207, 0]
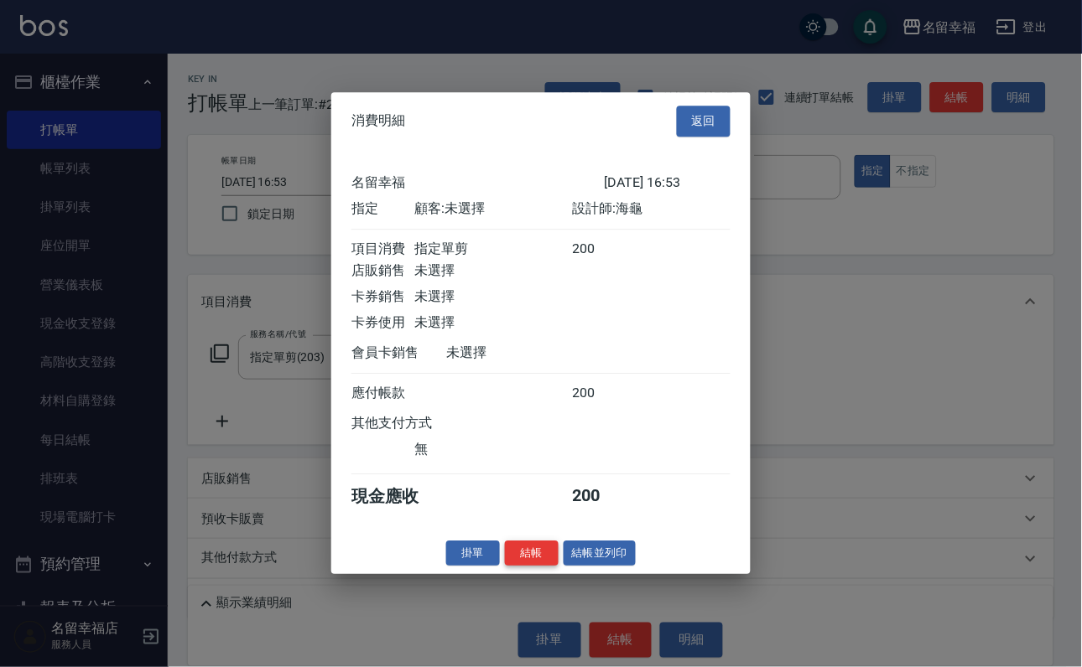
click at [516, 567] on button "結帳" at bounding box center [532, 554] width 54 height 26
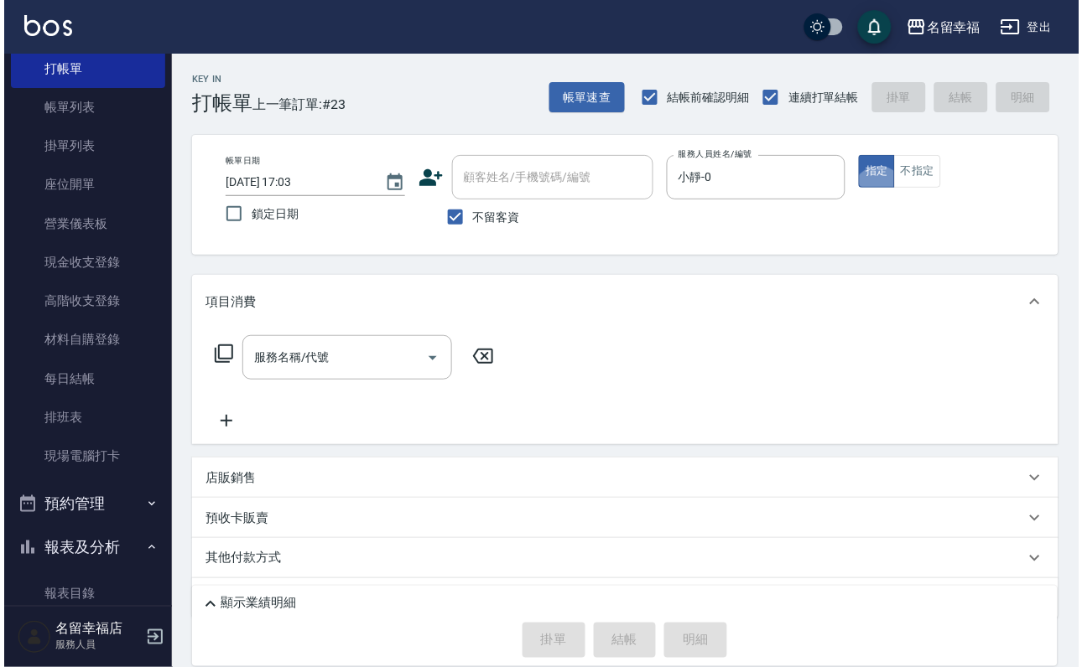
scroll to position [126, 0]
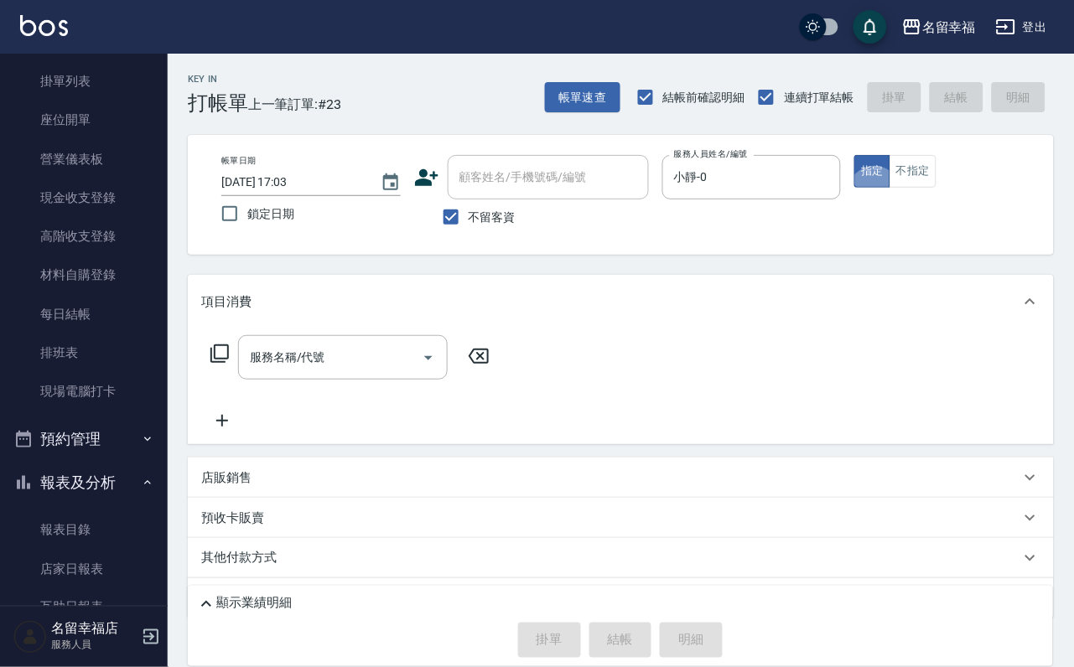
click at [230, 364] on icon at bounding box center [220, 354] width 20 height 20
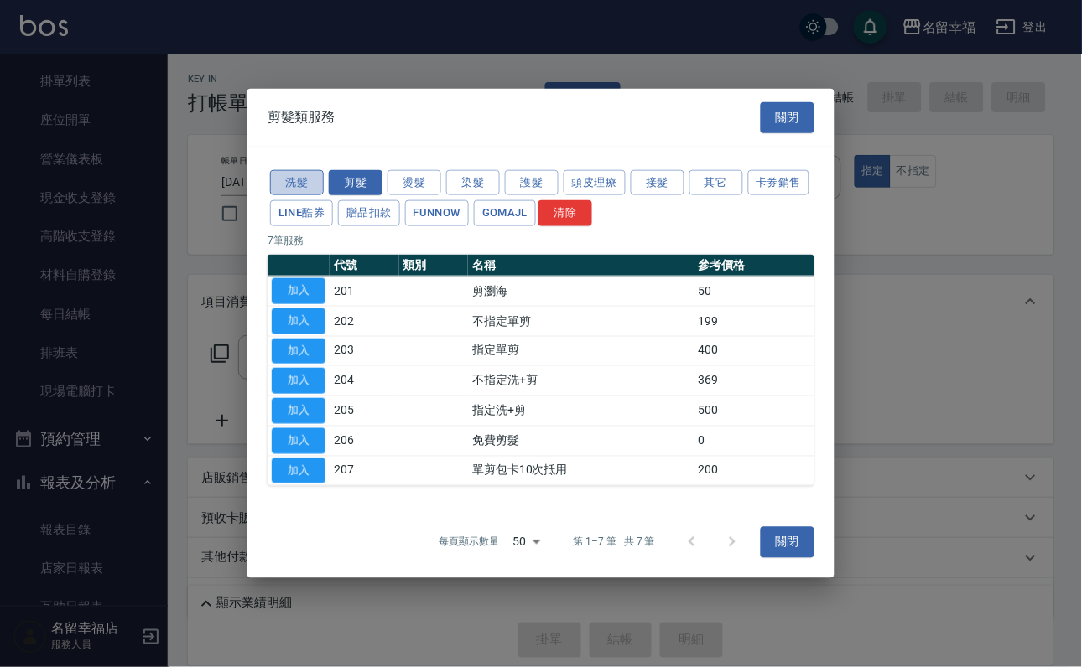
click at [309, 169] on button "洗髮" at bounding box center [297, 182] width 54 height 26
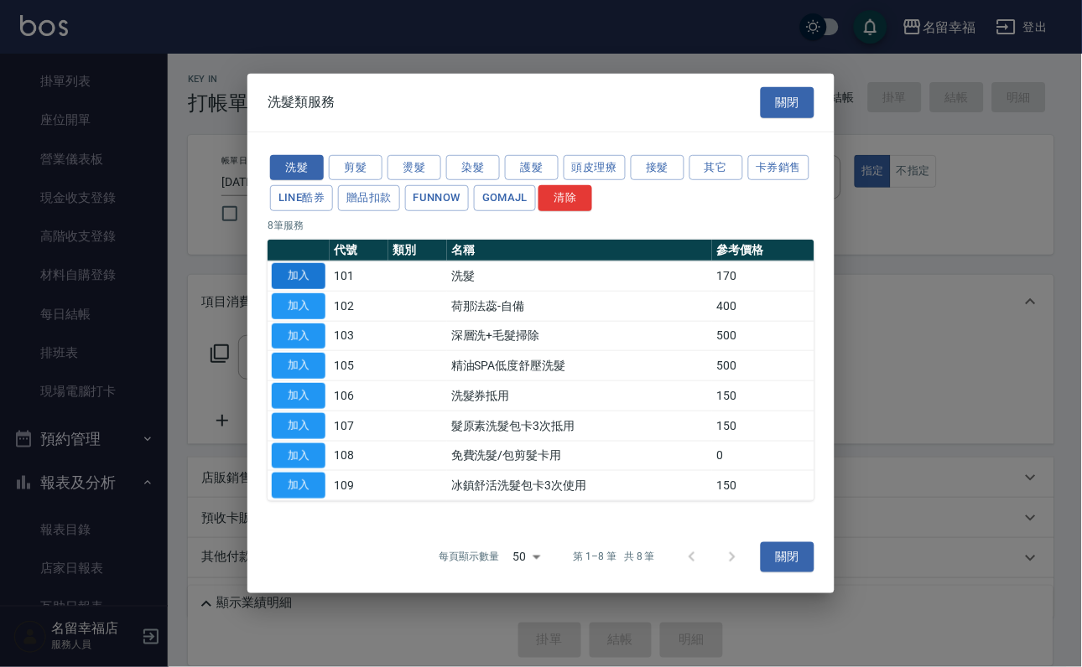
click at [301, 263] on button "加入" at bounding box center [299, 276] width 54 height 26
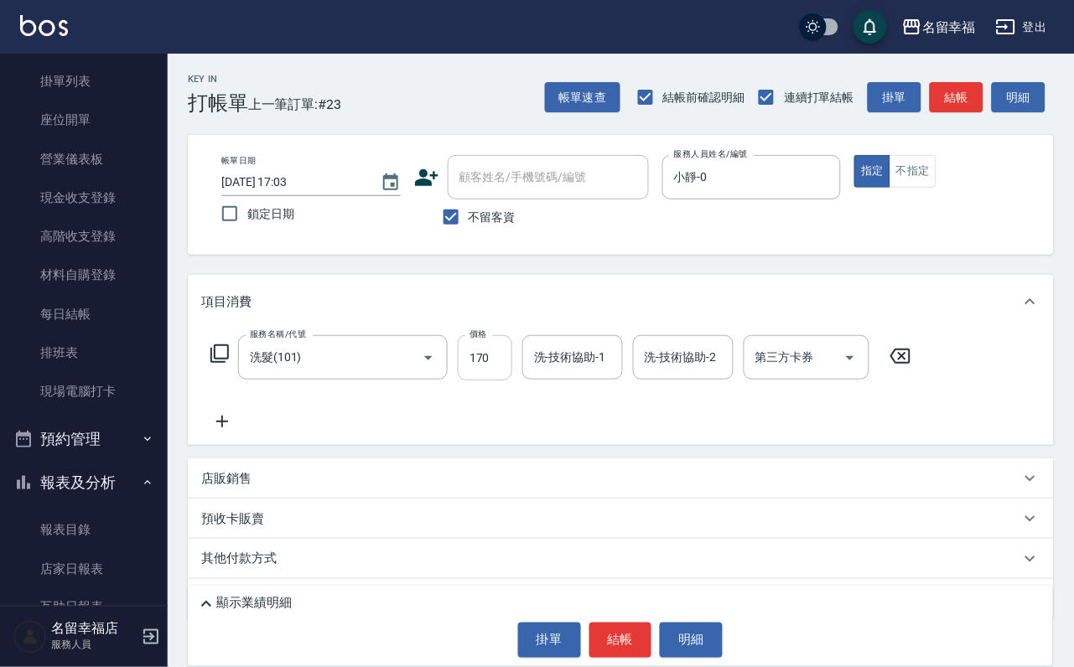
click at [502, 371] on input "170" at bounding box center [485, 357] width 55 height 45
click at [230, 363] on icon at bounding box center [220, 354] width 20 height 20
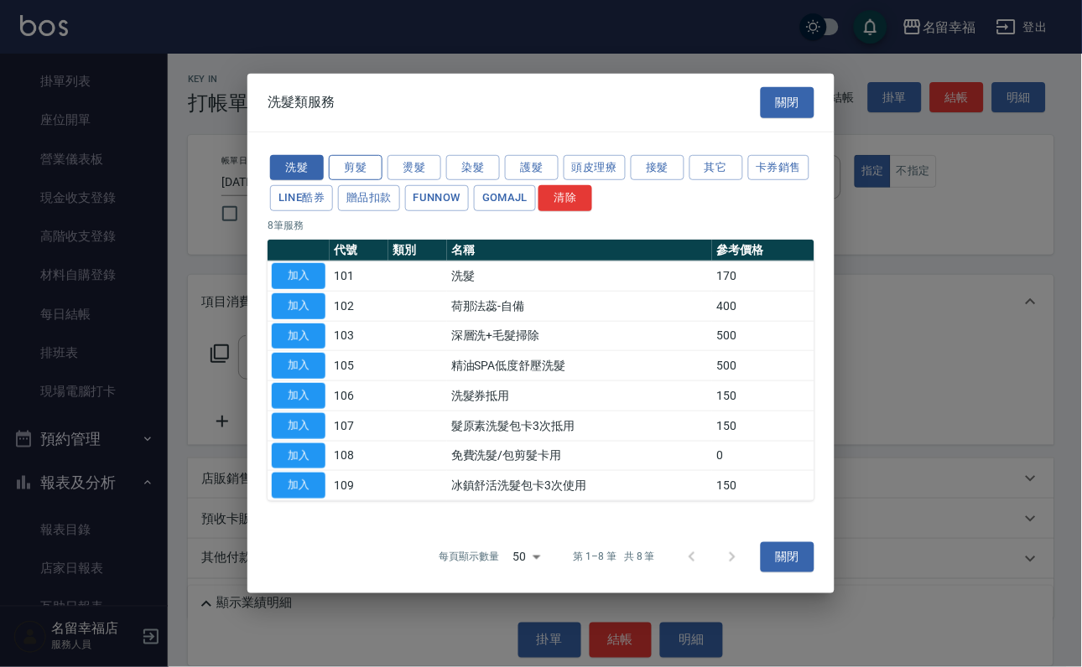
click at [338, 154] on button "剪髮" at bounding box center [356, 167] width 54 height 26
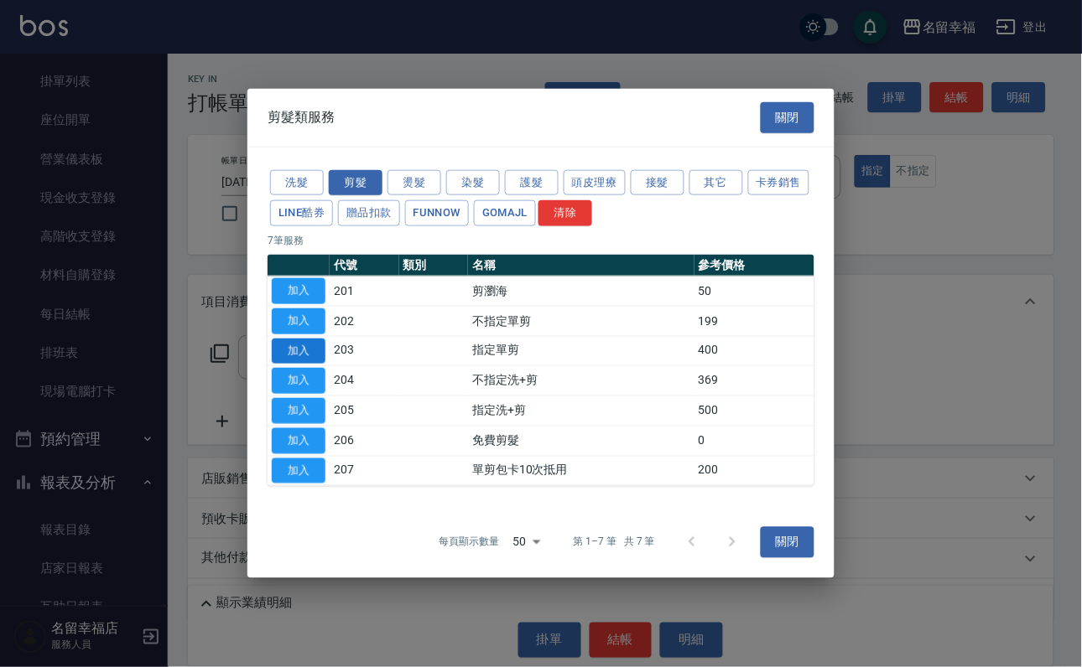
click at [316, 354] on button "加入" at bounding box center [299, 351] width 54 height 26
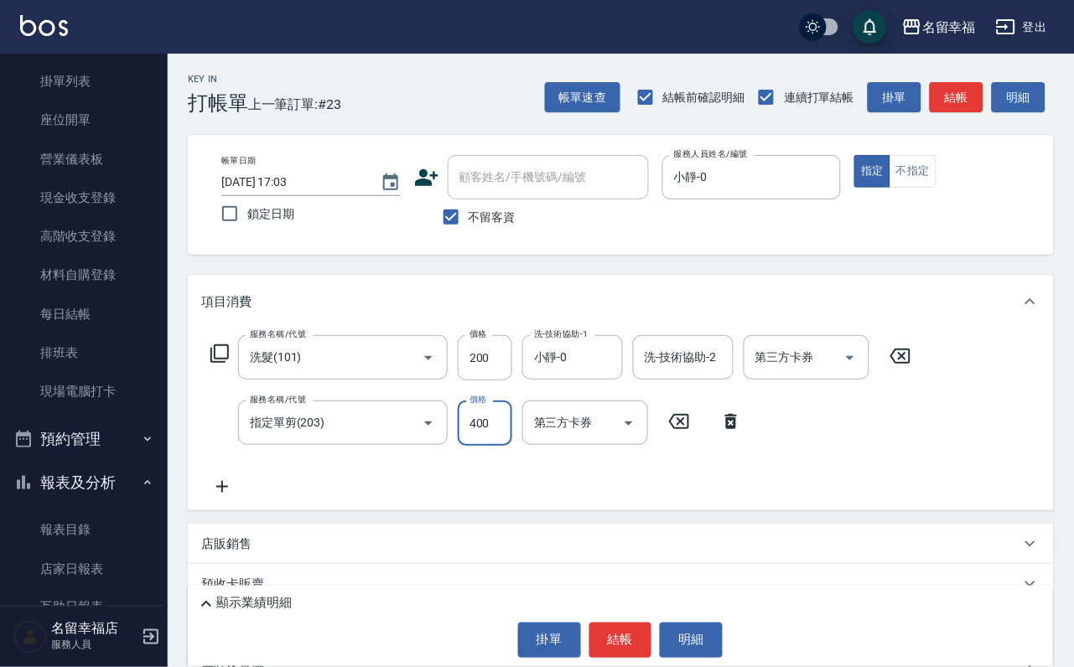
click at [485, 446] on input "400" at bounding box center [485, 423] width 55 height 45
click at [605, 631] on button "結帳" at bounding box center [620, 640] width 63 height 35
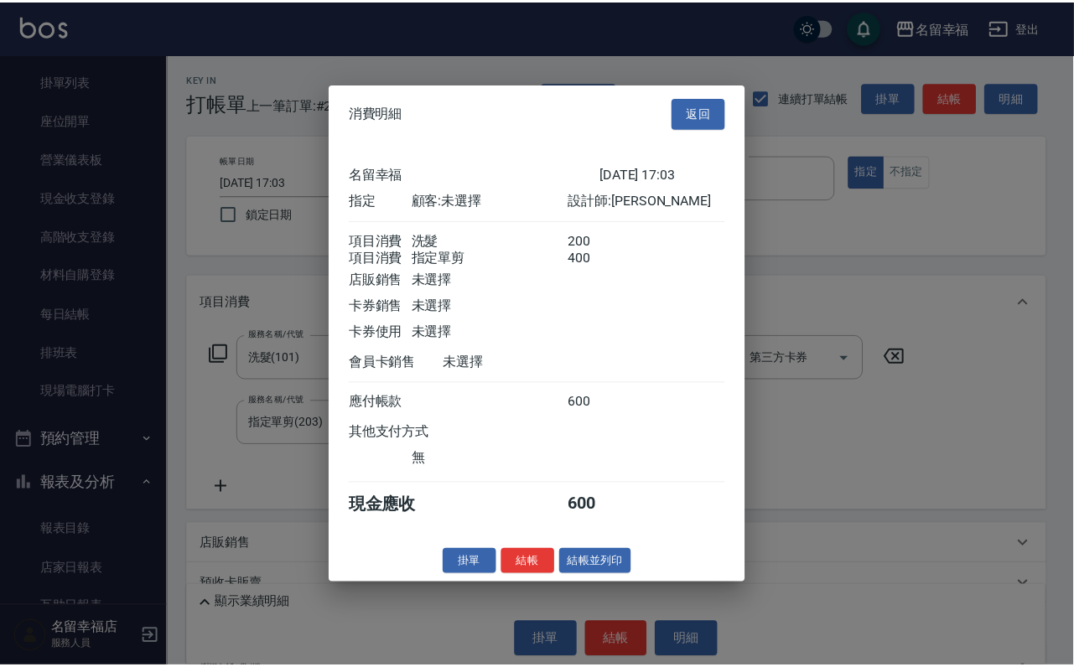
scroll to position [270, 0]
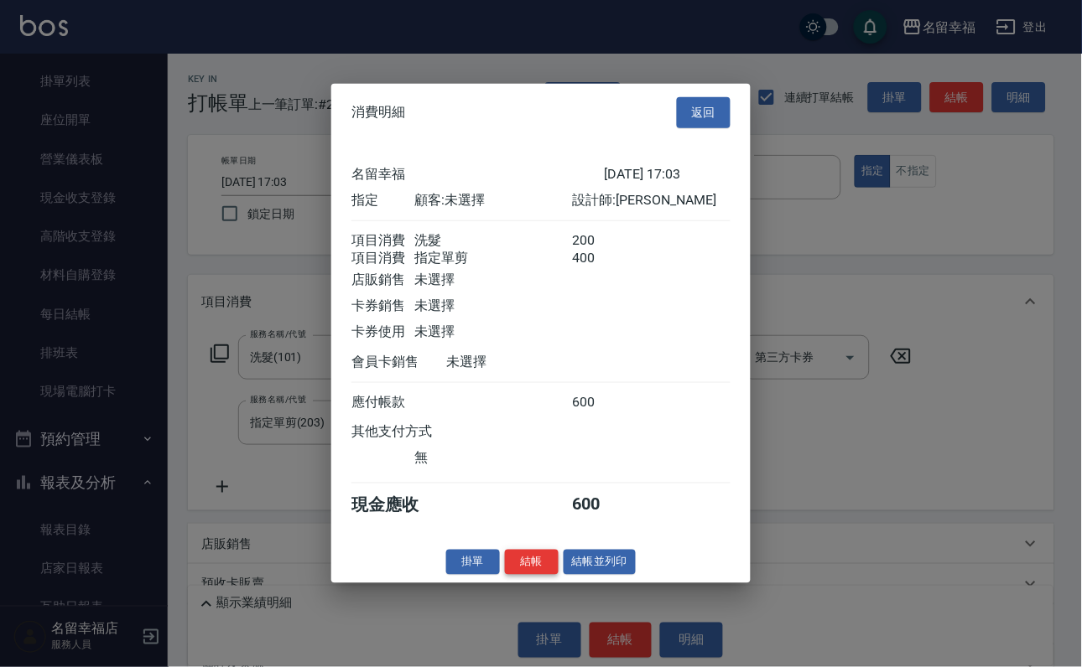
click at [505, 575] on button "結帳" at bounding box center [532, 562] width 54 height 26
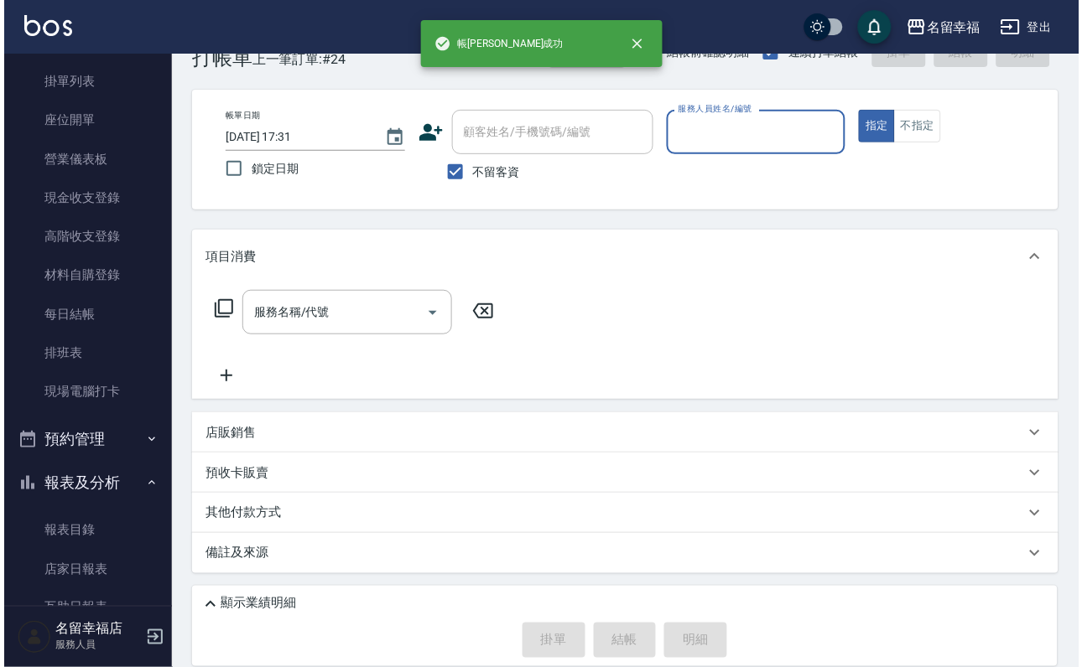
scroll to position [0, 0]
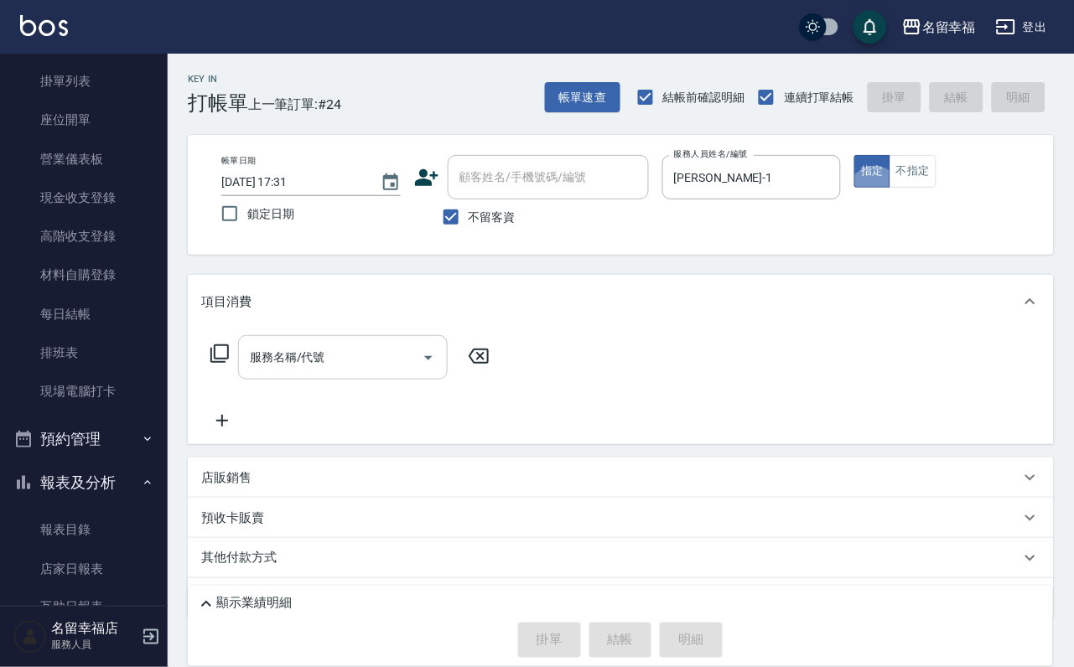
drag, startPoint x: 376, startPoint y: 360, endPoint x: 357, endPoint y: 353, distance: 19.6
click at [363, 356] on input "服務名稱/代號" at bounding box center [330, 357] width 169 height 29
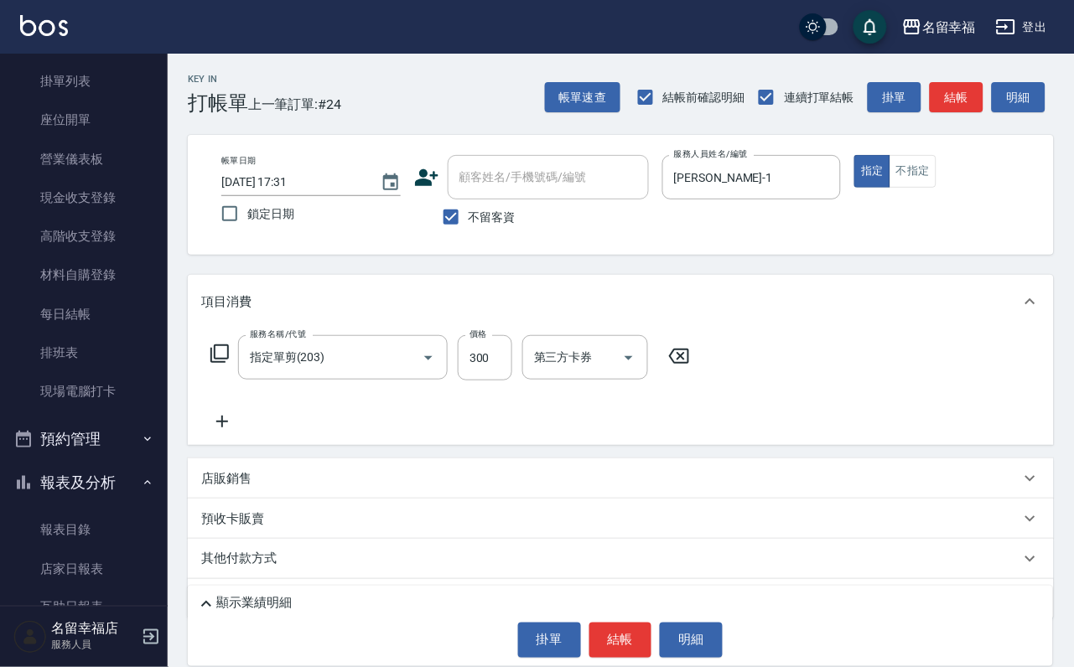
click at [231, 432] on icon at bounding box center [222, 422] width 42 height 20
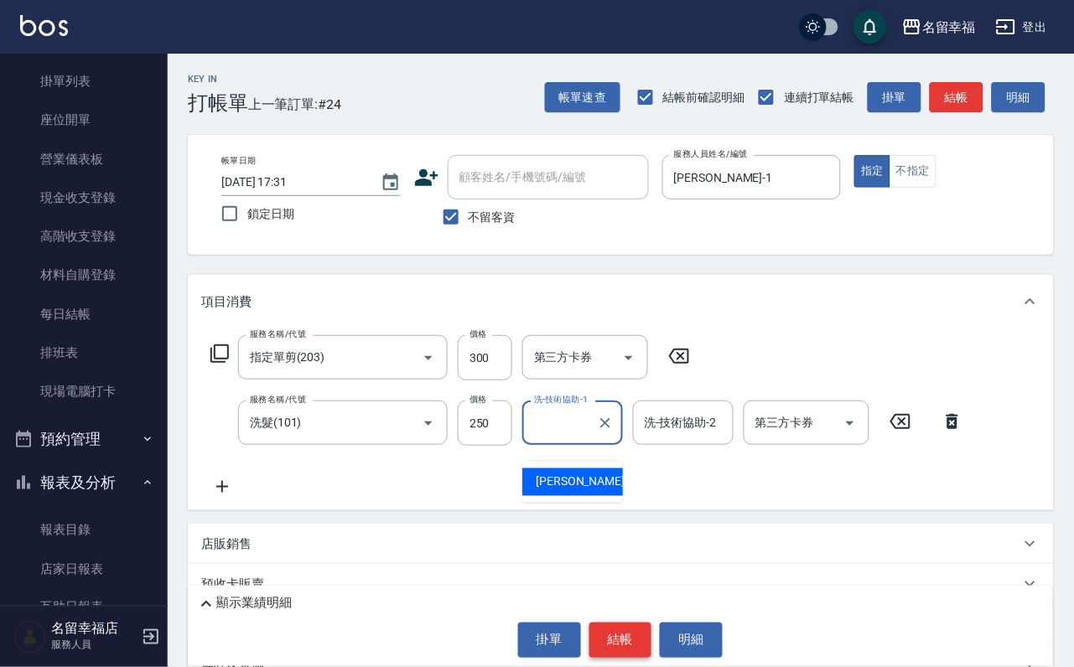
click at [602, 634] on button "結帳" at bounding box center [620, 640] width 63 height 35
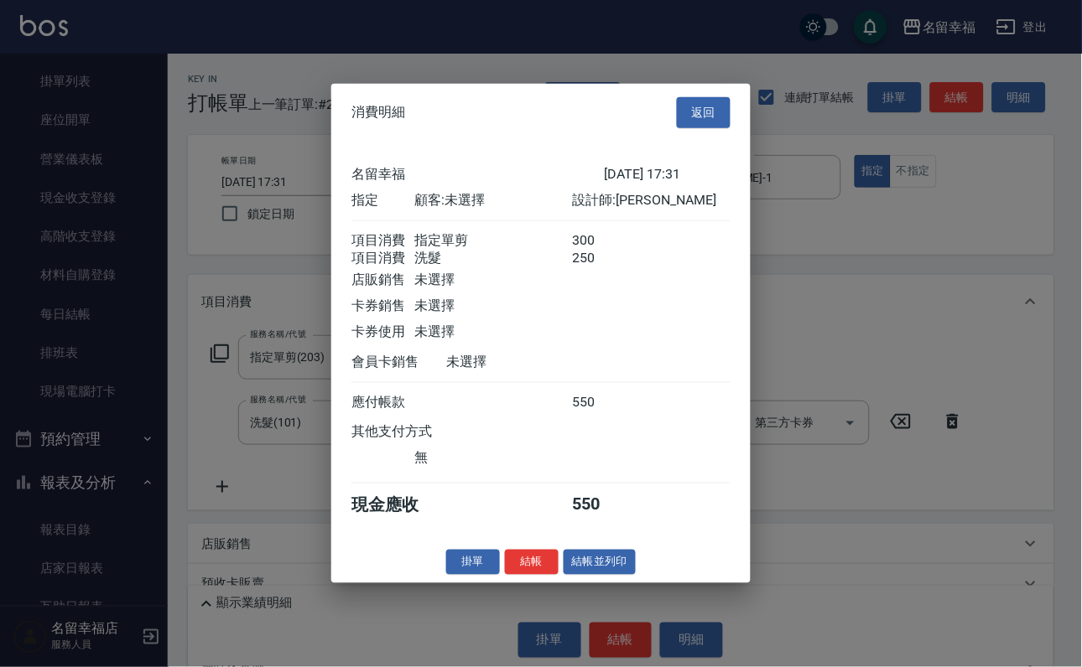
click at [691, 97] on button "返回" at bounding box center [704, 112] width 54 height 31
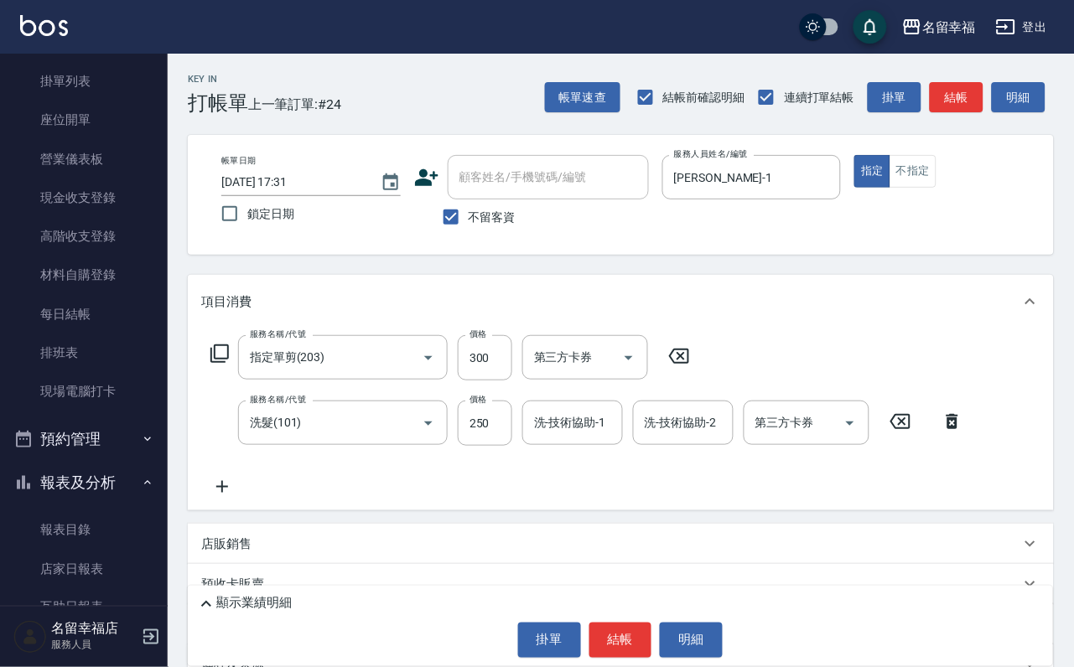
drag, startPoint x: 550, startPoint y: 448, endPoint x: 537, endPoint y: 418, distance: 31.9
click at [547, 436] on input "洗-技術協助-1" at bounding box center [573, 422] width 86 height 29
click at [619, 623] on button "結帳" at bounding box center [620, 640] width 63 height 35
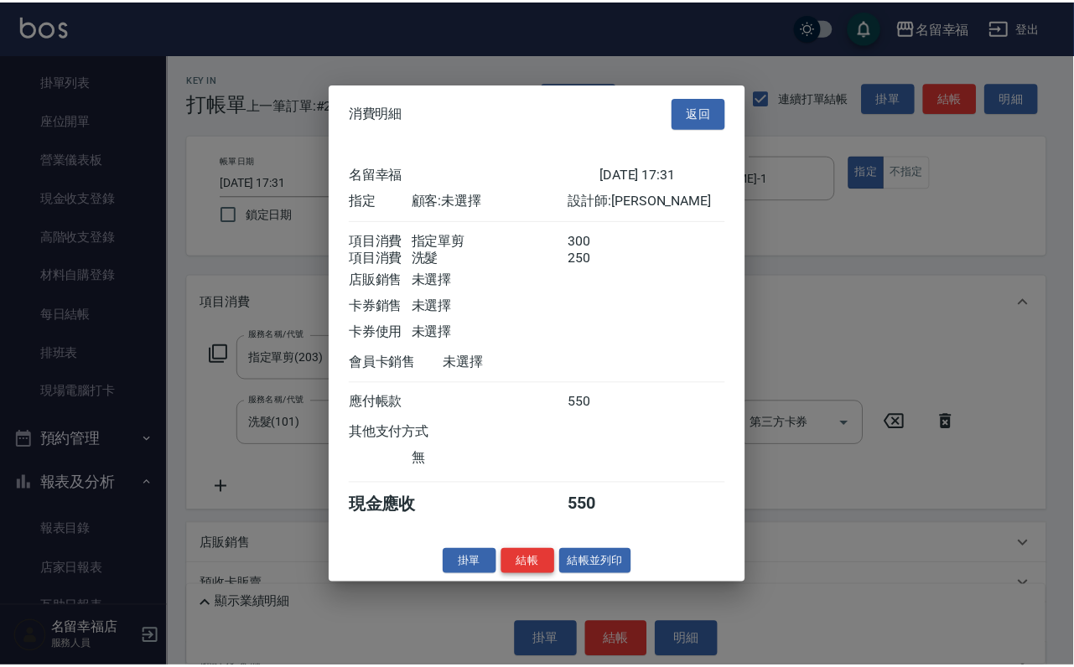
scroll to position [270, 0]
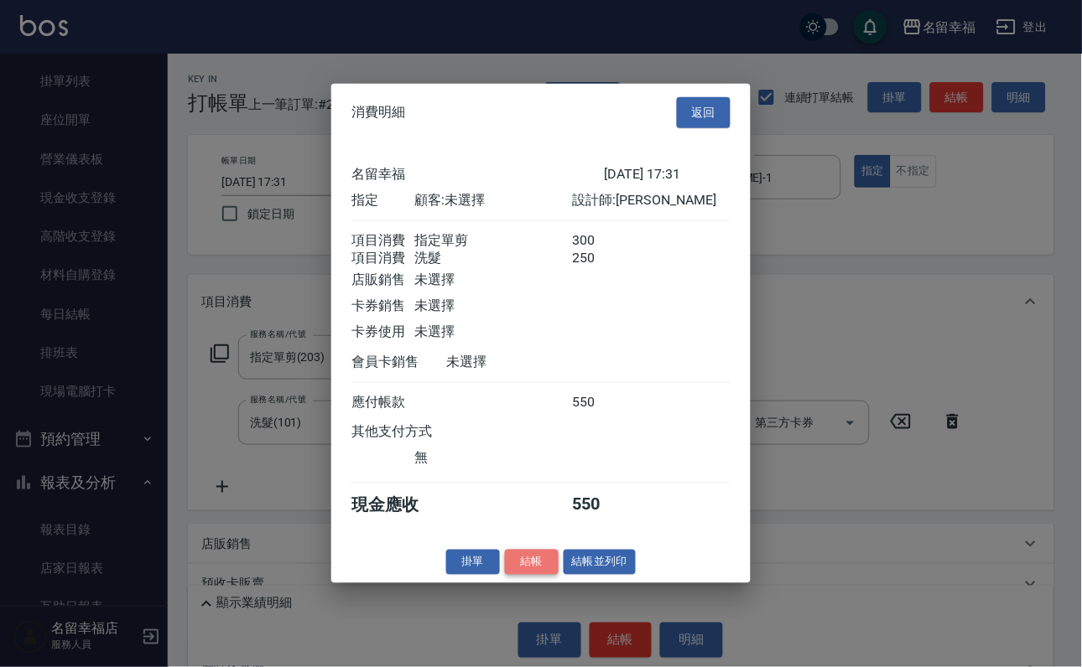
click at [505, 575] on button "結帳" at bounding box center [532, 562] width 54 height 26
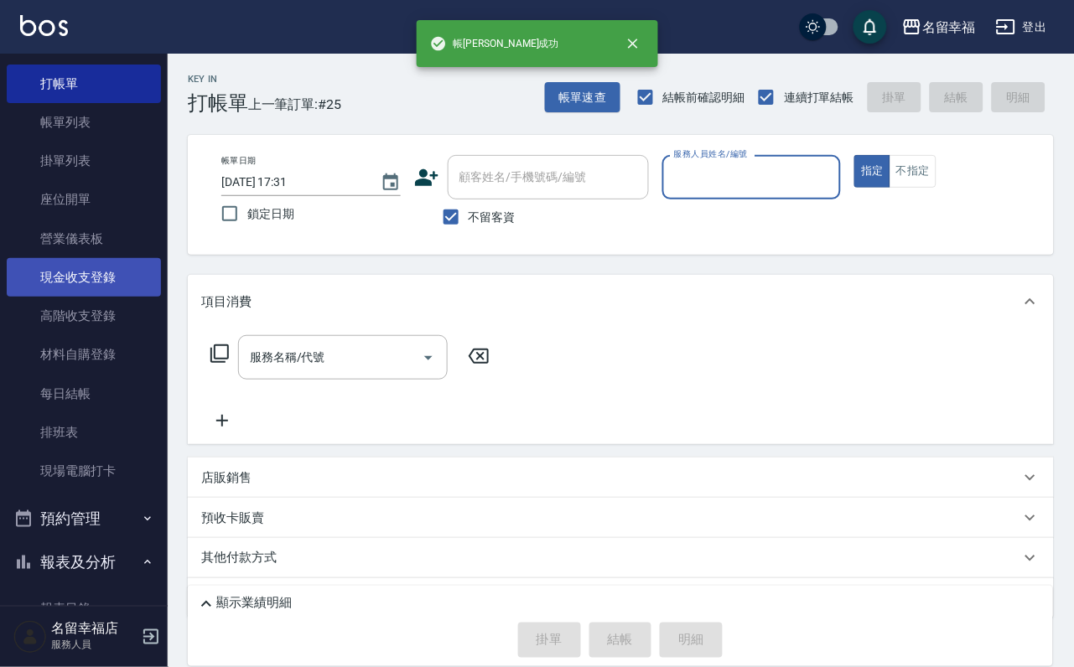
scroll to position [0, 0]
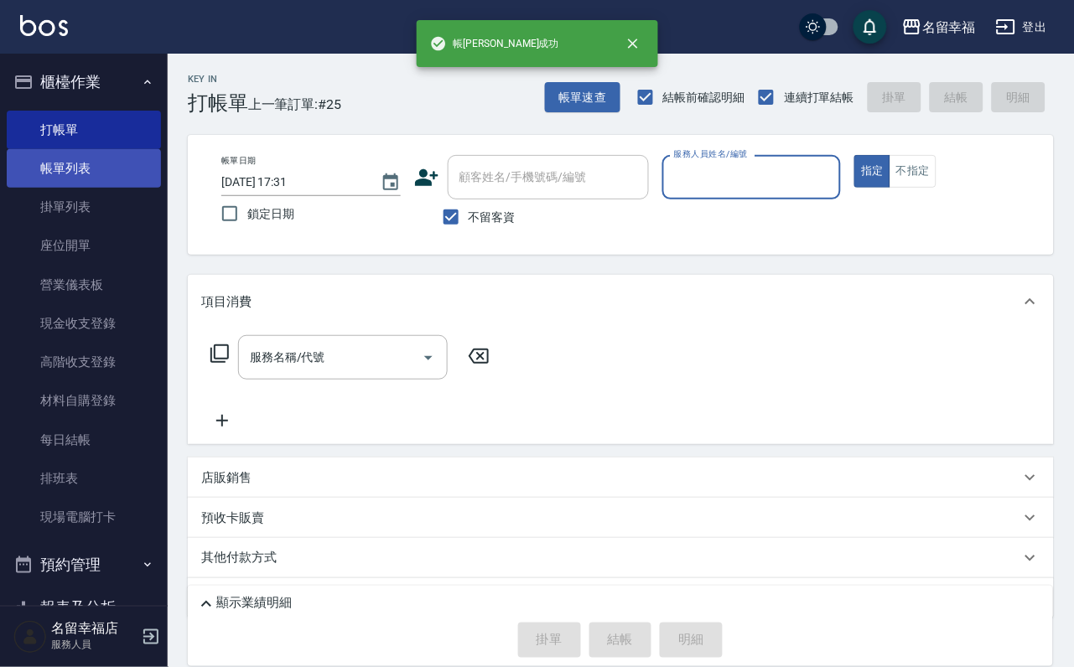
click at [70, 180] on link "帳單列表" at bounding box center [84, 168] width 154 height 39
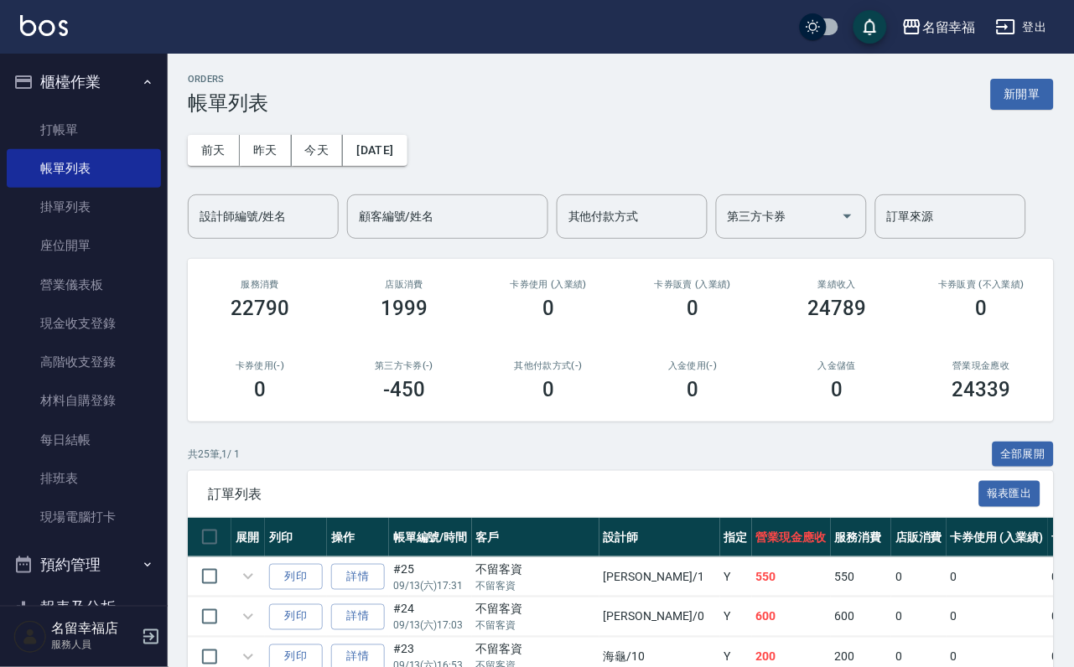
click at [226, 208] on div "設計師編號/姓名 設計師編號/姓名" at bounding box center [263, 217] width 151 height 44
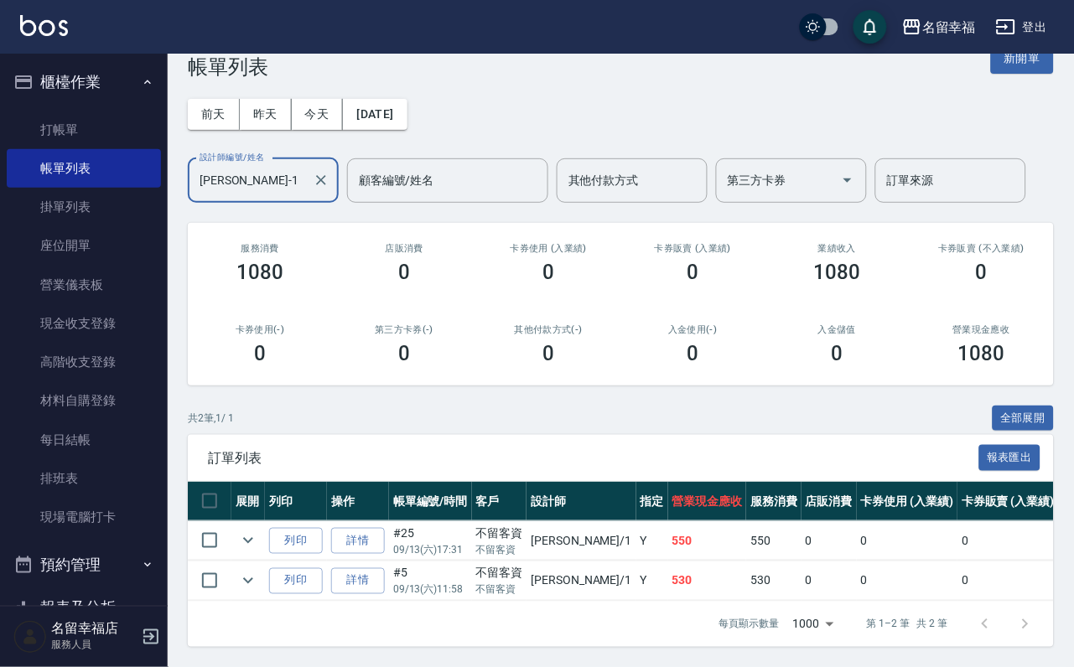
scroll to position [142, 0]
click at [258, 571] on icon "expand row" at bounding box center [248, 581] width 20 height 20
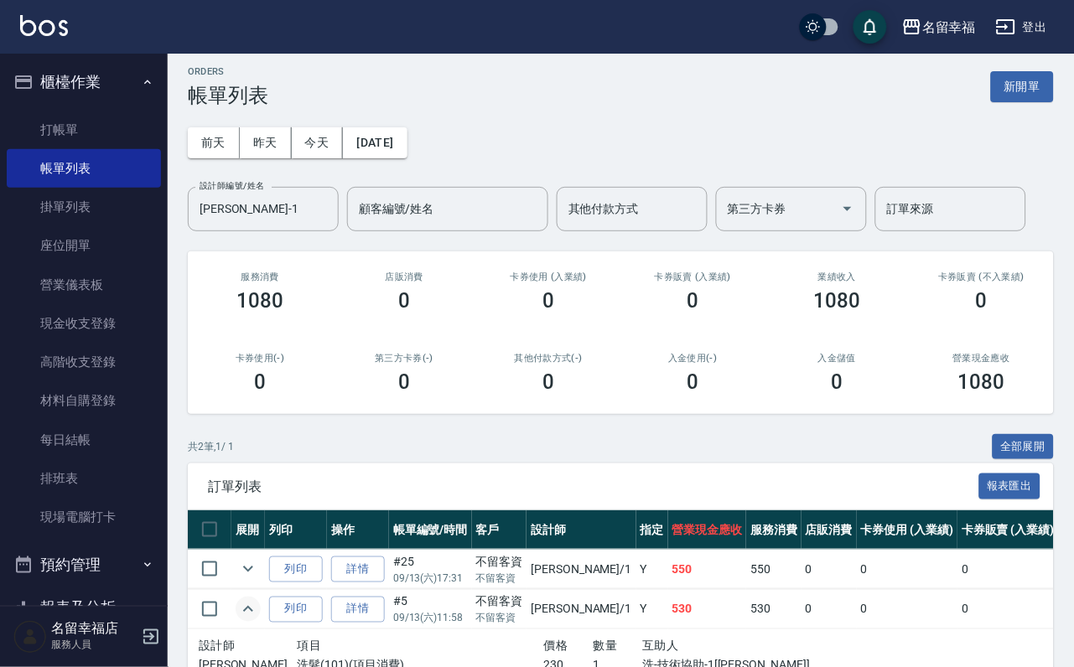
scroll to position [0, 0]
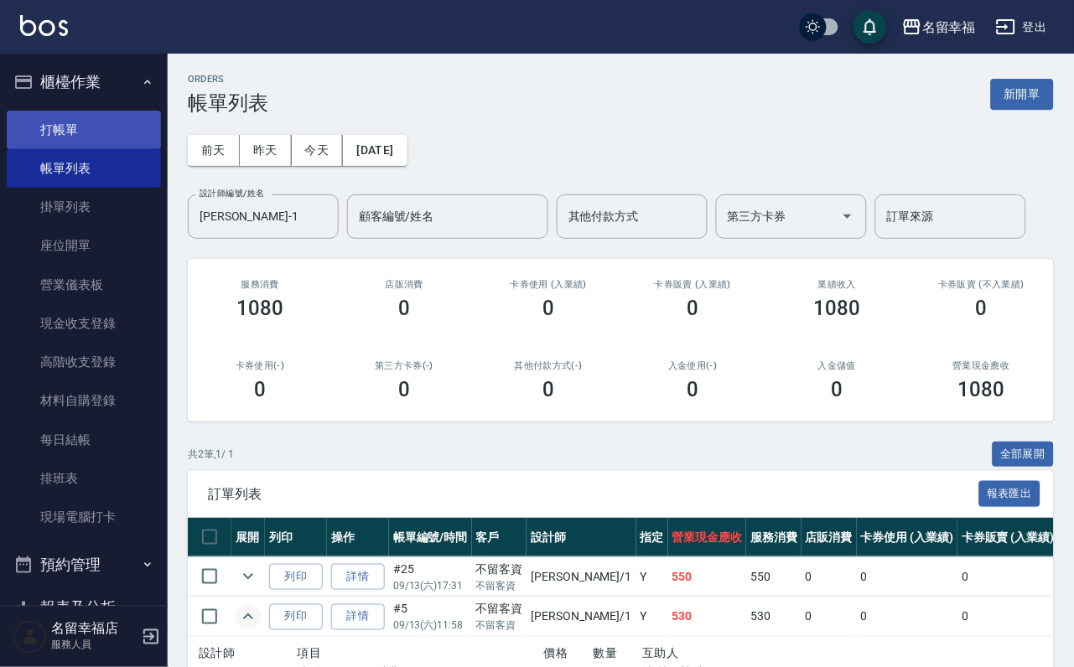
drag, startPoint x: 55, startPoint y: 133, endPoint x: 64, endPoint y: 134, distance: 8.4
click at [56, 132] on link "打帳單" at bounding box center [84, 130] width 154 height 39
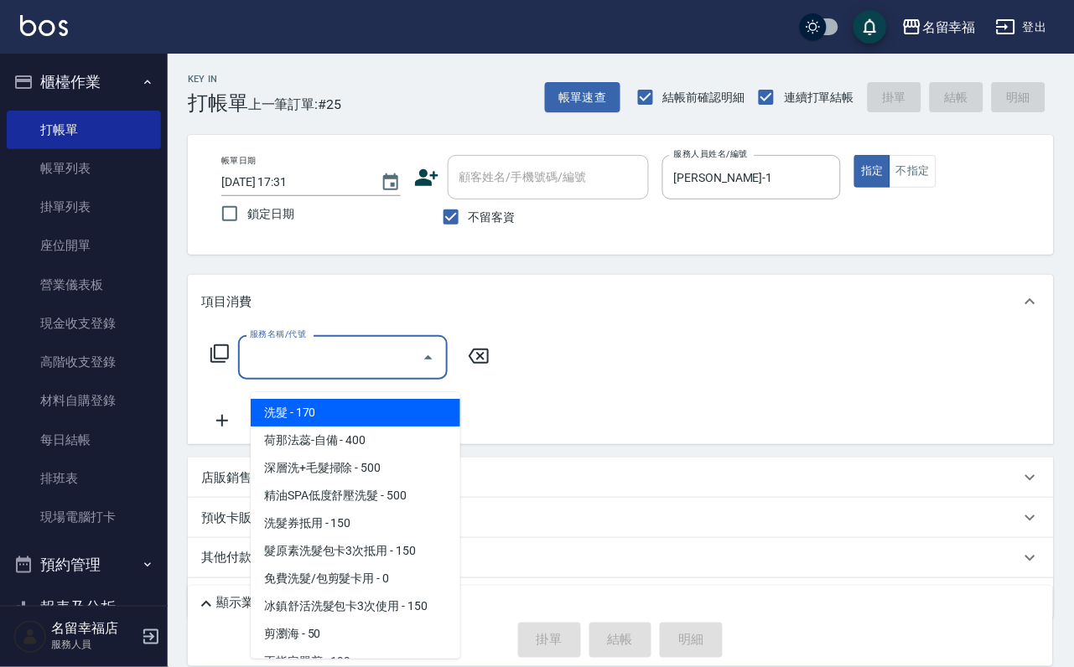
click at [390, 372] on input "服務名稱/代號" at bounding box center [330, 357] width 169 height 29
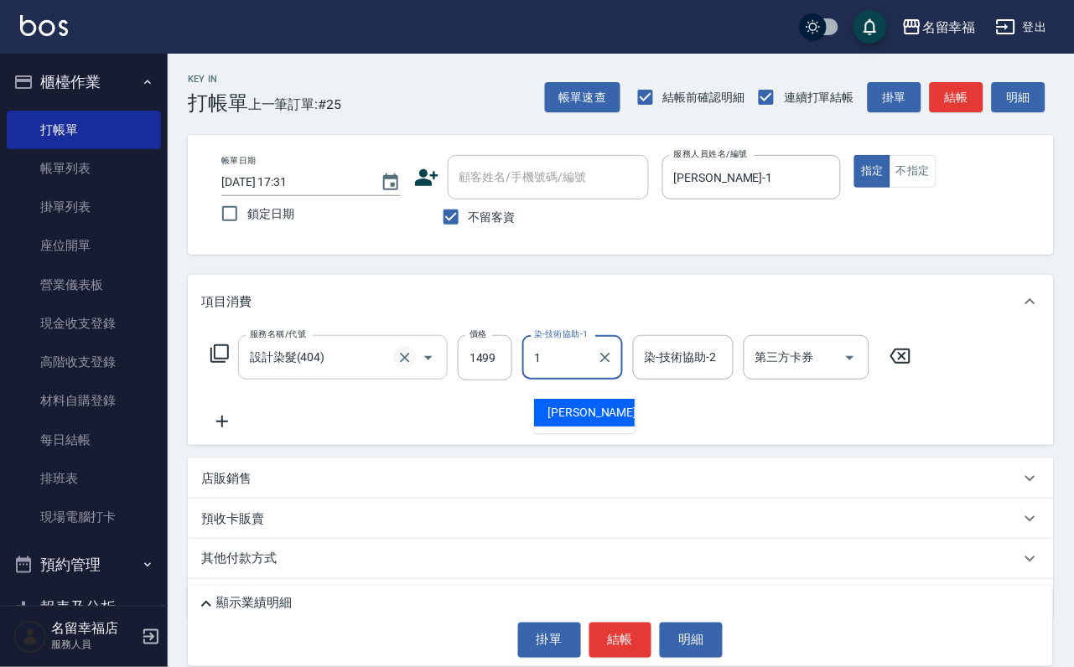
click at [393, 370] on button "Clear" at bounding box center [404, 357] width 23 height 23
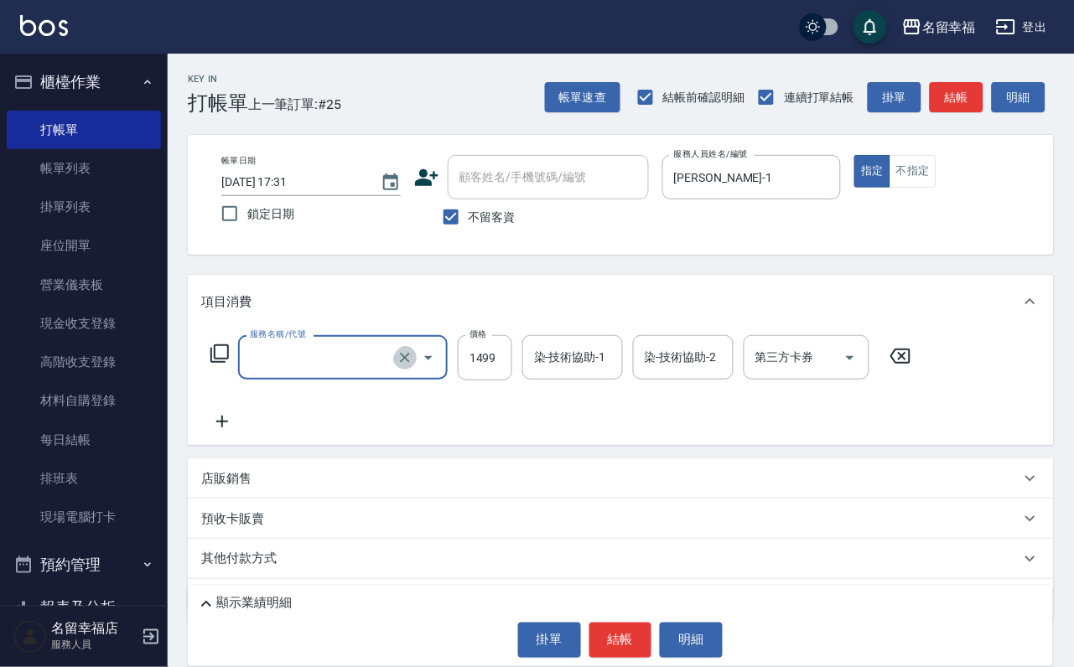
click at [401, 363] on icon "Clear" at bounding box center [405, 358] width 10 height 10
click at [356, 372] on input "服務名稱/代號" at bounding box center [320, 357] width 148 height 29
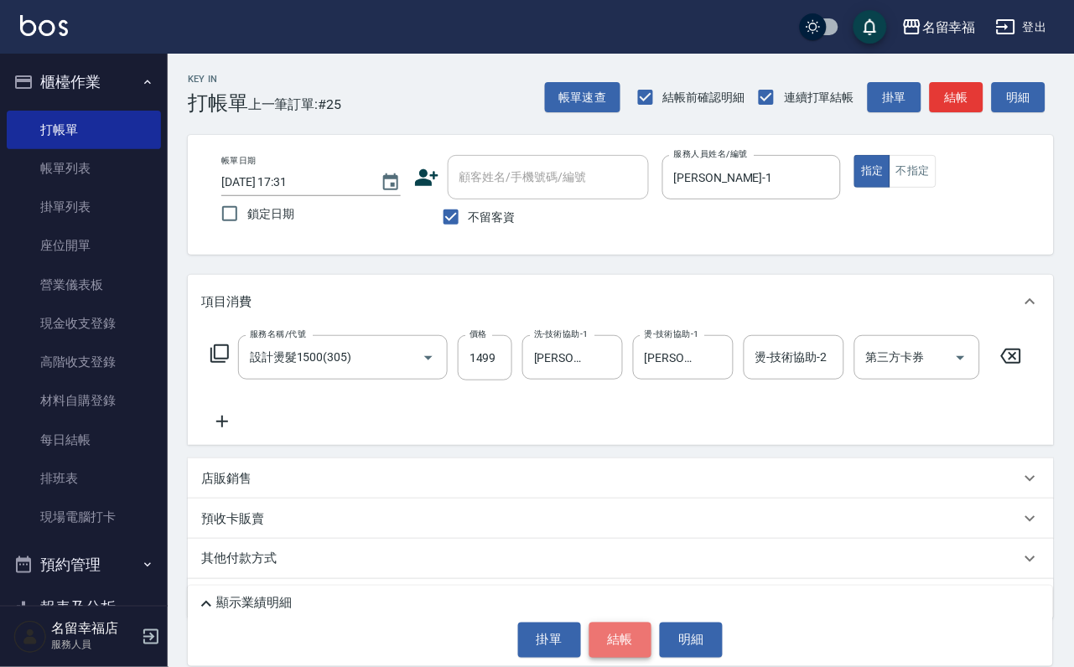
click at [600, 642] on button "結帳" at bounding box center [620, 640] width 63 height 35
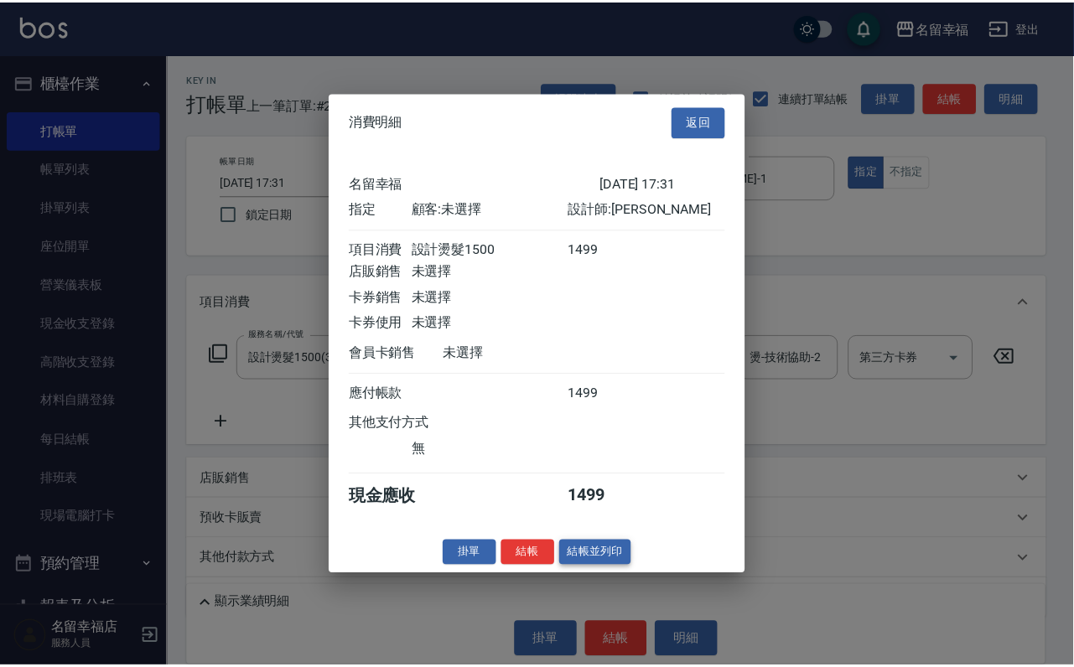
scroll to position [207, 0]
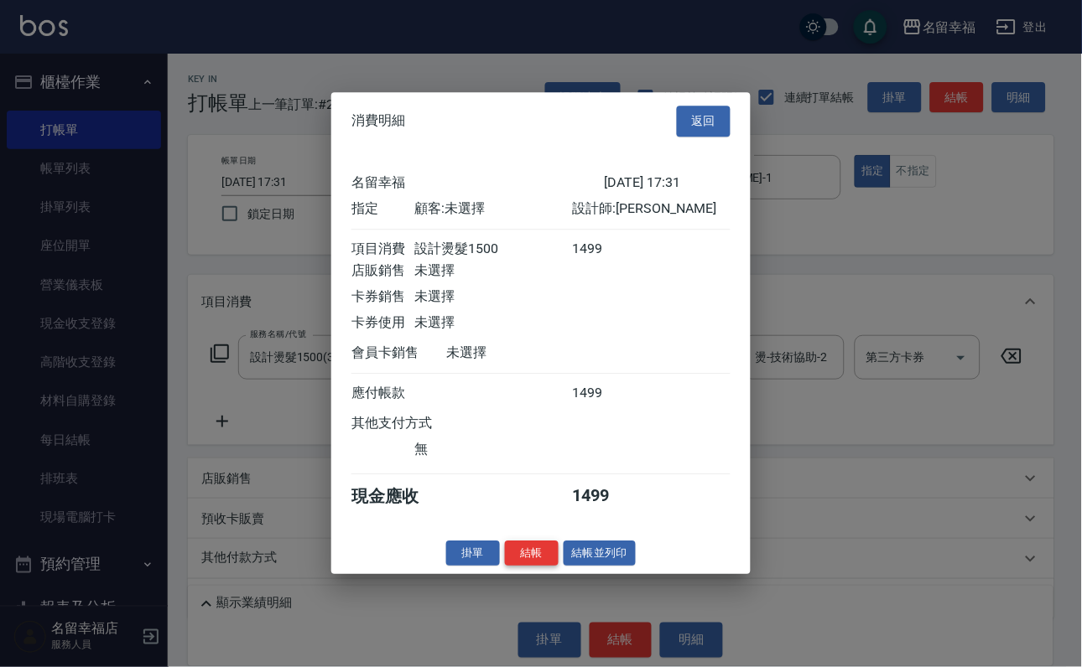
click at [505, 567] on button "結帳" at bounding box center [532, 554] width 54 height 26
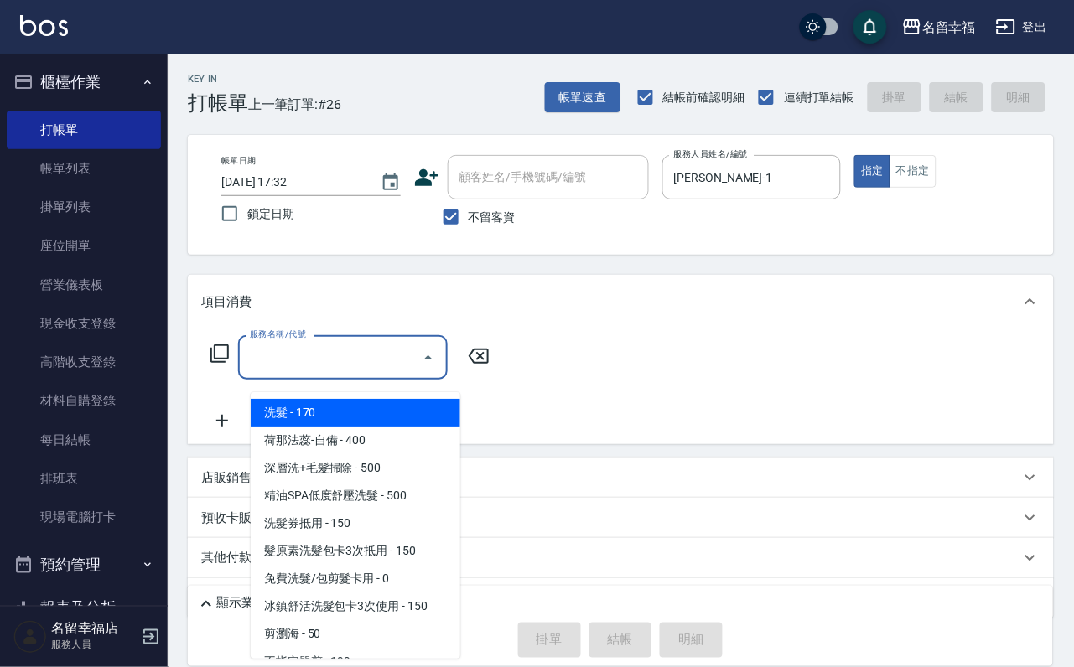
click at [307, 362] on input "服務名稱/代號" at bounding box center [330, 357] width 169 height 29
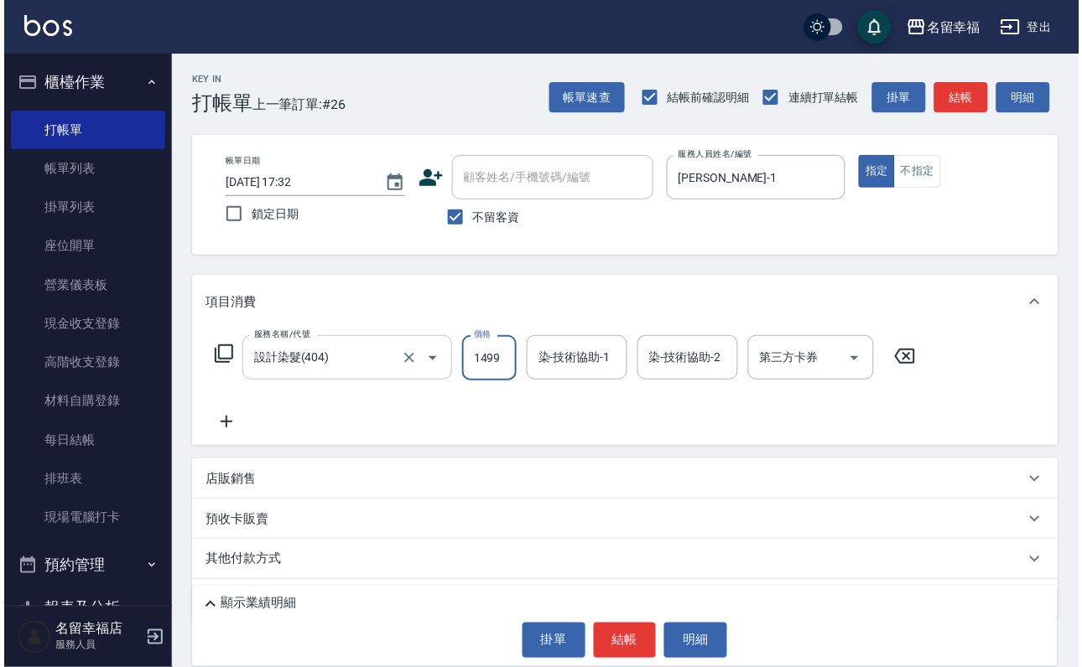
scroll to position [0, 0]
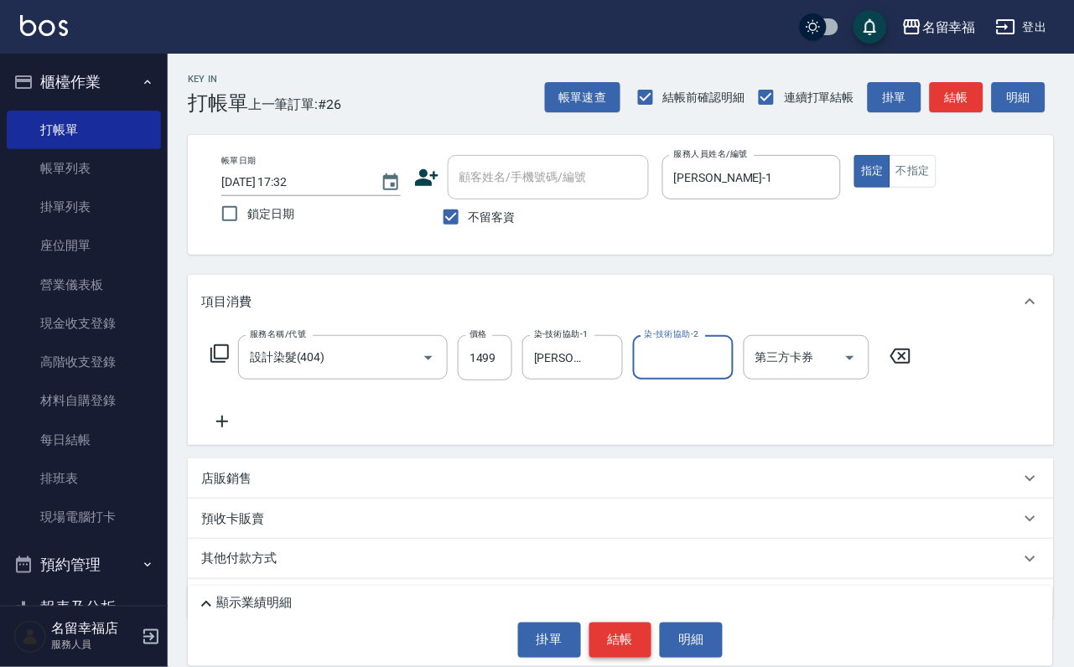
click at [610, 650] on button "結帳" at bounding box center [620, 640] width 63 height 35
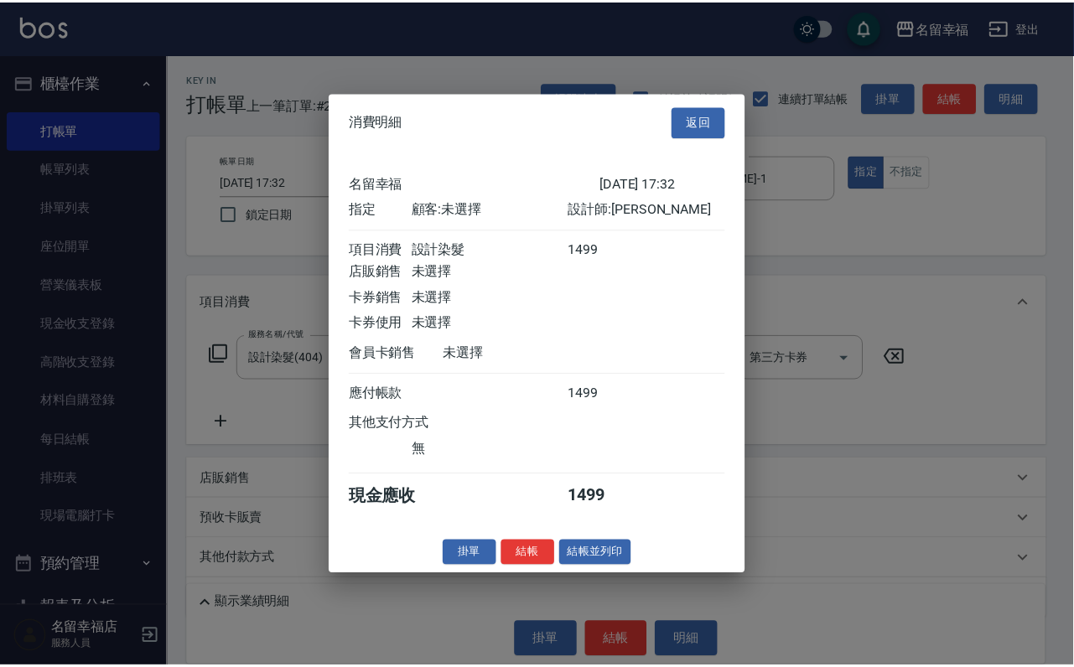
scroll to position [207, 0]
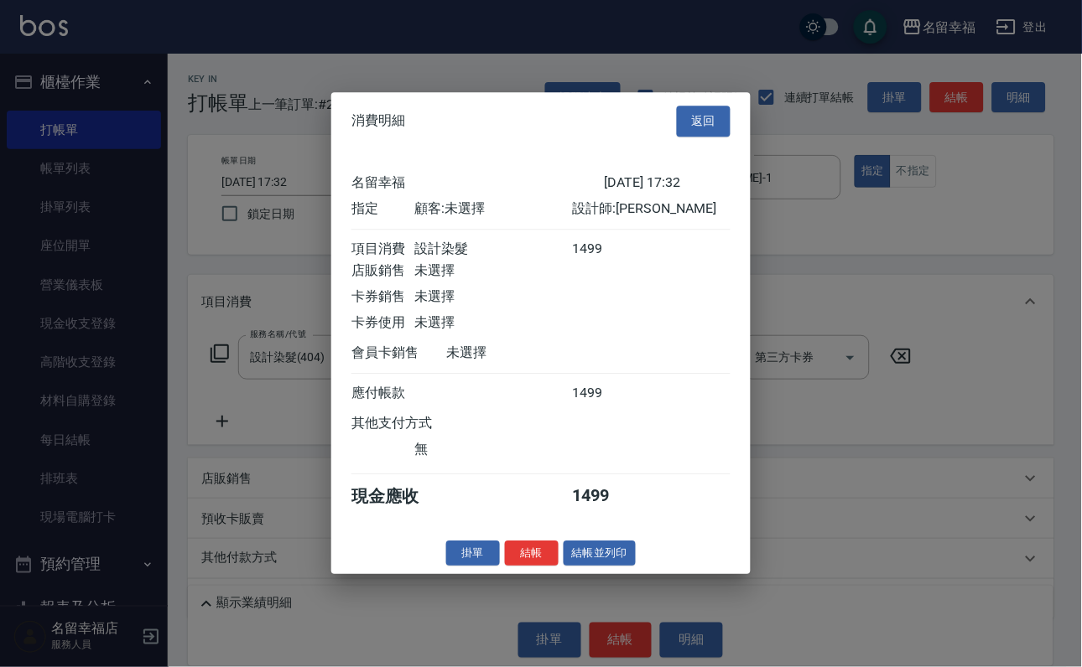
drag, startPoint x: 508, startPoint y: 636, endPoint x: 511, endPoint y: 616, distance: 20.4
click at [507, 567] on button "結帳" at bounding box center [532, 554] width 54 height 26
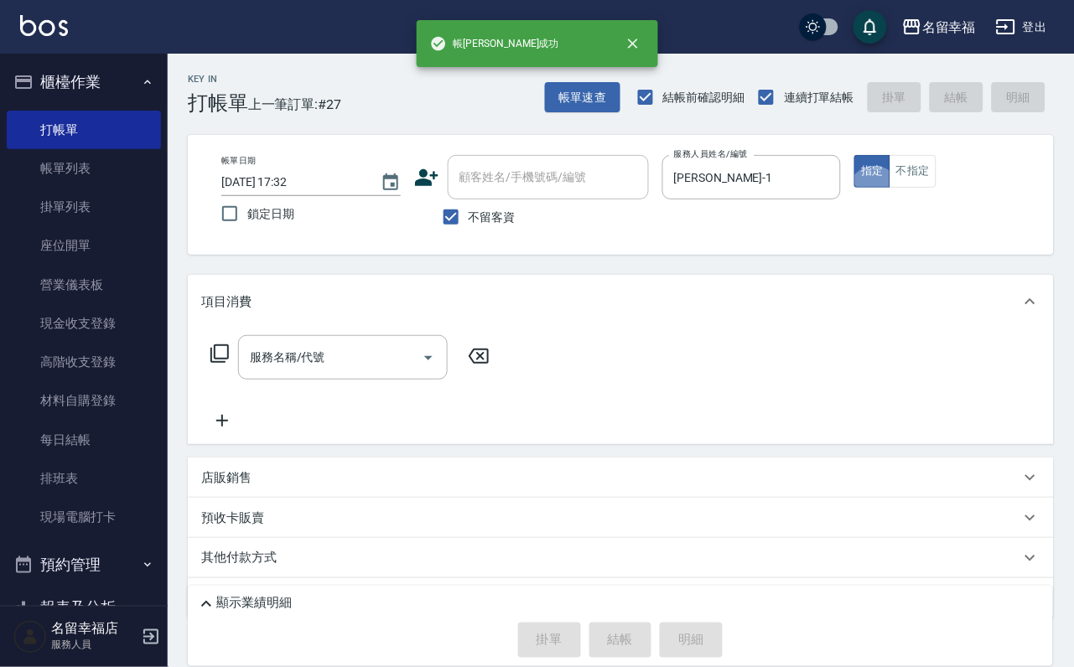
click at [355, 396] on div "服務名稱/代號 服務名稱/代號" at bounding box center [350, 383] width 298 height 96
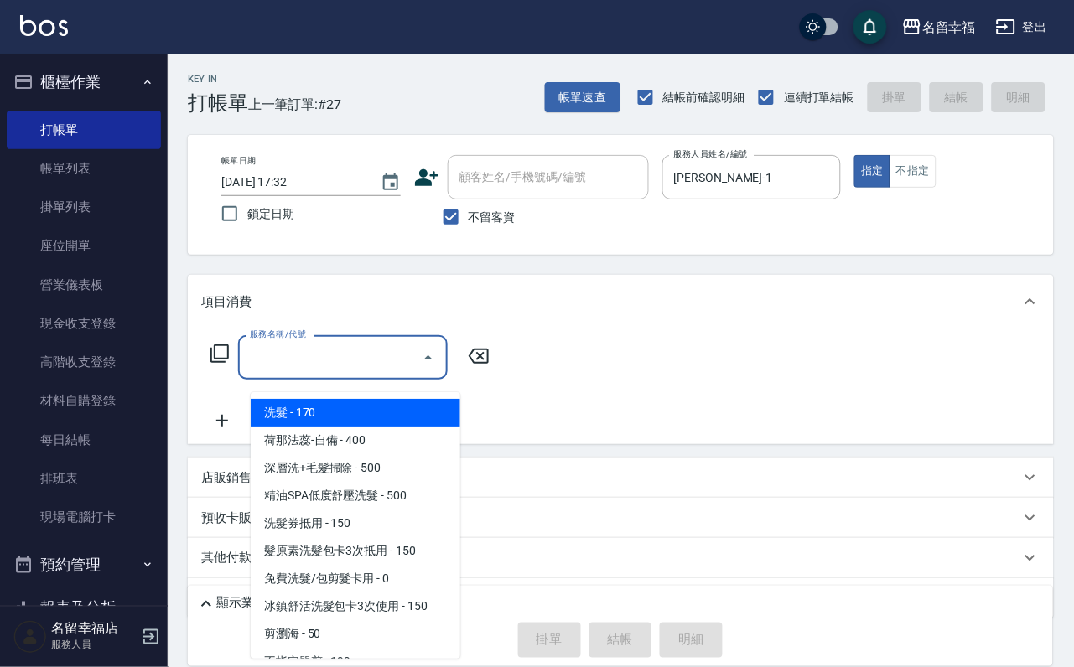
click at [354, 372] on input "服務名稱/代號" at bounding box center [330, 357] width 169 height 29
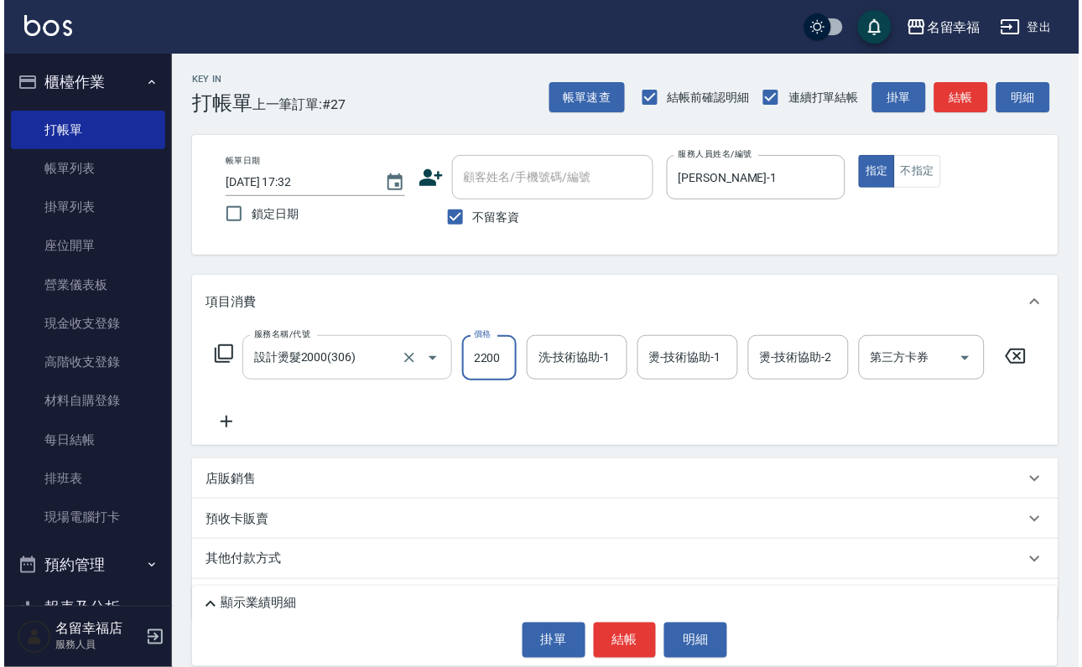
scroll to position [0, 0]
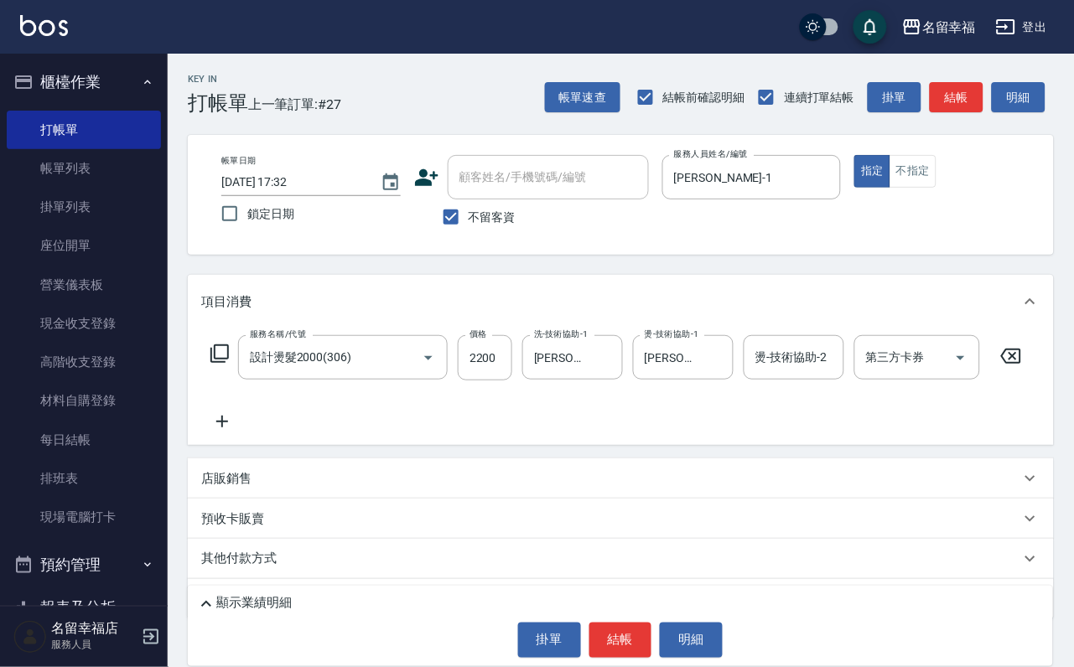
click at [221, 428] on icon at bounding box center [222, 422] width 12 height 12
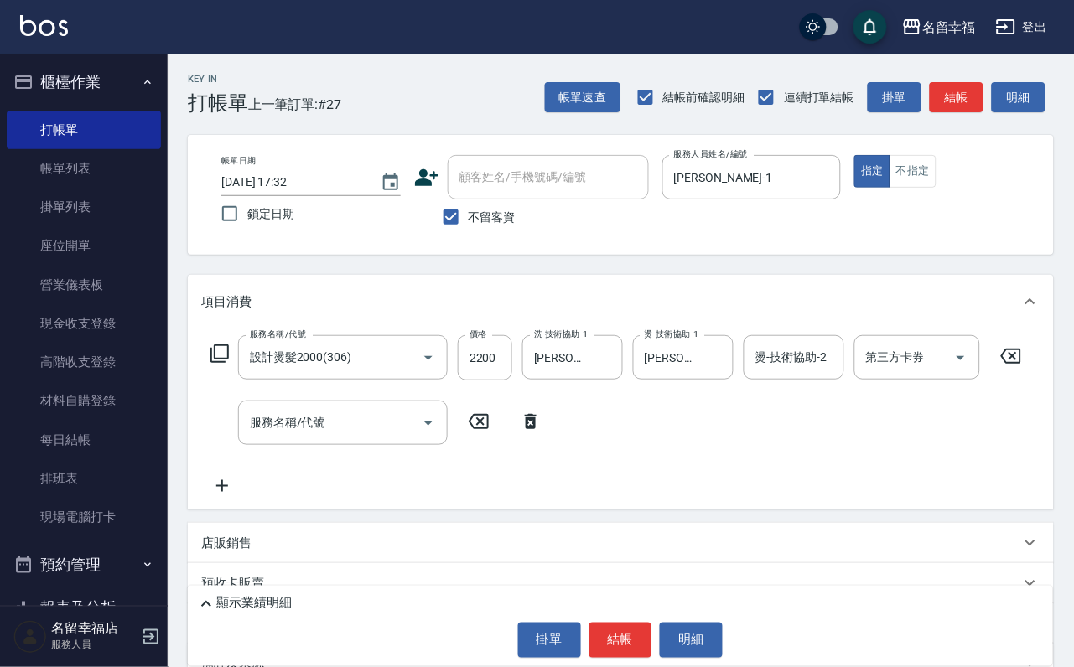
click at [537, 432] on icon at bounding box center [531, 422] width 42 height 20
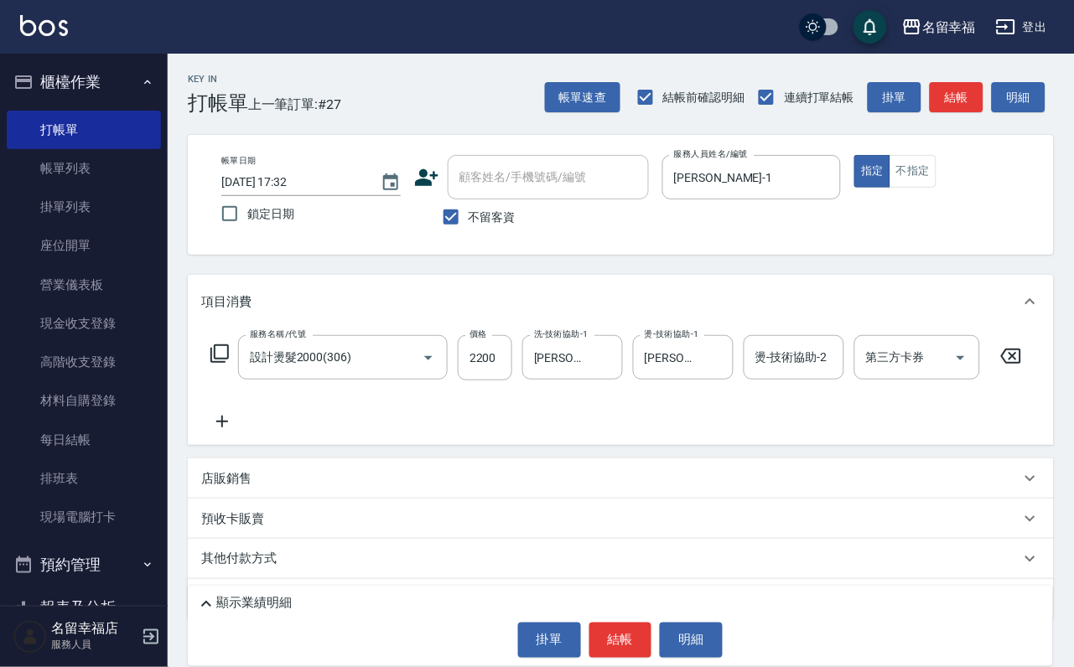
click at [221, 359] on icon at bounding box center [219, 354] width 18 height 18
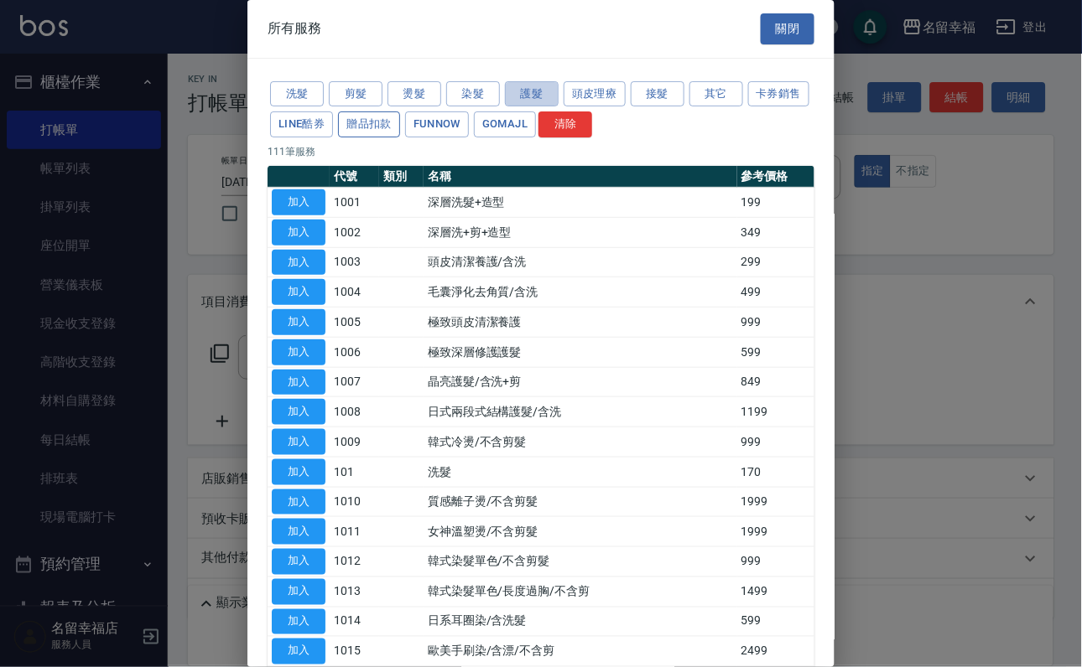
drag, startPoint x: 528, startPoint y: 104, endPoint x: 501, endPoint y: 133, distance: 39.8
click at [527, 103] on button "護髮" at bounding box center [532, 94] width 54 height 26
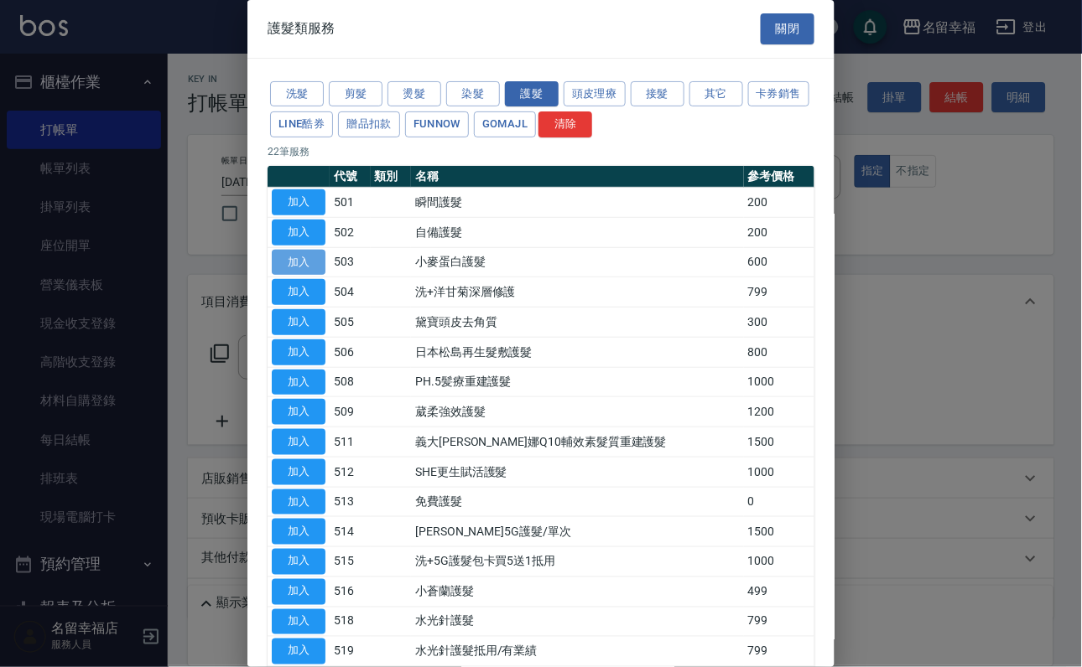
click at [295, 276] on button "加入" at bounding box center [299, 263] width 54 height 26
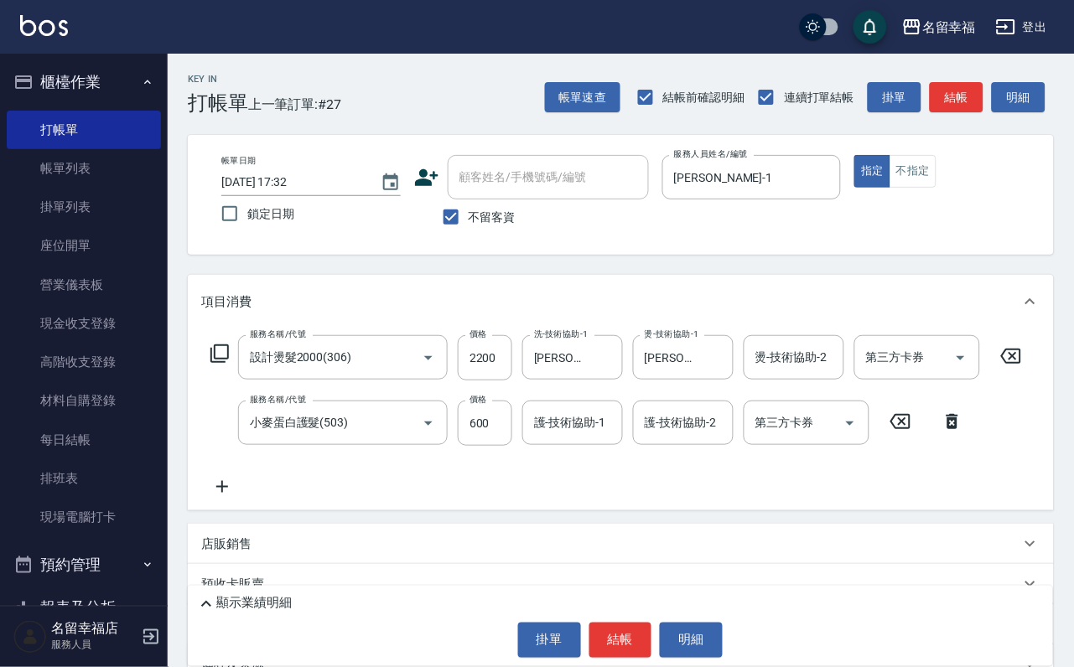
drag, startPoint x: 542, startPoint y: 426, endPoint x: 537, endPoint y: 418, distance: 9.6
click at [537, 418] on div "護-技術協助-1 護-技術協助-1" at bounding box center [572, 423] width 101 height 44
click at [624, 631] on button "結帳" at bounding box center [620, 640] width 63 height 35
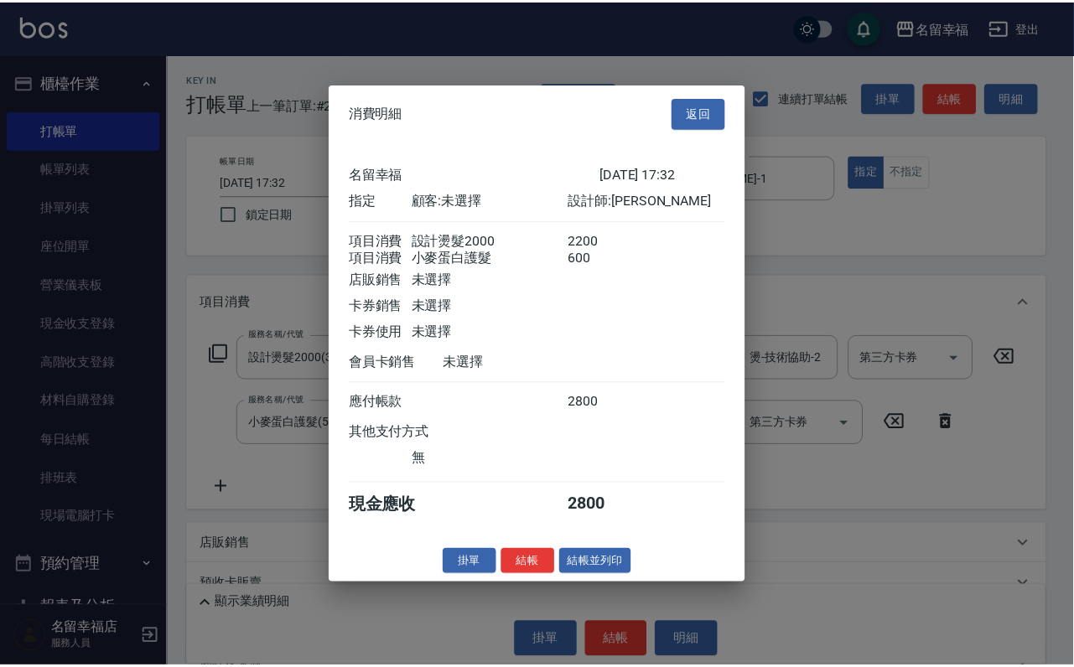
scroll to position [270, 0]
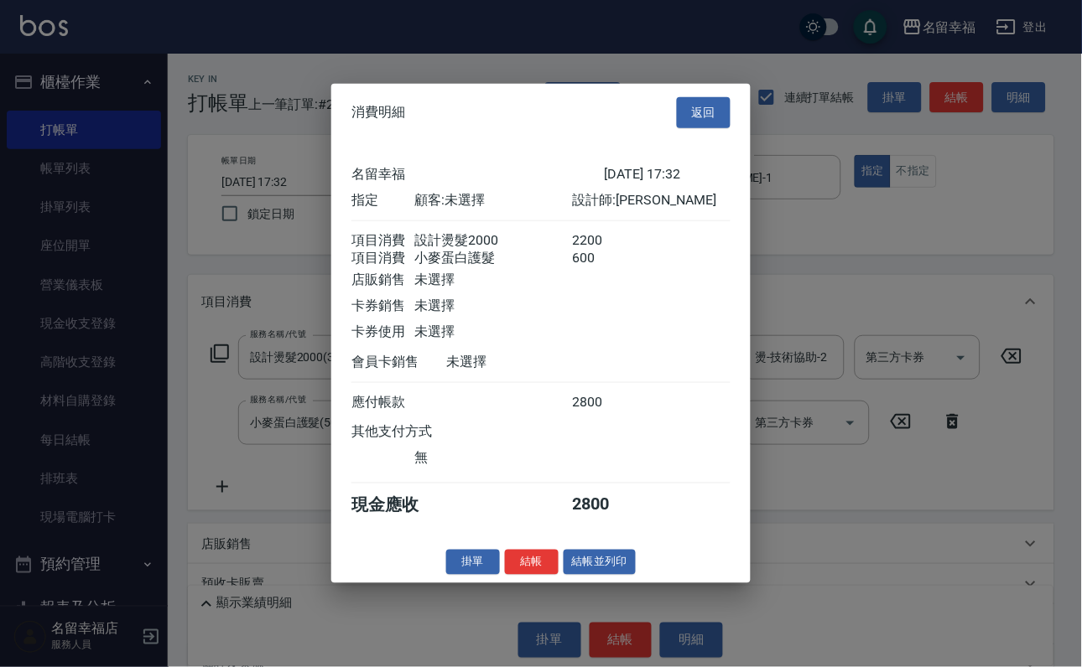
click at [510, 575] on button "結帳" at bounding box center [532, 562] width 54 height 26
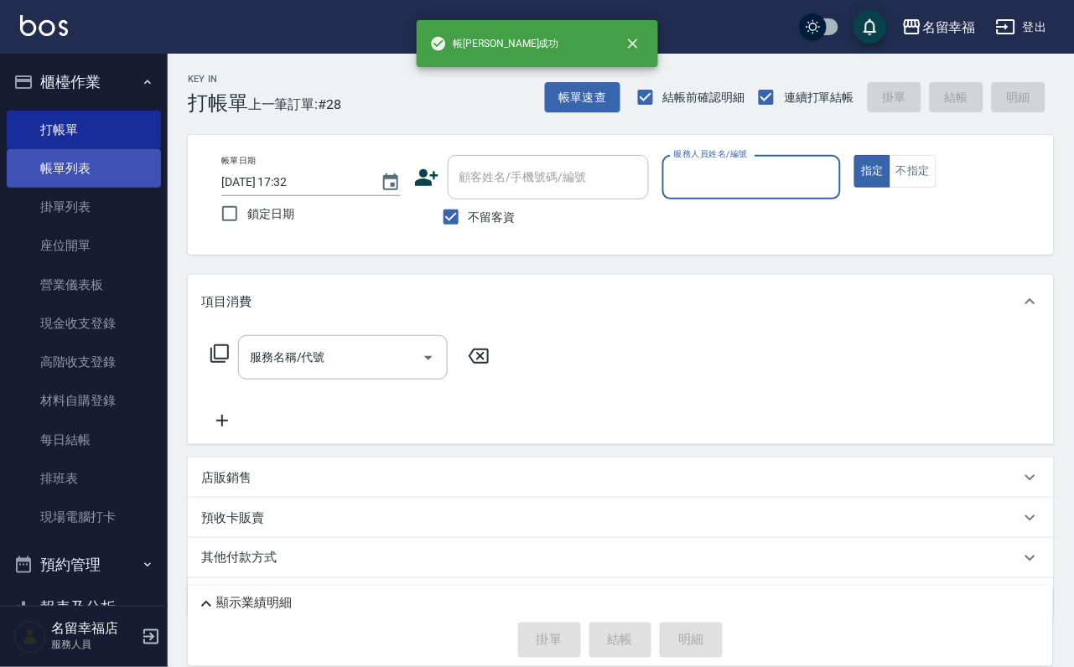
click at [80, 188] on link "帳單列表" at bounding box center [84, 168] width 154 height 39
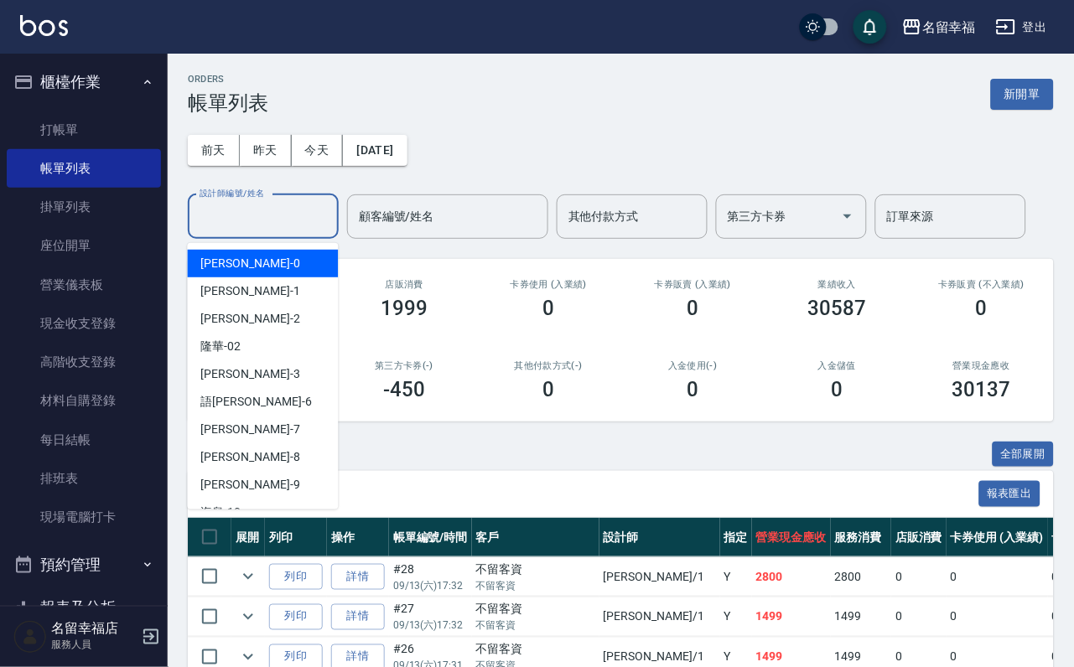
click at [250, 225] on input "設計師編號/姓名" at bounding box center [263, 216] width 136 height 29
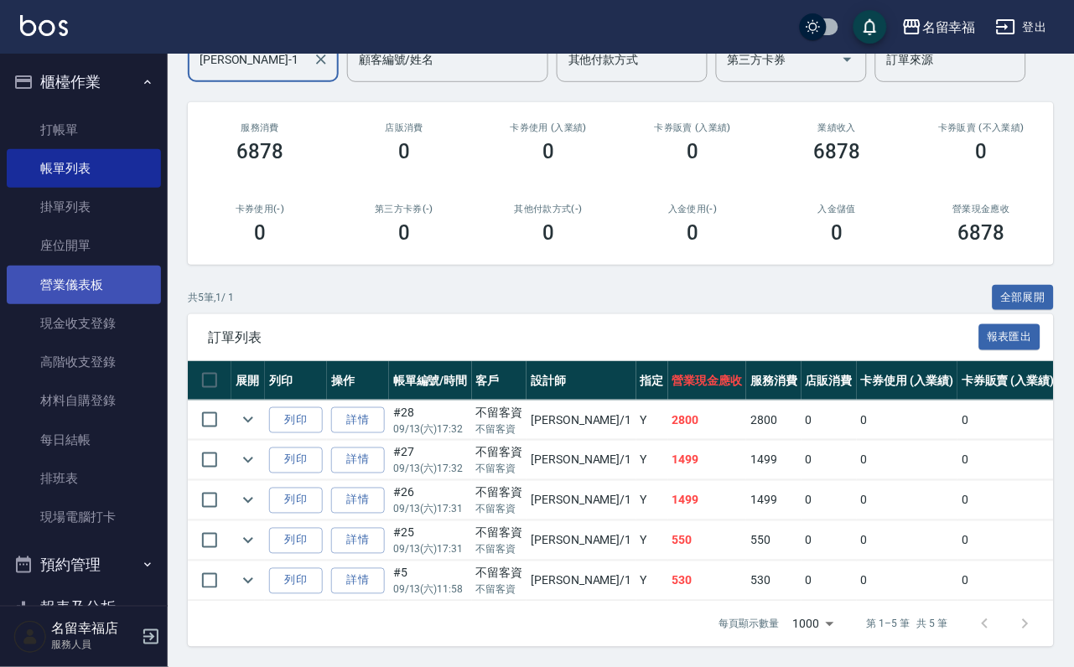
scroll to position [174, 0]
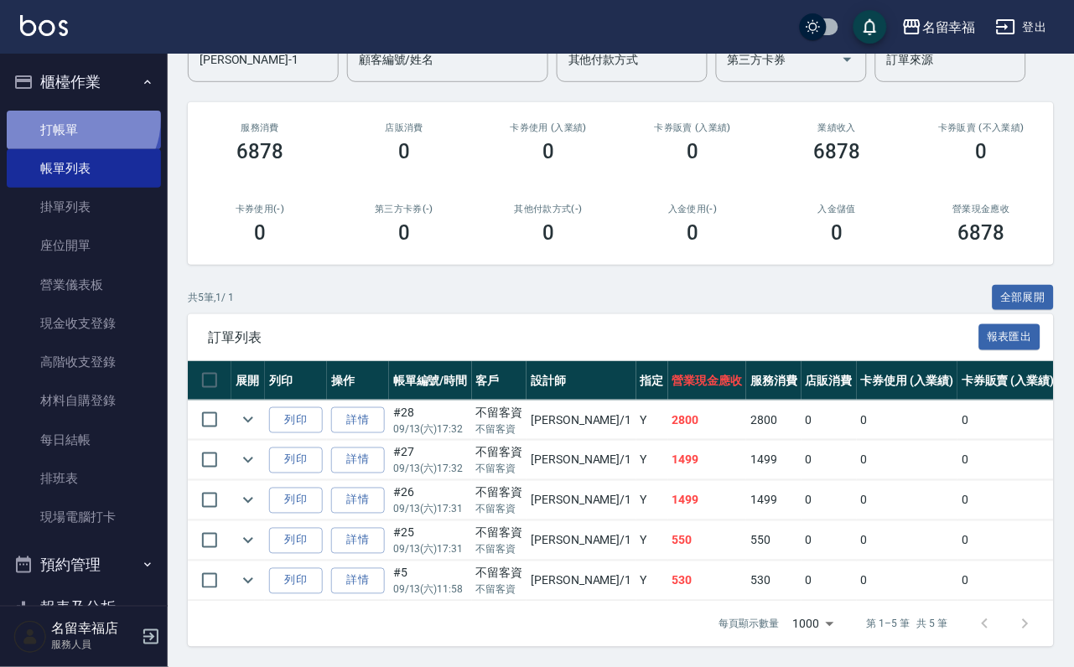
click at [74, 125] on link "打帳單" at bounding box center [84, 130] width 154 height 39
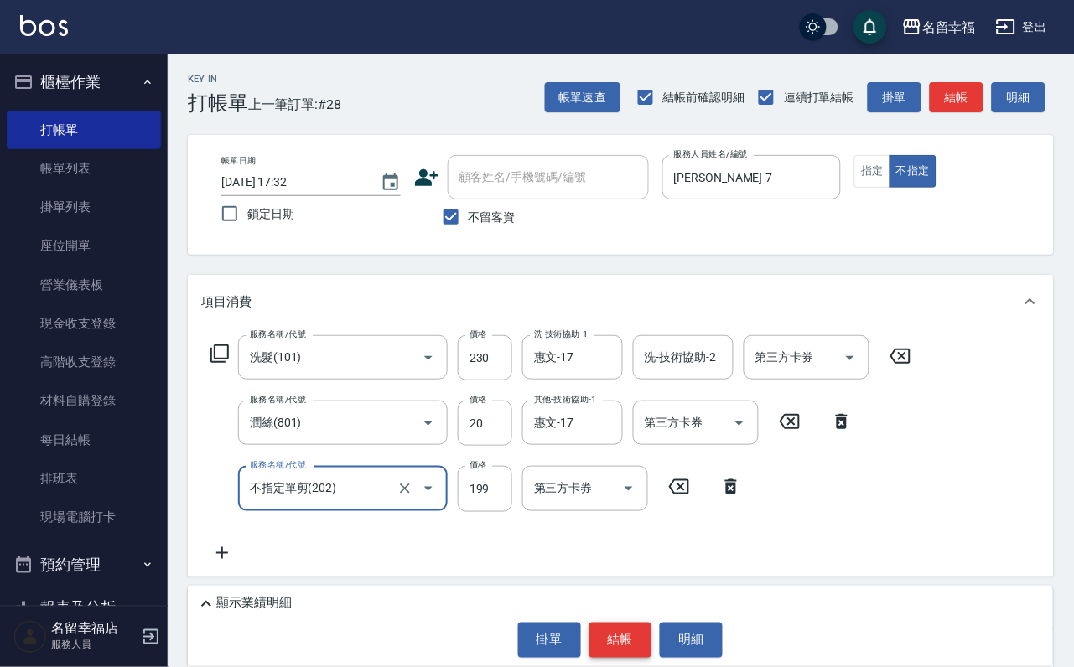
click at [638, 633] on button "結帳" at bounding box center [620, 640] width 63 height 35
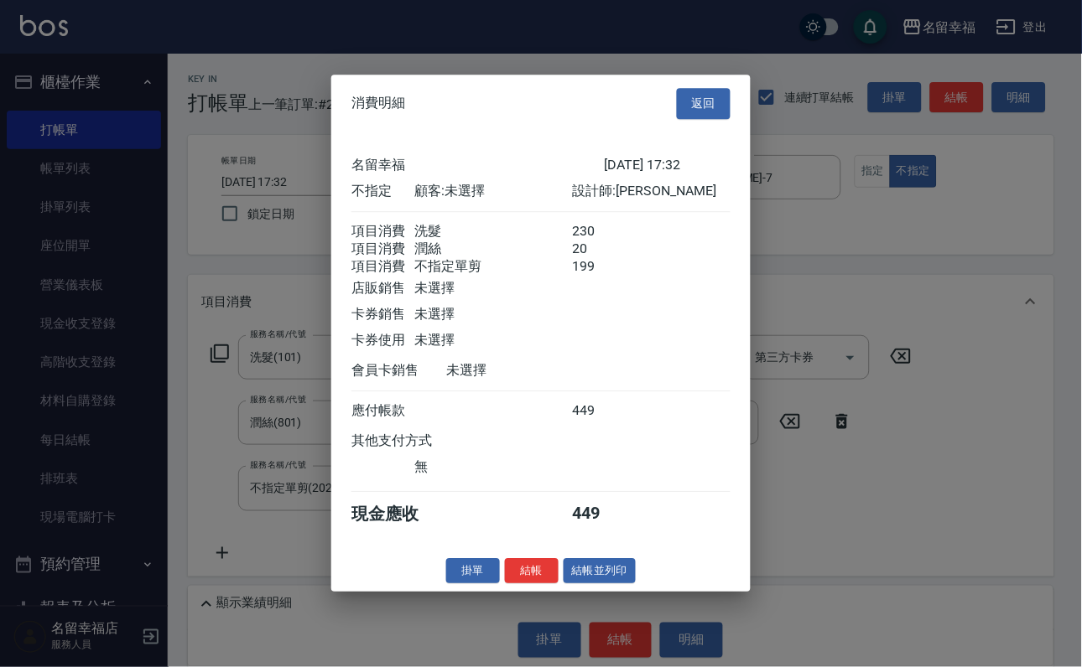
scroll to position [364, 0]
click at [514, 584] on button "結帳" at bounding box center [532, 571] width 54 height 26
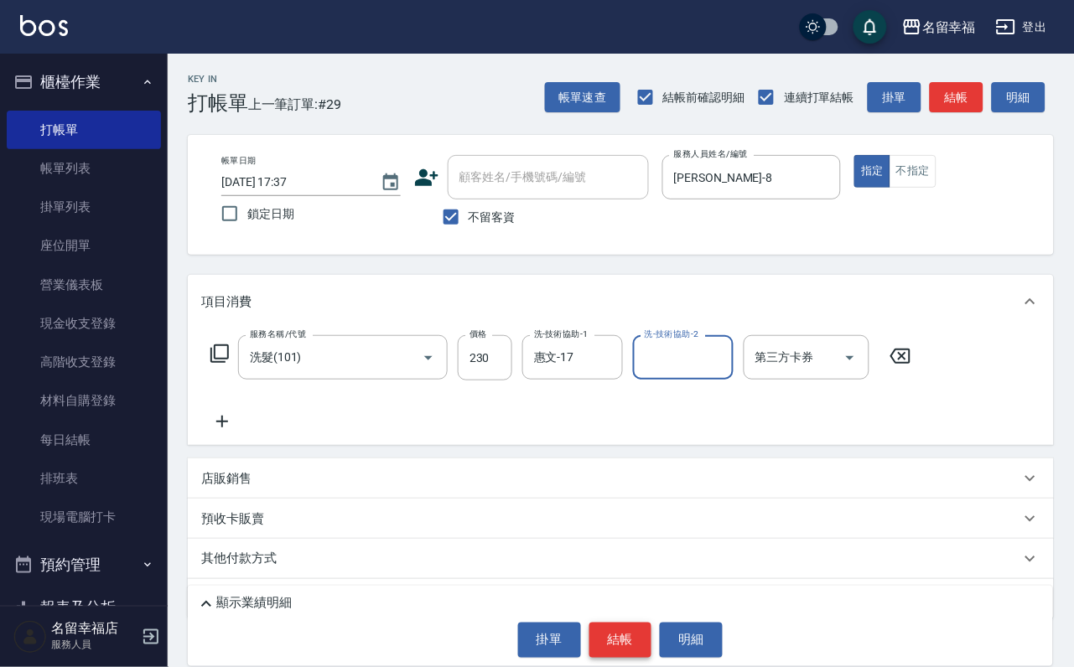
click at [619, 644] on button "結帳" at bounding box center [620, 640] width 63 height 35
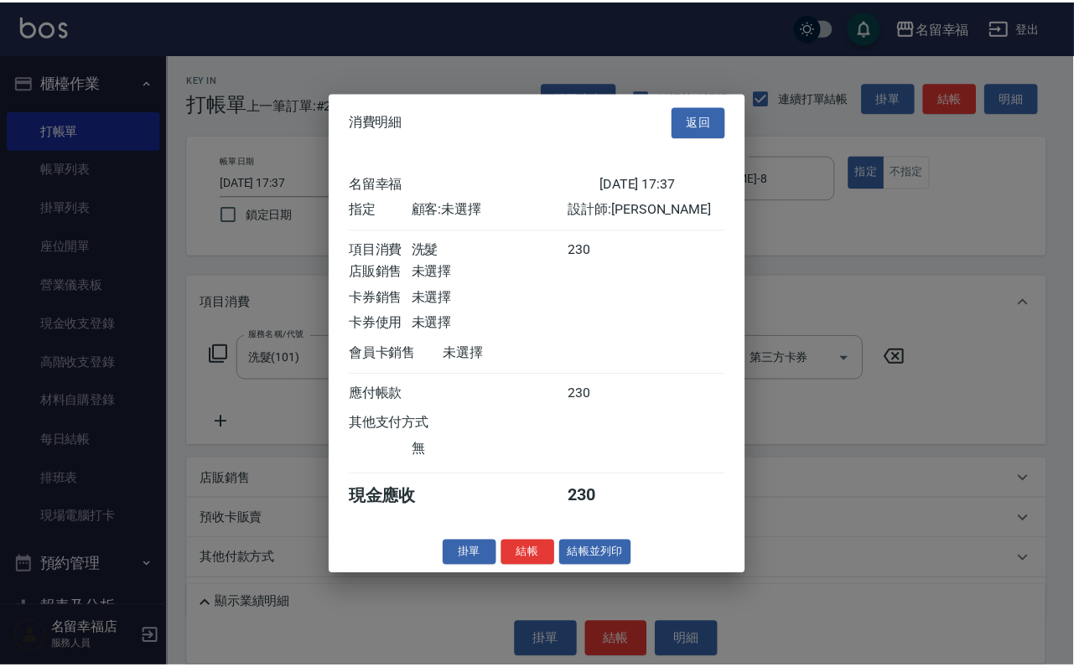
scroll to position [207, 0]
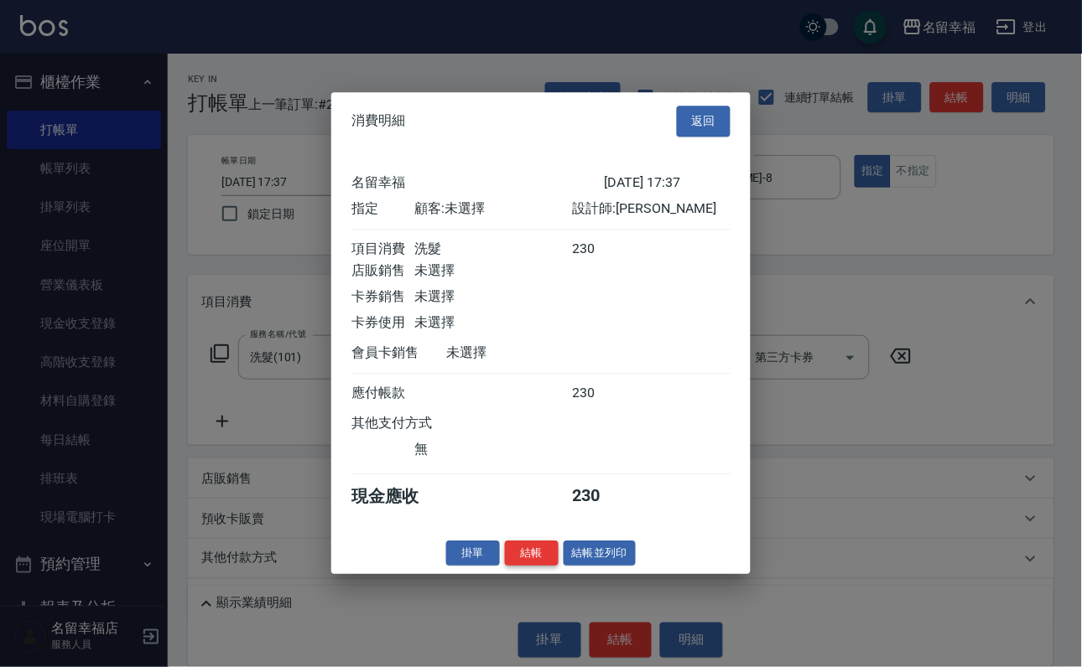
click at [511, 567] on button "結帳" at bounding box center [532, 554] width 54 height 26
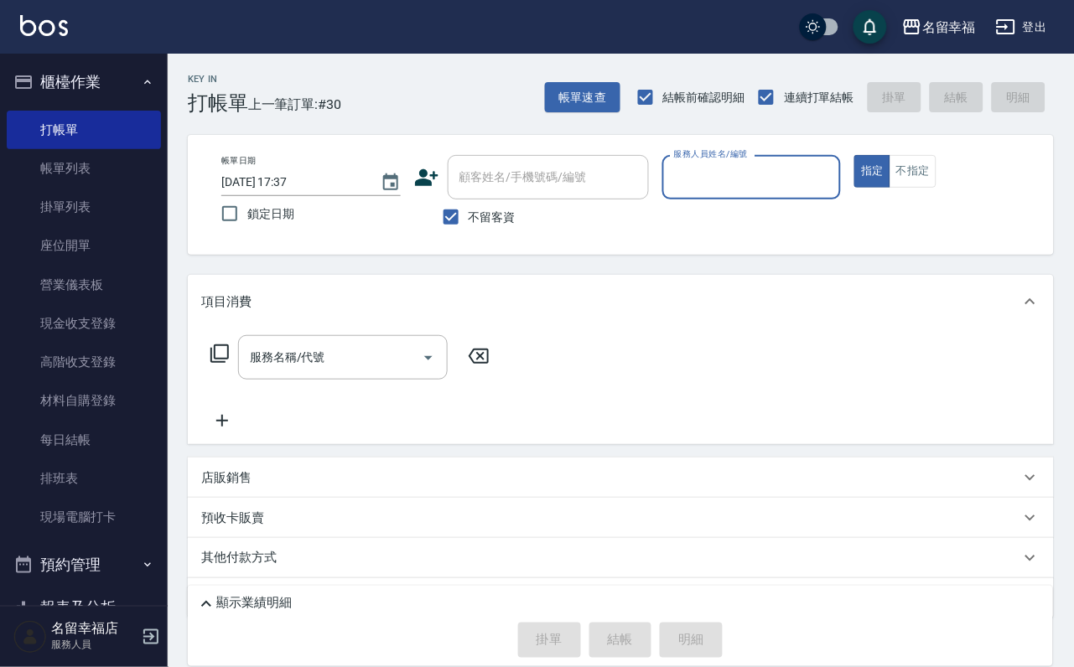
drag, startPoint x: 898, startPoint y: 151, endPoint x: 904, endPoint y: 175, distance: 25.0
click at [898, 151] on div "帳單日期 [DATE] 17:37 鎖定日期 顧客姓名/手機號碼/編號 顧客姓名/手機號碼/編號 不留客資 服務人員姓名/編號 服務人員姓名/編號 指定 不指定" at bounding box center [621, 195] width 866 height 120
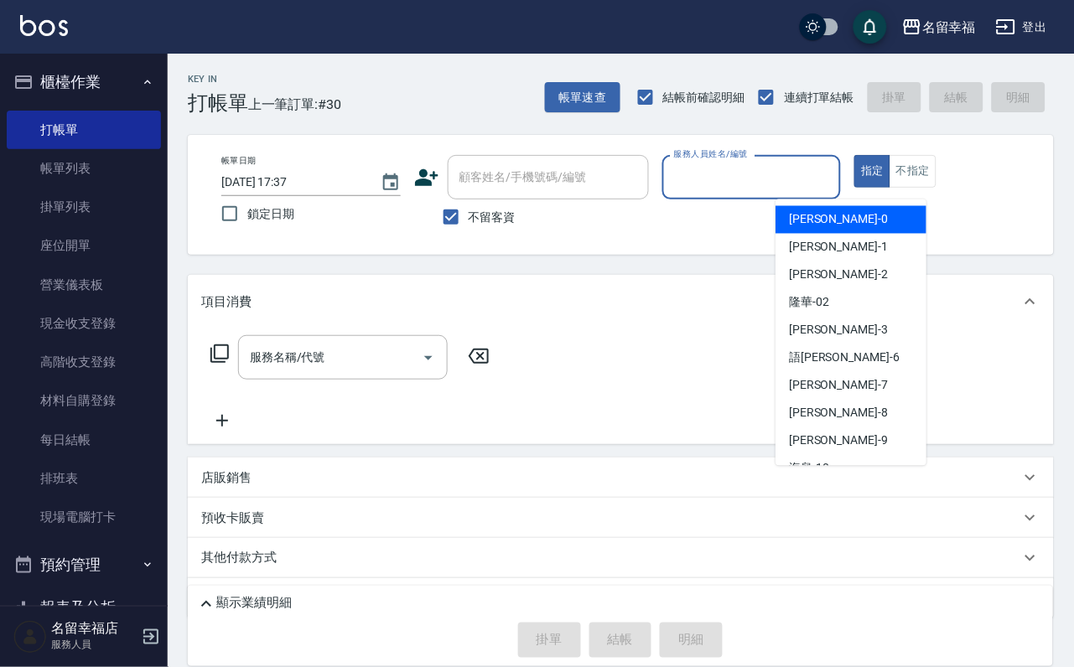
click at [834, 178] on input "服務人員姓名/編號" at bounding box center [752, 177] width 164 height 29
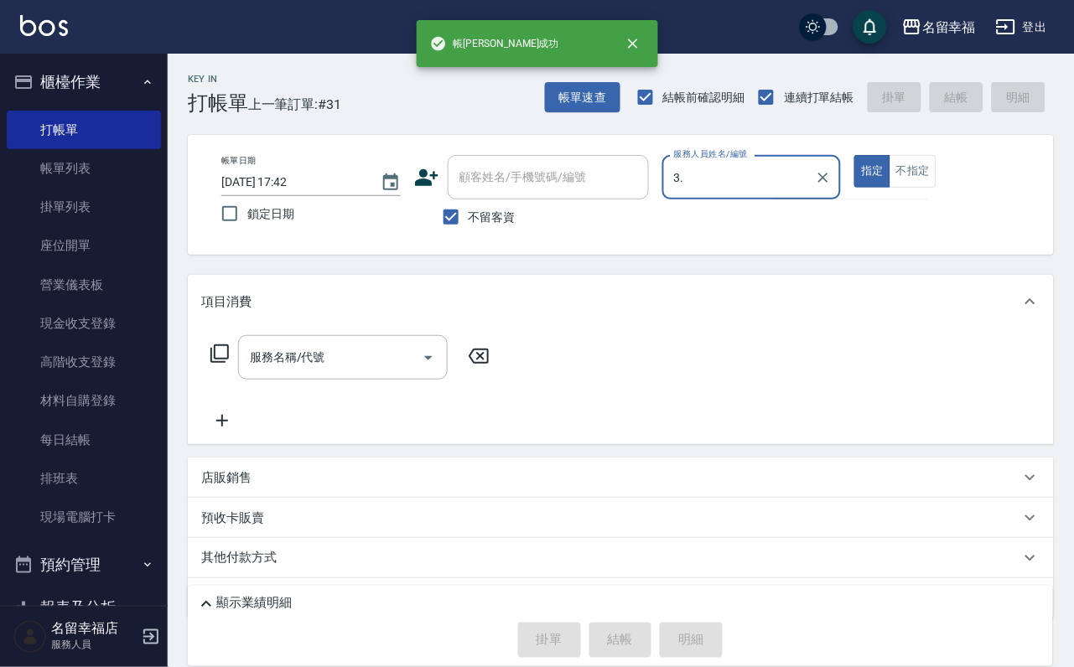
click at [854, 155] on button "指定" at bounding box center [872, 171] width 36 height 33
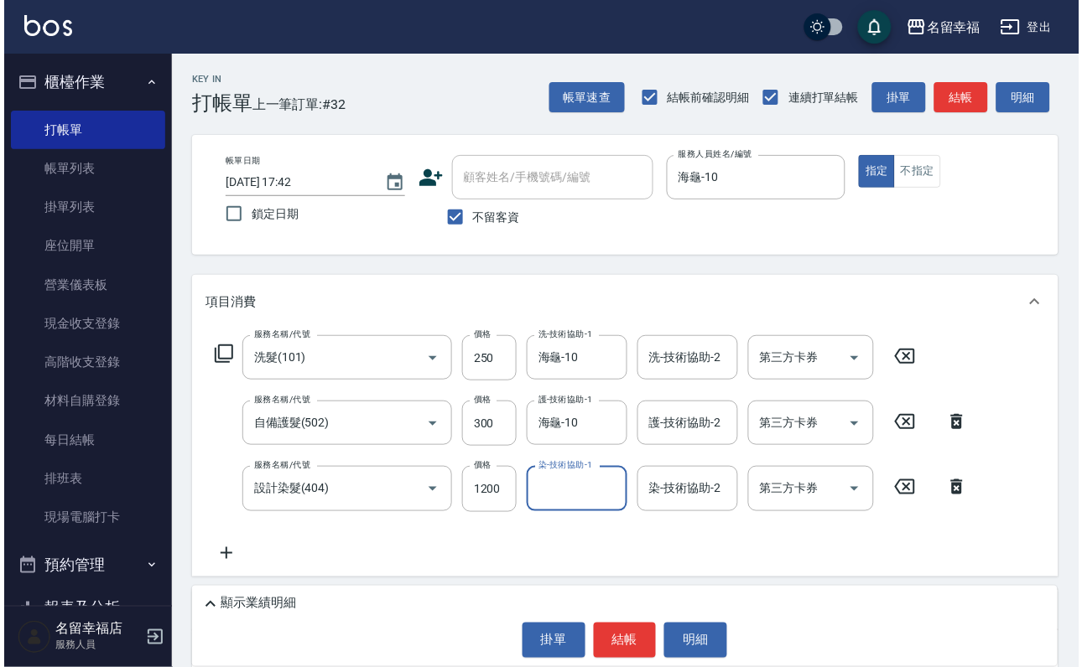
scroll to position [0, 0]
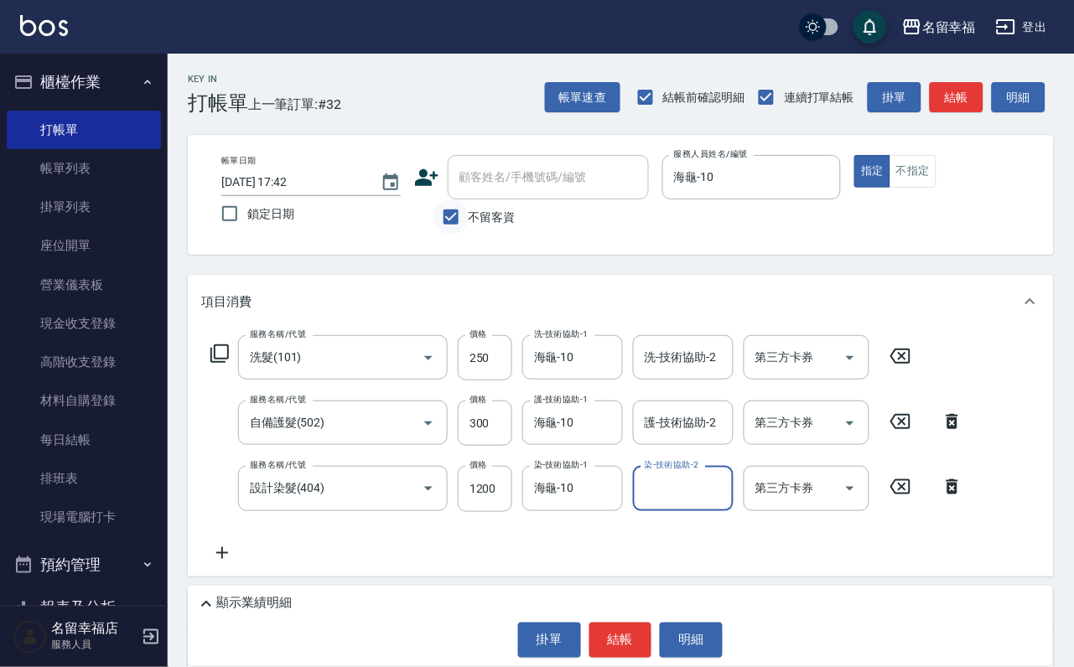
click at [447, 219] on input "不留客資" at bounding box center [450, 217] width 35 height 35
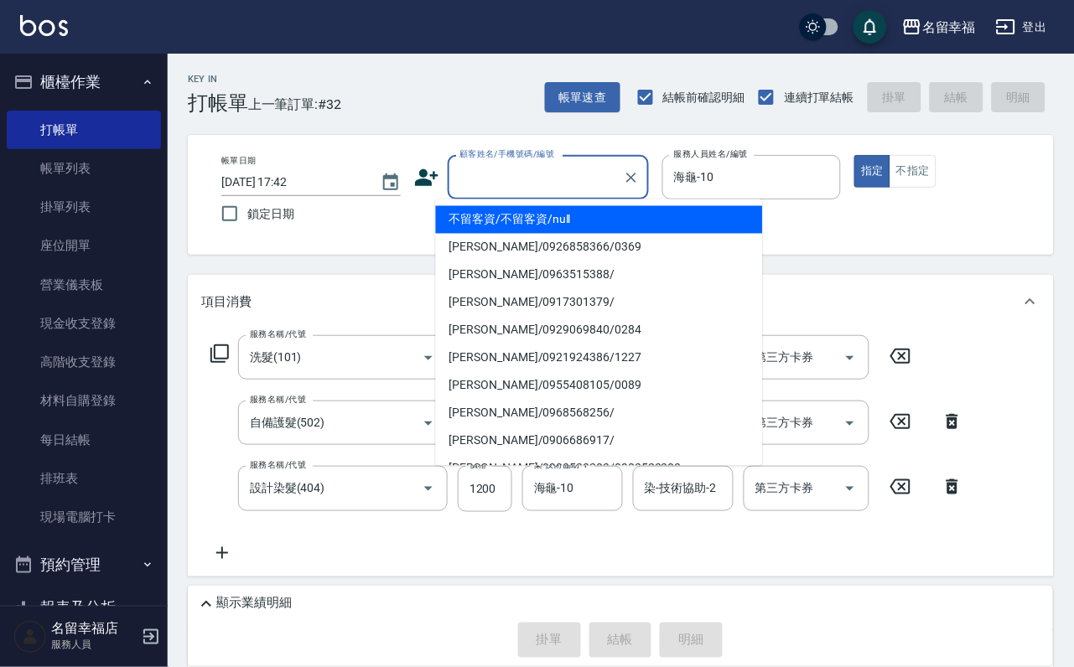
click at [458, 178] on input "顧客姓名/手機號碼/編號" at bounding box center [535, 177] width 161 height 29
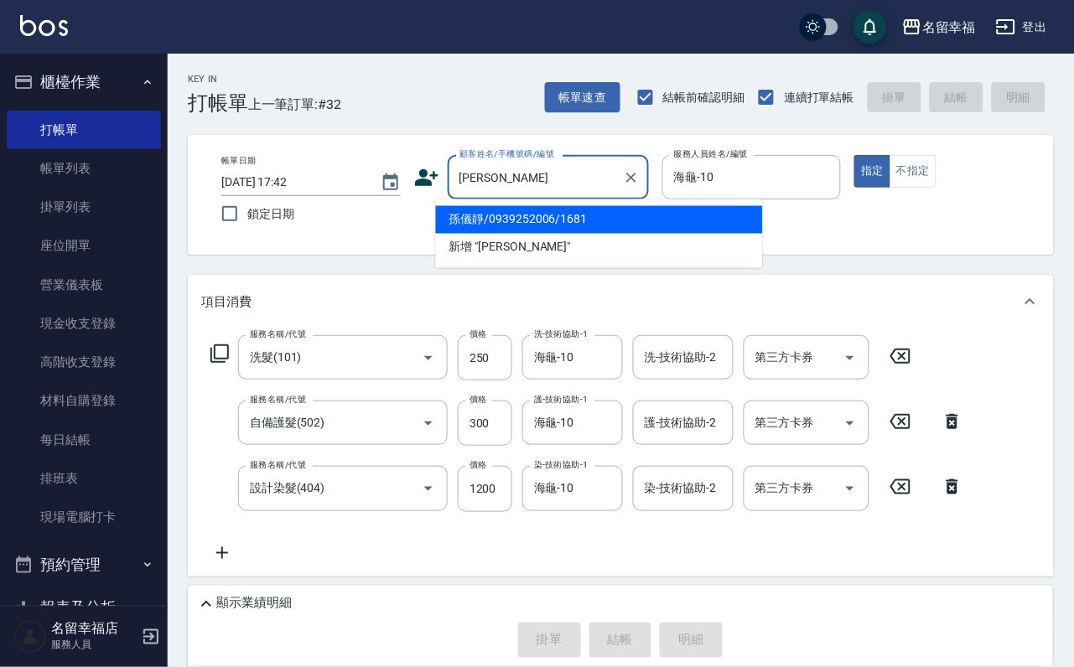
click at [480, 223] on li "孫儀靜/0939252006/1681" at bounding box center [599, 220] width 327 height 28
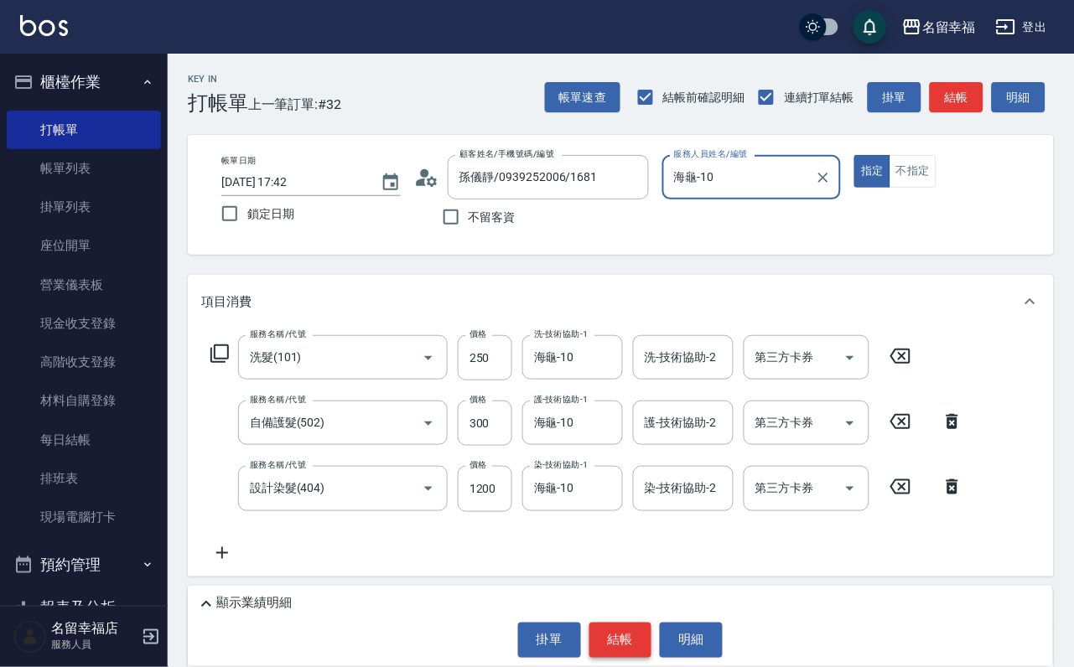
click at [615, 640] on button "結帳" at bounding box center [620, 640] width 63 height 35
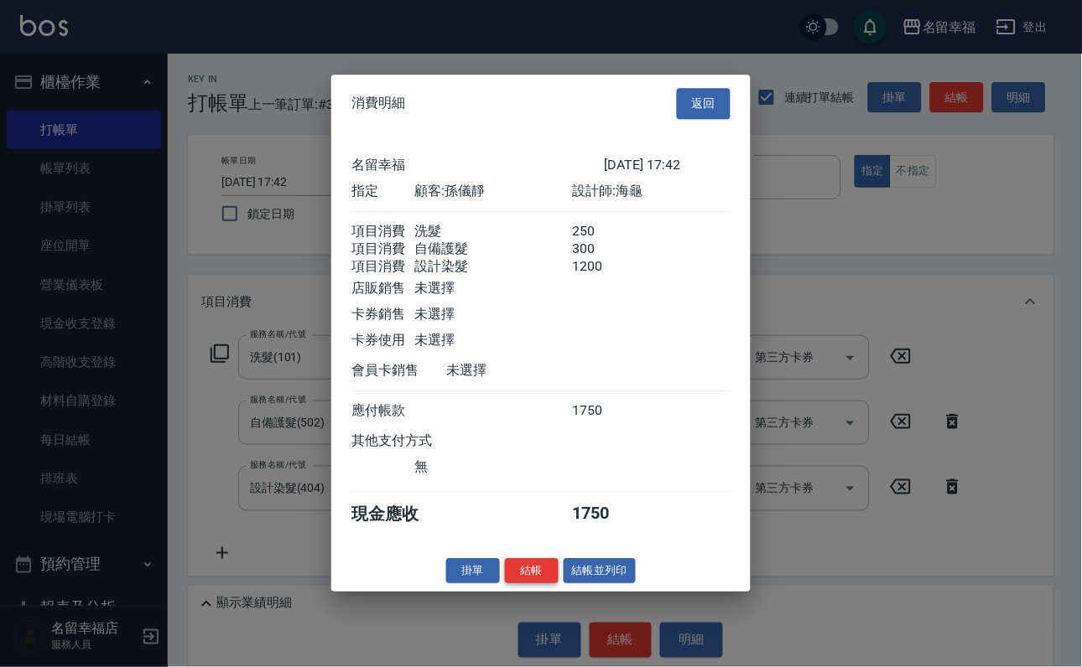
scroll to position [332, 0]
click at [521, 584] on button "結帳" at bounding box center [532, 571] width 54 height 26
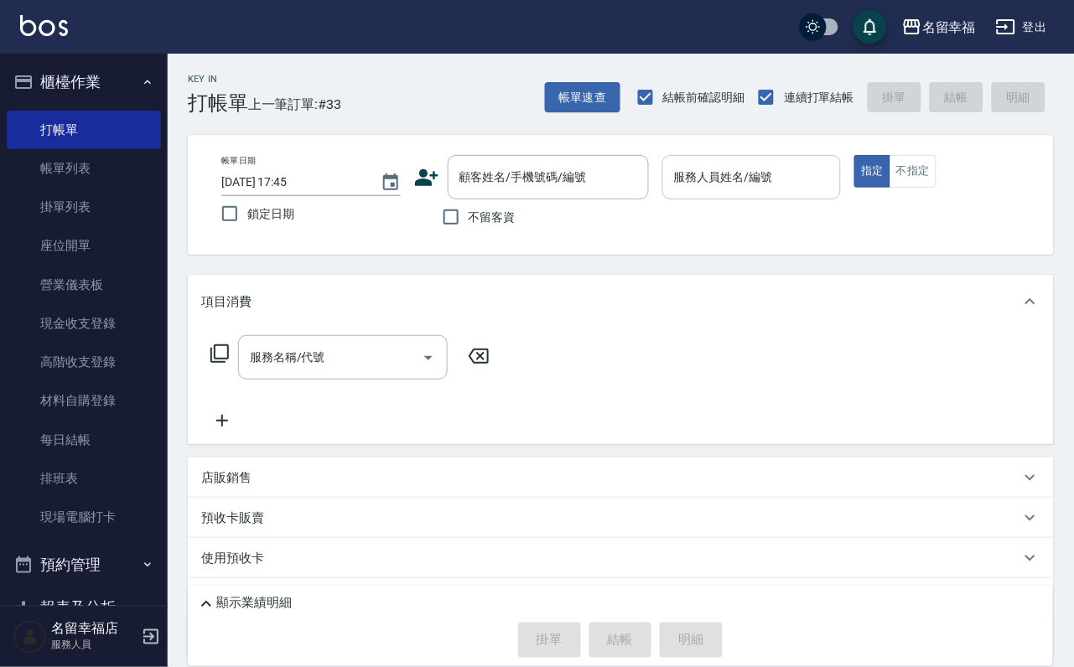
click at [818, 179] on input "服務人員姓名/編號" at bounding box center [752, 177] width 164 height 29
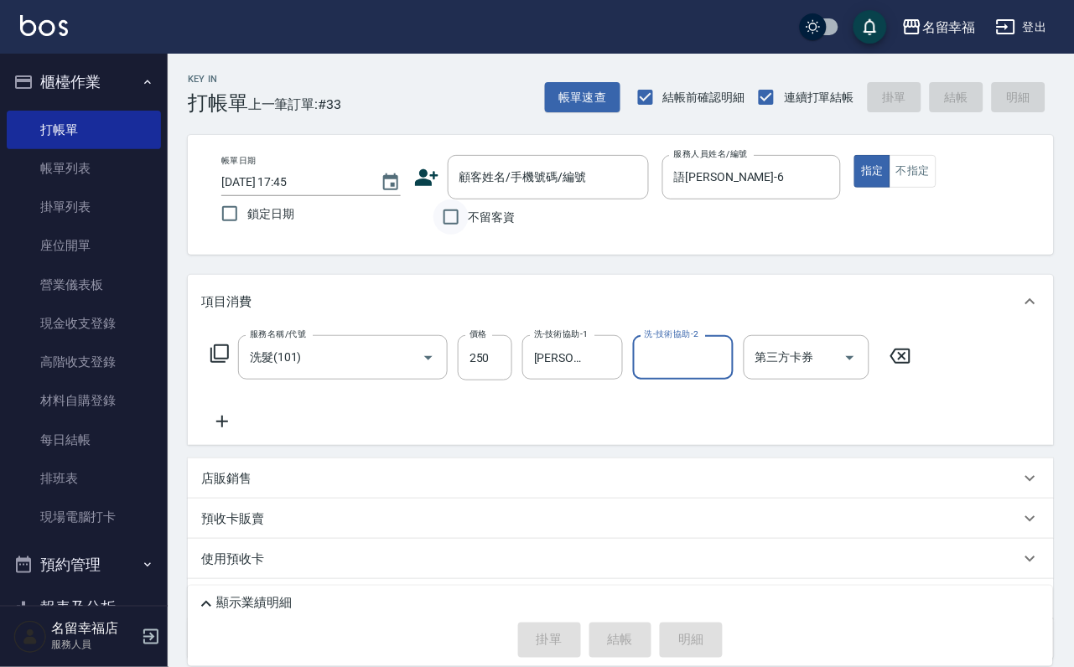
click at [455, 223] on input "不留客資" at bounding box center [450, 217] width 35 height 35
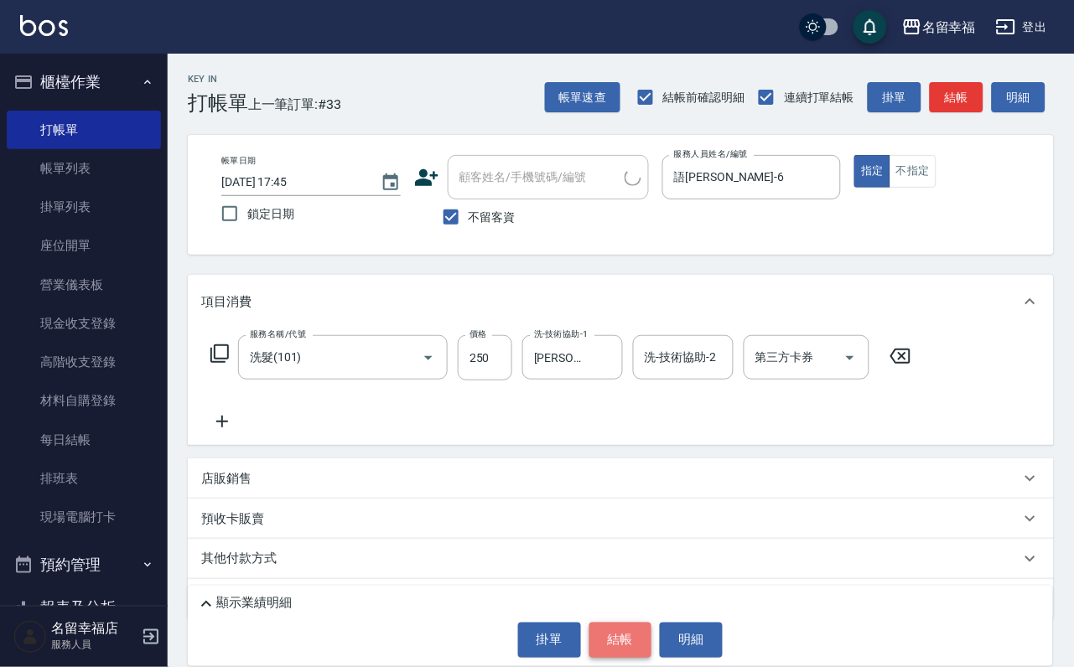
click at [623, 647] on button "結帳" at bounding box center [620, 640] width 63 height 35
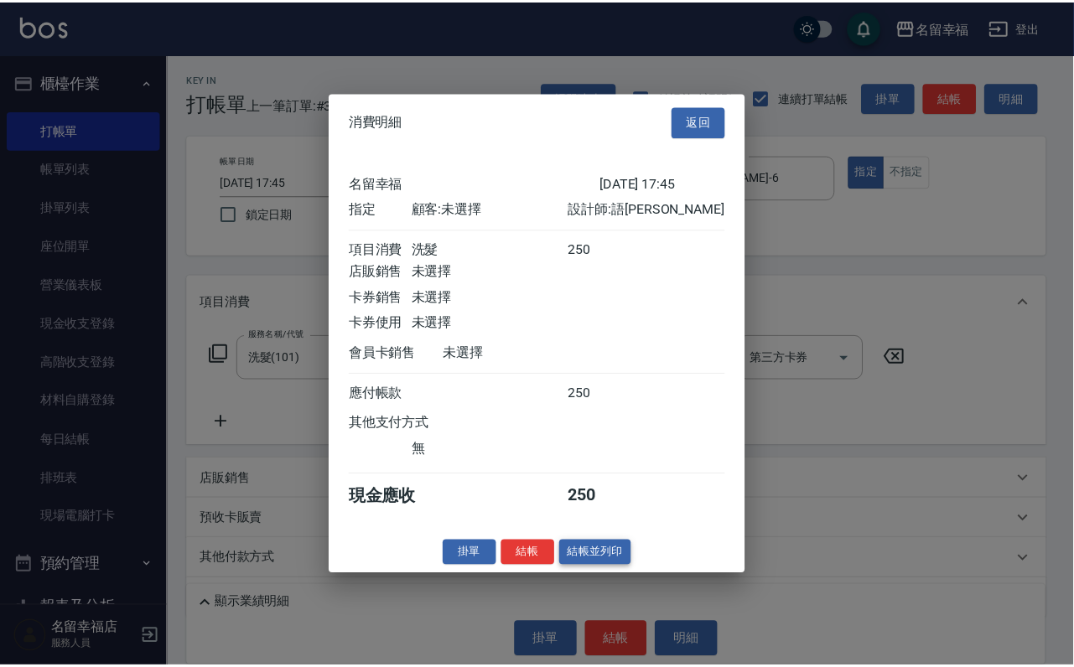
scroll to position [207, 0]
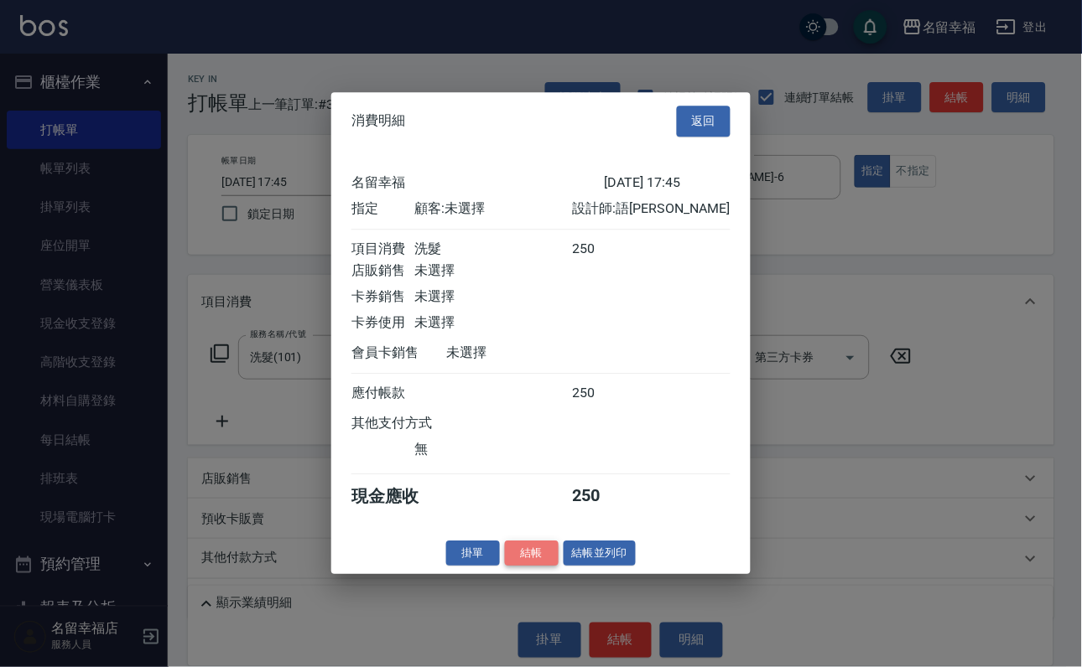
click at [522, 567] on button "結帳" at bounding box center [532, 554] width 54 height 26
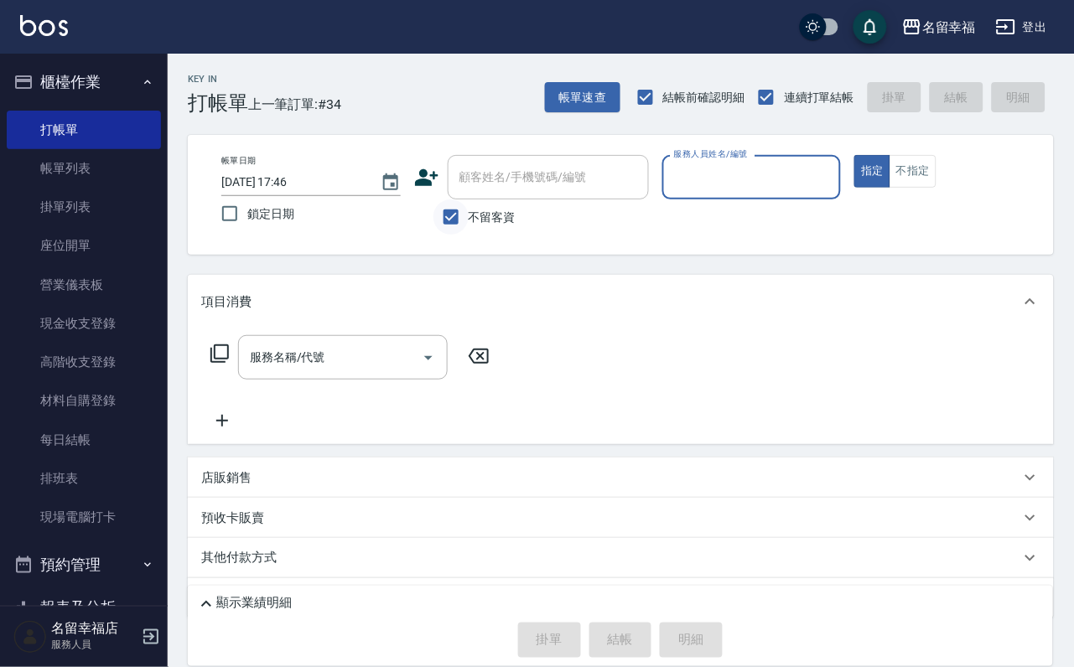
click at [459, 226] on input "不留客資" at bounding box center [450, 217] width 35 height 35
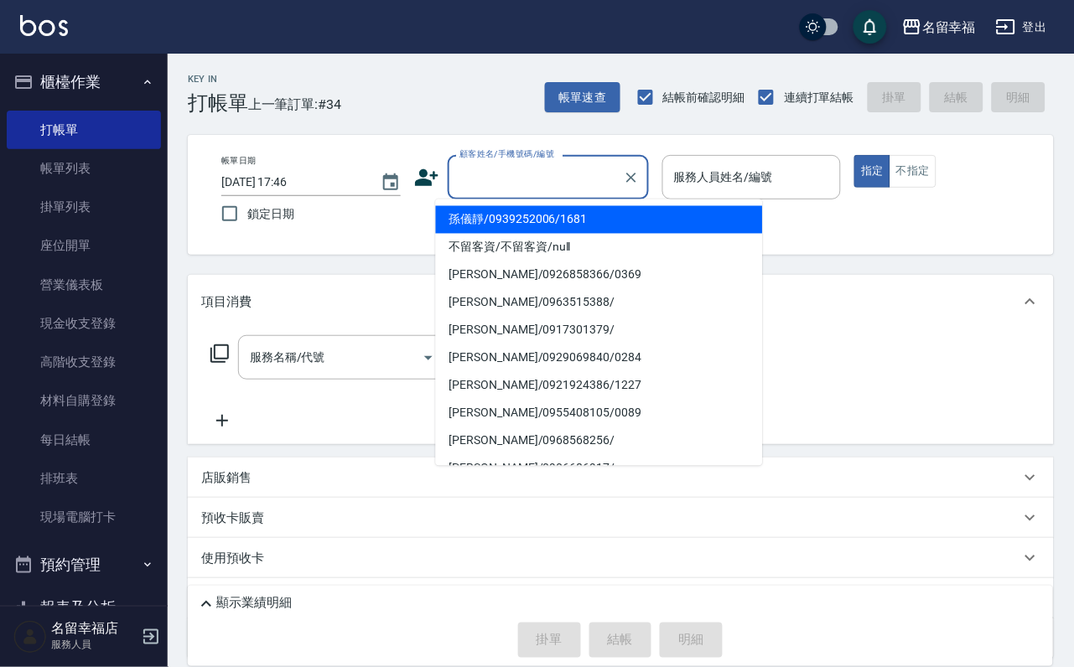
click at [485, 184] on input "顧客姓名/手機號碼/編號" at bounding box center [535, 177] width 161 height 29
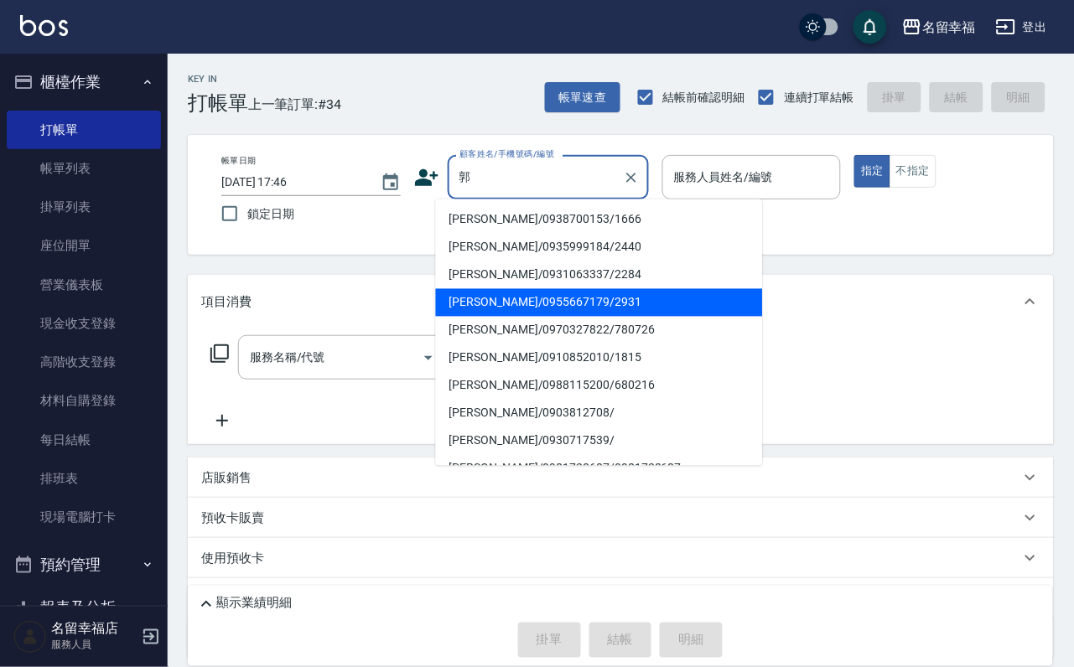
click at [525, 305] on li "[PERSON_NAME]/0955667179/2931" at bounding box center [599, 303] width 327 height 28
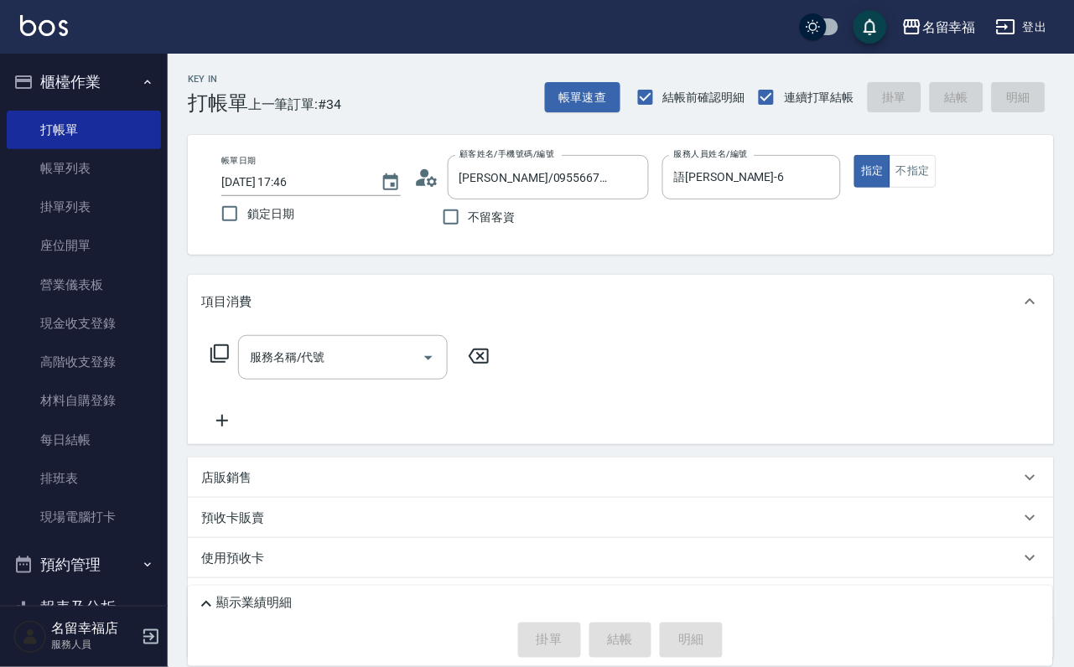
click at [222, 364] on icon at bounding box center [220, 354] width 20 height 20
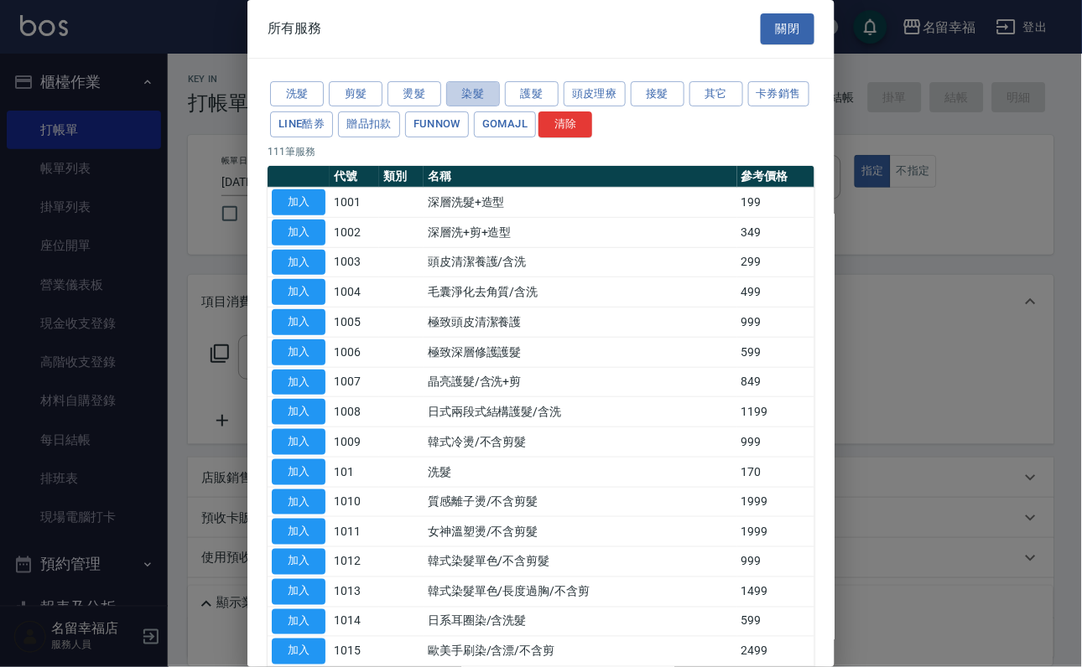
drag, startPoint x: 470, startPoint y: 102, endPoint x: 442, endPoint y: 99, distance: 27.9
click at [465, 101] on button "染髮" at bounding box center [473, 94] width 54 height 26
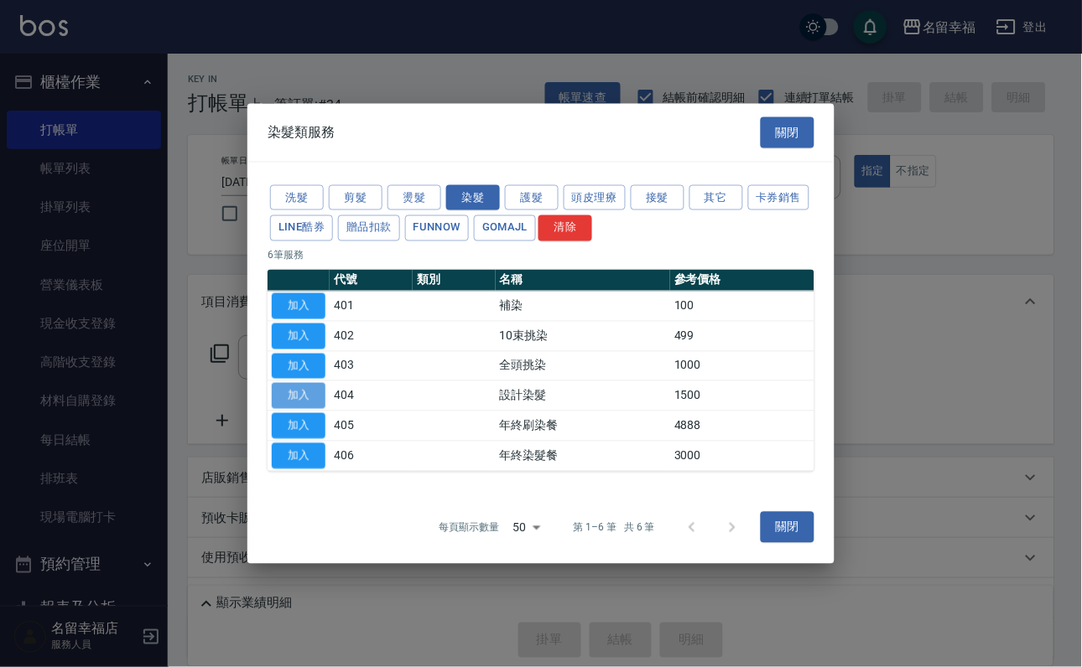
click at [300, 406] on button "加入" at bounding box center [299, 396] width 54 height 26
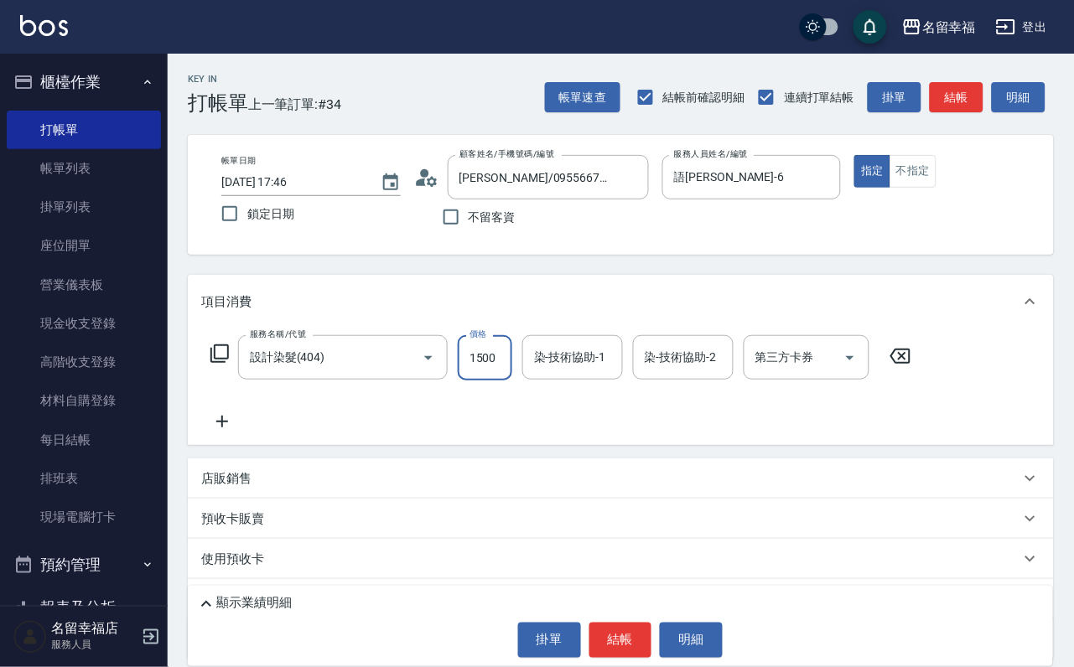
click at [501, 381] on input "1500" at bounding box center [485, 357] width 55 height 45
click at [227, 364] on icon at bounding box center [220, 354] width 20 height 20
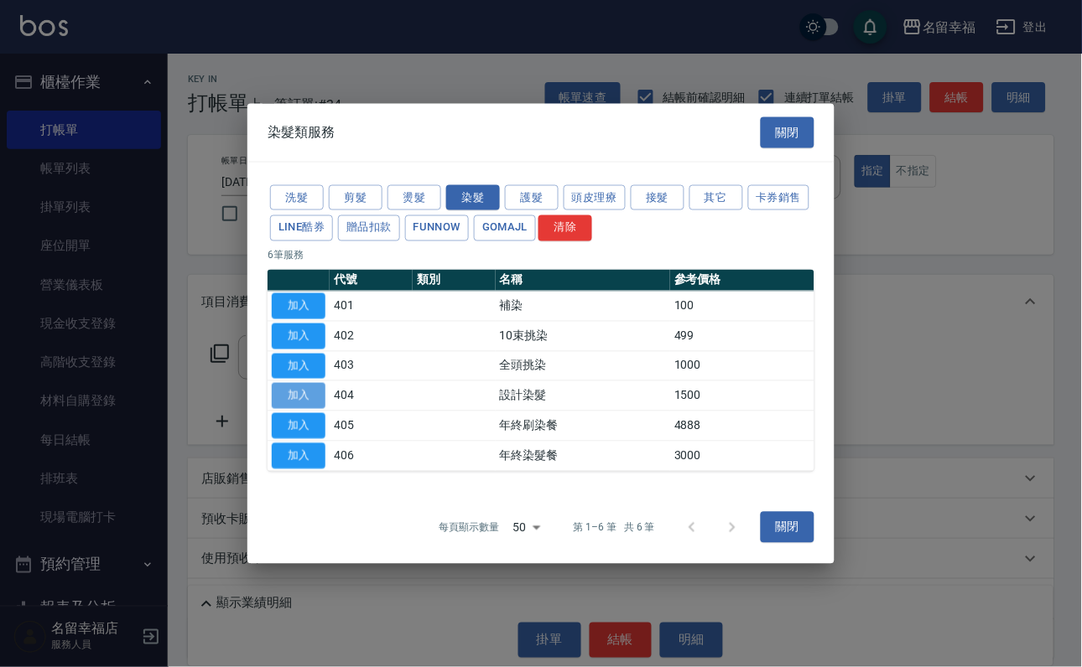
click at [289, 409] on button "加入" at bounding box center [299, 396] width 54 height 26
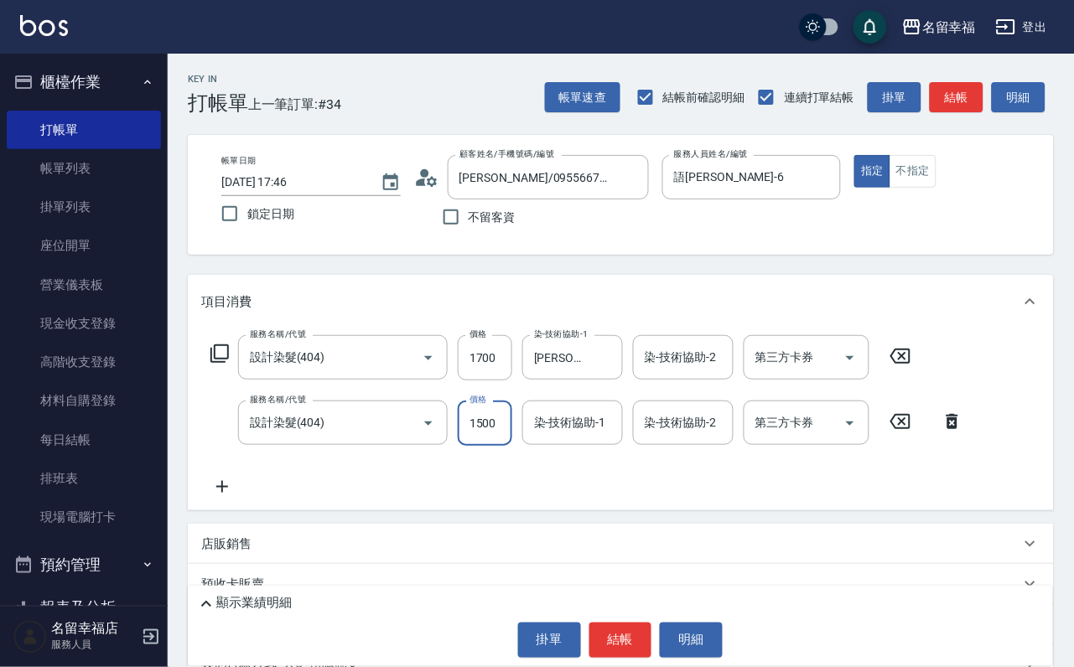
click at [494, 446] on input "1500" at bounding box center [485, 423] width 55 height 45
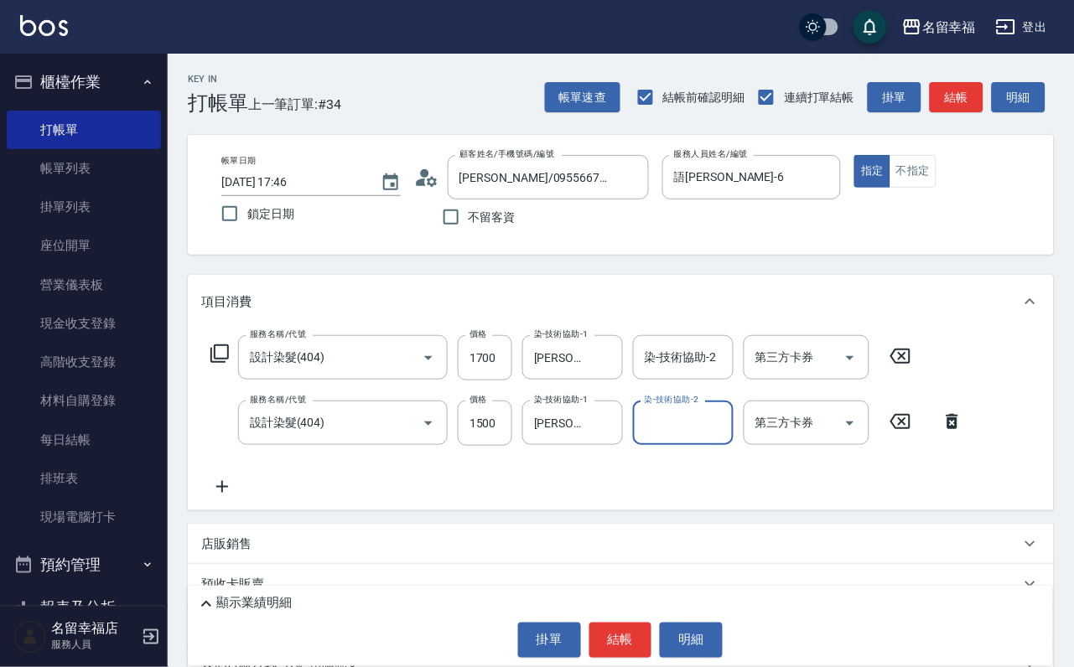
click at [222, 364] on icon at bounding box center [220, 354] width 20 height 20
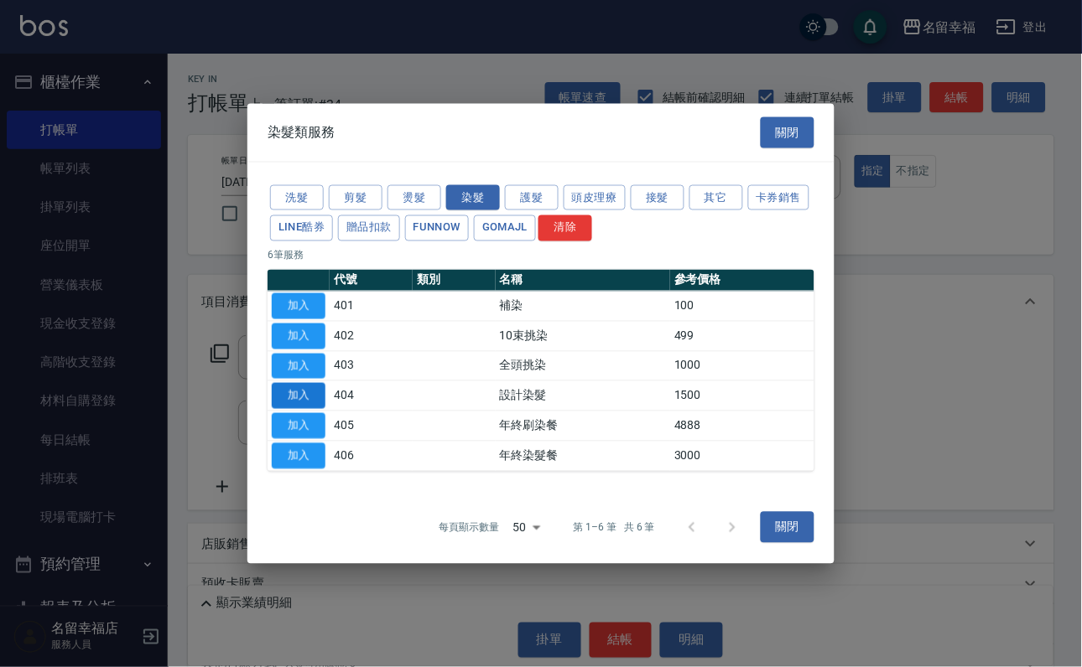
click at [299, 399] on button "加入" at bounding box center [299, 396] width 54 height 26
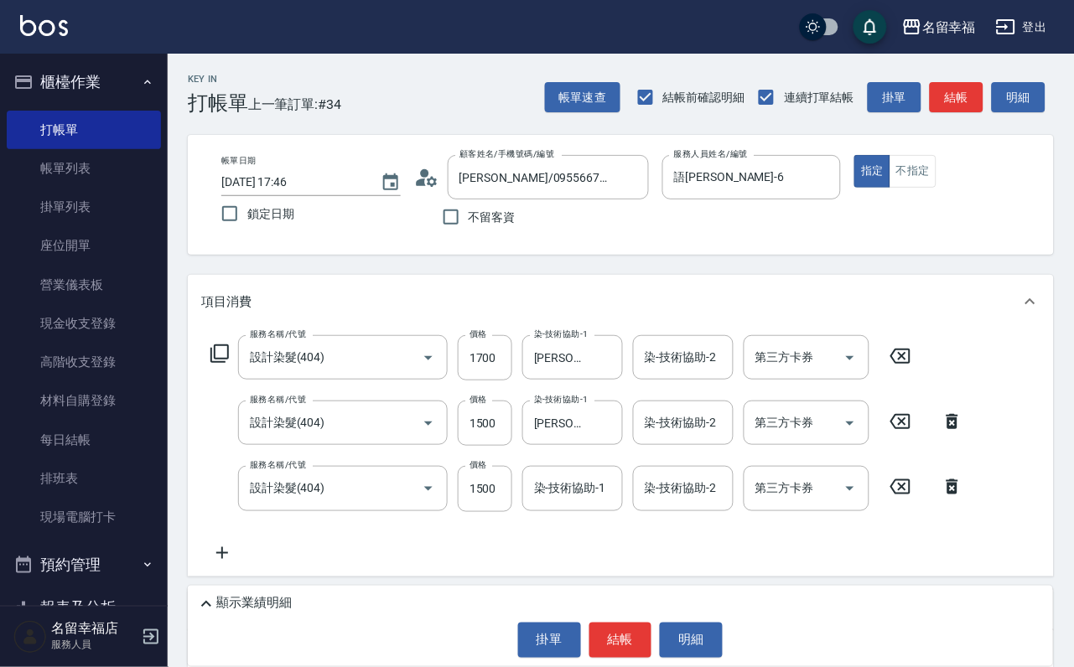
drag, startPoint x: 572, startPoint y: 510, endPoint x: 397, endPoint y: 575, distance: 187.0
click at [568, 503] on input "染-技術協助-1" at bounding box center [573, 488] width 86 height 29
click at [224, 362] on icon at bounding box center [220, 354] width 20 height 20
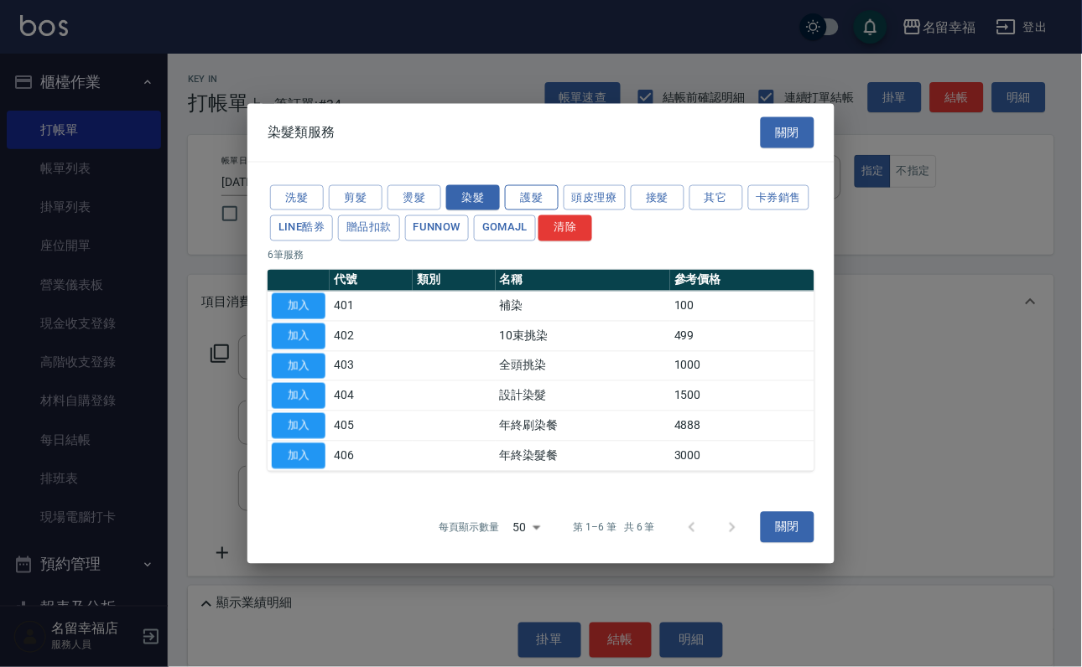
click at [546, 184] on button "護髮" at bounding box center [532, 197] width 54 height 26
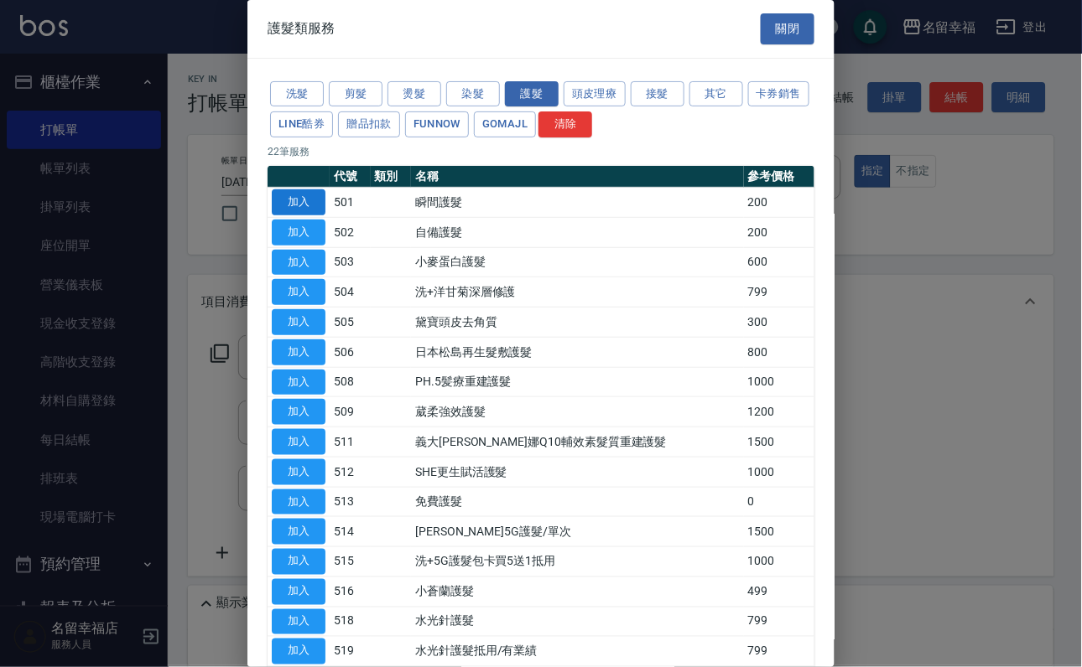
click at [303, 215] on button "加入" at bounding box center [299, 202] width 54 height 26
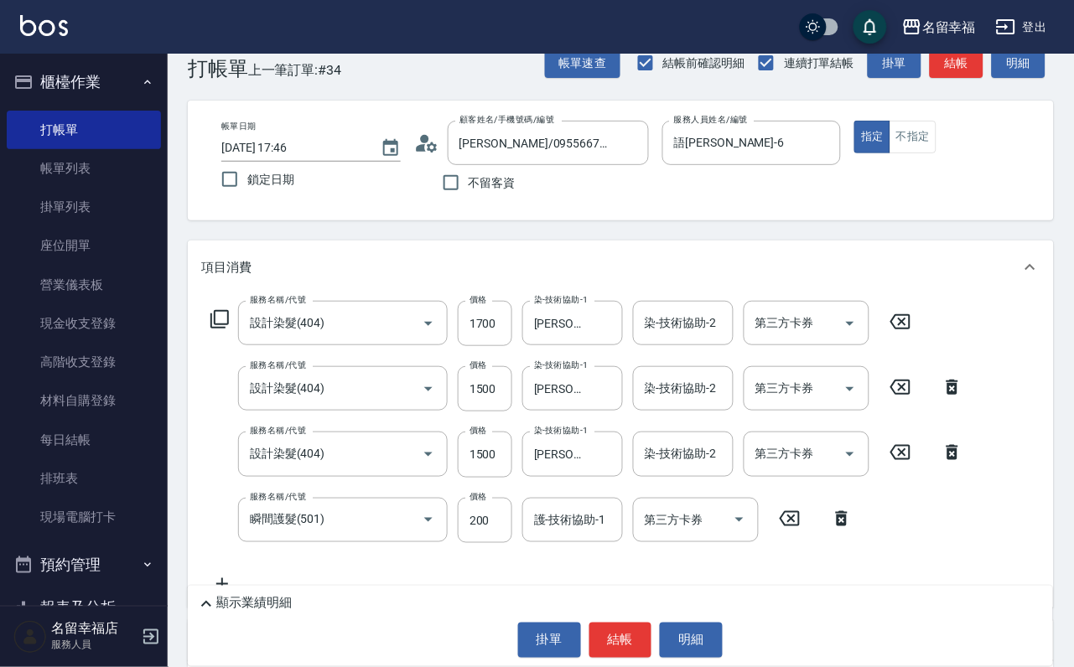
scroll to position [252, 0]
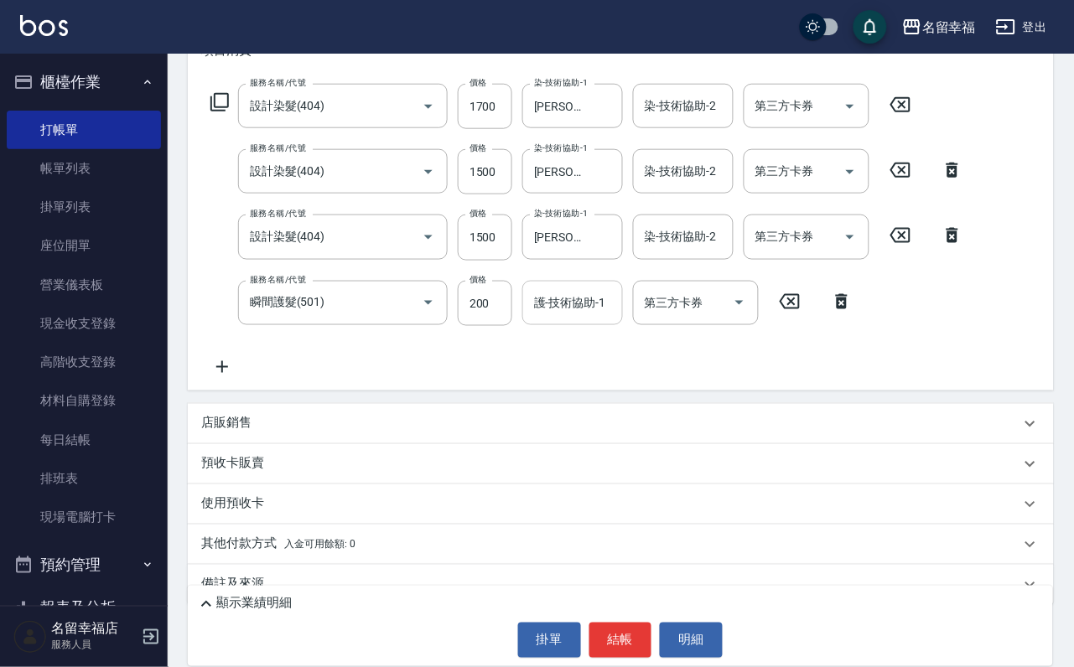
click at [550, 318] on input "護-技術協助-1" at bounding box center [573, 302] width 86 height 29
click at [220, 112] on icon at bounding box center [220, 102] width 20 height 20
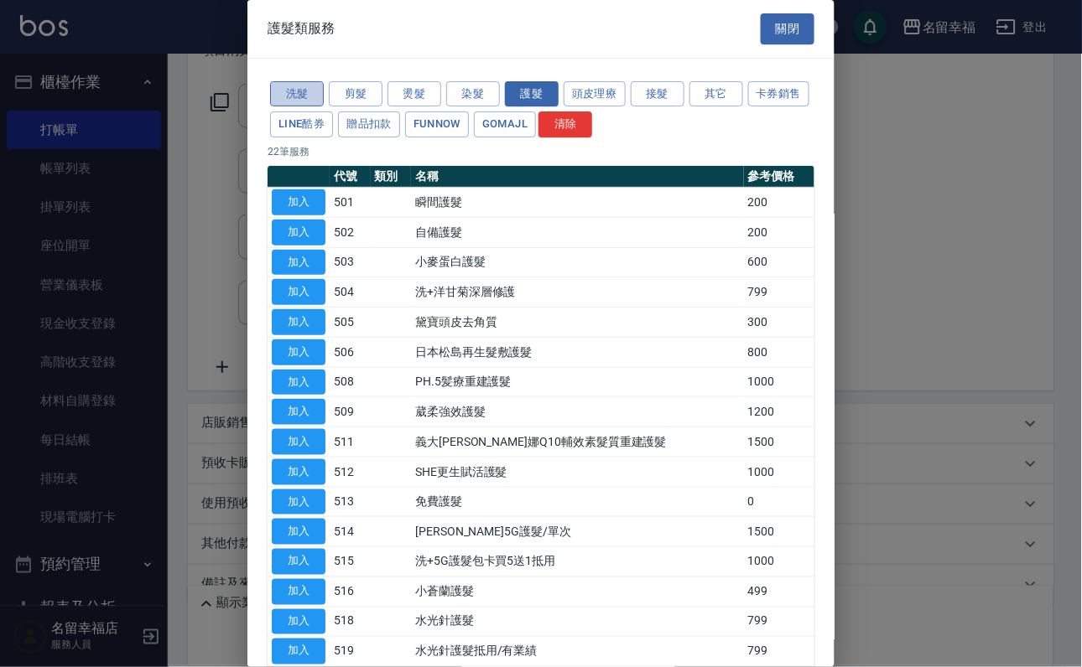
drag, startPoint x: 300, startPoint y: 108, endPoint x: 291, endPoint y: 116, distance: 11.9
click at [300, 107] on button "洗髮" at bounding box center [297, 94] width 54 height 26
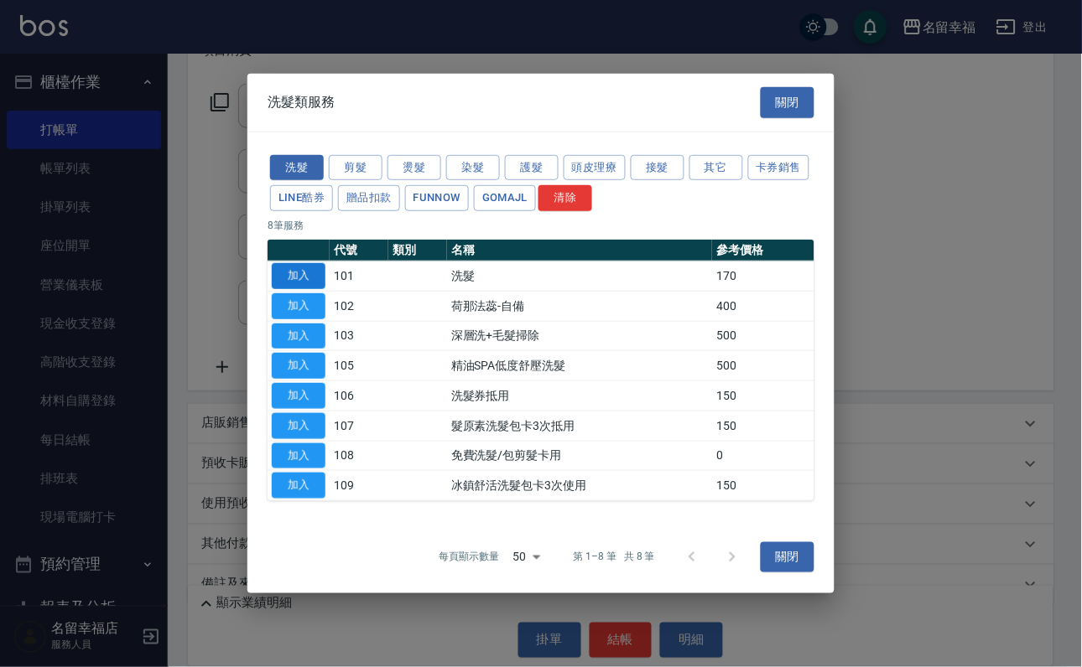
click at [293, 263] on button "加入" at bounding box center [299, 276] width 54 height 26
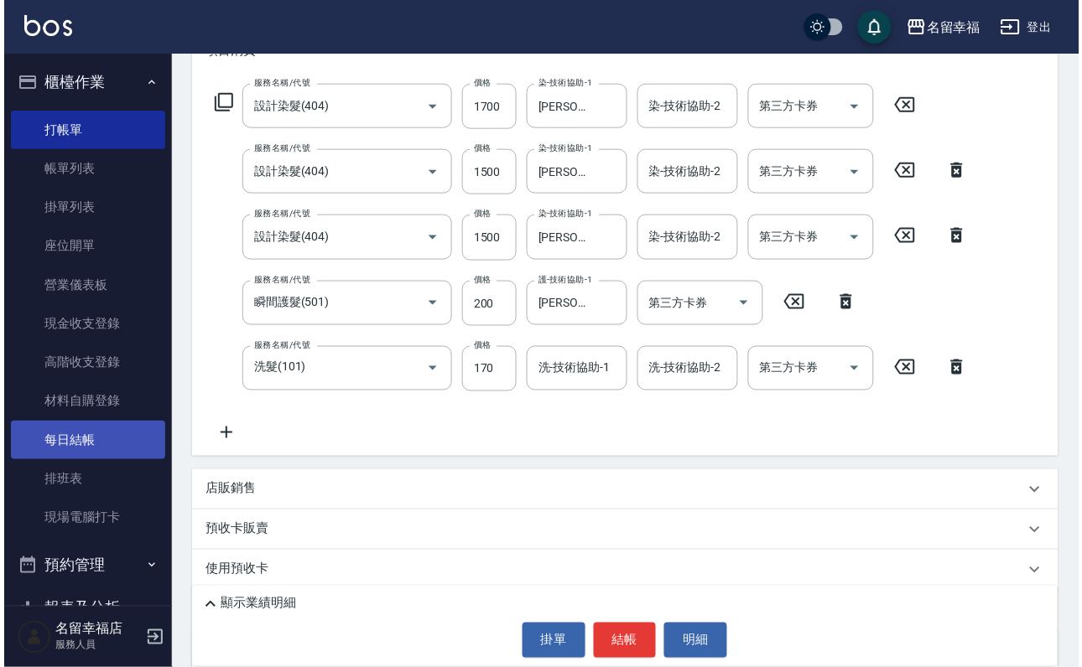
scroll to position [0, 0]
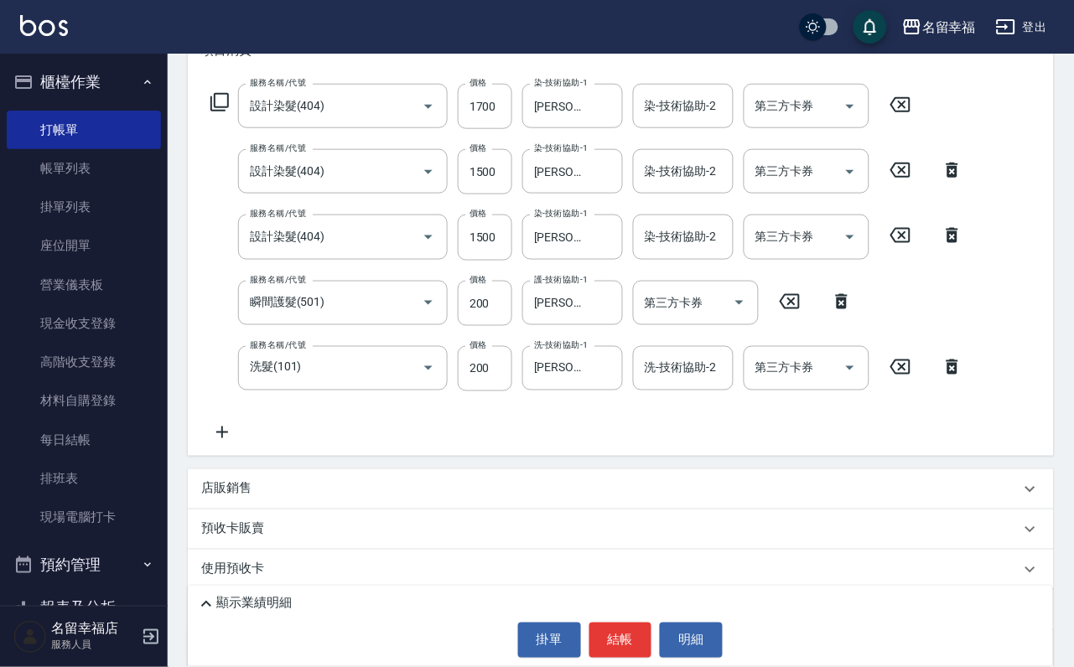
click at [230, 112] on icon at bounding box center [220, 102] width 20 height 20
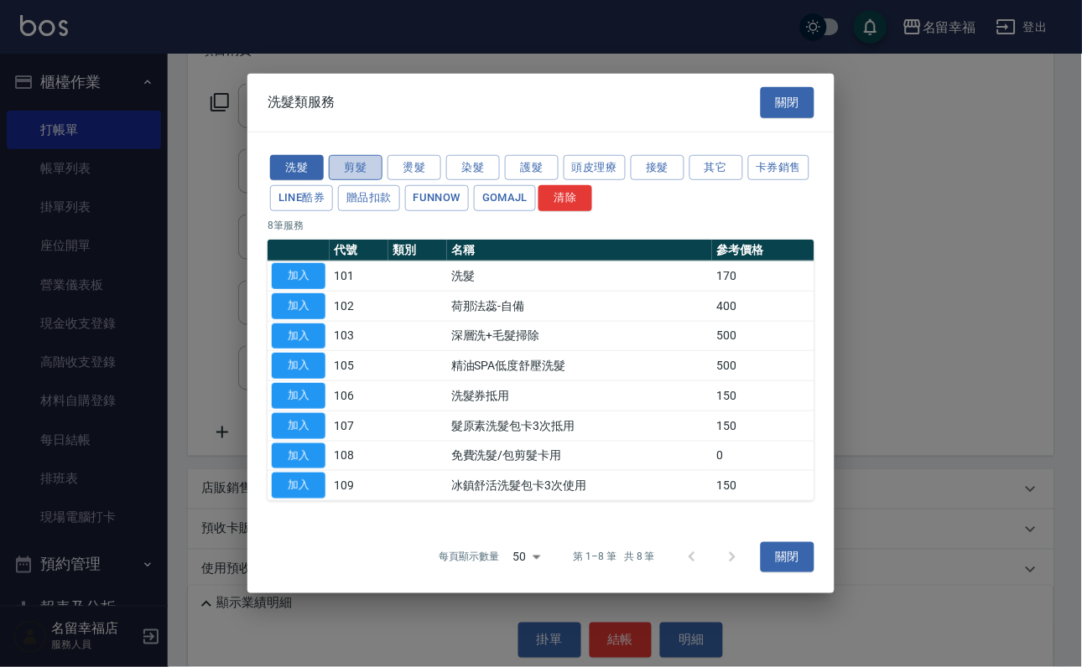
click at [363, 154] on button "剪髮" at bounding box center [356, 167] width 54 height 26
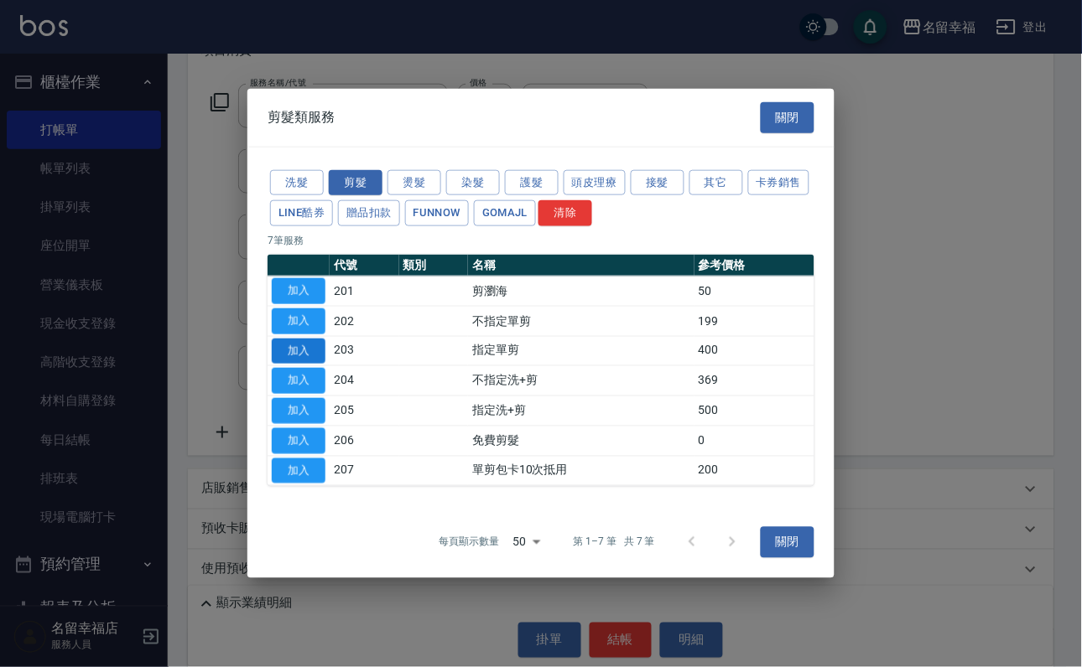
click at [314, 346] on button "加入" at bounding box center [299, 351] width 54 height 26
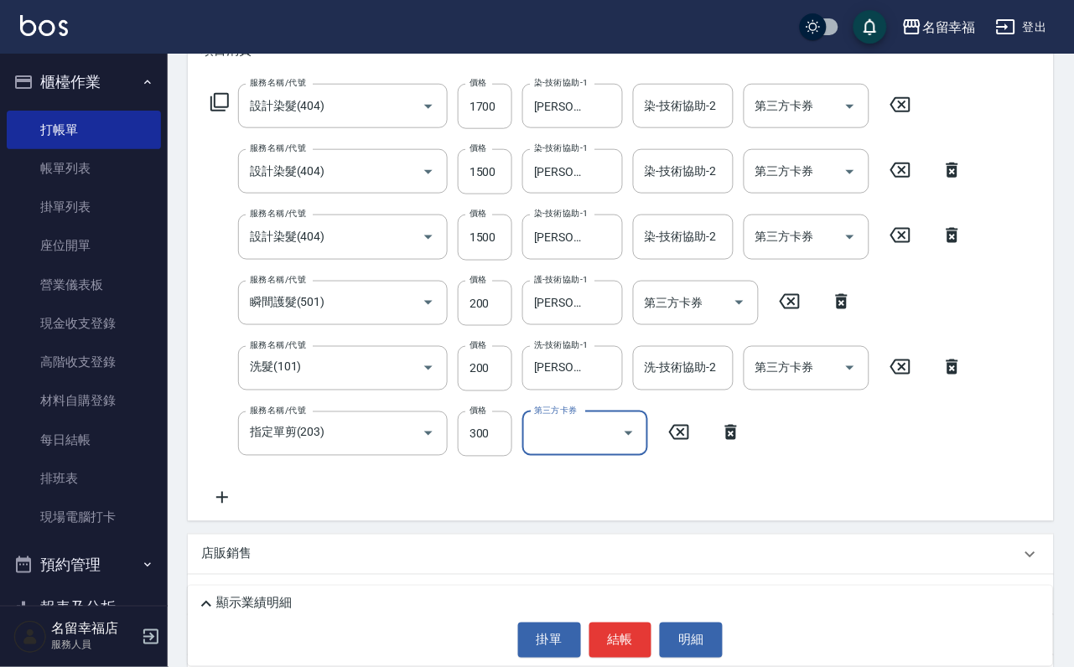
click at [394, 594] on div "顯示業績明細" at bounding box center [624, 604] width 857 height 20
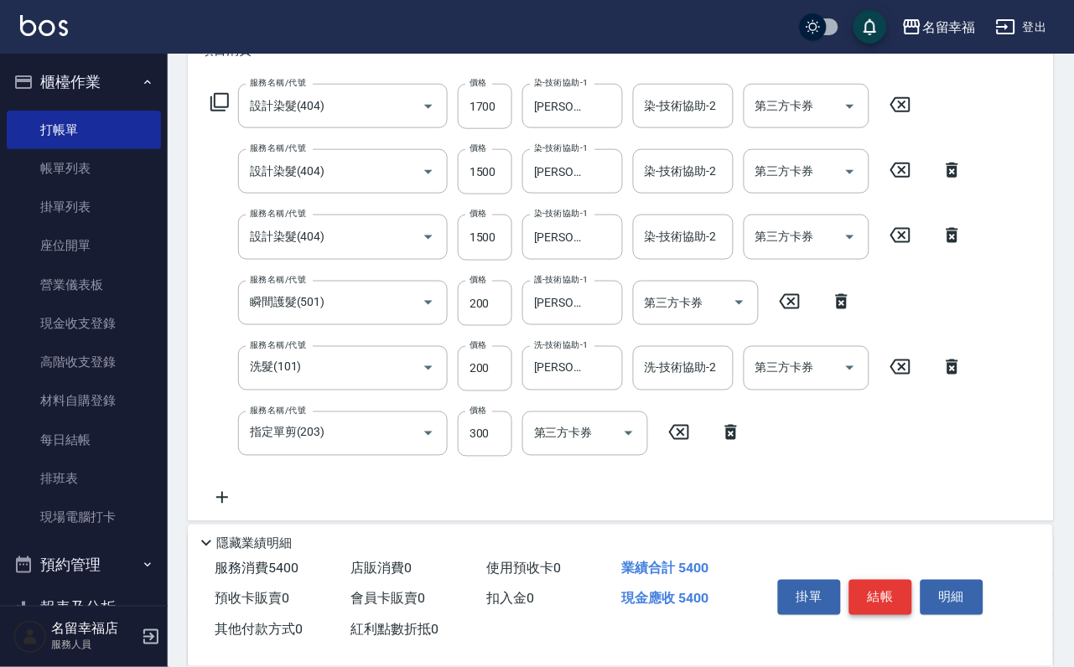
click at [906, 580] on button "結帳" at bounding box center [880, 597] width 63 height 35
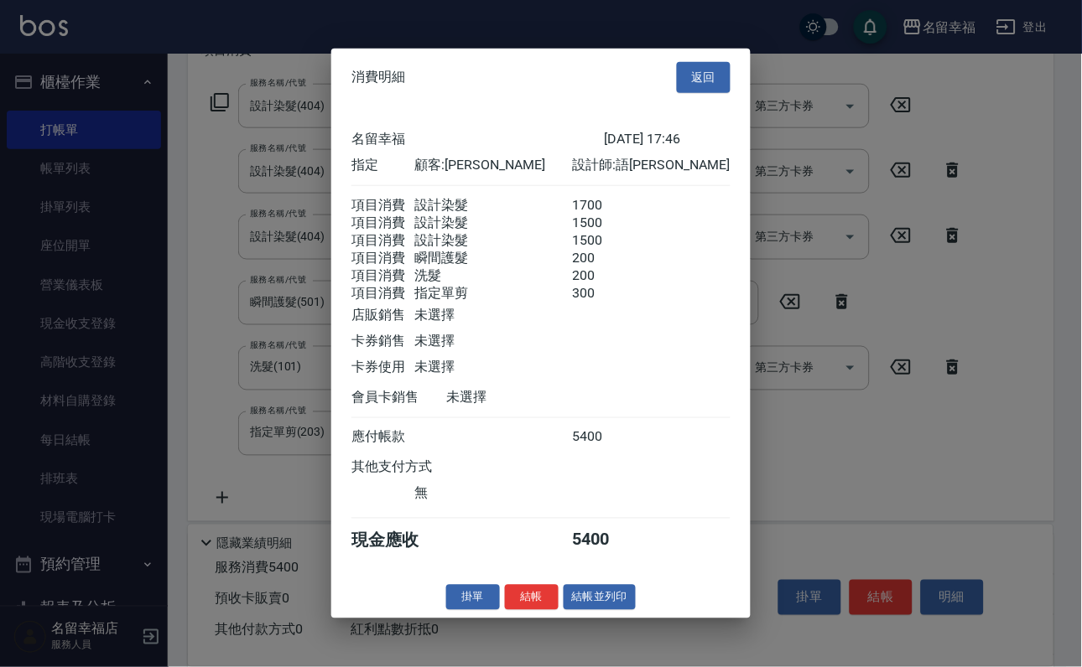
scroll to position [503, 0]
click at [511, 610] on button "結帳" at bounding box center [532, 597] width 54 height 26
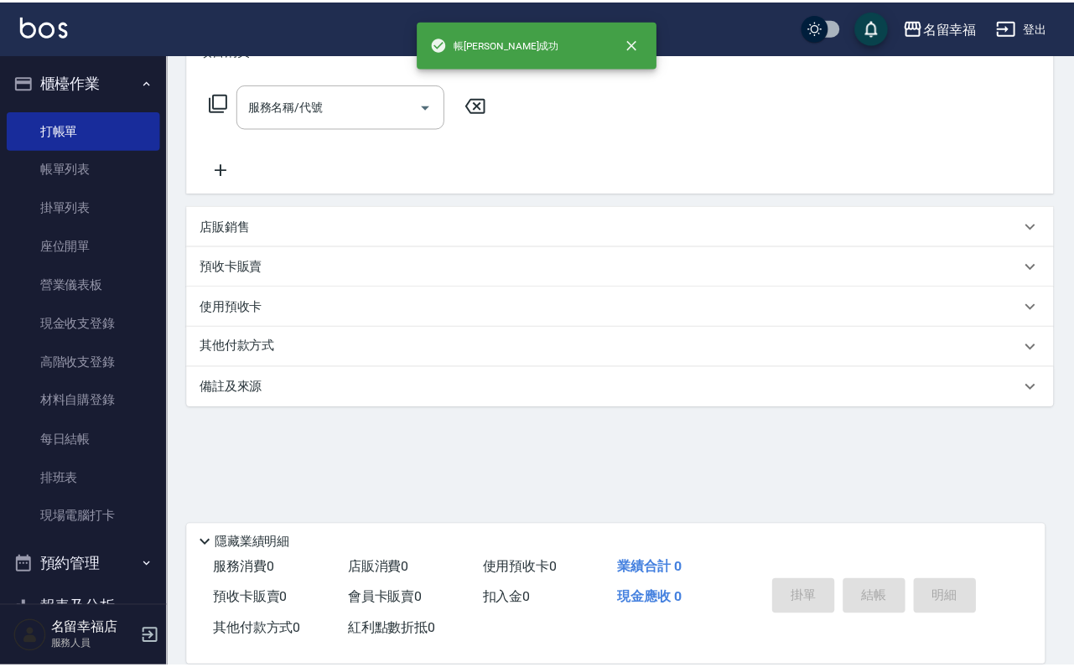
scroll to position [0, 0]
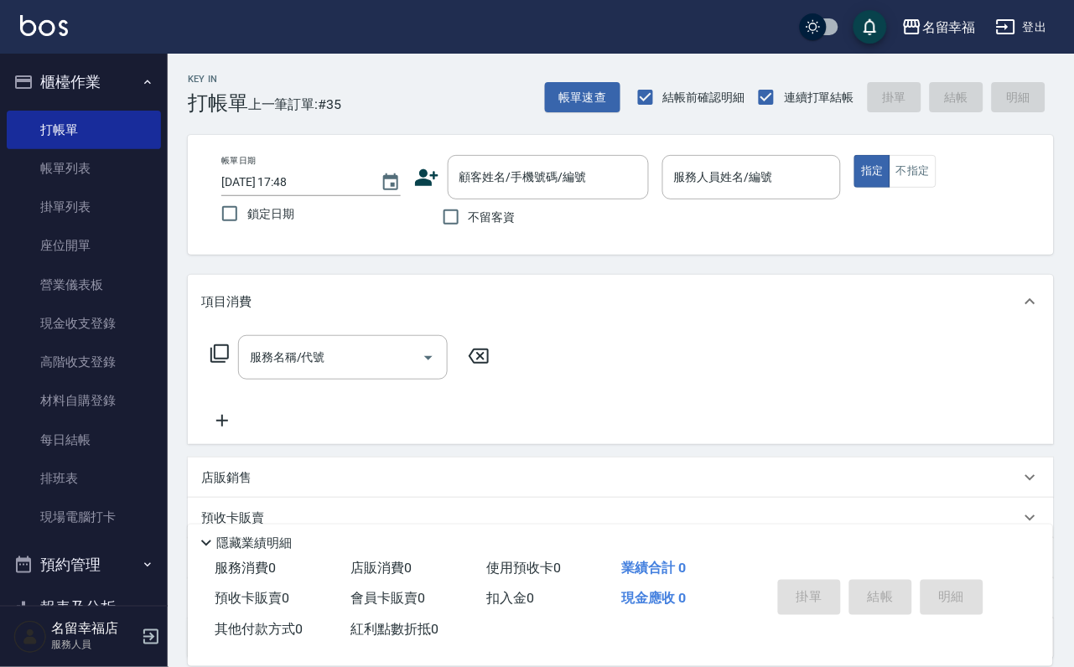
click at [245, 535] on p "隱藏業績明細" at bounding box center [253, 544] width 75 height 18
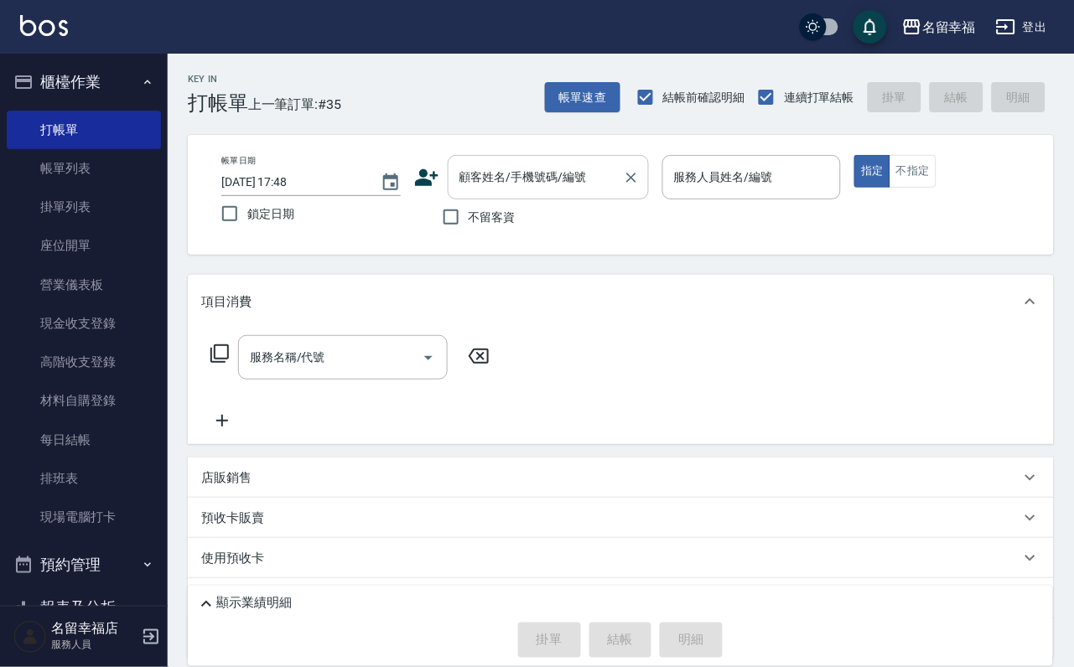
click at [481, 171] on input "顧客姓名/手機號碼/編號" at bounding box center [535, 177] width 161 height 29
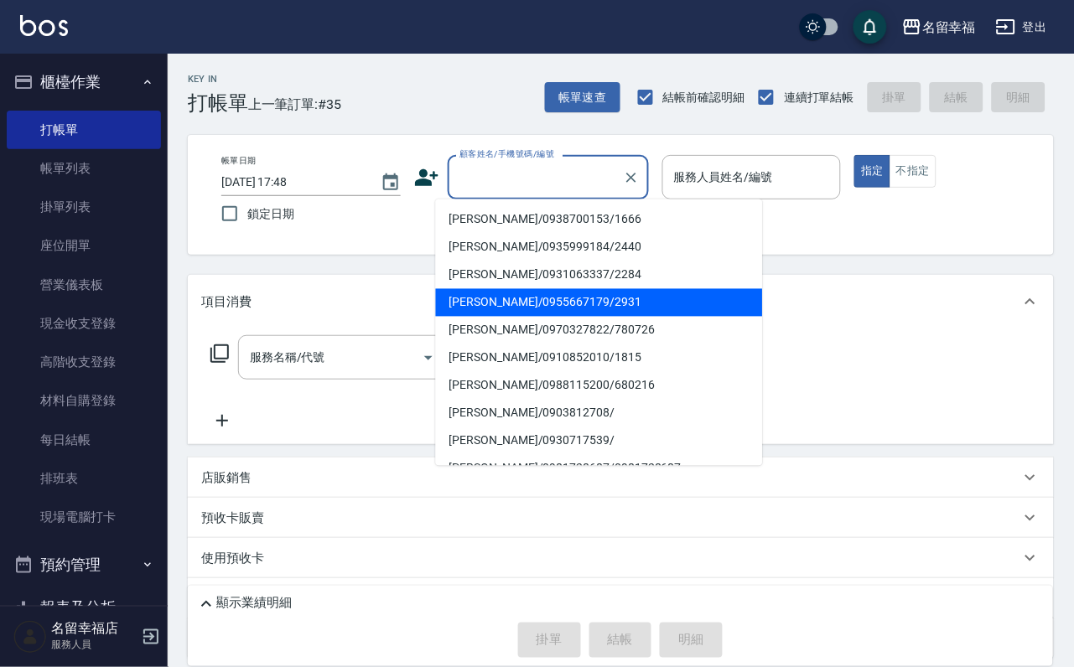
click at [485, 298] on li "[PERSON_NAME]/0955667179/2931" at bounding box center [599, 303] width 327 height 28
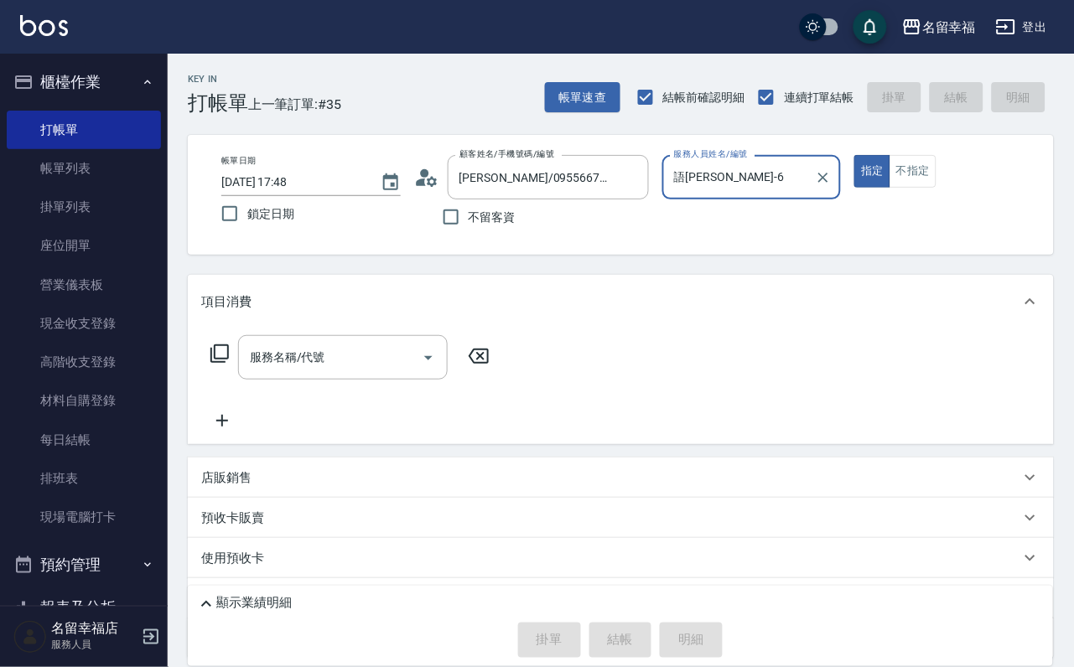
click at [224, 364] on icon at bounding box center [220, 354] width 20 height 20
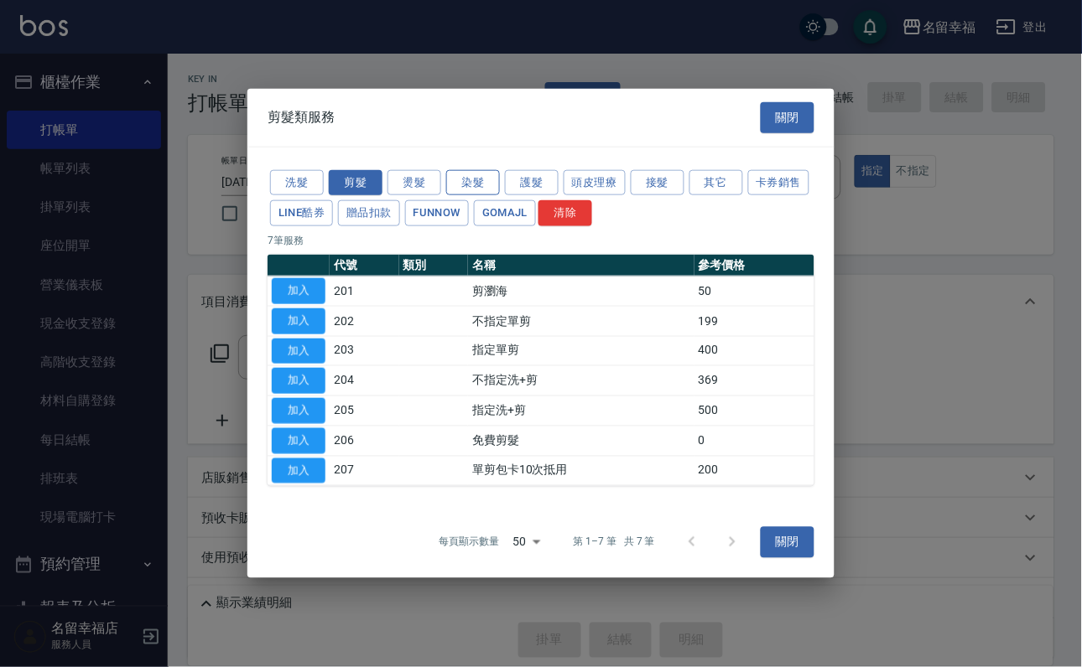
click at [484, 169] on button "染髮" at bounding box center [473, 182] width 54 height 26
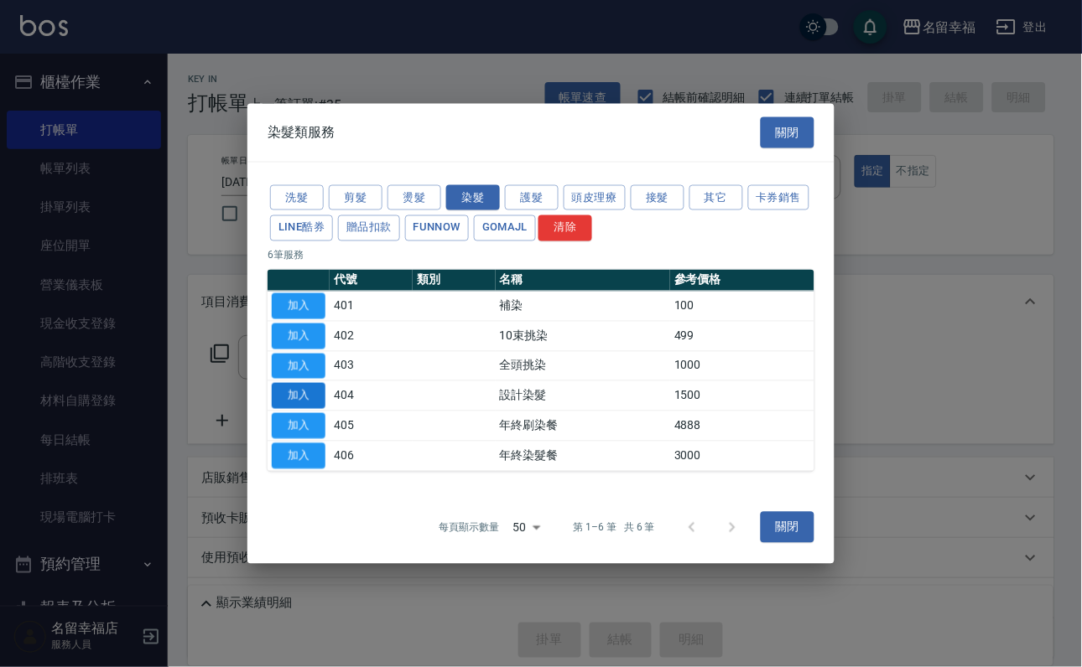
click at [313, 409] on button "加入" at bounding box center [299, 396] width 54 height 26
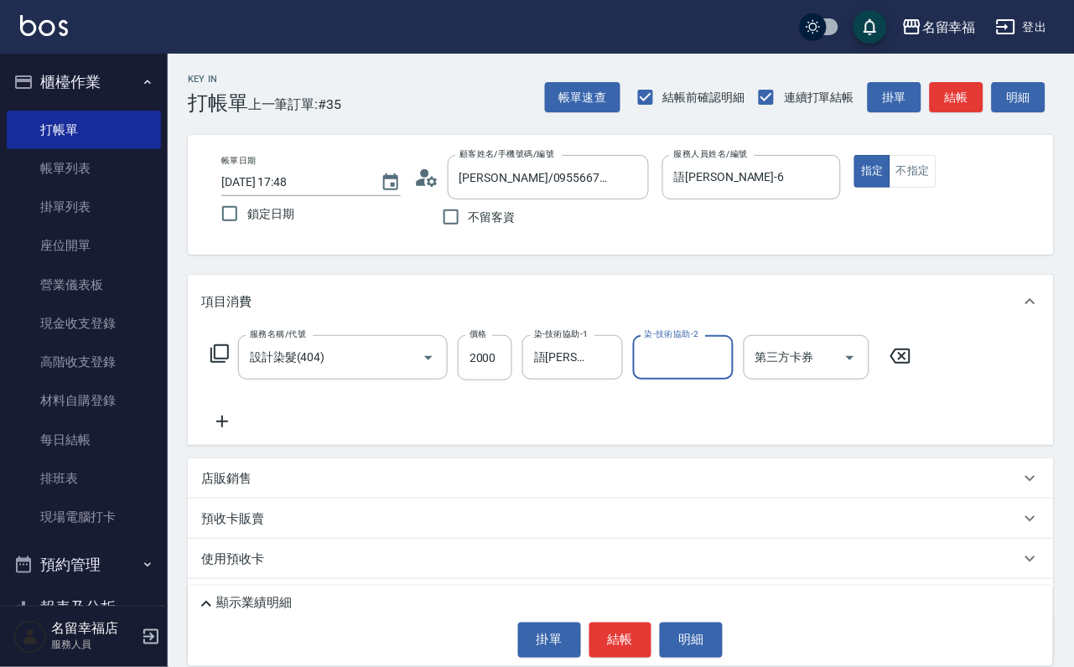
click at [224, 364] on icon at bounding box center [220, 354] width 20 height 20
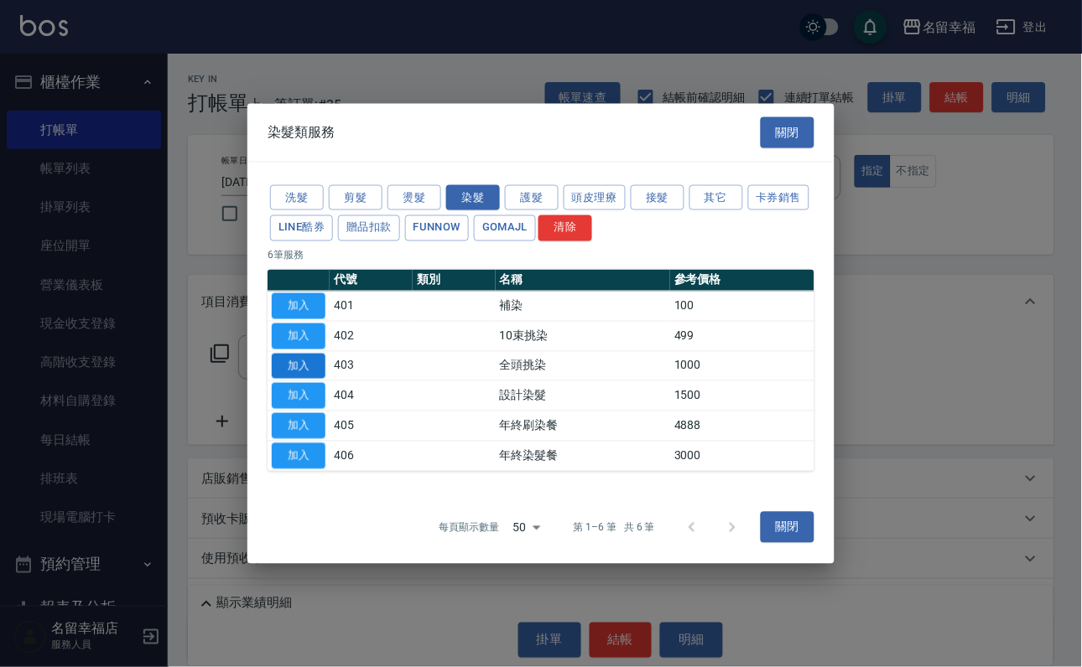
click at [302, 372] on button "加入" at bounding box center [299, 366] width 54 height 26
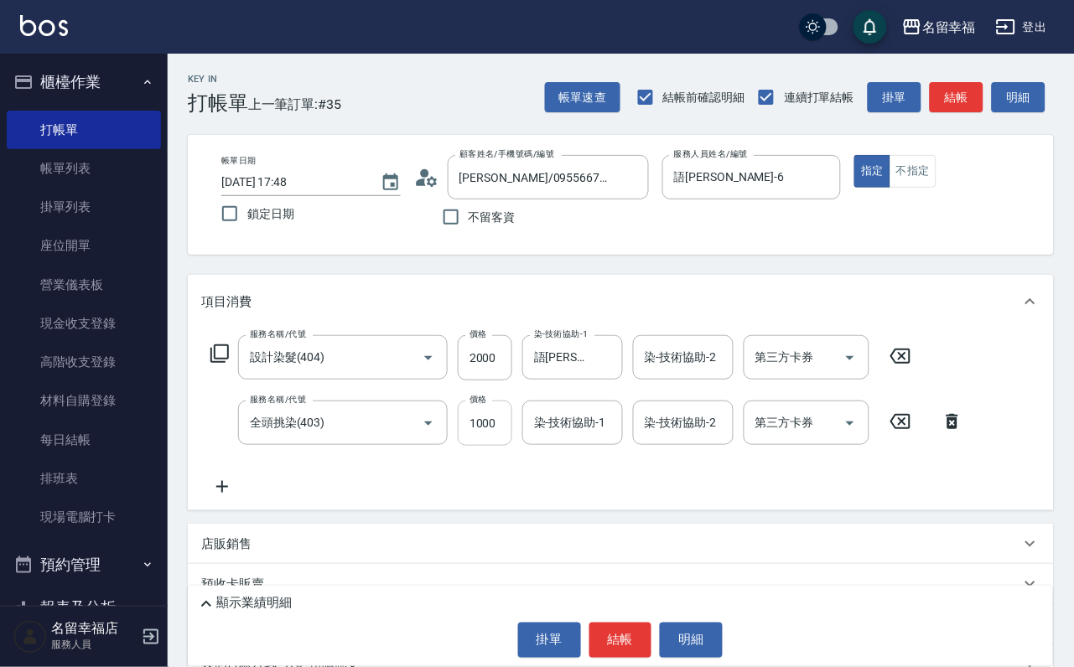
click at [485, 436] on input "1000" at bounding box center [485, 423] width 55 height 45
click at [230, 364] on icon at bounding box center [220, 354] width 20 height 20
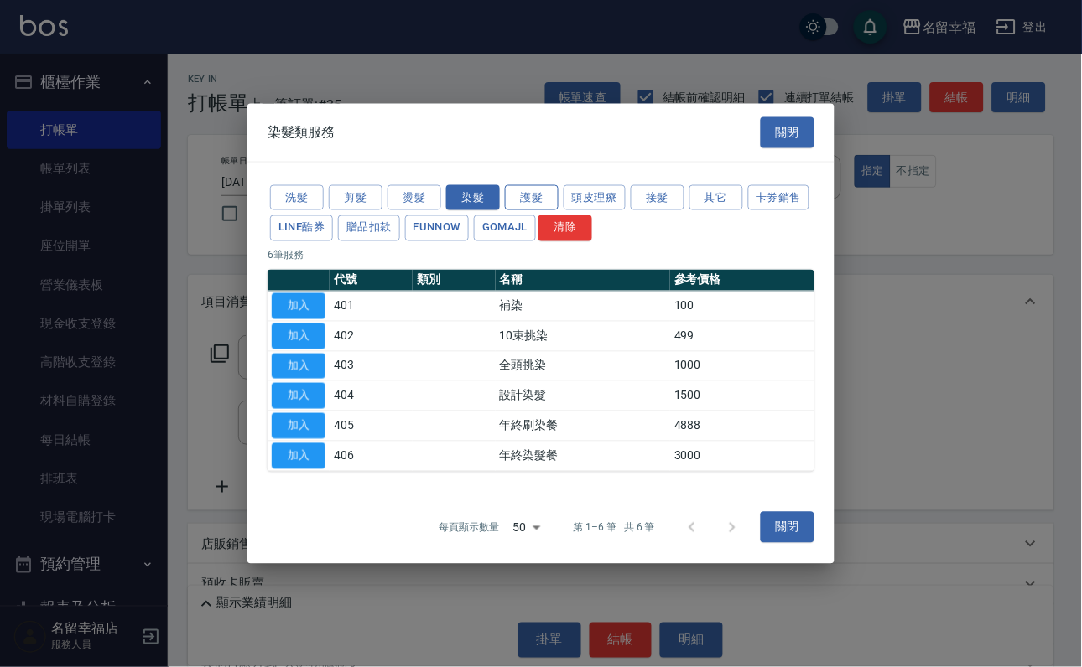
click at [526, 184] on button "護髮" at bounding box center [532, 197] width 54 height 26
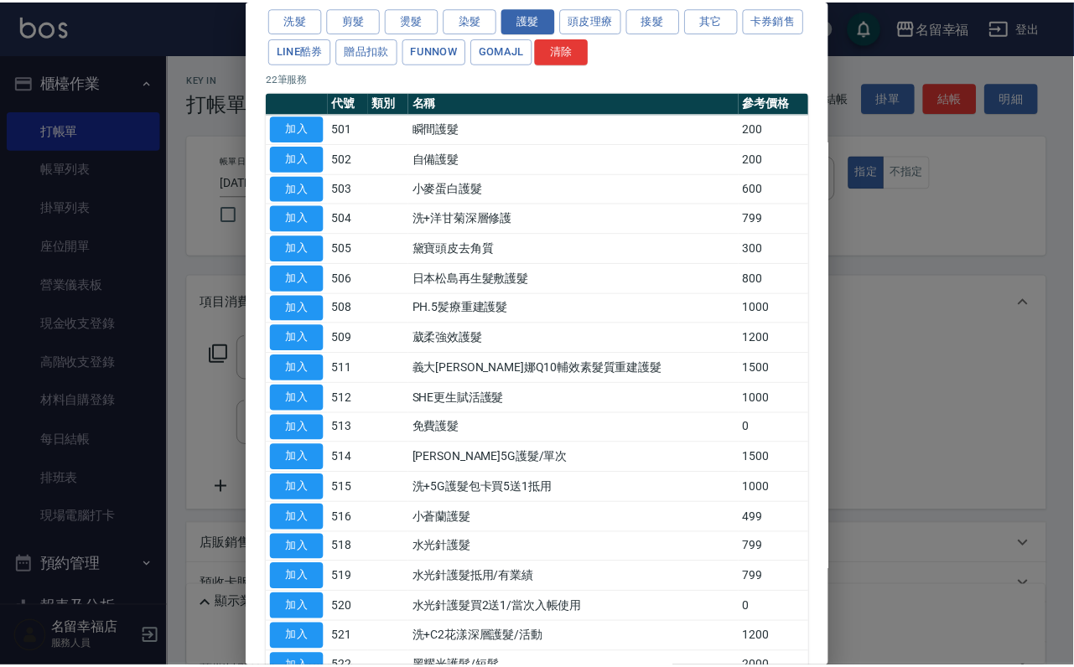
scroll to position [126, 0]
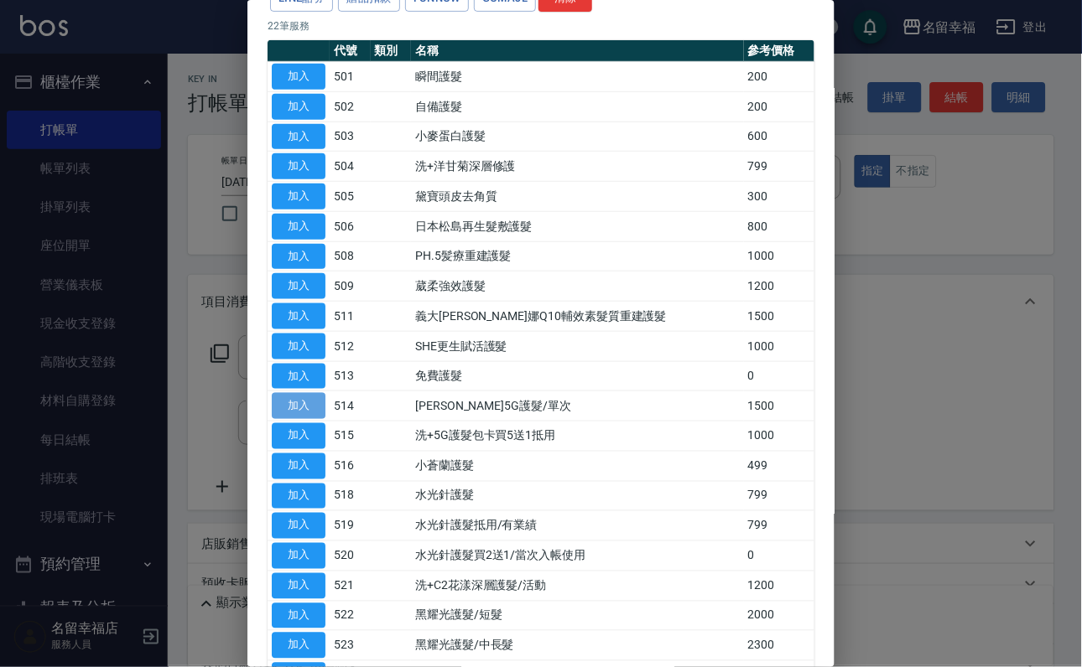
drag, startPoint x: 282, startPoint y: 558, endPoint x: 292, endPoint y: 554, distance: 10.9
click at [284, 419] on button "加入" at bounding box center [299, 406] width 54 height 26
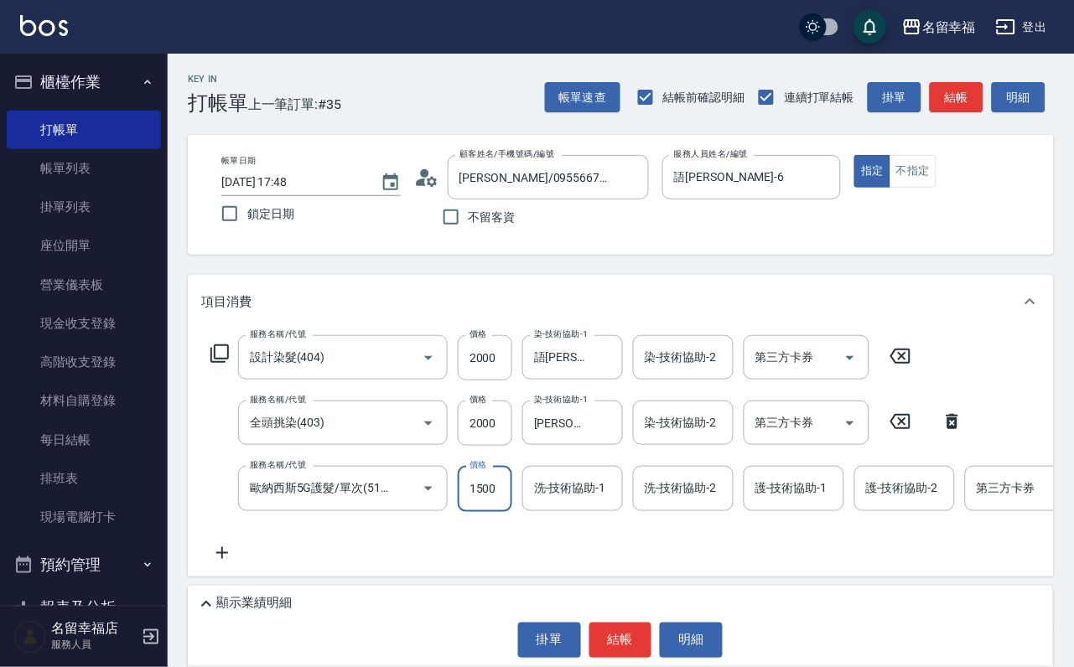
click at [503, 511] on input "1500" at bounding box center [485, 488] width 55 height 45
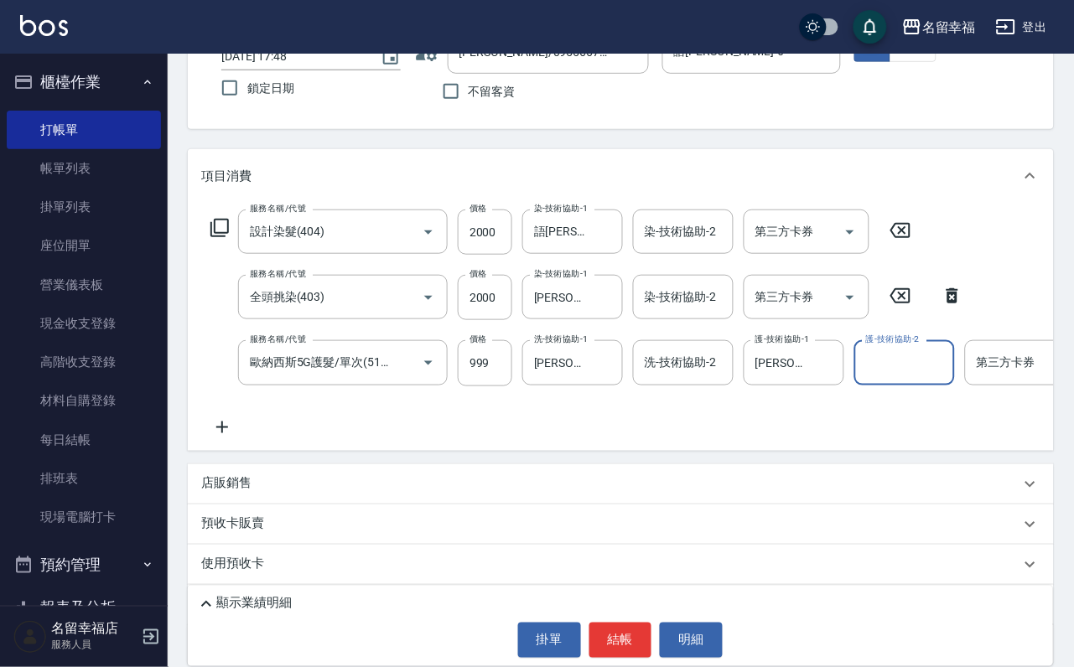
click at [221, 238] on icon at bounding box center [220, 228] width 20 height 20
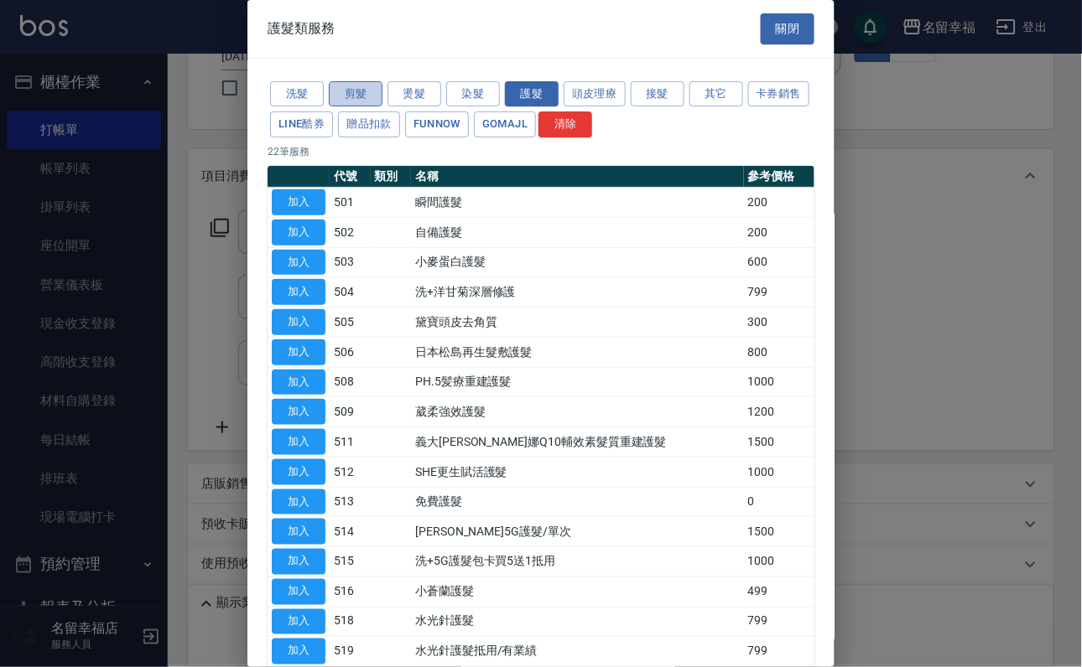
click at [360, 106] on button "剪髮" at bounding box center [356, 94] width 54 height 26
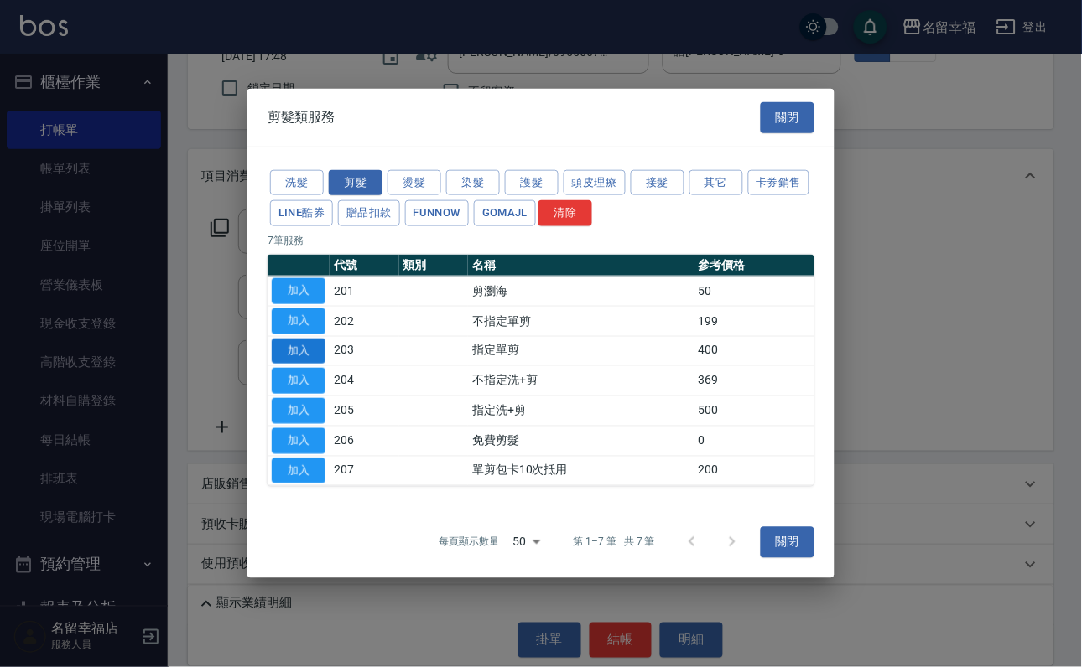
click at [303, 355] on button "加入" at bounding box center [299, 351] width 54 height 26
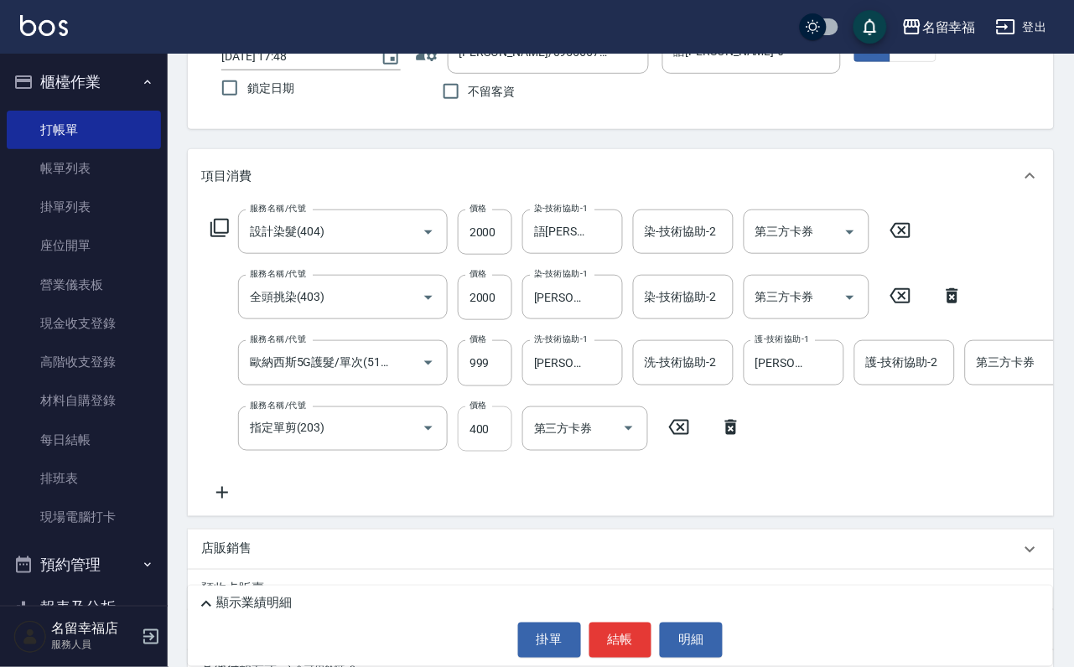
click at [479, 451] on input "400" at bounding box center [485, 429] width 55 height 45
click at [355, 594] on div "顯示業績明細" at bounding box center [624, 604] width 857 height 20
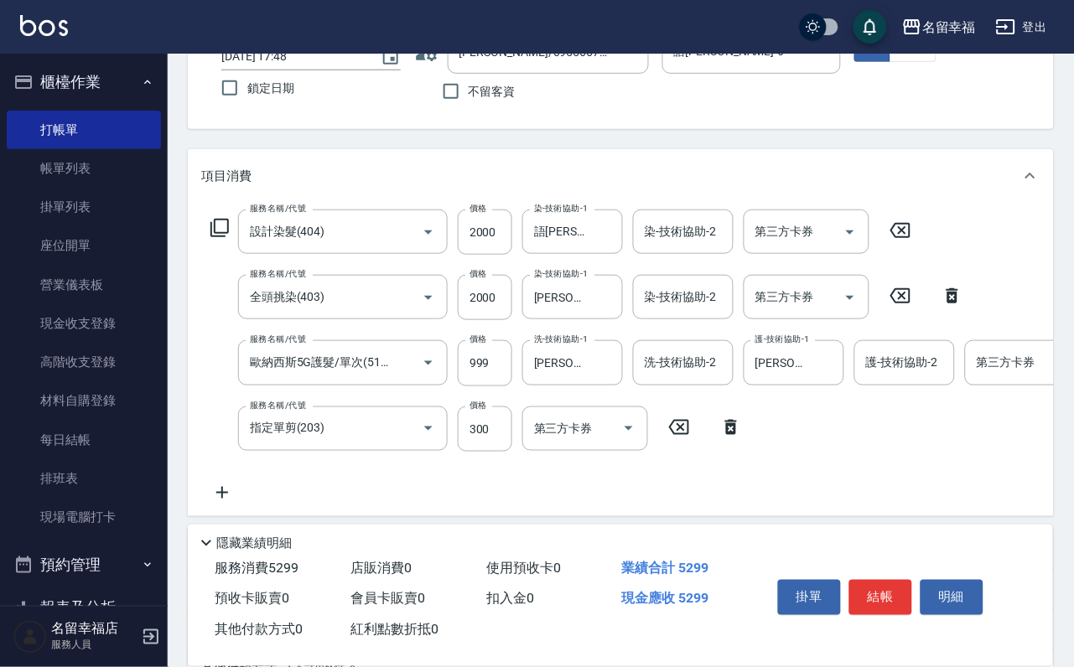
click at [241, 535] on p "隱藏業績明細" at bounding box center [253, 544] width 75 height 18
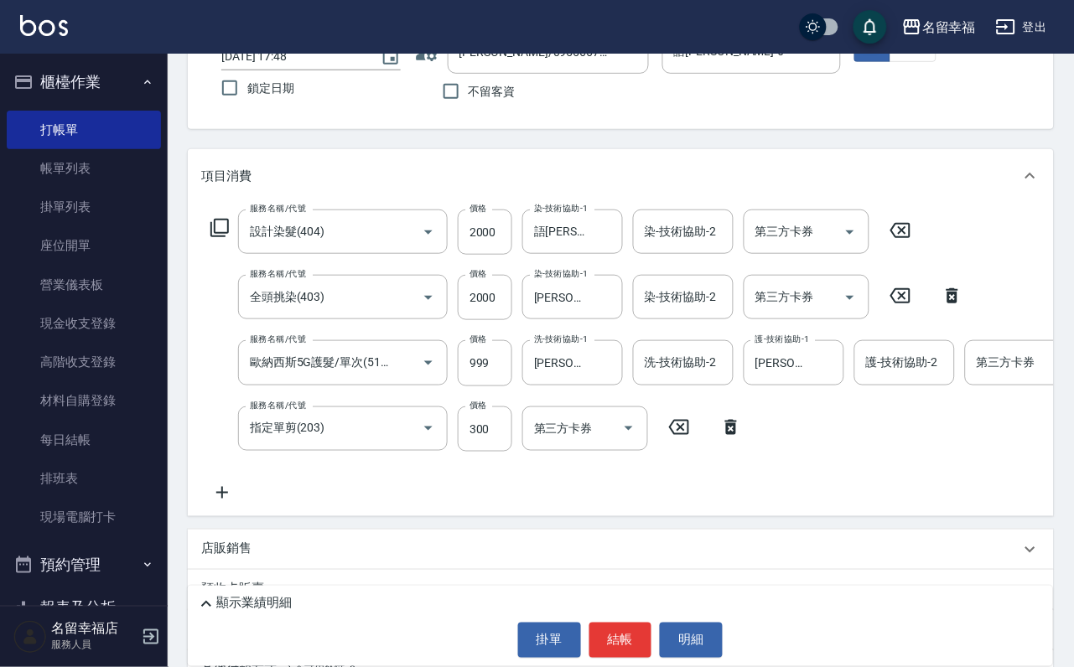
click at [243, 595] on p "顯示業績明細" at bounding box center [253, 604] width 75 height 18
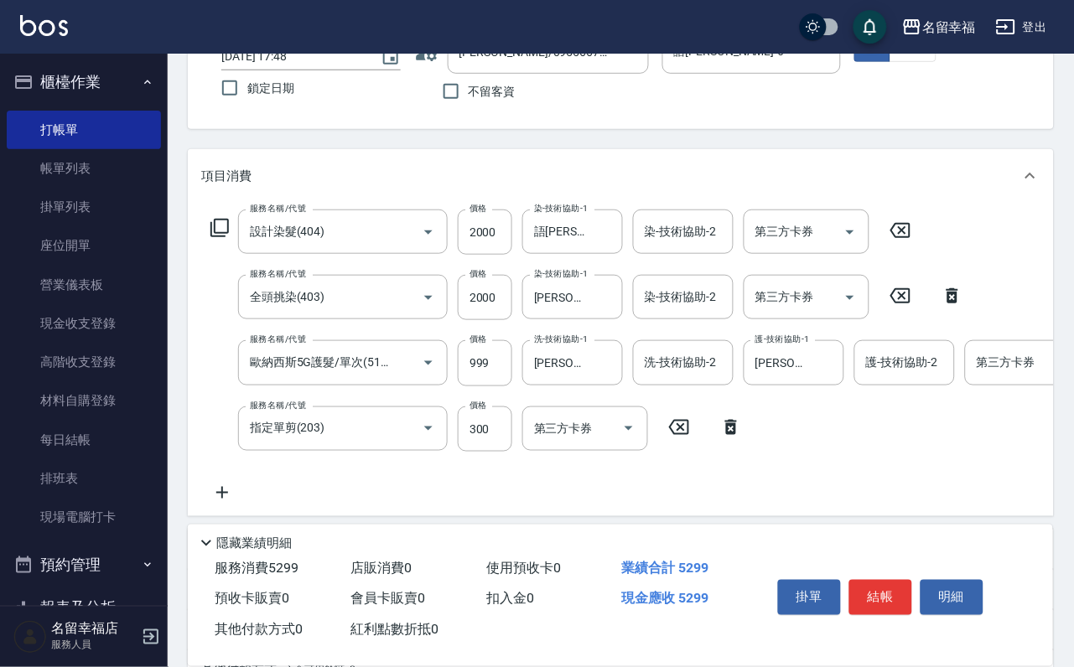
click at [216, 533] on icon at bounding box center [206, 543] width 20 height 20
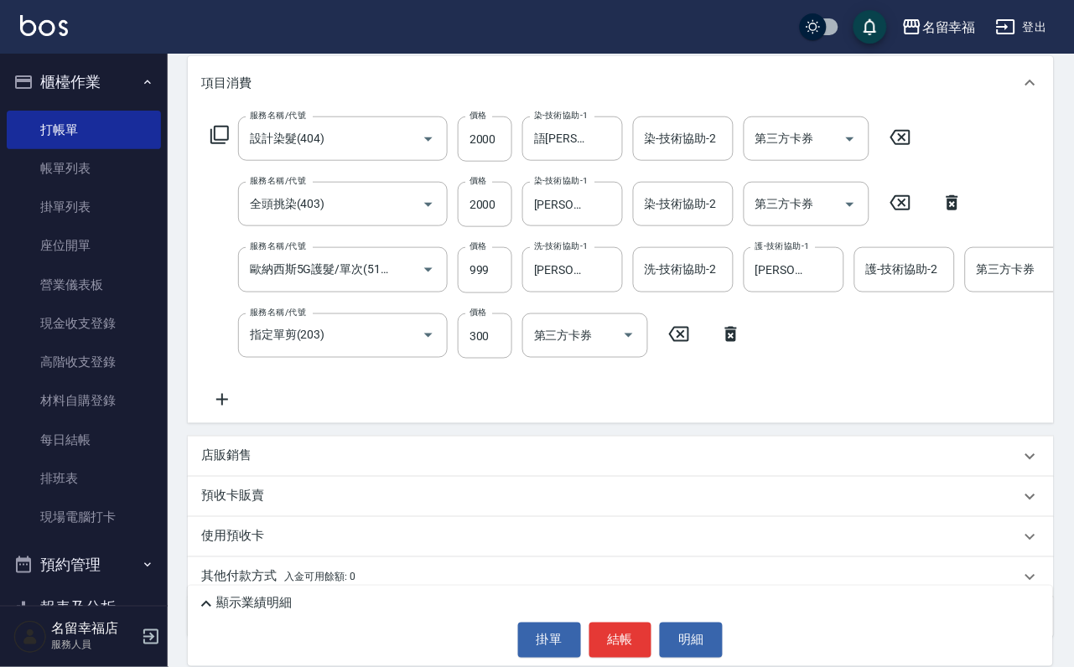
scroll to position [355, 0]
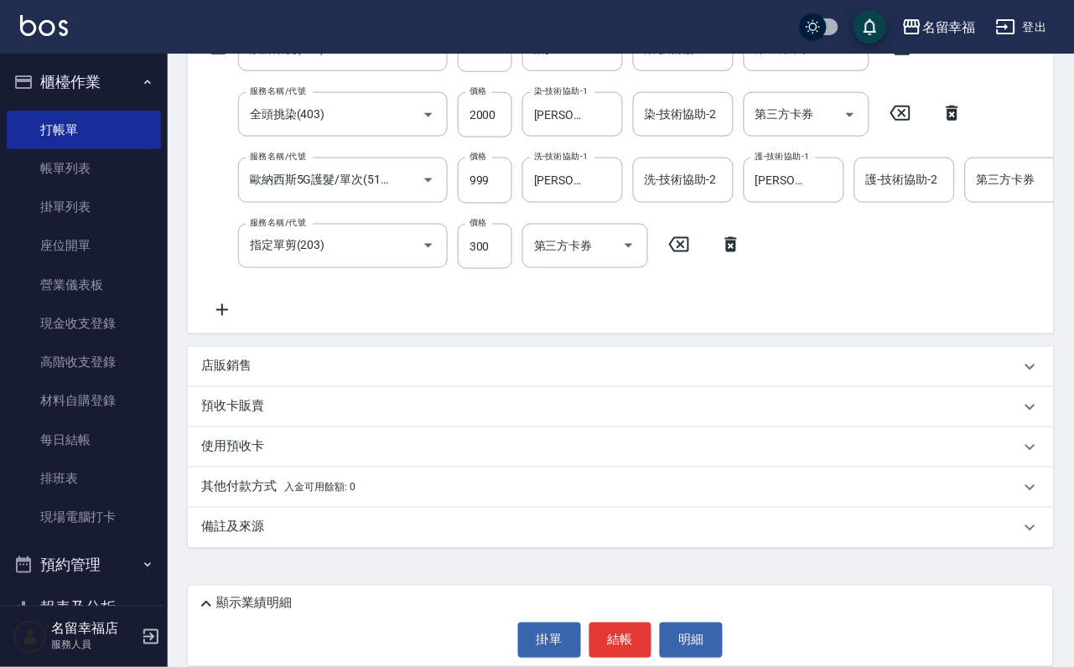
click at [245, 366] on p "店販銷售" at bounding box center [226, 367] width 50 height 18
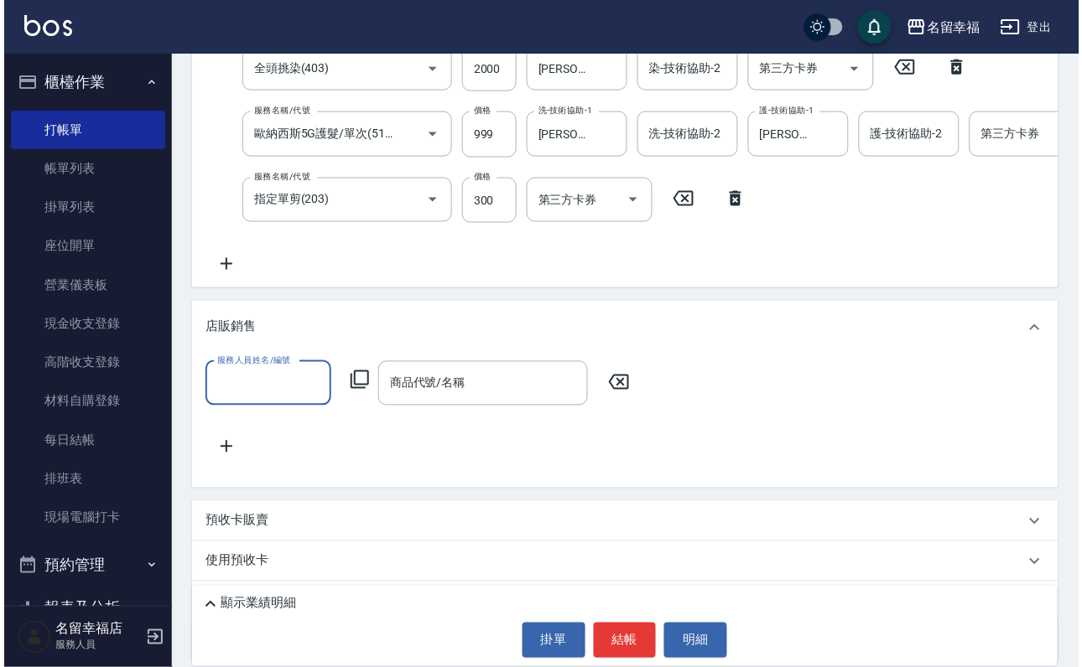
scroll to position [0, 0]
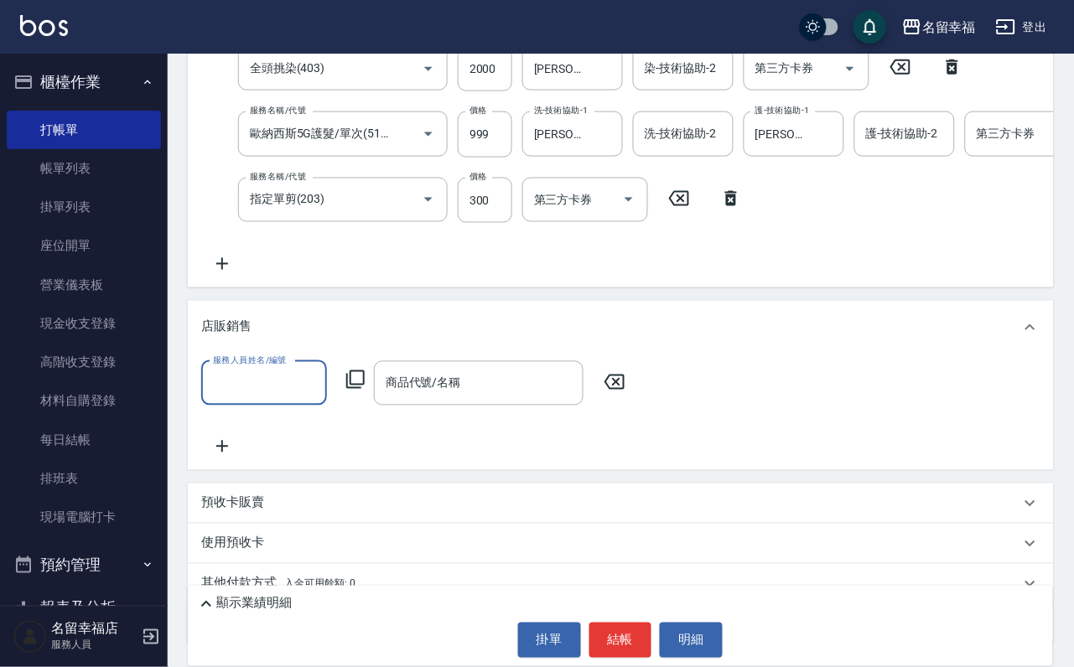
click at [284, 398] on input "服務人員姓名/編號" at bounding box center [264, 383] width 111 height 29
click at [354, 389] on icon at bounding box center [355, 380] width 18 height 18
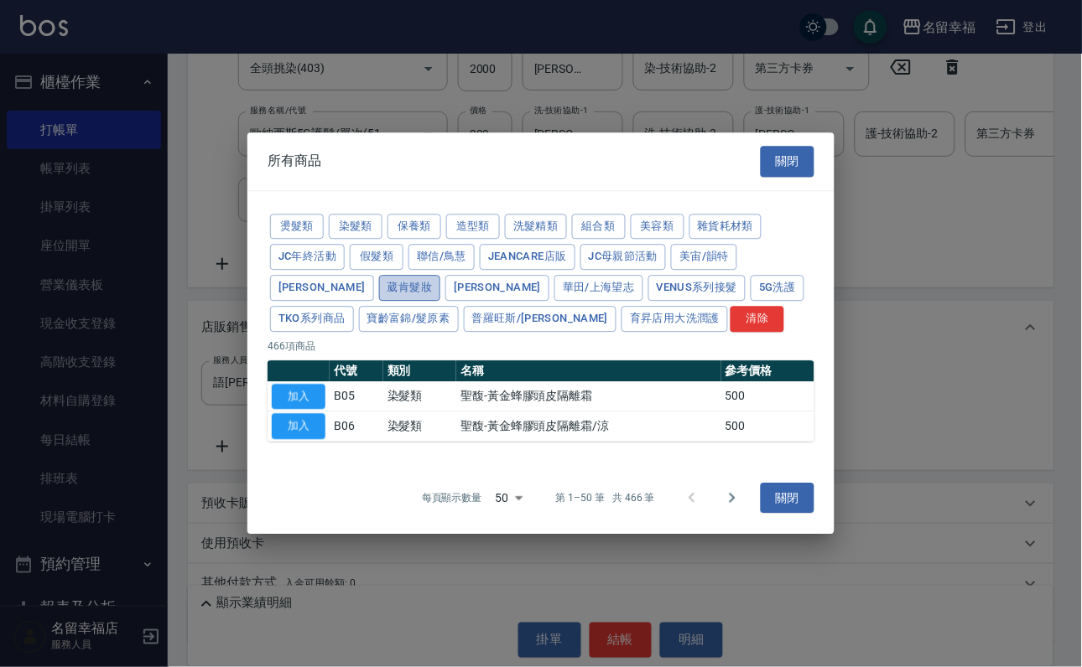
click at [441, 275] on button "葳肯髮妝" at bounding box center [410, 288] width 62 height 26
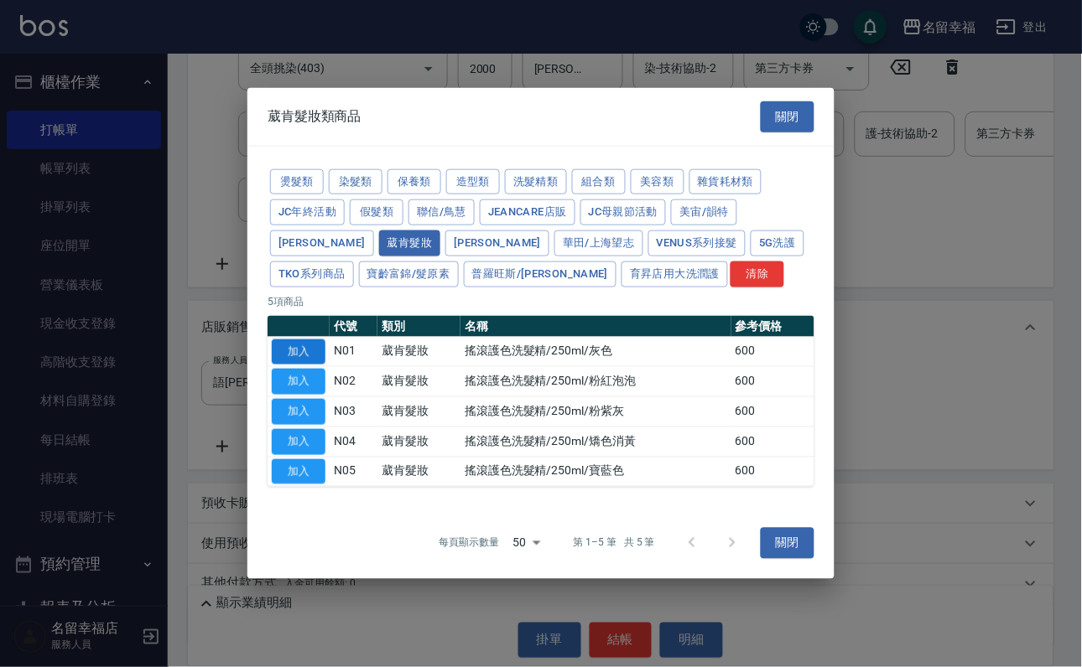
click at [309, 365] on button "加入" at bounding box center [299, 352] width 54 height 26
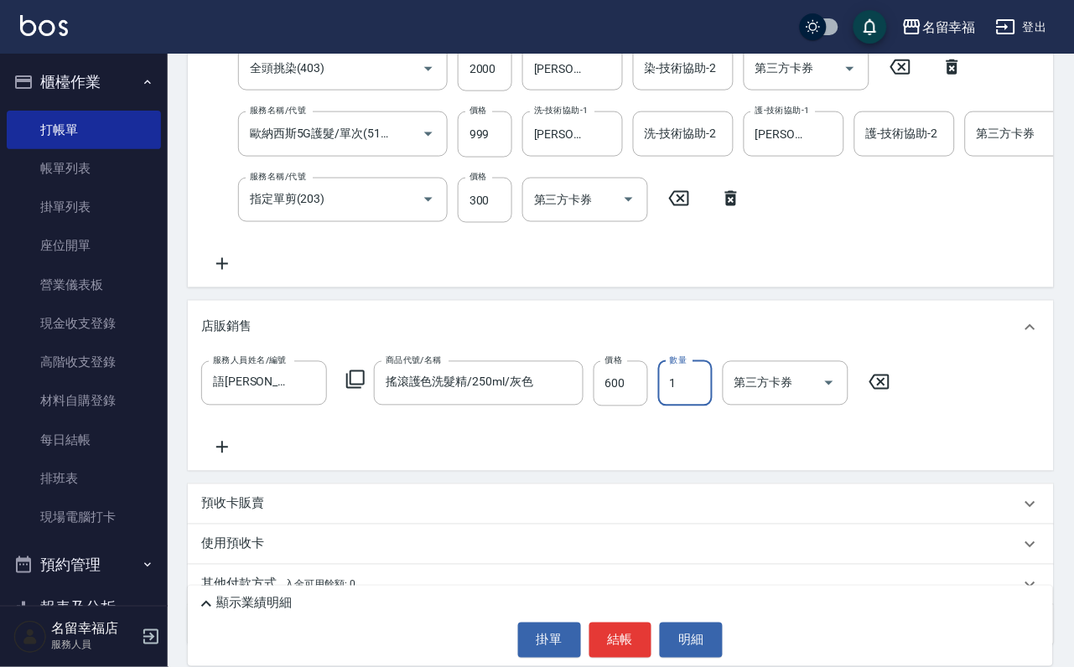
click at [693, 407] on input "1" at bounding box center [685, 383] width 55 height 45
drag, startPoint x: 719, startPoint y: 437, endPoint x: 706, endPoint y: 478, distance: 43.0
click at [713, 407] on input "22" at bounding box center [685, 383] width 55 height 45
click at [444, 594] on div "顯示業績明細" at bounding box center [624, 604] width 857 height 20
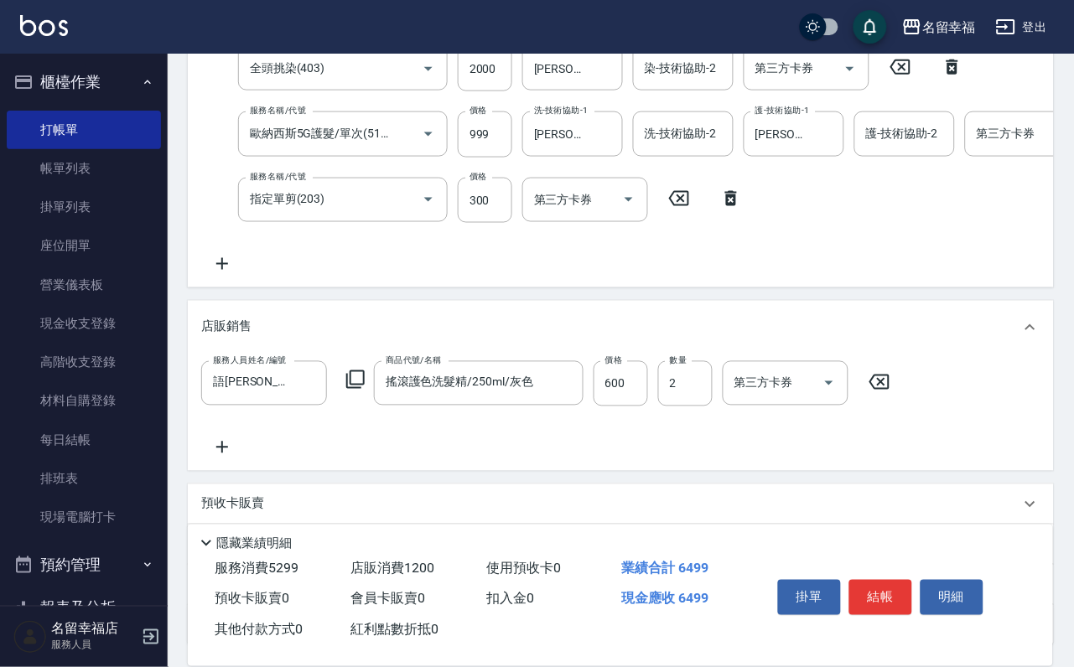
click at [228, 535] on p "隱藏業績明細" at bounding box center [253, 544] width 75 height 18
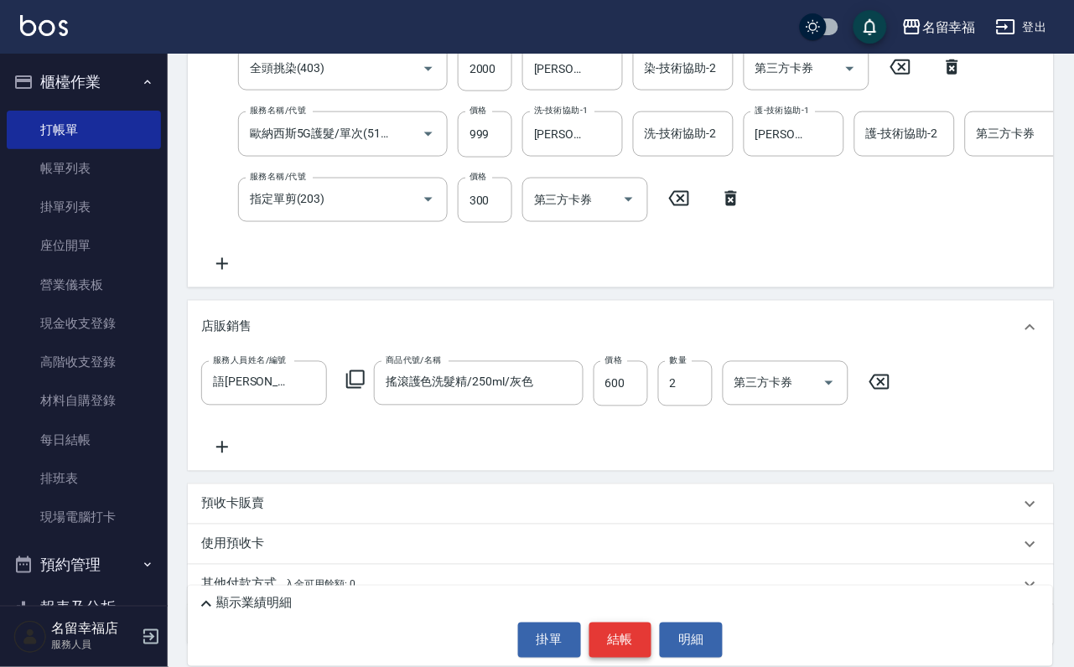
click at [608, 637] on button "結帳" at bounding box center [620, 640] width 63 height 35
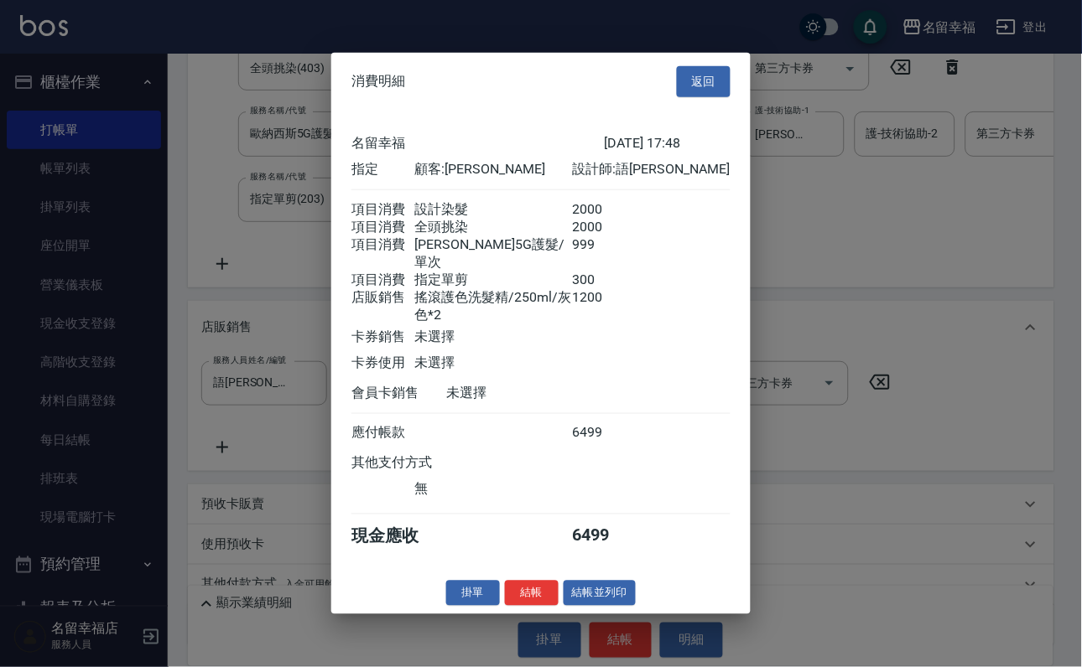
scroll to position [413, 0]
click at [505, 606] on button "結帳" at bounding box center [532, 593] width 54 height 26
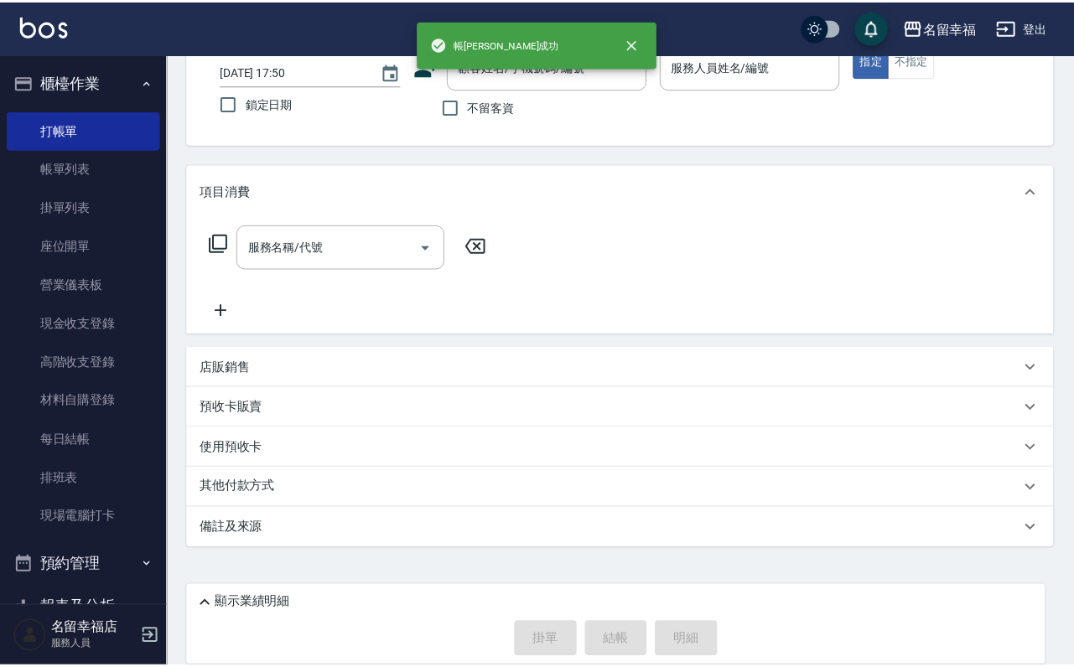
scroll to position [0, 0]
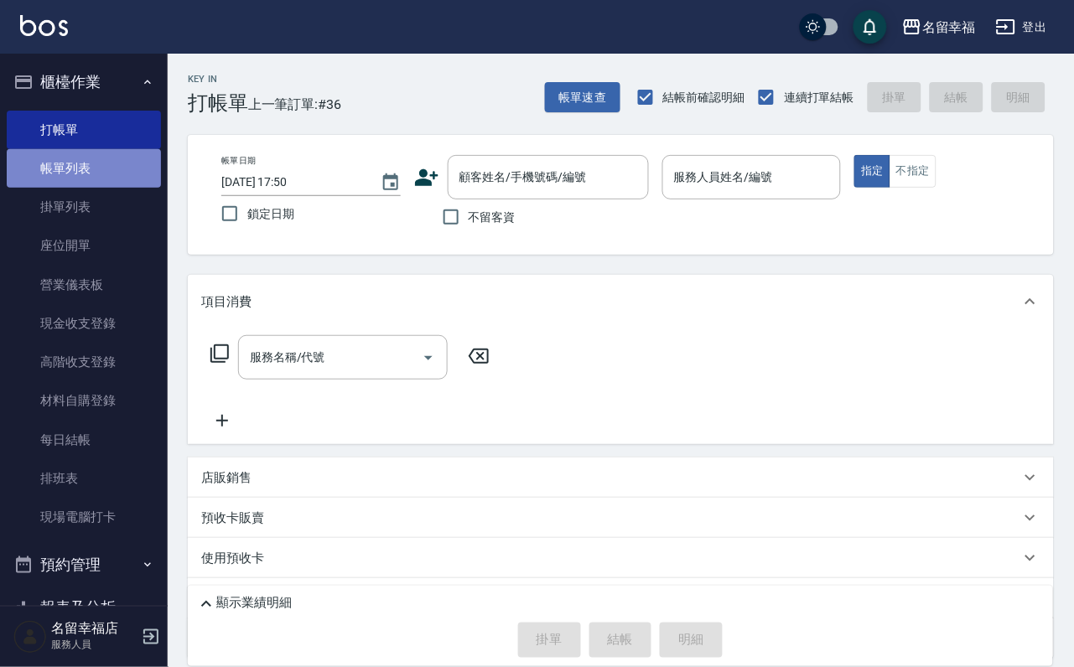
click at [106, 188] on link "帳單列表" at bounding box center [84, 168] width 154 height 39
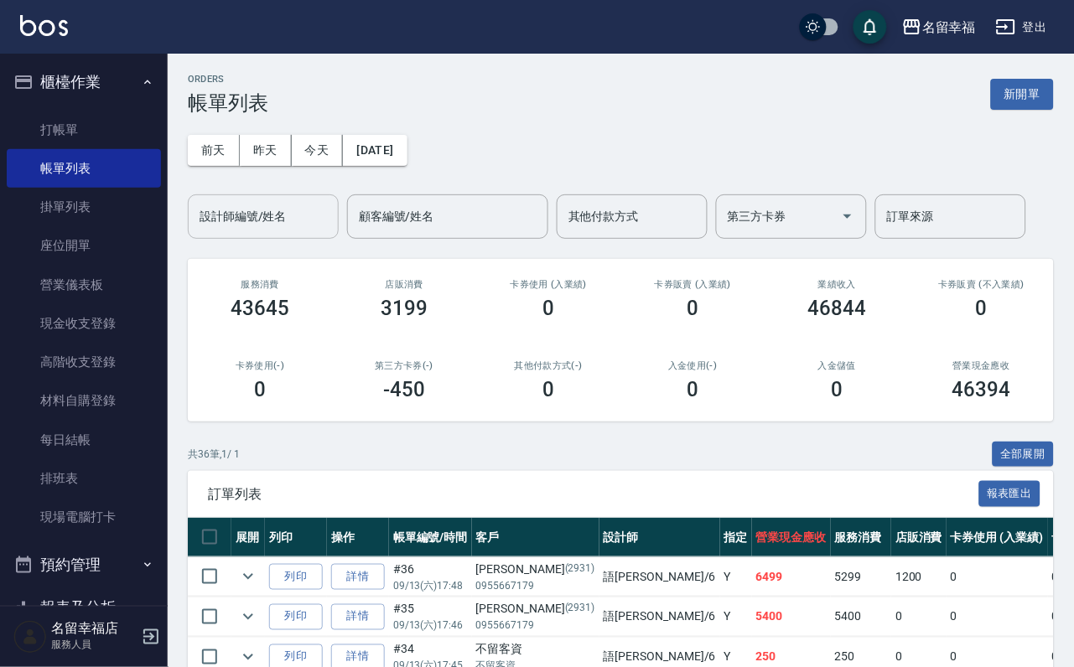
click at [221, 233] on div "設計師編號/姓名" at bounding box center [263, 217] width 151 height 44
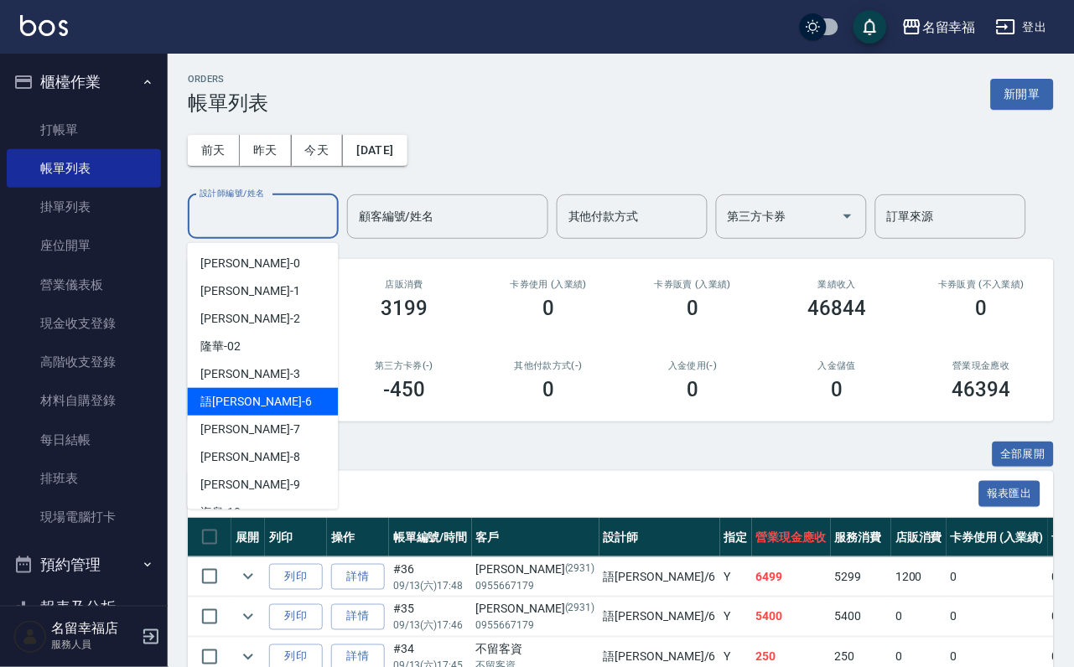
click at [267, 392] on div "語[PERSON_NAME] -6" at bounding box center [263, 402] width 151 height 28
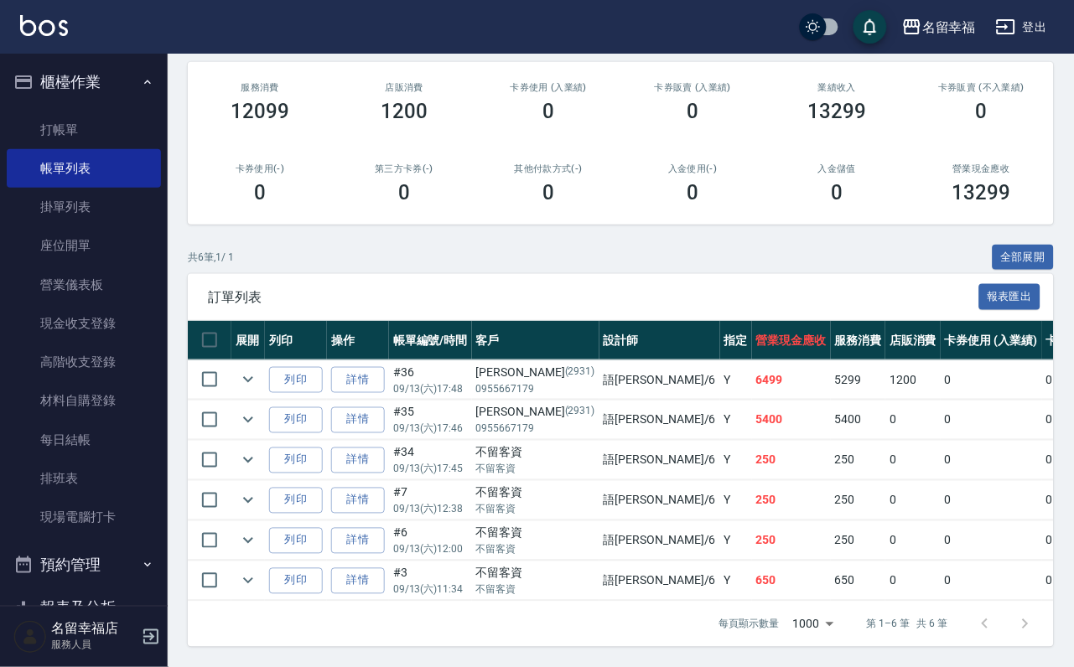
scroll to position [352, 0]
click at [258, 571] on icon "expand row" at bounding box center [248, 581] width 20 height 20
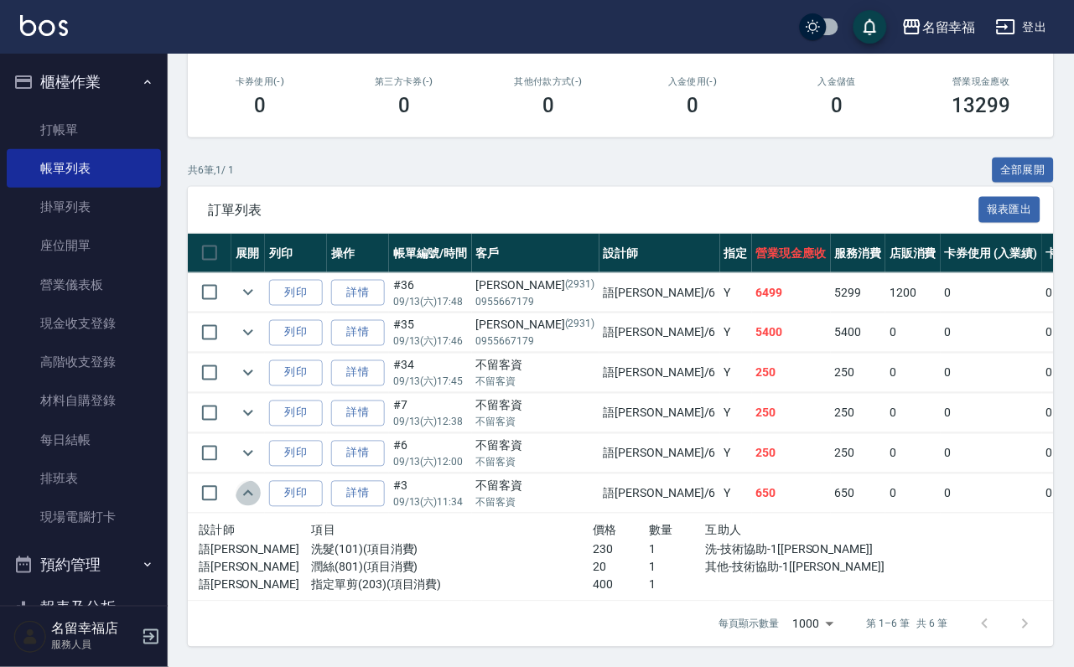
click at [251, 504] on icon "expand row" at bounding box center [248, 494] width 20 height 20
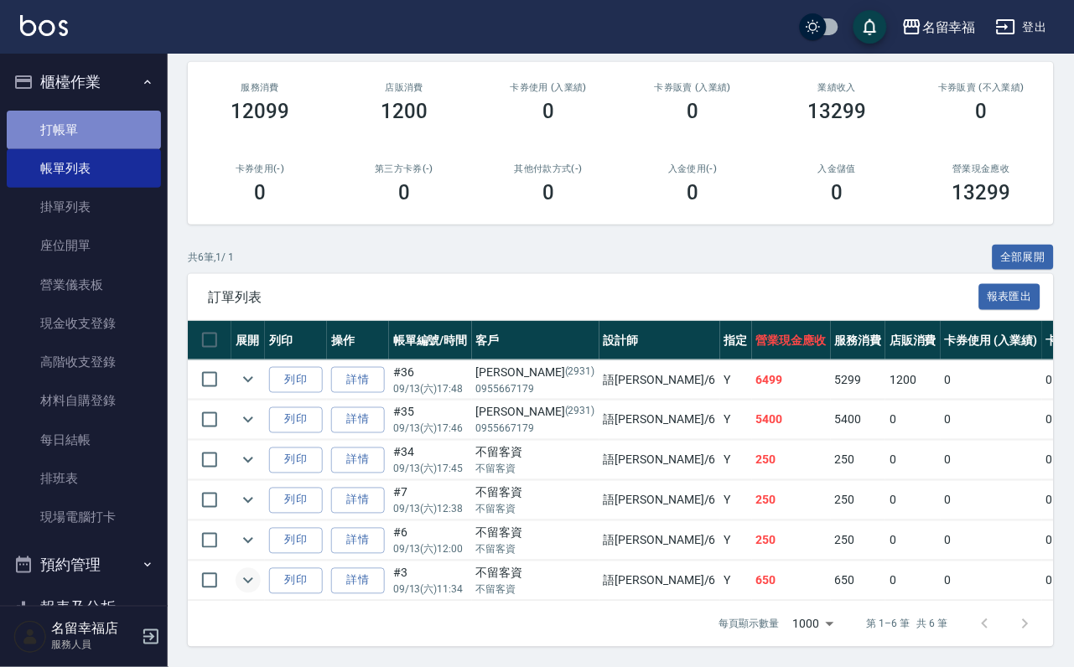
click at [89, 138] on link "打帳單" at bounding box center [84, 130] width 154 height 39
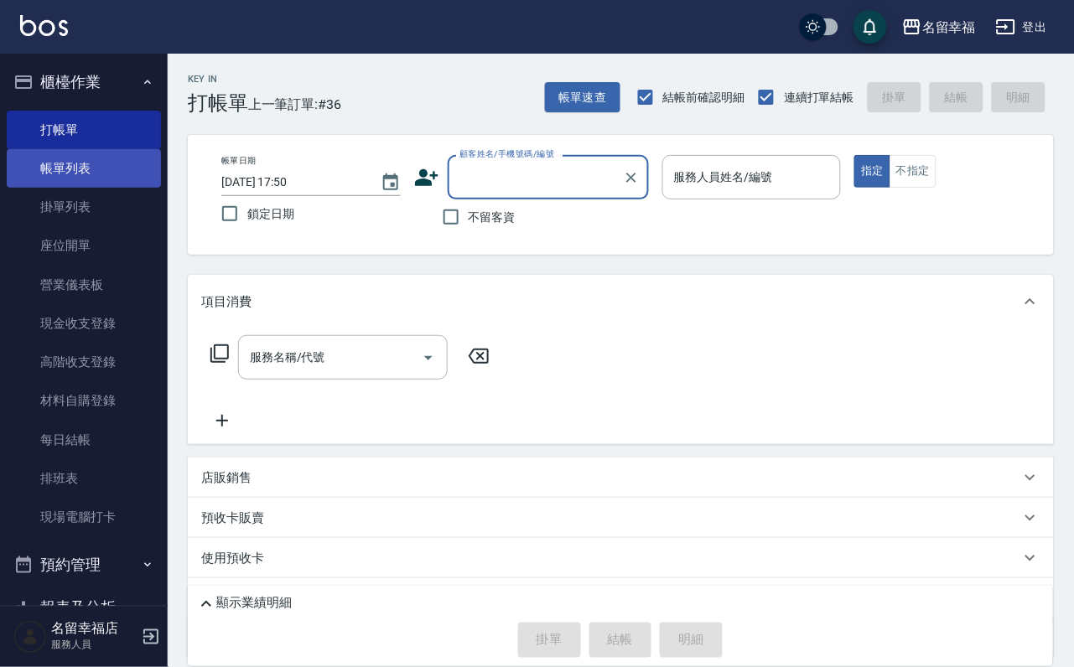
click at [84, 188] on link "帳單列表" at bounding box center [84, 168] width 154 height 39
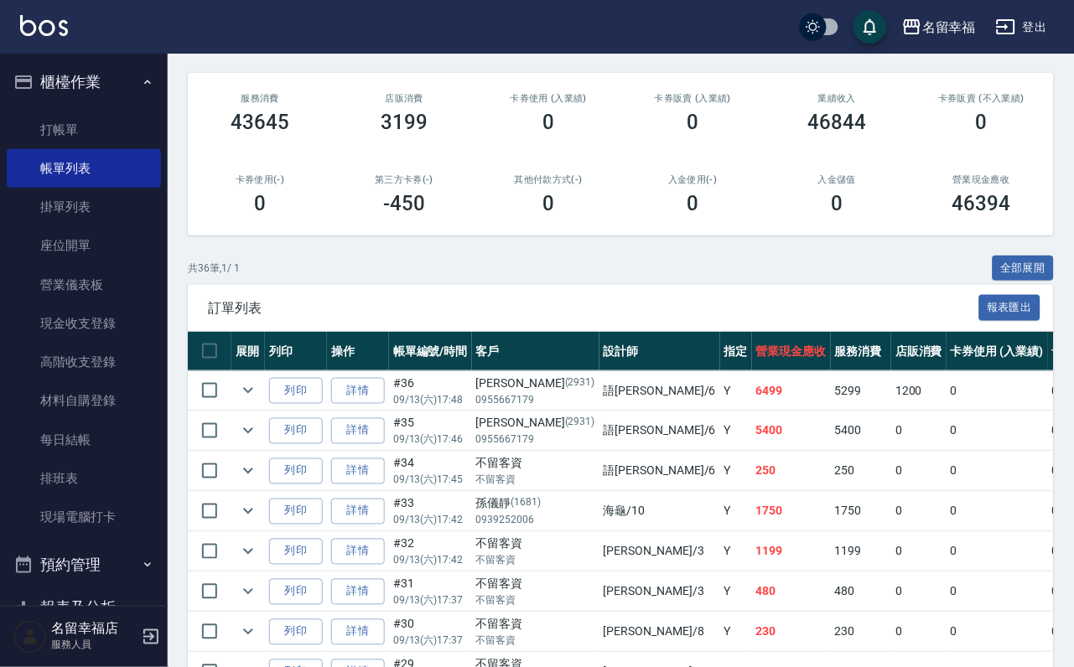
scroll to position [51, 0]
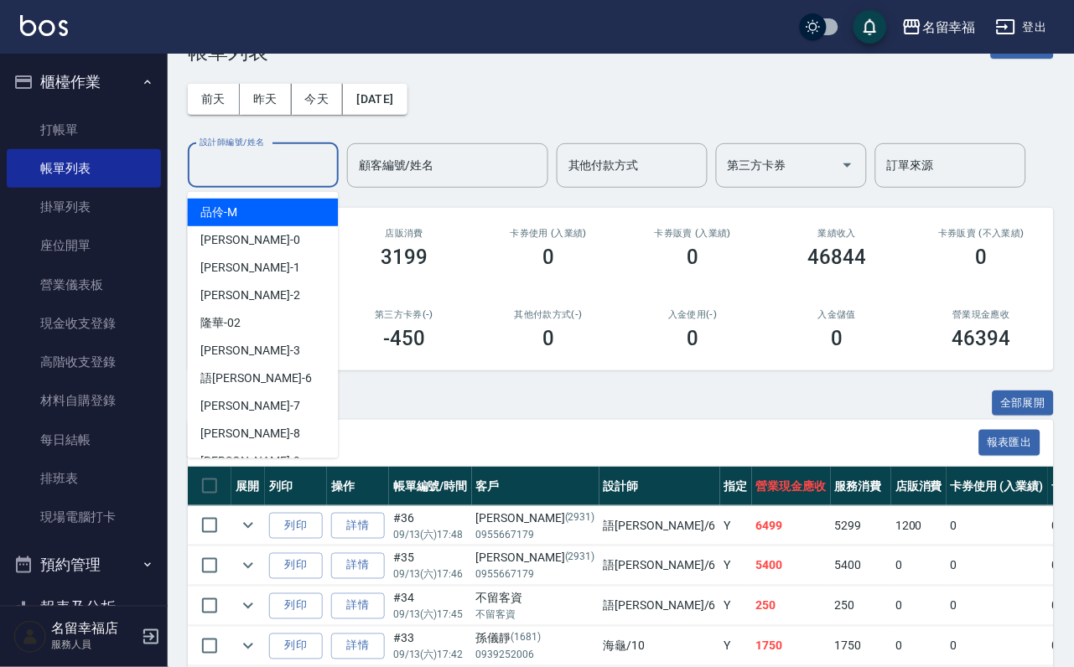
drag, startPoint x: 273, startPoint y: 174, endPoint x: 247, endPoint y: 233, distance: 63.9
click at [271, 171] on input "設計師編號/姓名" at bounding box center [263, 165] width 136 height 29
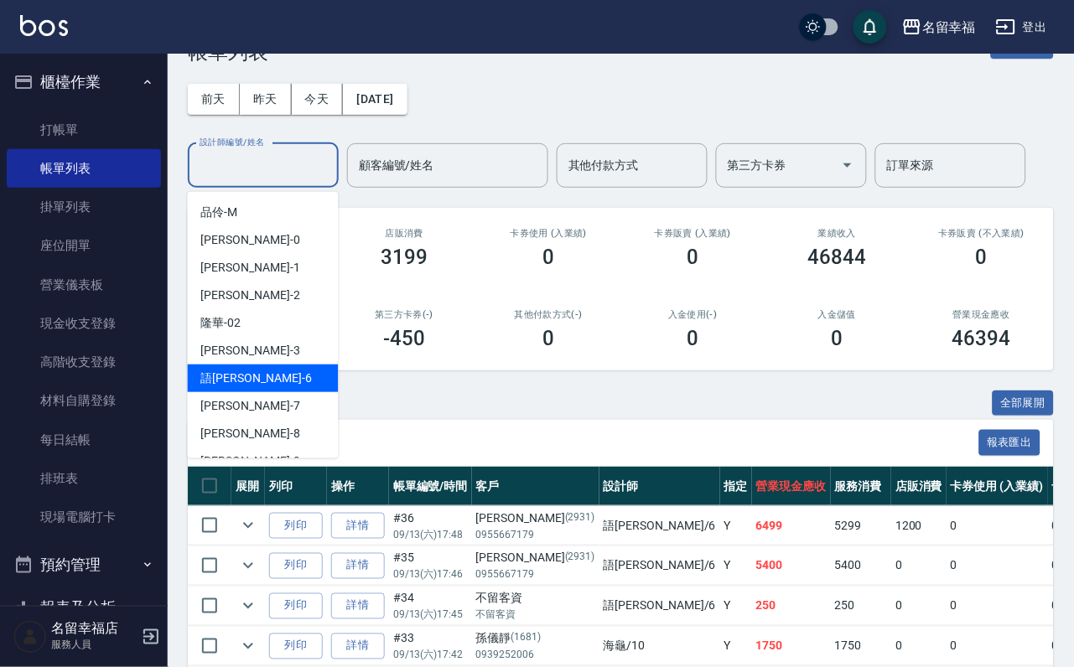
click at [237, 381] on span "語[PERSON_NAME] -6" at bounding box center [256, 379] width 111 height 18
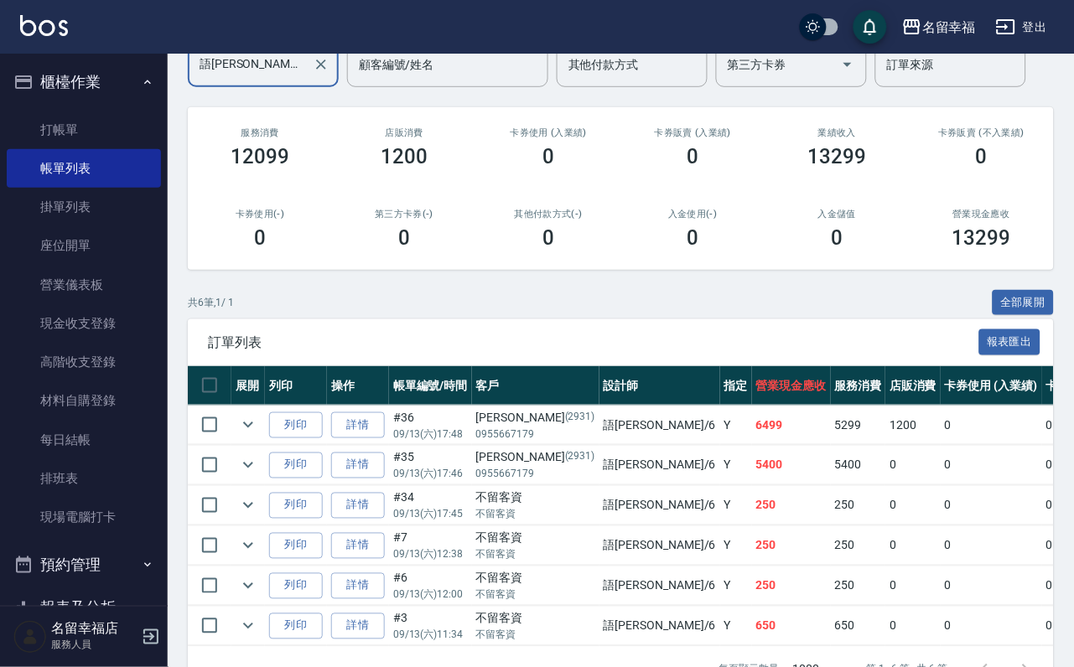
scroll to position [352, 0]
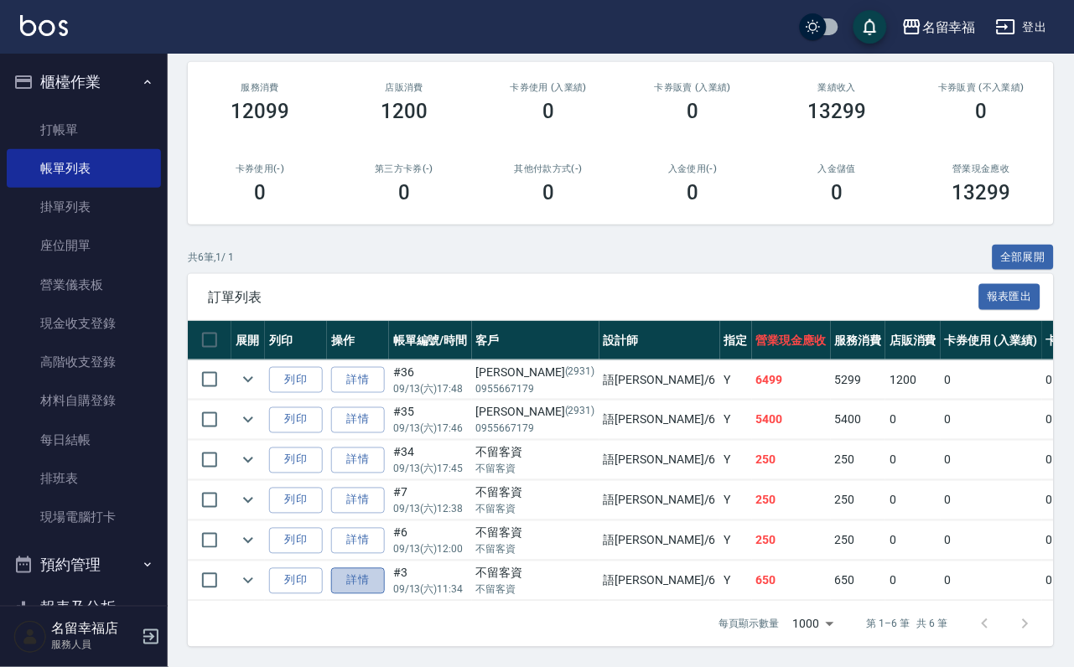
click at [385, 568] on link "詳情" at bounding box center [358, 581] width 54 height 26
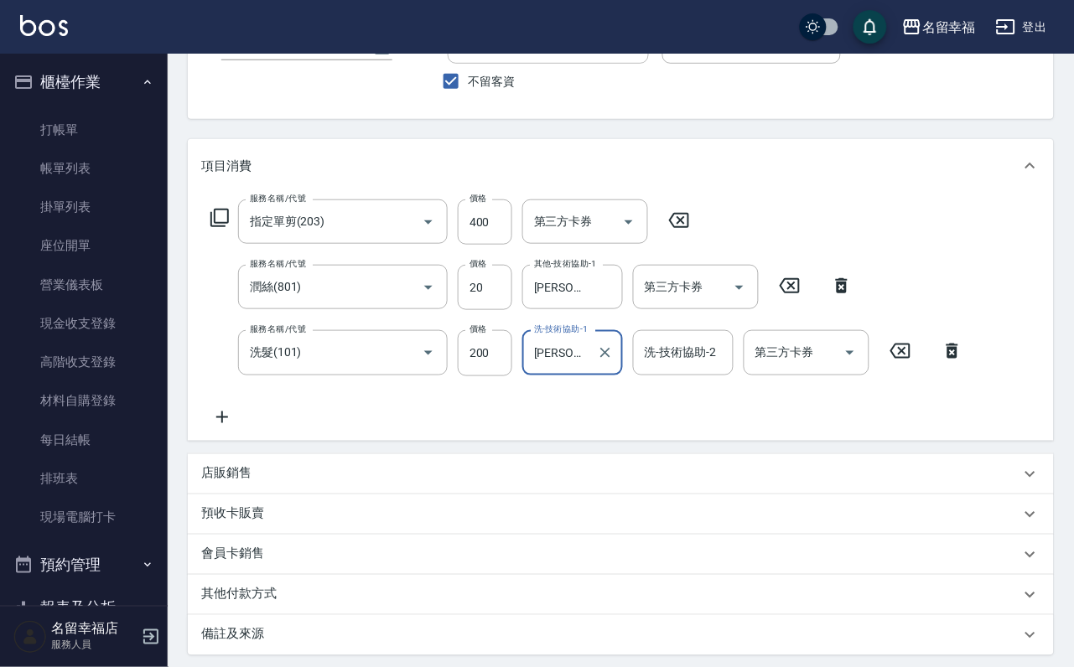
scroll to position [366, 0]
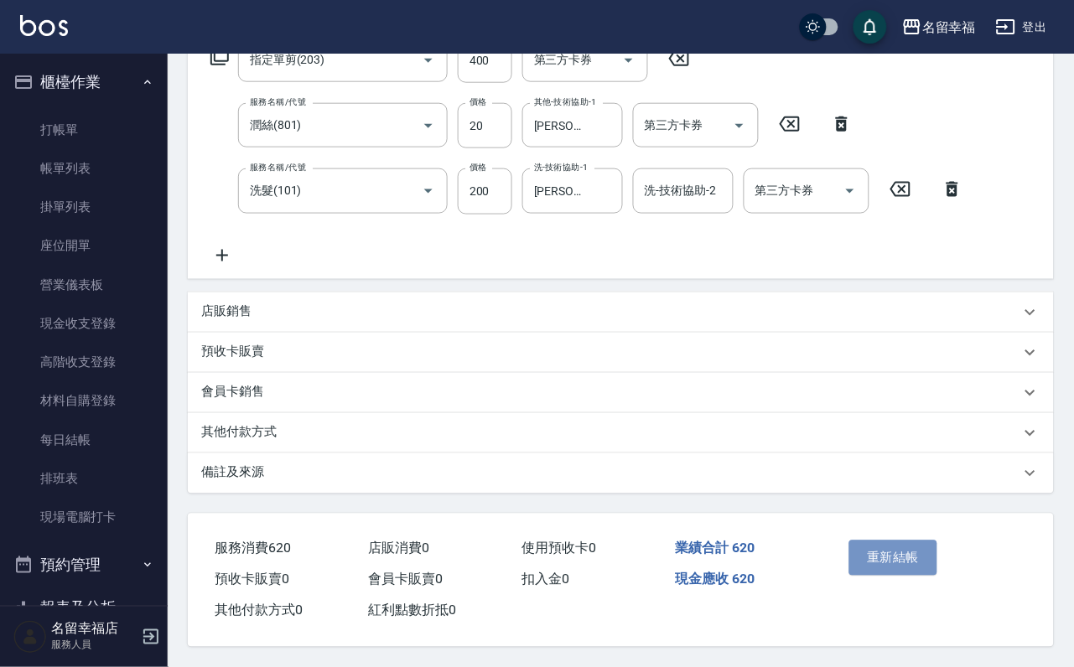
click at [907, 541] on button "重新結帳" at bounding box center [893, 558] width 89 height 35
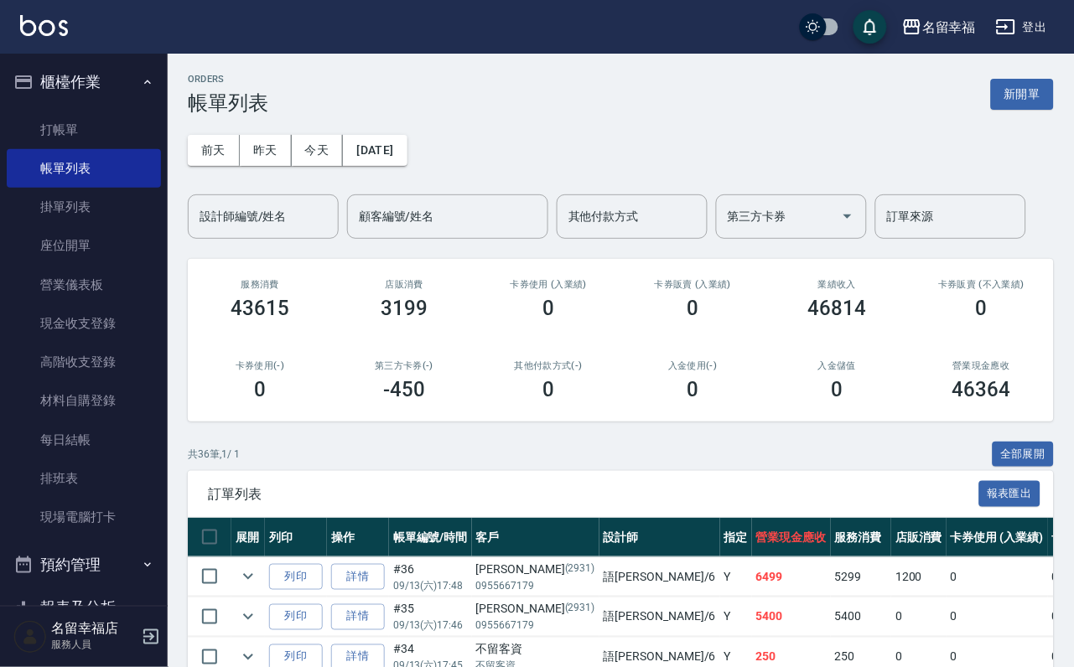
click at [1033, 103] on button "新開單" at bounding box center [1022, 94] width 63 height 31
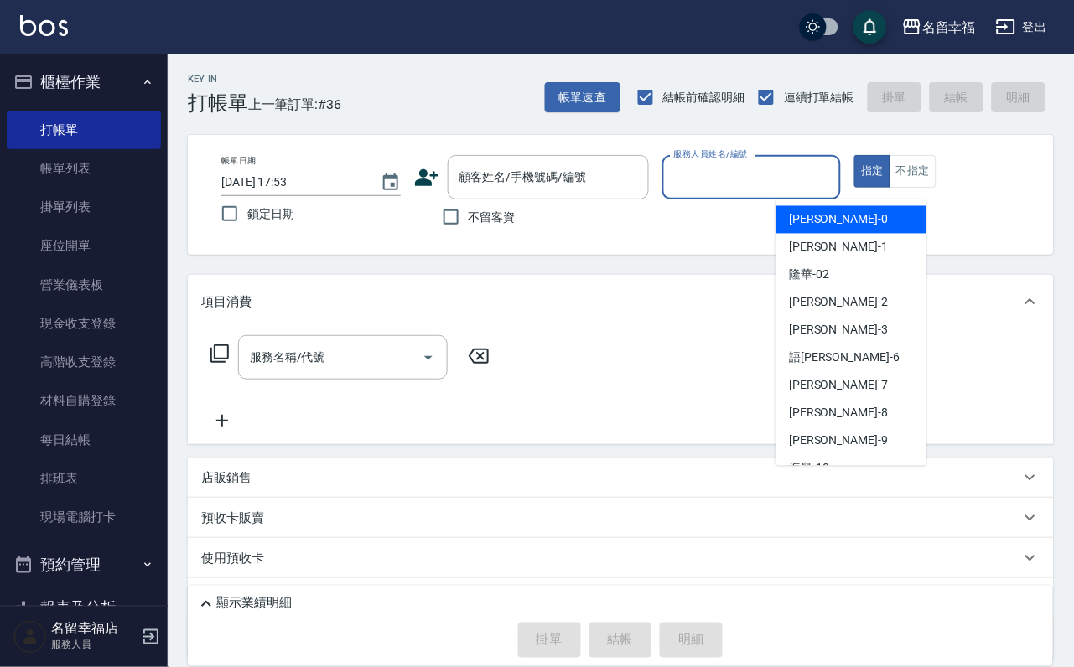
click at [834, 184] on input "服務人員姓名/編號" at bounding box center [752, 177] width 164 height 29
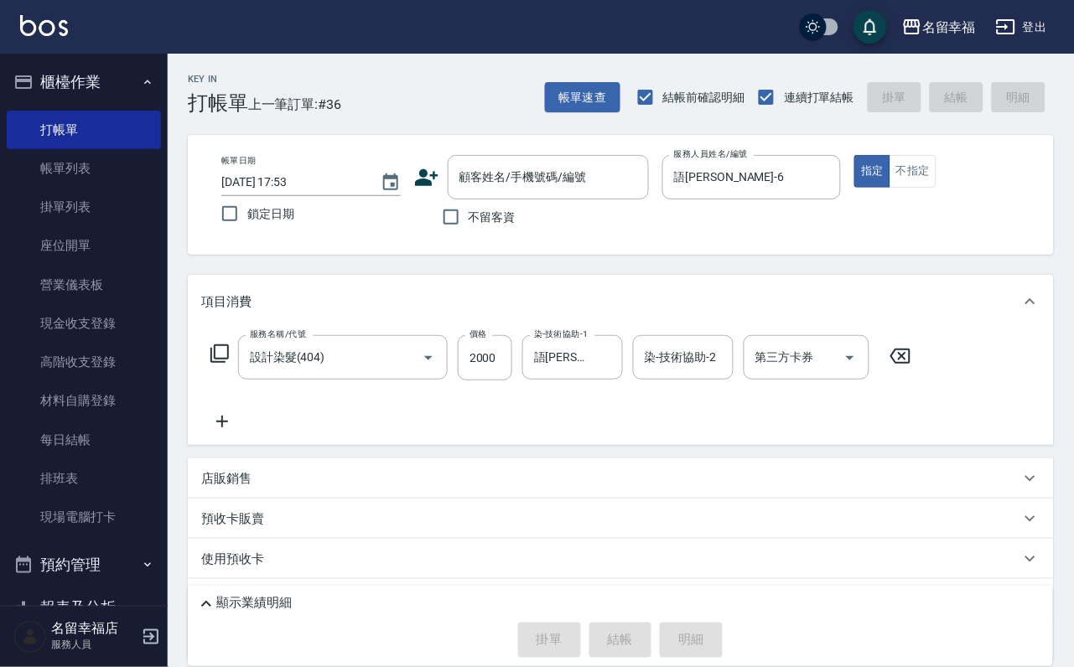
click at [218, 363] on icon at bounding box center [219, 354] width 18 height 18
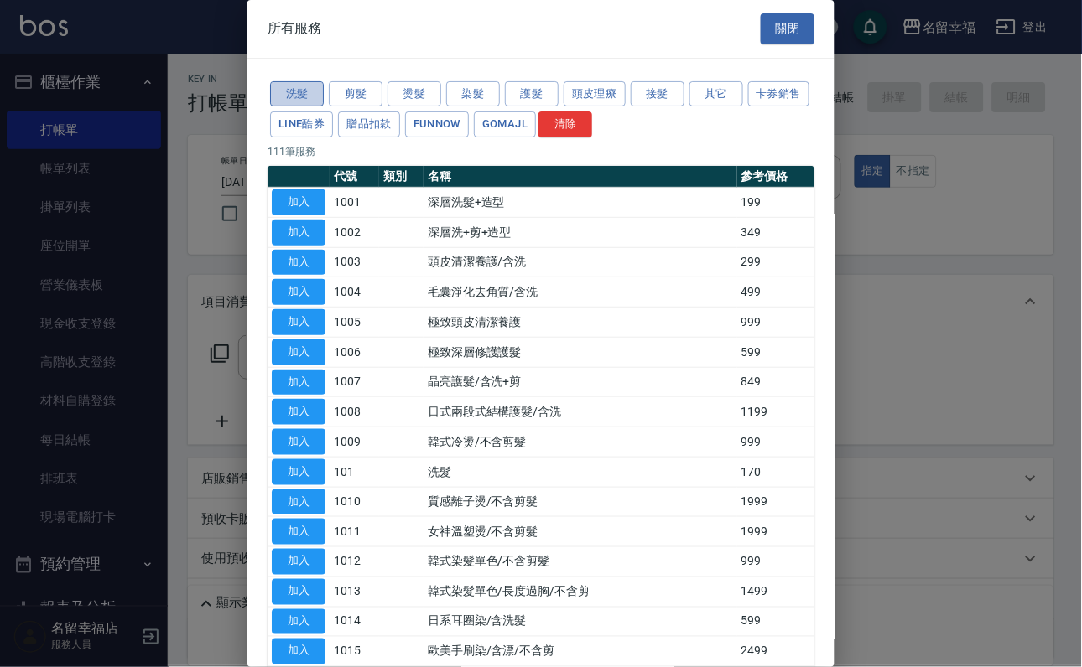
drag, startPoint x: 313, startPoint y: 104, endPoint x: 311, endPoint y: 93, distance: 11.0
click at [311, 93] on button "洗髮" at bounding box center [297, 94] width 54 height 26
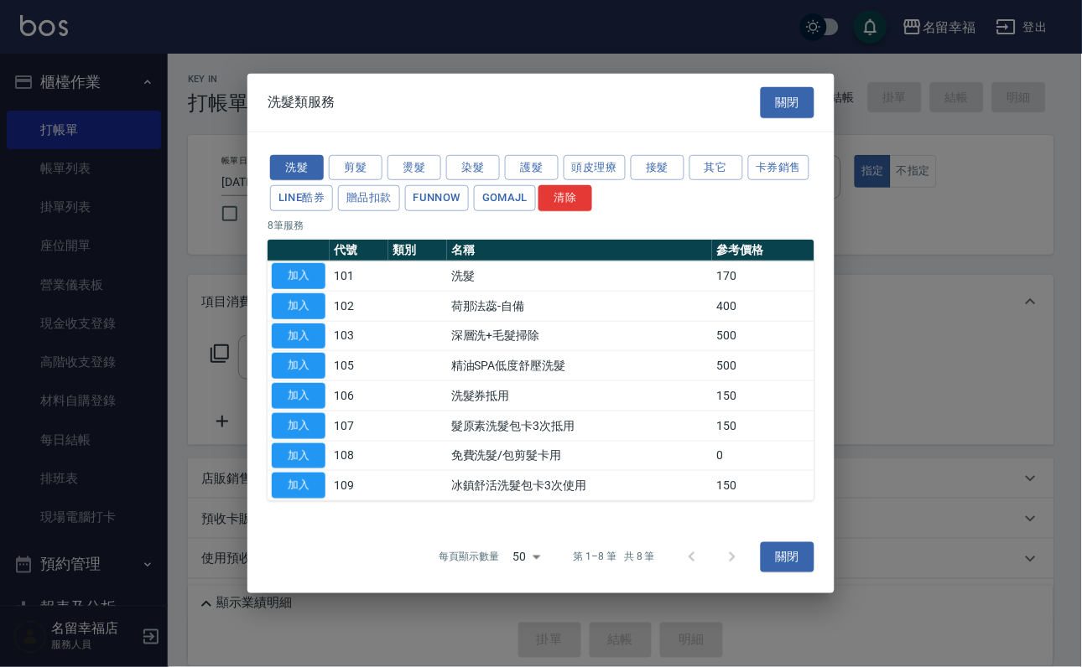
click at [303, 263] on button "加入" at bounding box center [299, 276] width 54 height 26
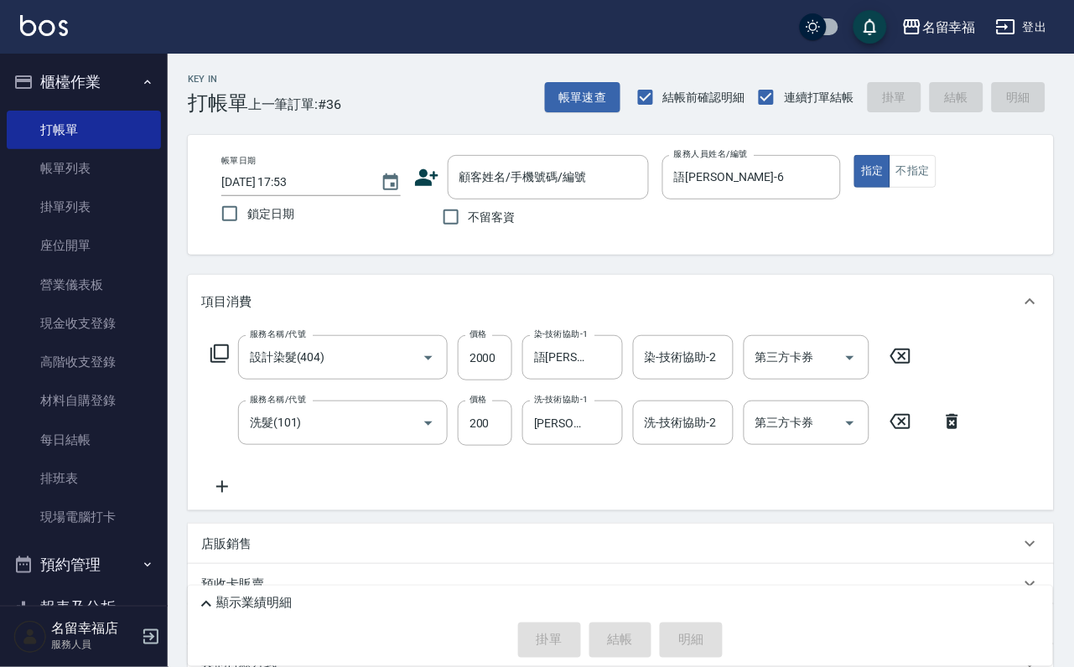
click at [223, 364] on icon at bounding box center [220, 354] width 20 height 20
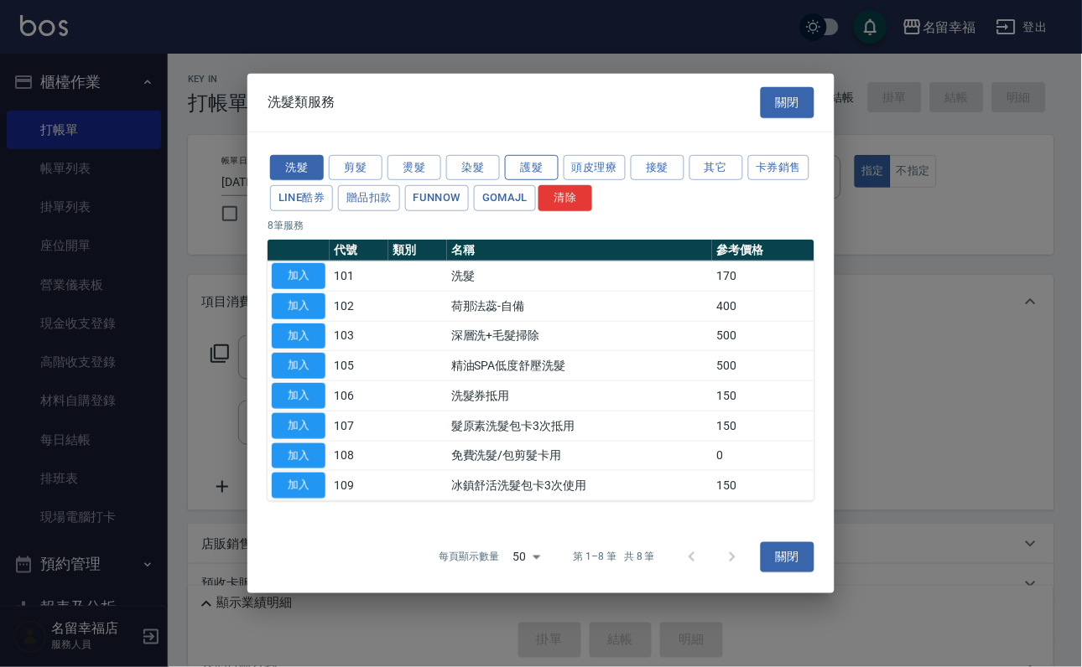
click at [536, 154] on button "護髮" at bounding box center [532, 167] width 54 height 26
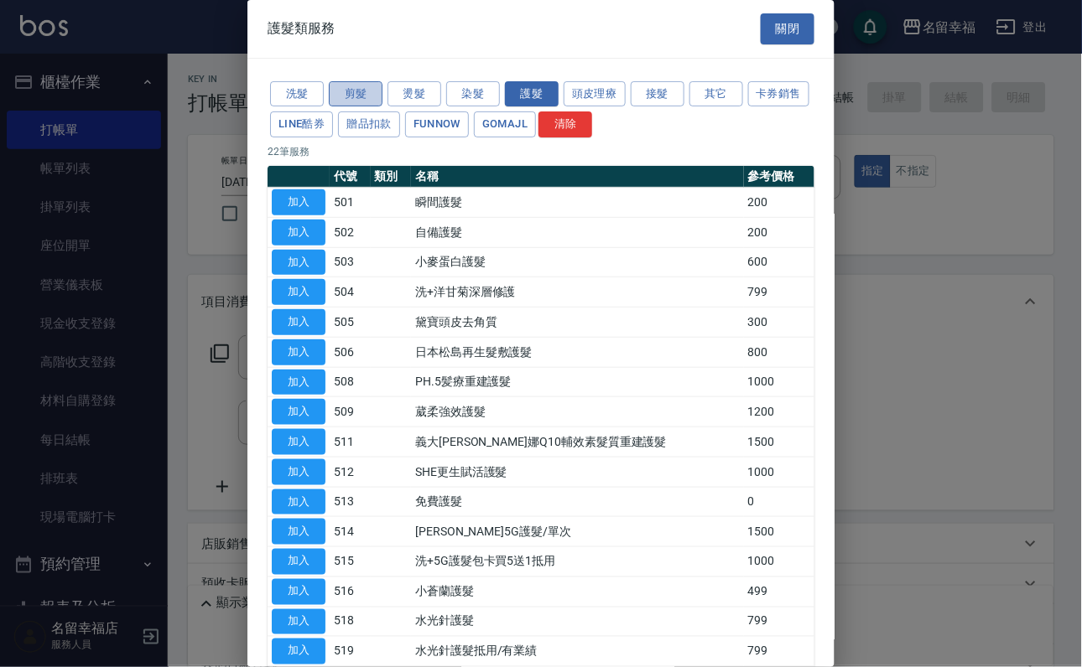
click at [366, 101] on button "剪髮" at bounding box center [356, 94] width 54 height 26
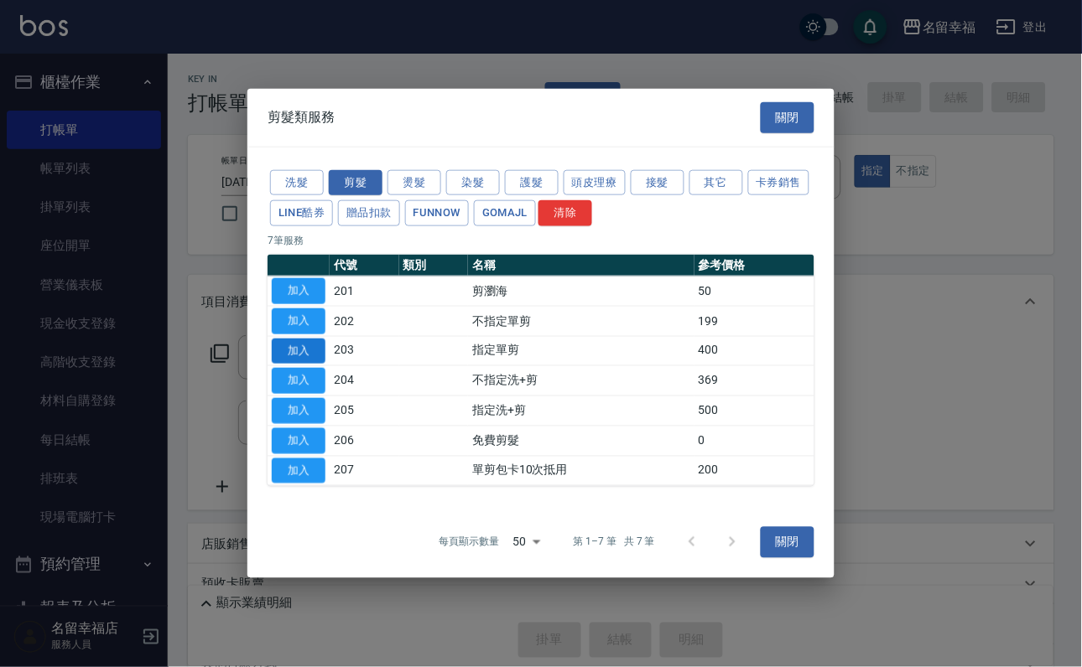
click at [302, 341] on button "加入" at bounding box center [299, 351] width 54 height 26
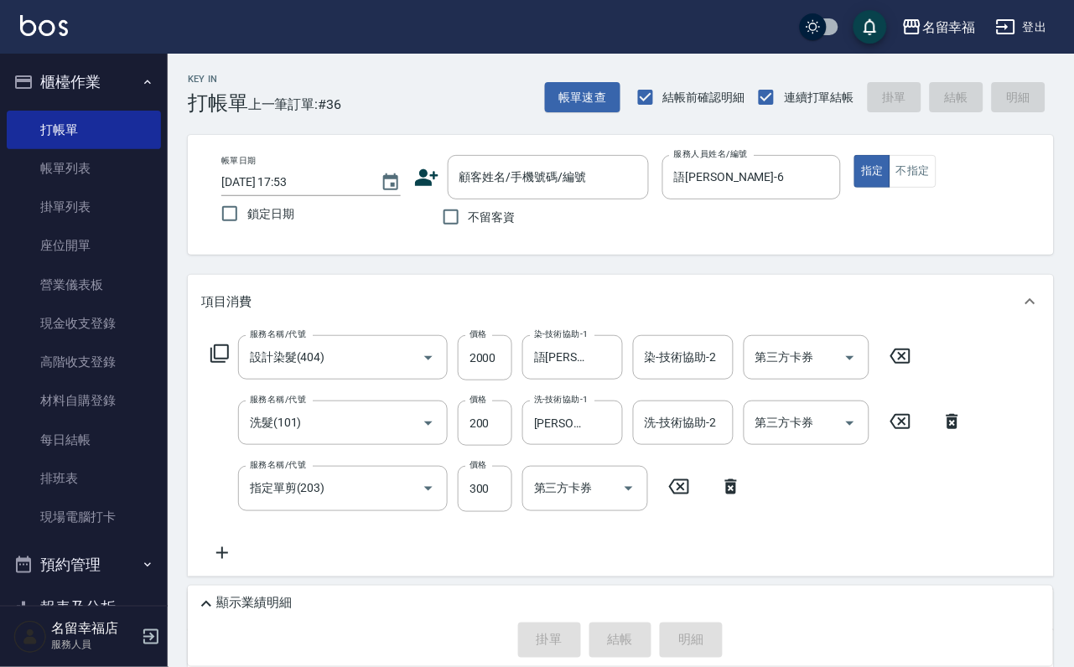
click at [225, 364] on icon at bounding box center [220, 354] width 20 height 20
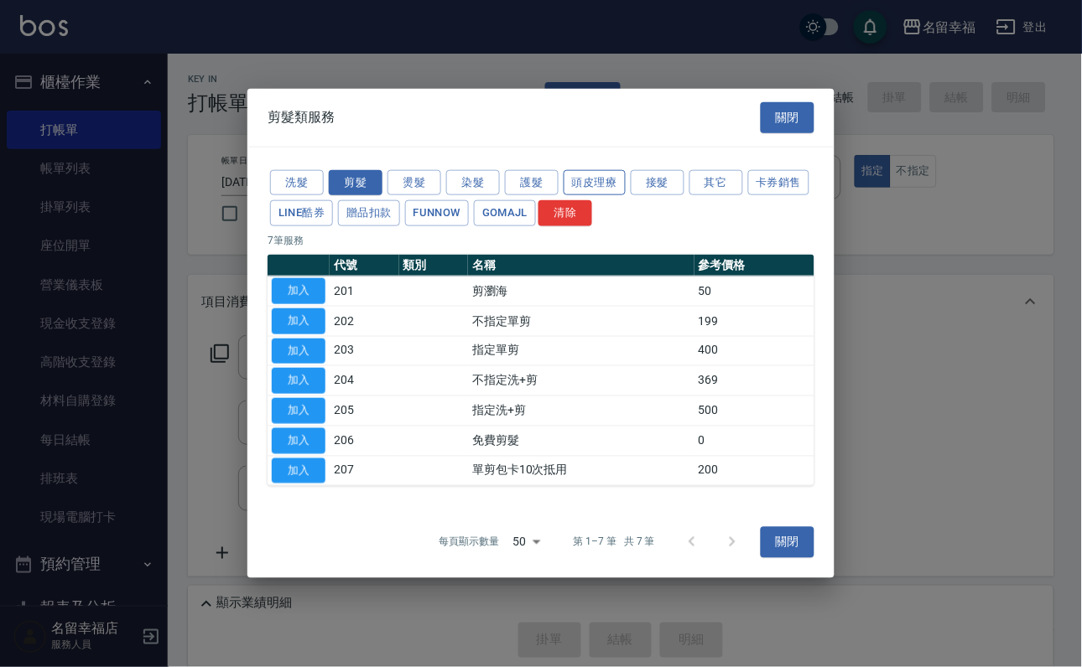
click at [579, 169] on button "頭皮理療" at bounding box center [594, 182] width 62 height 26
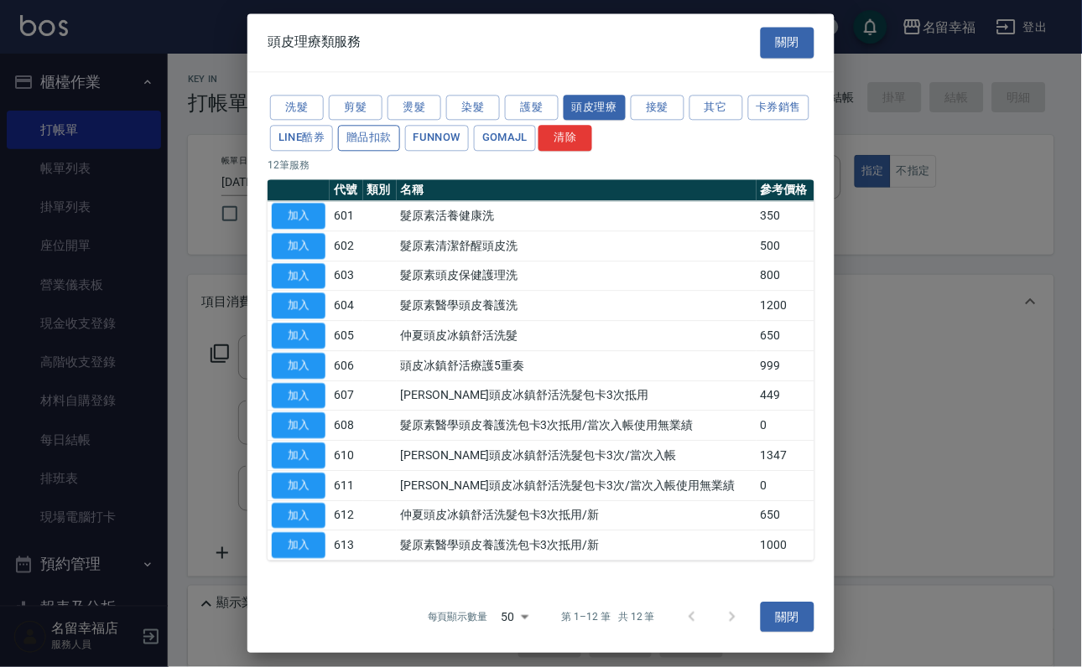
click at [400, 128] on button "贈品扣款" at bounding box center [369, 139] width 62 height 26
click at [521, 106] on button "護髮" at bounding box center [532, 108] width 54 height 26
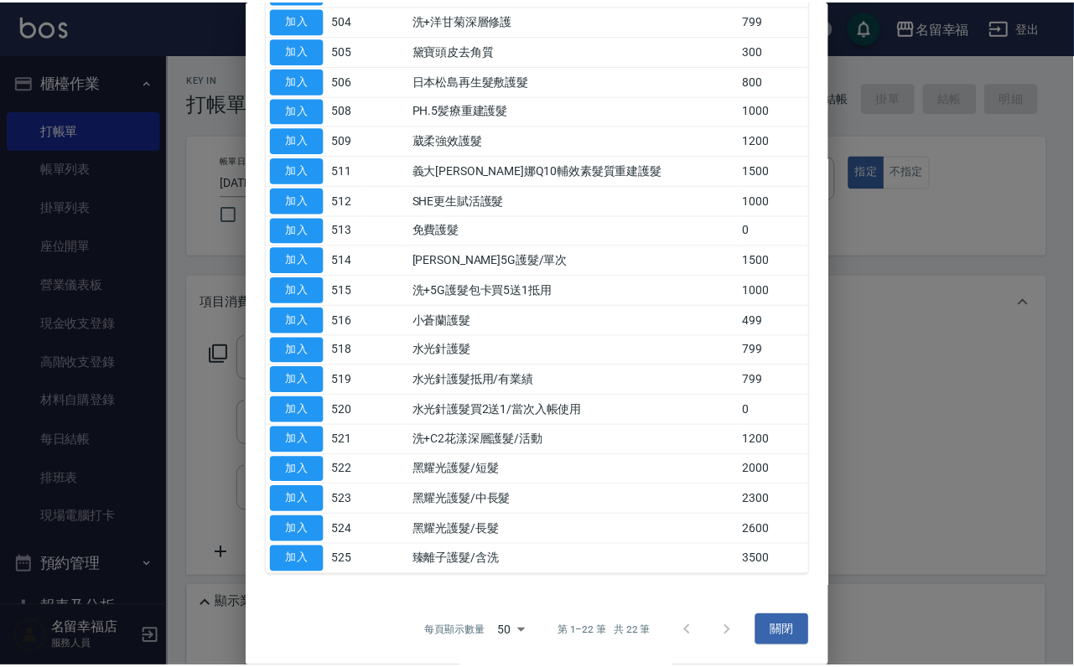
scroll to position [572, 0]
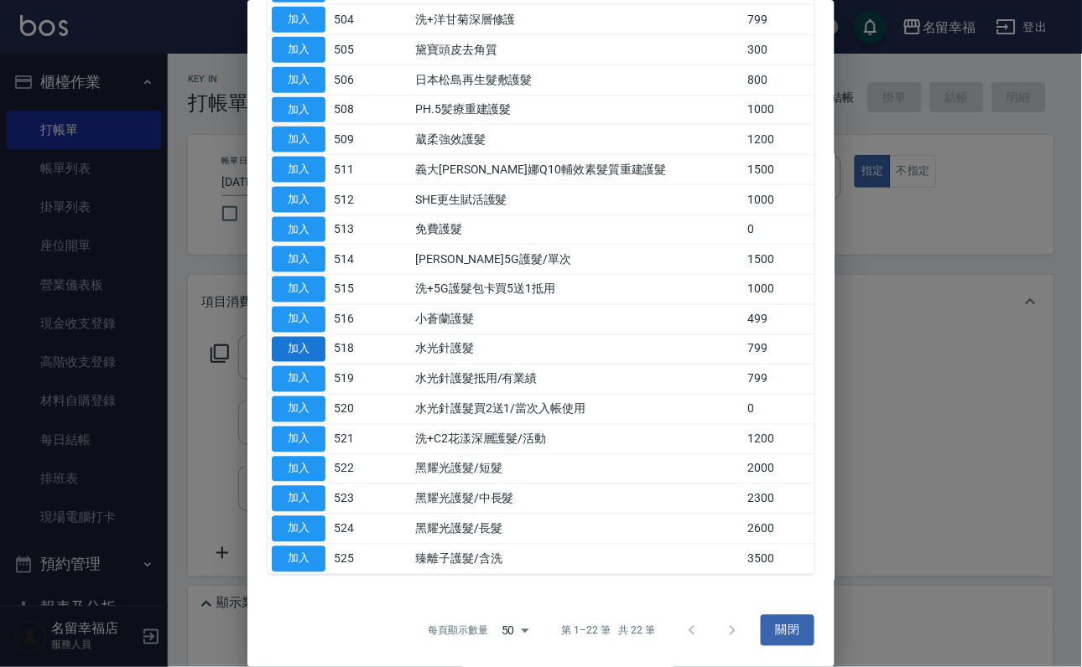
click at [316, 337] on button "加入" at bounding box center [299, 350] width 54 height 26
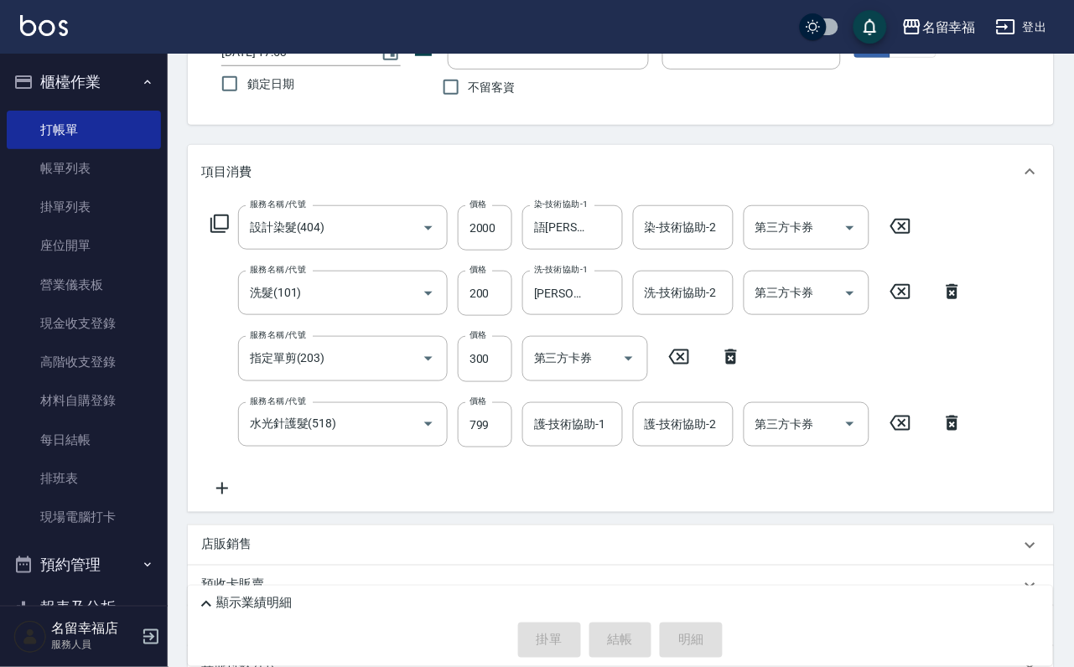
scroll to position [252, 0]
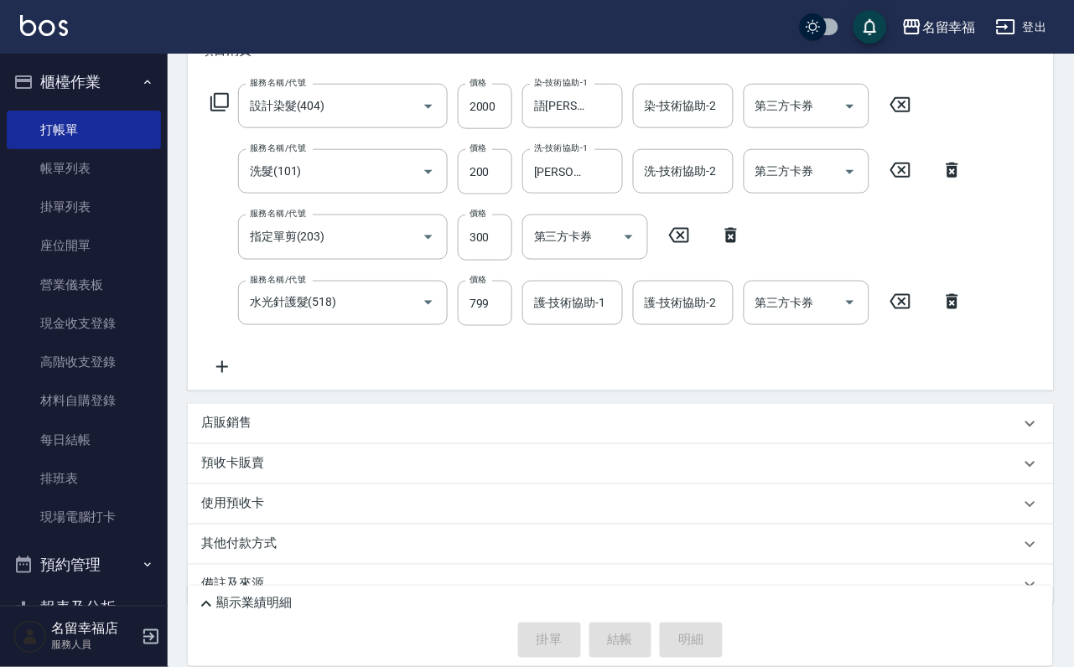
click at [570, 318] on input "護-技術協助-1" at bounding box center [573, 302] width 86 height 29
click at [292, 595] on p "顯示業績明細" at bounding box center [253, 604] width 75 height 18
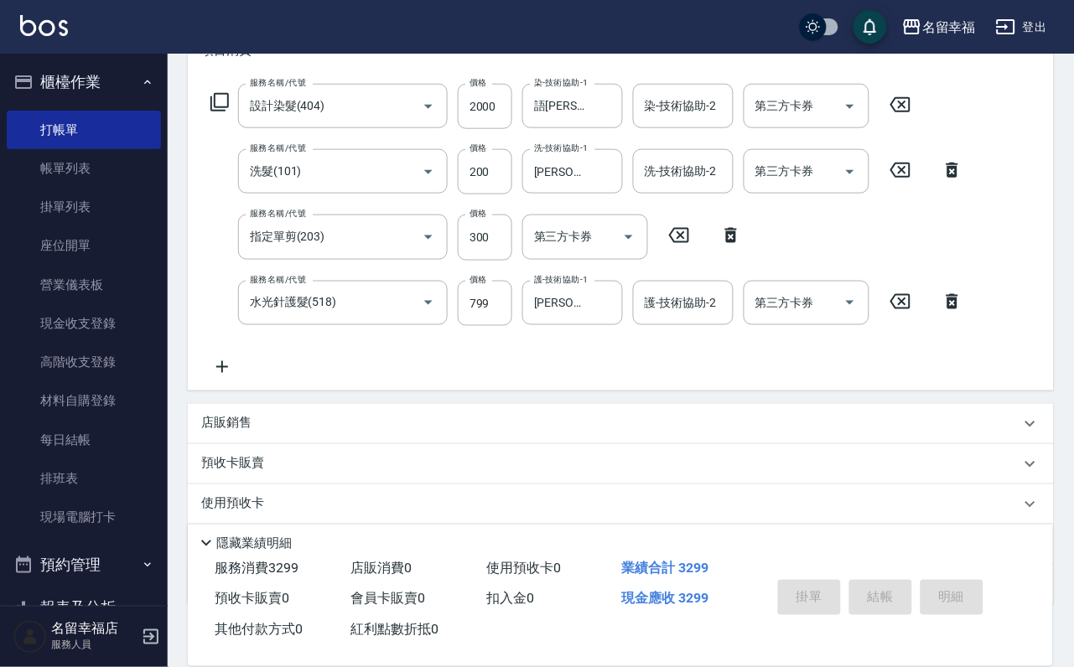
click at [262, 535] on p "隱藏業績明細" at bounding box center [253, 544] width 75 height 18
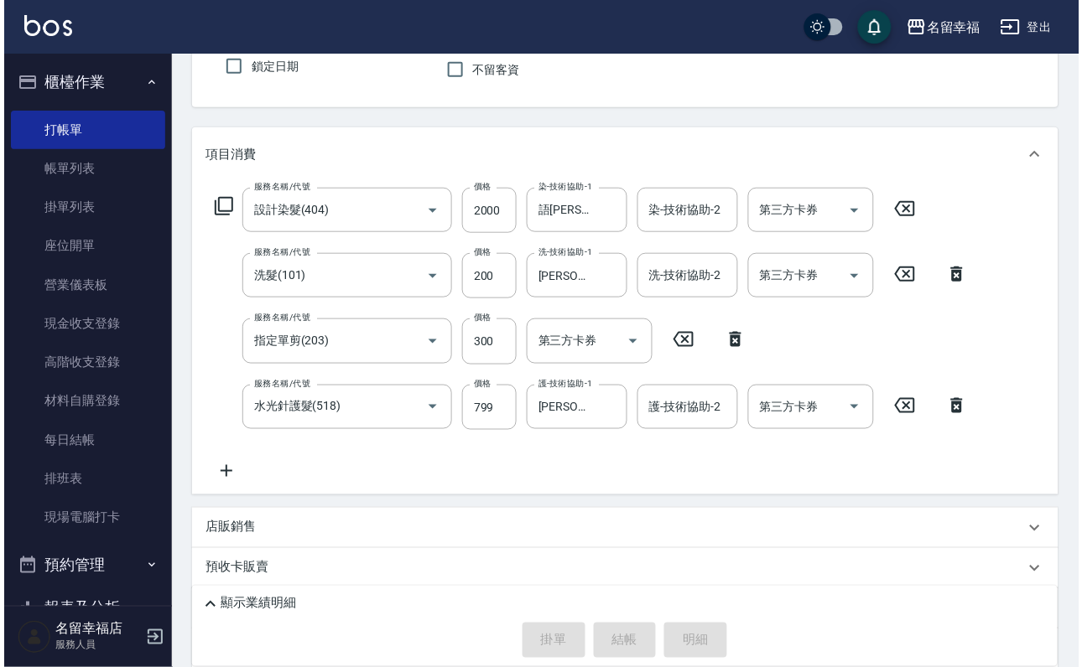
scroll to position [0, 0]
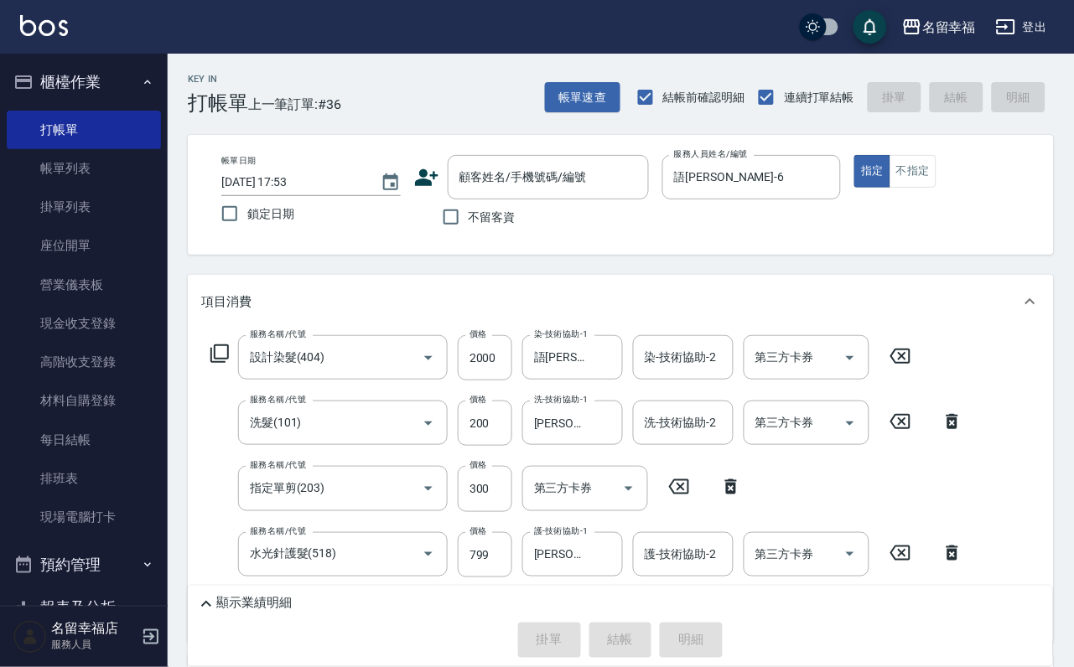
click at [465, 226] on input "不留客資" at bounding box center [450, 217] width 35 height 35
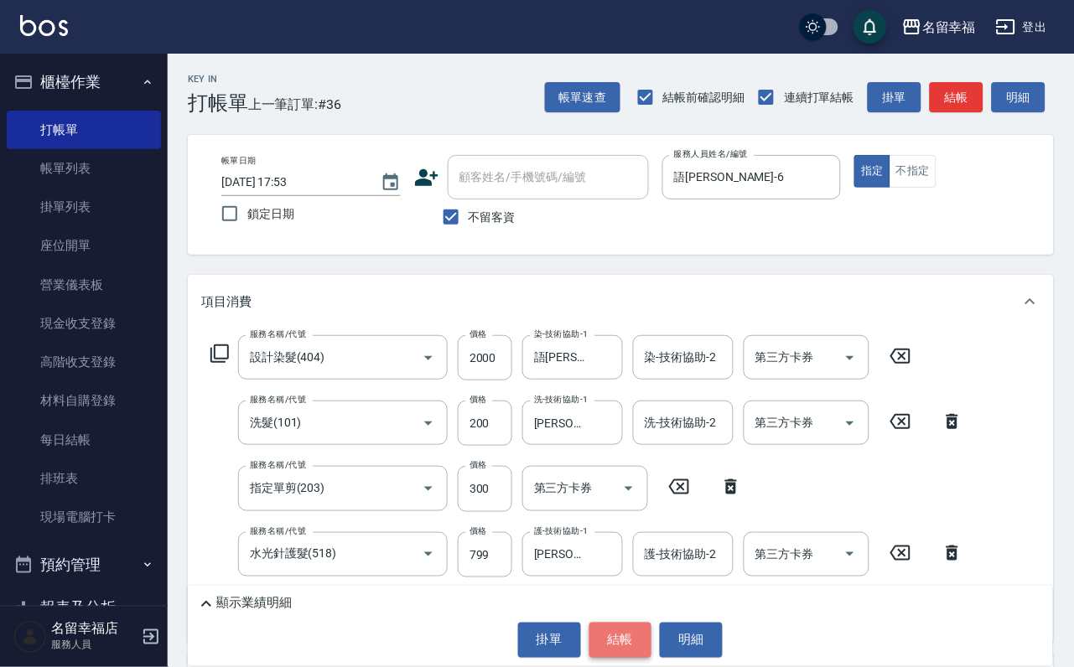
click at [622, 640] on button "結帳" at bounding box center [620, 640] width 63 height 35
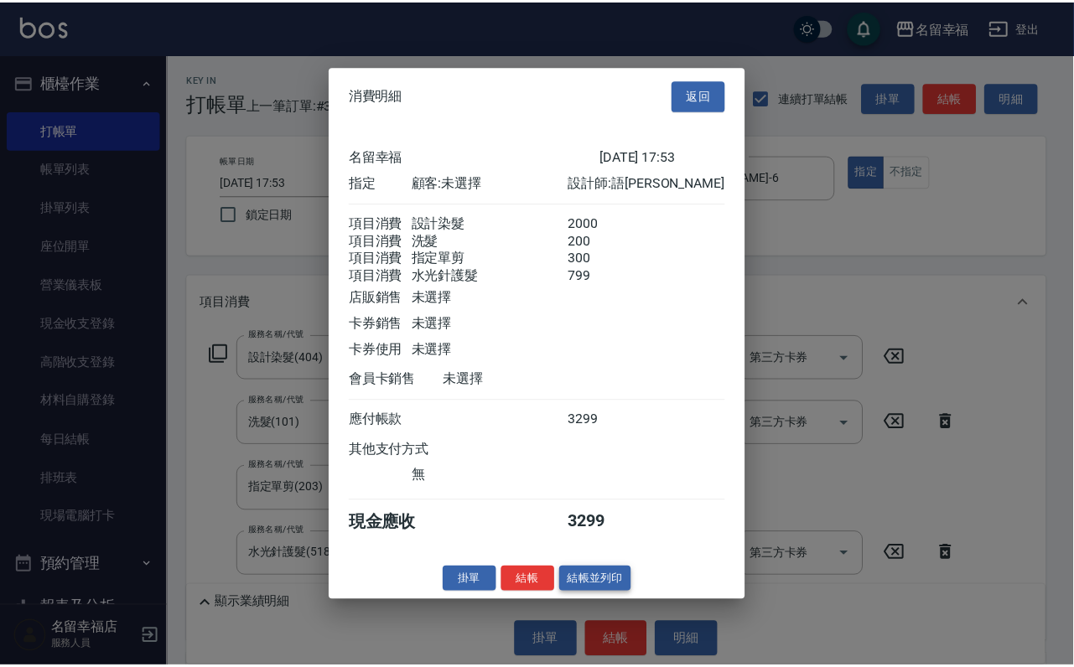
scroll to position [395, 0]
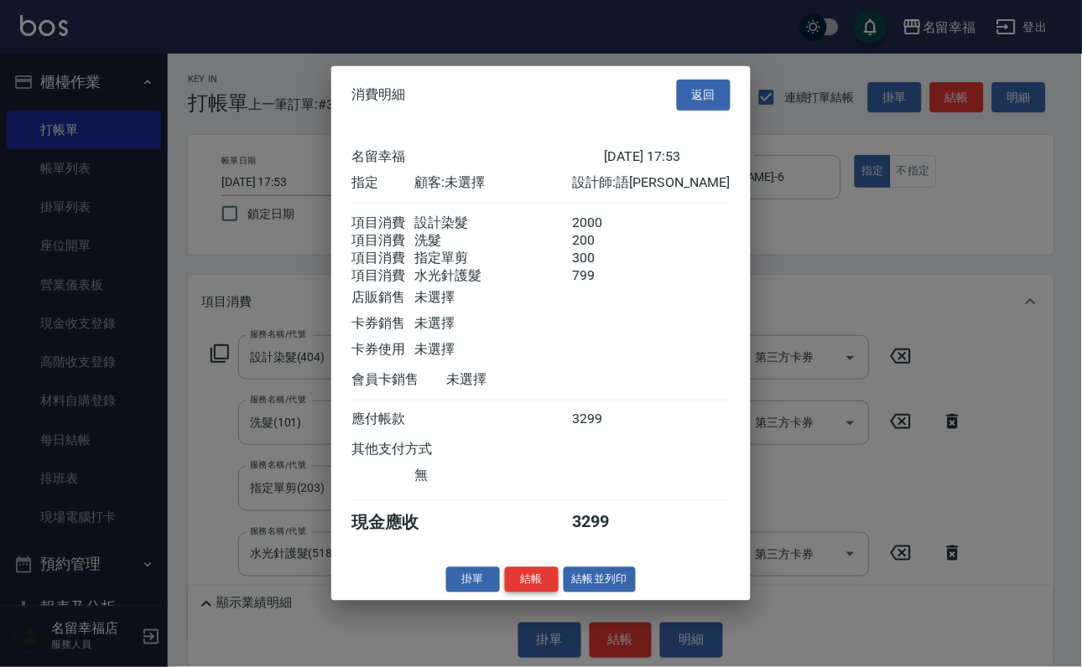
click at [519, 593] on button "結帳" at bounding box center [532, 580] width 54 height 26
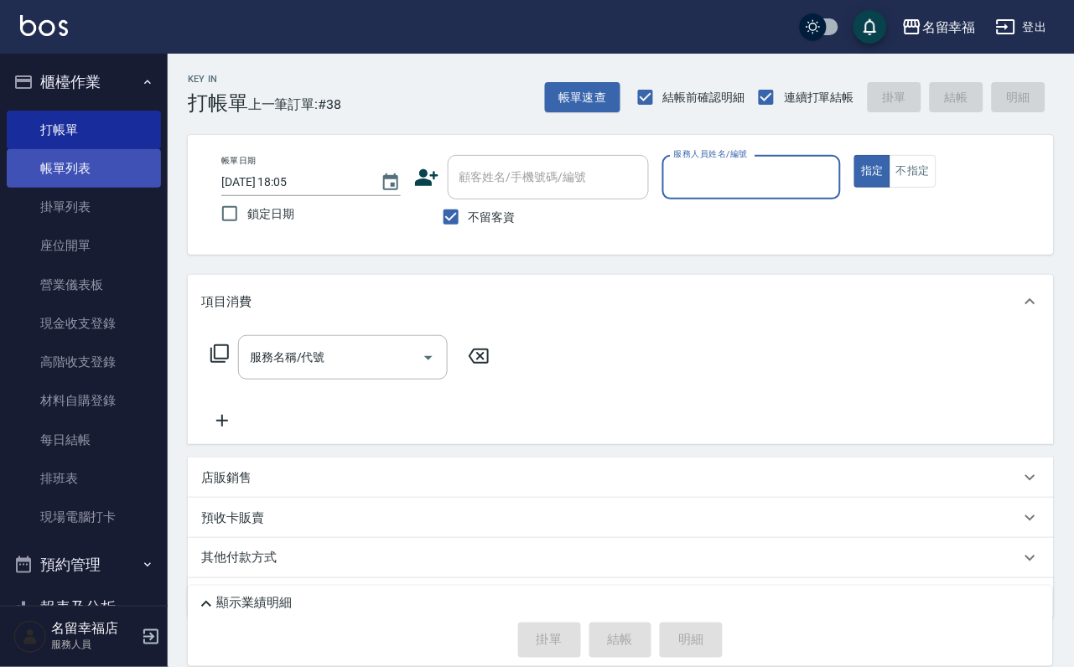
drag, startPoint x: 128, startPoint y: 169, endPoint x: 118, endPoint y: 181, distance: 15.5
click at [128, 169] on link "帳單列表" at bounding box center [84, 168] width 154 height 39
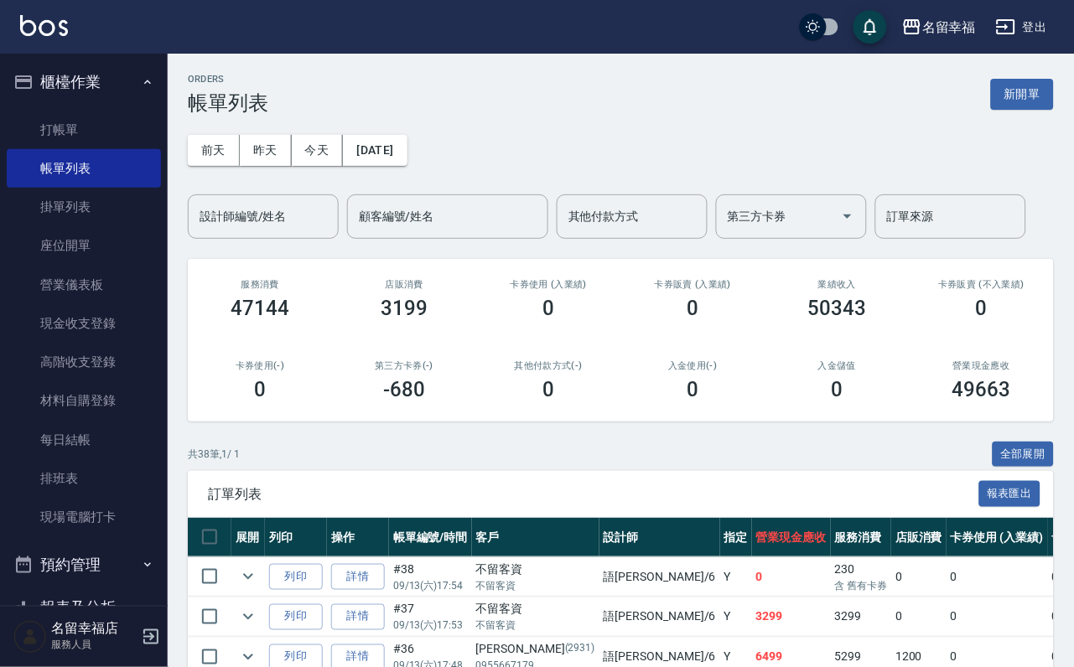
click at [320, 180] on div "[DATE] [DATE] [DATE] [DATE] 設計師編號/姓名 設計師編號/姓名 顧客編號/姓名 顧客編號/姓名 其他付款方式 其他付款方式 第三方…" at bounding box center [621, 177] width 866 height 124
click at [301, 224] on input "設計師編號/姓名" at bounding box center [263, 216] width 136 height 29
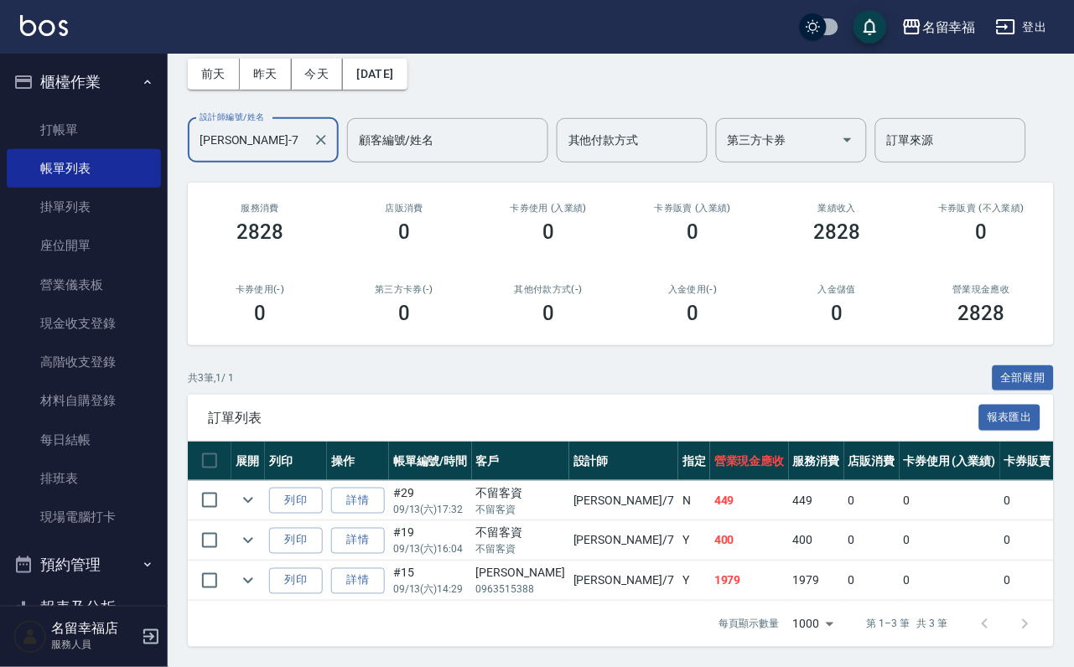
scroll to position [194, 0]
click at [258, 531] on icon "expand row" at bounding box center [248, 541] width 20 height 20
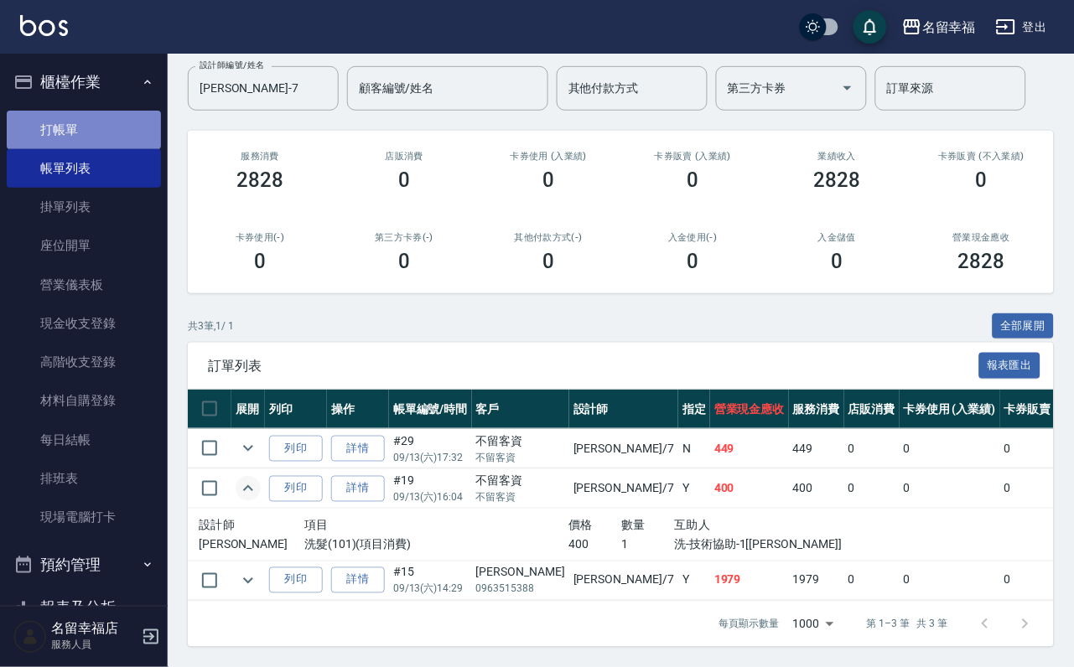
click at [90, 138] on link "打帳單" at bounding box center [84, 130] width 154 height 39
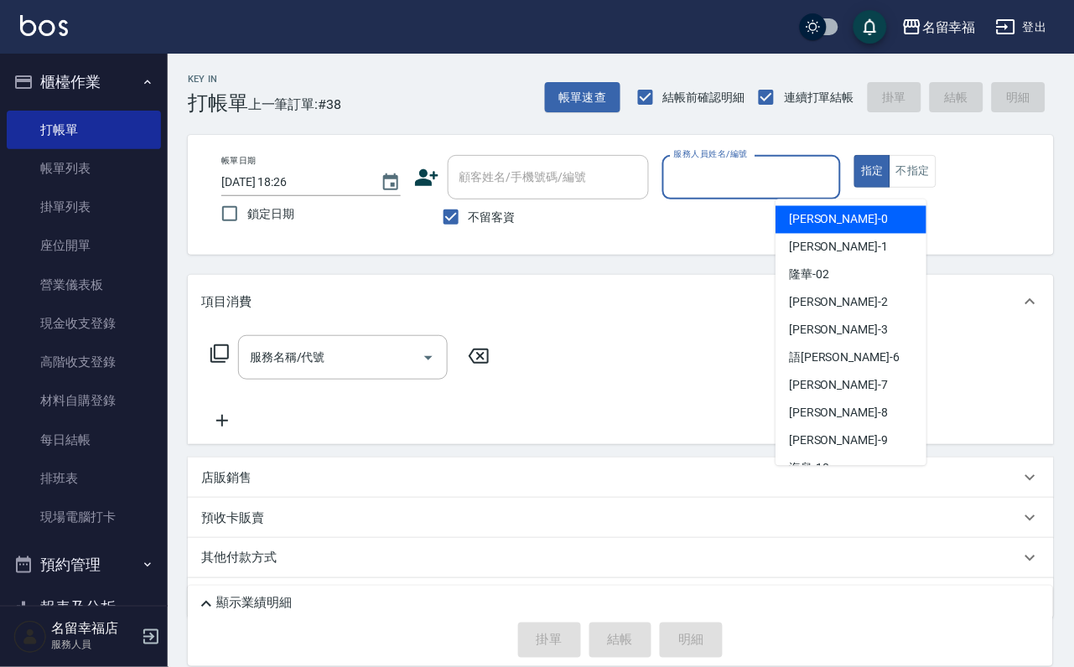
click at [834, 179] on input "服務人員姓名/編號" at bounding box center [752, 177] width 164 height 29
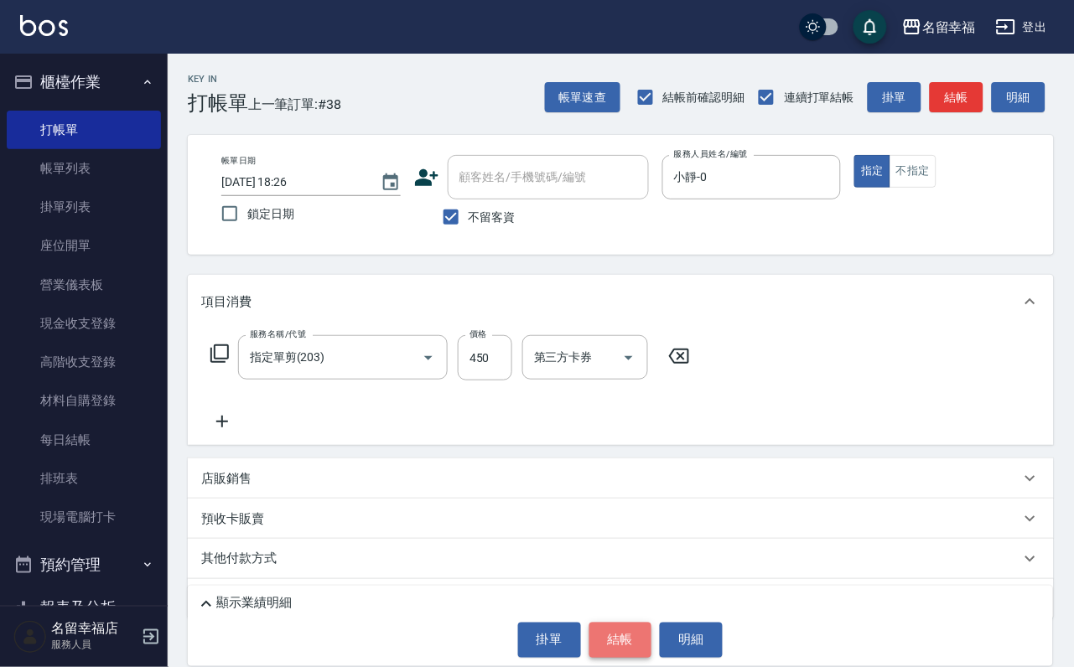
click at [636, 639] on button "結帳" at bounding box center [620, 640] width 63 height 35
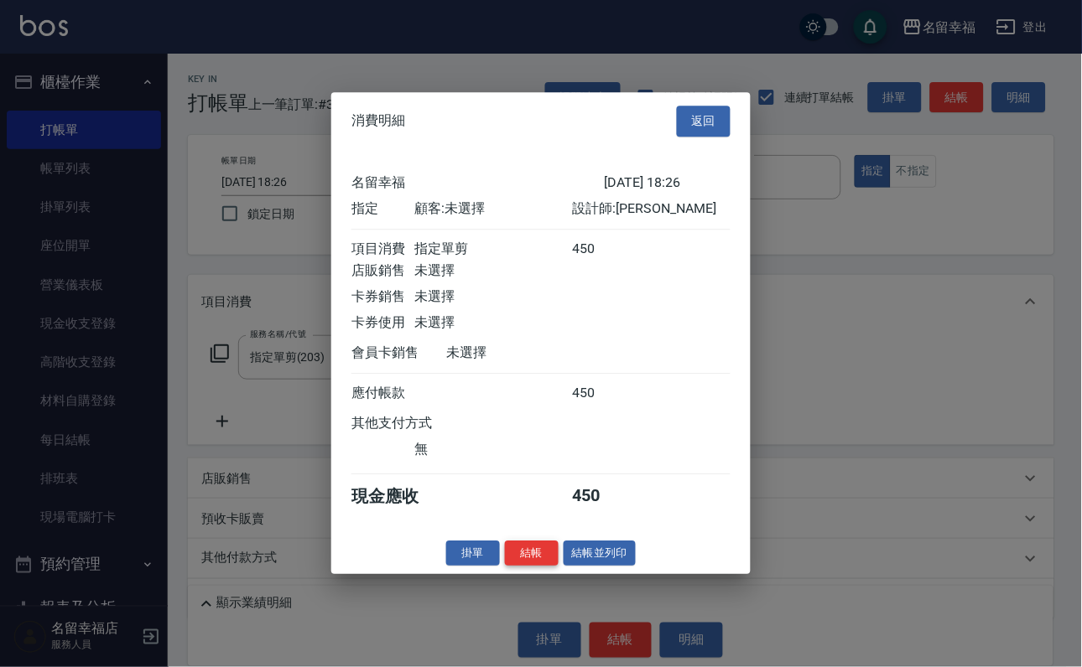
scroll to position [207, 0]
click at [513, 567] on button "結帳" at bounding box center [532, 554] width 54 height 26
